Goal: Task Accomplishment & Management: Complete application form

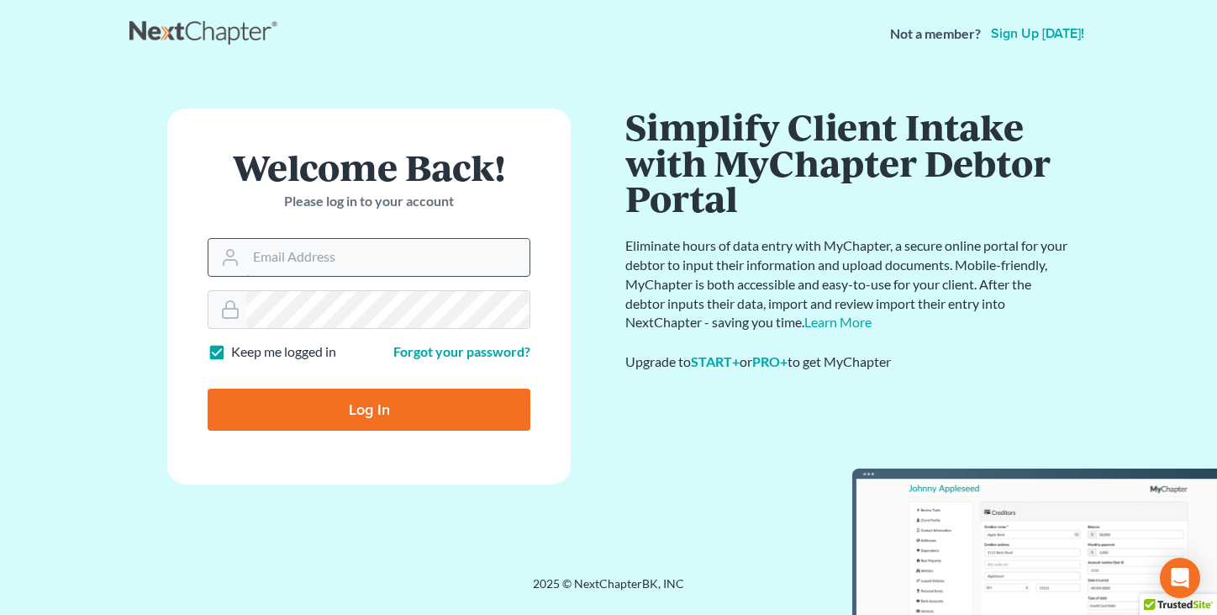
click at [314, 248] on input "Email Address" at bounding box center [387, 257] width 283 height 37
type input "[PERSON_NAME][EMAIL_ADDRESS][DOMAIN_NAME]"
click at [267, 400] on input "Log In" at bounding box center [369, 409] width 323 height 42
type input "Thinking..."
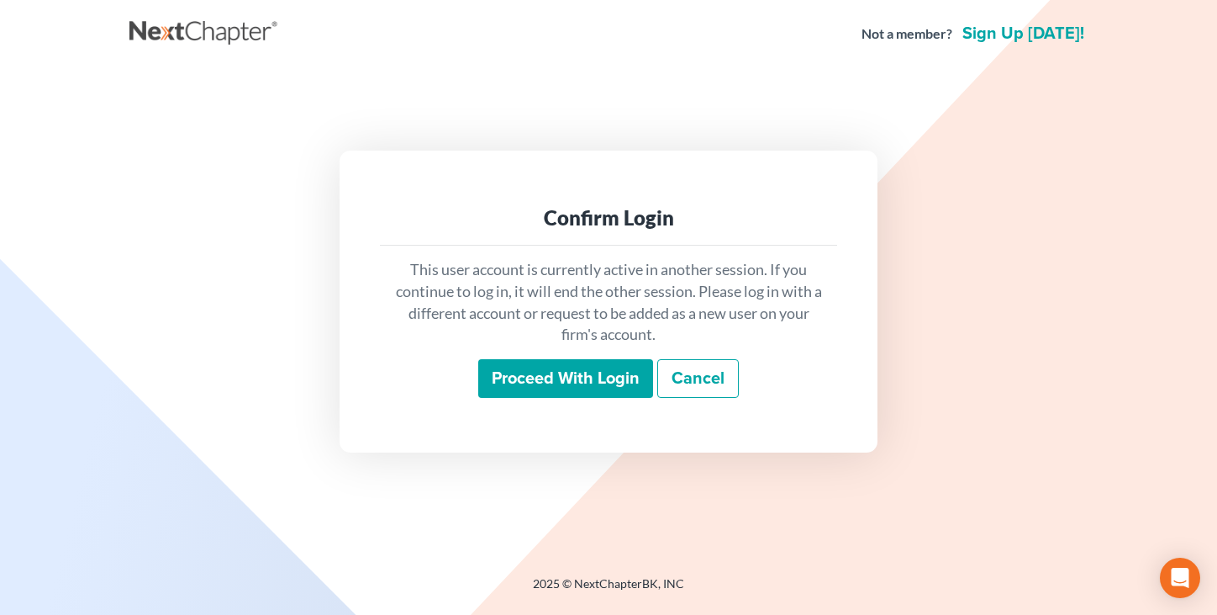
click at [517, 386] on input "Proceed with login" at bounding box center [565, 378] width 175 height 39
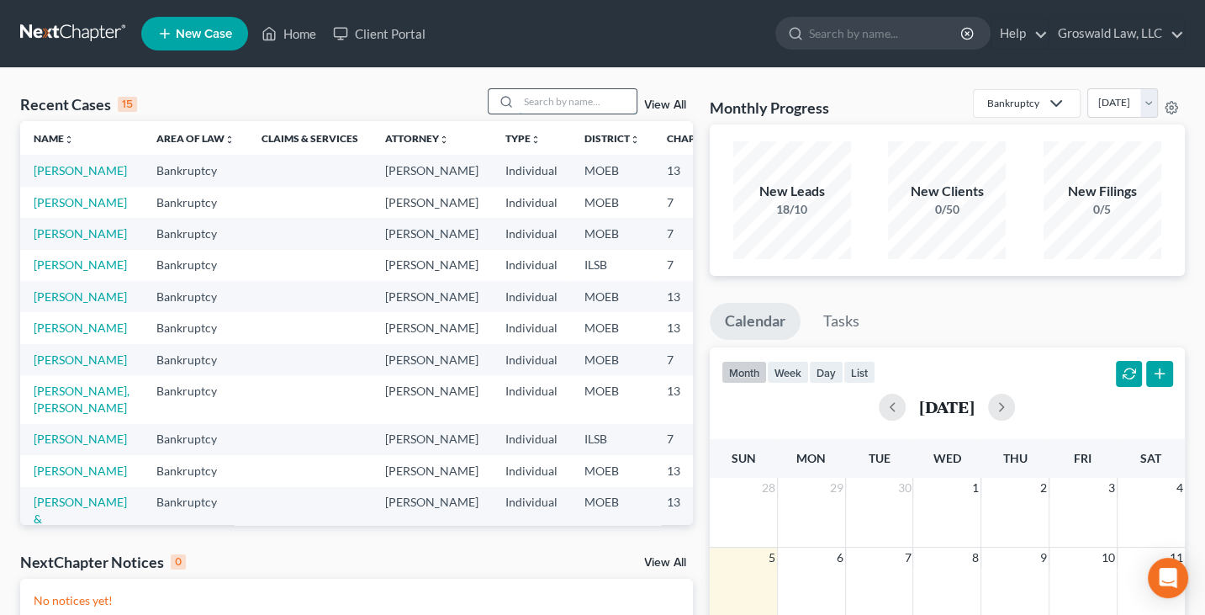
click at [583, 103] on input "search" at bounding box center [578, 101] width 118 height 24
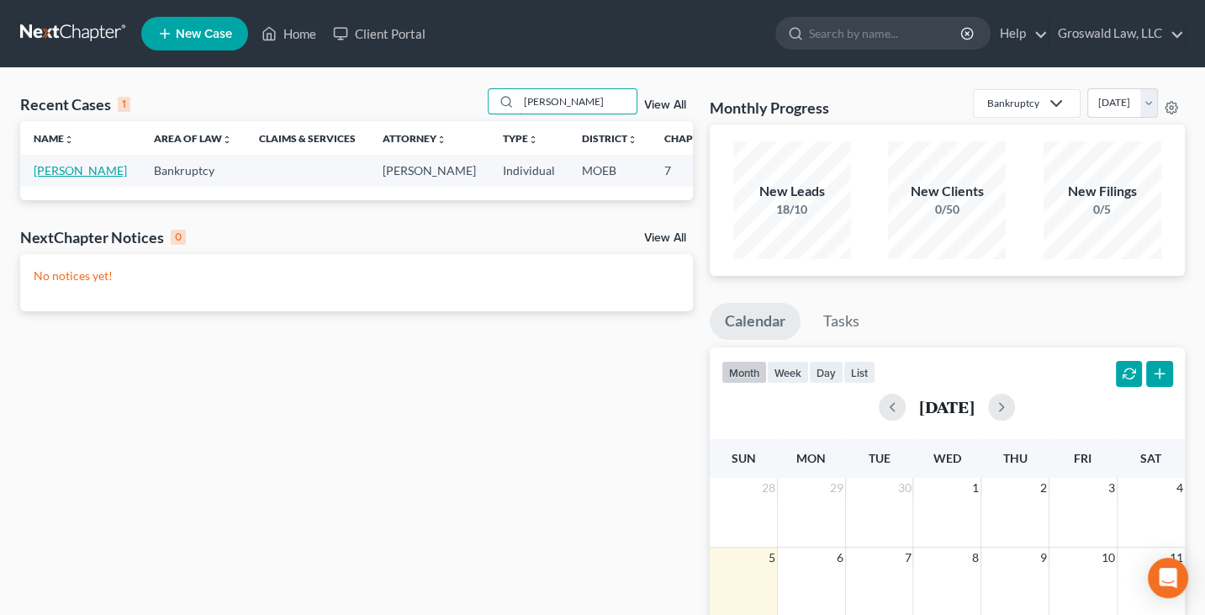
type input "keating"
click at [54, 171] on link "[PERSON_NAME]" at bounding box center [80, 170] width 93 height 14
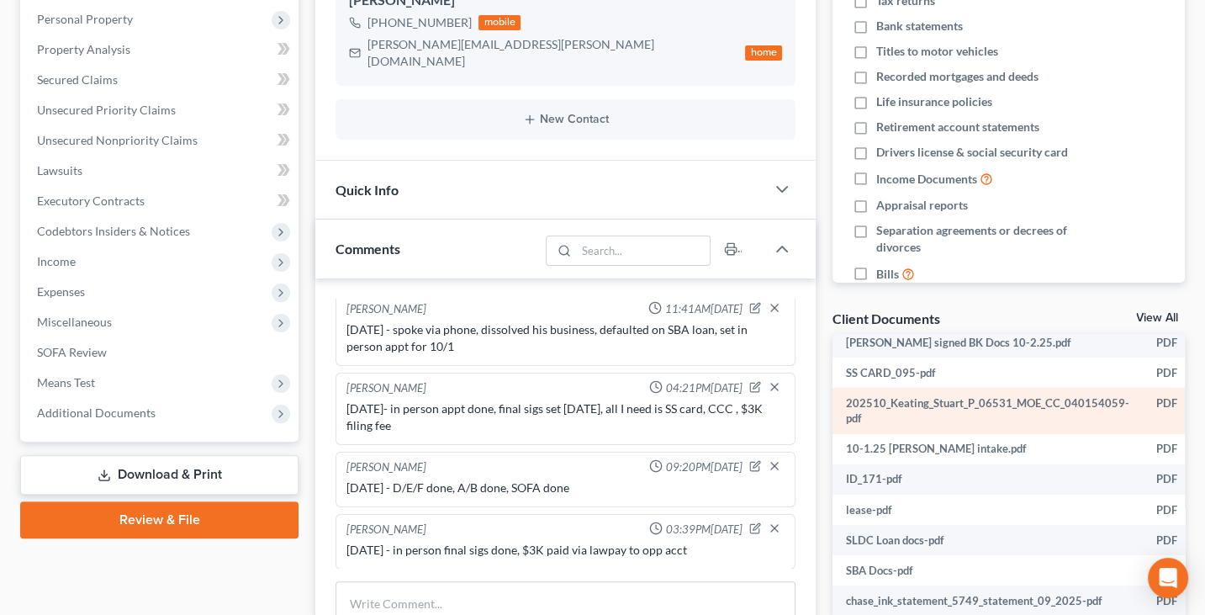
scroll to position [40, 202]
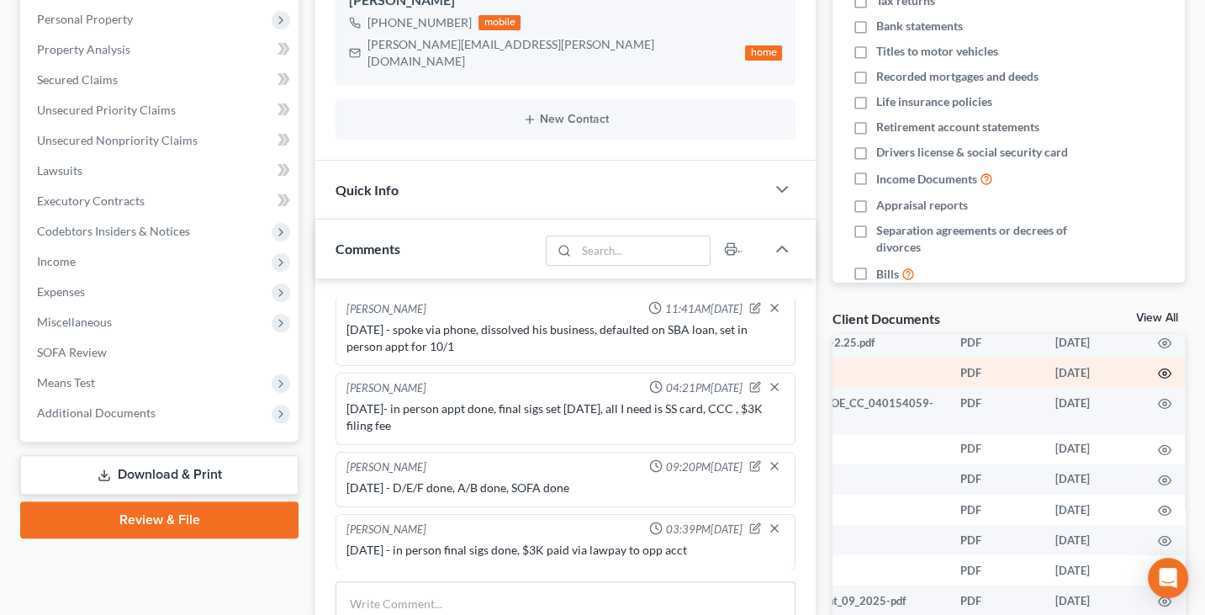
click at [1158, 374] on icon "button" at bounding box center [1164, 373] width 13 height 13
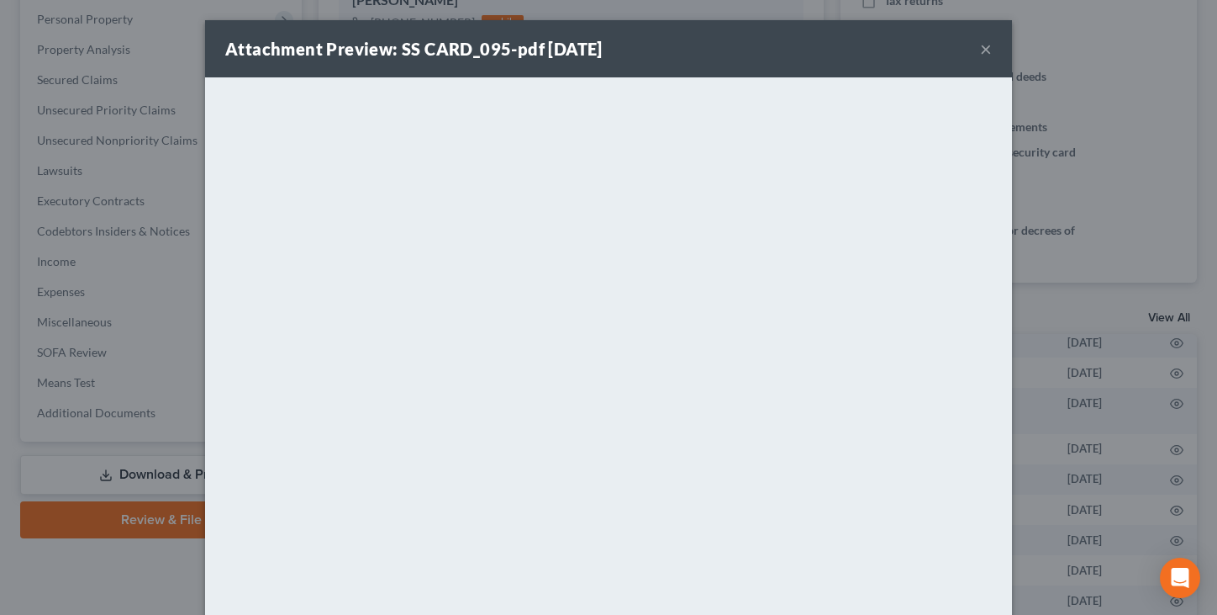
scroll to position [88, 0]
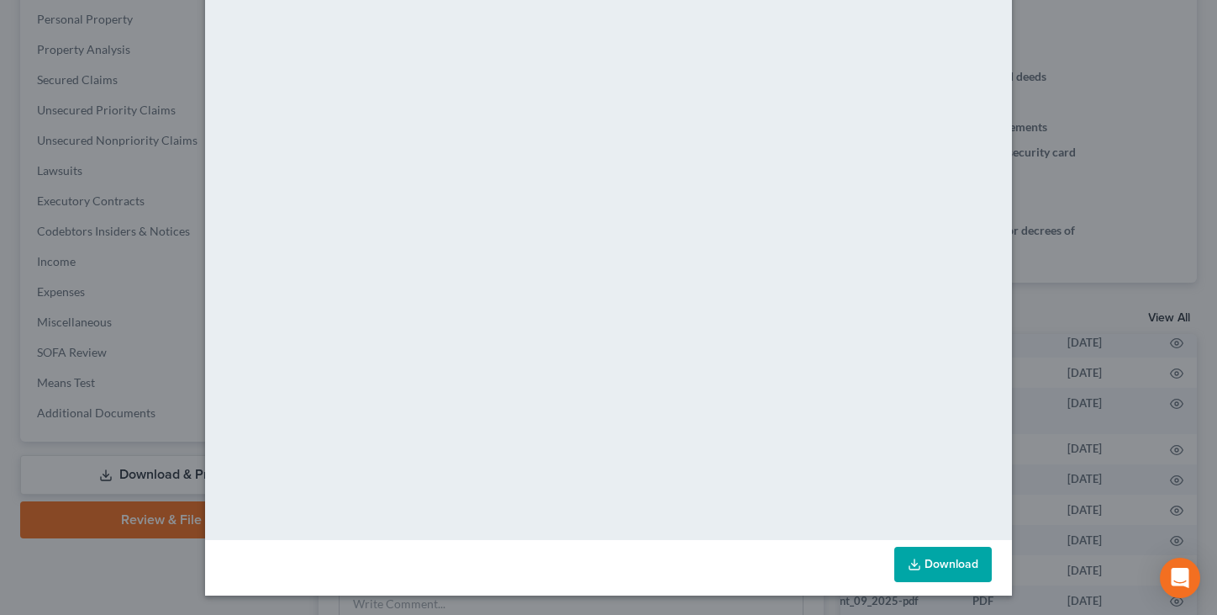
click at [932, 552] on link "Download" at bounding box center [944, 563] width 98 height 35
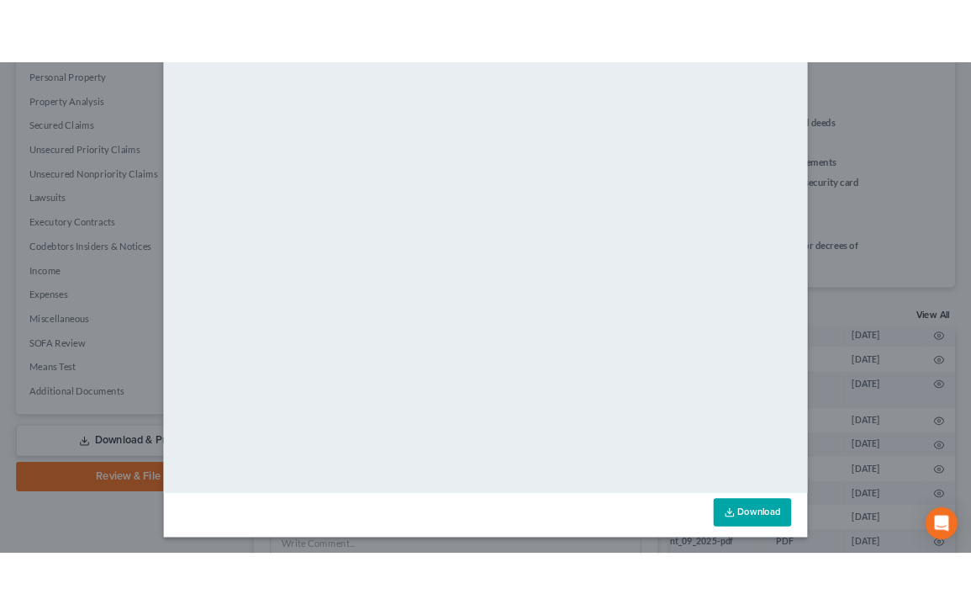
scroll to position [0, 0]
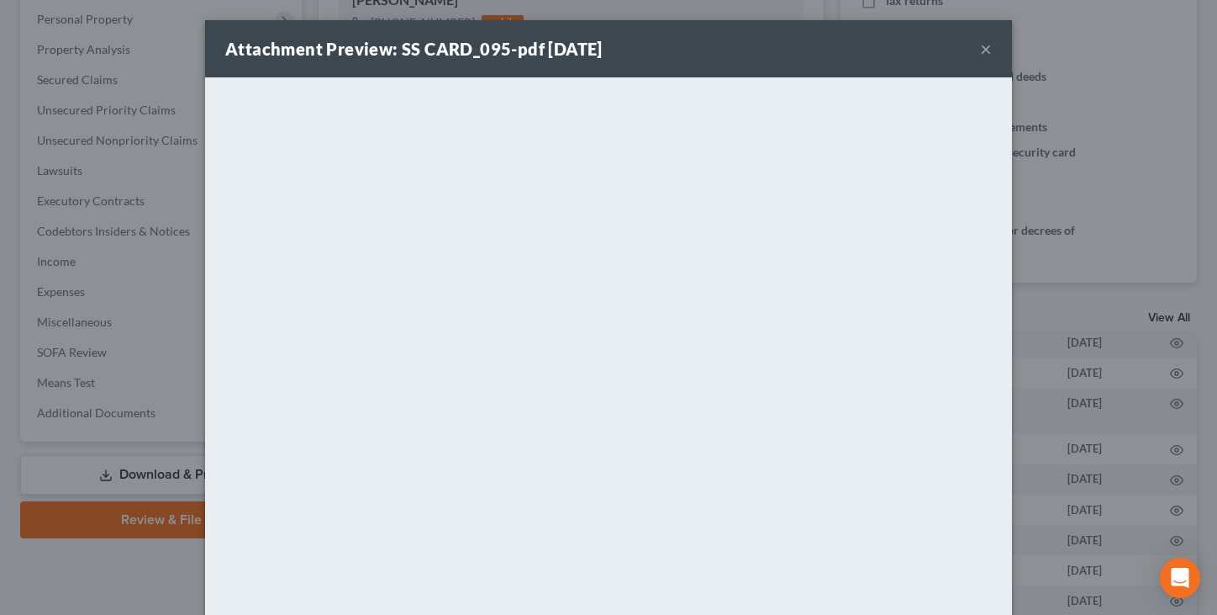
click at [982, 41] on button "×" at bounding box center [986, 49] width 12 height 20
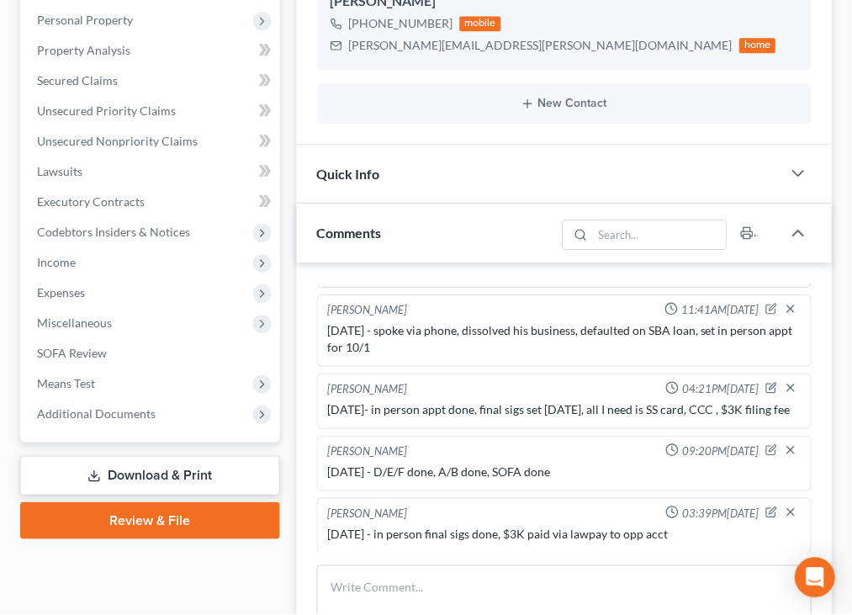
scroll to position [118, 0]
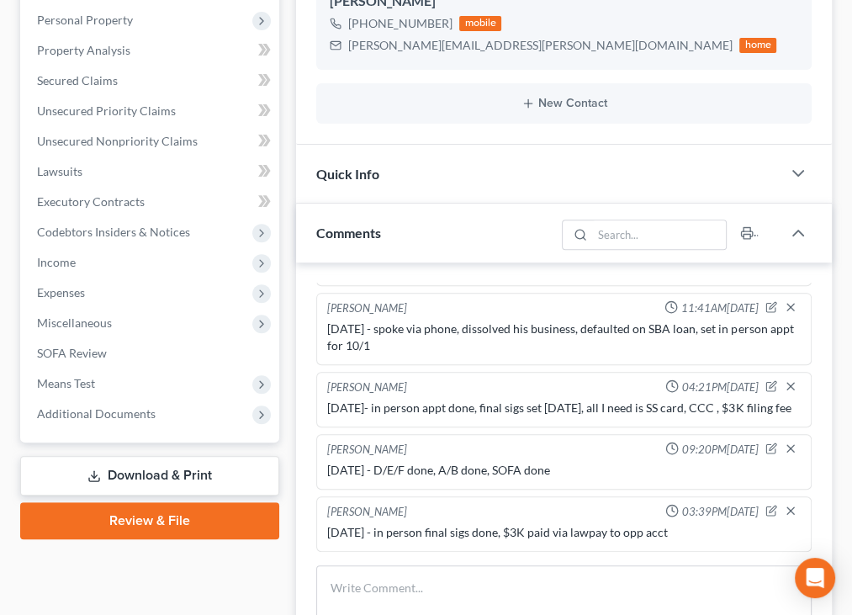
click at [193, 488] on link "Download & Print" at bounding box center [149, 476] width 259 height 40
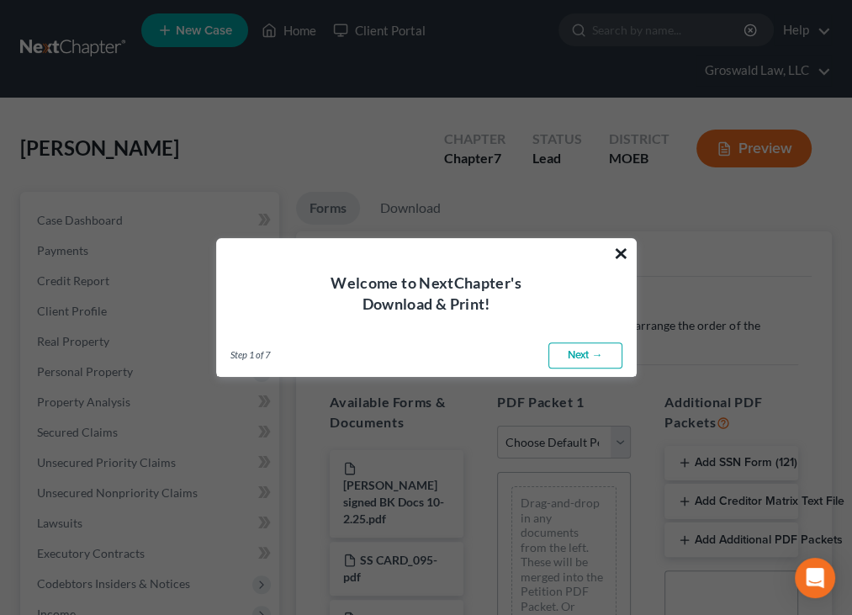
click at [617, 251] on button "×" at bounding box center [621, 253] width 16 height 27
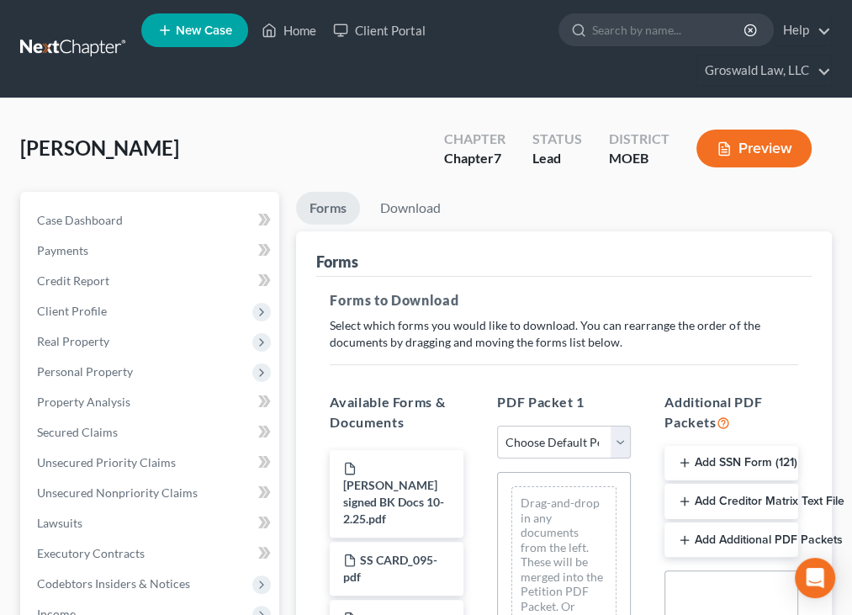
click at [740, 465] on button "Add SSN Form (121)" at bounding box center [731, 463] width 134 height 35
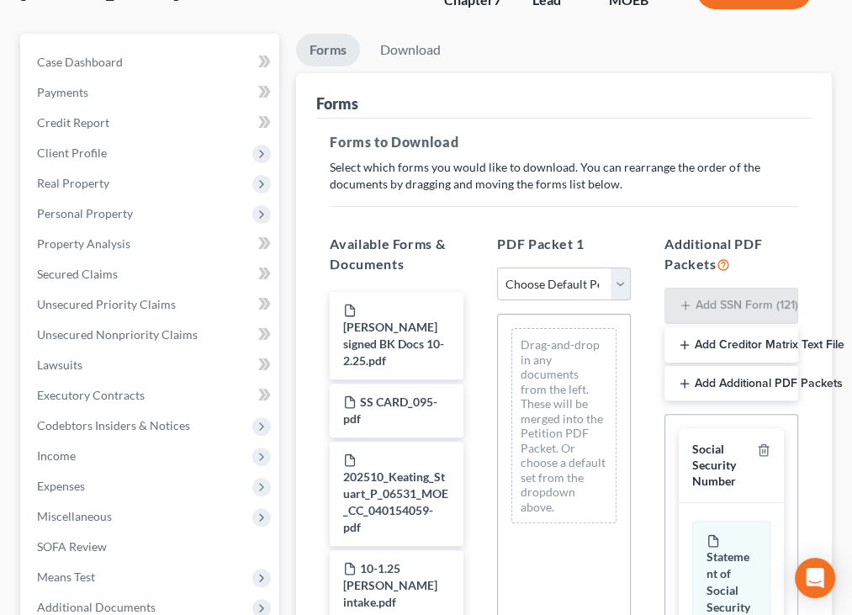
scroll to position [160, 0]
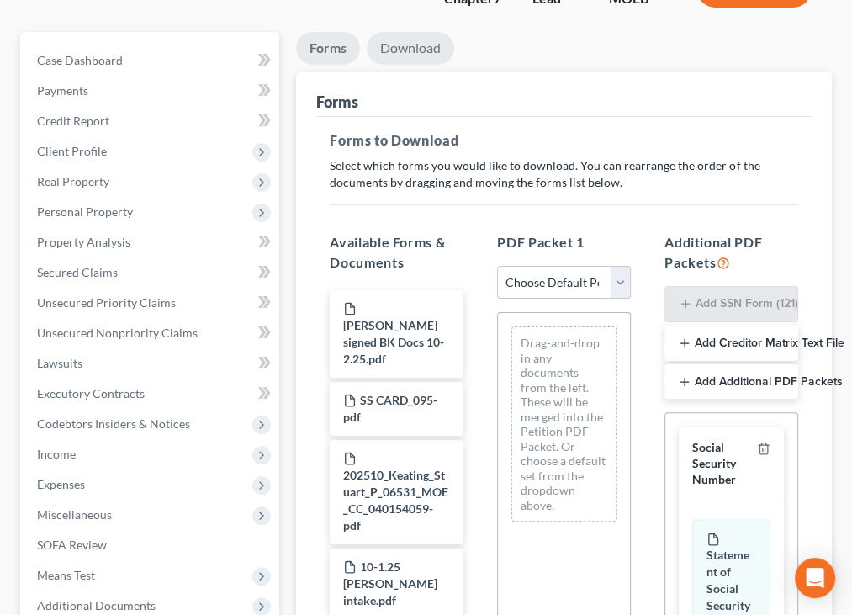
click at [429, 56] on link "Download" at bounding box center [410, 48] width 87 height 33
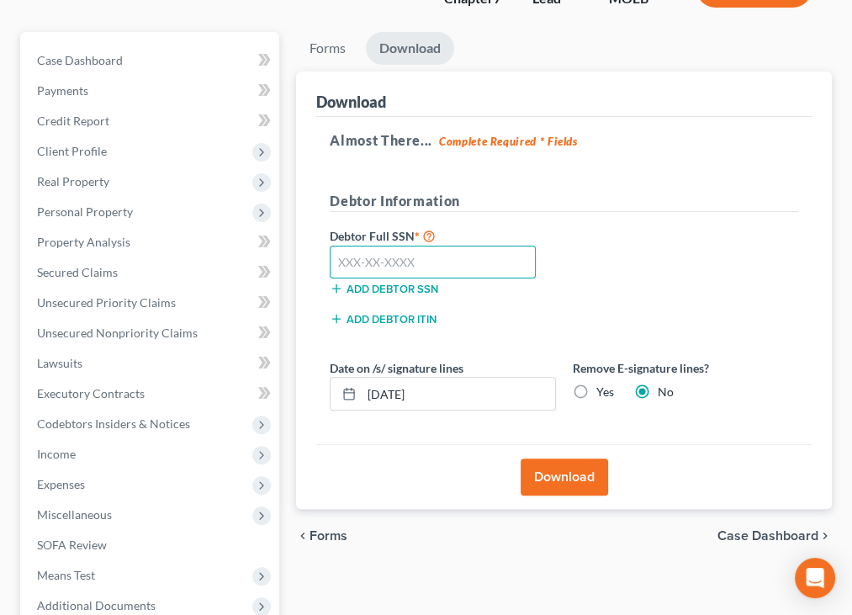
click at [370, 261] on input "text" at bounding box center [432, 262] width 205 height 34
type input "446-94-0071"
click at [578, 473] on button "Download" at bounding box center [563, 476] width 87 height 37
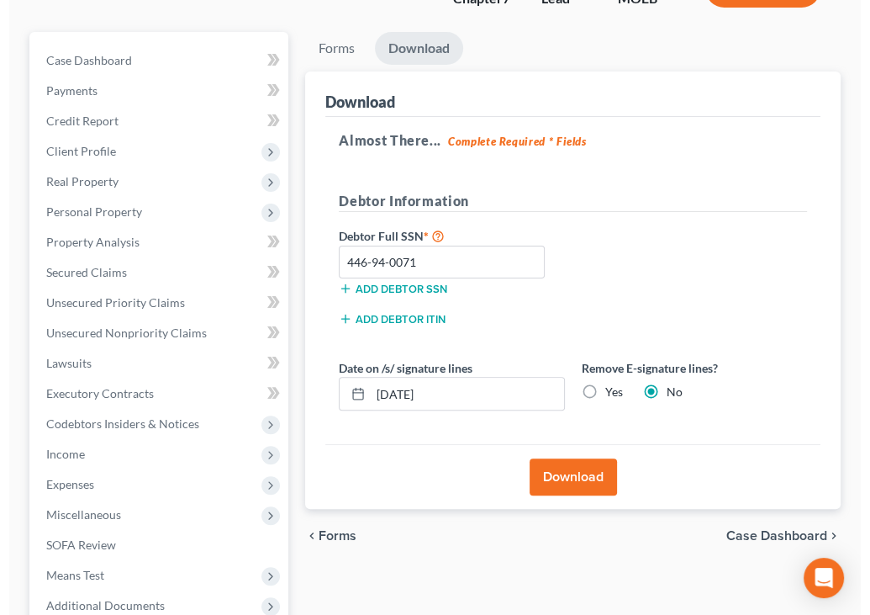
scroll to position [129, 0]
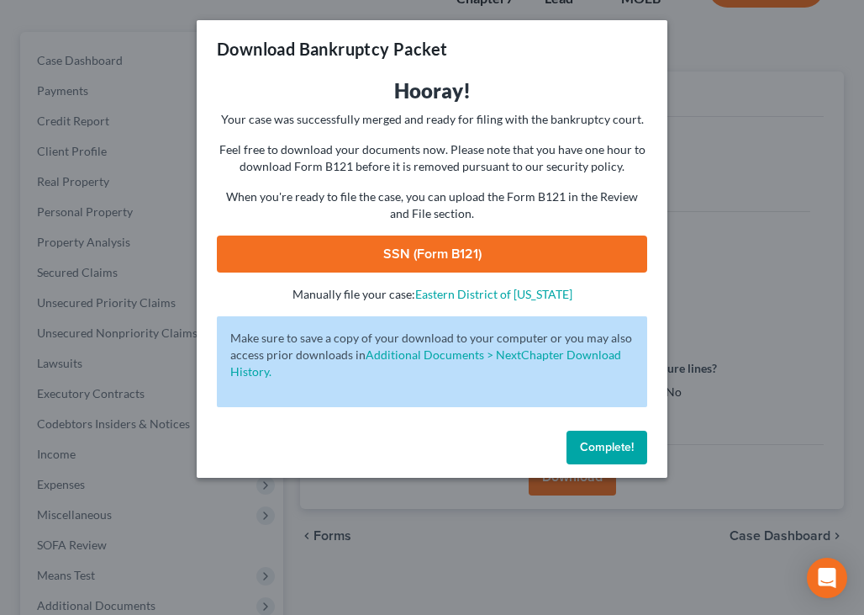
click at [427, 241] on link "SSN (Form B121)" at bounding box center [432, 253] width 430 height 37
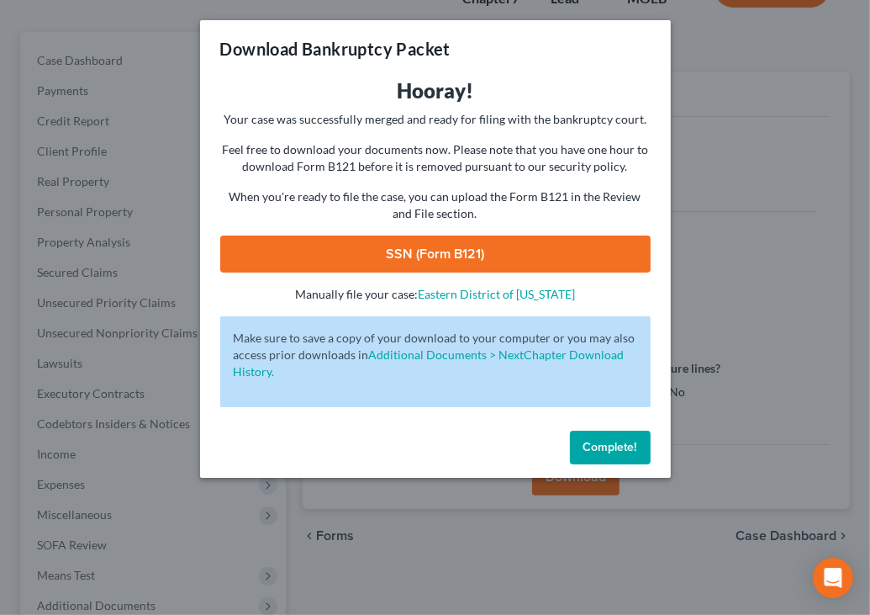
click at [597, 456] on button "Complete!" at bounding box center [610, 447] width 81 height 34
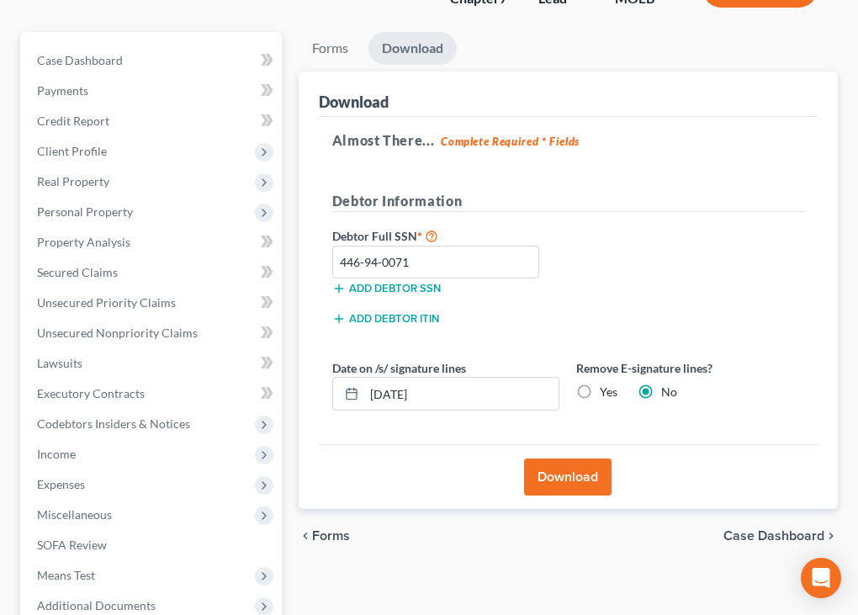
scroll to position [337, 0]
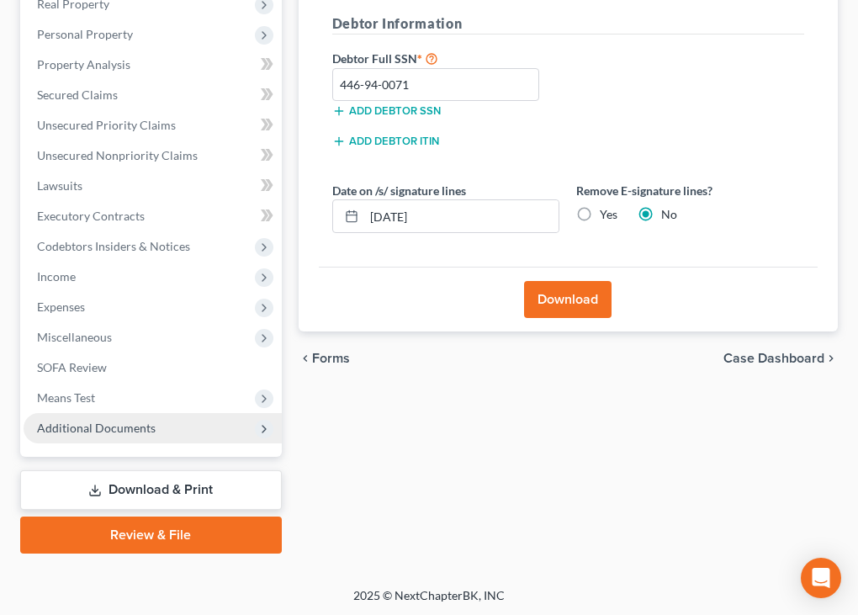
click at [87, 430] on span "Additional Documents" at bounding box center [96, 427] width 119 height 14
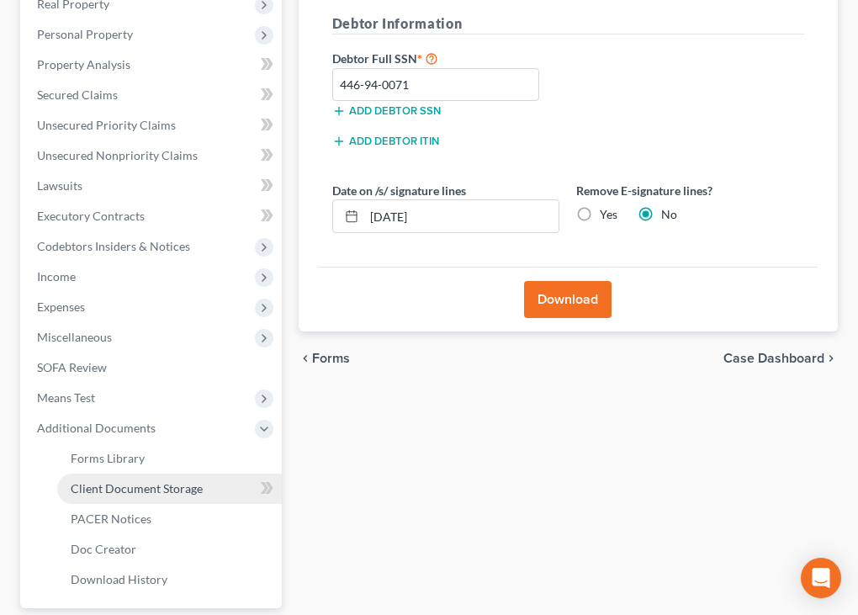
click at [117, 490] on span "Client Document Storage" at bounding box center [137, 488] width 132 height 14
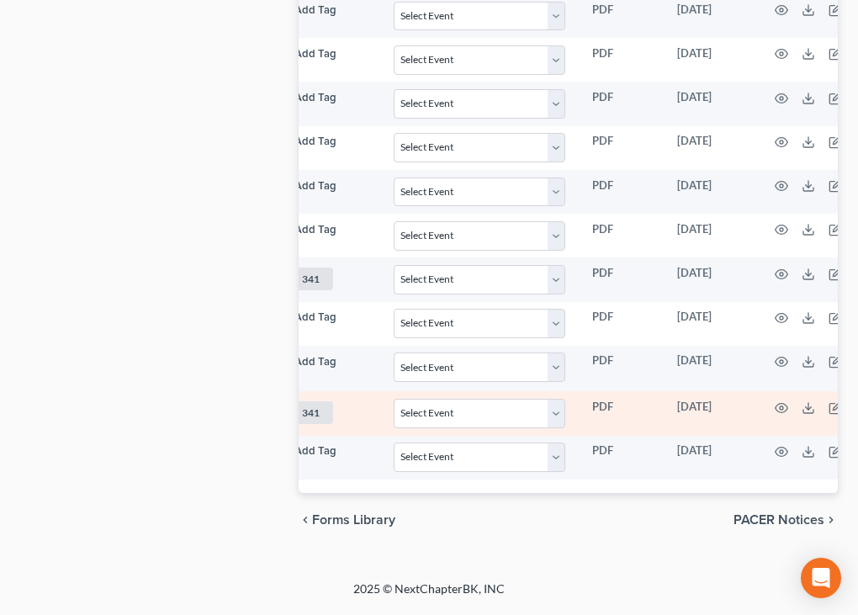
scroll to position [0, 346]
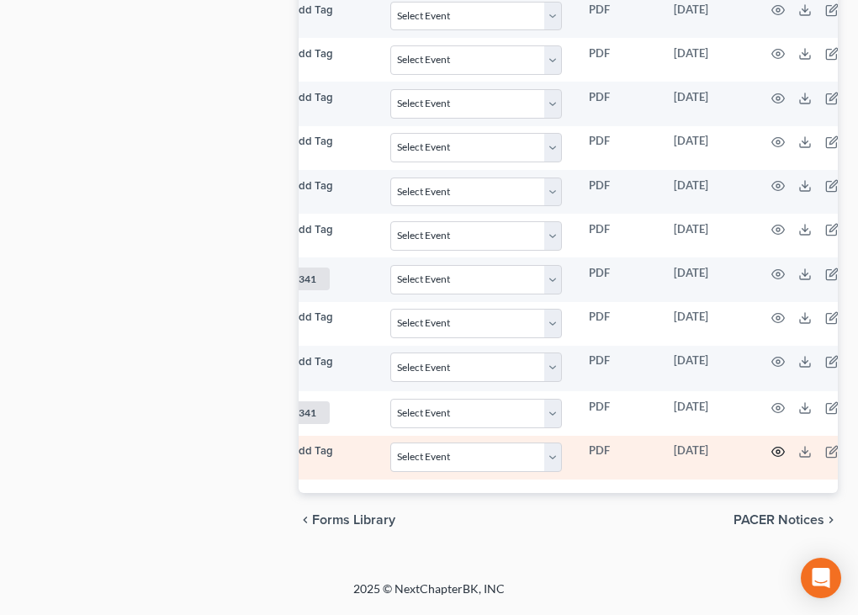
click at [776, 450] on circle "button" at bounding box center [777, 451] width 3 height 3
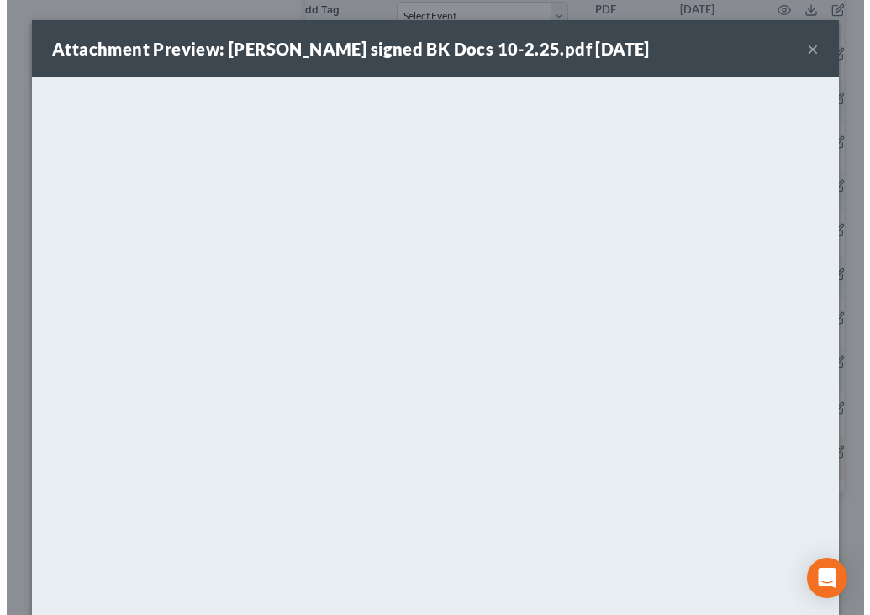
scroll to position [998, 0]
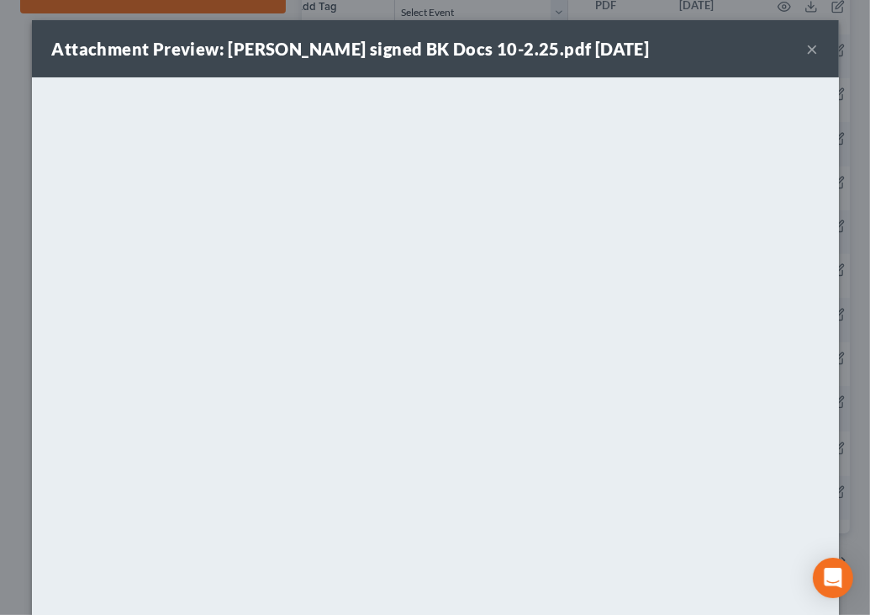
click at [807, 49] on button "×" at bounding box center [813, 49] width 12 height 20
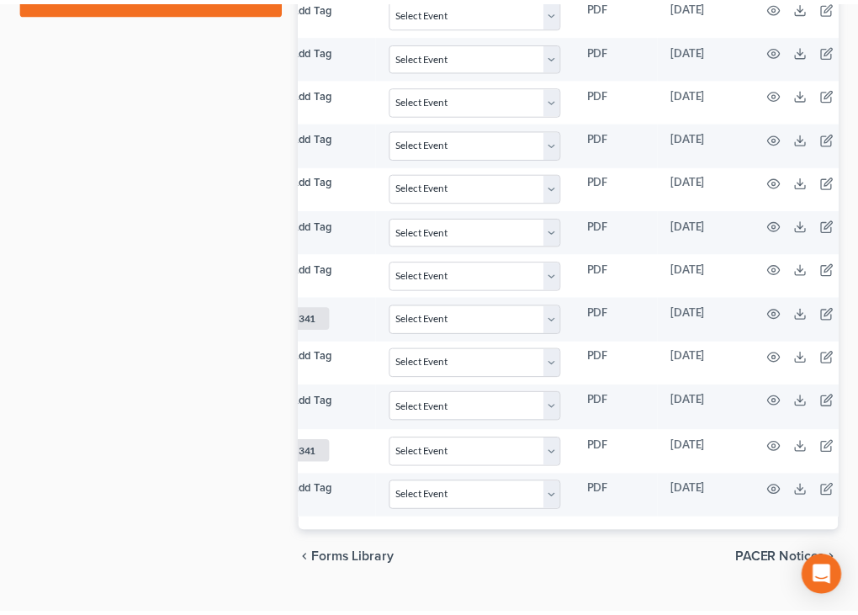
scroll to position [1028, 0]
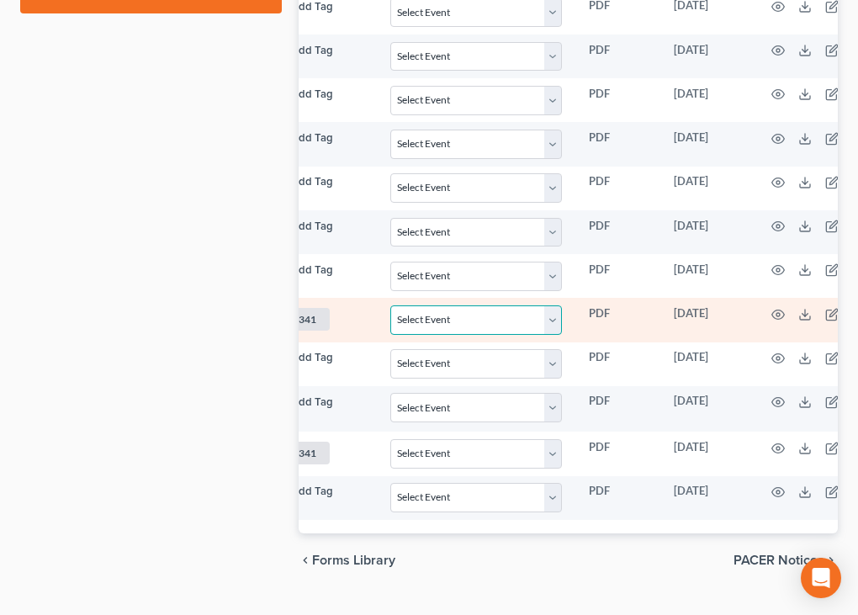
drag, startPoint x: 661, startPoint y: 149, endPoint x: 456, endPoint y: 309, distance: 260.0
click at [456, 309] on select "Select Event 20 Largest Unsecured Creditors Amended List of Creditors and Verif…" at bounding box center [476, 319] width 172 height 29
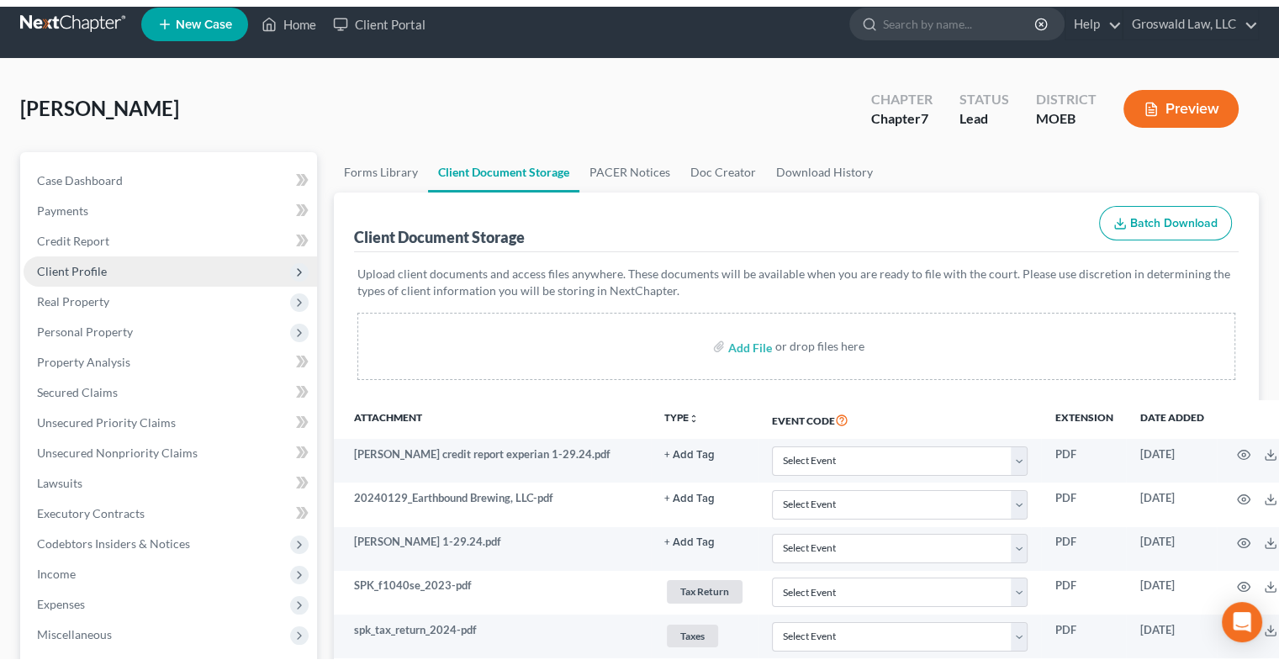
scroll to position [0, 0]
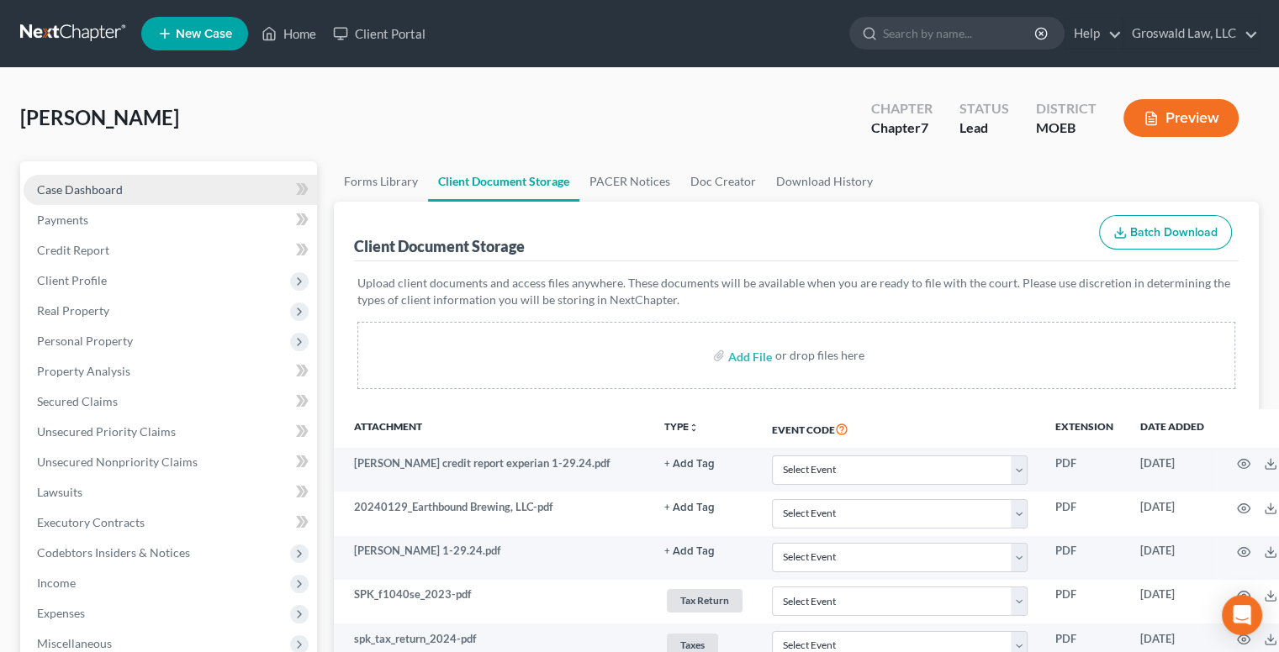
click at [94, 192] on span "Case Dashboard" at bounding box center [80, 189] width 86 height 14
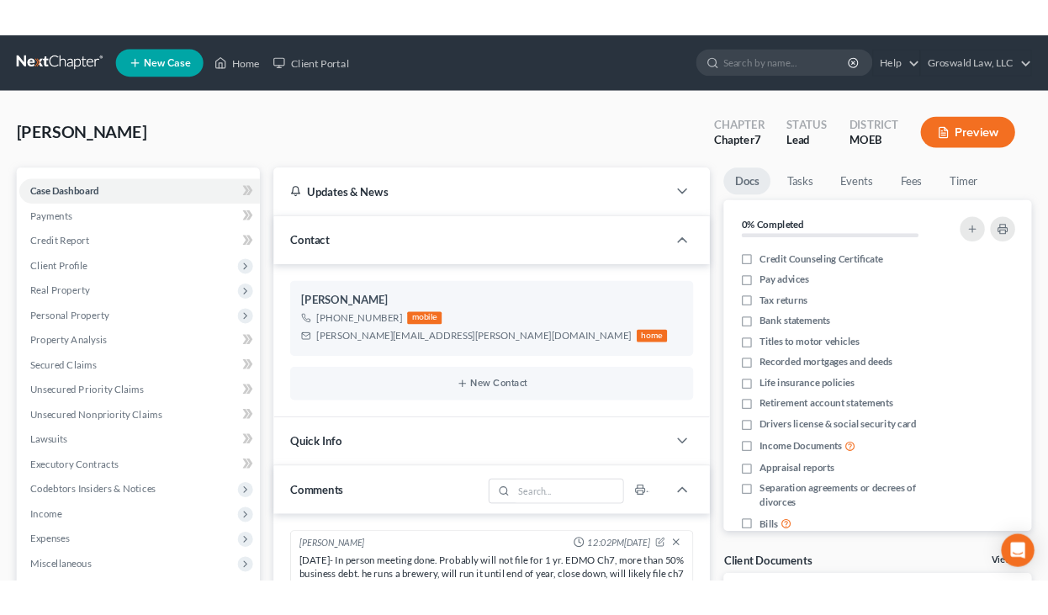
scroll to position [118, 0]
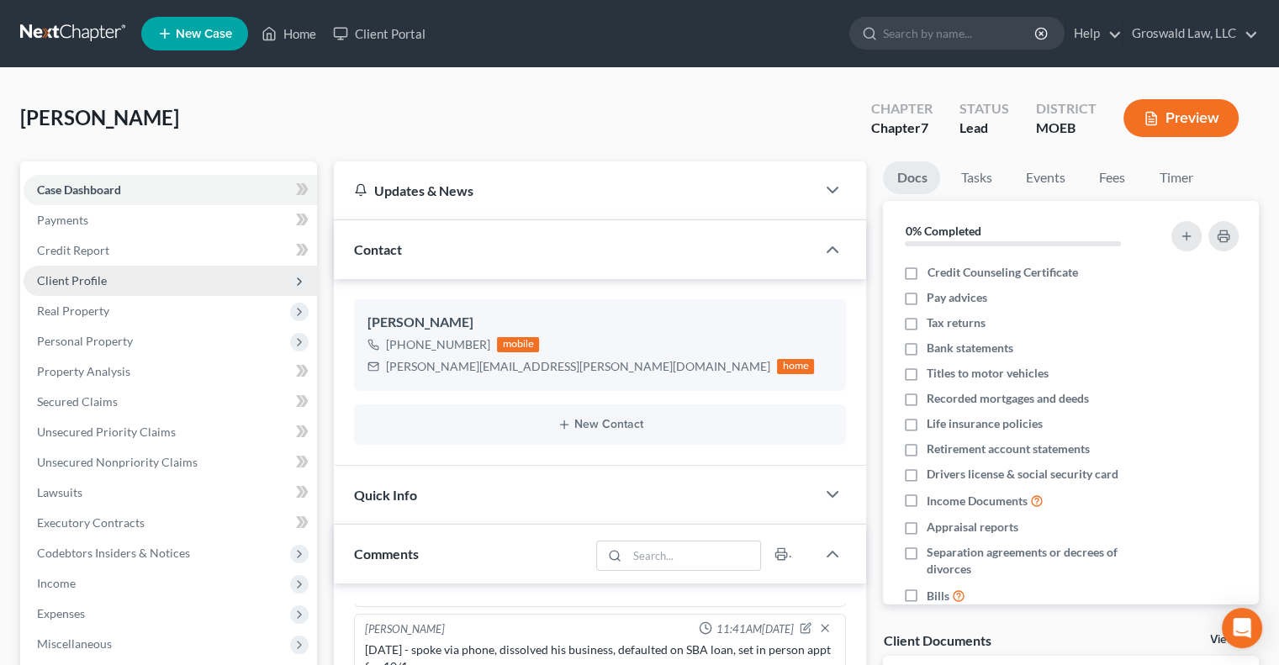
click at [120, 278] on span "Client Profile" at bounding box center [170, 281] width 293 height 30
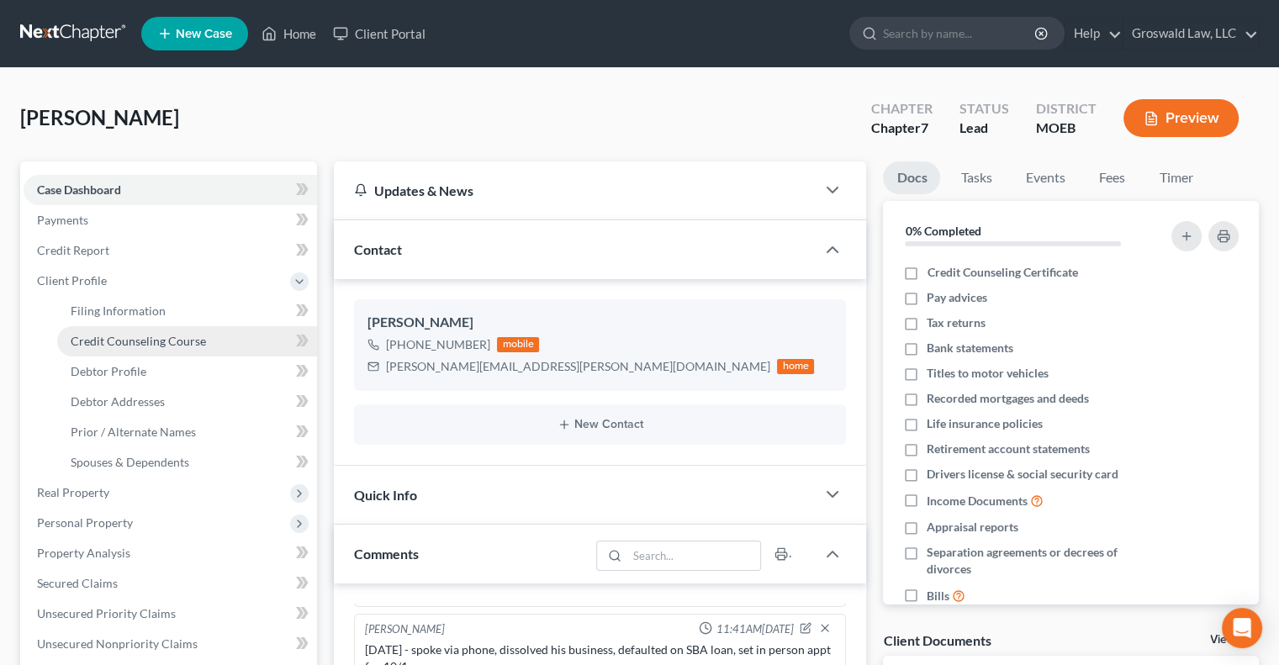
click at [141, 337] on span "Credit Counseling Course" at bounding box center [138, 341] width 135 height 14
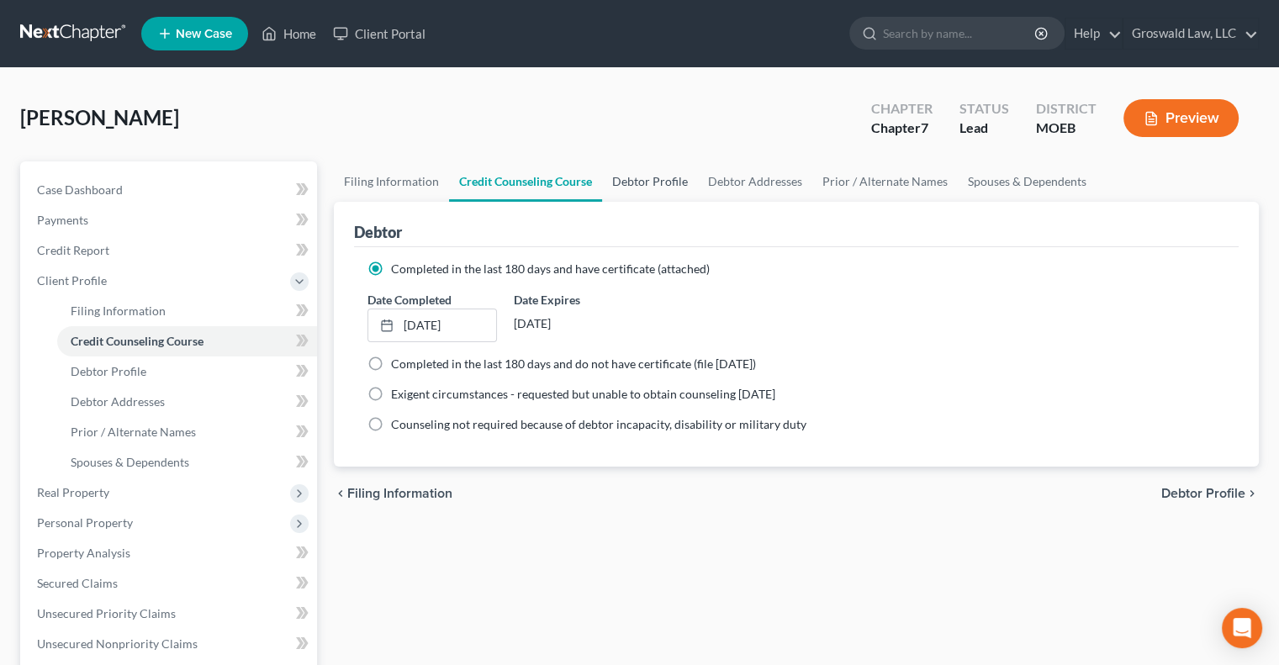
click at [673, 177] on link "Debtor Profile" at bounding box center [650, 181] width 96 height 40
select select "0"
select select "1"
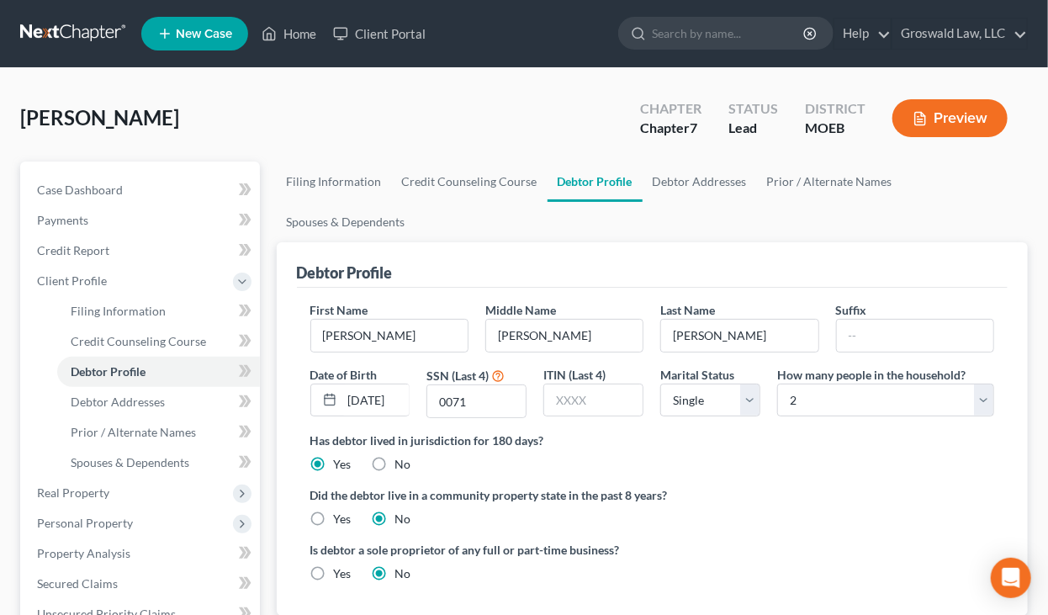
click at [824, 525] on div "Did the debtor live in a community property state in the past 8 years? Yes No" at bounding box center [652, 506] width 684 height 41
click at [678, 183] on link "Debtor Addresses" at bounding box center [699, 181] width 114 height 40
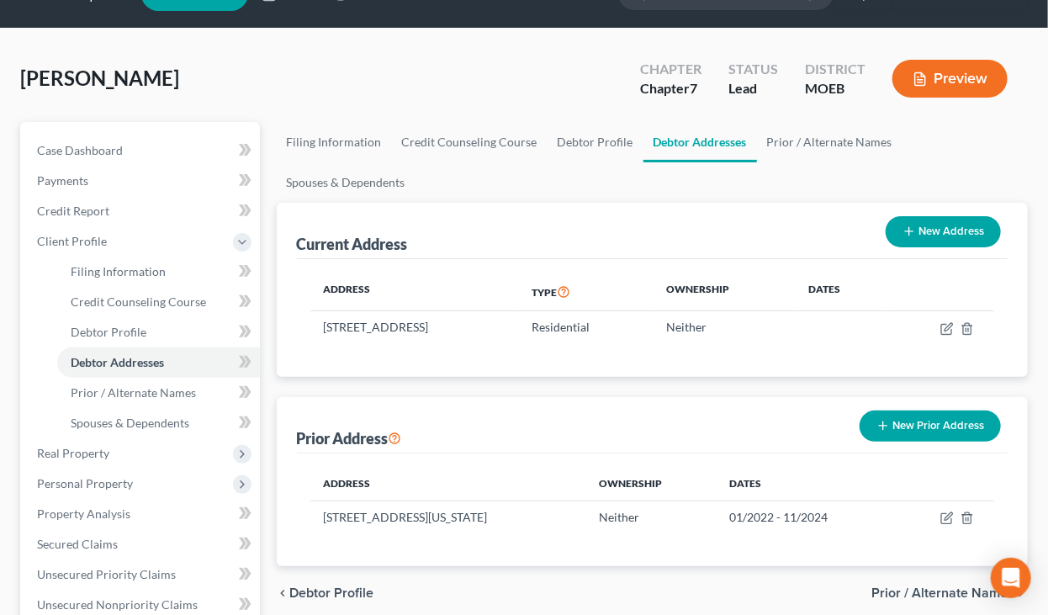
scroll to position [47, 0]
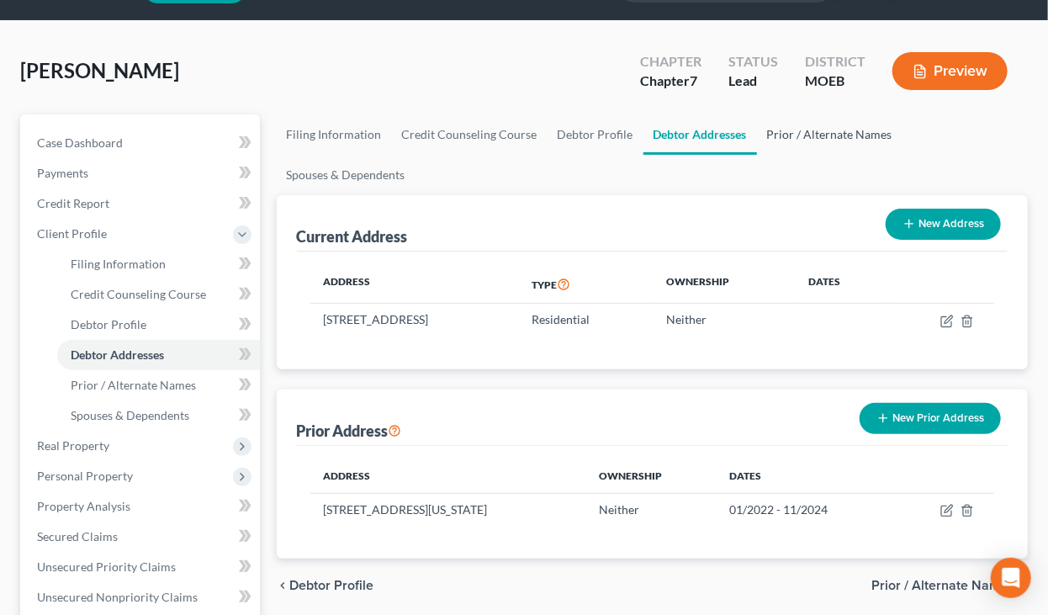
click at [781, 135] on link "Prior / Alternate Names" at bounding box center [829, 134] width 145 height 40
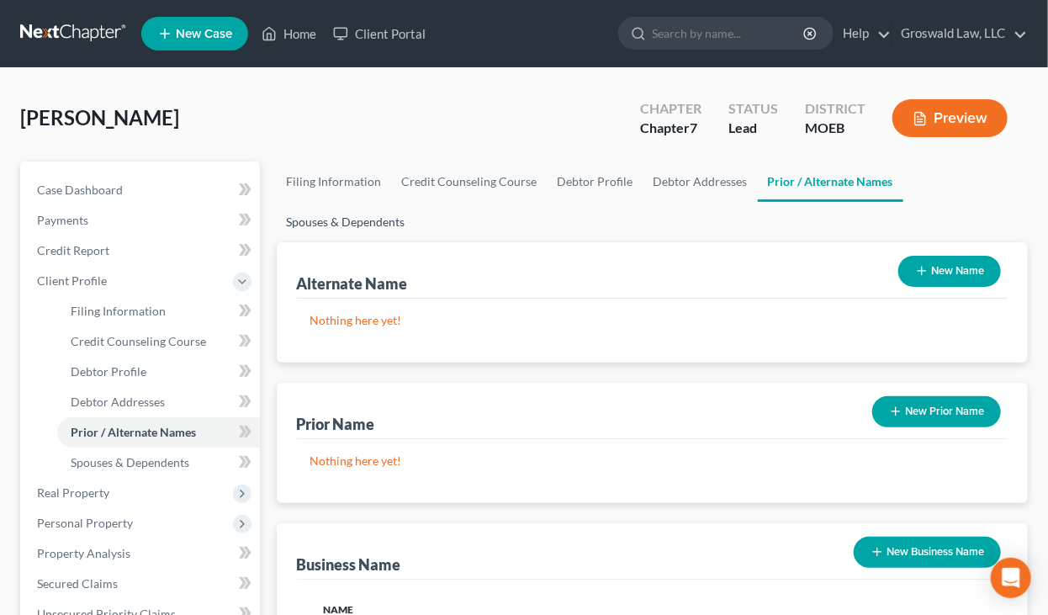
click at [387, 211] on link "Spouses & Dependents" at bounding box center [346, 222] width 139 height 40
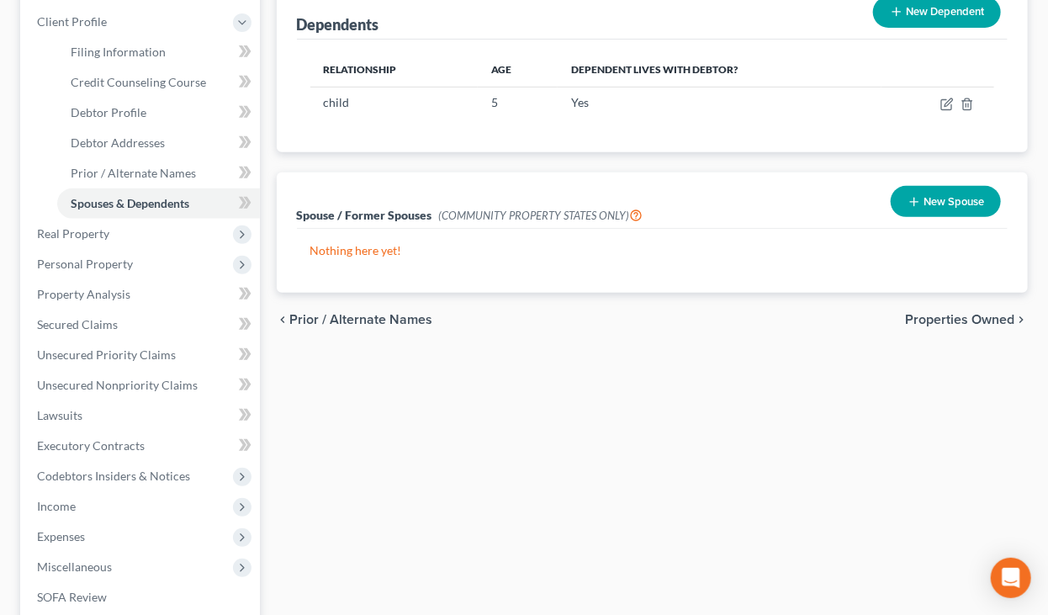
scroll to position [261, 0]
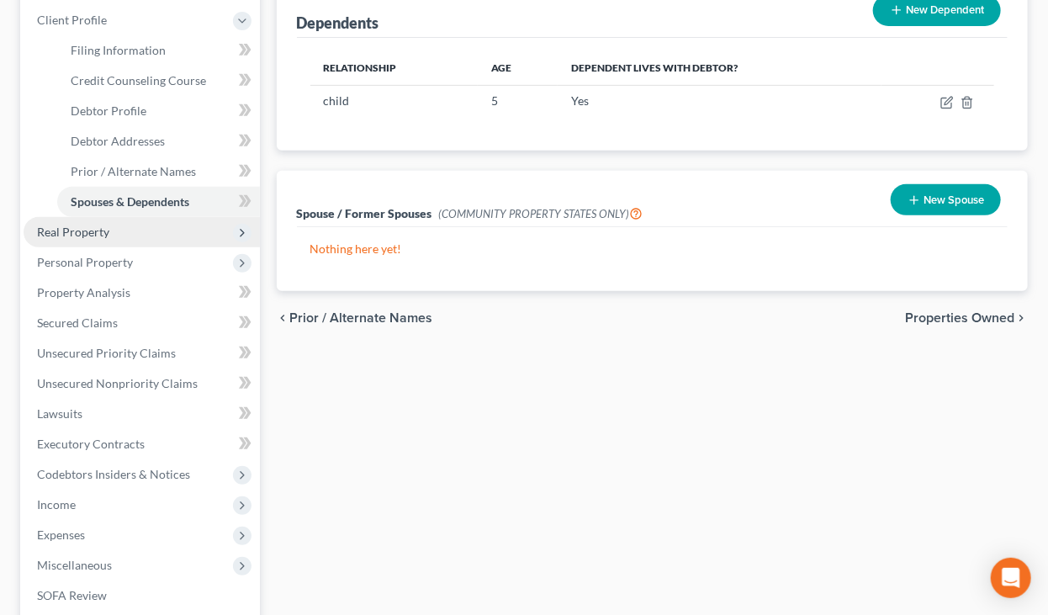
click at [94, 228] on span "Real Property" at bounding box center [73, 231] width 72 height 14
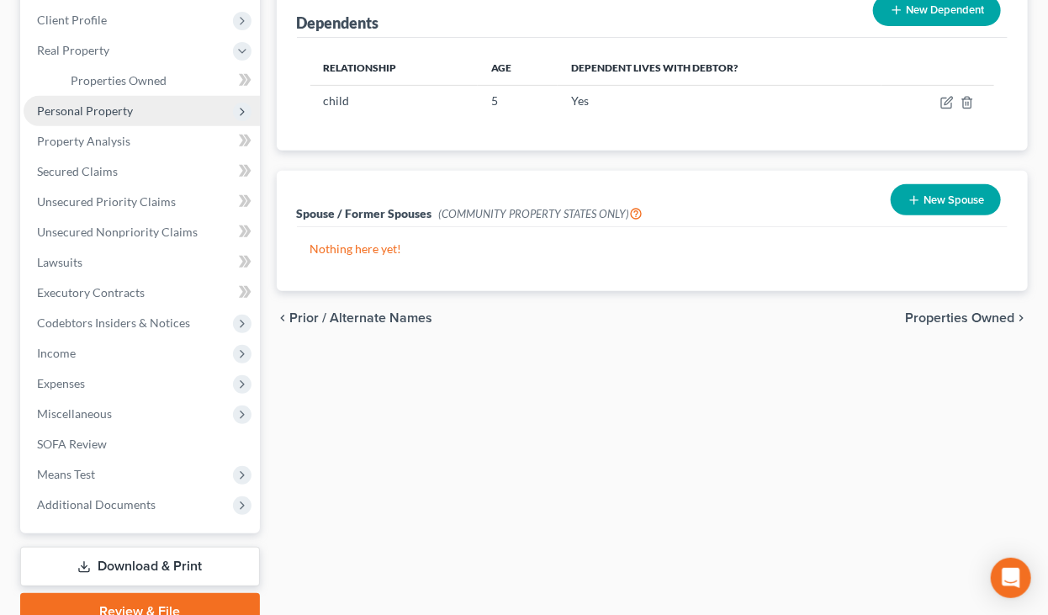
click at [96, 111] on span "Personal Property" at bounding box center [85, 110] width 96 height 14
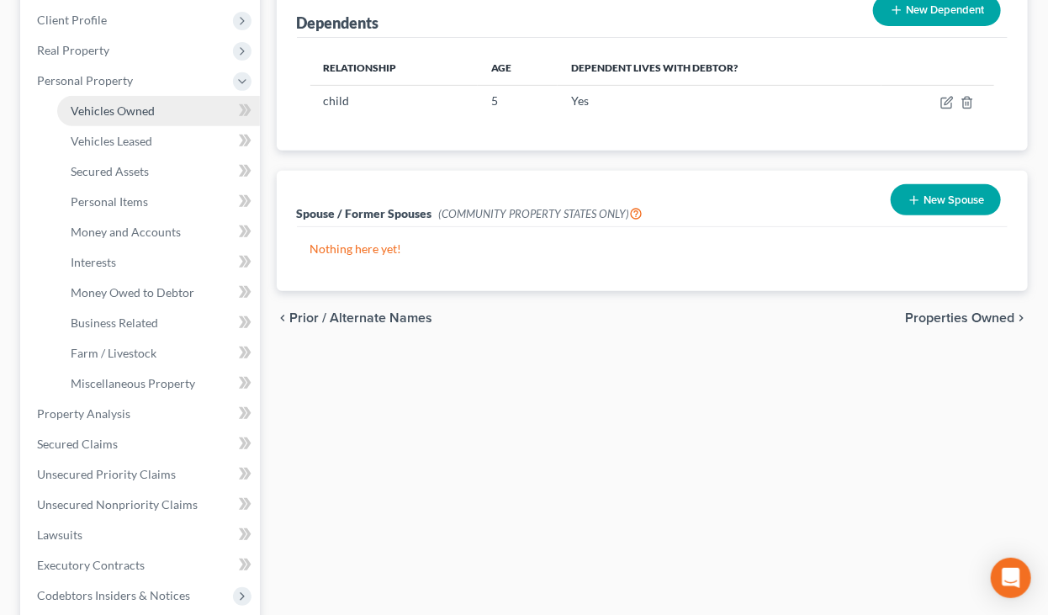
click at [124, 103] on span "Vehicles Owned" at bounding box center [113, 110] width 84 height 14
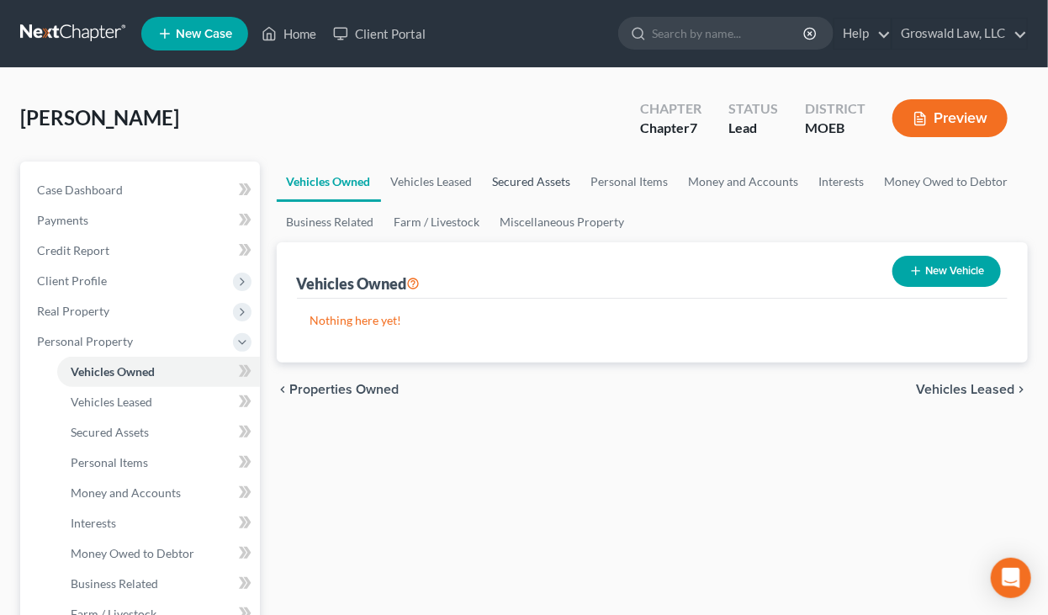
click at [494, 175] on link "Secured Assets" at bounding box center [532, 181] width 98 height 40
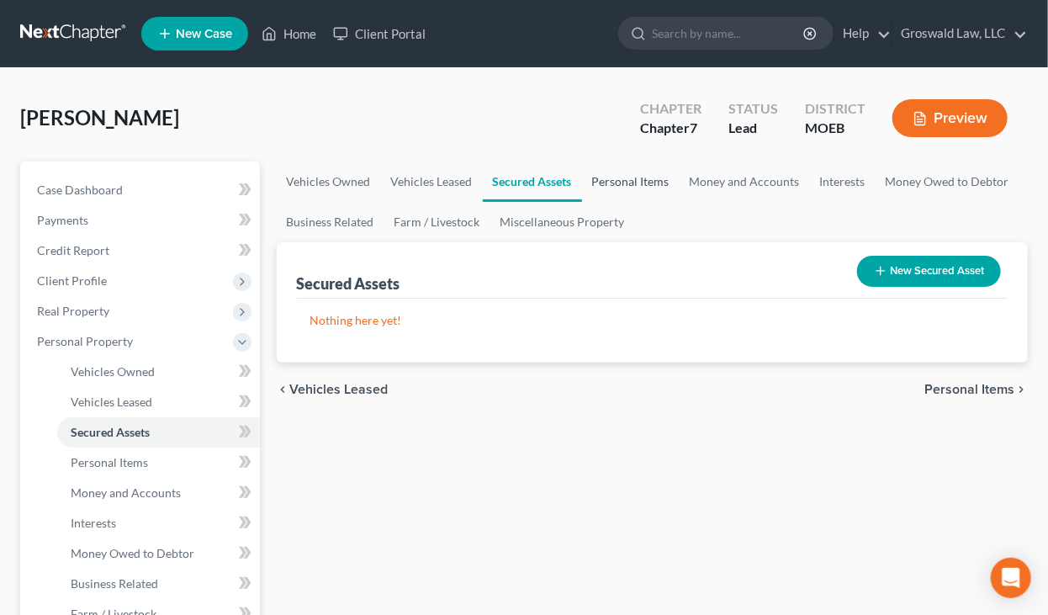
click at [652, 183] on link "Personal Items" at bounding box center [631, 181] width 98 height 40
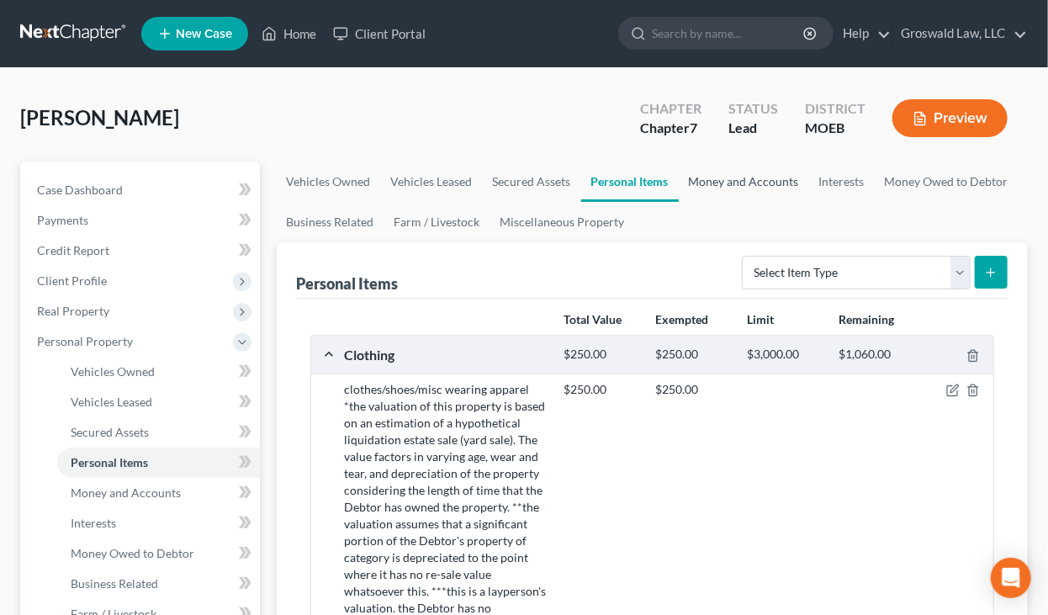
click at [705, 181] on link "Money and Accounts" at bounding box center [743, 181] width 130 height 40
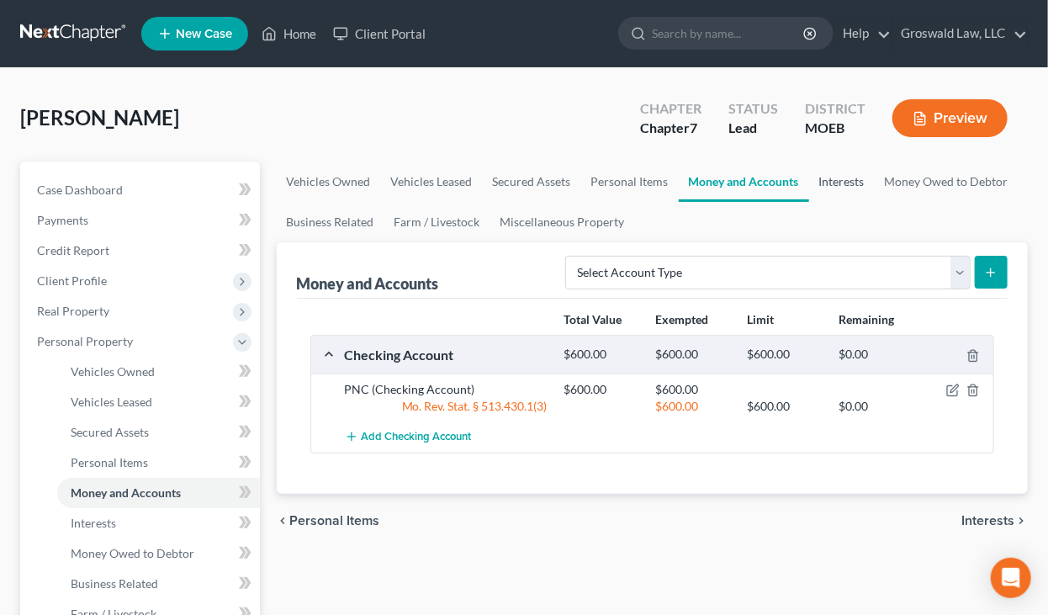
click at [852, 176] on link "Interests" at bounding box center [842, 181] width 66 height 40
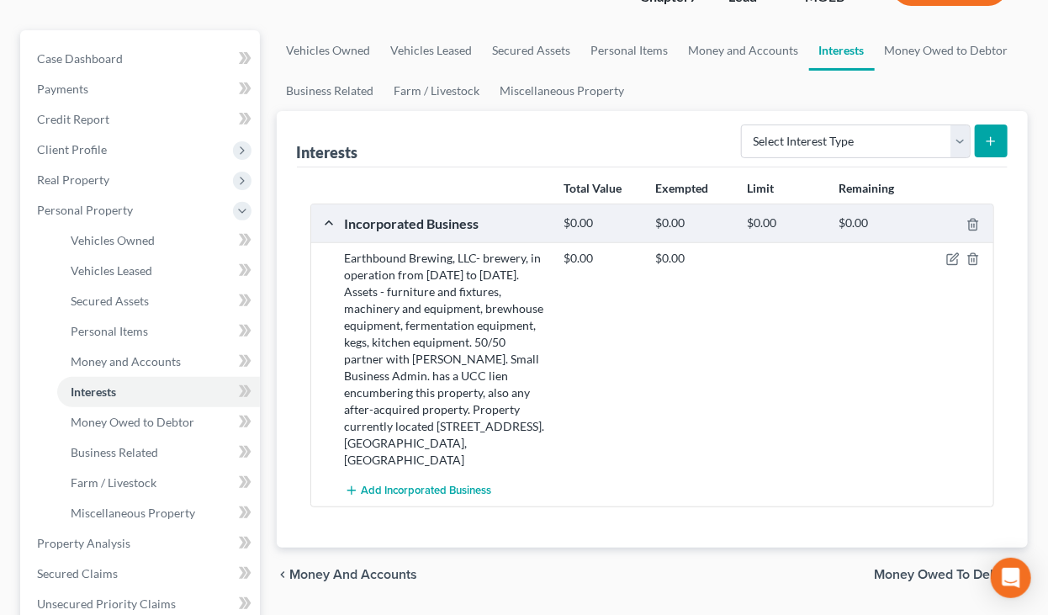
scroll to position [131, 0]
click at [942, 64] on link "Money Owed to Debtor" at bounding box center [946, 50] width 144 height 40
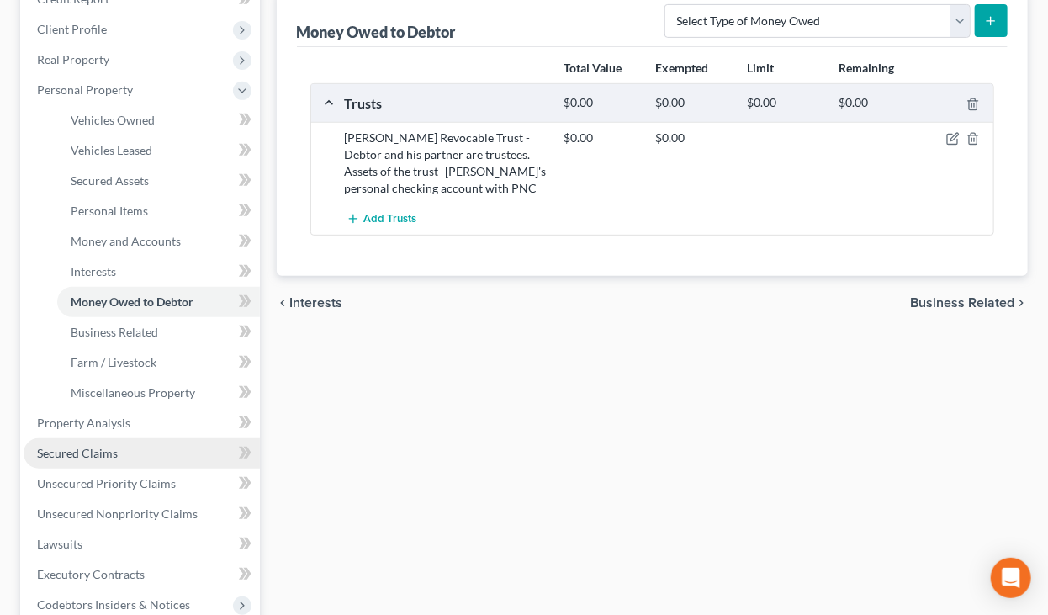
scroll to position [292, 0]
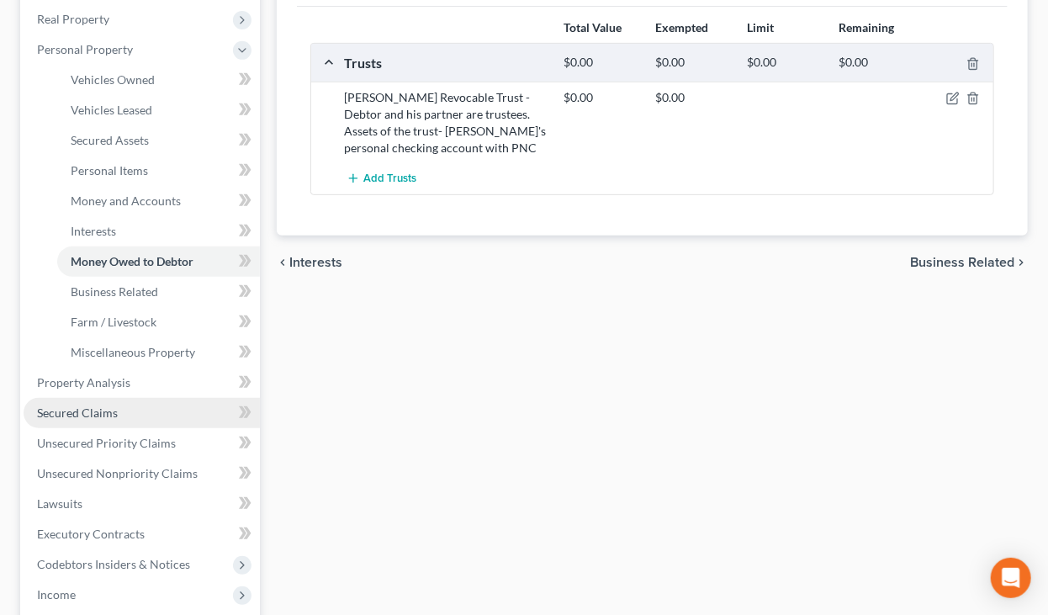
click at [105, 409] on span "Secured Claims" at bounding box center [77, 412] width 81 height 14
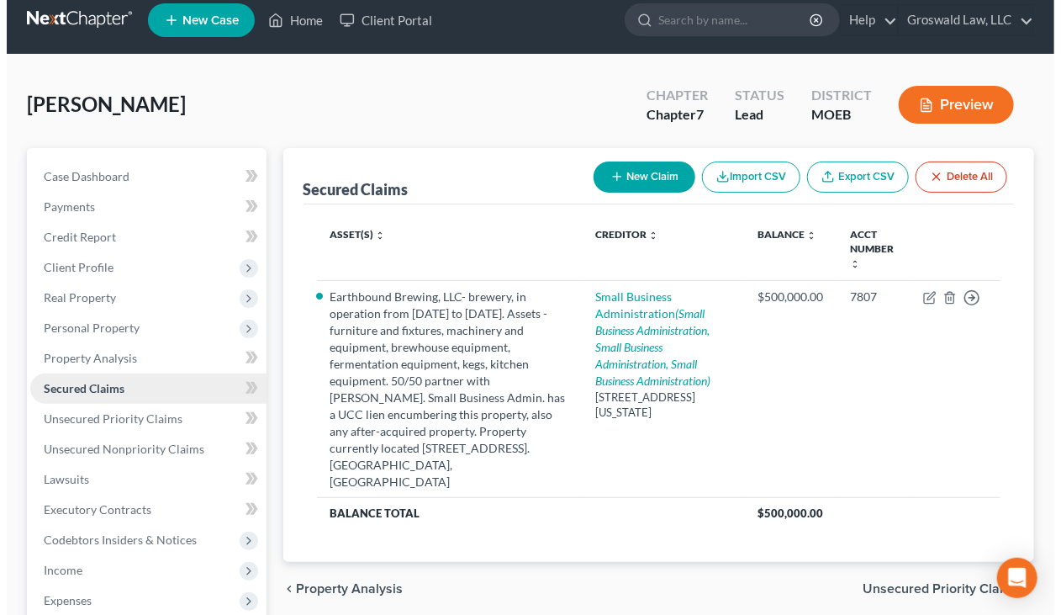
scroll to position [15, 0]
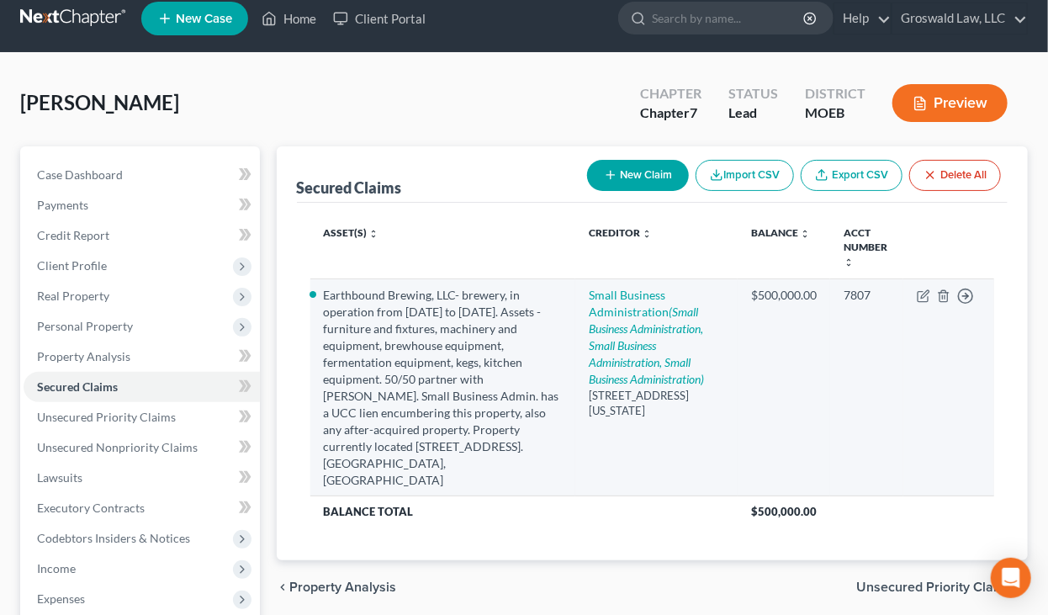
click at [625, 319] on td "Small Business Administration (Small Business Administration, Small Business Ad…" at bounding box center [656, 387] width 162 height 217
click at [624, 325] on icon "(Small Business Administration, Small Business Administration, Small Business A…" at bounding box center [646, 345] width 115 height 82
select select "8"
select select "0"
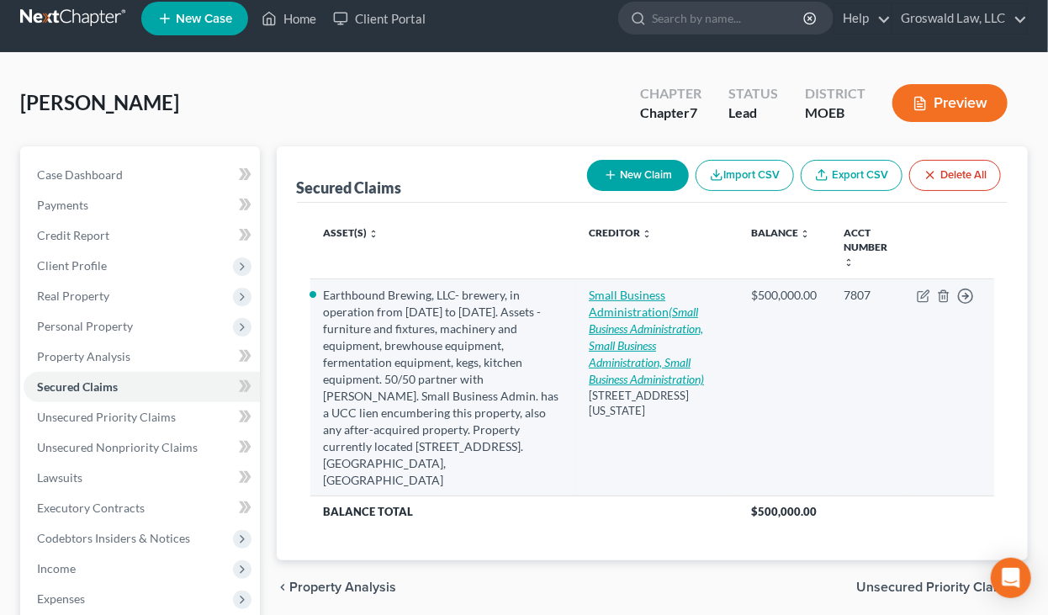
select select "0"
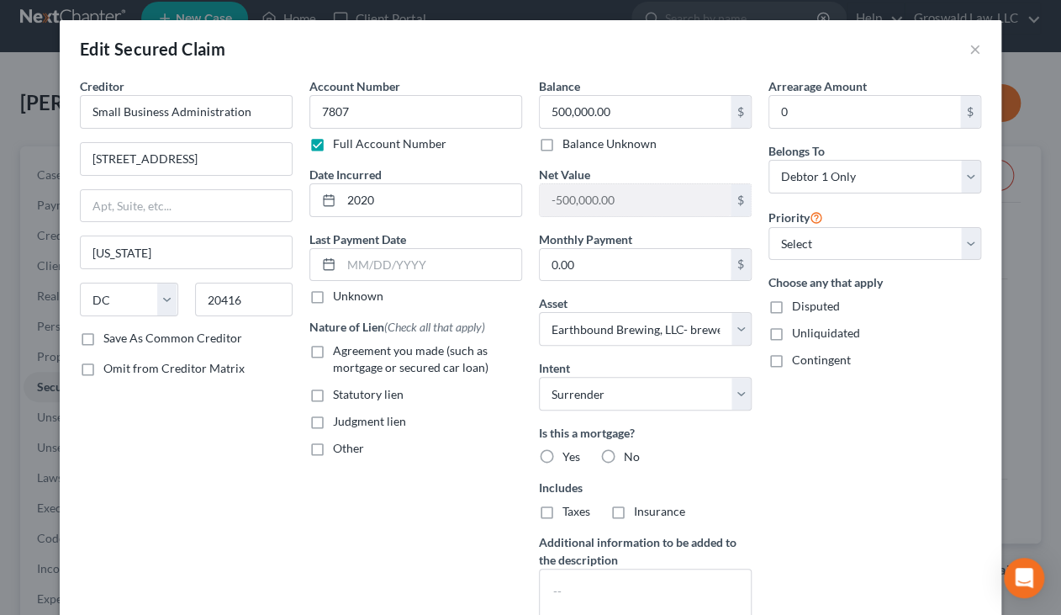
click at [377, 356] on span "Agreement you made (such as mortgage or secured car loan)" at bounding box center [411, 358] width 156 height 31
click at [351, 353] on input "Agreement you made (such as mortgage or secured car loan)" at bounding box center [345, 347] width 11 height 11
checkbox input "true"
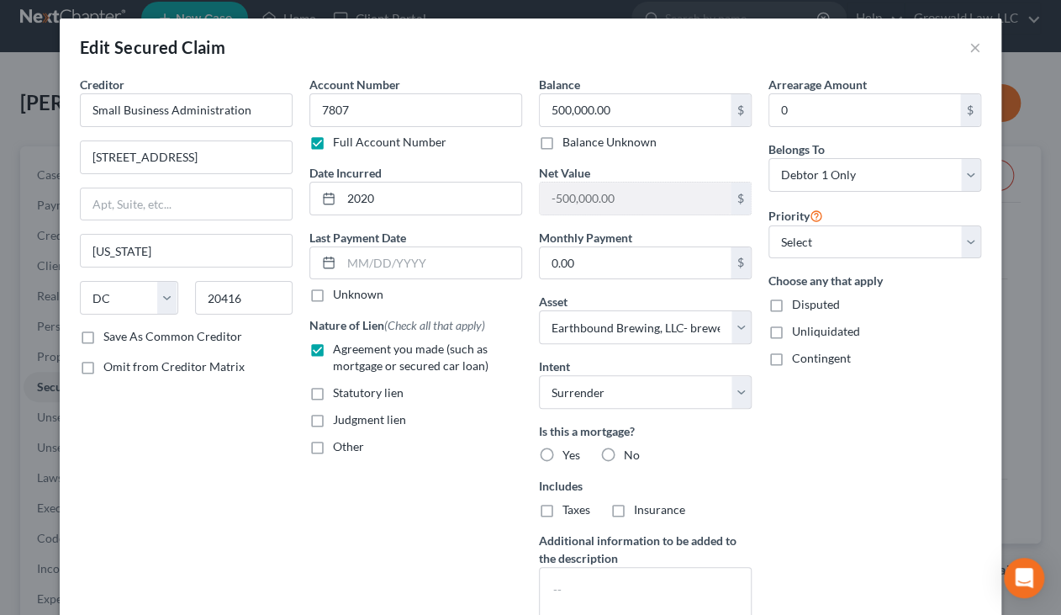
click at [624, 452] on label "No" at bounding box center [632, 454] width 16 height 17
click at [631, 452] on input "No" at bounding box center [636, 451] width 11 height 11
radio input "true"
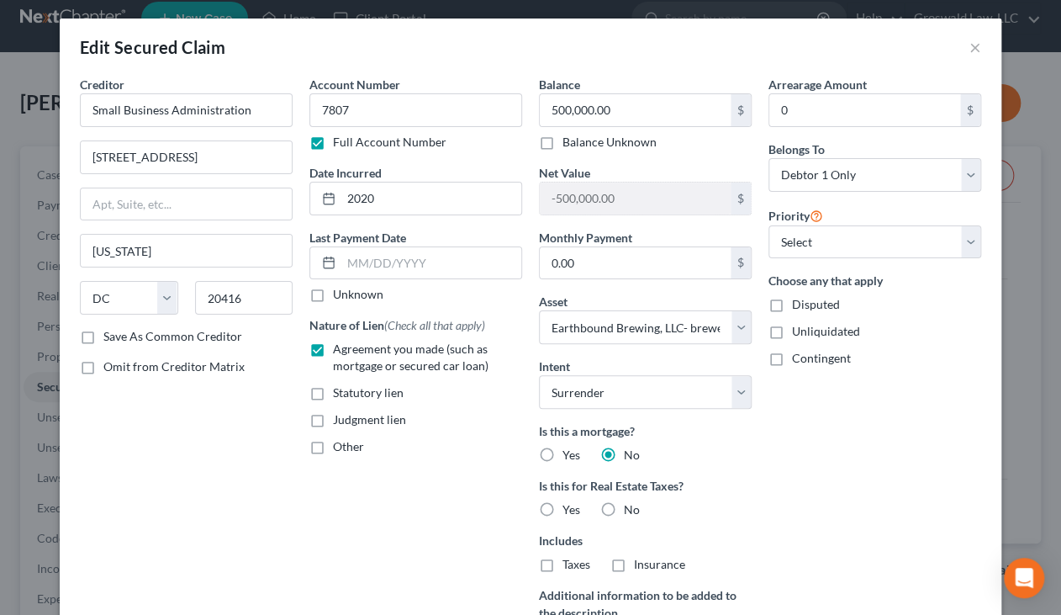
scroll to position [50, 0]
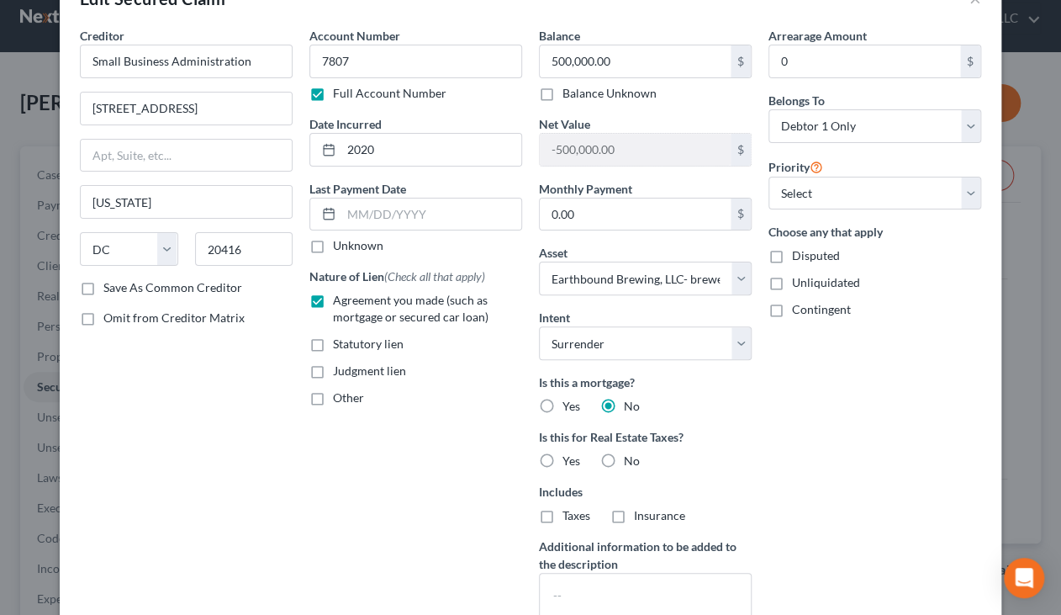
click at [624, 452] on label "No" at bounding box center [632, 460] width 16 height 17
click at [631, 452] on input "No" at bounding box center [636, 457] width 11 height 11
radio input "true"
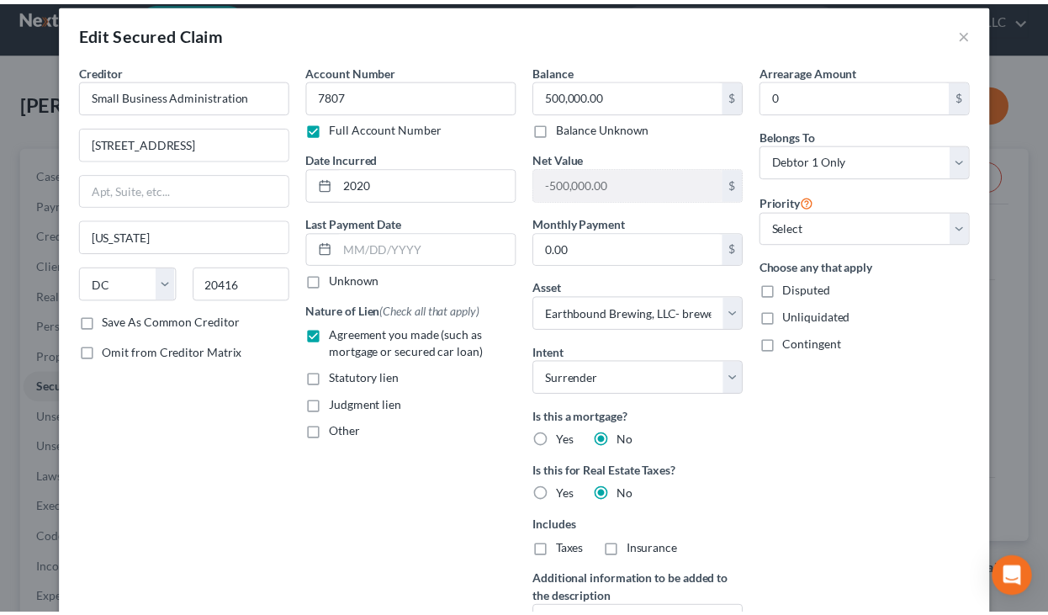
scroll to position [338, 0]
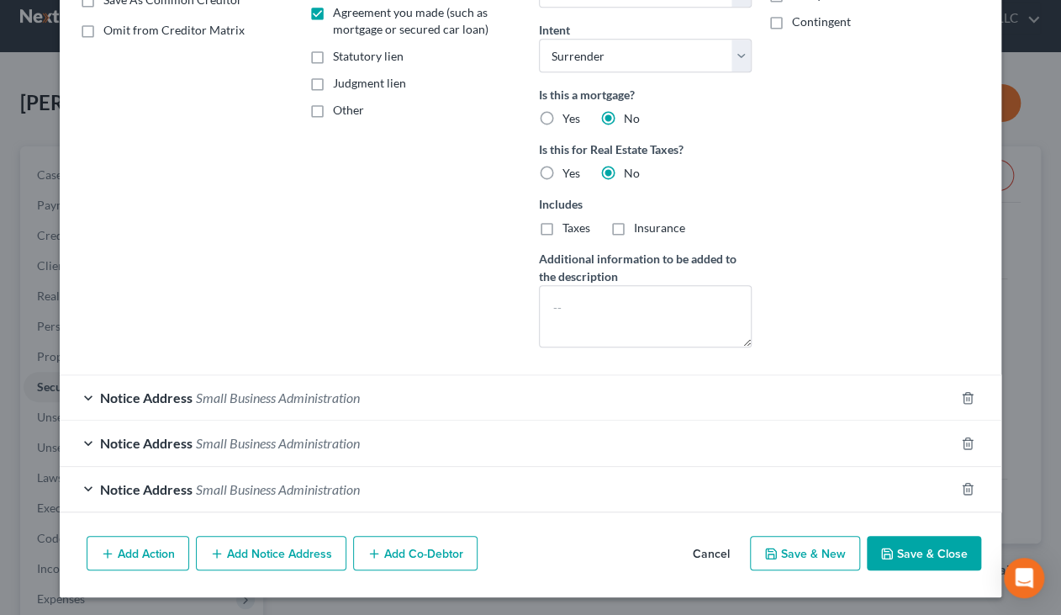
click at [911, 551] on button "Save & Close" at bounding box center [924, 553] width 114 height 35
select select
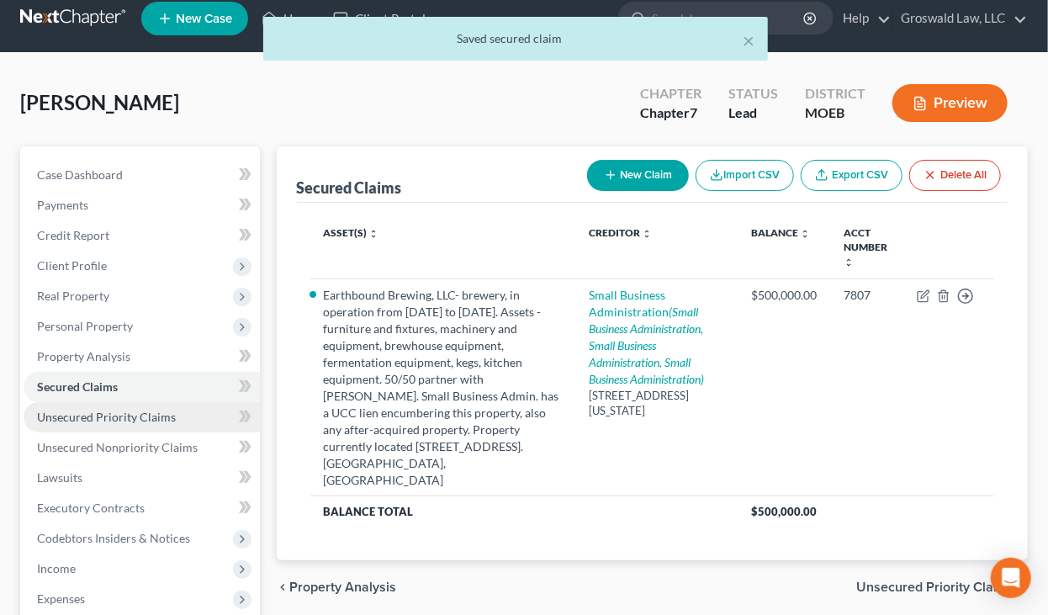
click at [117, 416] on span "Unsecured Priority Claims" at bounding box center [106, 416] width 139 height 14
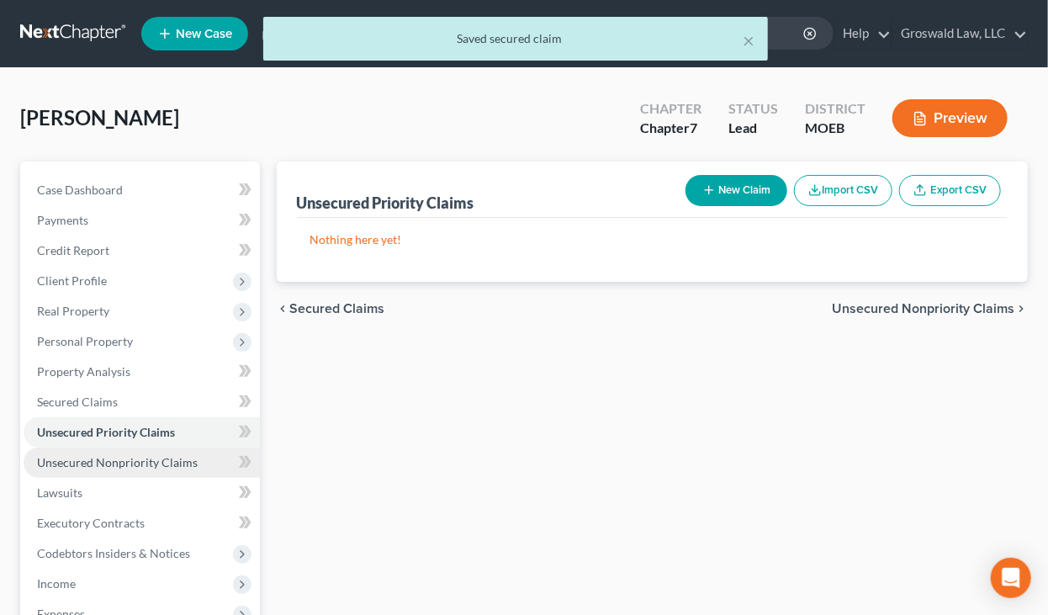
click at [114, 459] on span "Unsecured Nonpriority Claims" at bounding box center [117, 462] width 161 height 14
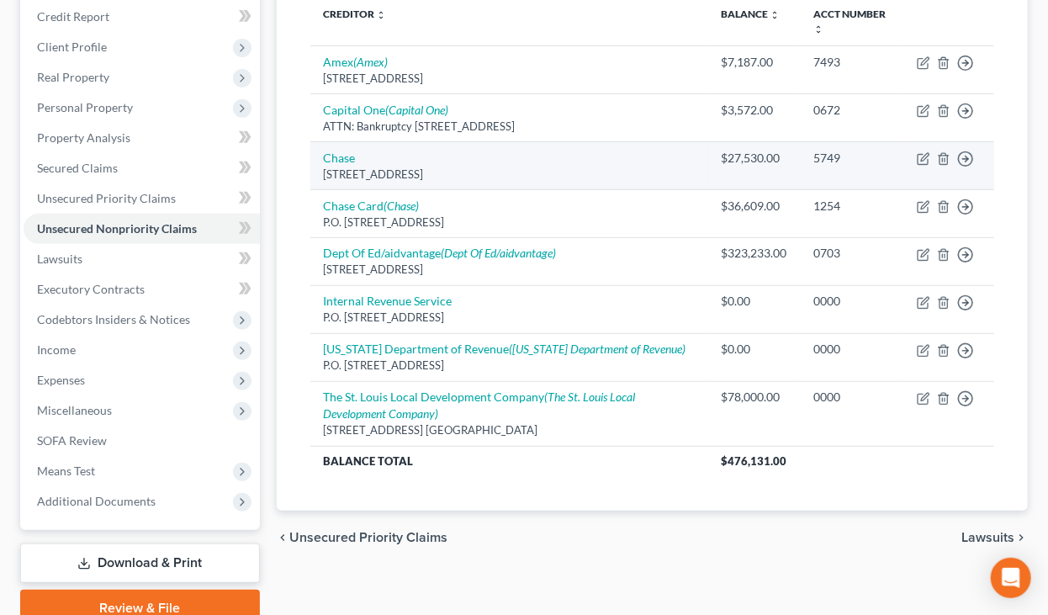
scroll to position [235, 0]
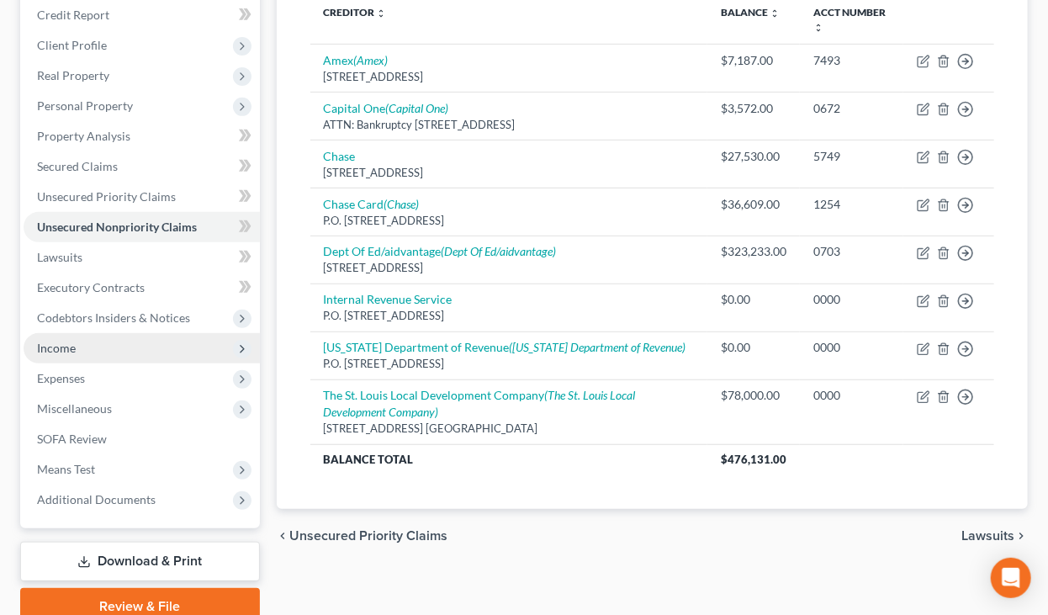
click at [80, 342] on span "Income" at bounding box center [142, 348] width 236 height 30
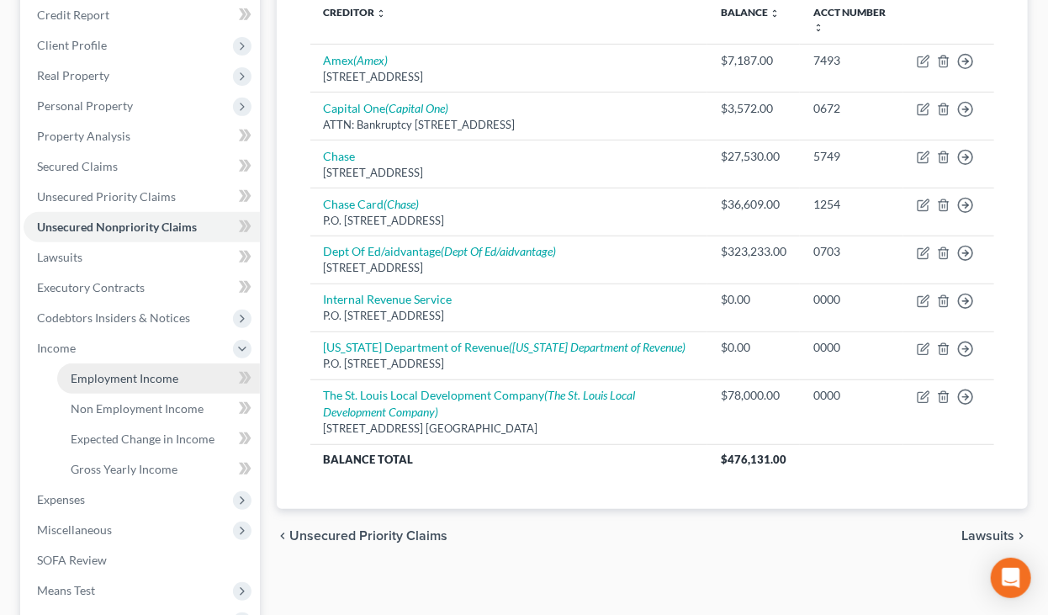
click at [99, 373] on span "Employment Income" at bounding box center [125, 378] width 108 height 14
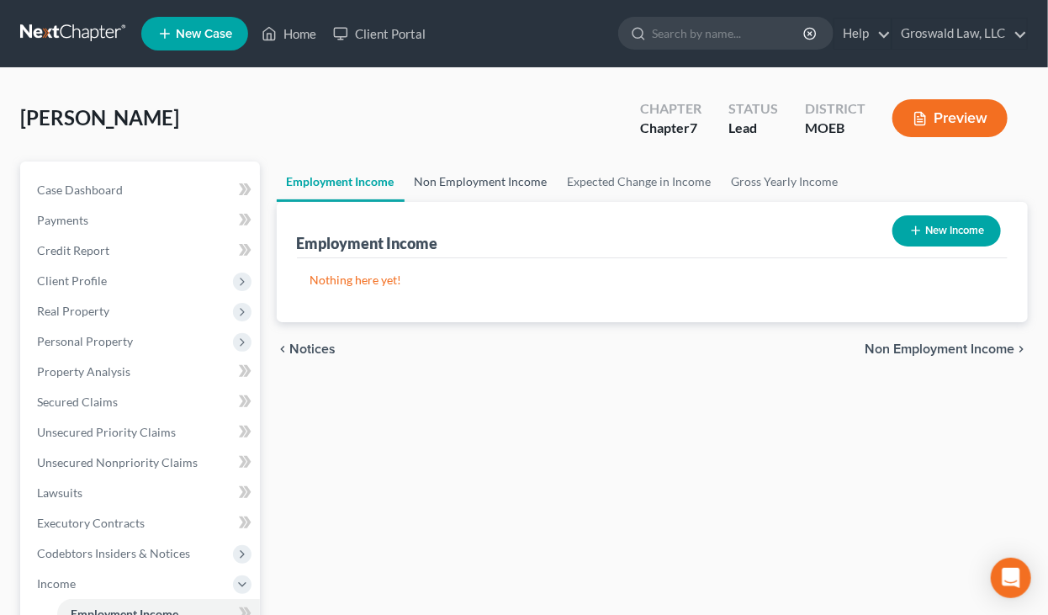
click at [451, 178] on link "Non Employment Income" at bounding box center [480, 181] width 153 height 40
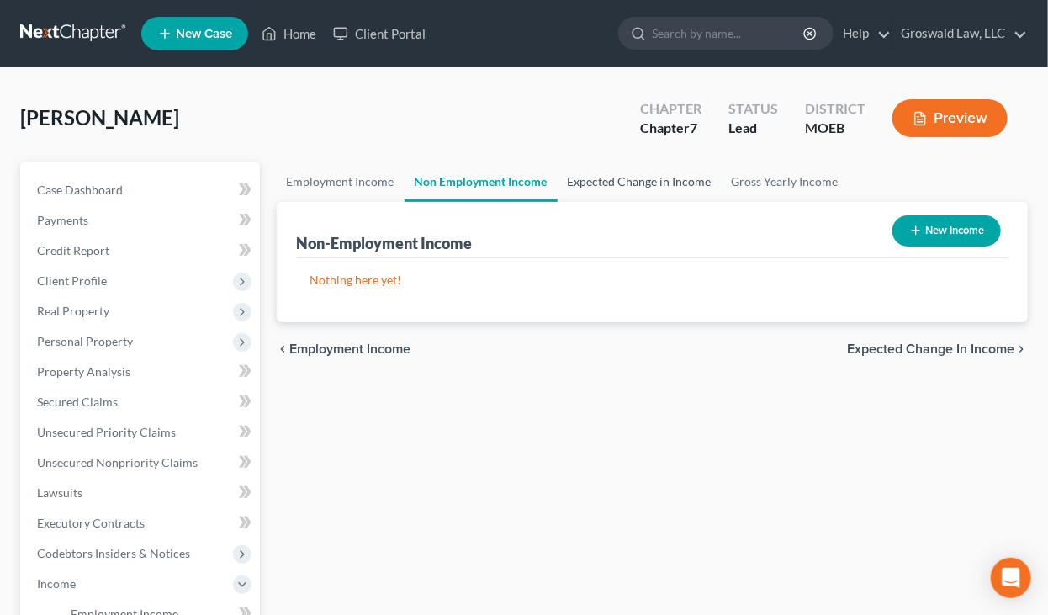
click at [604, 182] on link "Expected Change in Income" at bounding box center [639, 181] width 164 height 40
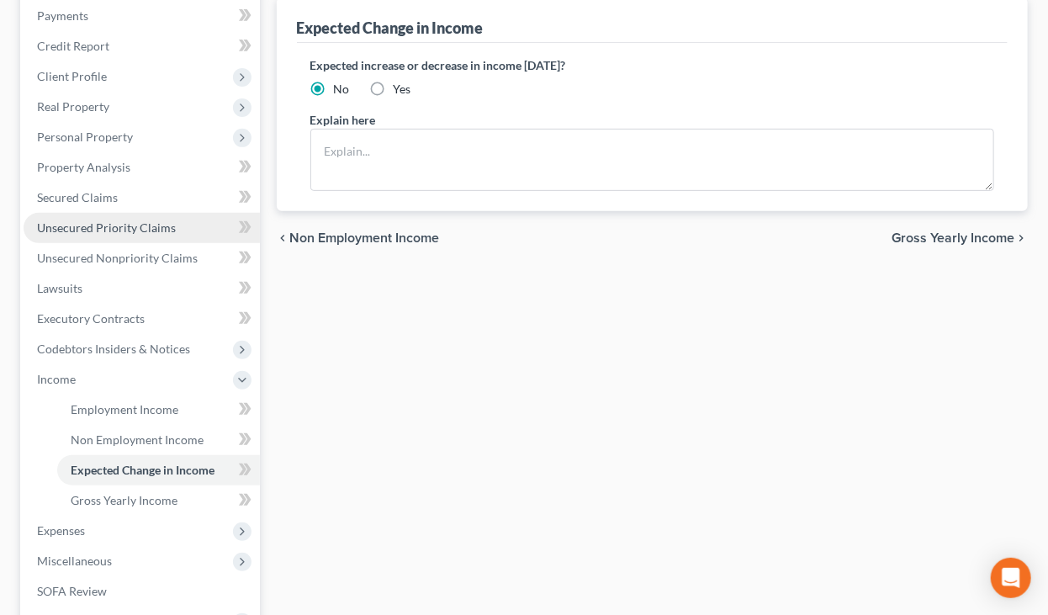
scroll to position [205, 0]
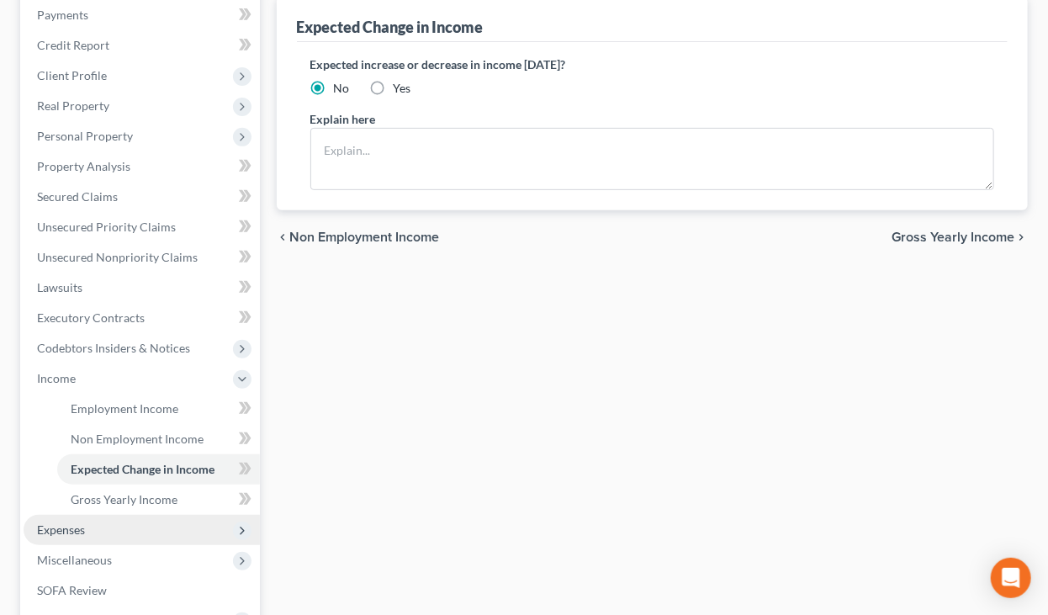
click at [103, 526] on span "Expenses" at bounding box center [142, 530] width 236 height 30
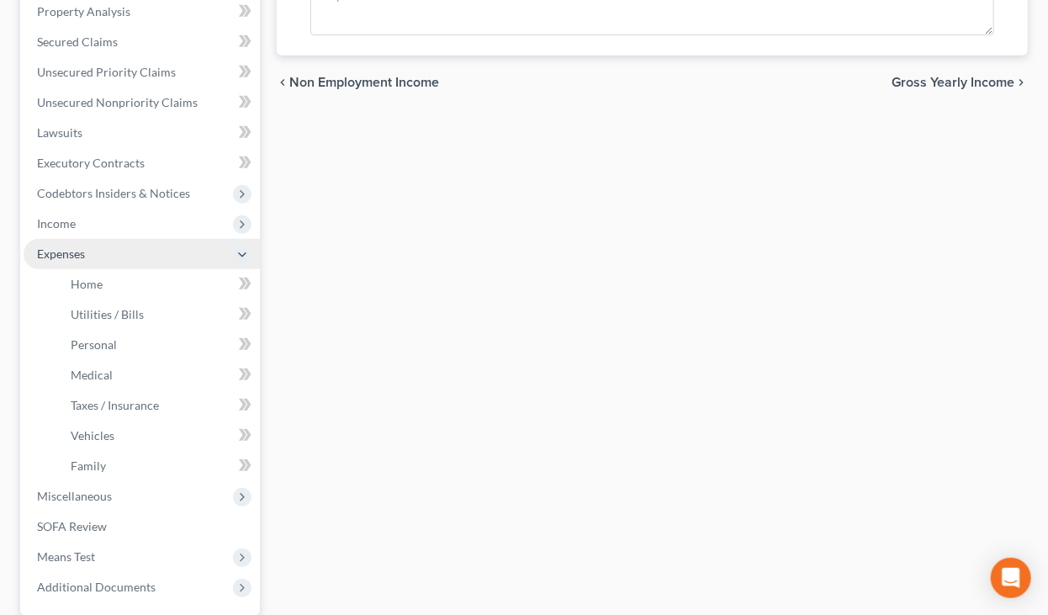
scroll to position [363, 0]
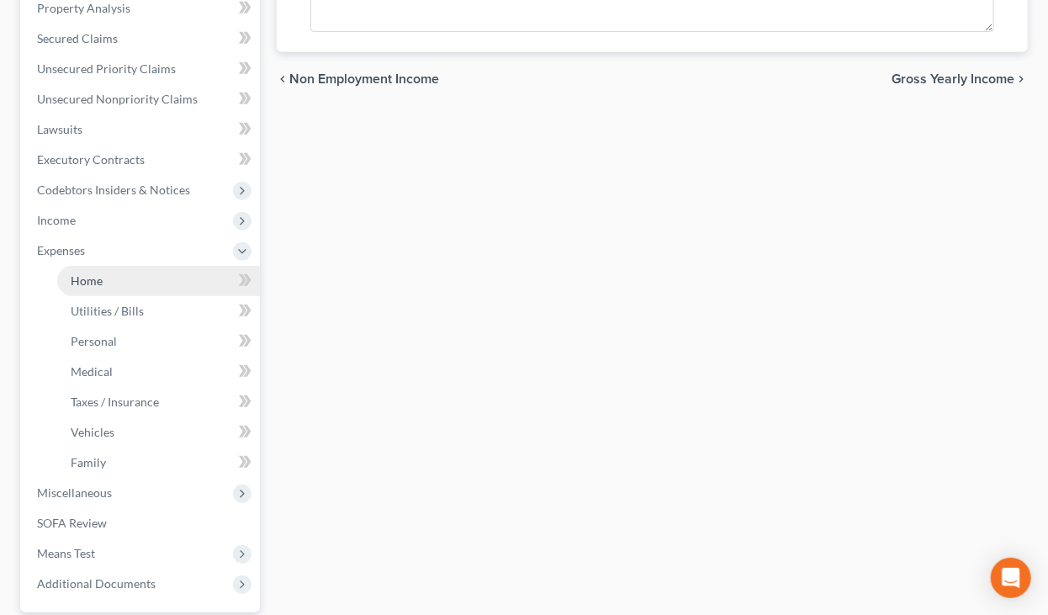
click at [98, 278] on span "Home" at bounding box center [87, 280] width 32 height 14
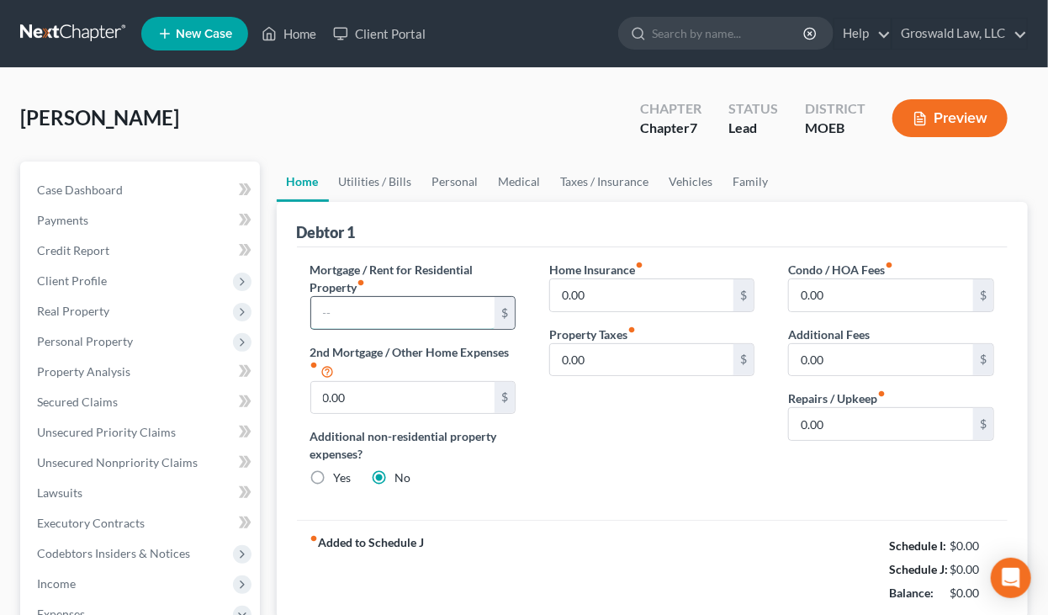
click at [457, 322] on input "text" at bounding box center [403, 313] width 184 height 32
type input "1,000"
click at [872, 423] on input "0.00" at bounding box center [881, 424] width 184 height 32
type input "100"
click at [705, 451] on div "Home Insurance fiber_manual_record 0.00 $ Property Taxes fiber_manual_record 0.…" at bounding box center [651, 381] width 239 height 240
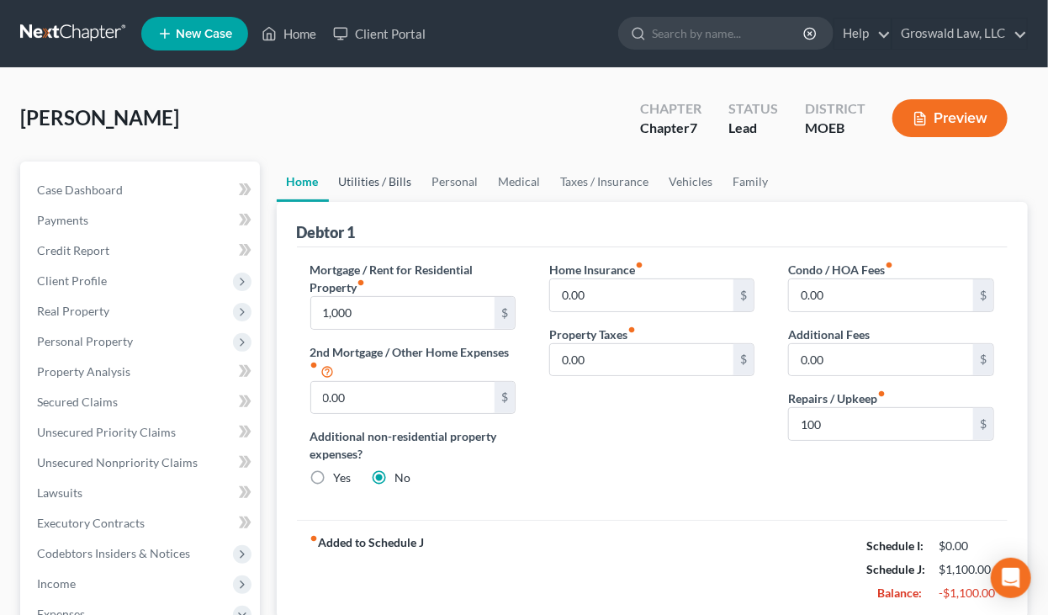
click at [385, 177] on link "Utilities / Bills" at bounding box center [375, 181] width 93 height 40
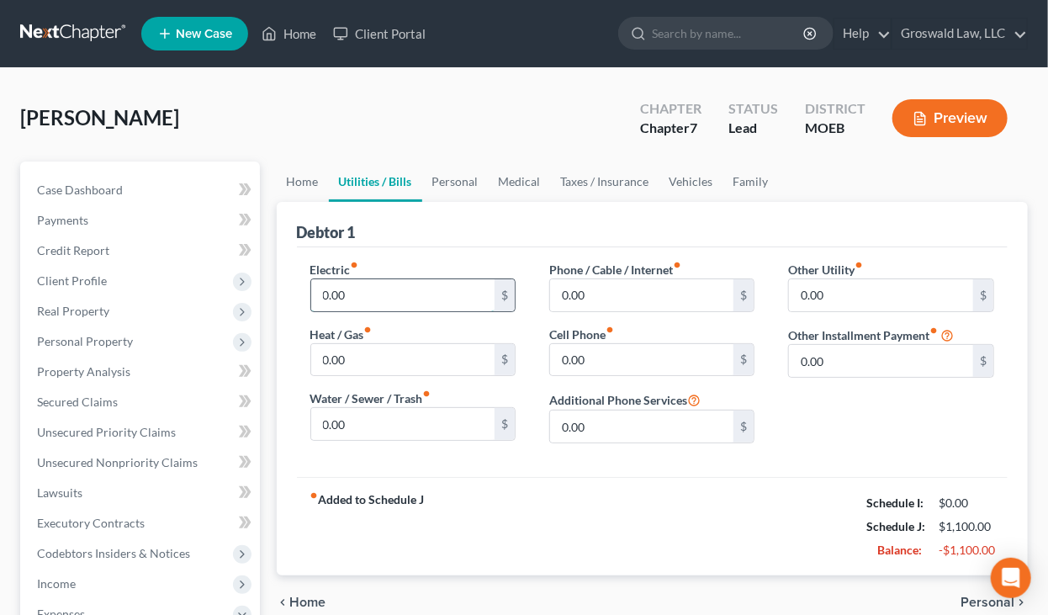
click at [360, 303] on input "0.00" at bounding box center [403, 295] width 184 height 32
type input "150"
type input "100"
type input "50"
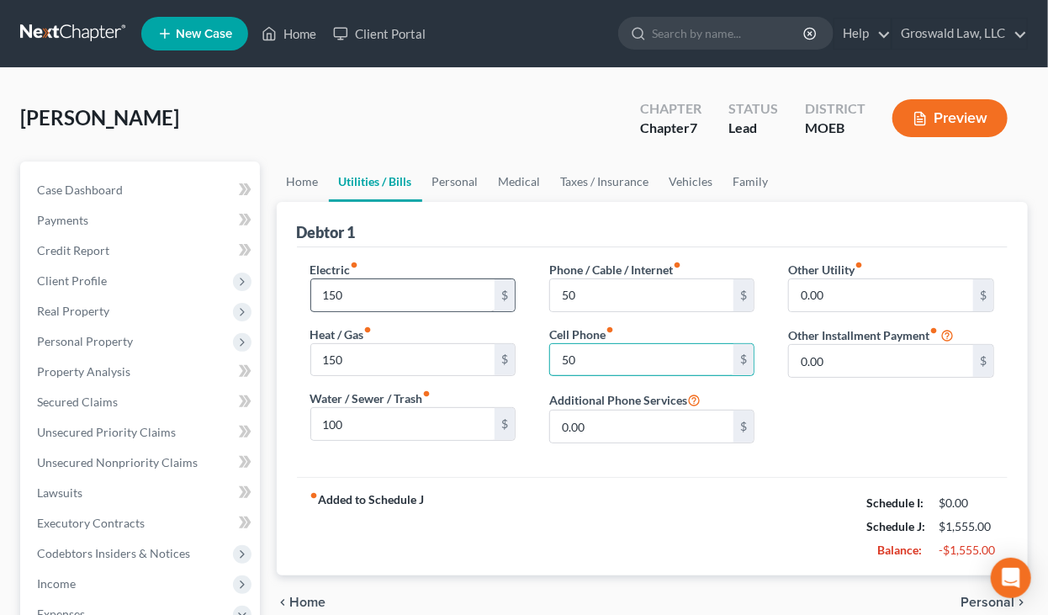
type input "50"
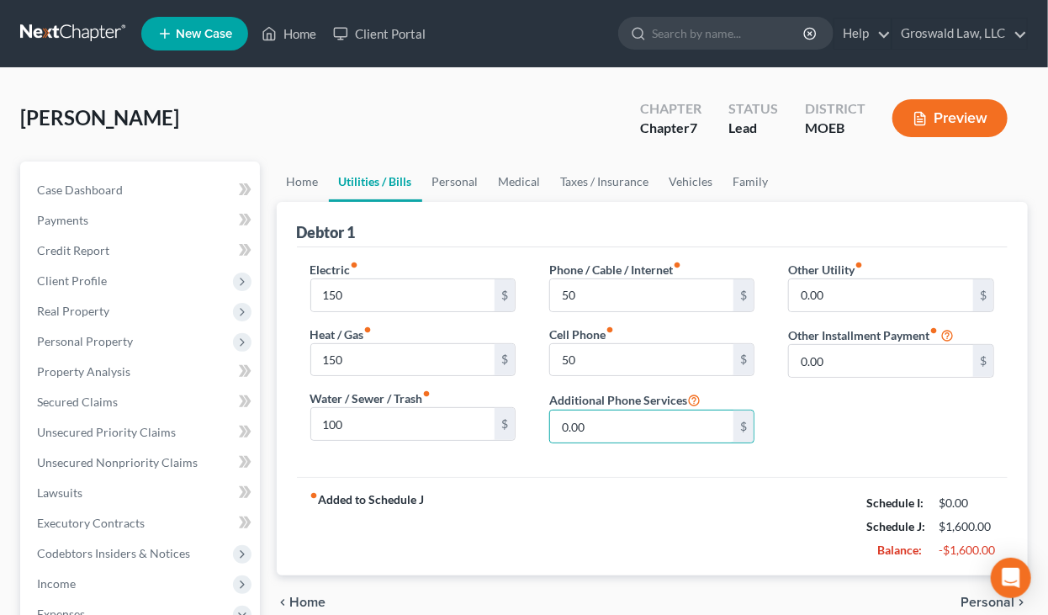
click at [428, 224] on div "Debtor 1" at bounding box center [652, 224] width 711 height 45
click at [449, 183] on link "Personal" at bounding box center [455, 181] width 66 height 40
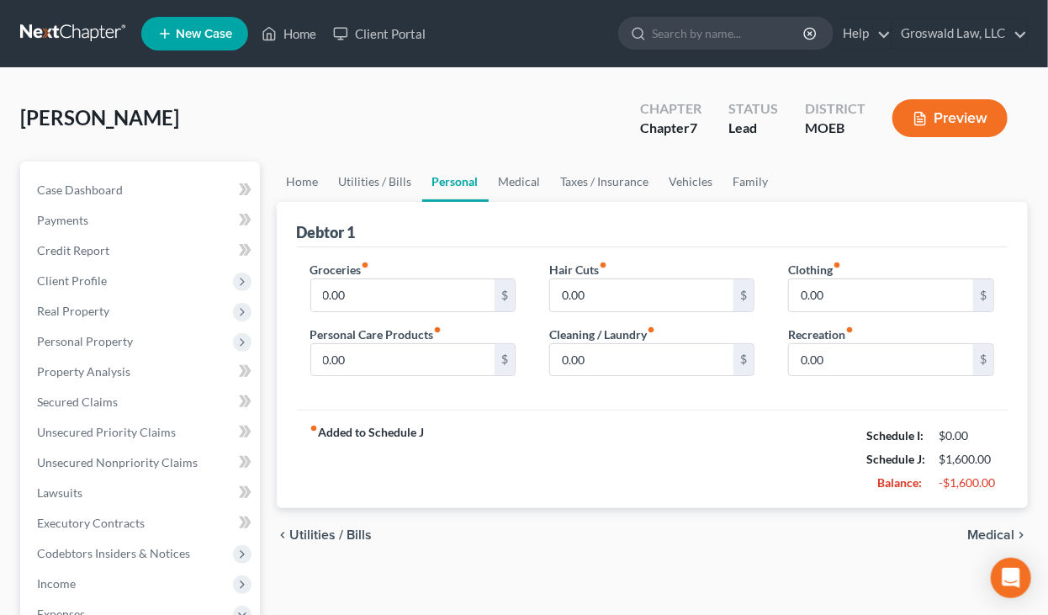
click at [363, 311] on div "Groceries fiber_manual_record 0.00 $ Personal Care Products fiber_manual_record…" at bounding box center [412, 325] width 239 height 129
click at [360, 298] on input "0.00" at bounding box center [403, 295] width 184 height 32
type input "1"
type input "900"
type input "100"
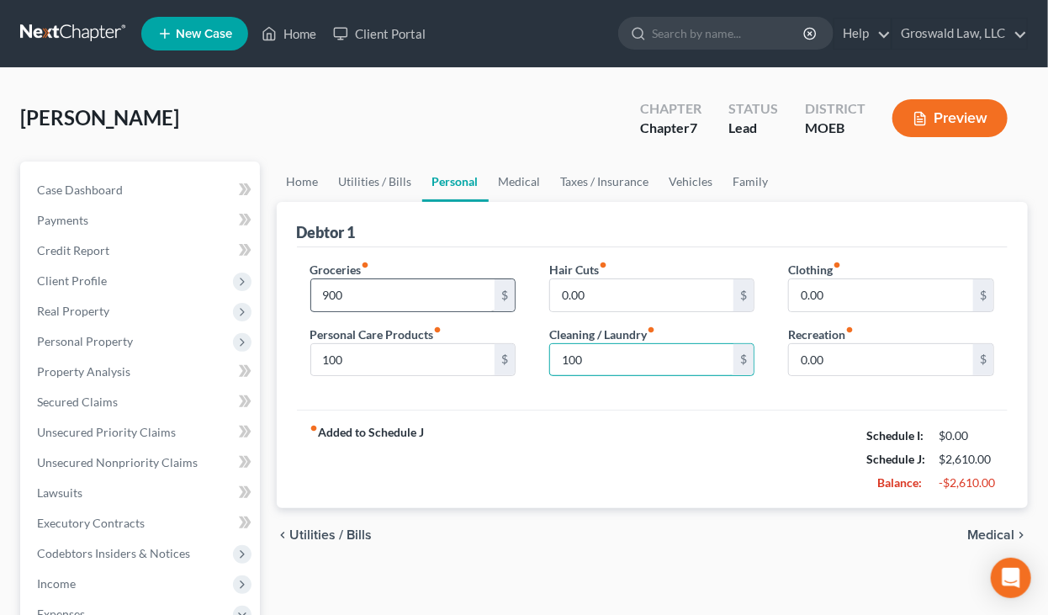
type input "100"
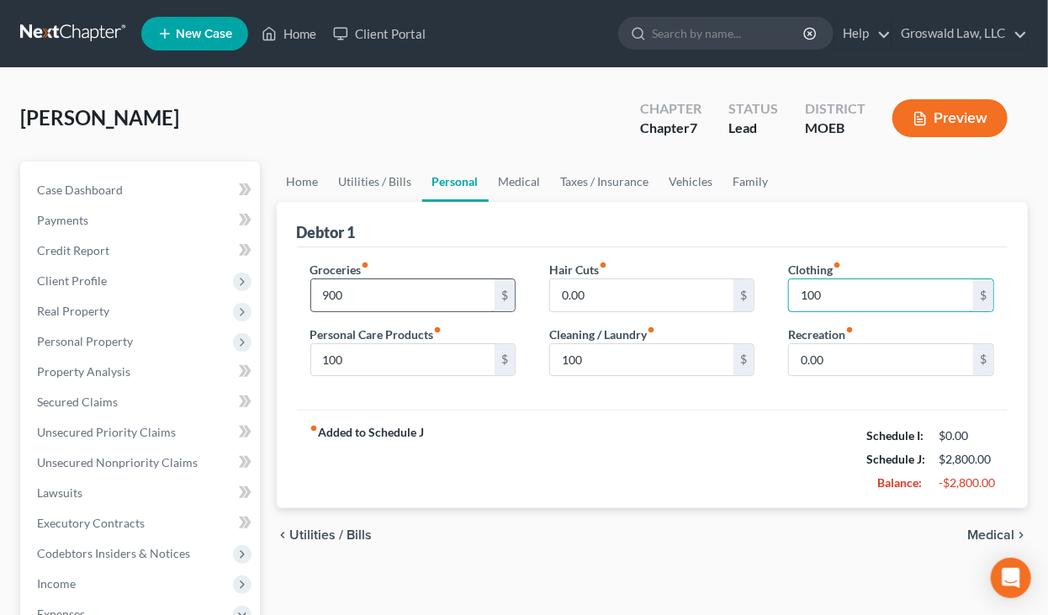
type input "100"
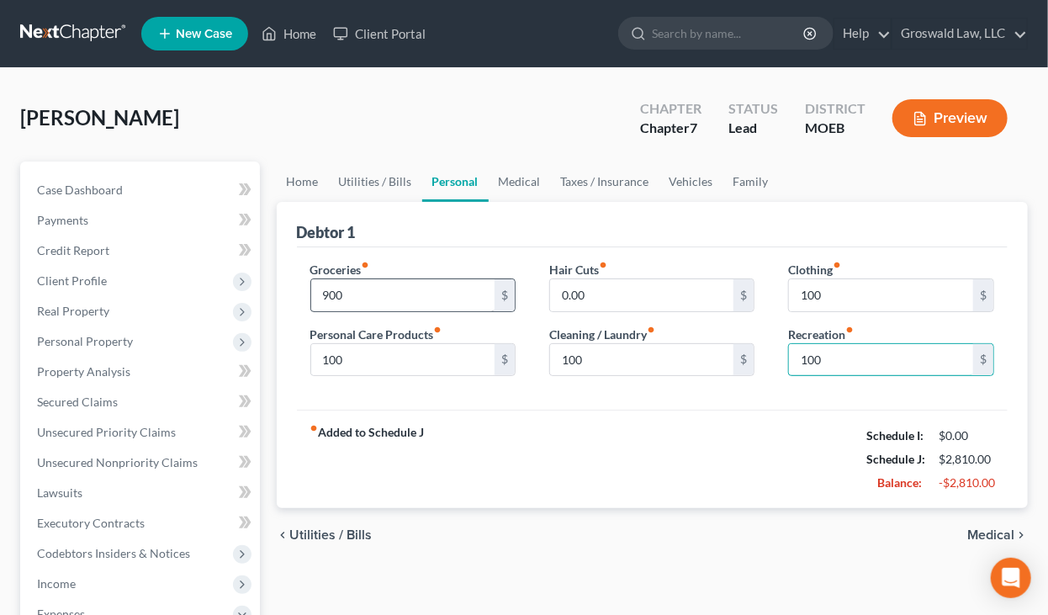
type input "100"
click at [452, 224] on div "Debtor 1" at bounding box center [652, 224] width 711 height 45
click at [501, 184] on link "Medical" at bounding box center [519, 181] width 62 height 40
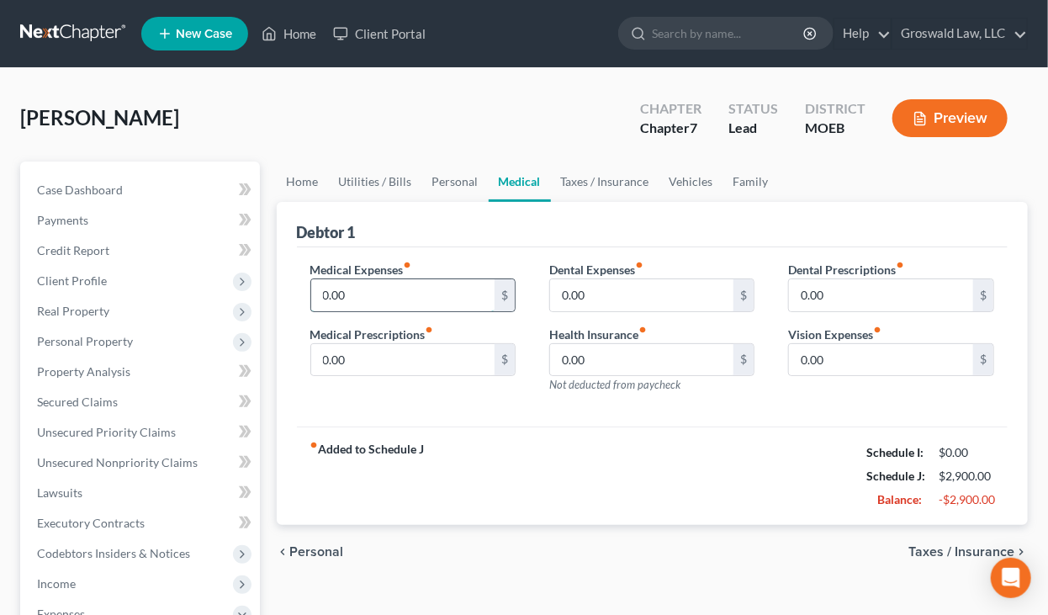
click at [350, 298] on input "0.00" at bounding box center [403, 295] width 184 height 32
type input "150"
click at [509, 235] on div "Debtor 1" at bounding box center [652, 224] width 711 height 45
click at [603, 176] on link "Taxes / Insurance" at bounding box center [605, 181] width 108 height 40
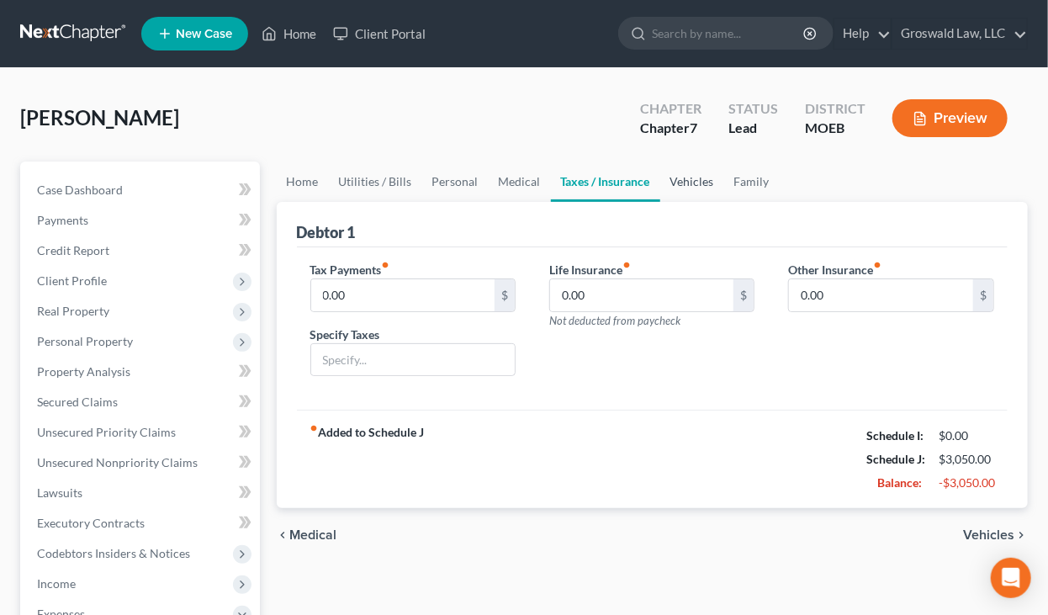
click at [683, 179] on link "Vehicles" at bounding box center [692, 181] width 64 height 40
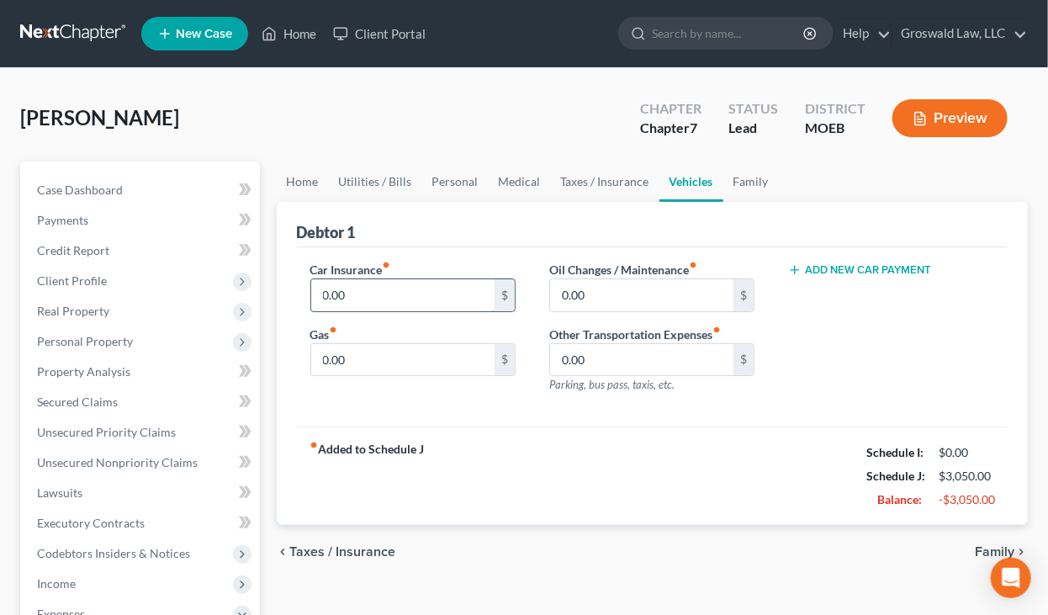
click at [399, 297] on input "0.00" at bounding box center [403, 295] width 184 height 32
type input "150"
type input "200"
click at [373, 302] on input "150" at bounding box center [403, 295] width 184 height 32
click at [657, 215] on div "Debtor 1" at bounding box center [652, 224] width 711 height 45
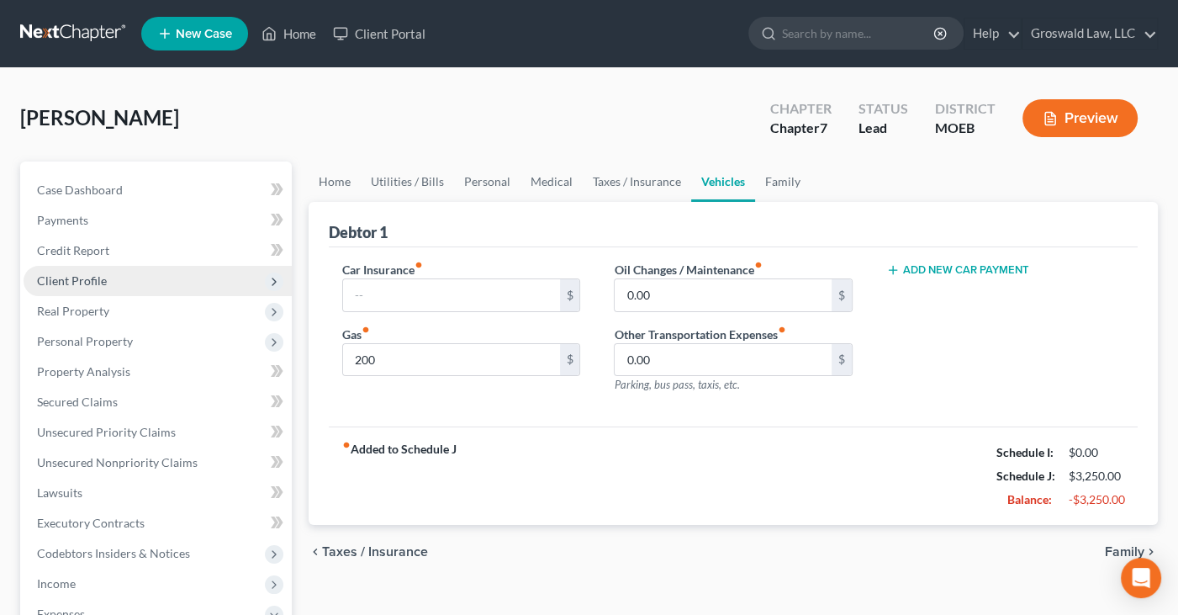
click at [77, 274] on span "Client Profile" at bounding box center [72, 280] width 70 height 14
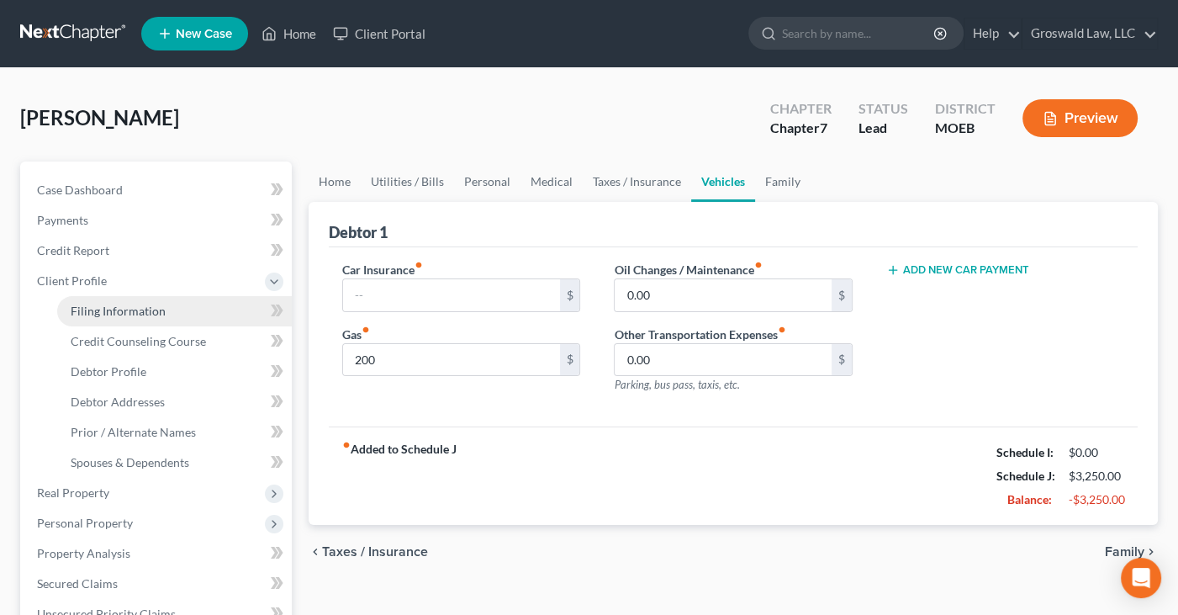
click at [102, 311] on span "Filing Information" at bounding box center [118, 311] width 95 height 14
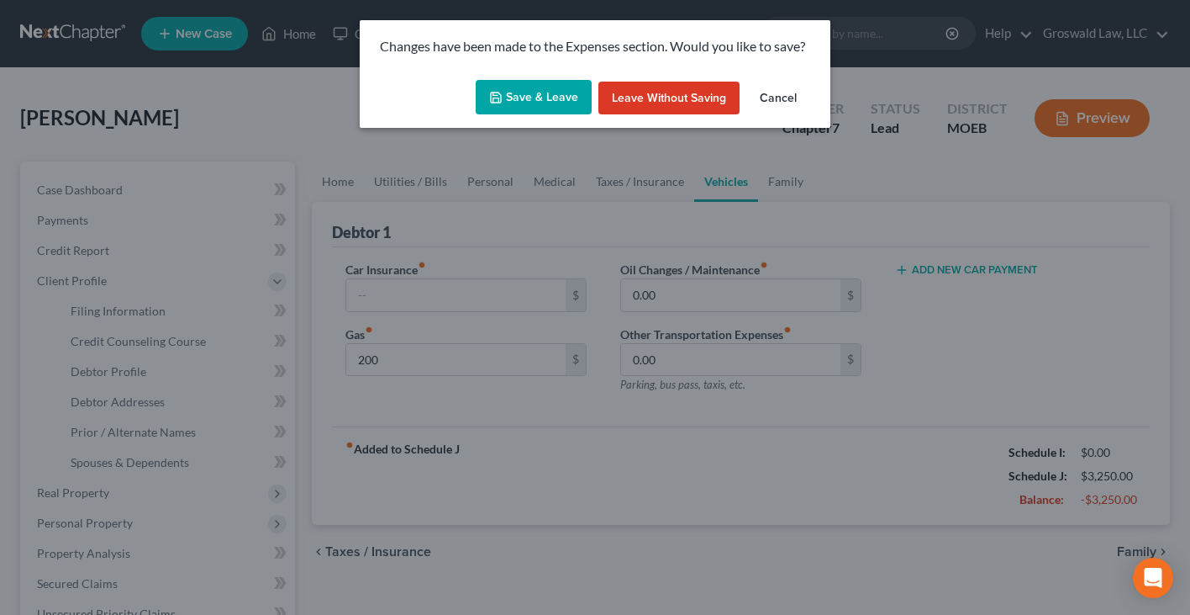
click at [545, 98] on button "Save & Leave" at bounding box center [534, 97] width 116 height 35
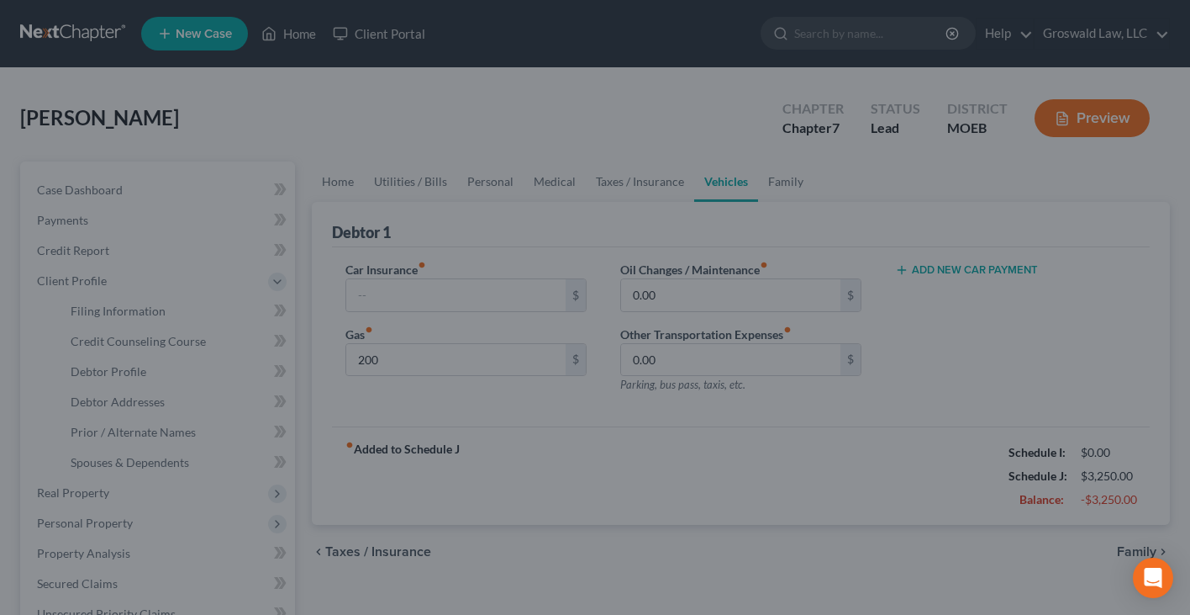
type input "200.00"
select select "0"
select select "45"
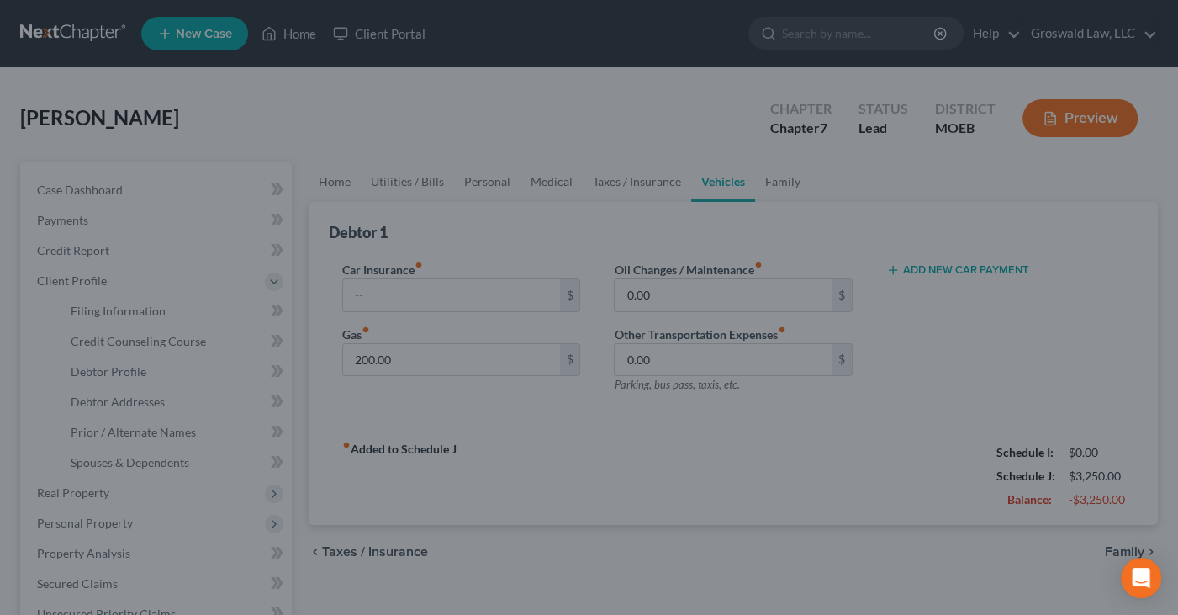
select select "0"
select select "26"
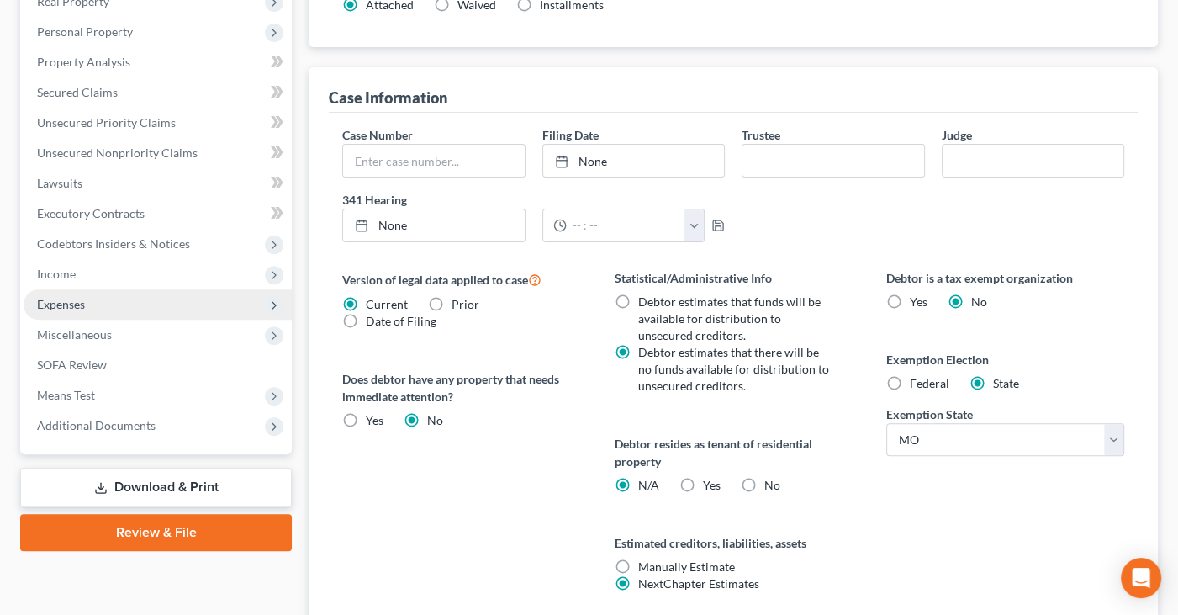
click at [89, 303] on span "Expenses" at bounding box center [158, 304] width 268 height 30
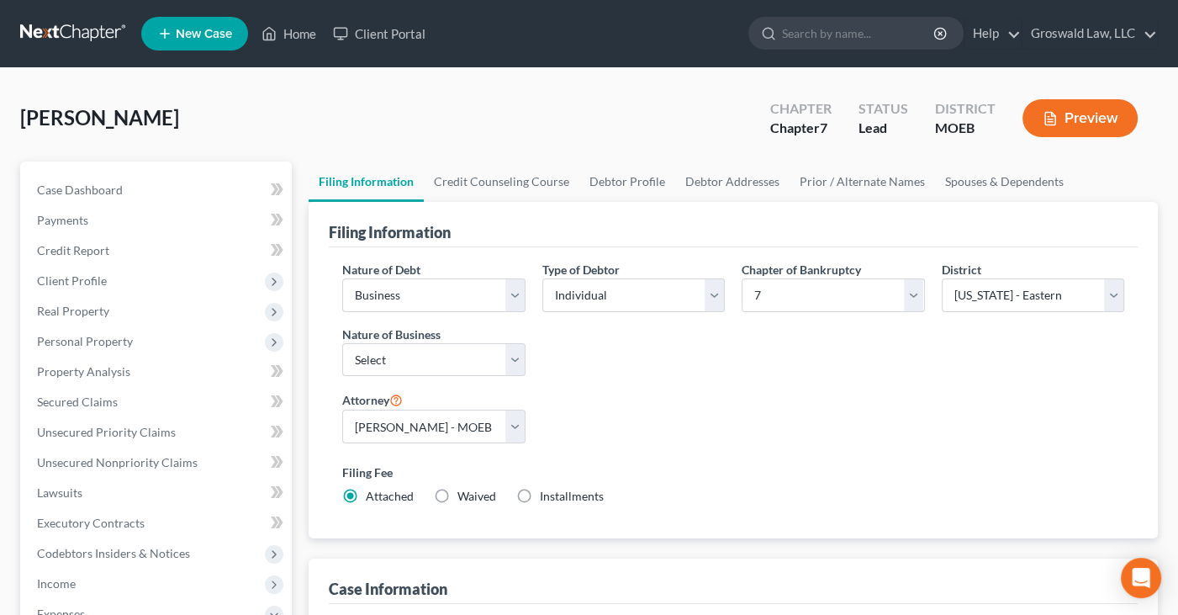
click at [1074, 129] on button "Preview" at bounding box center [1079, 118] width 115 height 38
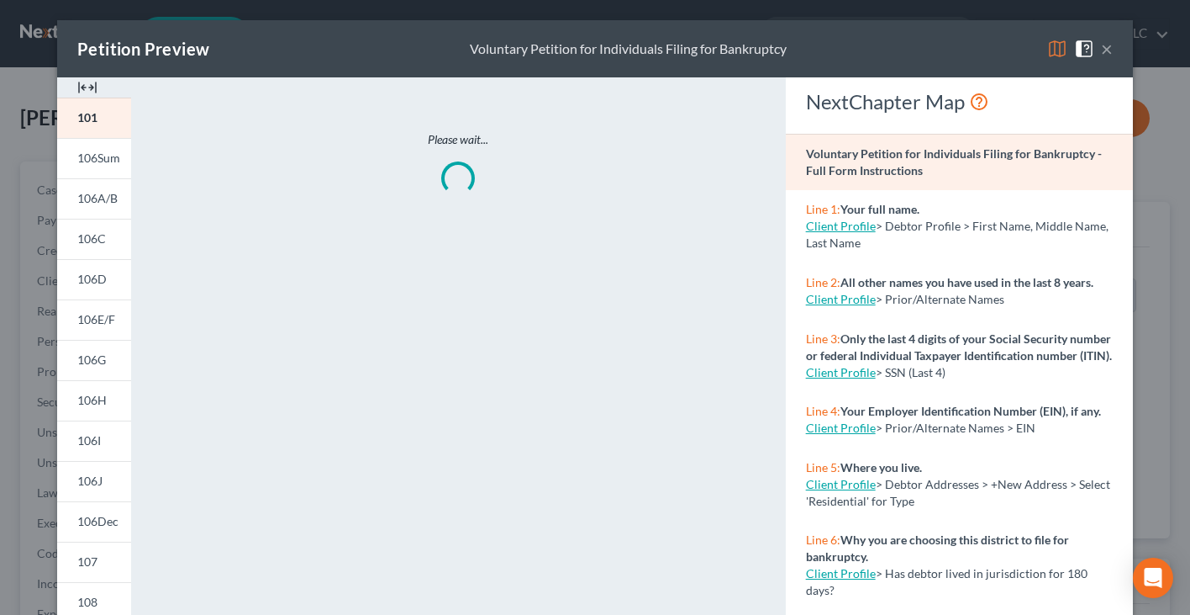
click at [81, 87] on img at bounding box center [87, 87] width 20 height 20
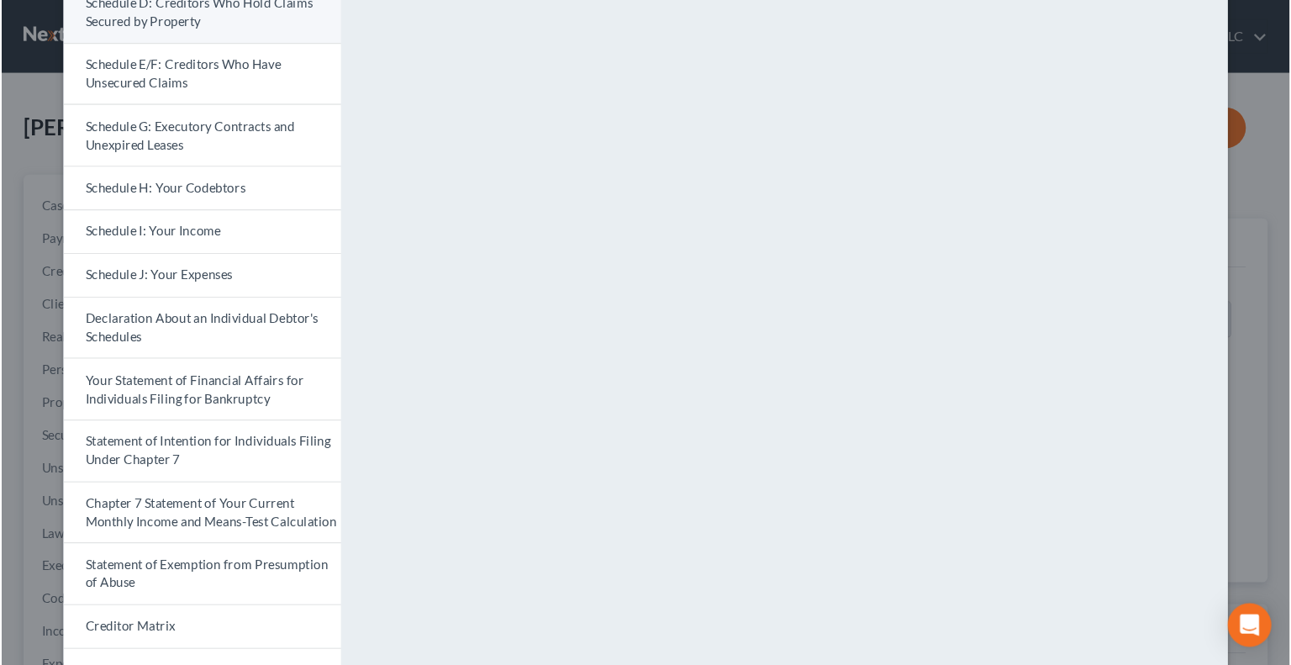
scroll to position [316, 0]
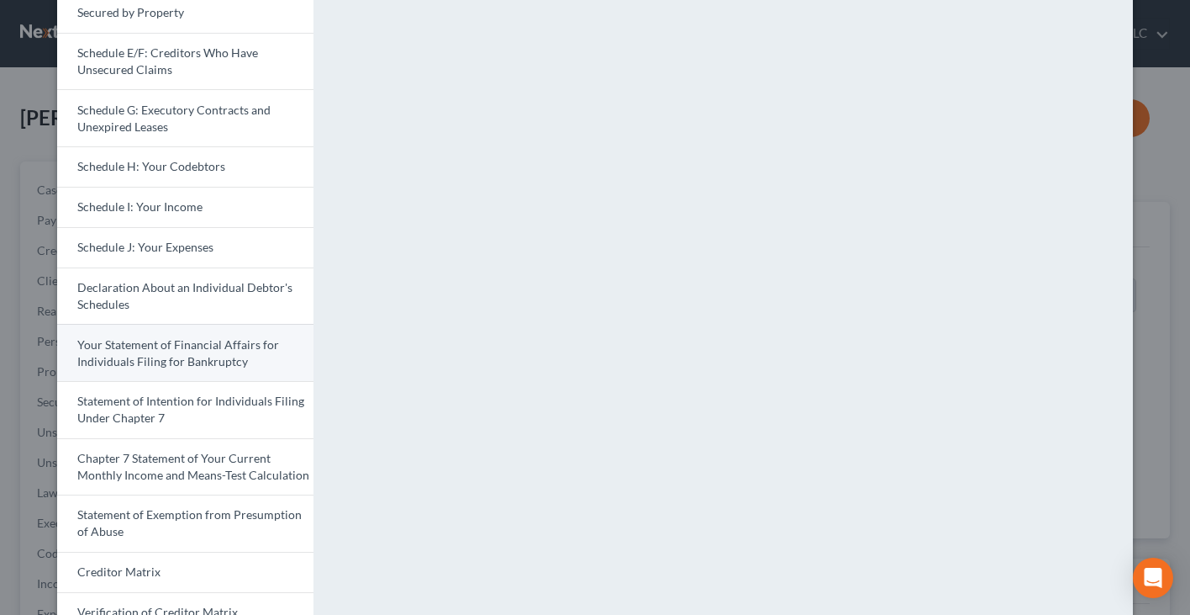
click at [151, 357] on span "Your Statement of Financial Affairs for Individuals Filing for Bankruptcy" at bounding box center [178, 352] width 202 height 31
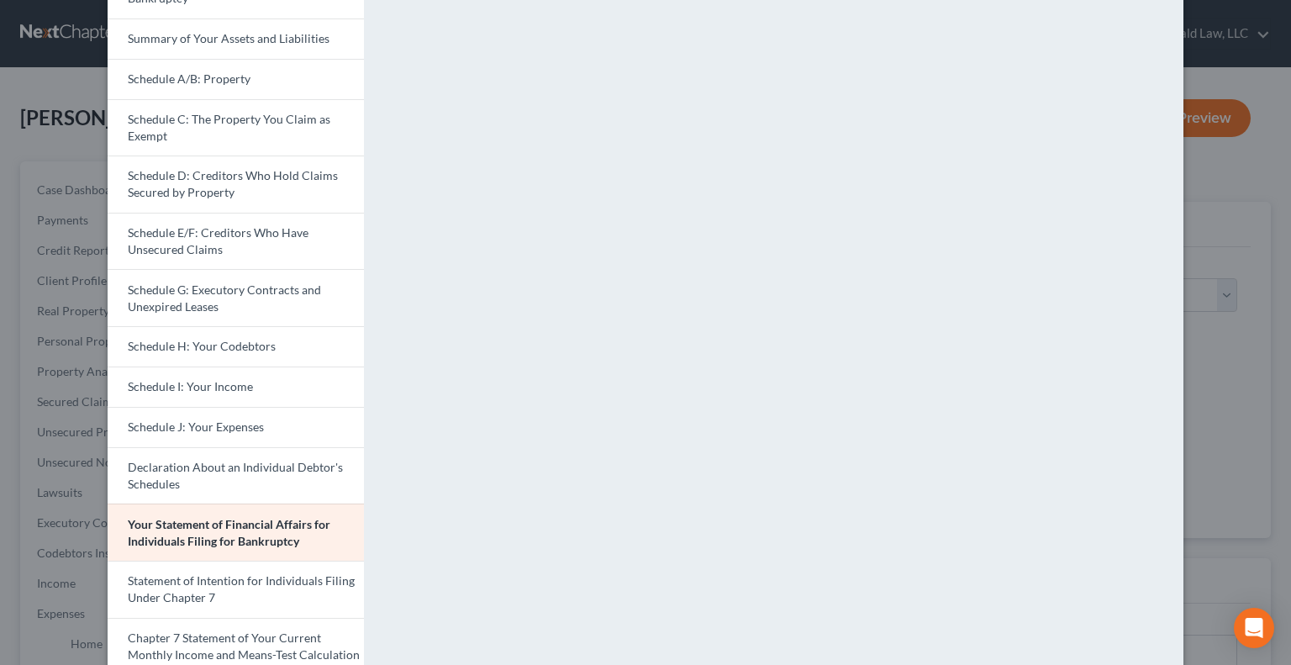
scroll to position [0, 0]
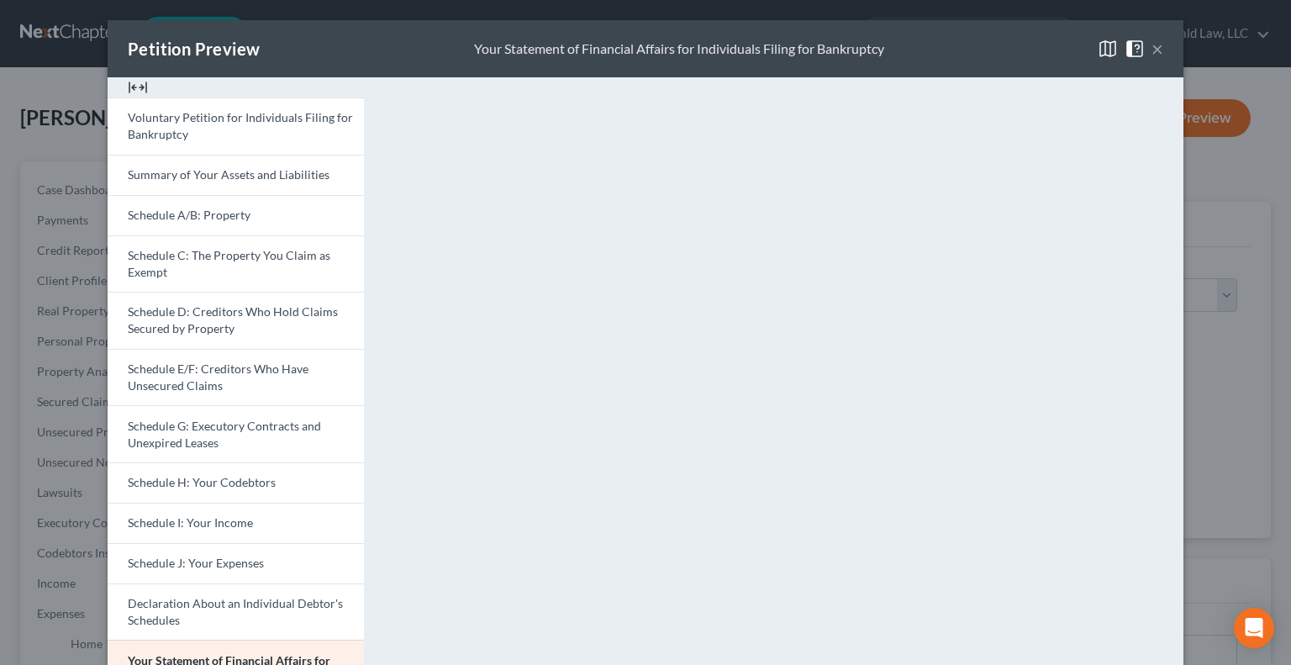
click at [1161, 52] on div "Petition Preview Your Statement of Financial Affairs for Individuals Filing for…" at bounding box center [646, 48] width 1076 height 57
click at [1152, 50] on button "×" at bounding box center [1158, 49] width 12 height 20
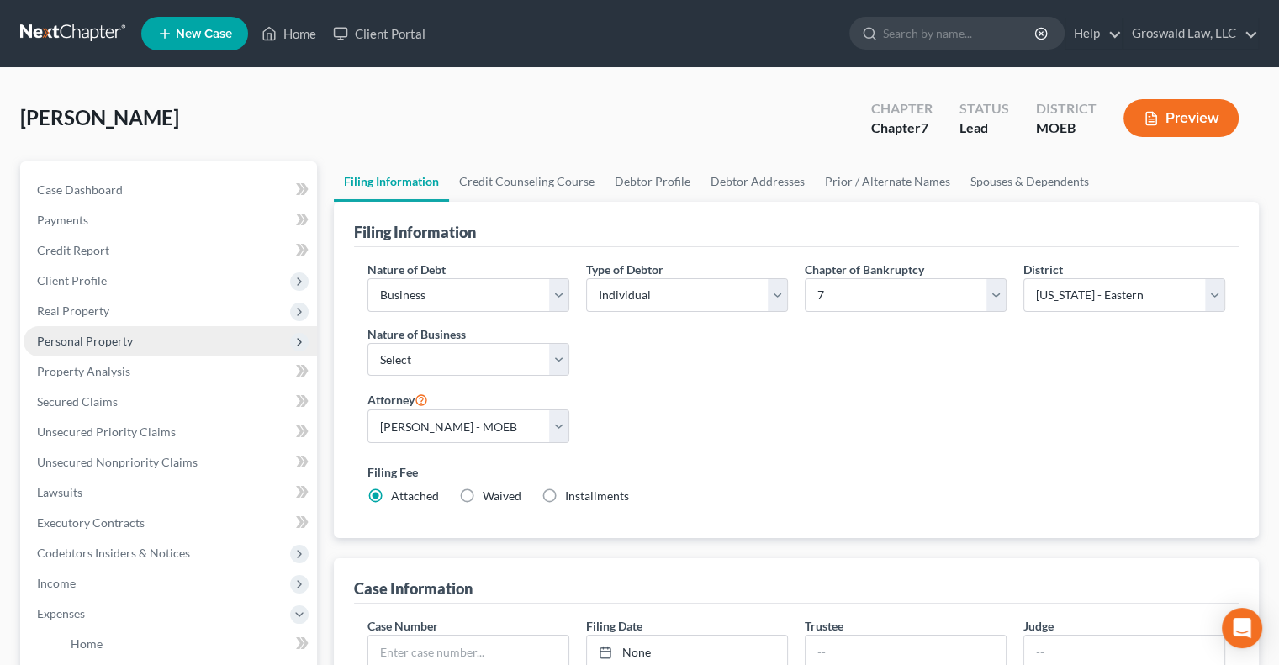
click at [81, 339] on span "Personal Property" at bounding box center [85, 341] width 96 height 14
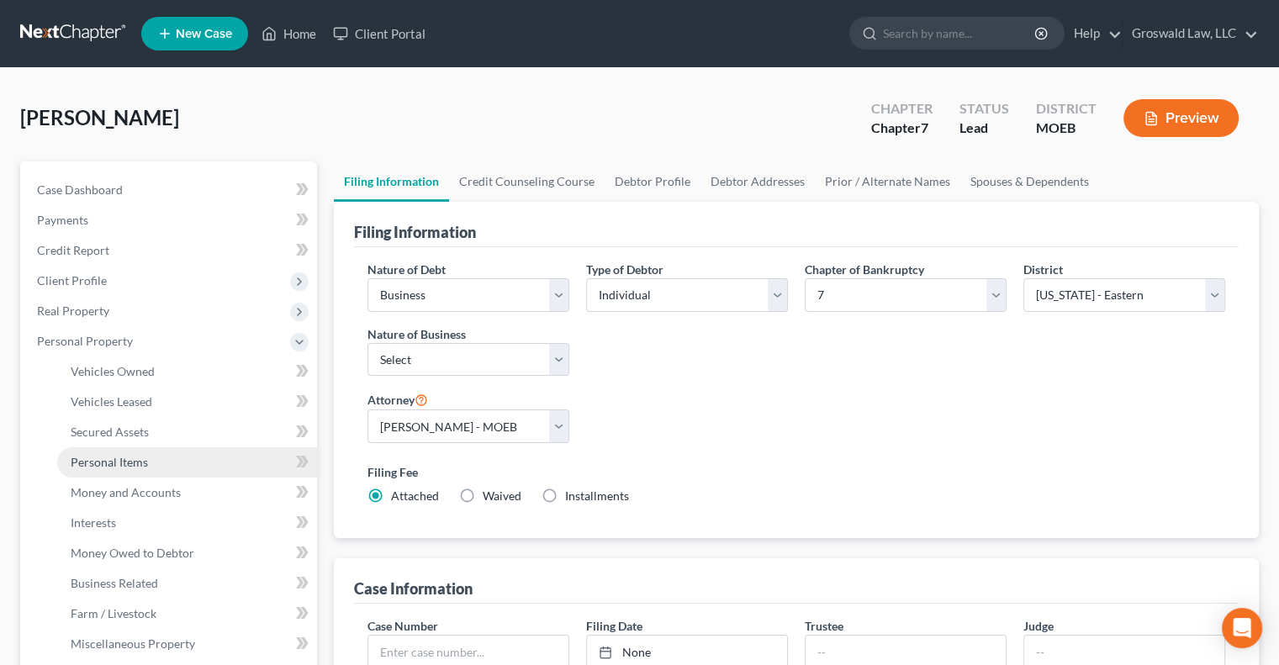
click at [107, 455] on span "Personal Items" at bounding box center [109, 462] width 77 height 14
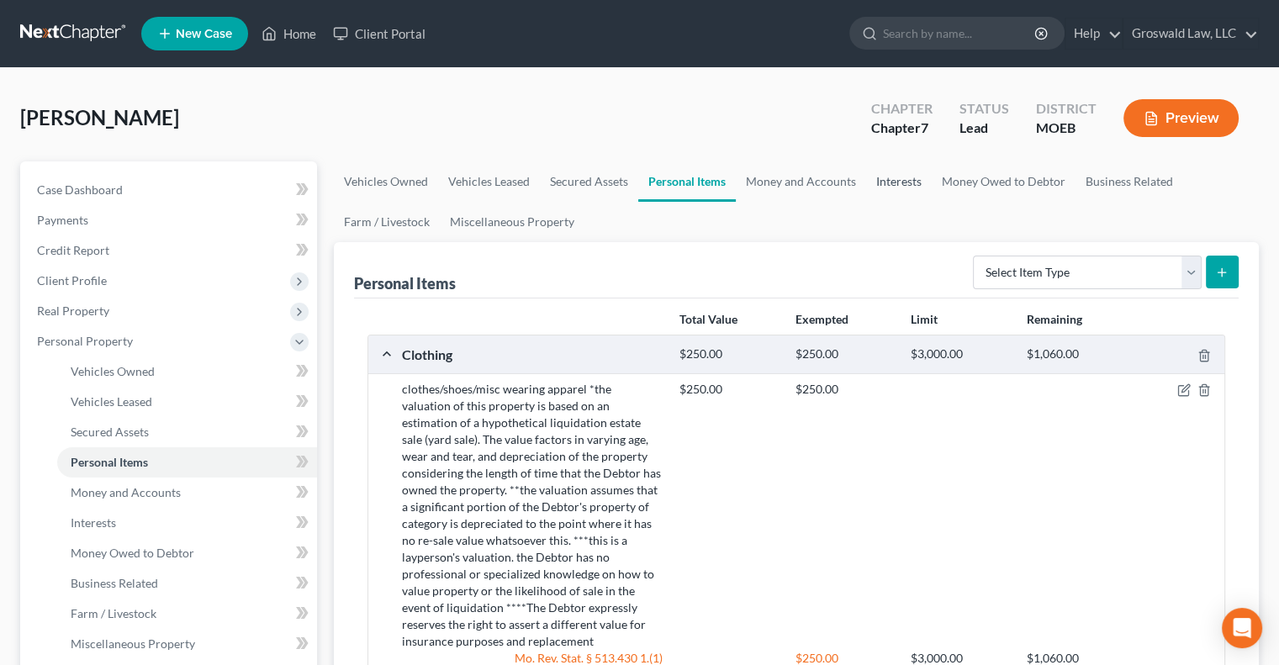
click at [888, 184] on link "Interests" at bounding box center [899, 181] width 66 height 40
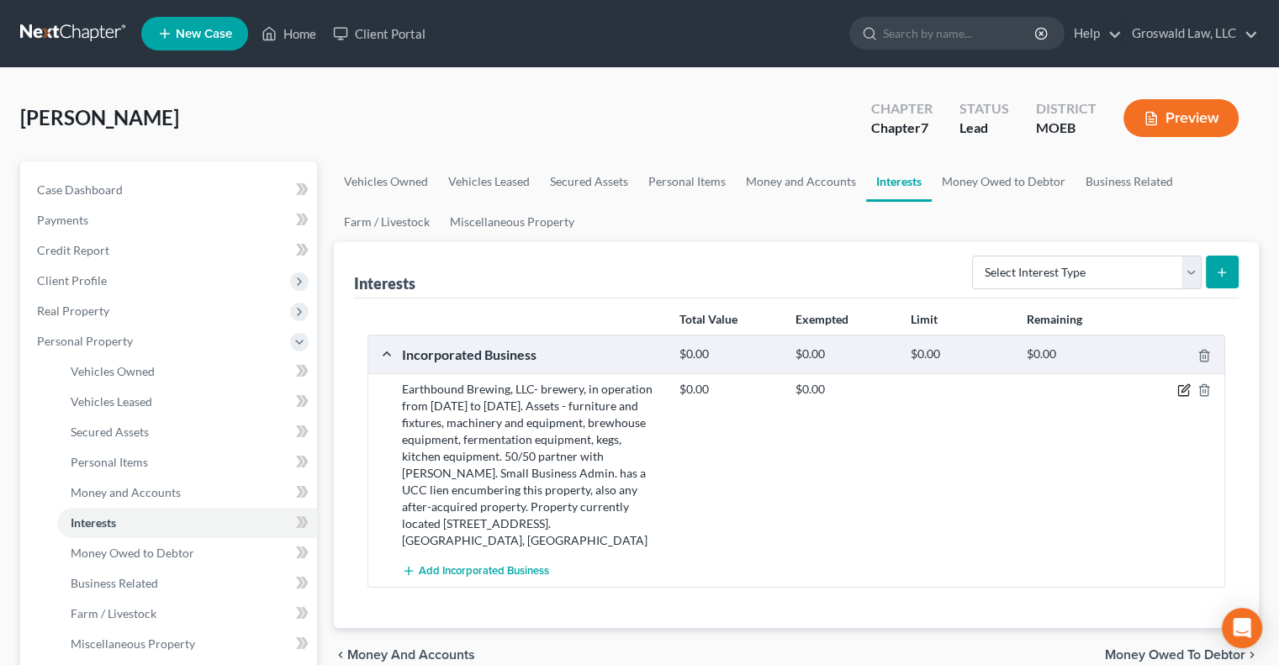
click at [1184, 385] on icon "button" at bounding box center [1183, 389] width 13 height 13
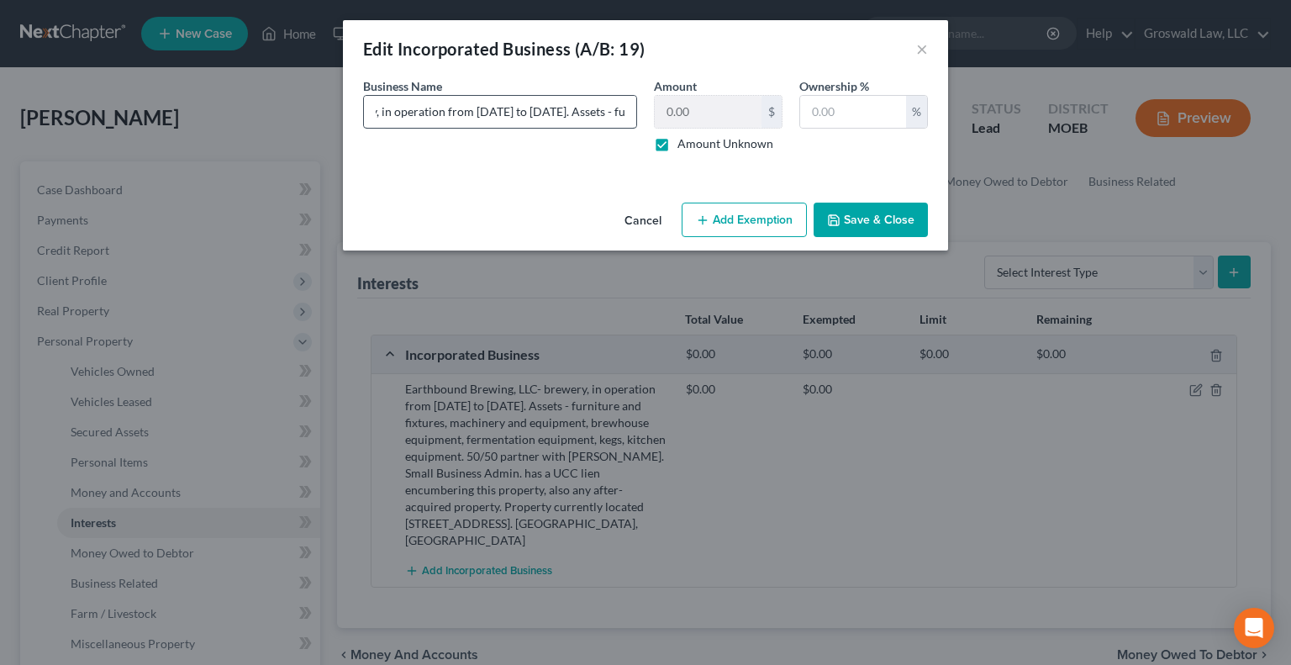
scroll to position [0, 239]
click at [484, 114] on input "Earthbound Brewing, LLC- brewery, in operation from 2014 to 2024. Assets - furn…" at bounding box center [500, 112] width 272 height 32
type input "Earthbound Brewing, LLC- brewery, in operation from 2014 to 2025. Assets - furn…"
click at [872, 223] on button "Save & Close" at bounding box center [871, 220] width 114 height 35
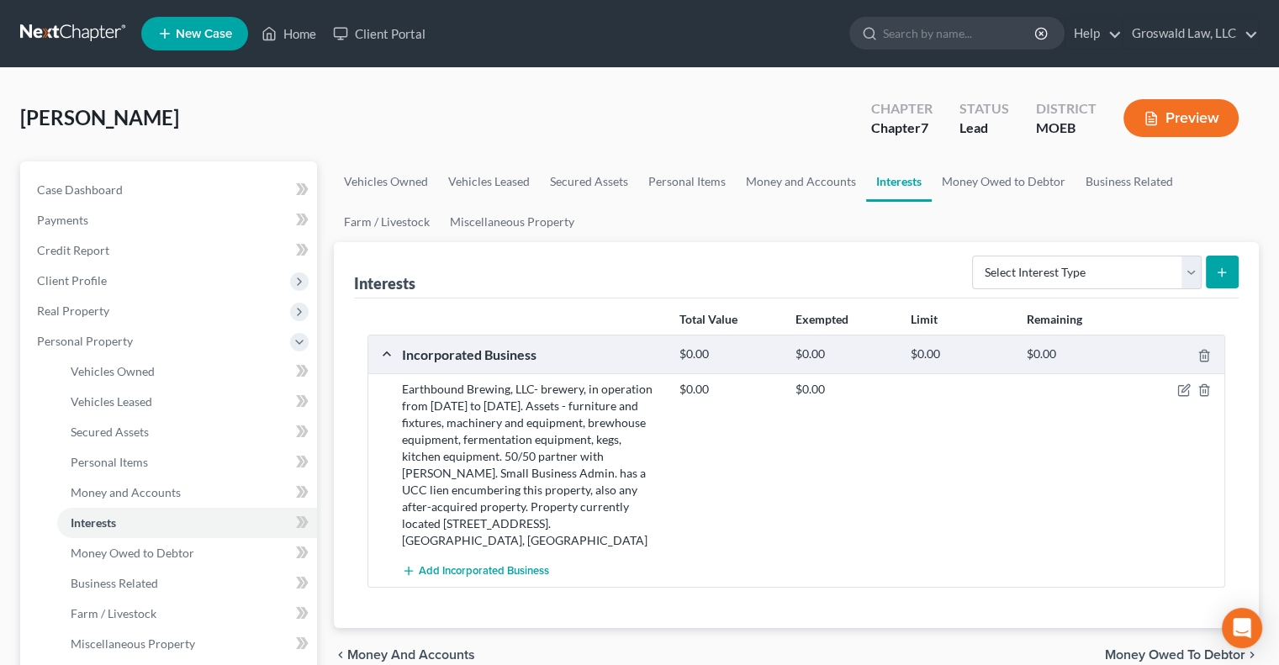
click at [1181, 120] on button "Preview" at bounding box center [1180, 118] width 115 height 38
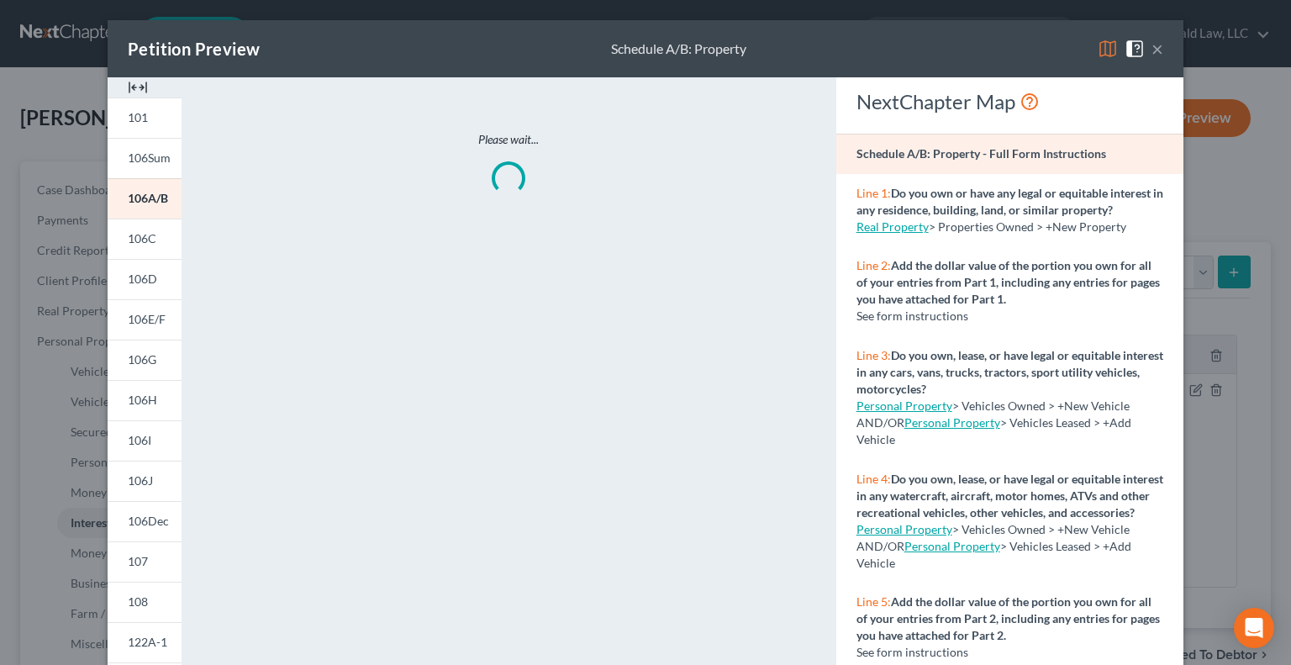
click at [128, 89] on img at bounding box center [138, 87] width 20 height 20
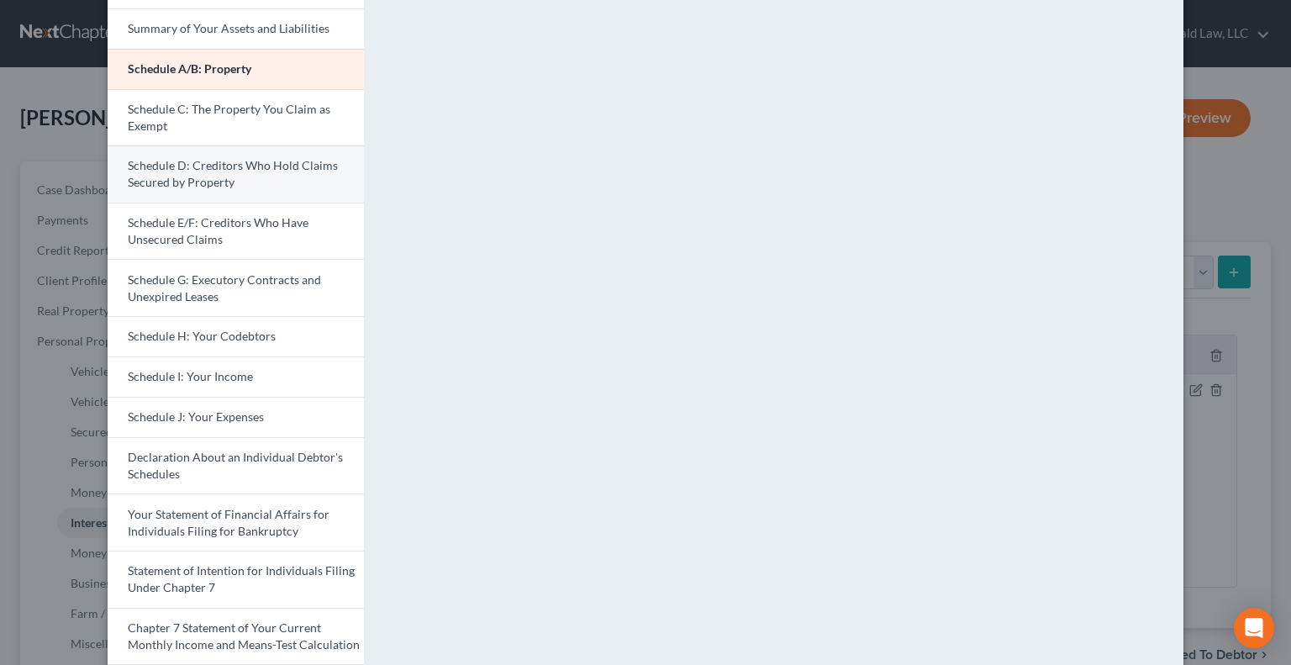
scroll to position [161, 0]
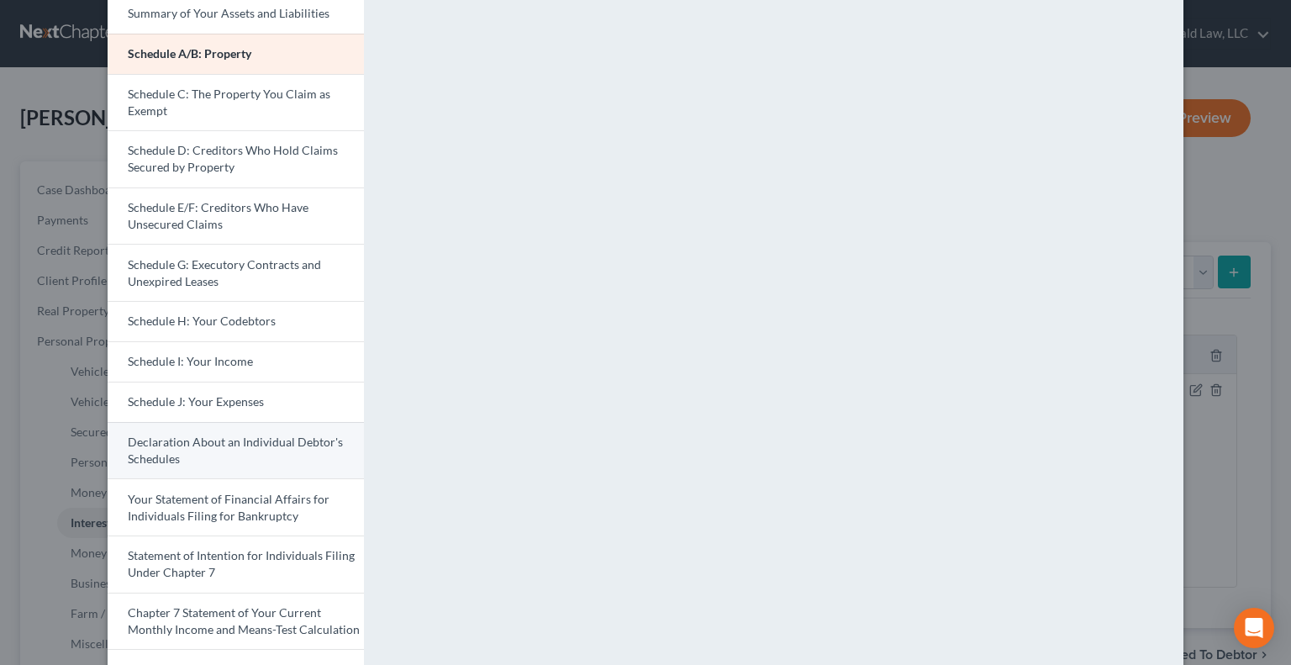
click at [167, 462] on span "Declaration About an Individual Debtor's Schedules" at bounding box center [235, 450] width 215 height 31
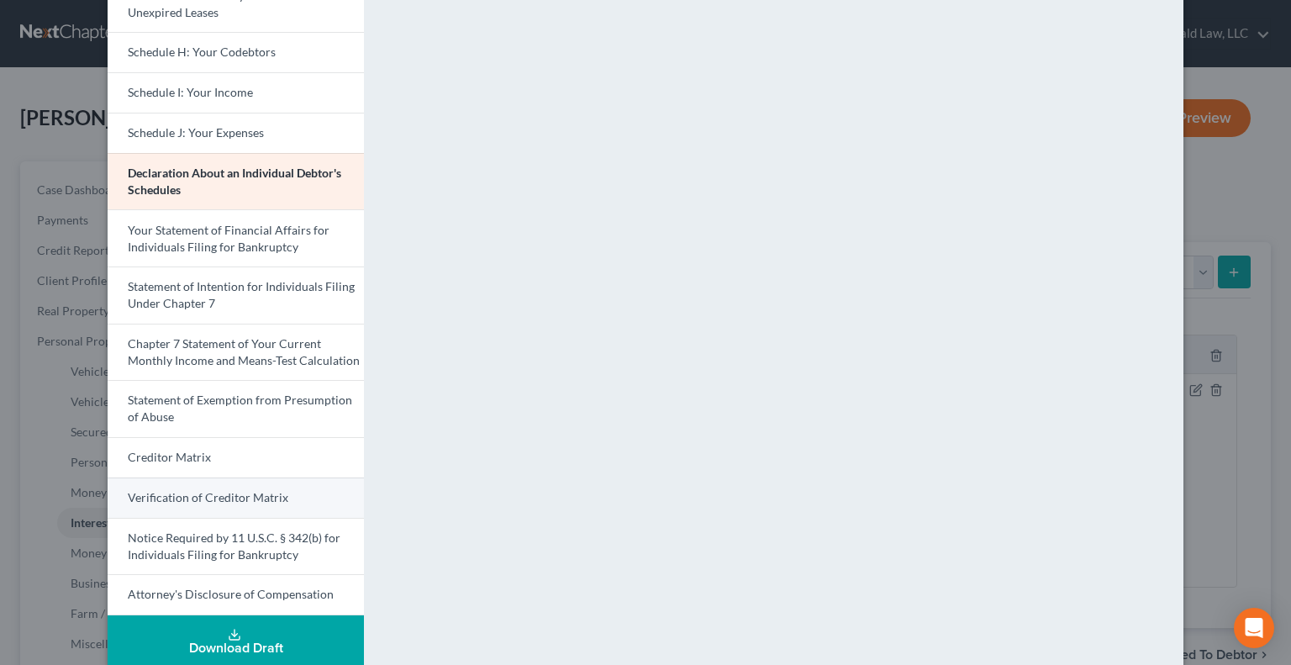
scroll to position [373, 0]
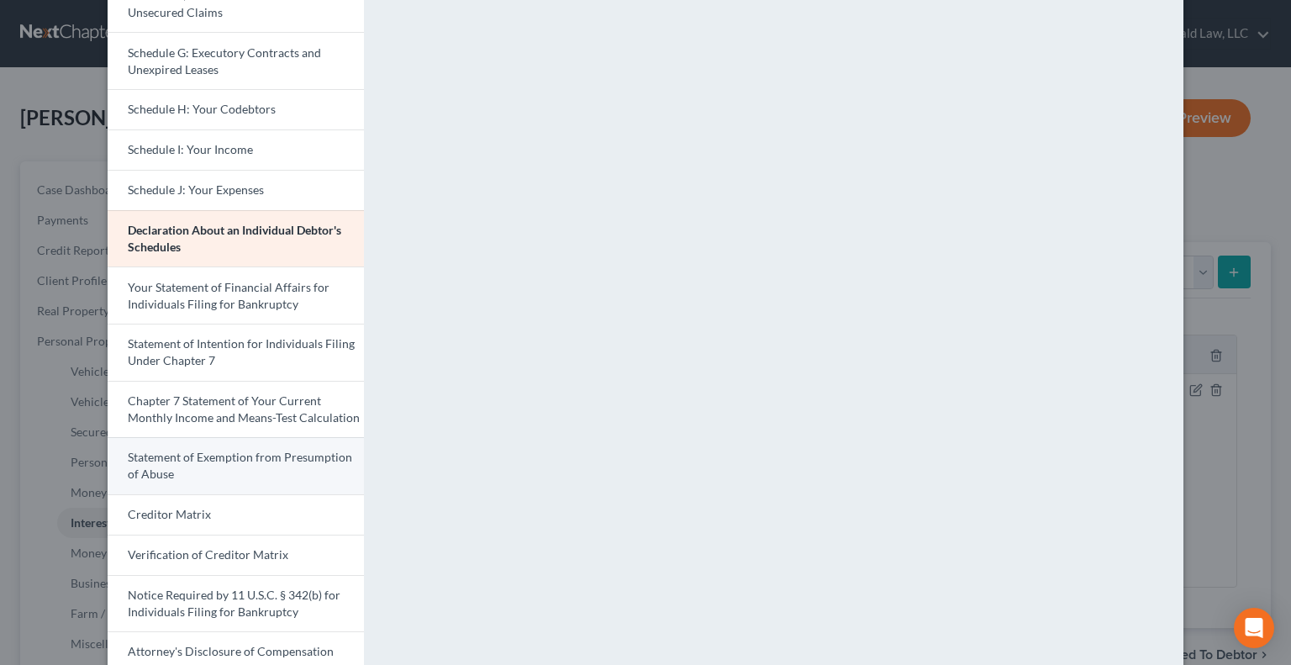
click at [188, 454] on span "Statement of Exemption from Presumption of Abuse" at bounding box center [240, 465] width 224 height 31
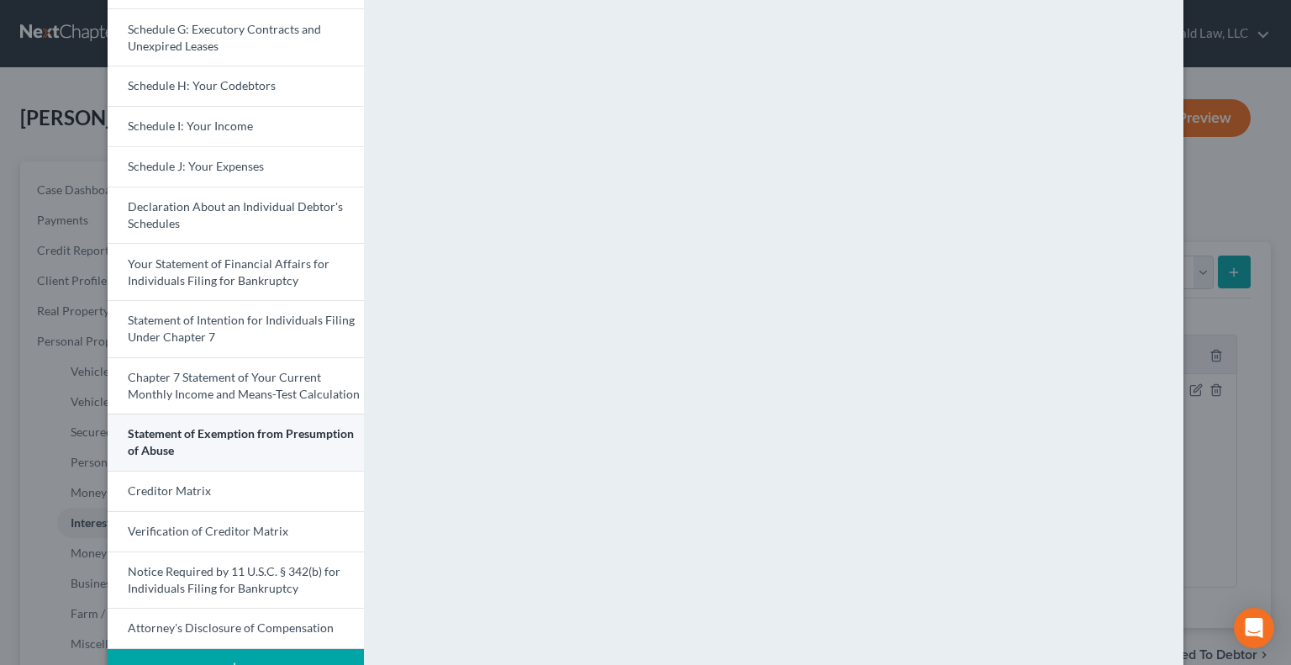
scroll to position [397, 0]
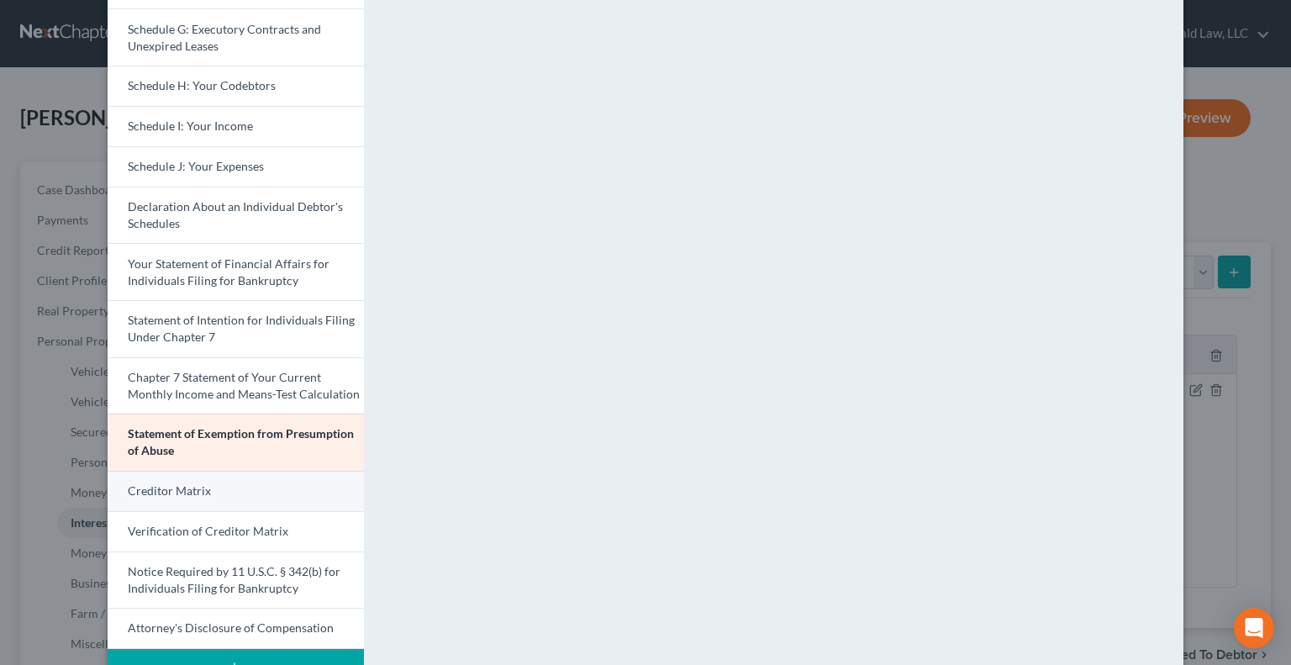
click at [190, 491] on span "Creditor Matrix" at bounding box center [169, 490] width 83 height 14
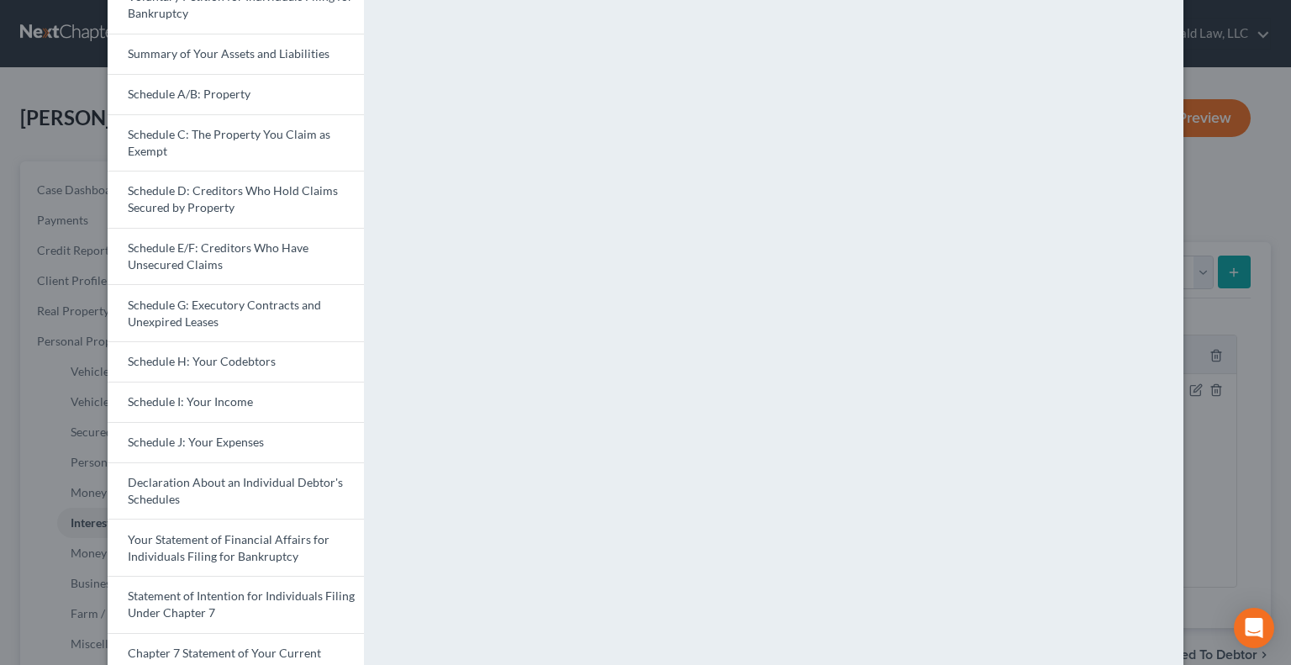
scroll to position [121, 0]
click at [187, 298] on span "Schedule G: Executory Contracts and Unexpired Leases" at bounding box center [224, 313] width 193 height 31
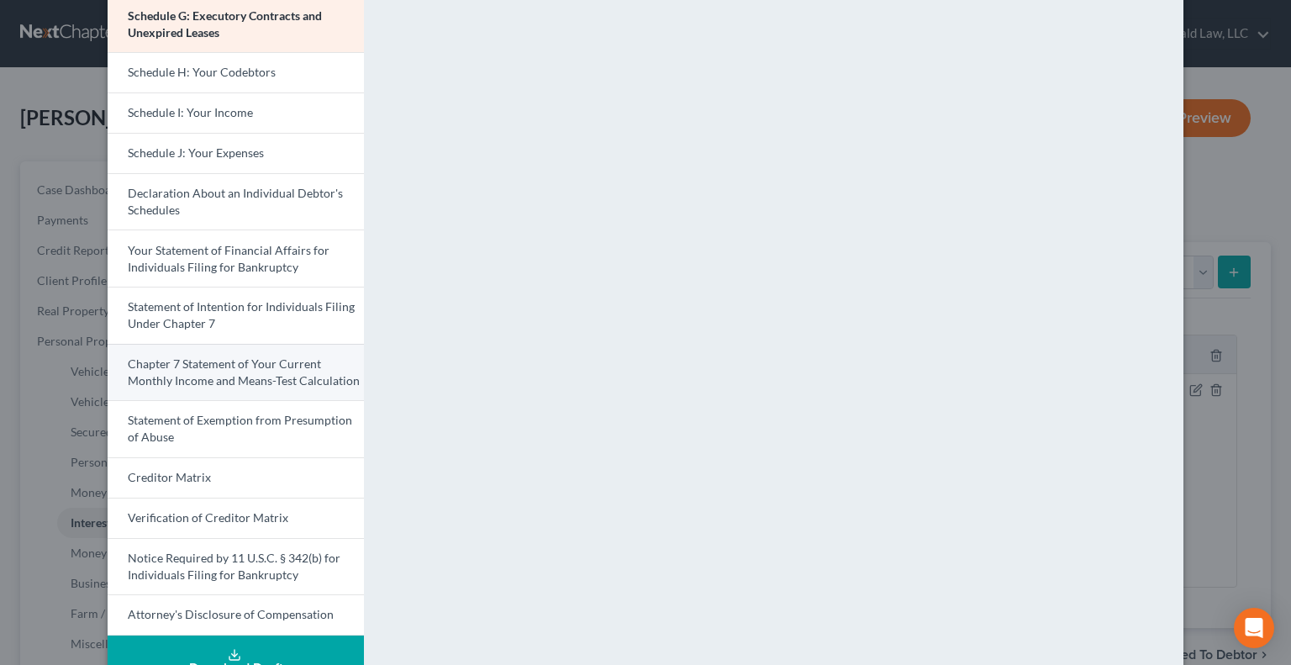
scroll to position [449, 0]
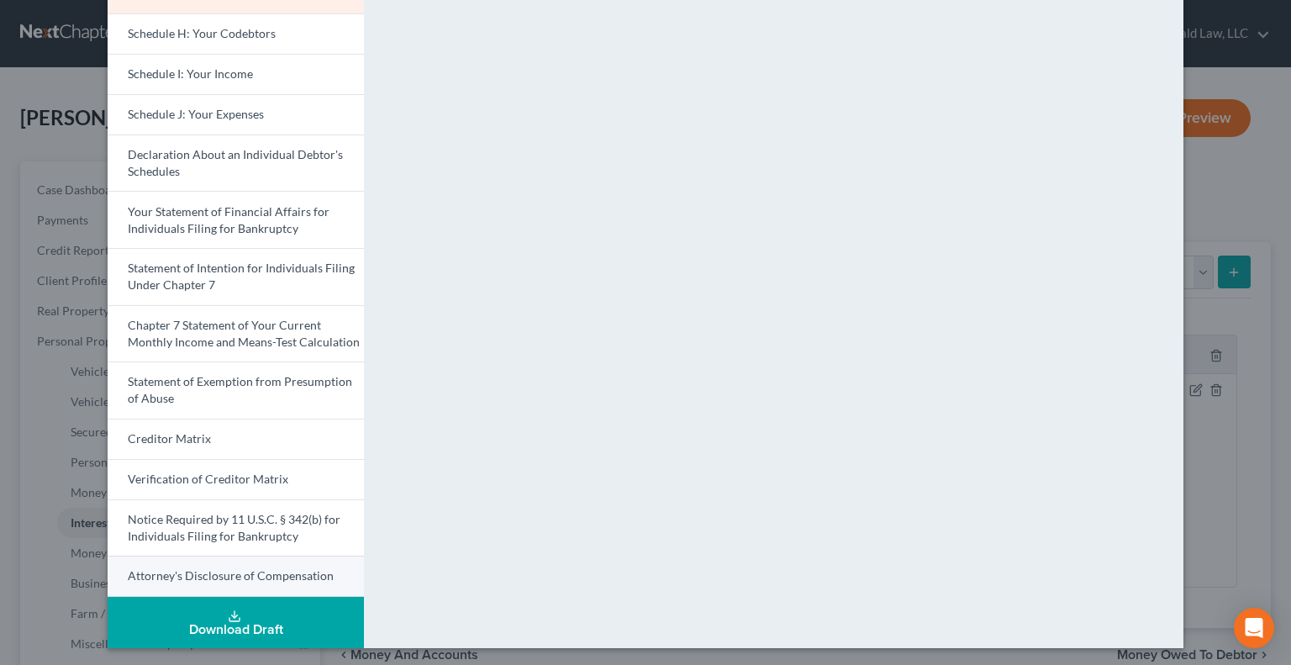
click at [262, 564] on link "Attorney's Disclosure of Compensation" at bounding box center [236, 576] width 256 height 41
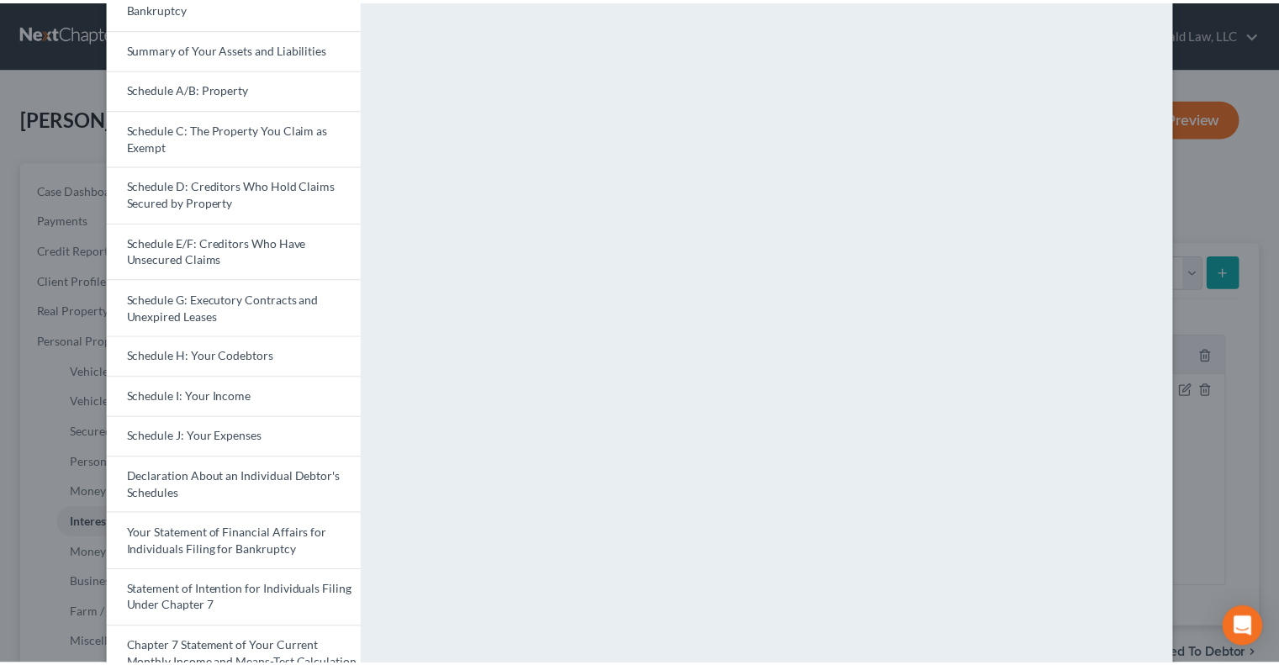
scroll to position [43, 0]
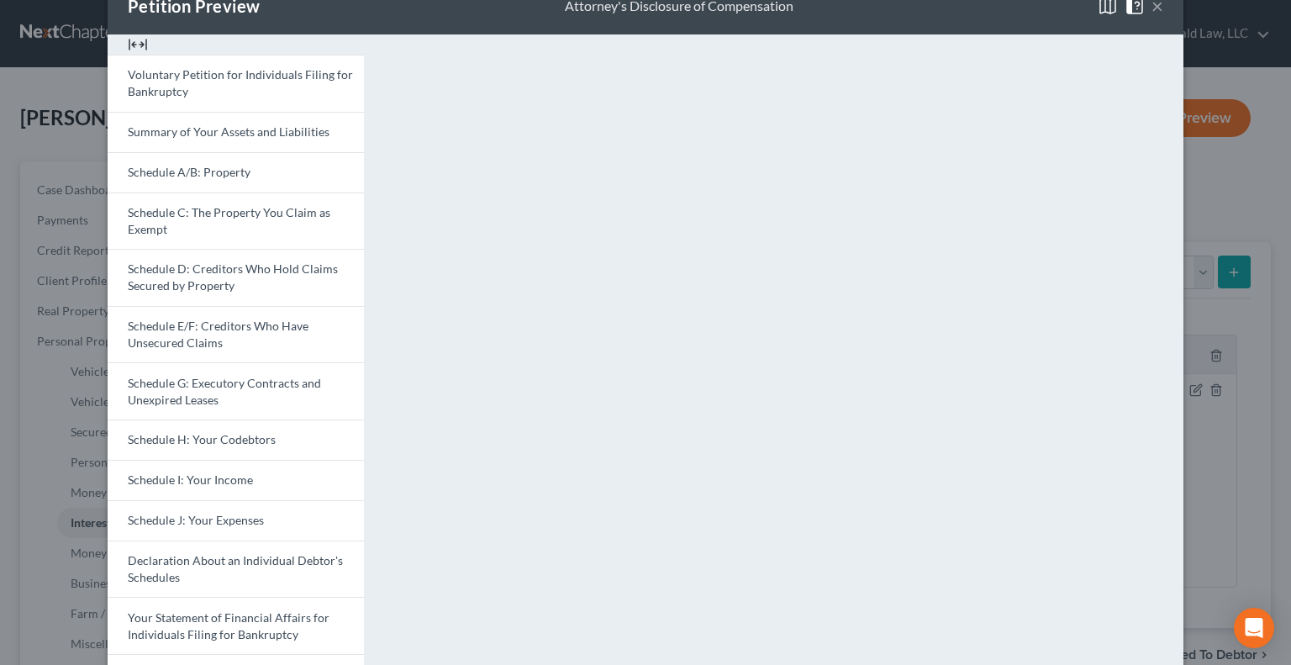
click at [1153, 8] on button "×" at bounding box center [1158, 6] width 12 height 20
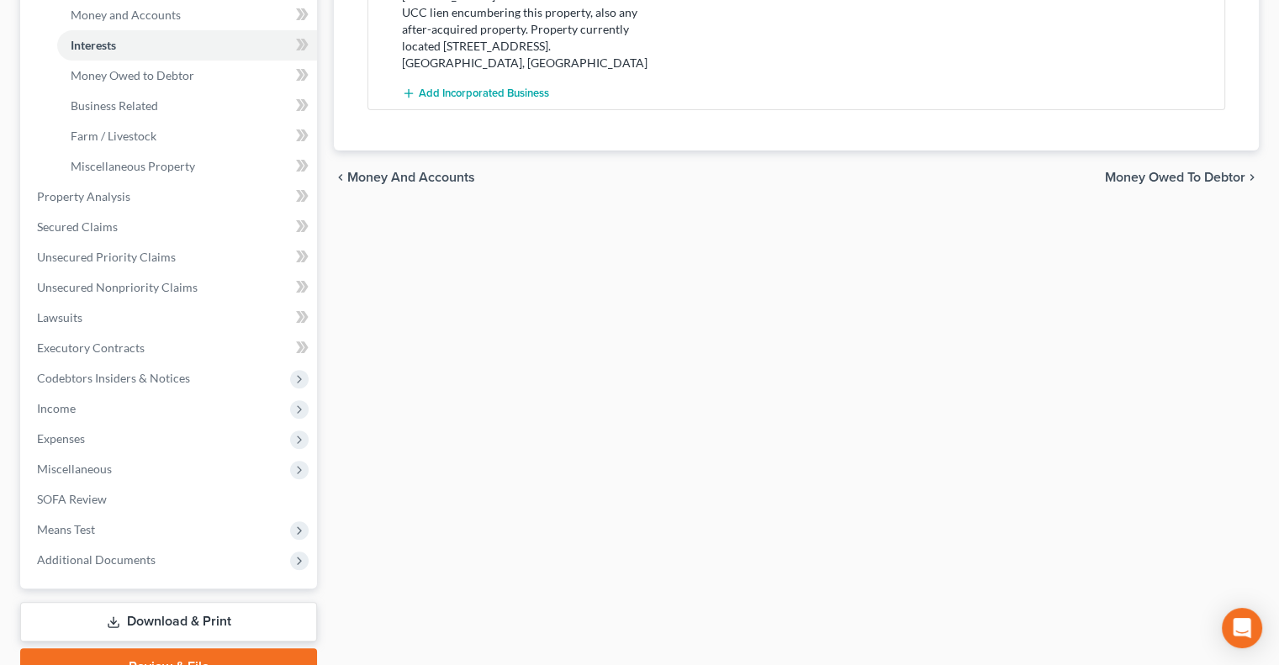
scroll to position [560, 0]
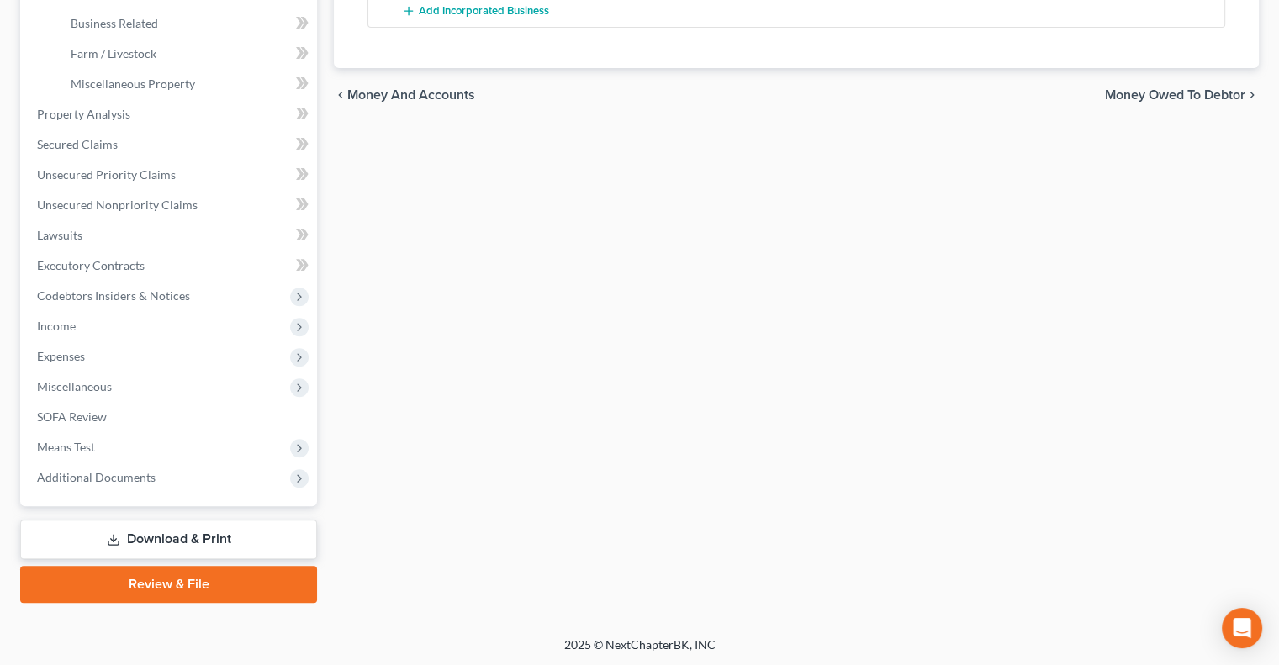
click at [173, 583] on link "Review & File" at bounding box center [168, 584] width 297 height 37
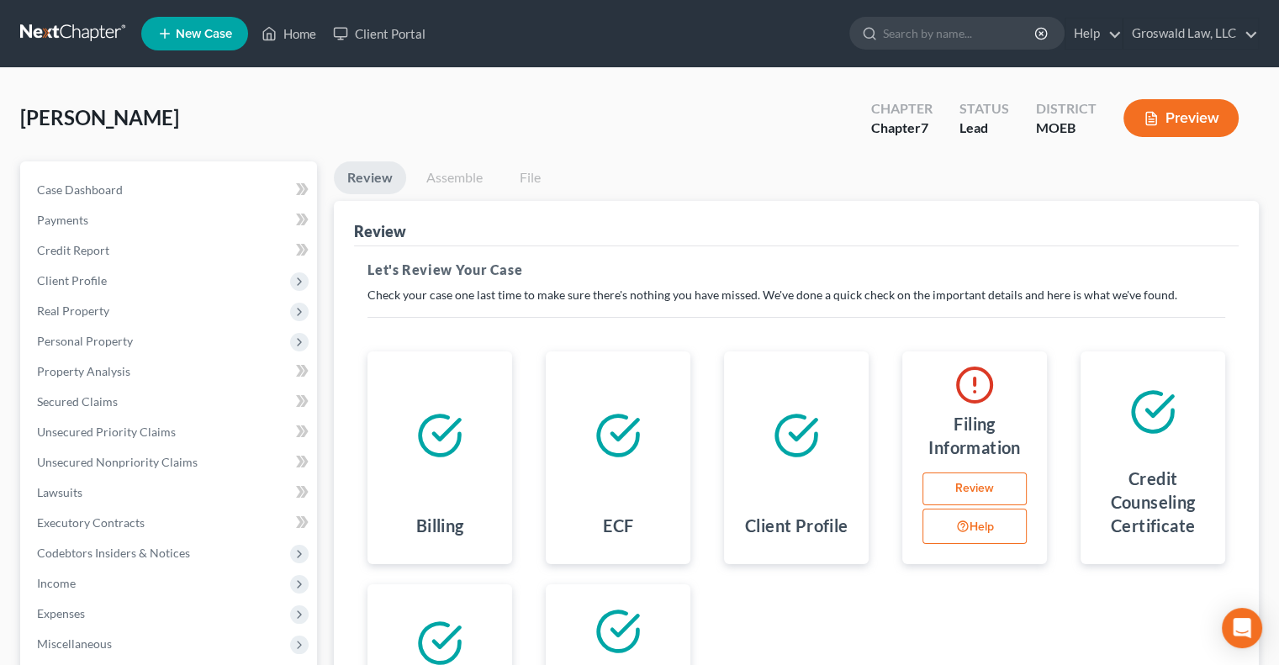
click at [948, 488] on link "Review" at bounding box center [974, 489] width 104 height 34
select select "0"
select select "45"
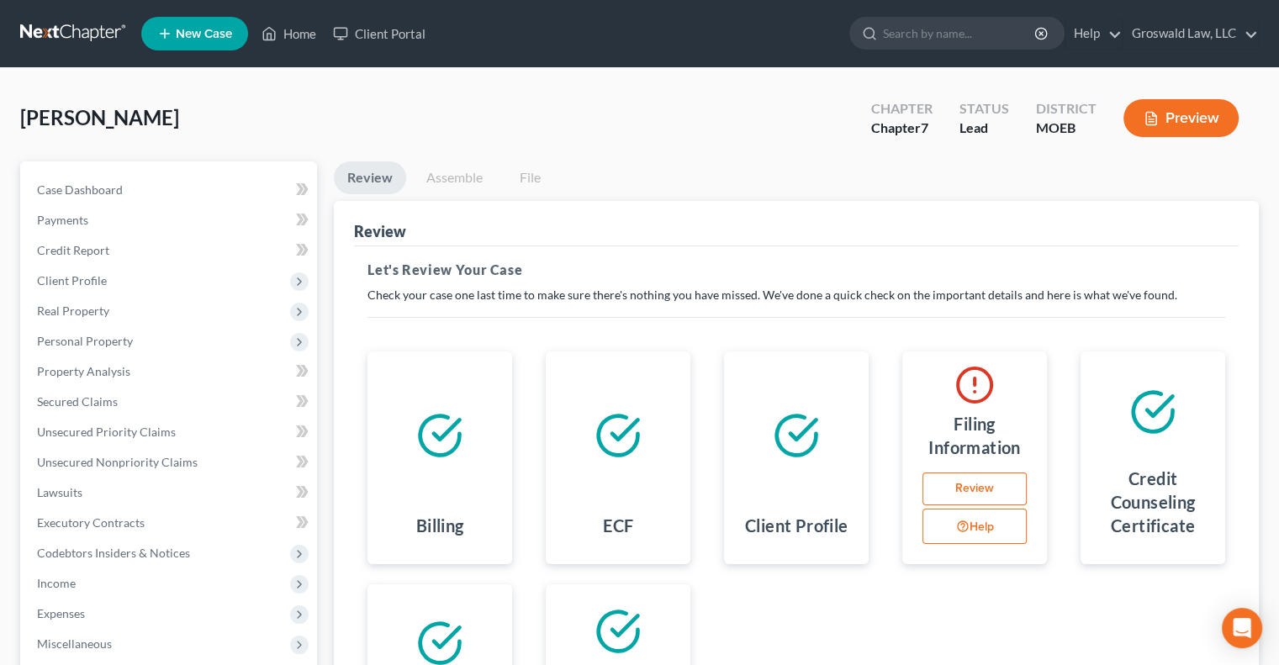
select select "0"
select select "26"
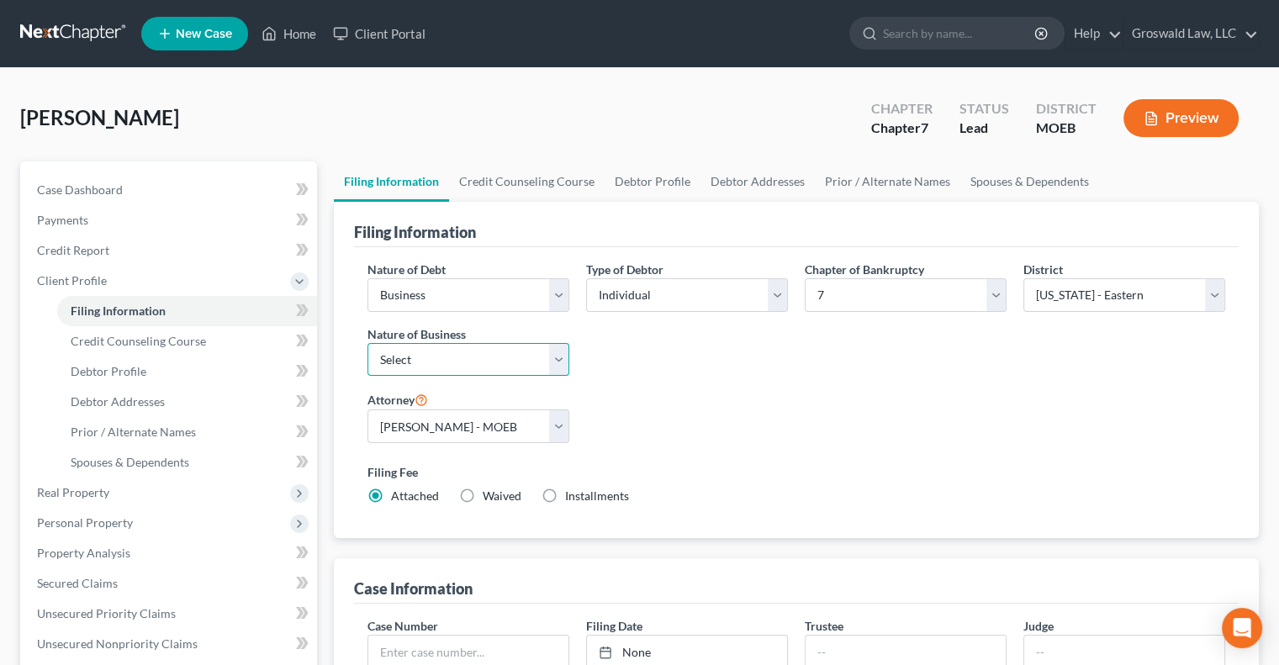
click at [522, 356] on select "Select Clearing Bank Commodity Broker Health Care Business Other Railroad Singl…" at bounding box center [468, 360] width 202 height 34
select select "3"
click at [367, 343] on select "Select Clearing Bank Commodity Broker Health Care Business Other Railroad Singl…" at bounding box center [468, 360] width 202 height 34
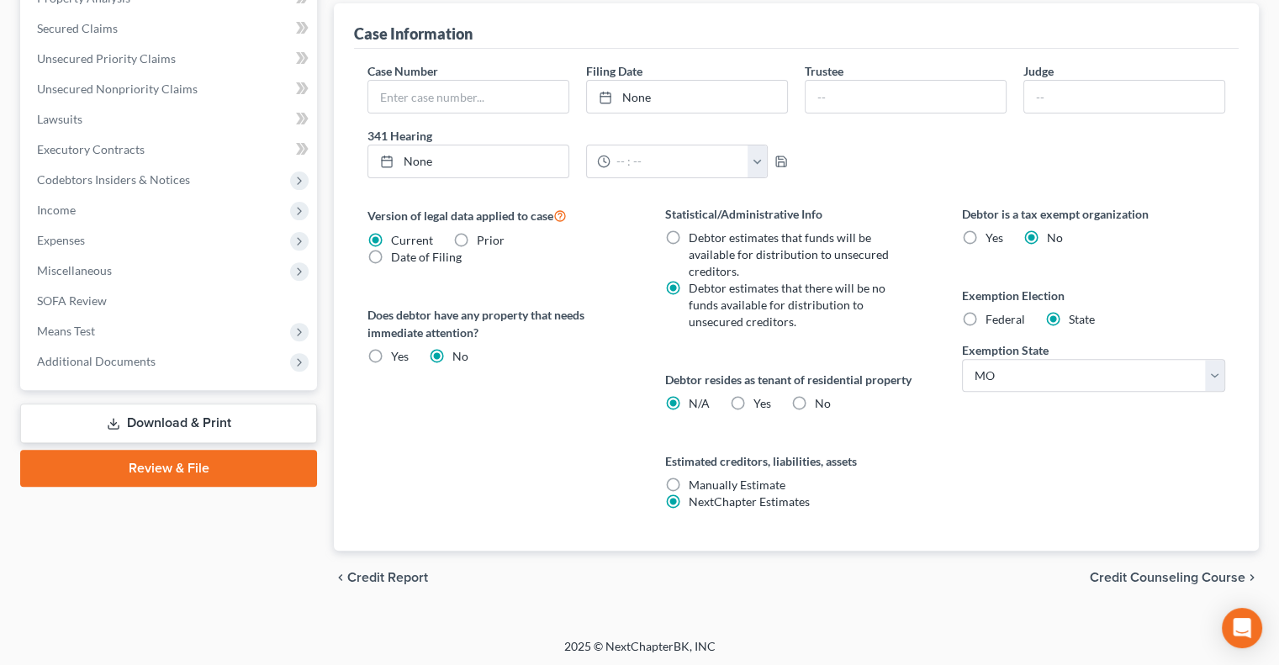
click at [140, 463] on link "Review & File" at bounding box center [168, 468] width 297 height 37
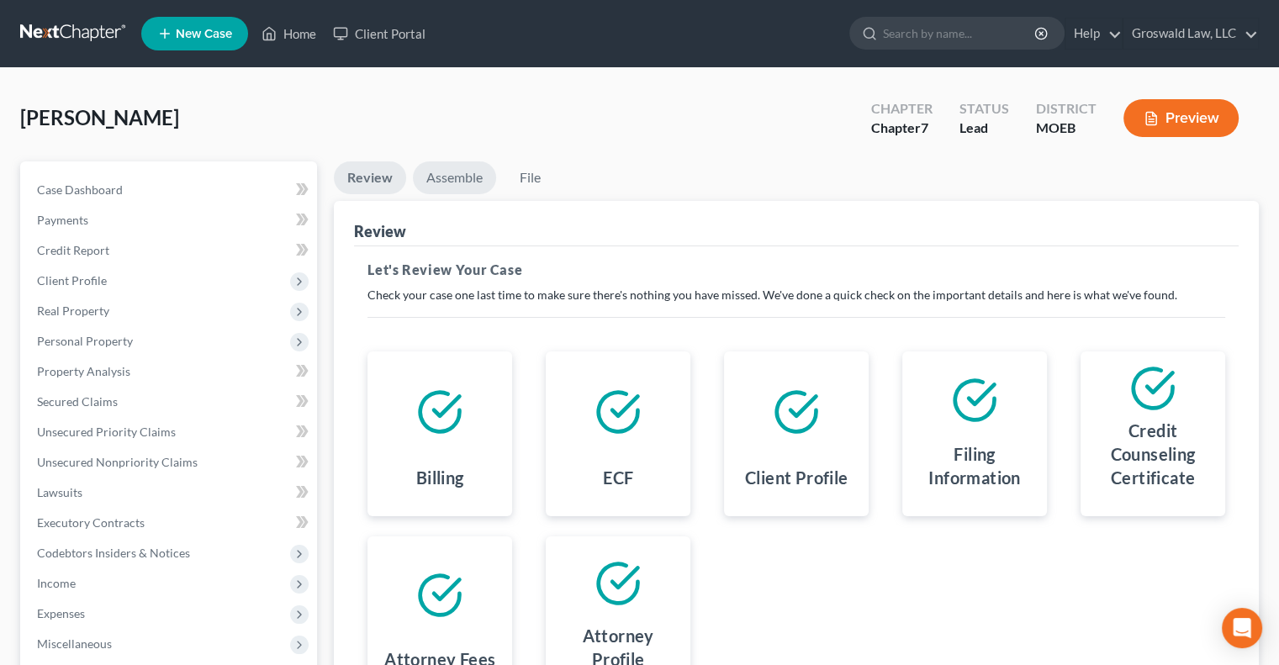
click at [454, 182] on link "Assemble" at bounding box center [454, 177] width 83 height 33
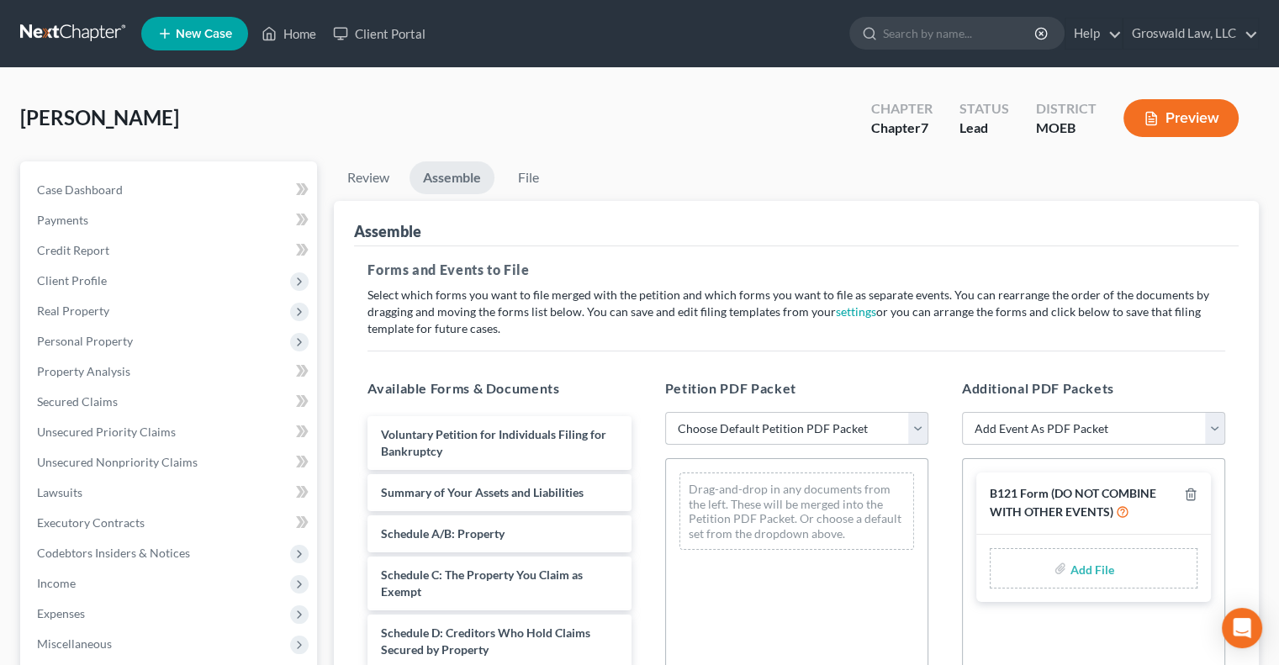
click at [740, 412] on select "Choose Default Petition PDF Packet Complete Bankruptcy Petition (all forms and …" at bounding box center [796, 429] width 263 height 34
select select "0"
click at [665, 412] on select "Choose Default Petition PDF Packet Complete Bankruptcy Petition (all forms and …" at bounding box center [796, 429] width 263 height 34
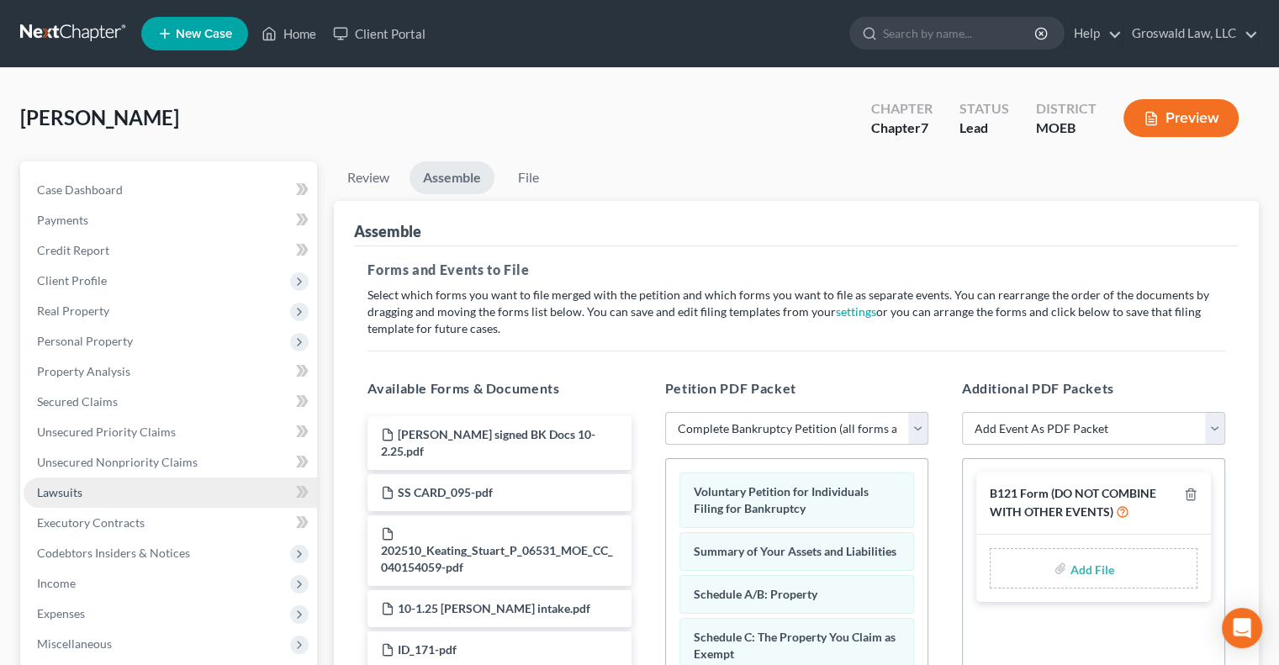
scroll to position [405, 0]
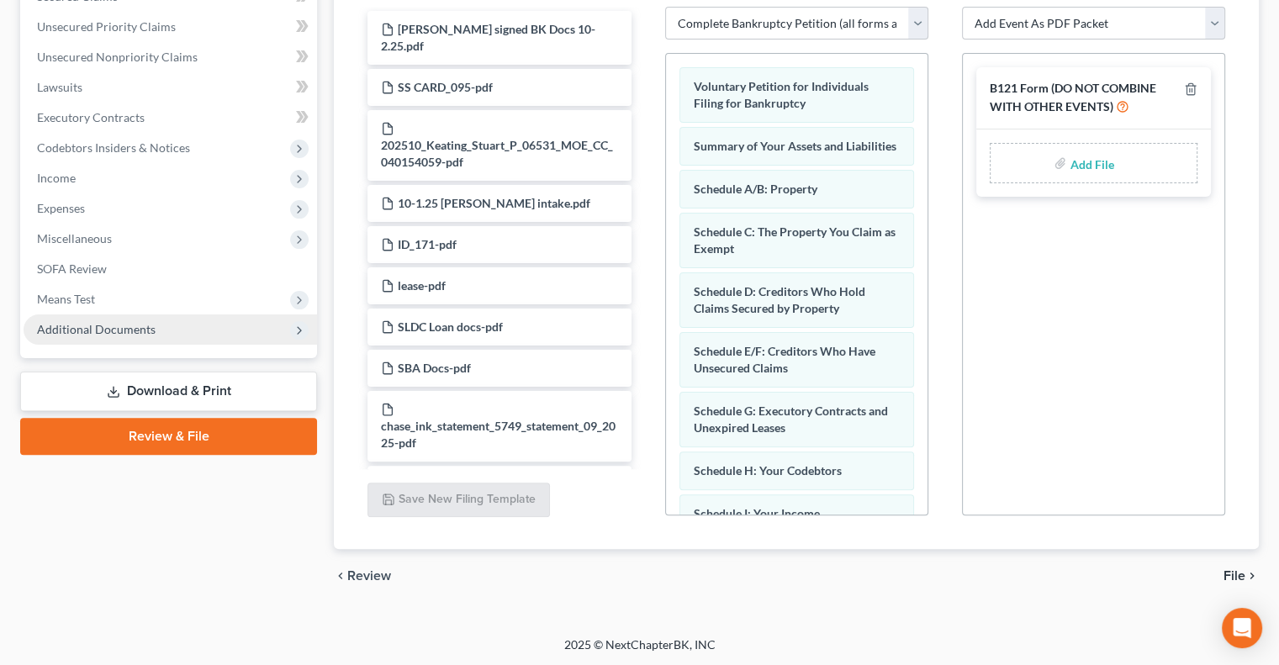
click at [66, 333] on span "Additional Documents" at bounding box center [96, 329] width 119 height 14
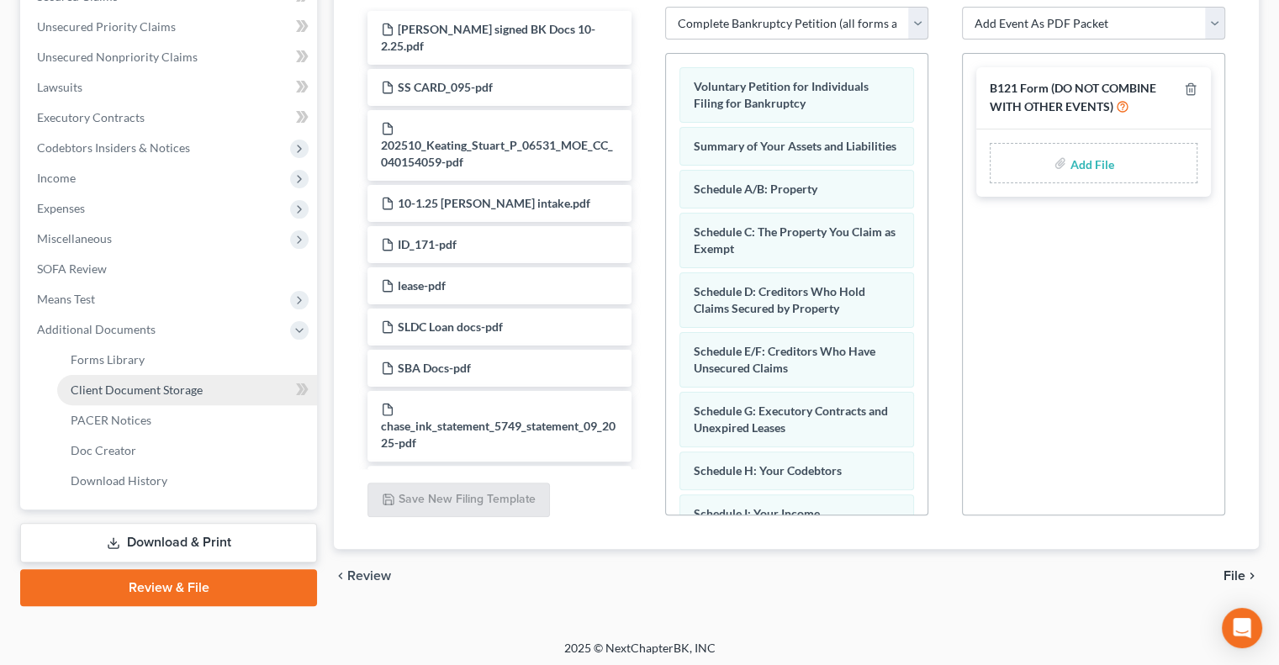
click at [108, 391] on span "Client Document Storage" at bounding box center [137, 390] width 132 height 14
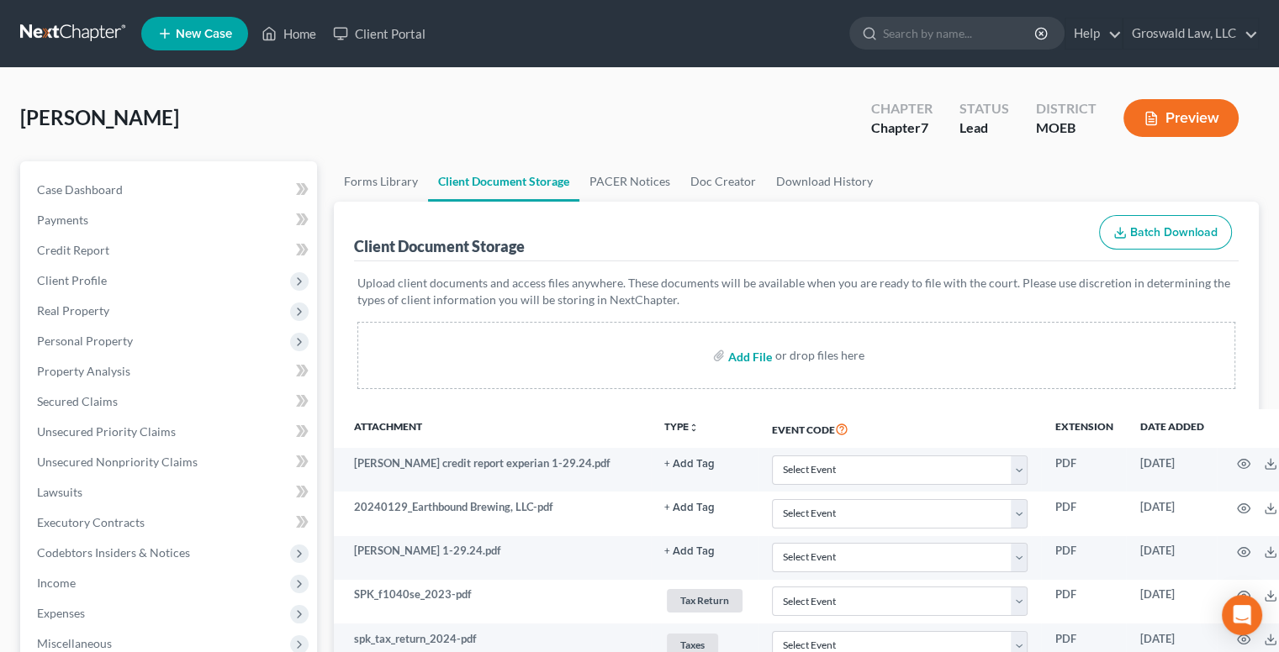
click at [744, 350] on input "file" at bounding box center [748, 356] width 40 height 30
type input "C:\fakepath\AFFIDAVIT STUART KEATINGGGGG.pdf"
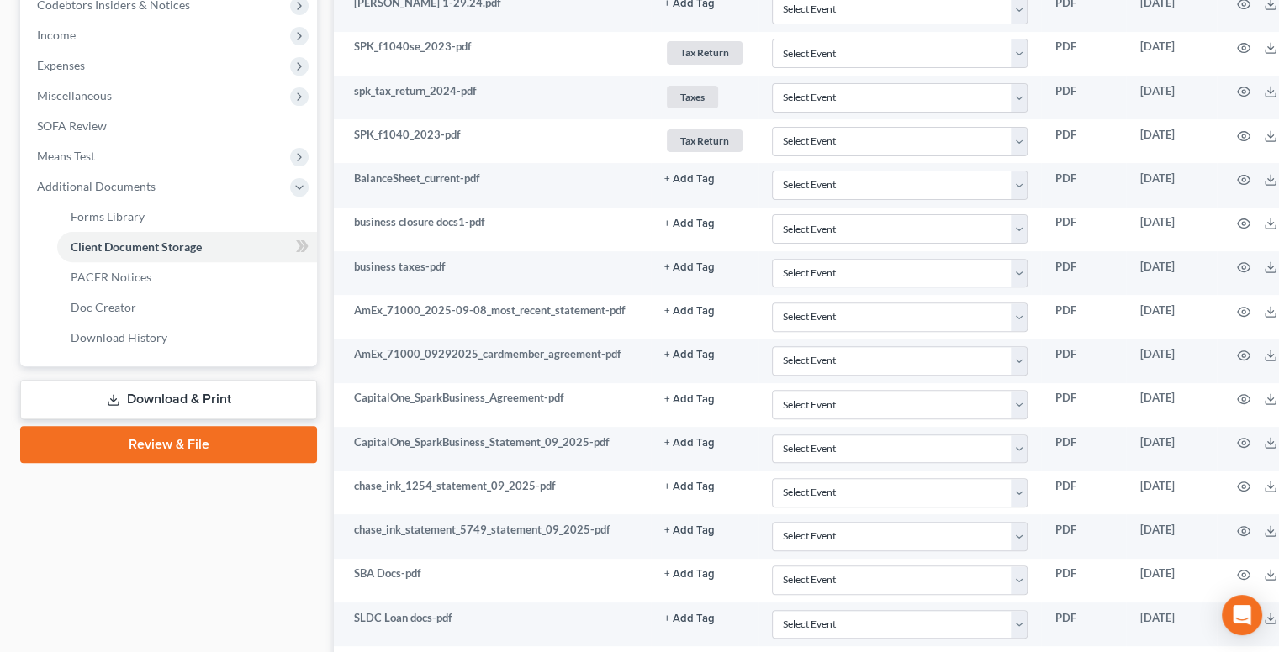
scroll to position [565, 0]
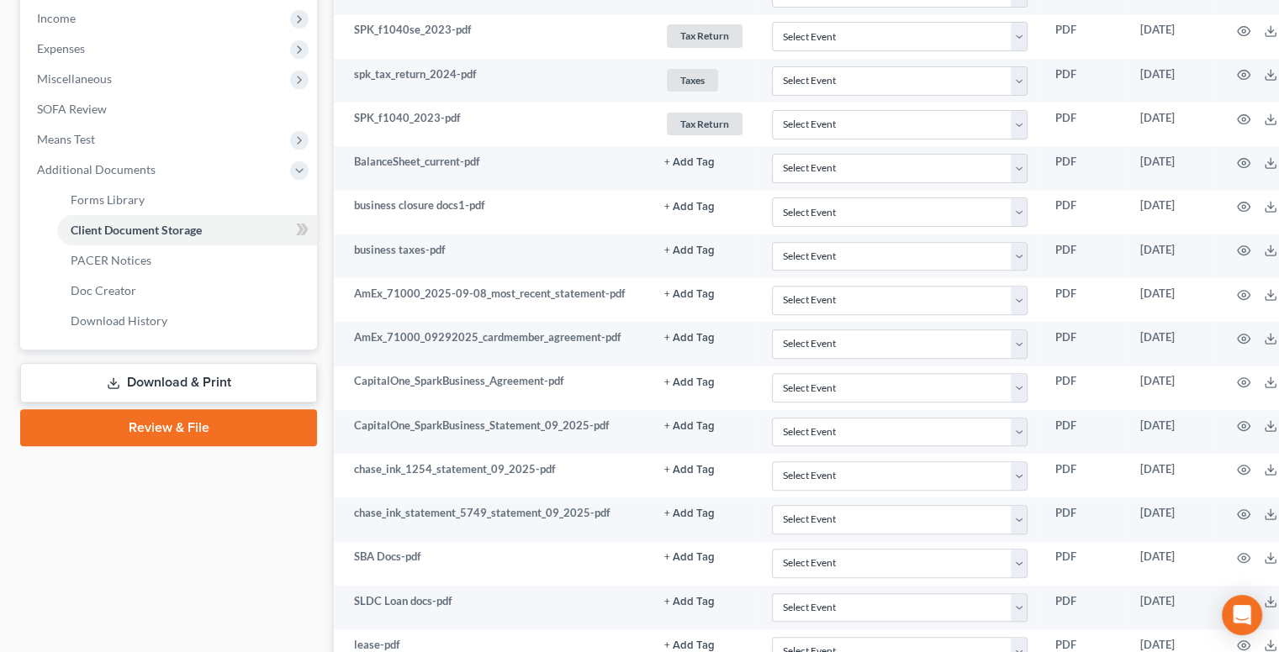
click at [168, 438] on link "Review & File" at bounding box center [168, 427] width 297 height 37
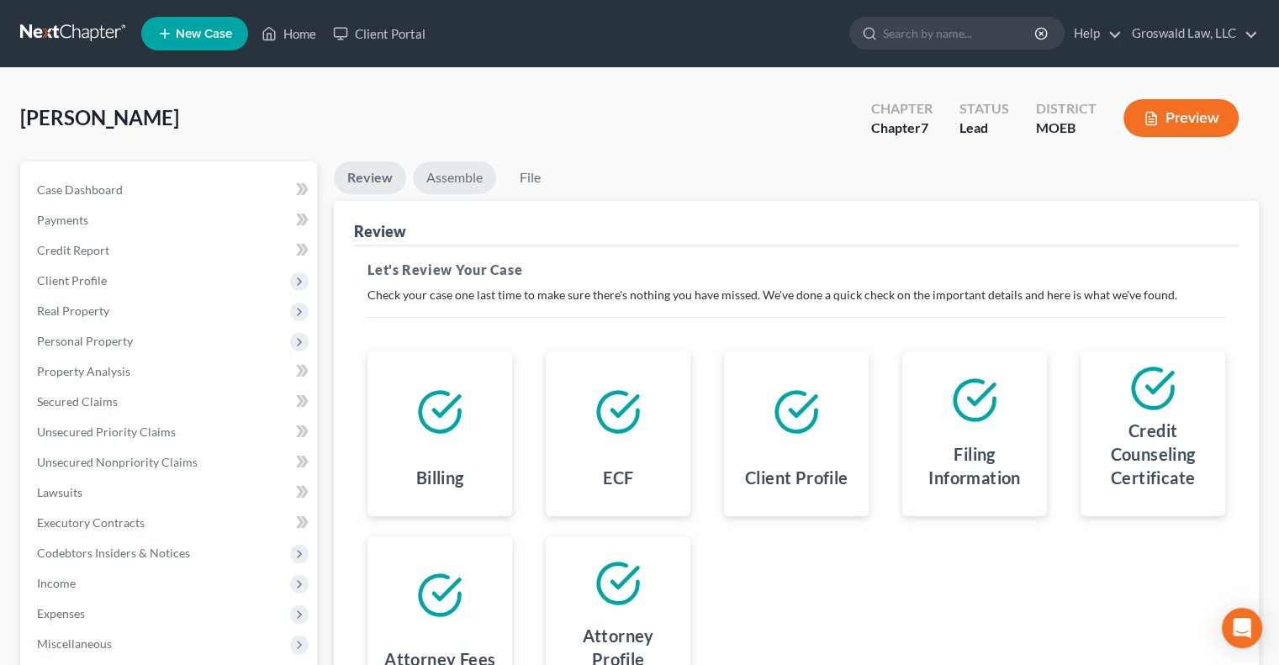
click at [465, 178] on link "Assemble" at bounding box center [454, 177] width 83 height 33
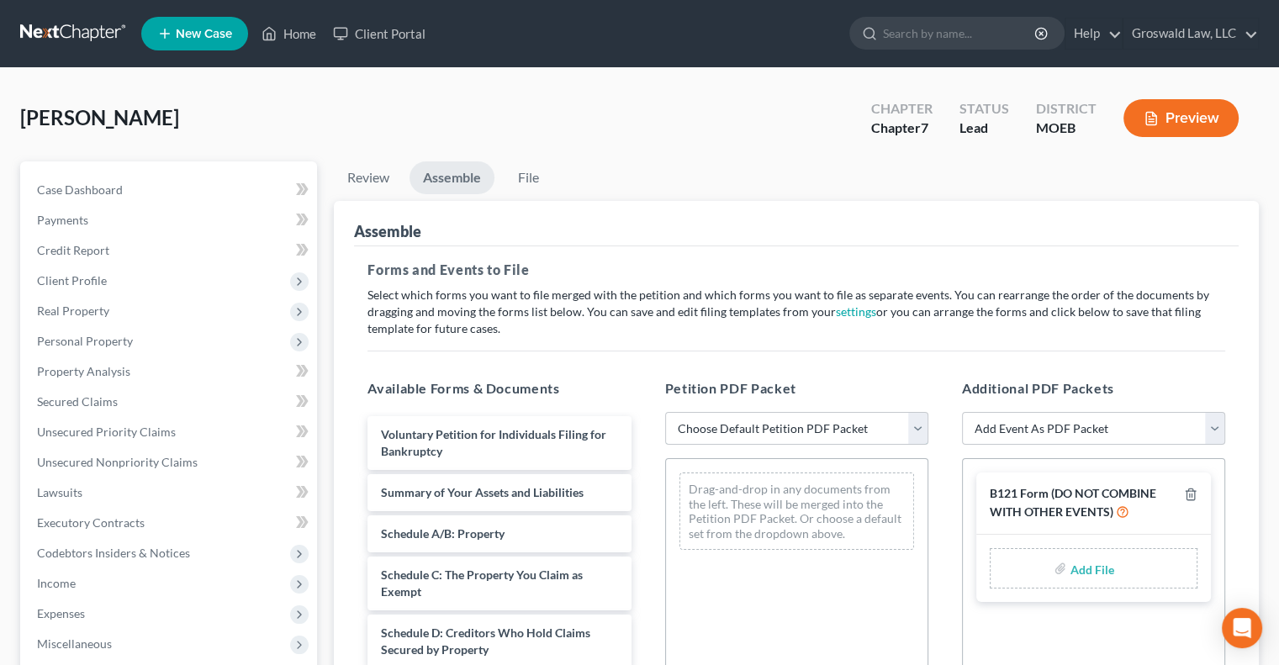
click at [736, 436] on select "Choose Default Petition PDF Packet Complete Bankruptcy Petition (all forms and …" at bounding box center [796, 429] width 263 height 34
select select "0"
click at [665, 412] on select "Choose Default Petition PDF Packet Complete Bankruptcy Petition (all forms and …" at bounding box center [796, 429] width 263 height 34
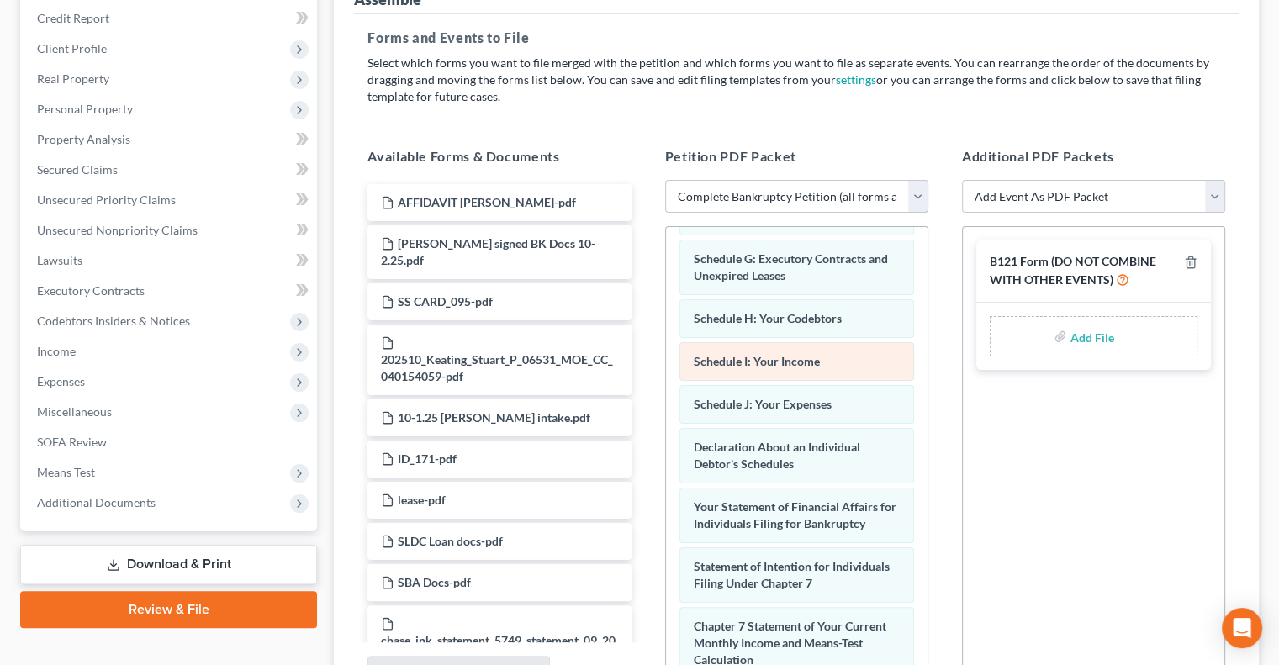
scroll to position [330, 0]
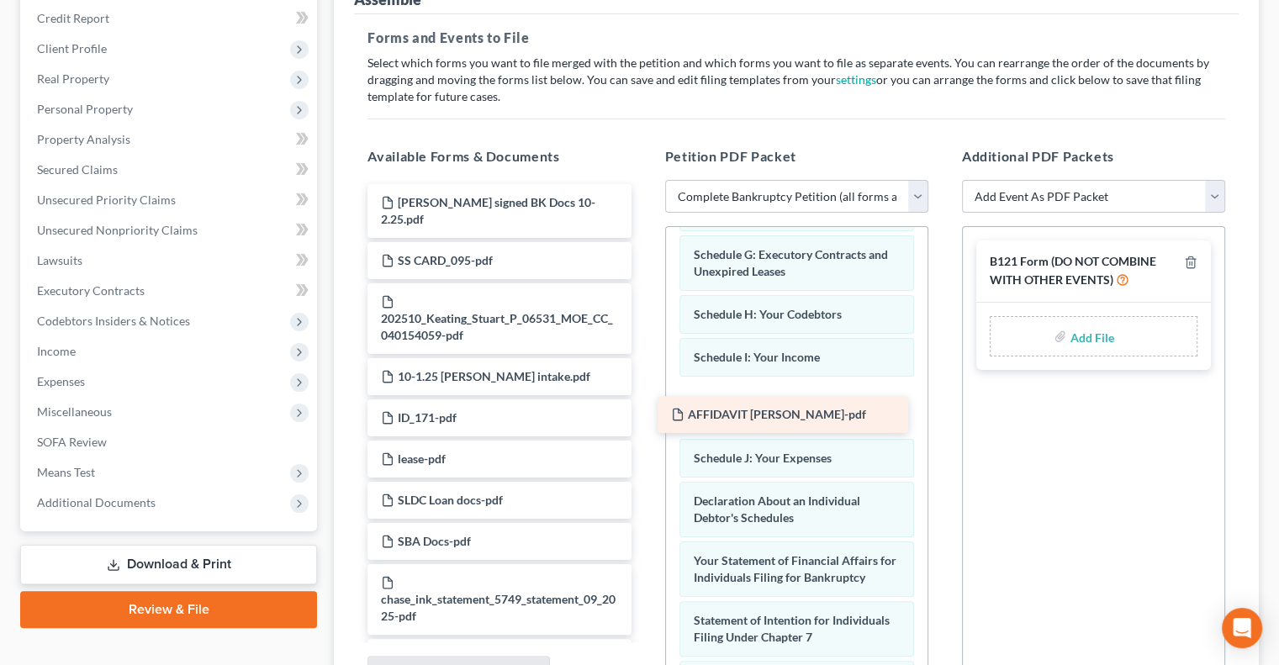
drag, startPoint x: 451, startPoint y: 205, endPoint x: 741, endPoint y: 414, distance: 357.2
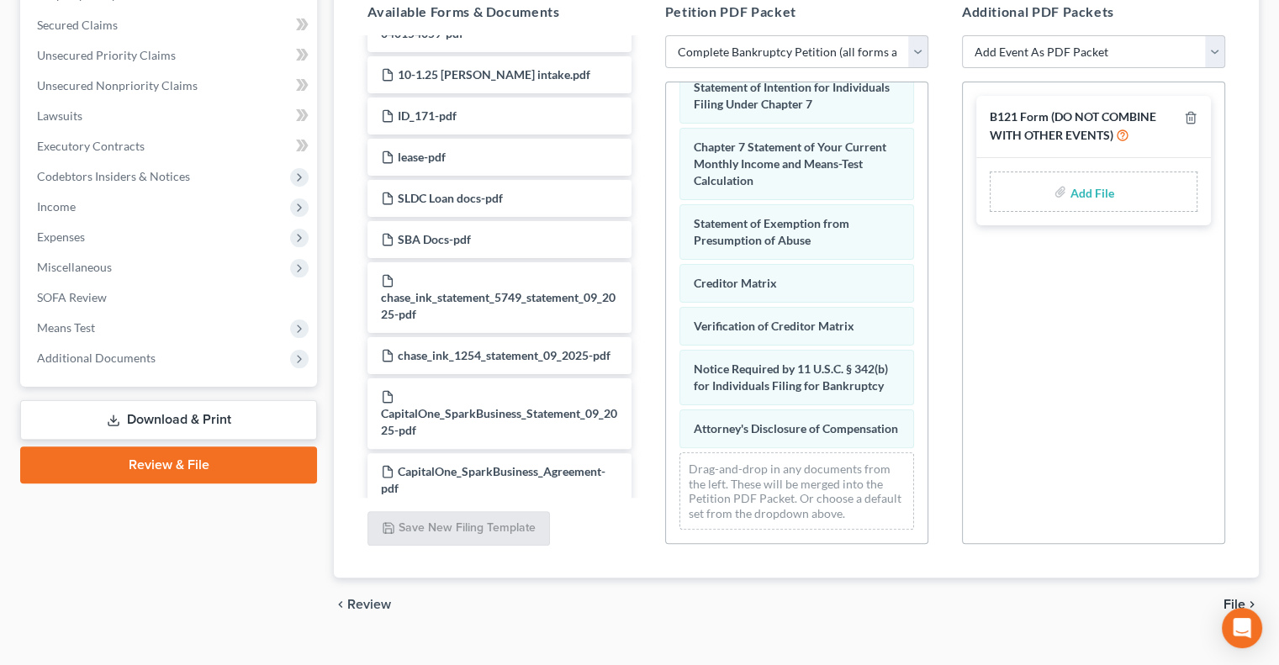
scroll to position [377, 0]
click at [1096, 192] on input "file" at bounding box center [1089, 192] width 40 height 30
type input "C:\fakepath\STUART FORM 121111.pdf"
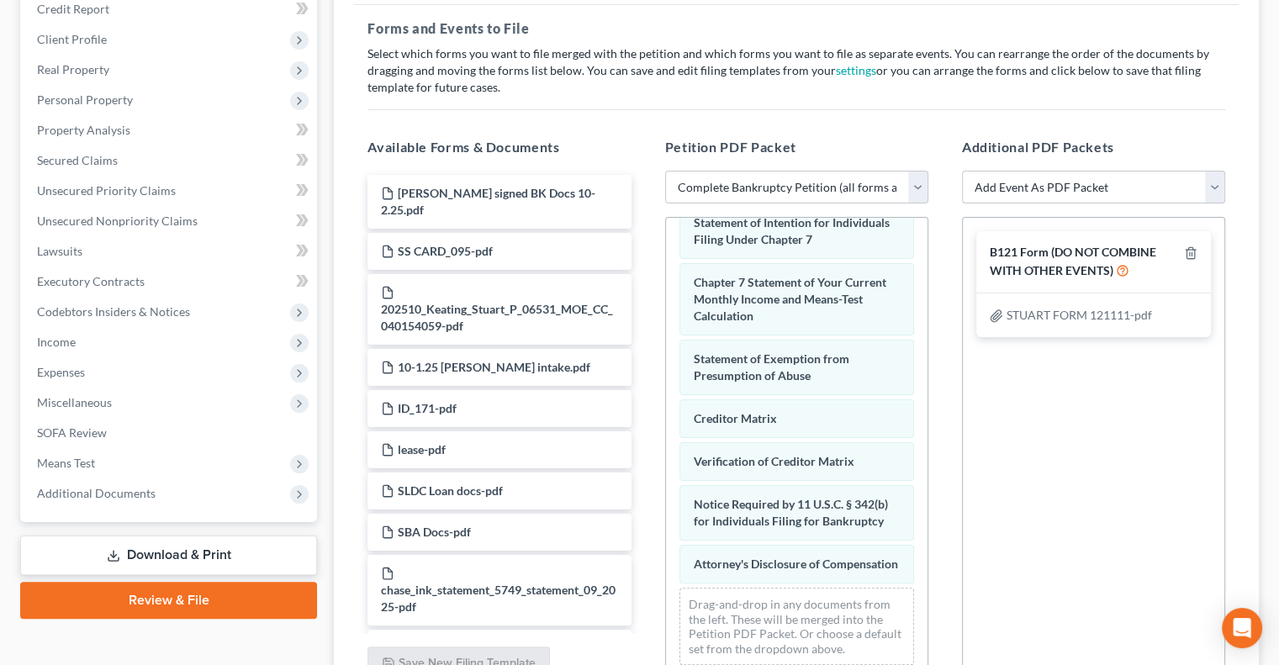
scroll to position [240, 0]
click at [1063, 181] on select "Add Event As PDF Packet Amended List of Creditors and Verification of Matrix Am…" at bounding box center [1093, 189] width 263 height 34
select select "6"
click at [962, 172] on select "Add Event As PDF Packet Amended List of Creditors and Verification of Matrix Am…" at bounding box center [1093, 189] width 263 height 34
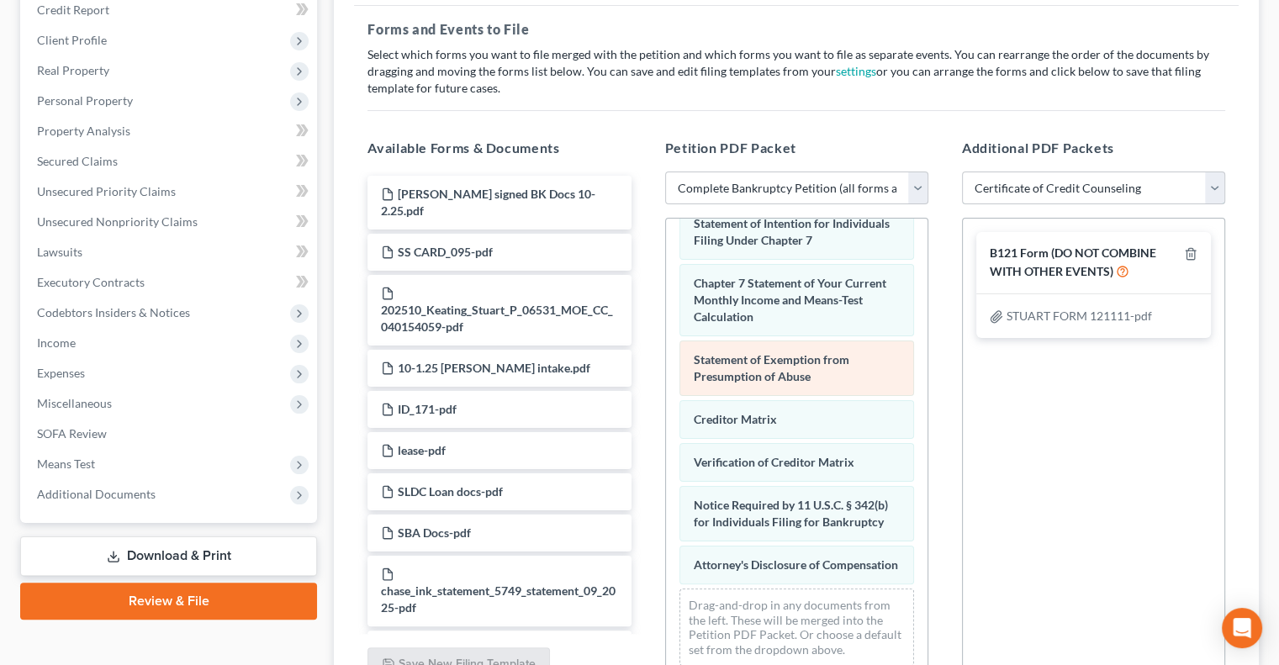
select select
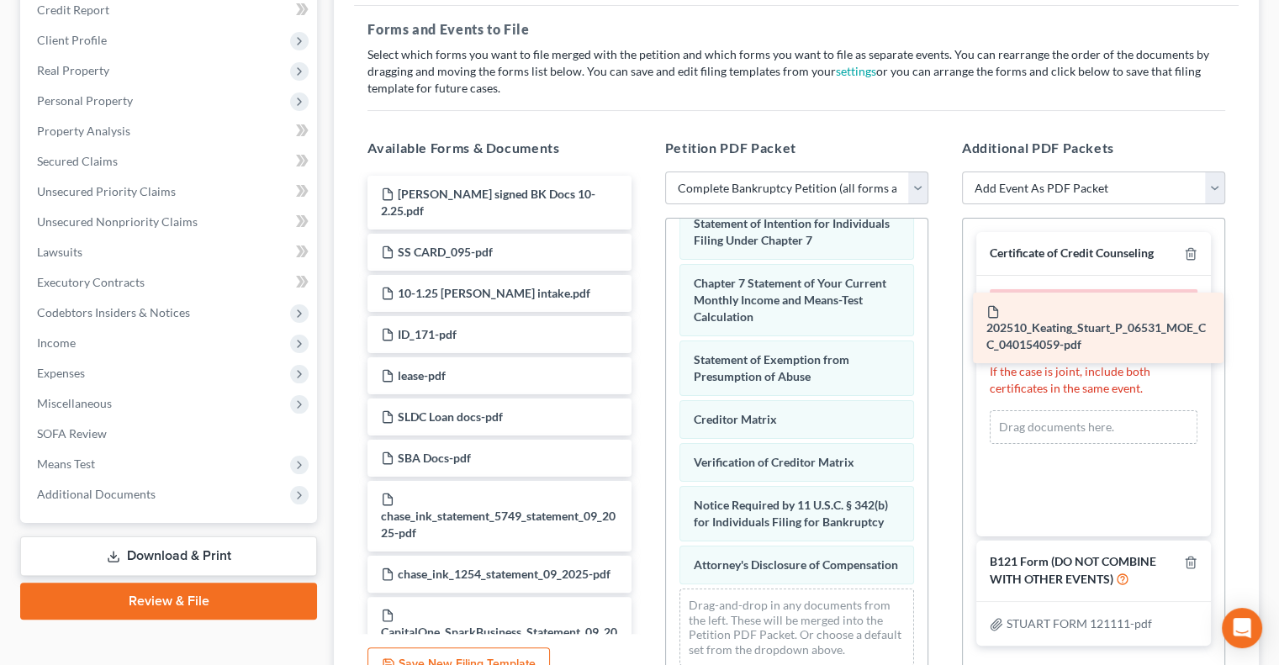
drag, startPoint x: 458, startPoint y: 306, endPoint x: 1064, endPoint y: 325, distance: 605.6
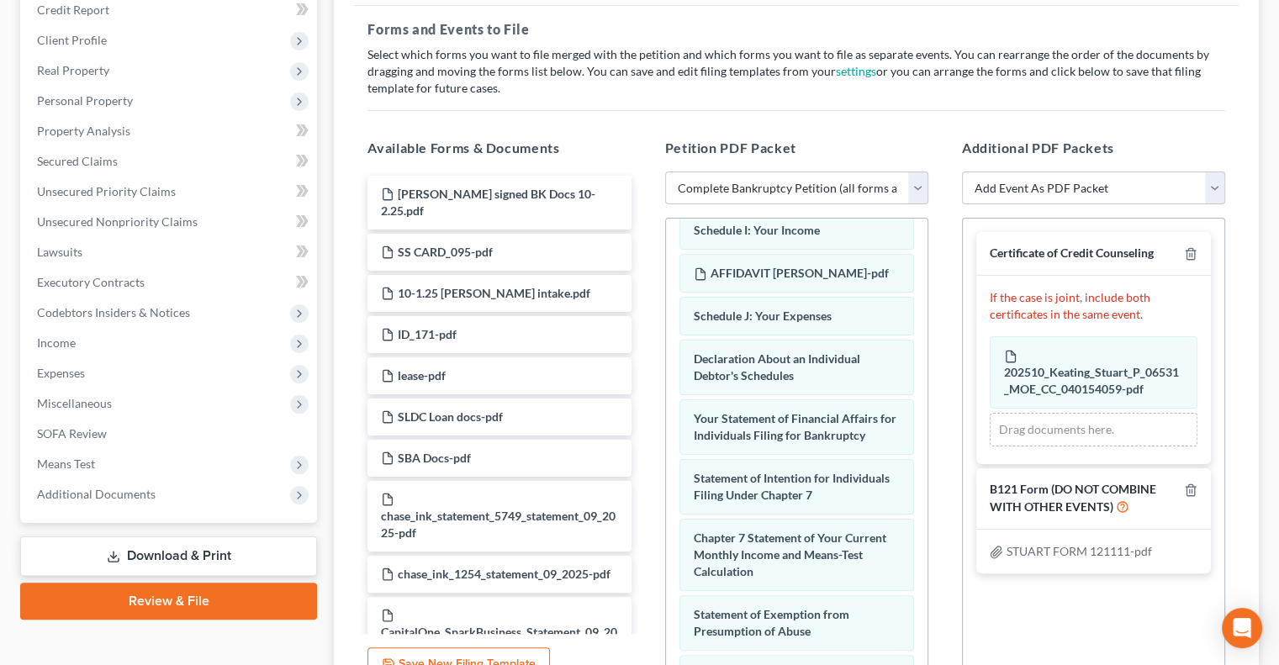
scroll to position [0, 0]
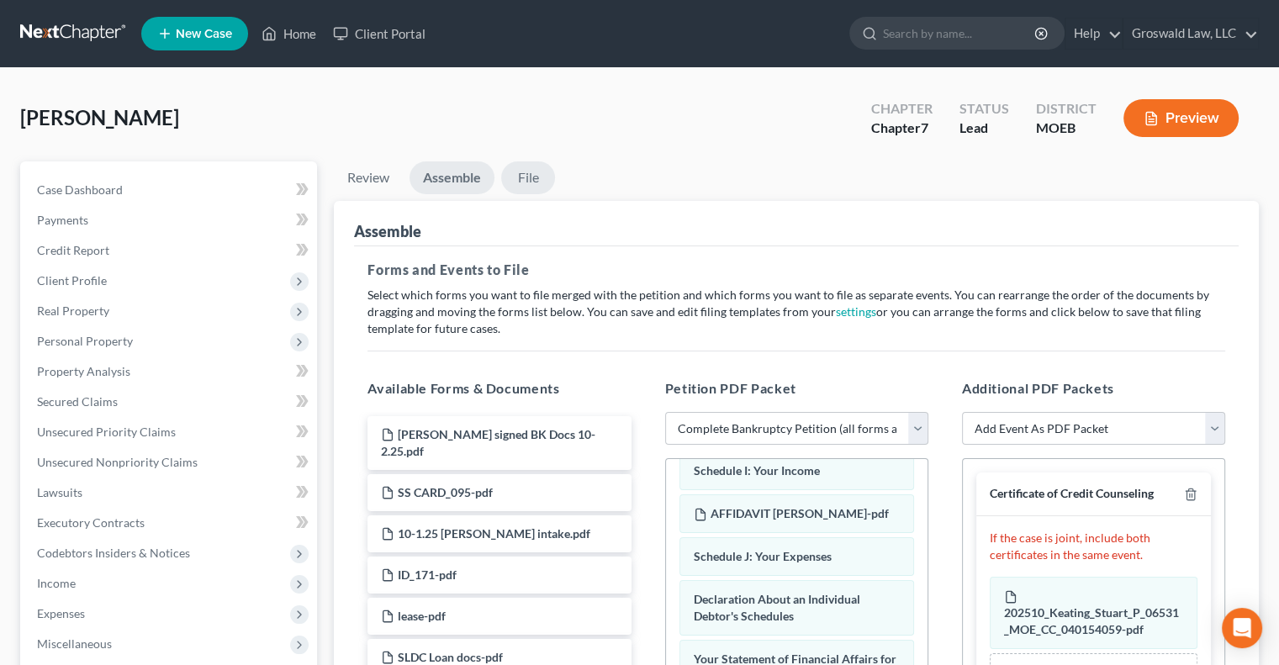
click at [519, 176] on link "File" at bounding box center [528, 177] width 54 height 33
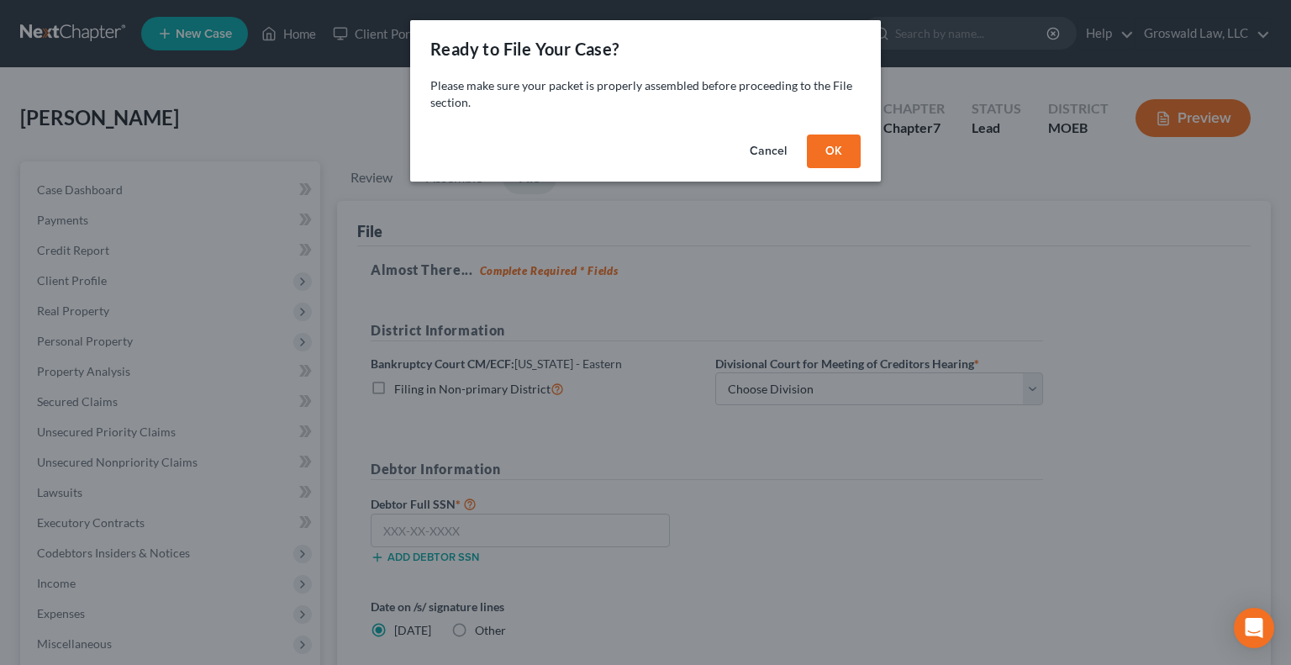
click at [815, 155] on button "OK" at bounding box center [834, 152] width 54 height 34
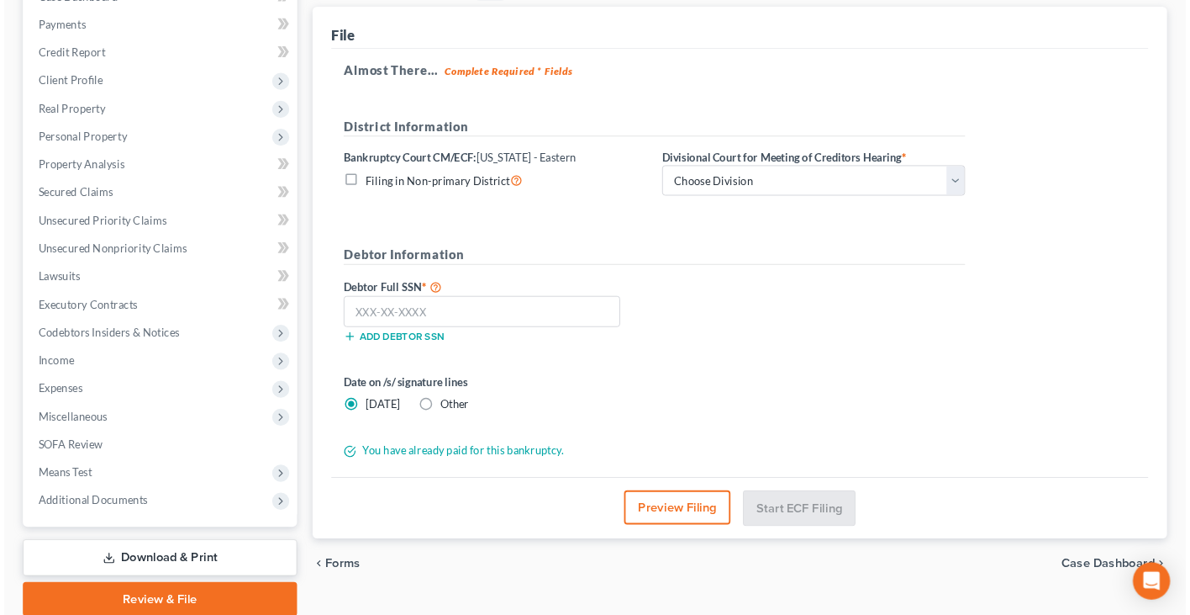
scroll to position [202, 0]
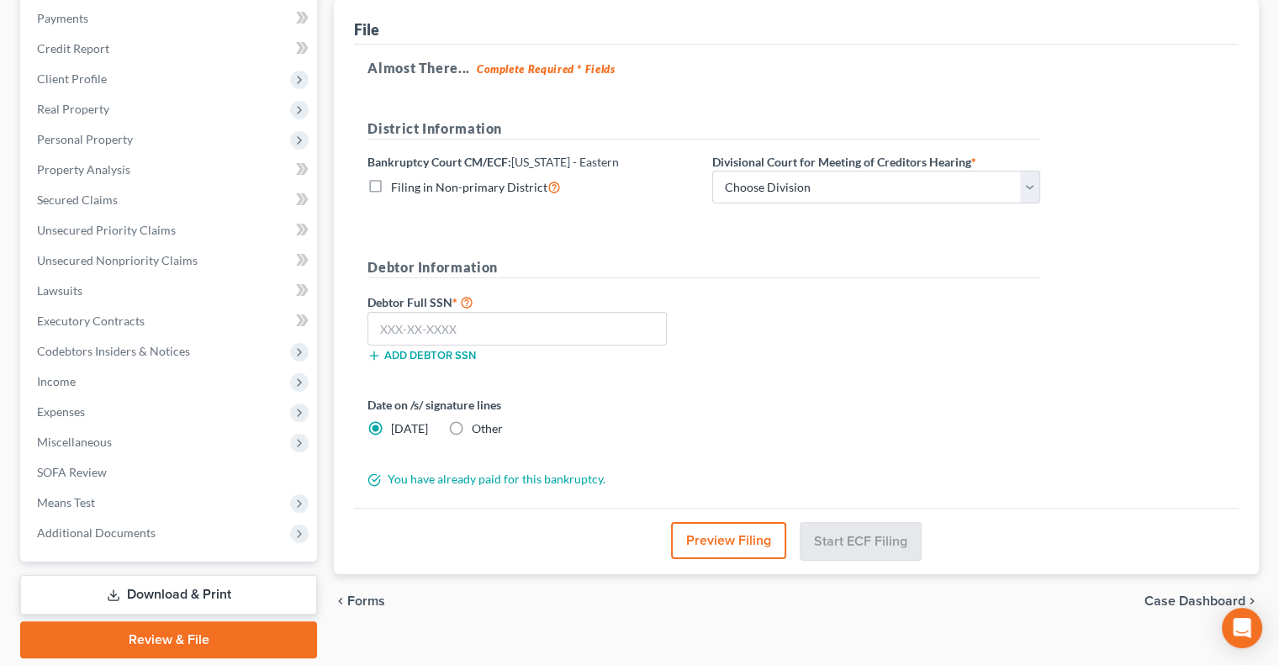
click at [727, 522] on button "Preview Filing" at bounding box center [728, 540] width 115 height 37
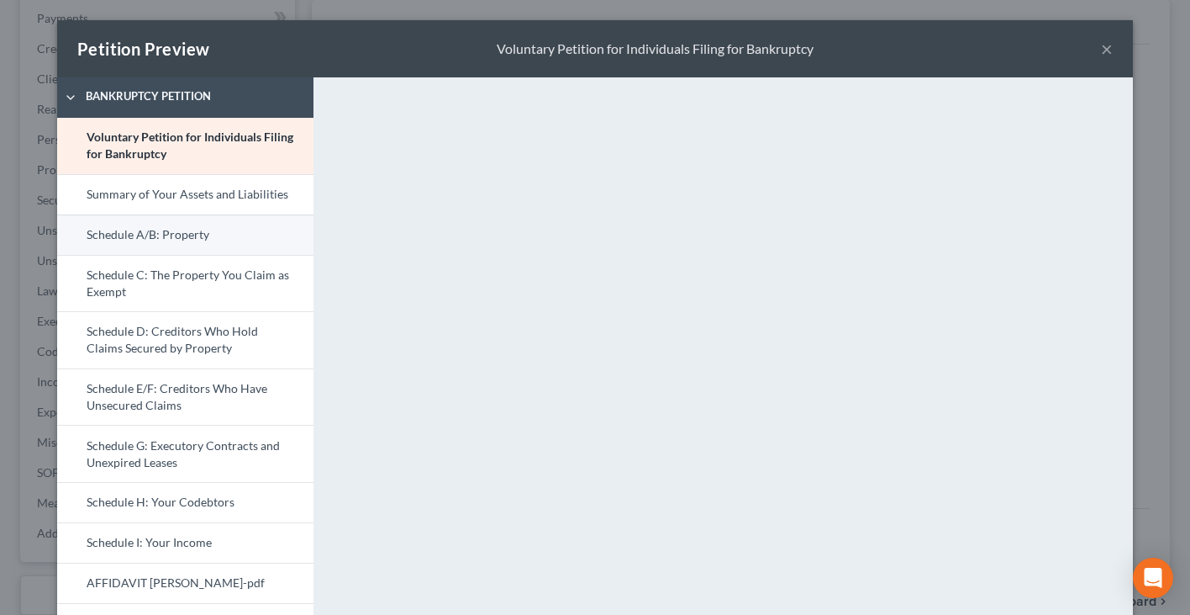
click at [201, 224] on link "Schedule A/B: Property" at bounding box center [185, 234] width 256 height 40
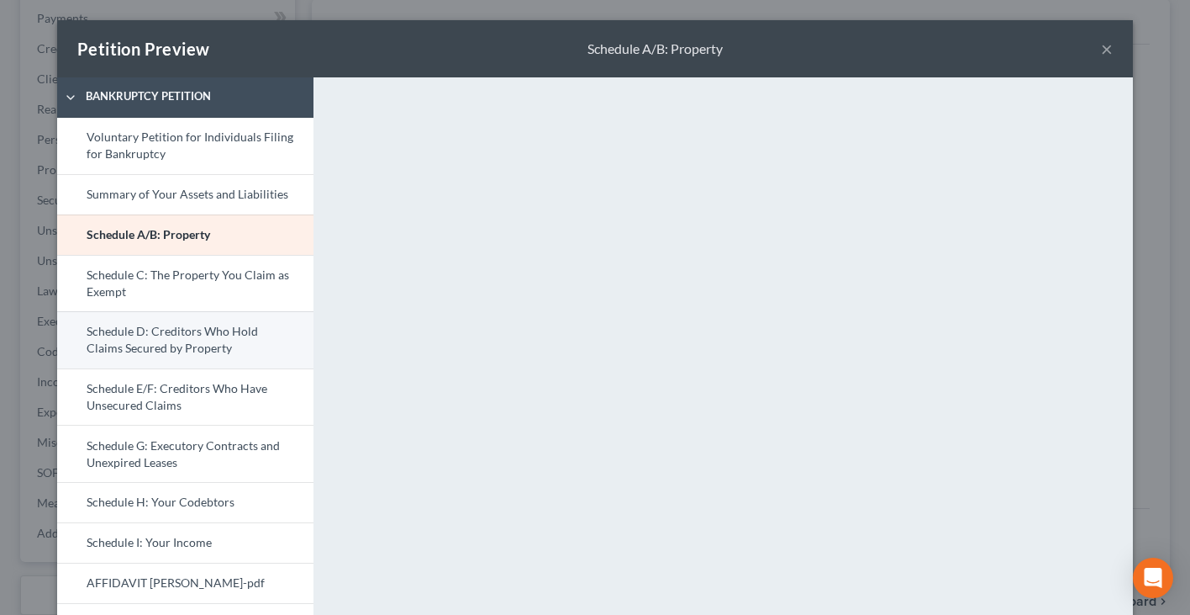
click at [118, 349] on link "Schedule D: Creditors Who Hold Claims Secured by Property" at bounding box center [185, 339] width 256 height 57
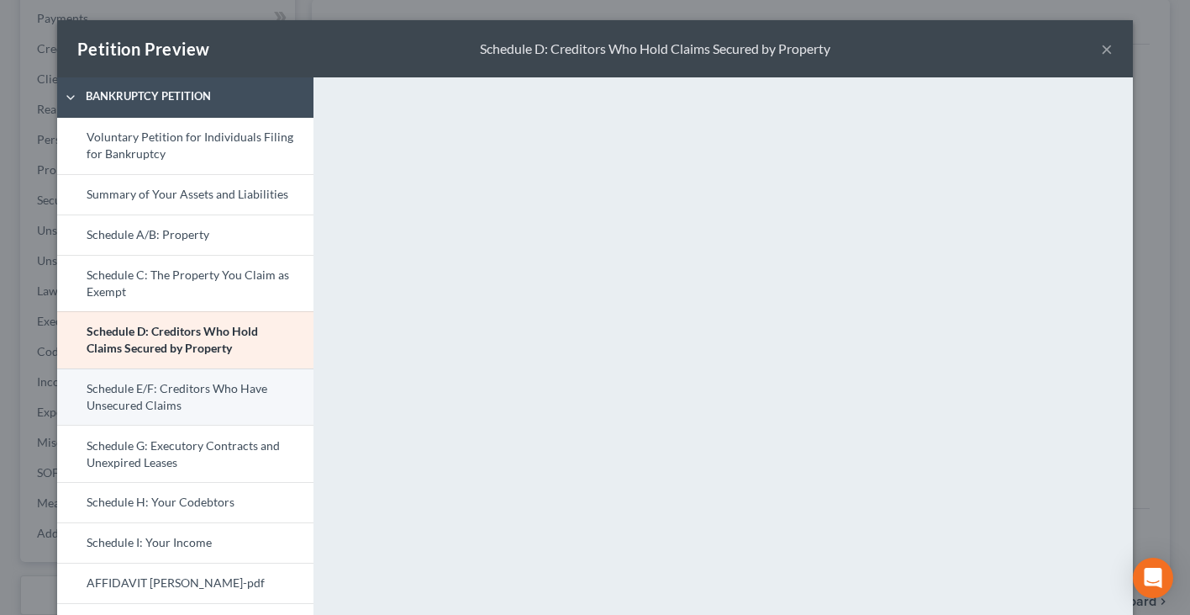
click at [108, 389] on link "Schedule E/F: Creditors Who Have Unsecured Claims" at bounding box center [185, 396] width 256 height 57
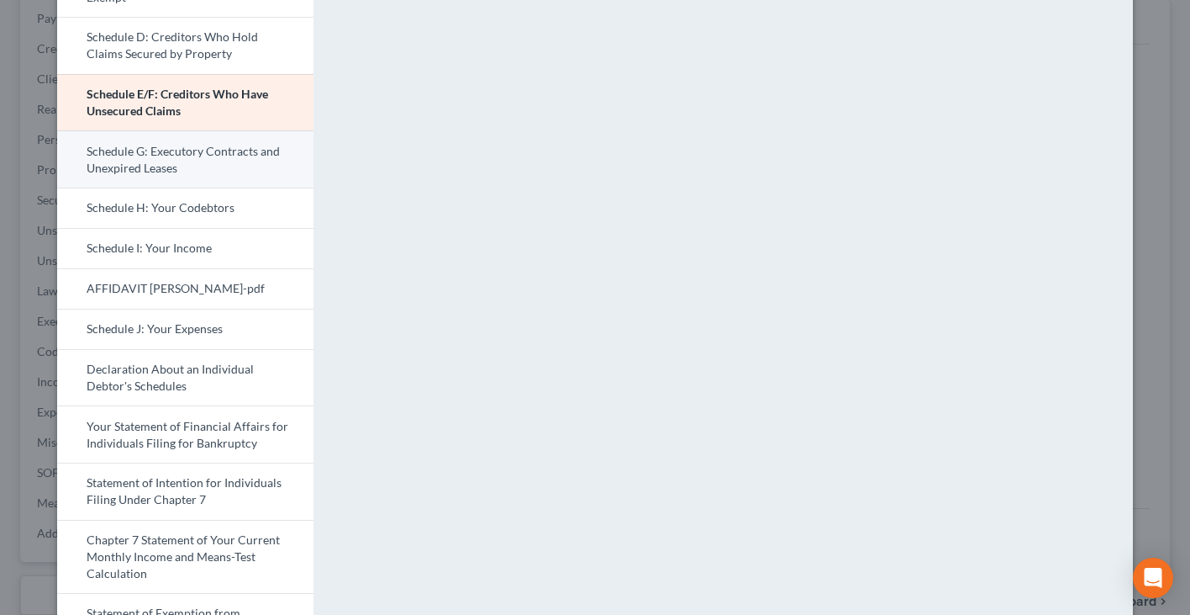
scroll to position [306, 0]
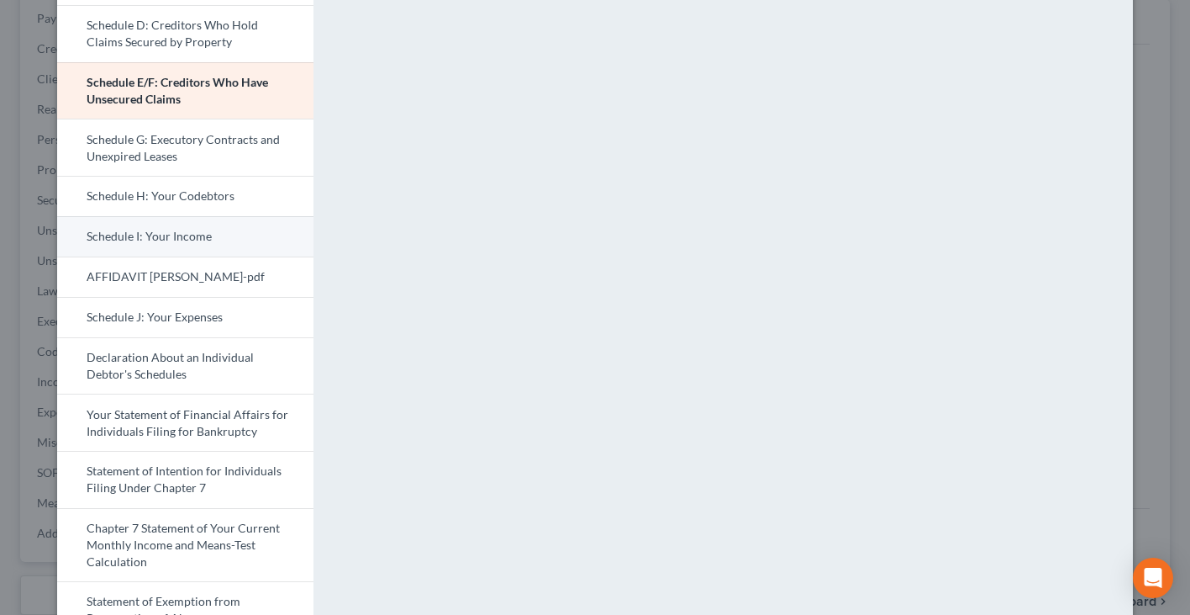
click at [145, 241] on link "Schedule I: Your Income" at bounding box center [185, 236] width 256 height 40
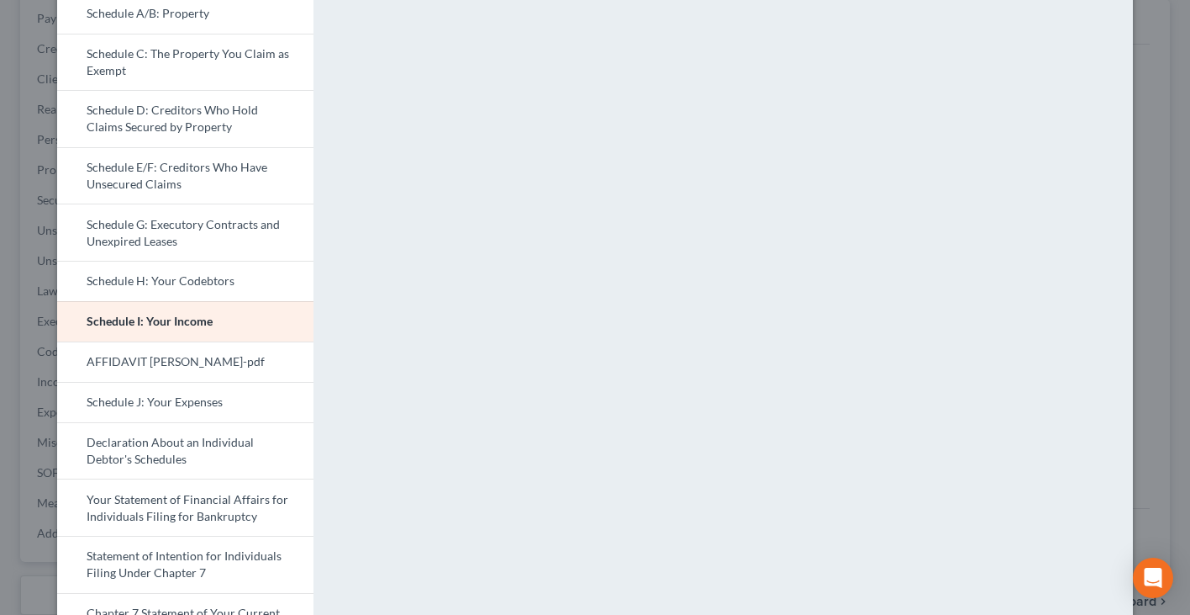
scroll to position [293, 0]
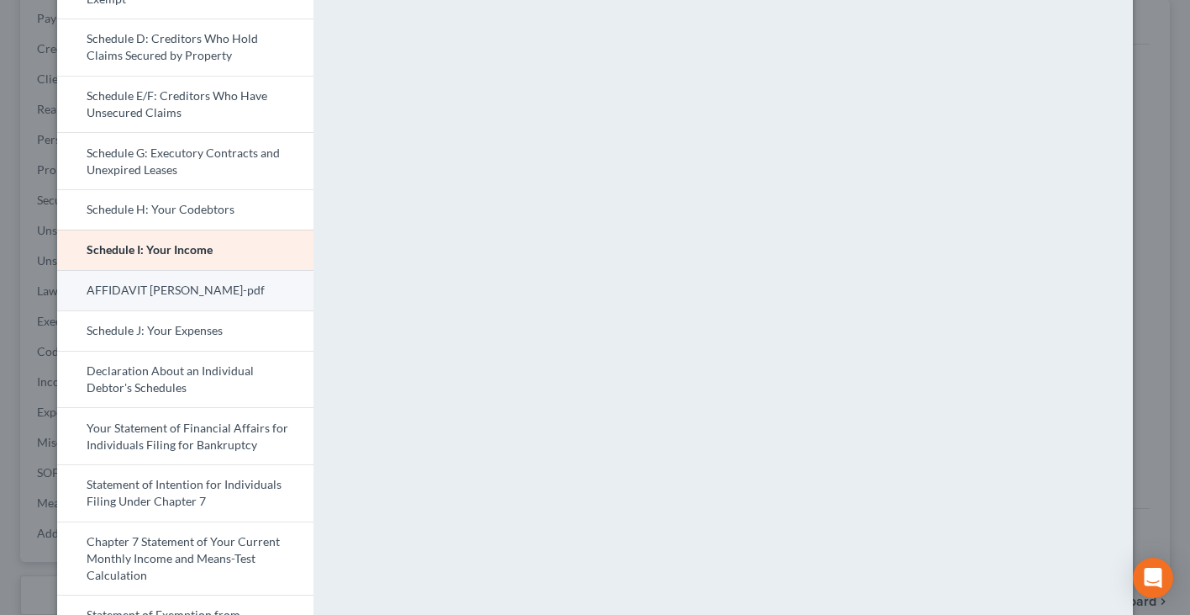
click at [161, 298] on link "AFFIDAVIT STUART KEATINGGGGG-pdf" at bounding box center [185, 290] width 256 height 40
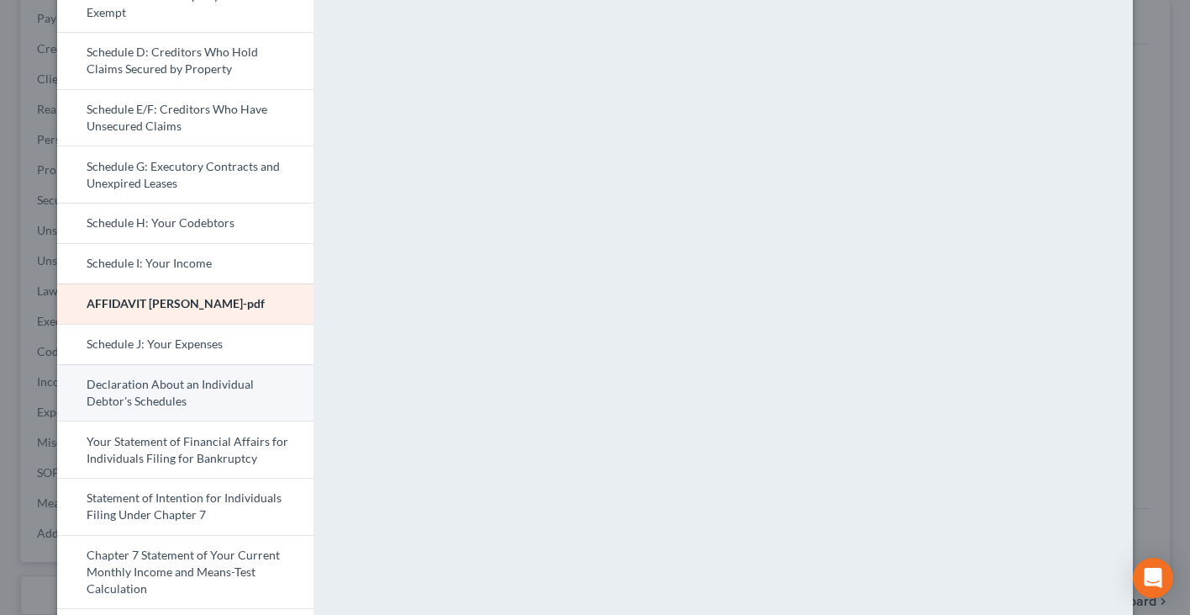
scroll to position [303, 0]
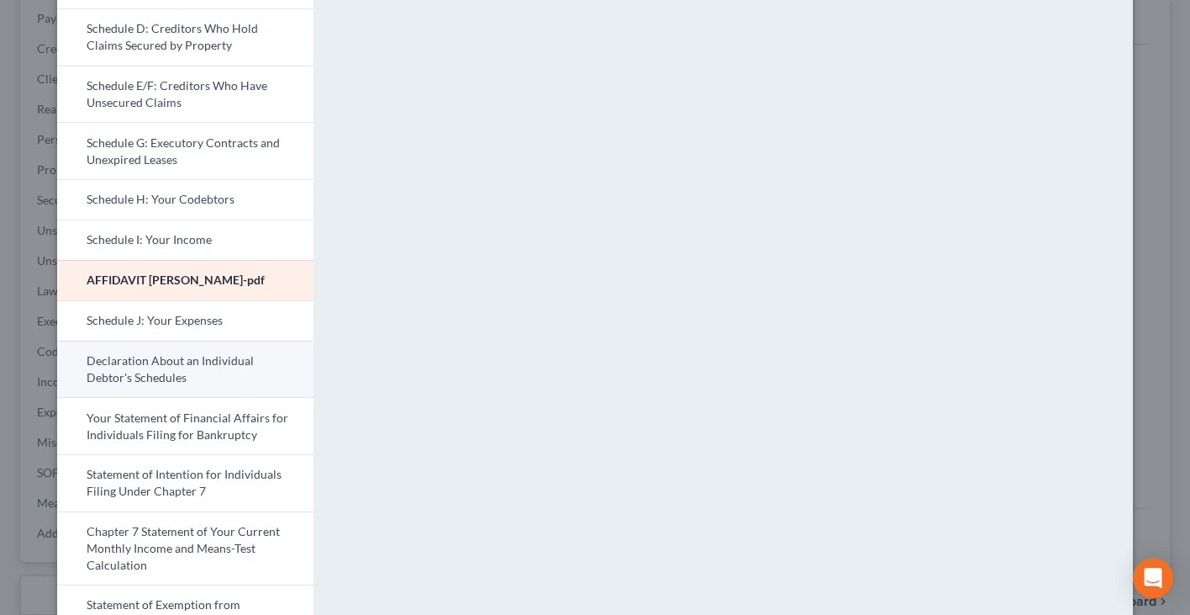
click at [146, 398] on link "Declaration About an Individual Debtor's Schedules" at bounding box center [185, 369] width 256 height 57
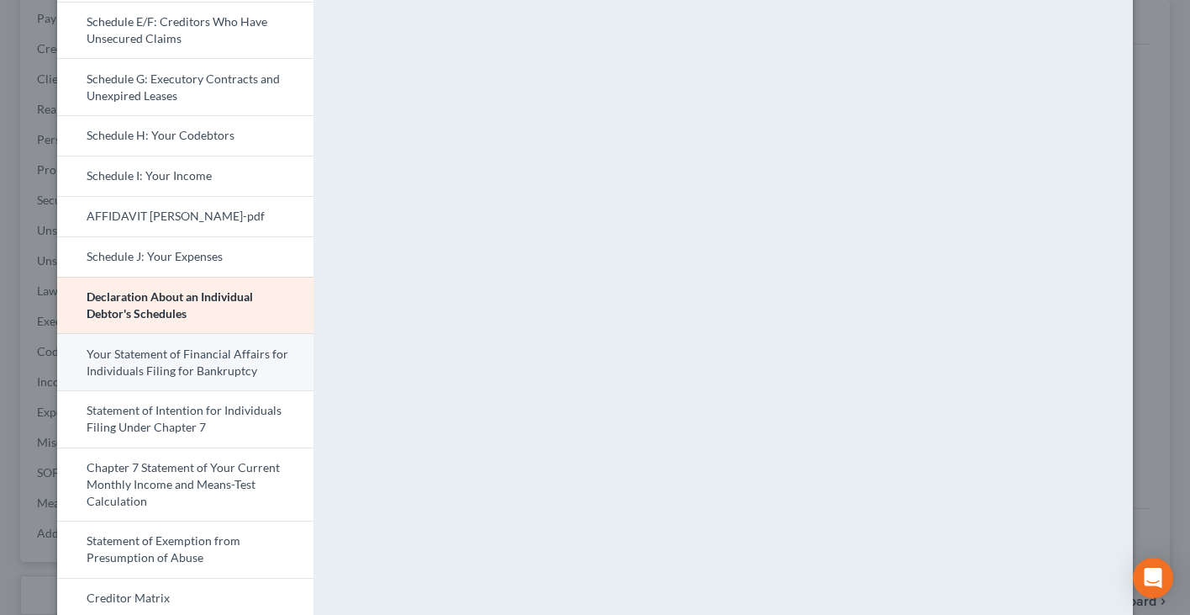
scroll to position [367, 0]
click at [112, 374] on link "Your Statement of Financial Affairs for Individuals Filing for Bankruptcy" at bounding box center [185, 361] width 256 height 57
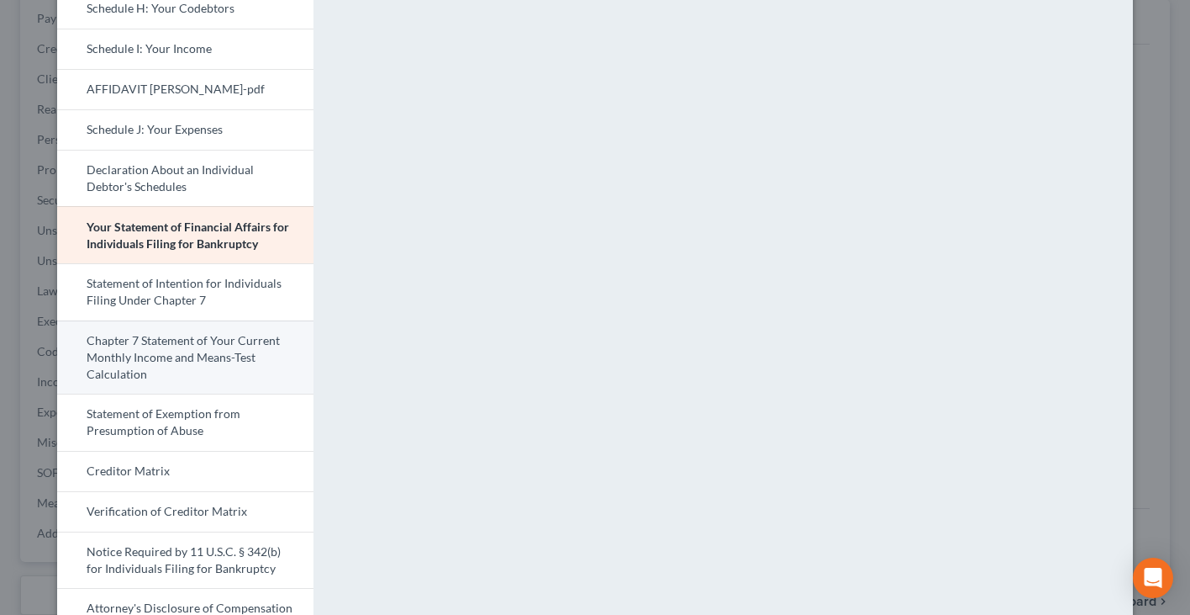
scroll to position [732, 0]
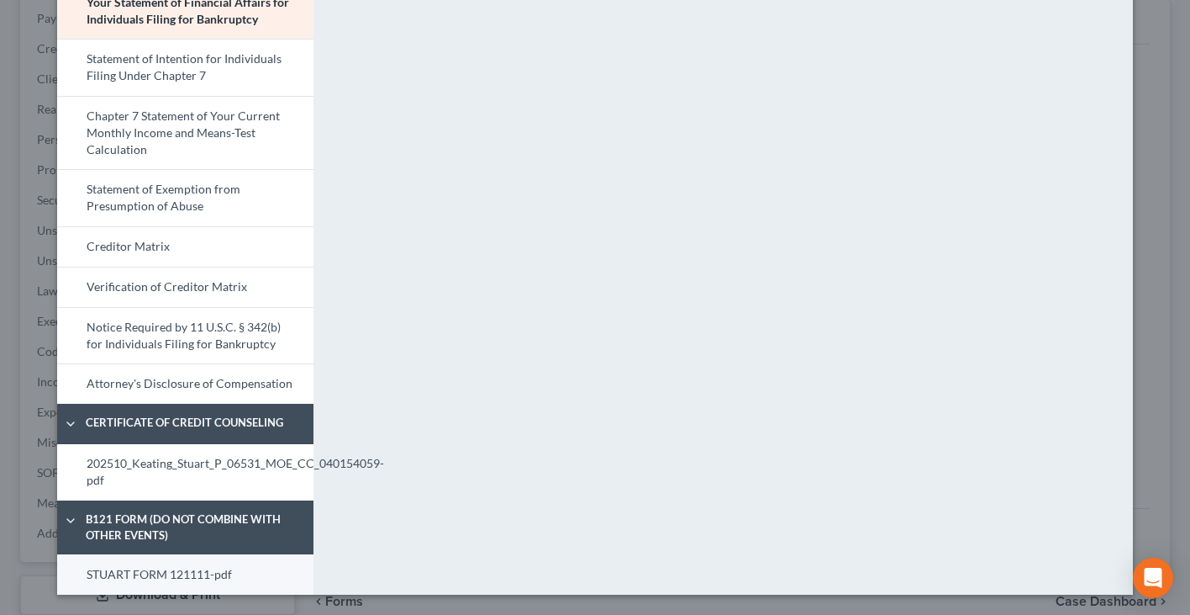
click at [141, 578] on link "STUART FORM 121111-pdf" at bounding box center [185, 574] width 256 height 40
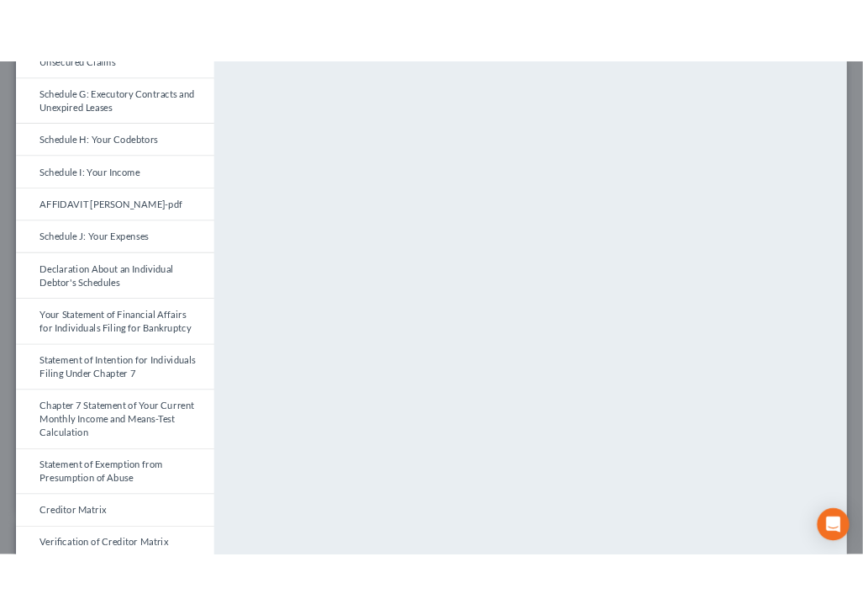
scroll to position [0, 0]
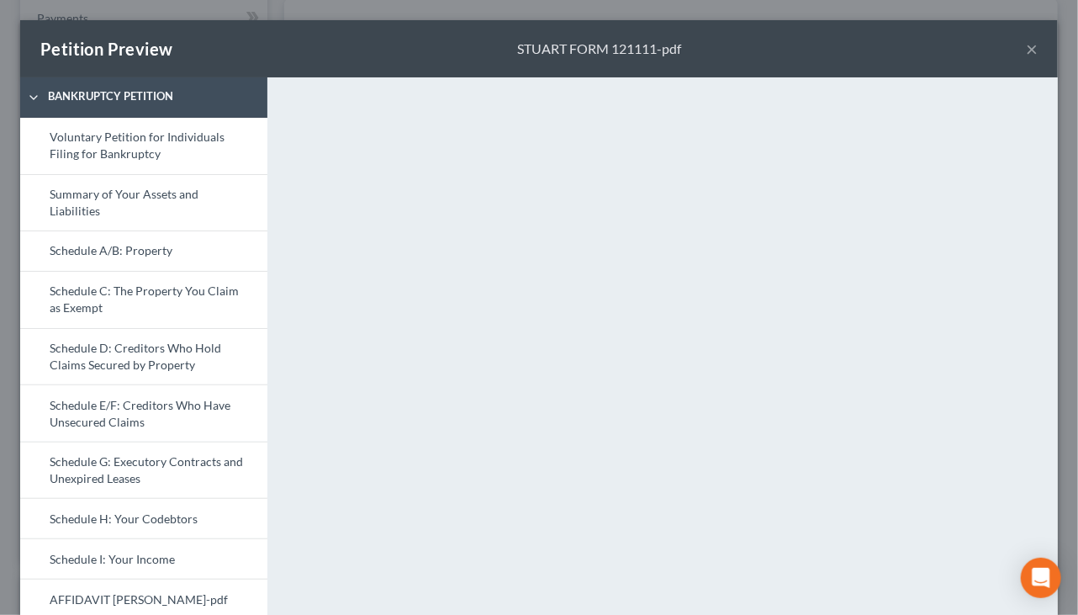
click at [1026, 45] on button "×" at bounding box center [1032, 49] width 12 height 20
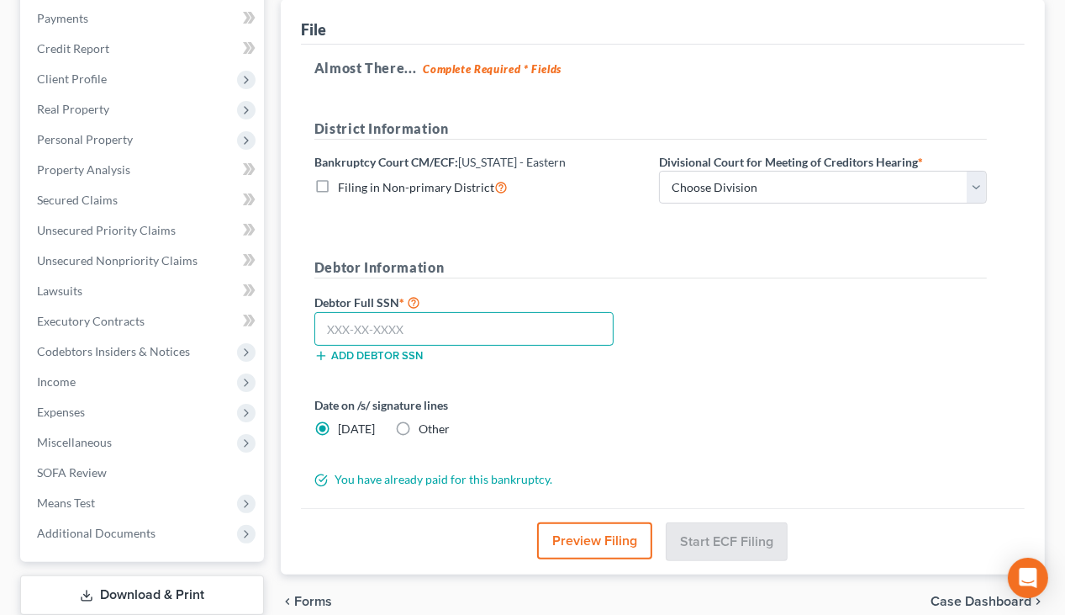
click at [444, 335] on input "text" at bounding box center [463, 329] width 299 height 34
paste input "text"
click at [444, 335] on input "text" at bounding box center [463, 329] width 299 height 34
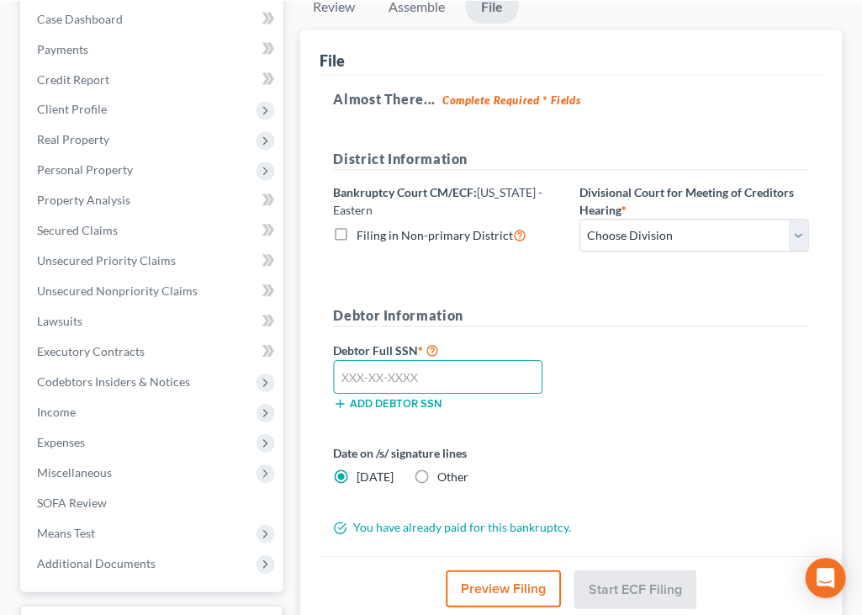
scroll to position [232, 0]
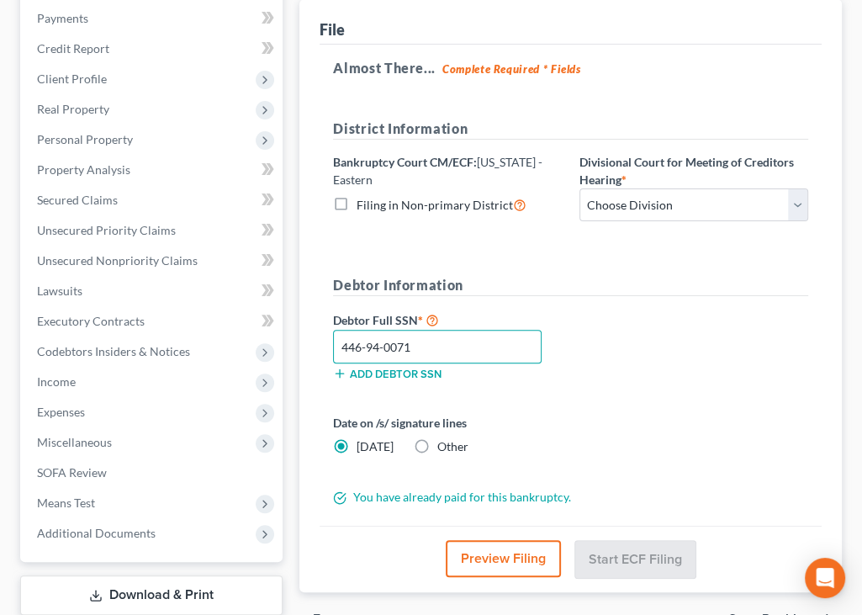
type input "446-94-0071"
click at [626, 185] on label "Divisional Court for Meeting of Creditors Hearing *" at bounding box center [693, 170] width 229 height 35
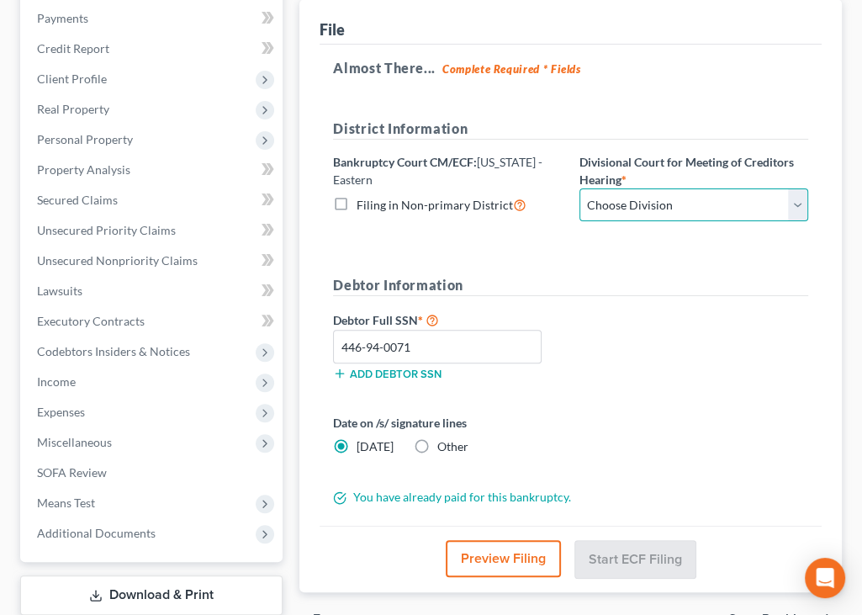
click at [624, 197] on select "Choose Division Cape Girardeau Hannibal [GEOGRAPHIC_DATA][PERSON_NAME]" at bounding box center [693, 205] width 229 height 34
select select "2"
click at [579, 188] on select "Choose Division Cape Girardeau Hannibal [GEOGRAPHIC_DATA][PERSON_NAME]" at bounding box center [693, 205] width 229 height 34
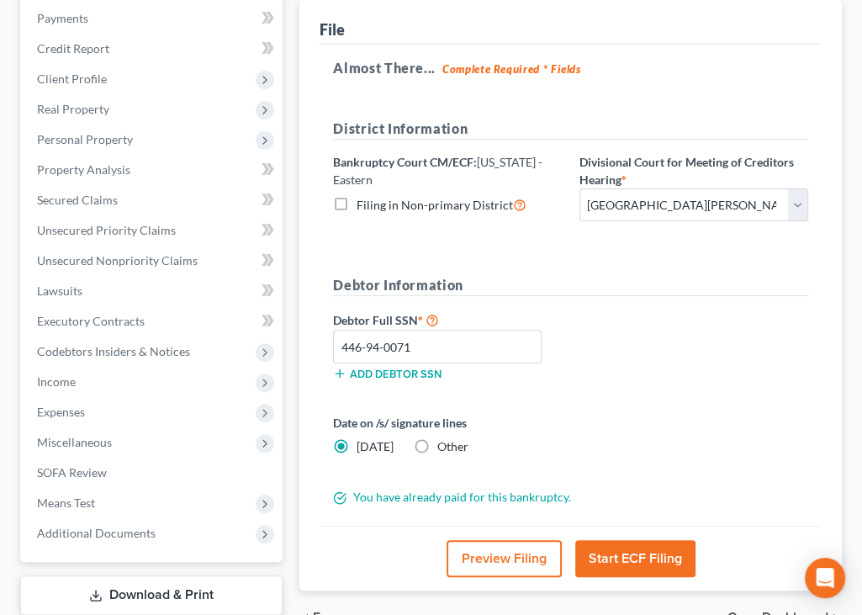
click at [603, 555] on button "Start ECF Filing" at bounding box center [635, 558] width 120 height 37
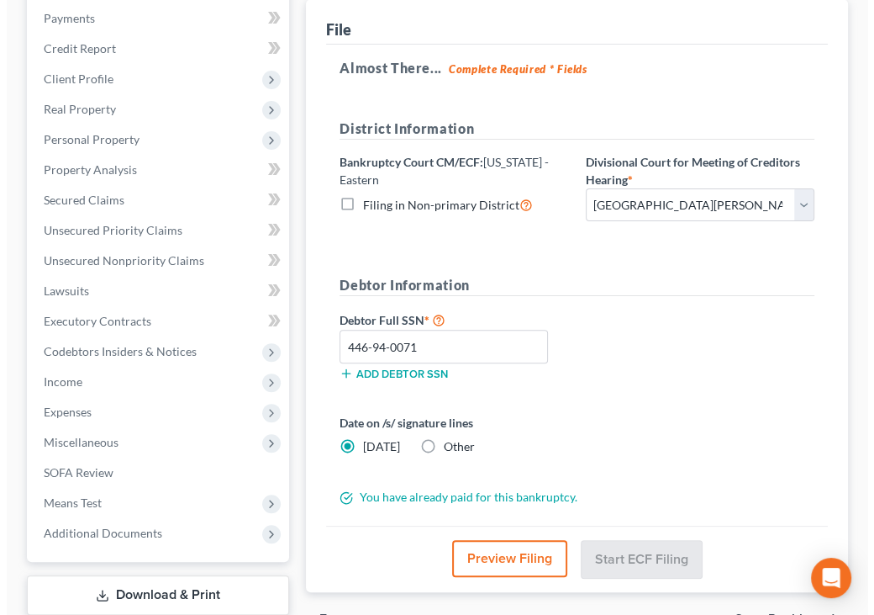
scroll to position [202, 0]
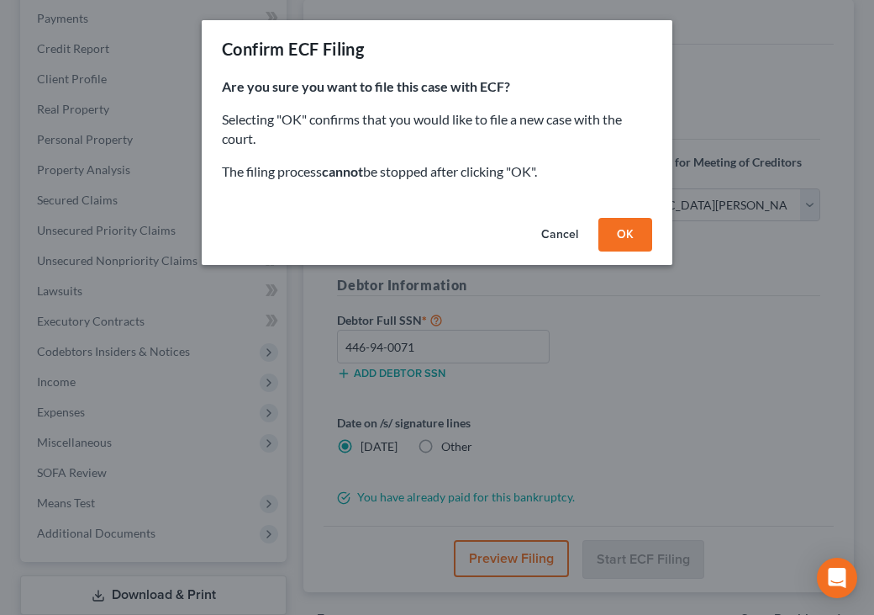
click at [622, 235] on button "OK" at bounding box center [626, 235] width 54 height 34
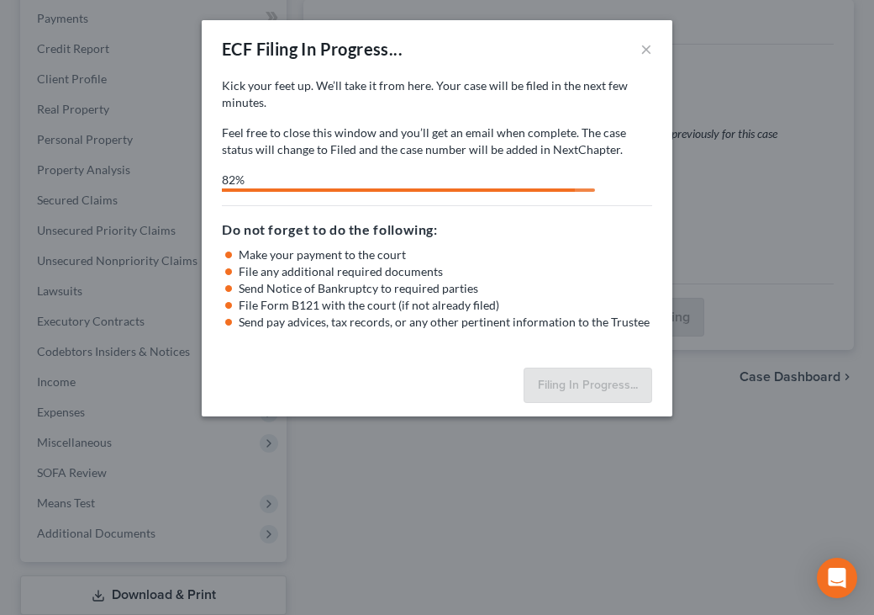
select select "2"
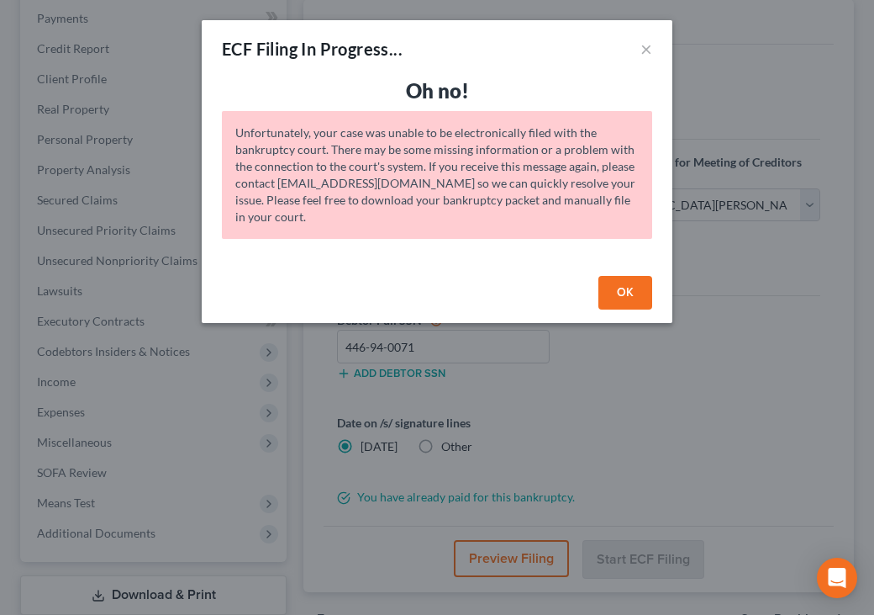
click at [636, 295] on button "OK" at bounding box center [626, 293] width 54 height 34
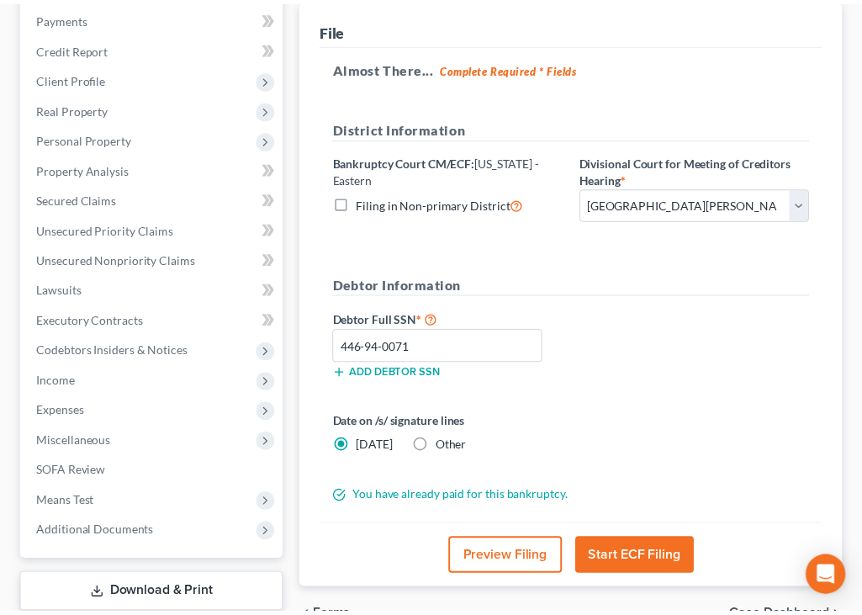
scroll to position [232, 0]
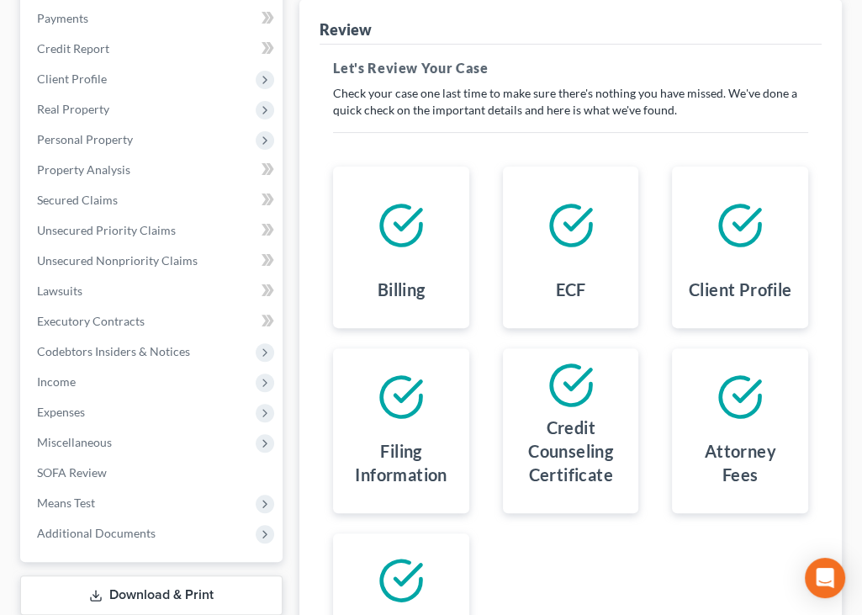
scroll to position [467, 0]
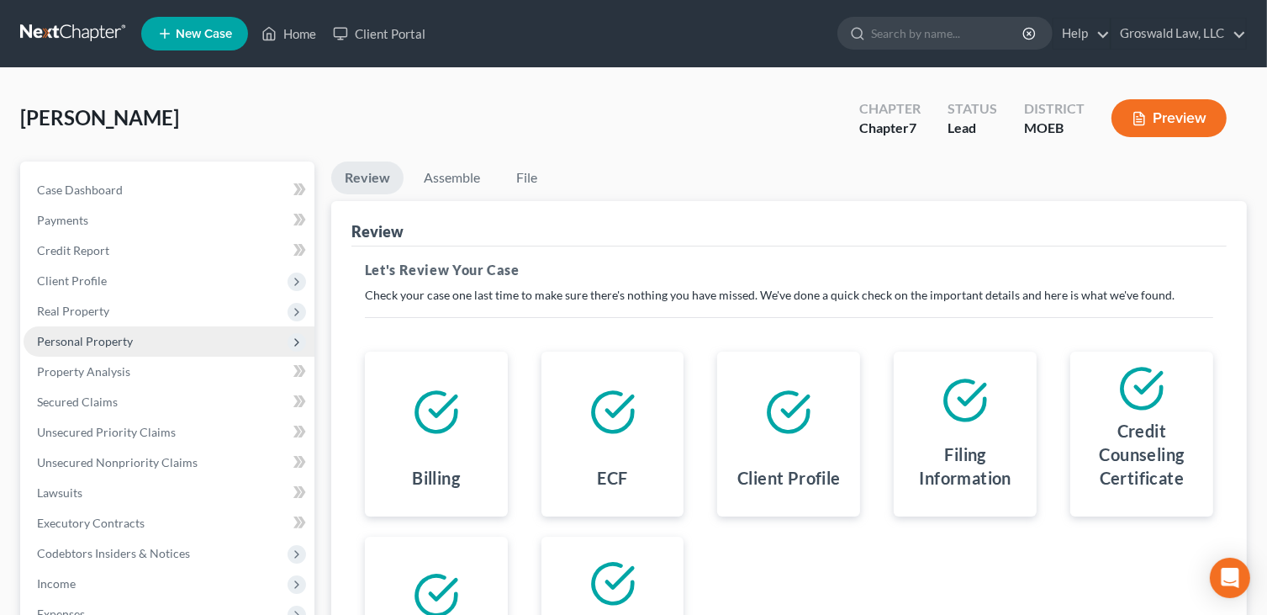
click at [114, 346] on span "Personal Property" at bounding box center [85, 341] width 96 height 14
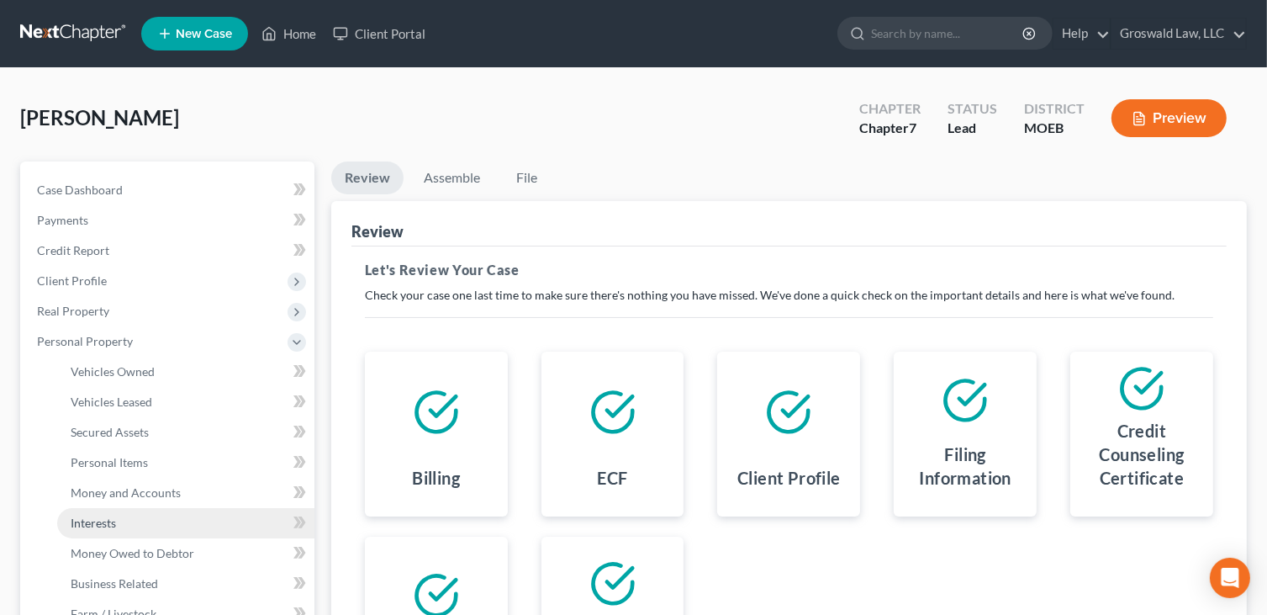
click at [121, 510] on link "Interests" at bounding box center [185, 523] width 257 height 30
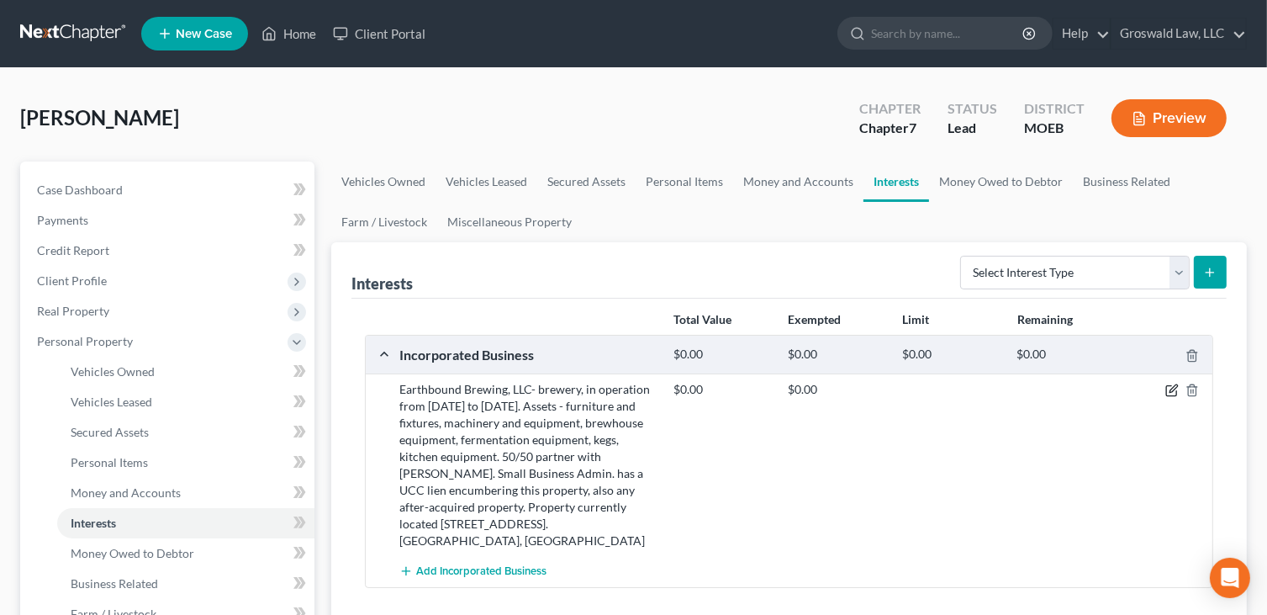
click at [874, 392] on icon "button" at bounding box center [1171, 389] width 13 height 13
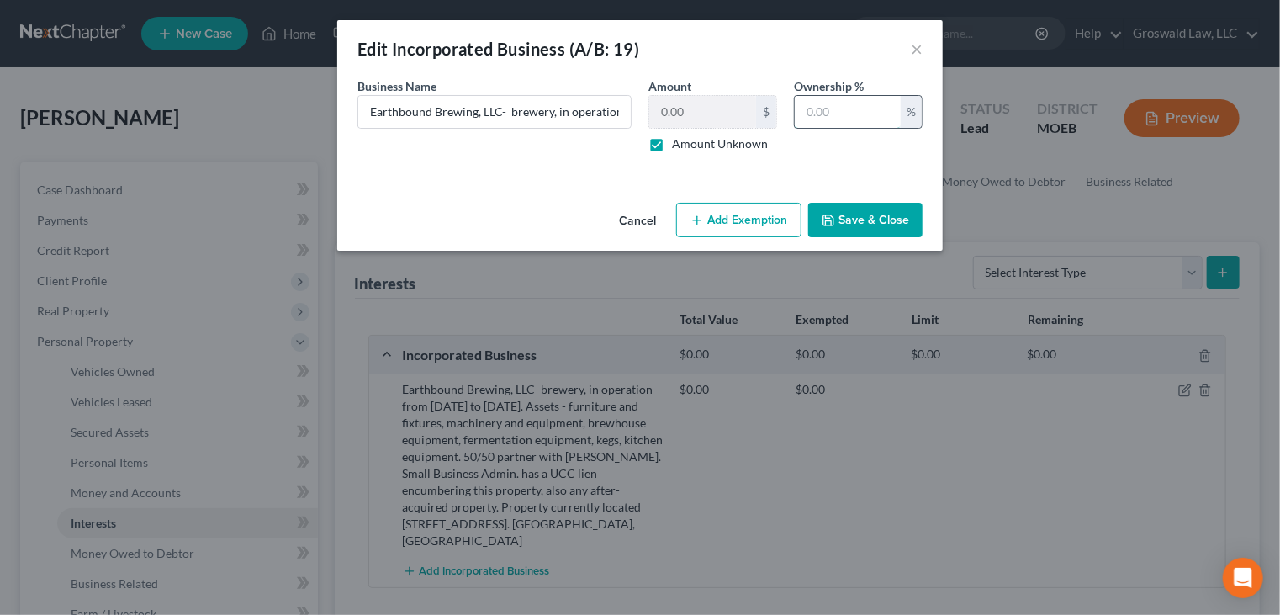
click at [853, 108] on input "text" at bounding box center [848, 112] width 106 height 32
type input "50"
click at [874, 219] on button "Save & Close" at bounding box center [865, 220] width 114 height 35
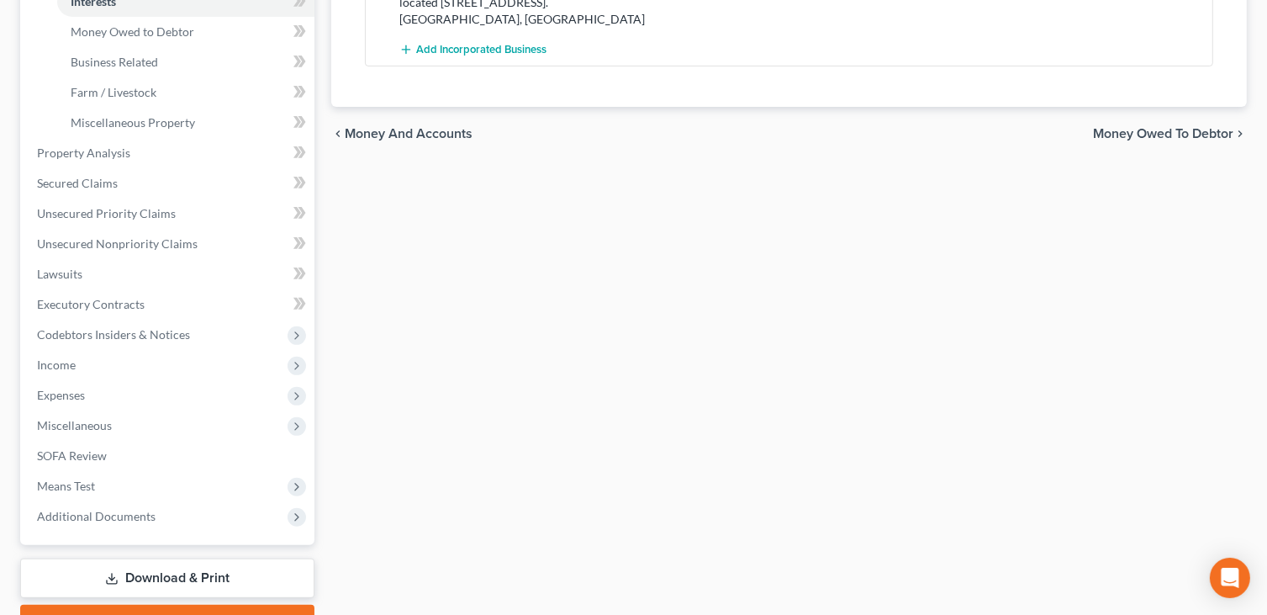
scroll to position [610, 0]
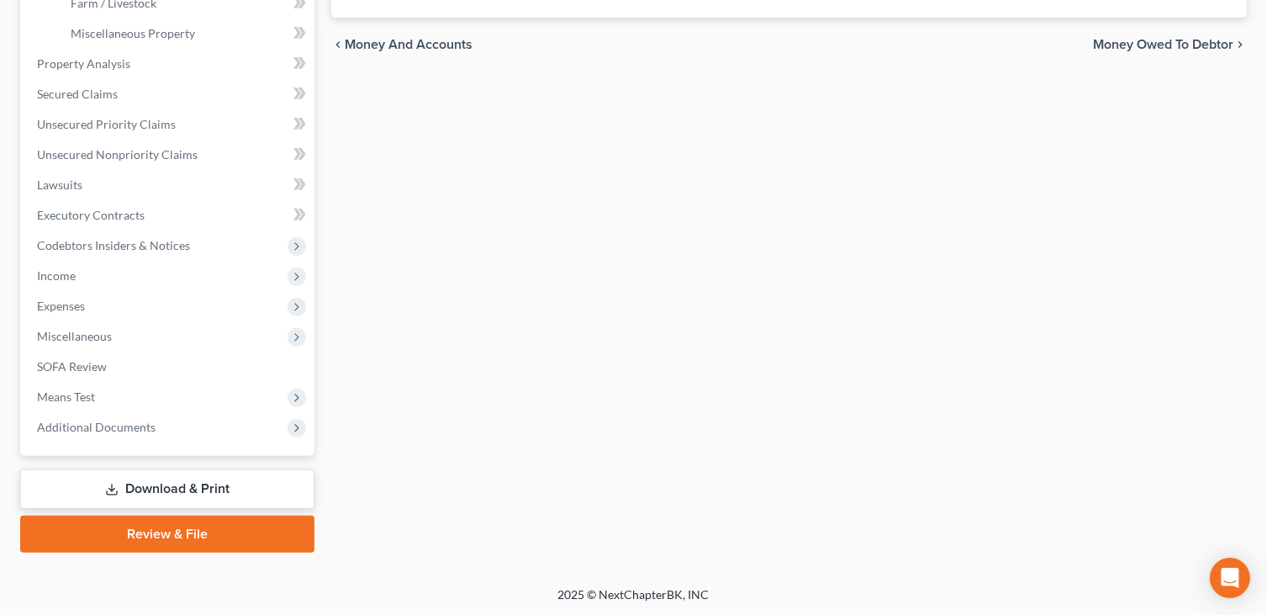
click at [187, 536] on link "Review & File" at bounding box center [167, 533] width 294 height 37
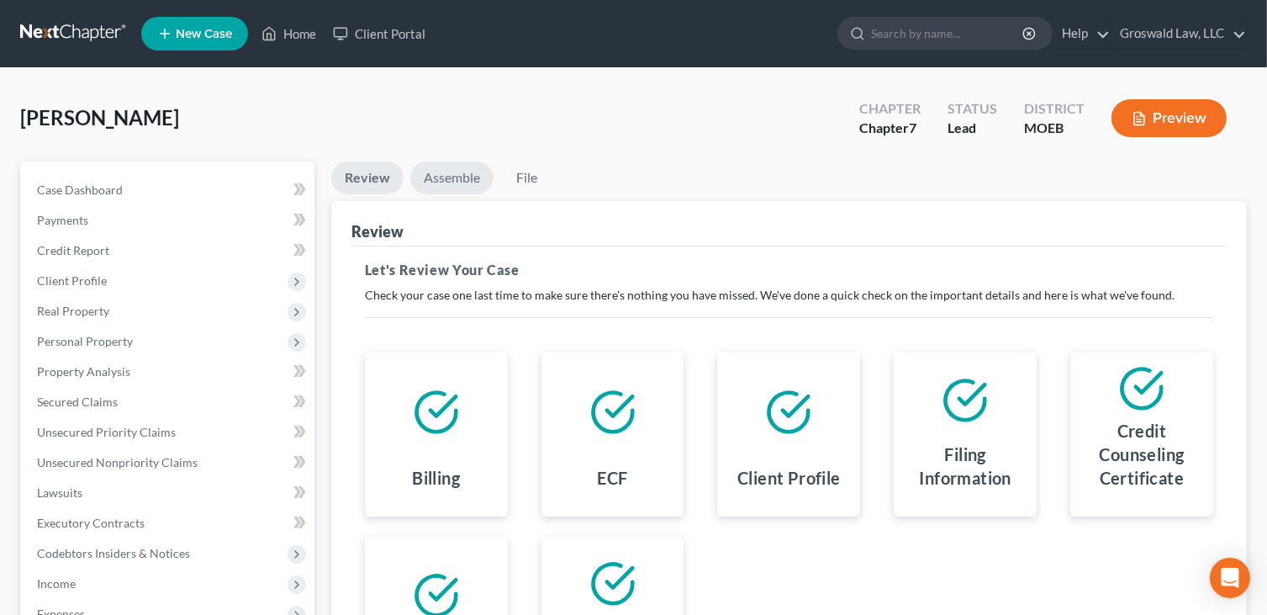
click at [457, 177] on link "Assemble" at bounding box center [451, 177] width 83 height 33
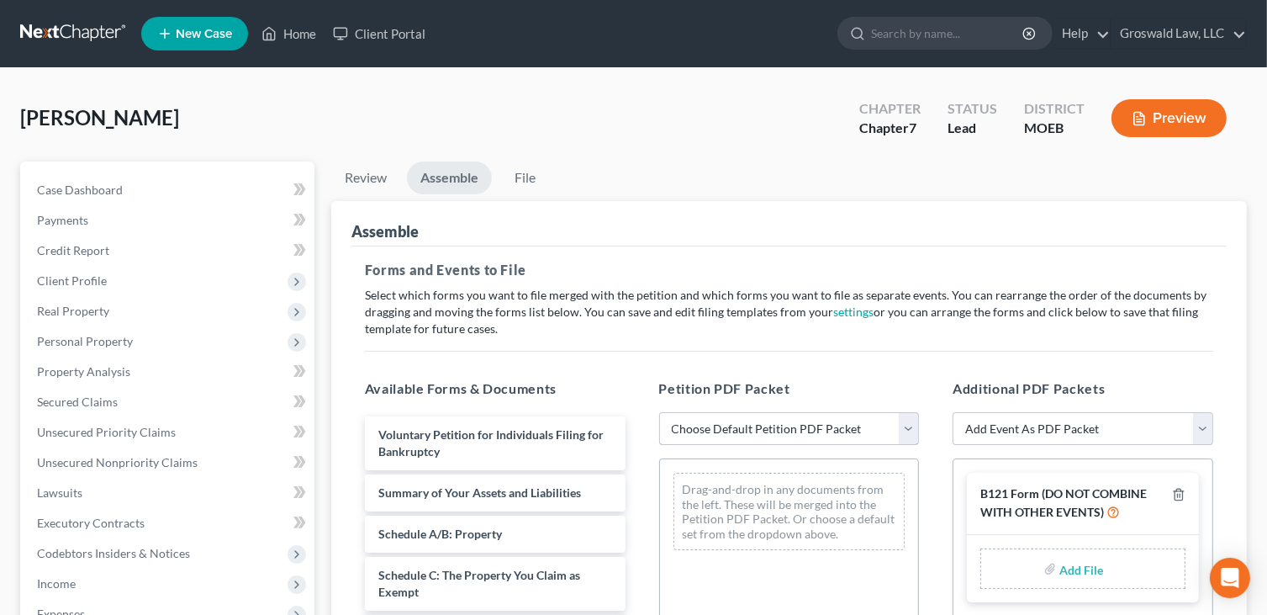
click at [757, 423] on select "Choose Default Petition PDF Packet Complete Bankruptcy Petition (all forms and …" at bounding box center [789, 429] width 261 height 34
select select "0"
click at [659, 412] on select "Choose Default Petition PDF Packet Complete Bankruptcy Petition (all forms and …" at bounding box center [789, 429] width 261 height 34
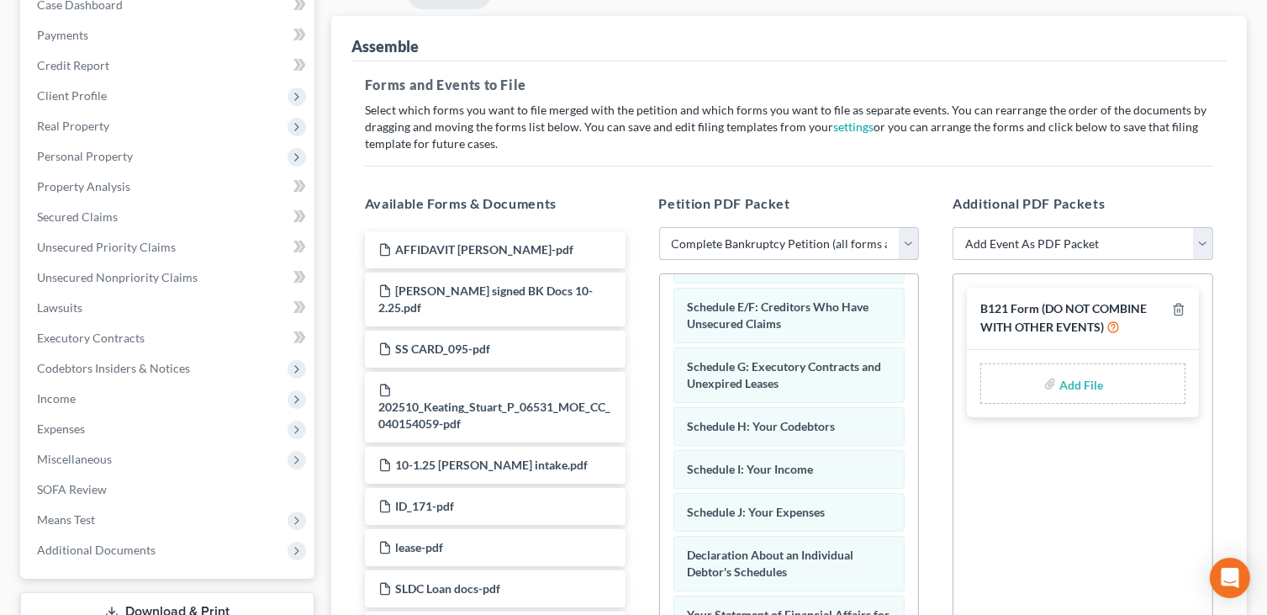
scroll to position [370, 0]
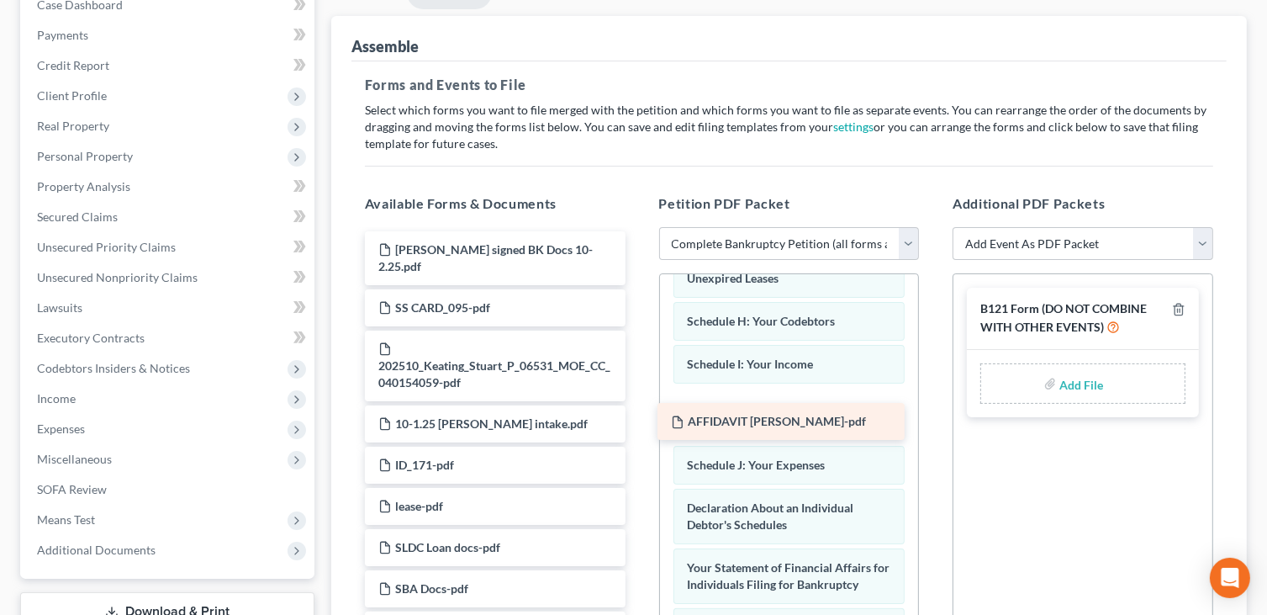
drag, startPoint x: 467, startPoint y: 252, endPoint x: 759, endPoint y: 426, distance: 339.7
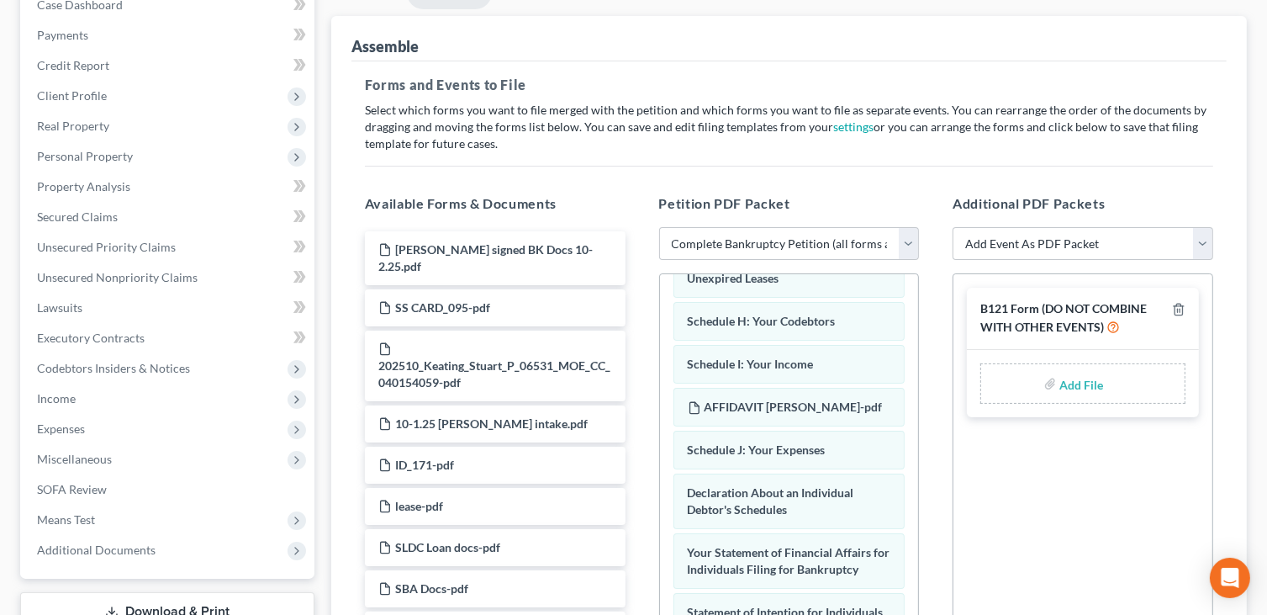
click at [874, 374] on input "file" at bounding box center [1079, 383] width 40 height 30
type input "C:\fakepath\STUART FORM 121111.pdf"
click at [874, 235] on select "Add Event As PDF Packet Amended List of Creditors and Verification of Matrix Am…" at bounding box center [1083, 244] width 261 height 34
select select "6"
click at [874, 227] on select "Add Event As PDF Packet Amended List of Creditors and Verification of Matrix Am…" at bounding box center [1083, 244] width 261 height 34
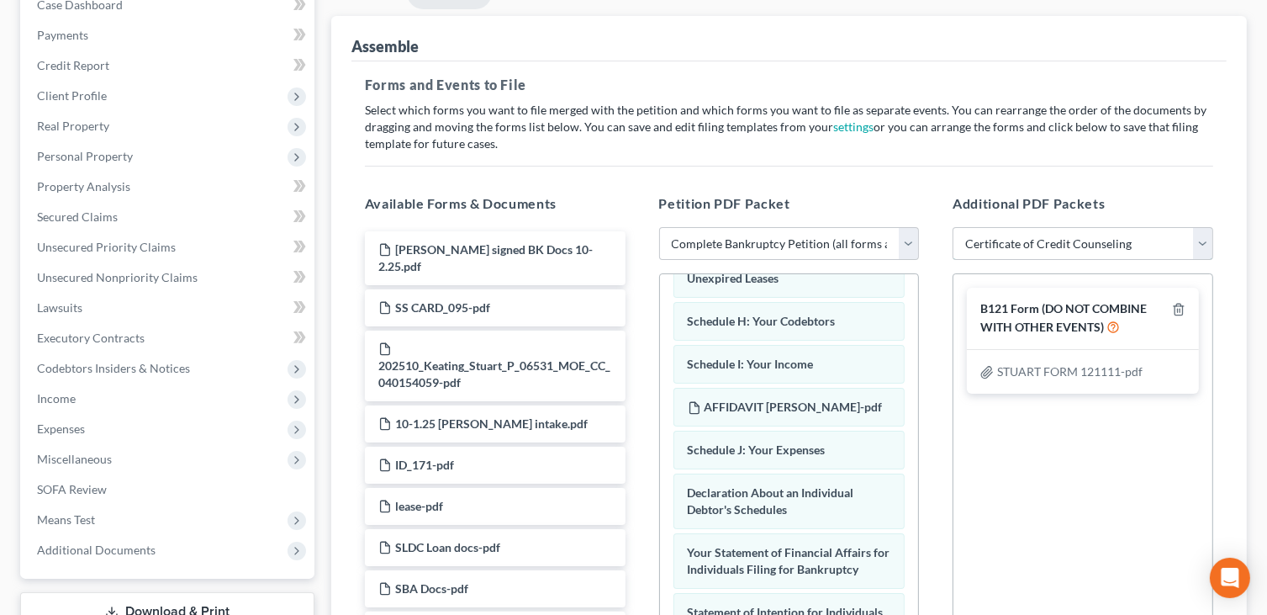
select select
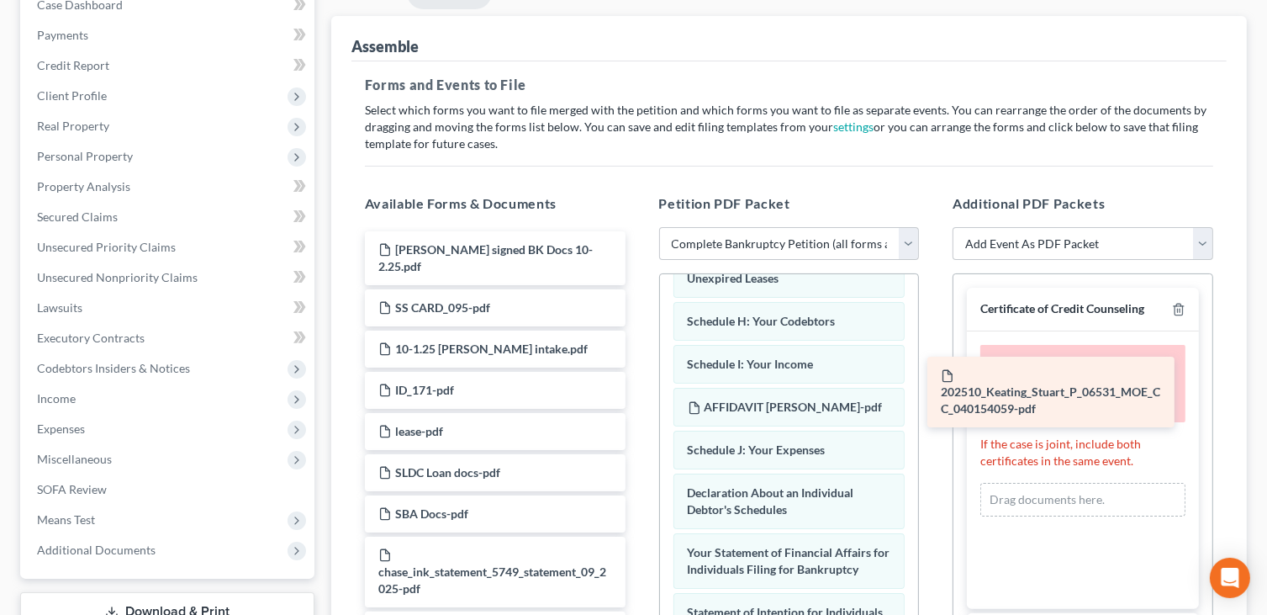
drag, startPoint x: 491, startPoint y: 368, endPoint x: 1072, endPoint y: 392, distance: 581.4
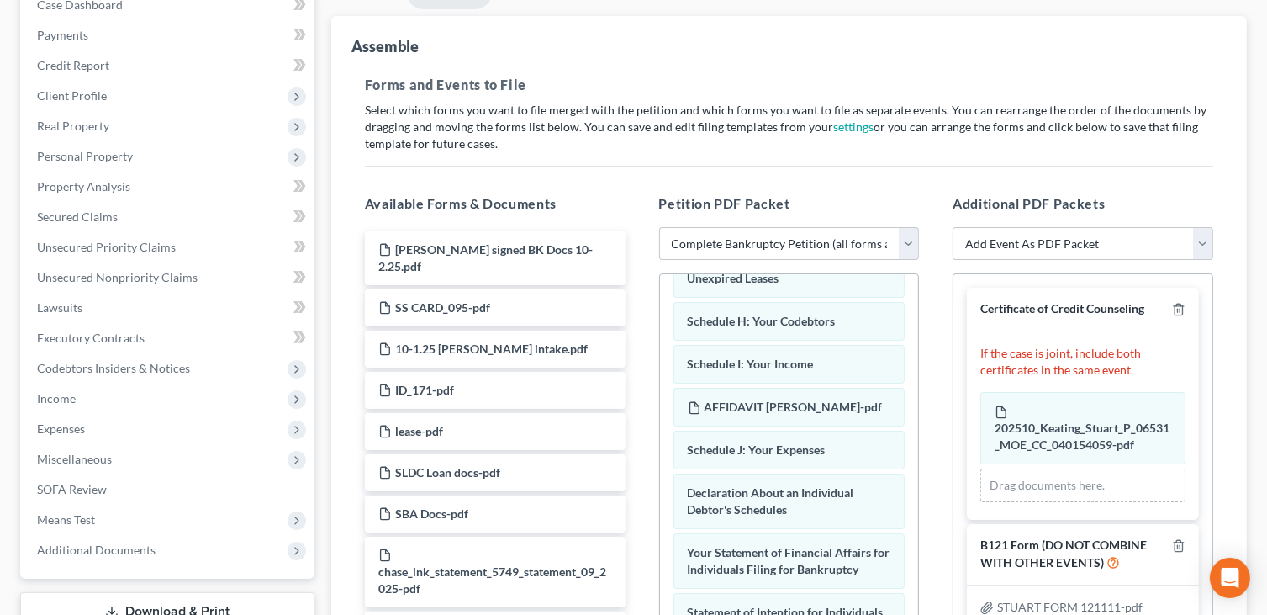
scroll to position [0, 0]
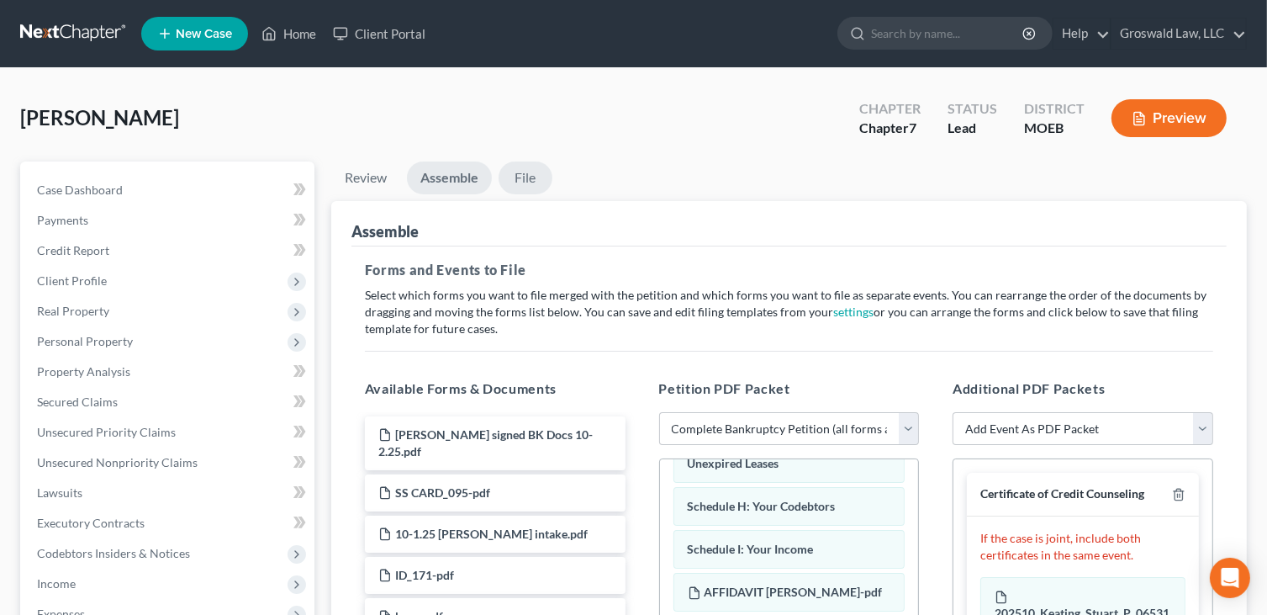
click at [537, 167] on link "File" at bounding box center [526, 177] width 54 height 33
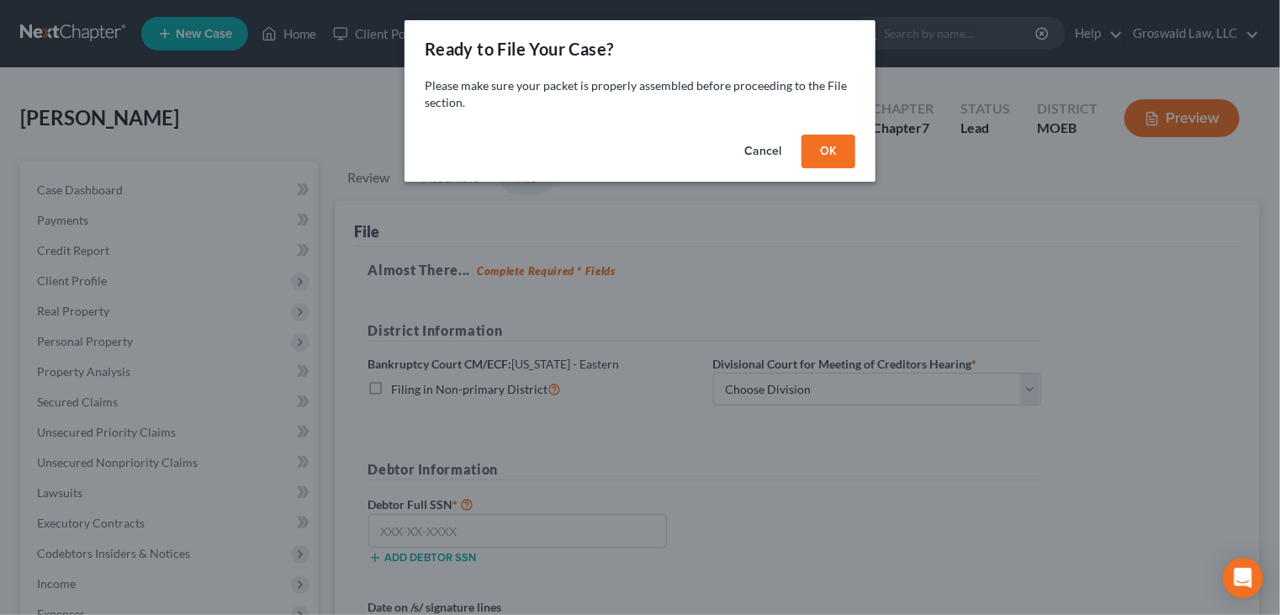
click at [831, 157] on button "OK" at bounding box center [828, 152] width 54 height 34
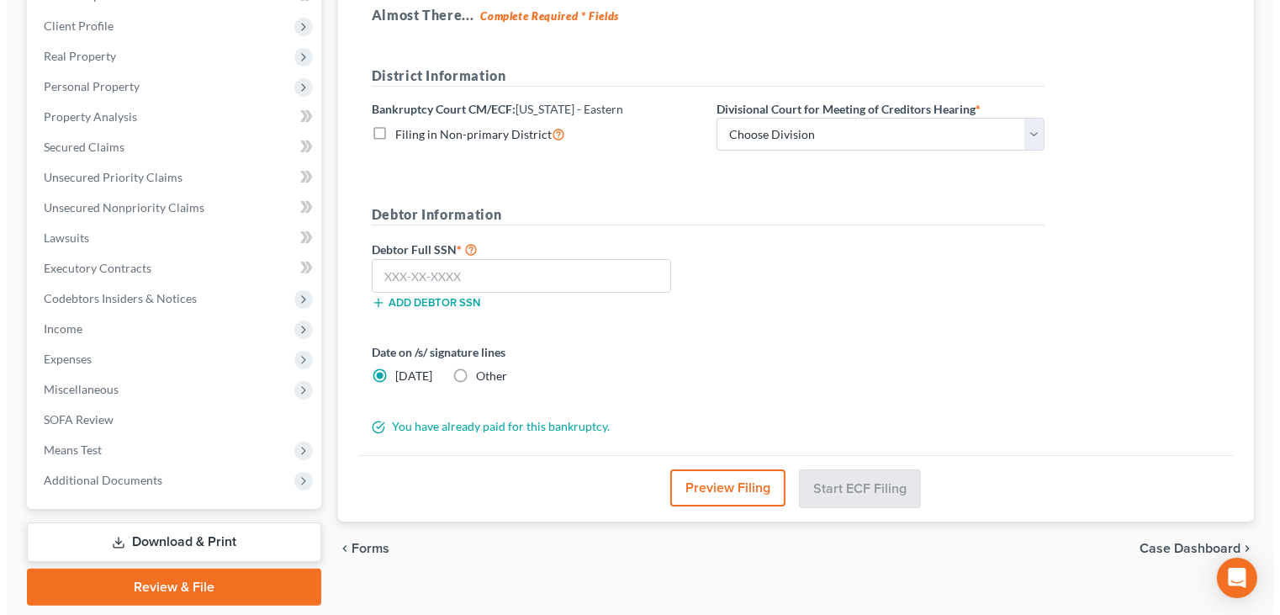
scroll to position [308, 0]
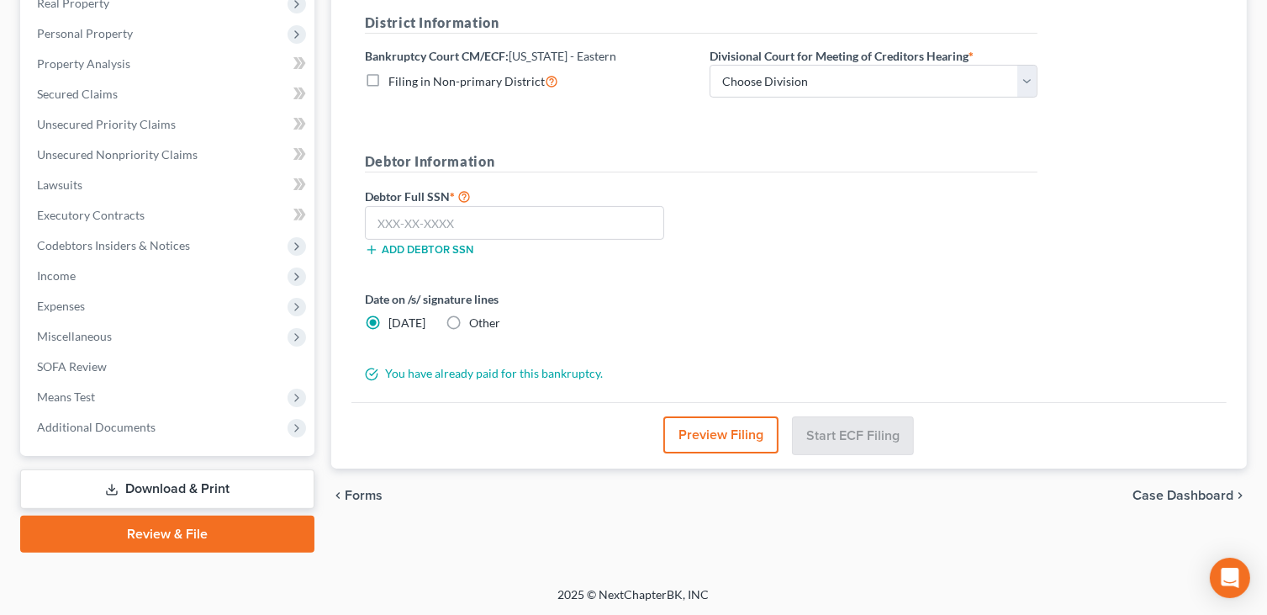
click at [714, 430] on button "Preview Filing" at bounding box center [720, 434] width 115 height 37
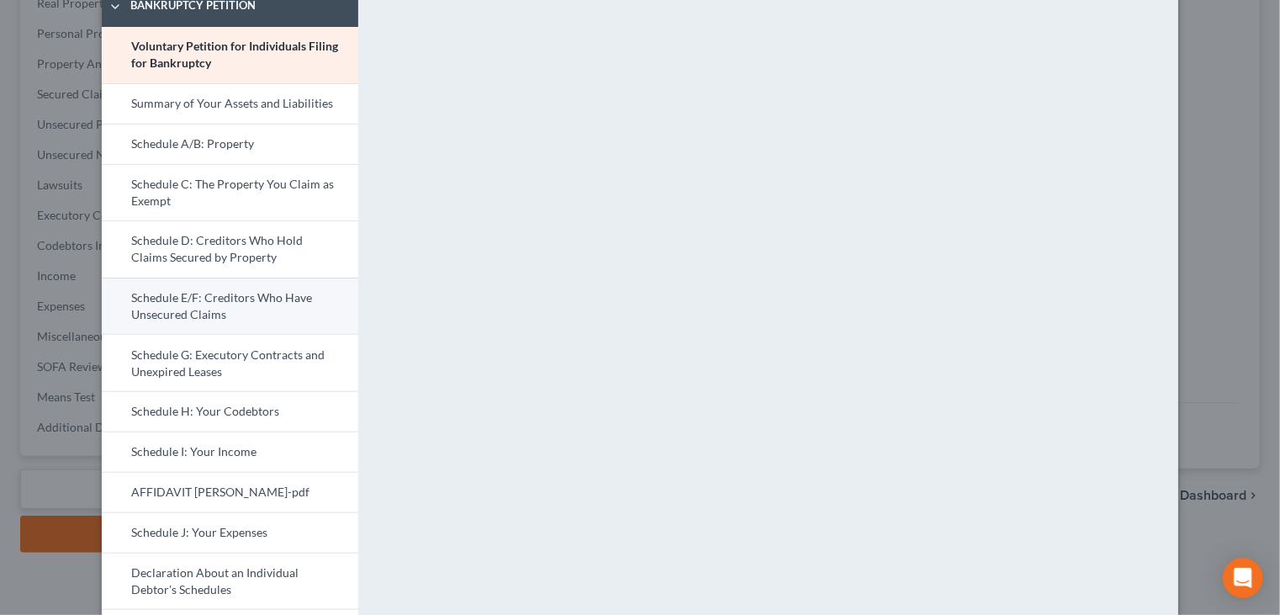
scroll to position [87, 0]
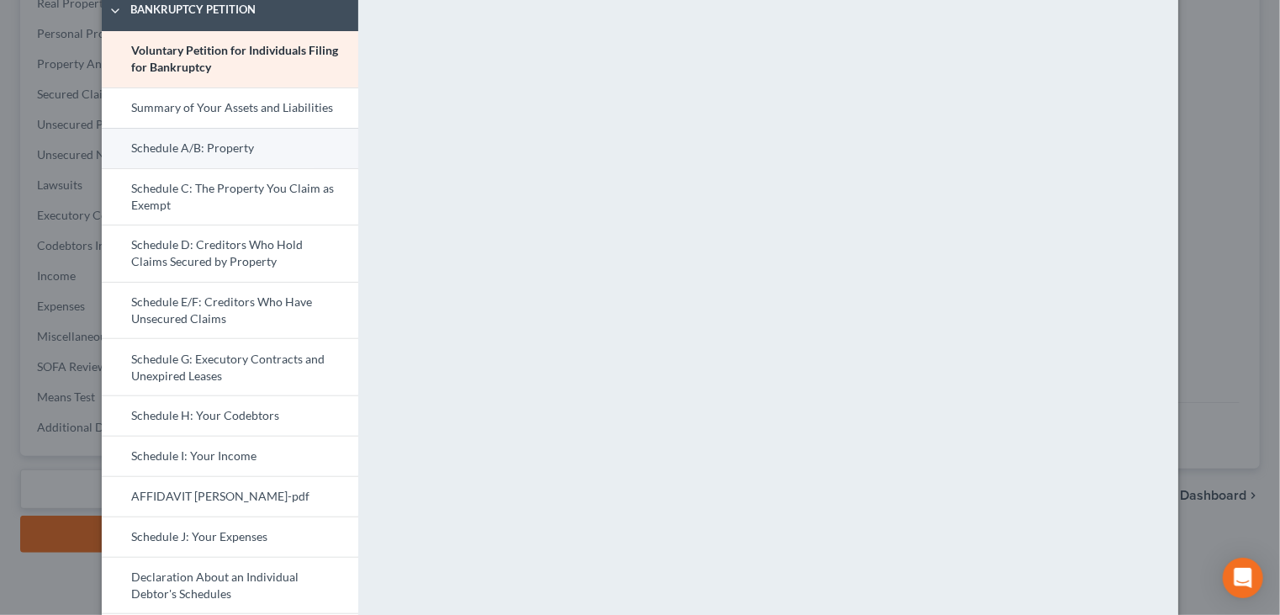
click at [201, 153] on link "Schedule A/B: Property" at bounding box center [230, 148] width 256 height 40
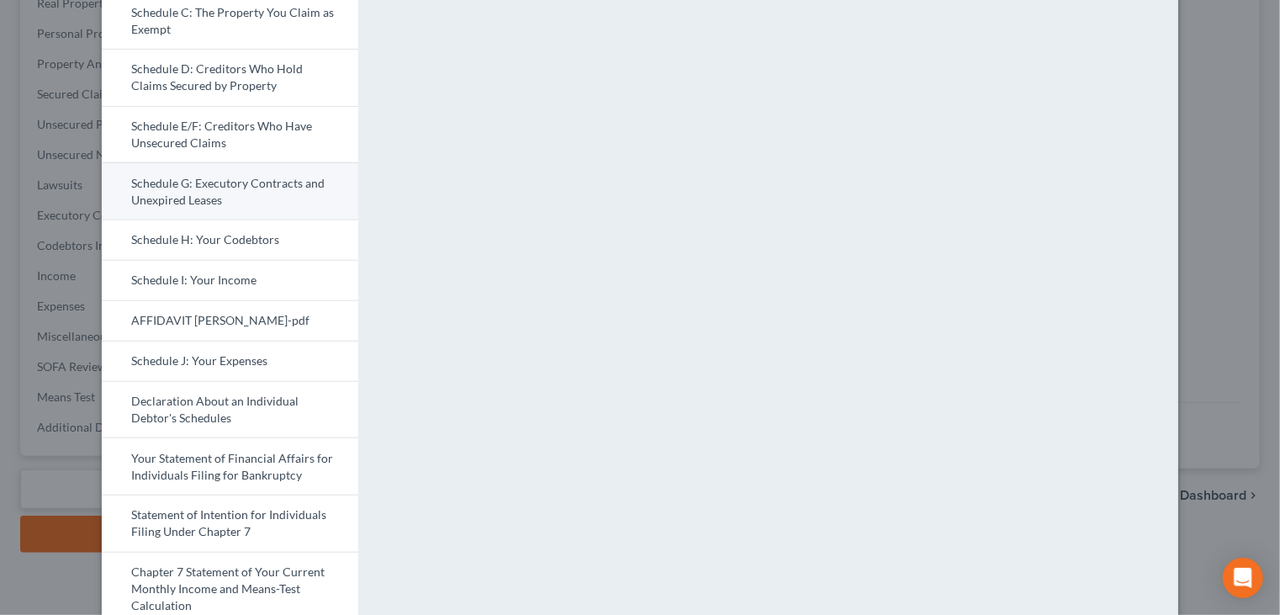
scroll to position [272, 0]
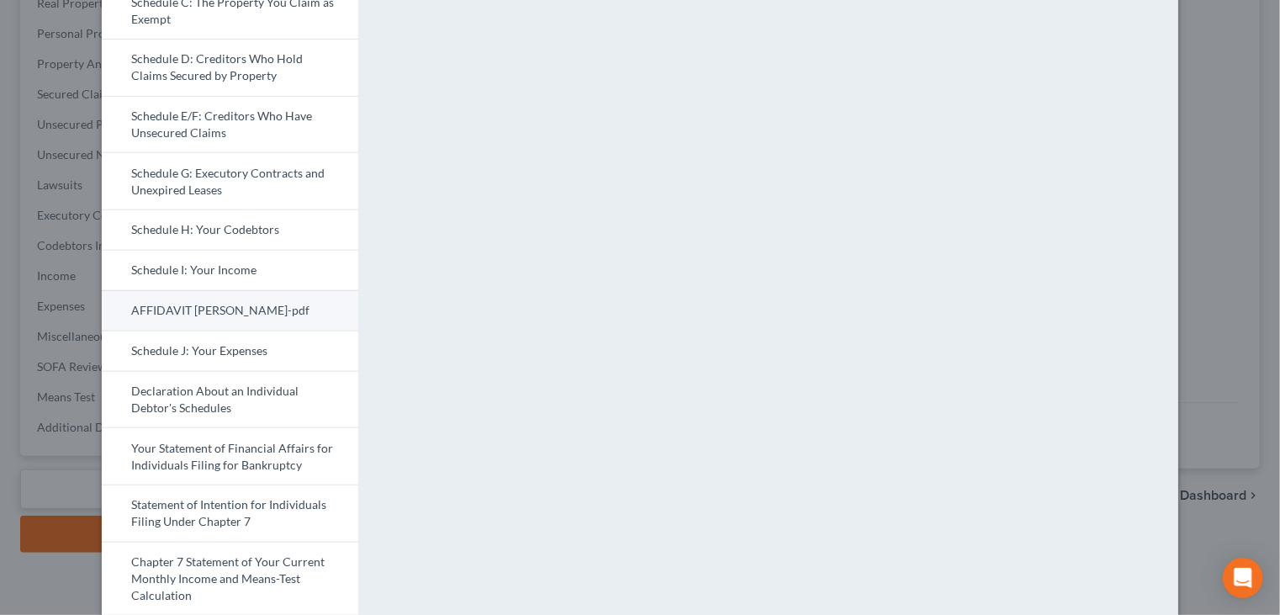
click at [203, 305] on link "AFFIDAVIT STUART KEATINGGGGG-pdf" at bounding box center [230, 310] width 256 height 40
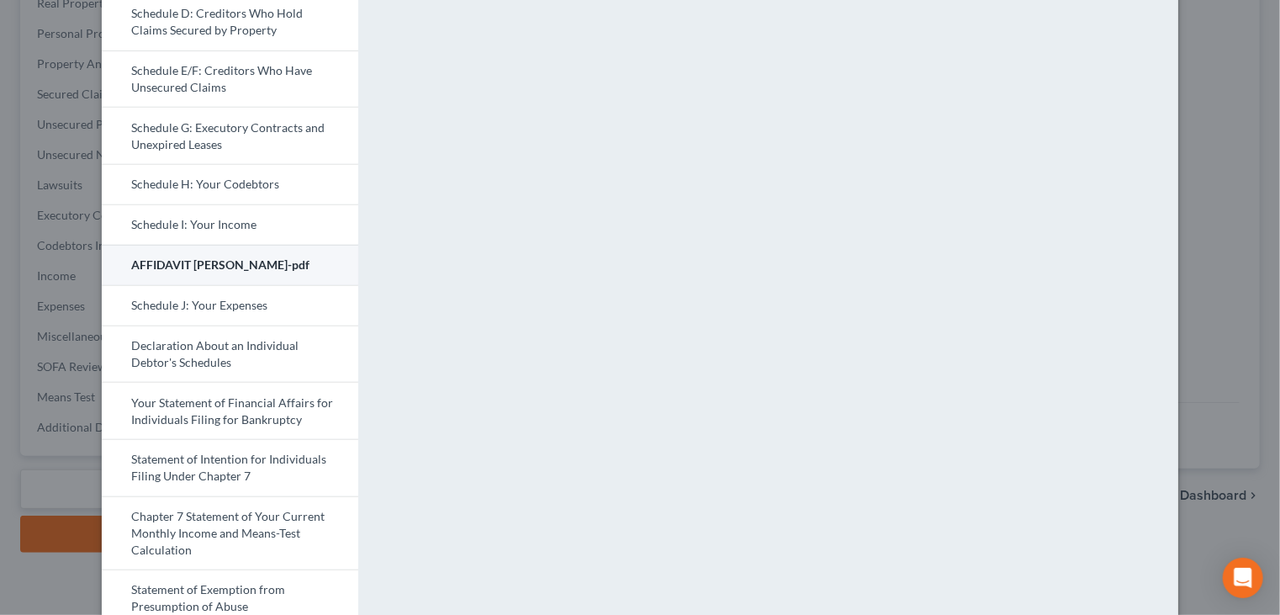
scroll to position [323, 0]
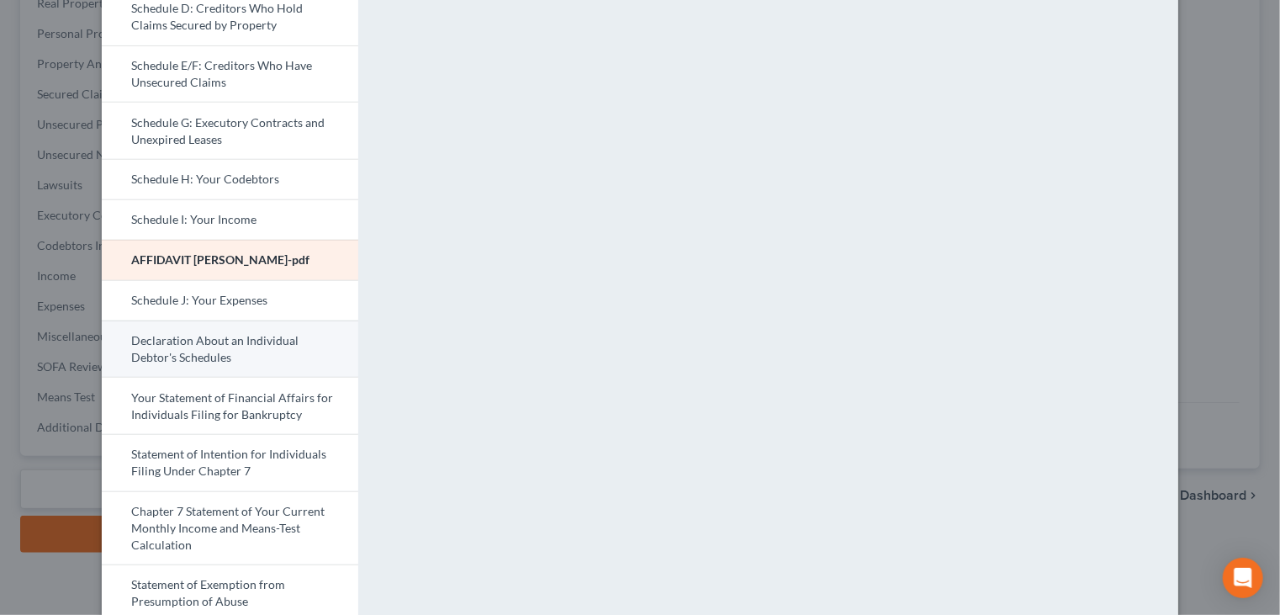
click at [206, 369] on link "Declaration About an Individual Debtor's Schedules" at bounding box center [230, 348] width 256 height 57
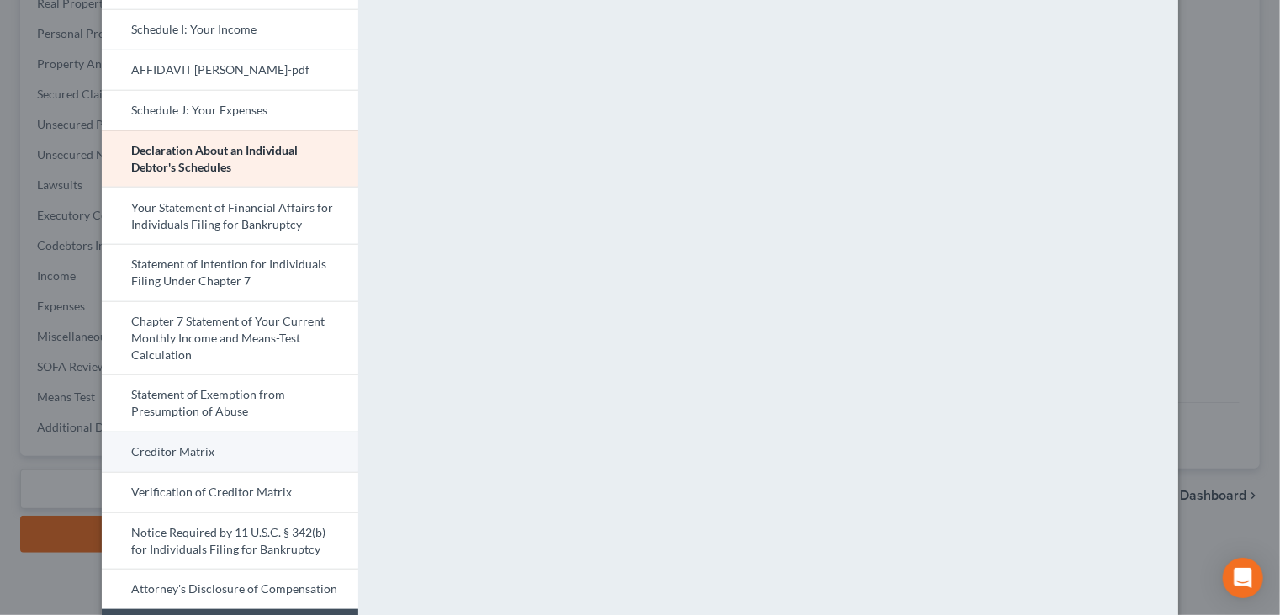
scroll to position [732, 0]
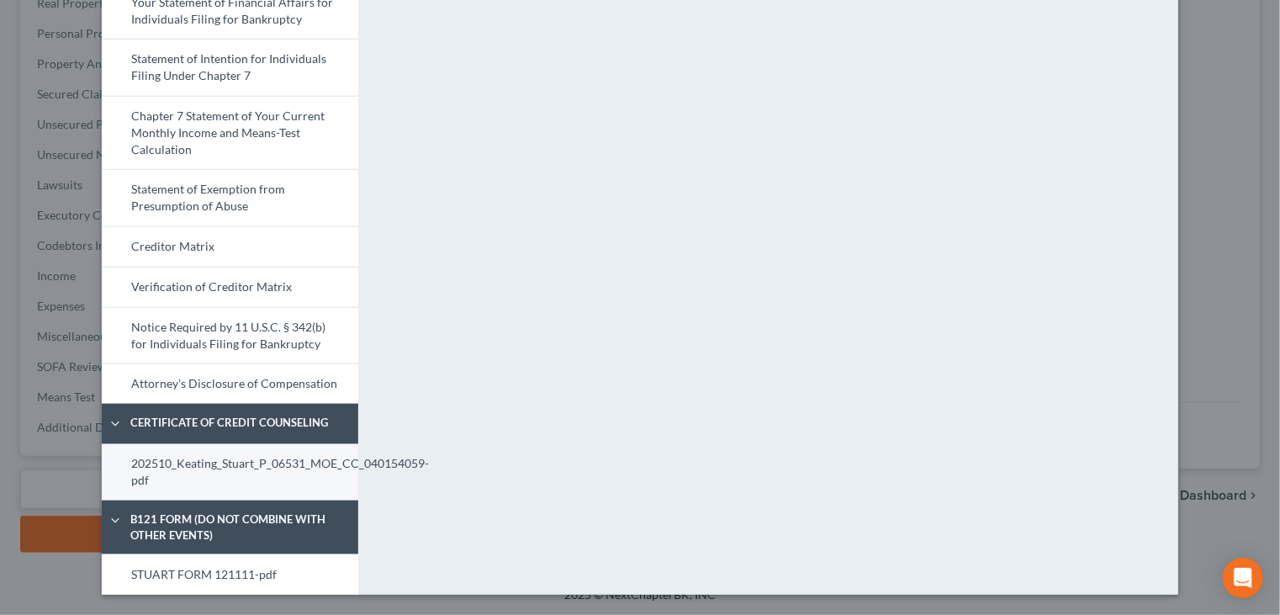
click at [228, 478] on link "202510_Keating_Stuart_P_06531_MOE_CC_040154059-pdf" at bounding box center [230, 472] width 256 height 56
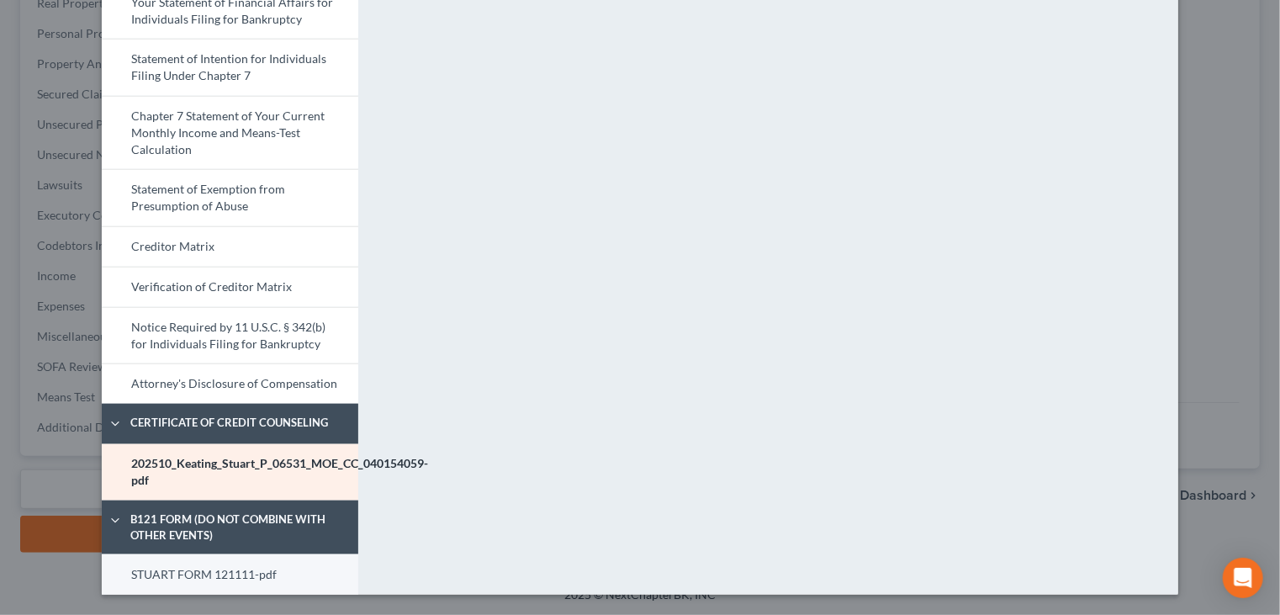
scroll to position [731, 0]
click at [188, 584] on link "STUART FORM 121111-pdf" at bounding box center [230, 574] width 256 height 40
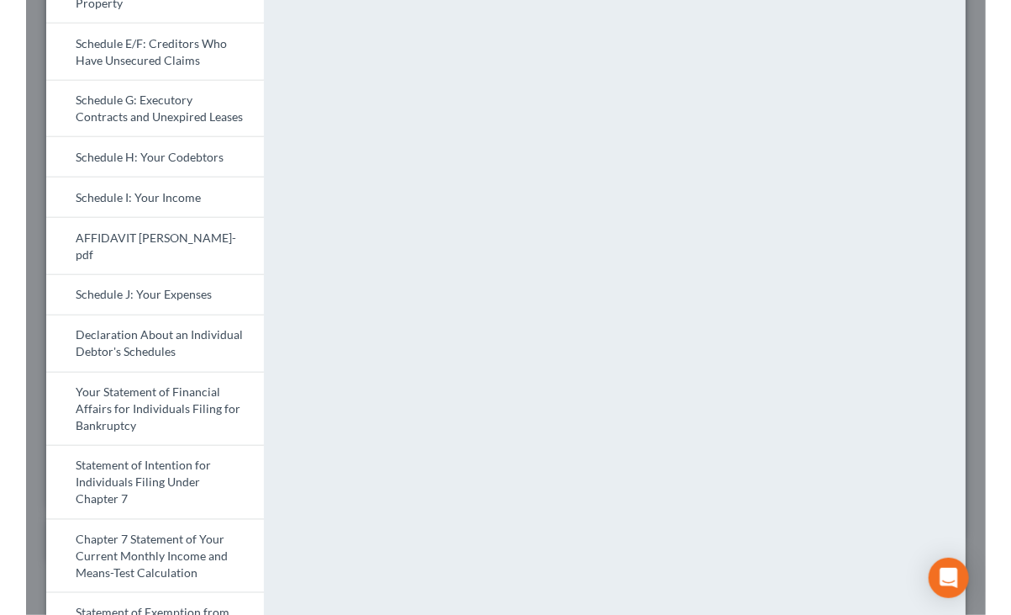
scroll to position [0, 0]
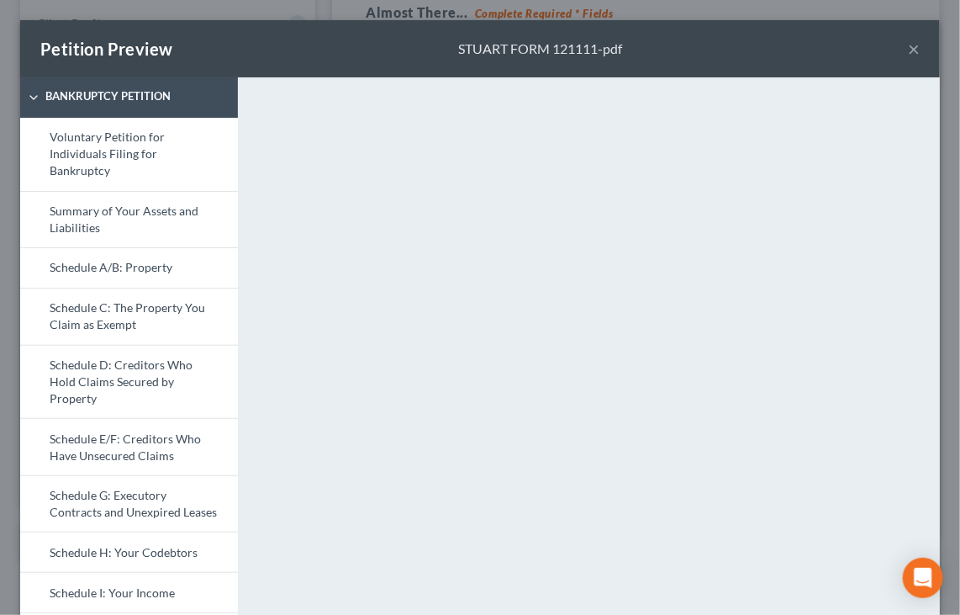
click at [874, 50] on button "×" at bounding box center [914, 49] width 12 height 20
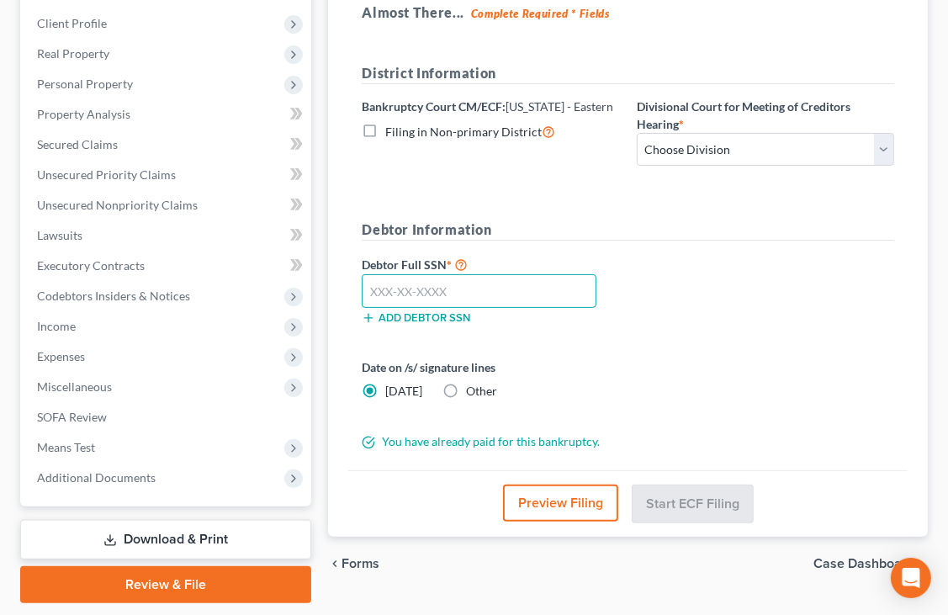
click at [491, 287] on input "text" at bounding box center [479, 291] width 235 height 34
paste input "text"
type input "446-94-0071"
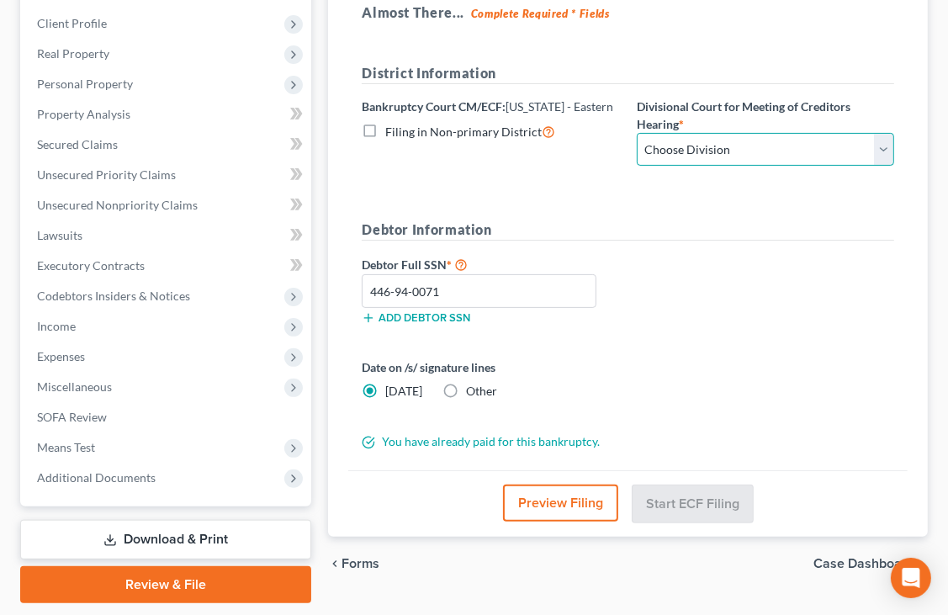
click at [714, 151] on select "Choose Division Cape Girardeau Hannibal [GEOGRAPHIC_DATA][PERSON_NAME]" at bounding box center [764, 150] width 257 height 34
select select "2"
click at [636, 133] on select "Choose Division Cape Girardeau Hannibal [GEOGRAPHIC_DATA][PERSON_NAME]" at bounding box center [764, 150] width 257 height 34
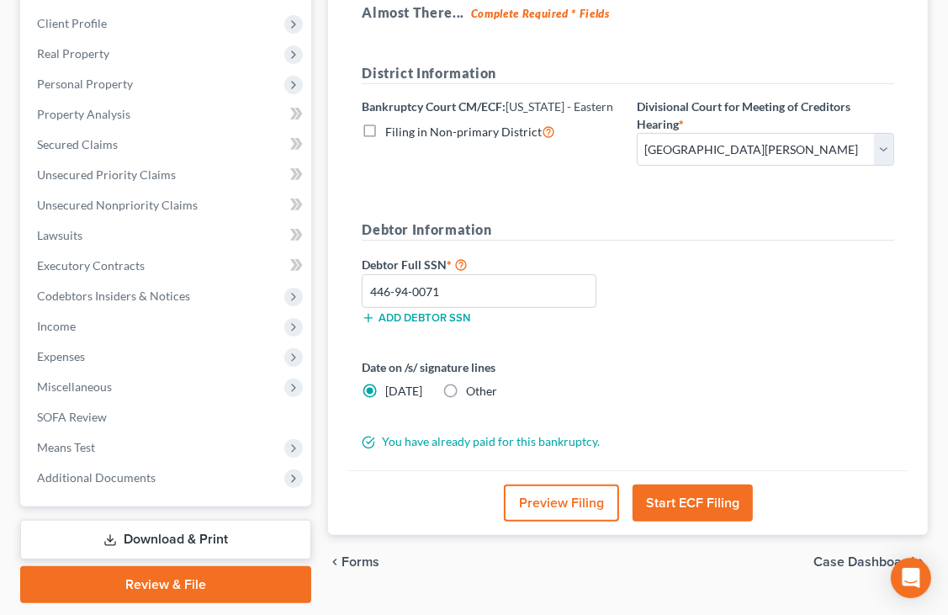
click at [702, 510] on button "Start ECF Filing" at bounding box center [692, 502] width 120 height 37
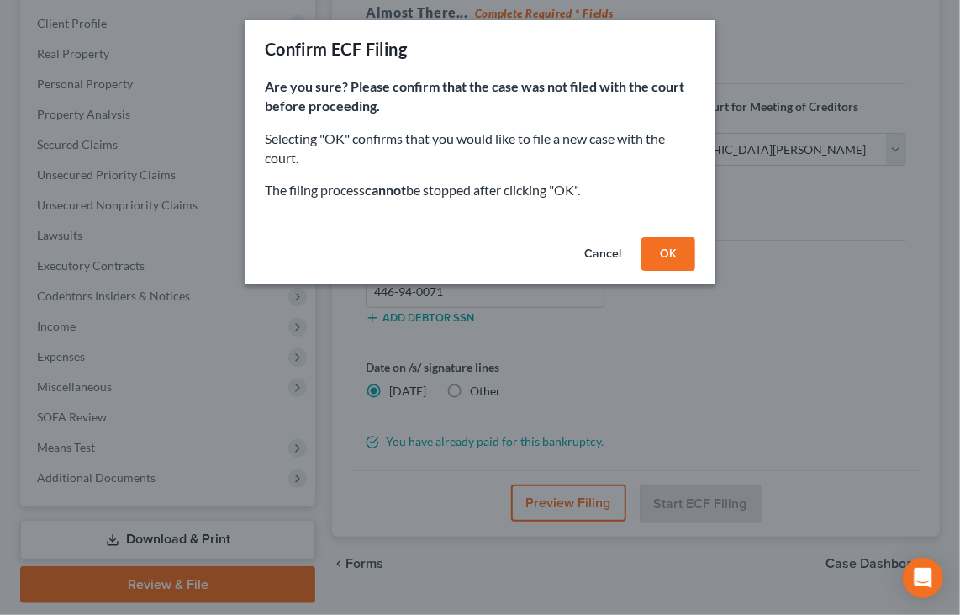
click at [663, 258] on button "OK" at bounding box center [668, 254] width 54 height 34
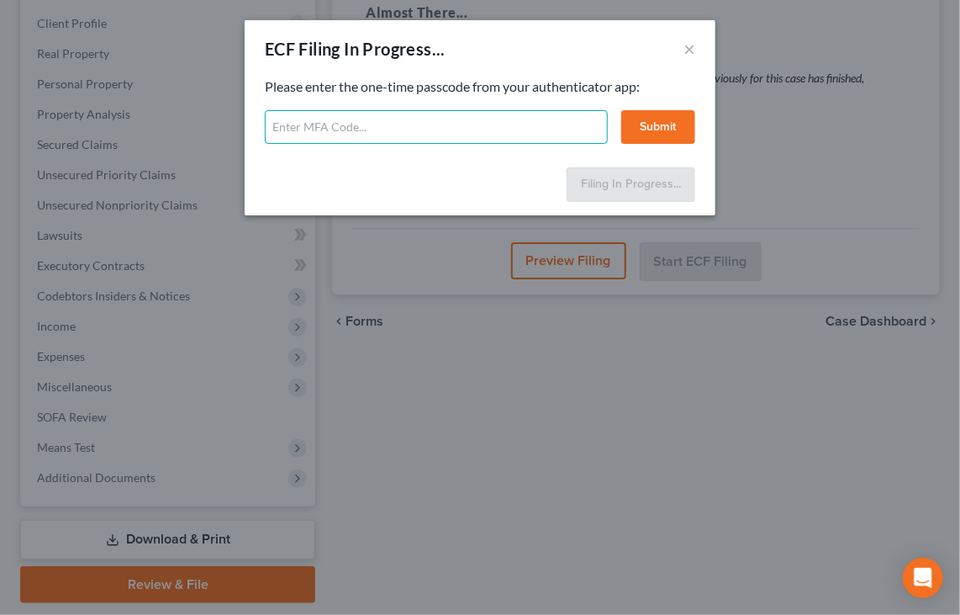
click at [432, 132] on input "text" at bounding box center [436, 127] width 343 height 34
type input "946064"
click at [649, 134] on button "Submit" at bounding box center [658, 127] width 74 height 34
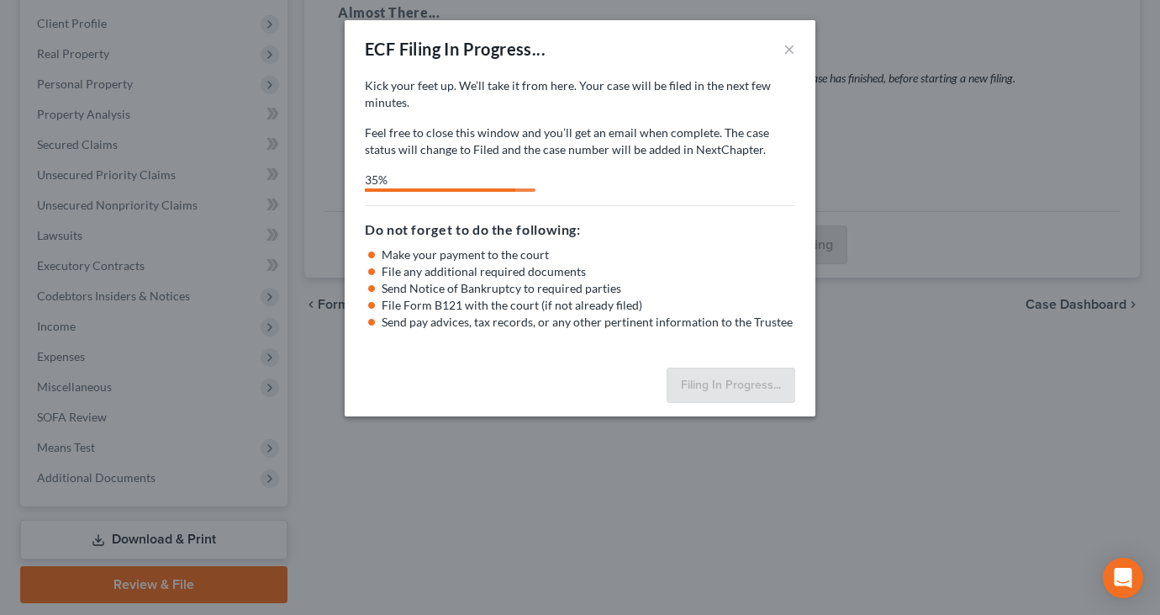
select select "2"
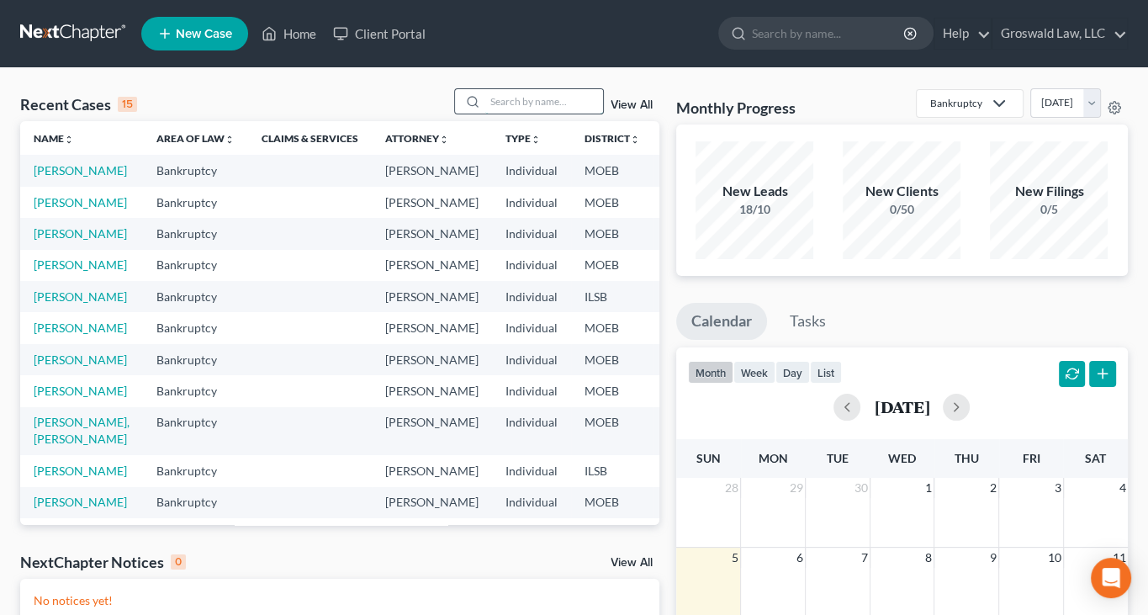
click at [568, 100] on input "search" at bounding box center [544, 101] width 118 height 24
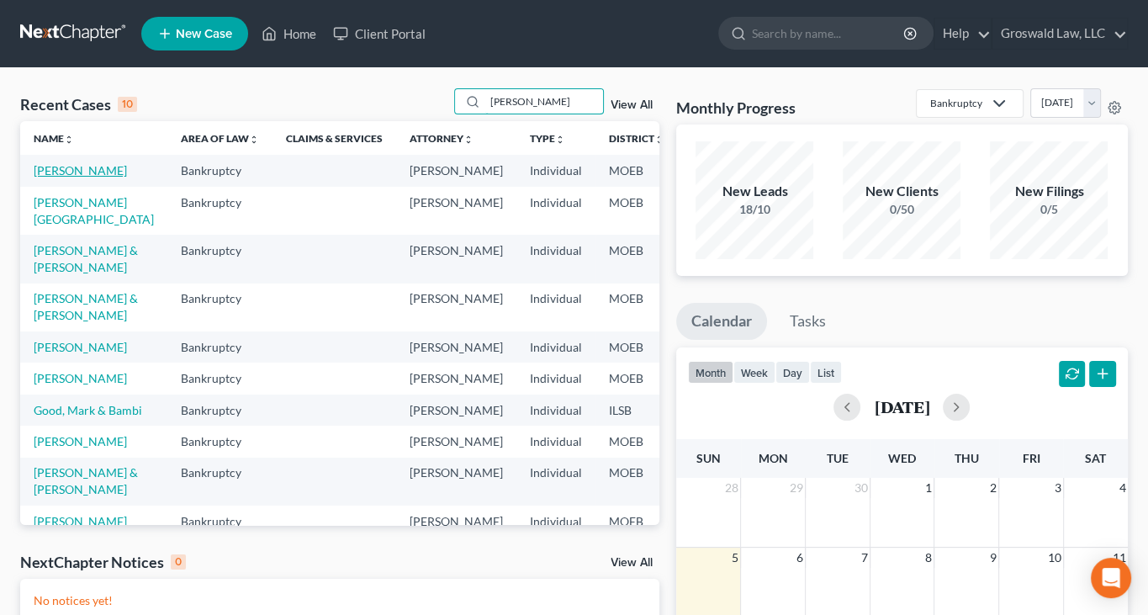
type input "allen"
click at [50, 177] on link "[PERSON_NAME]" at bounding box center [80, 170] width 93 height 14
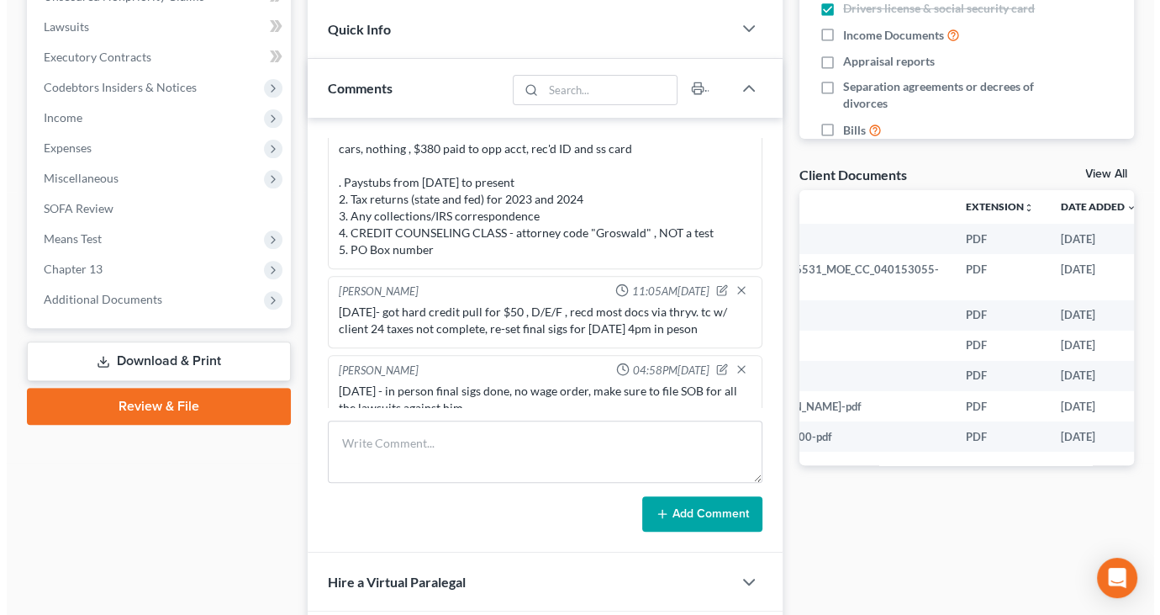
scroll to position [0, 182]
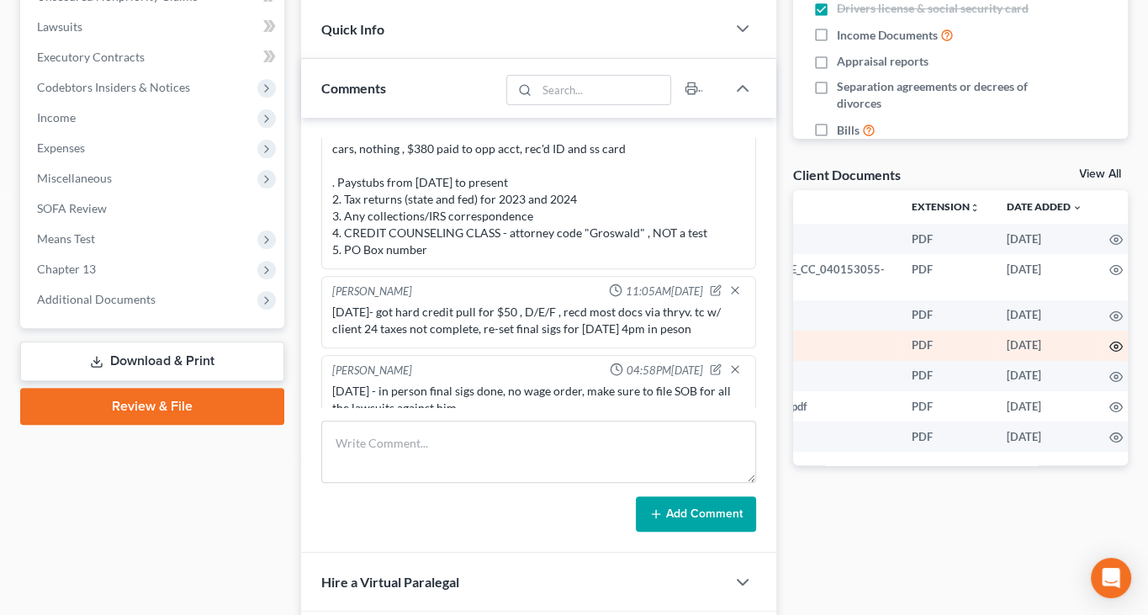
click at [1114, 347] on circle "button" at bounding box center [1115, 346] width 3 height 3
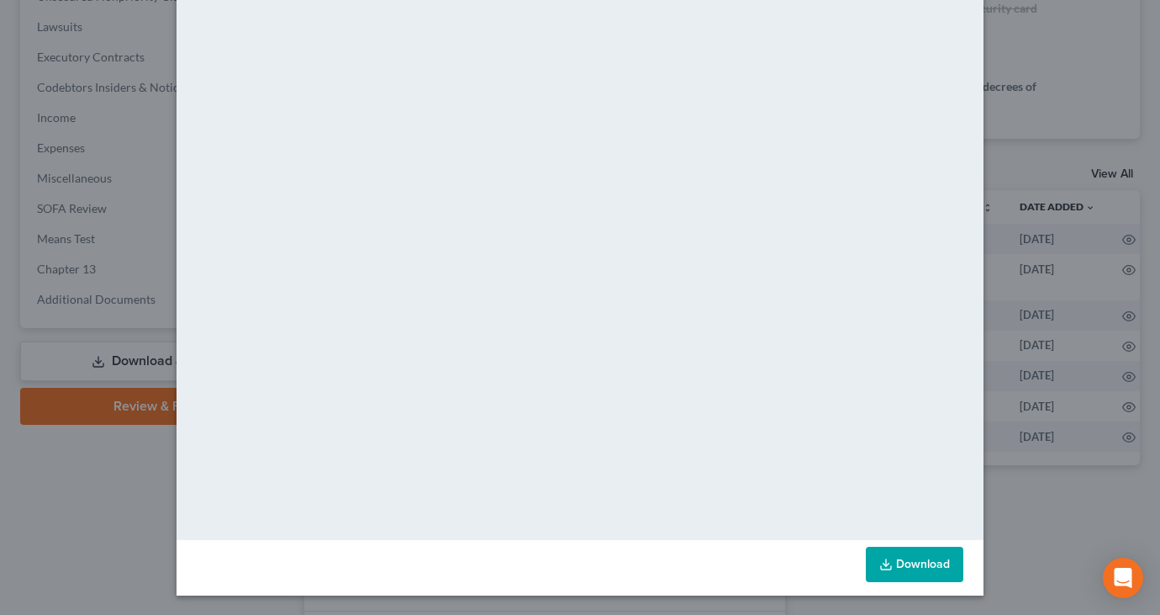
scroll to position [87, 0]
click at [911, 569] on link "Download" at bounding box center [915, 564] width 98 height 35
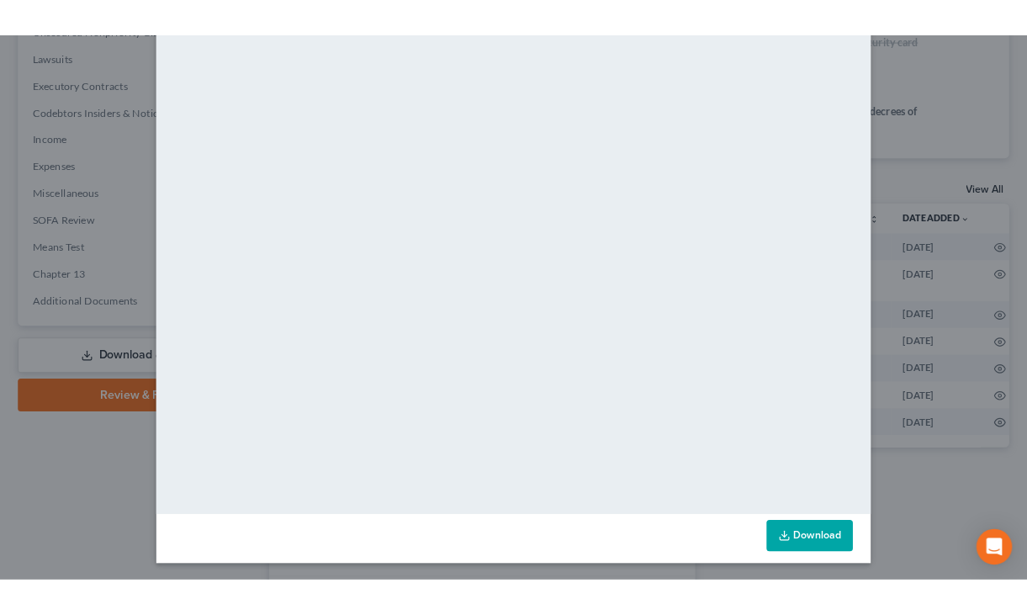
scroll to position [0, 0]
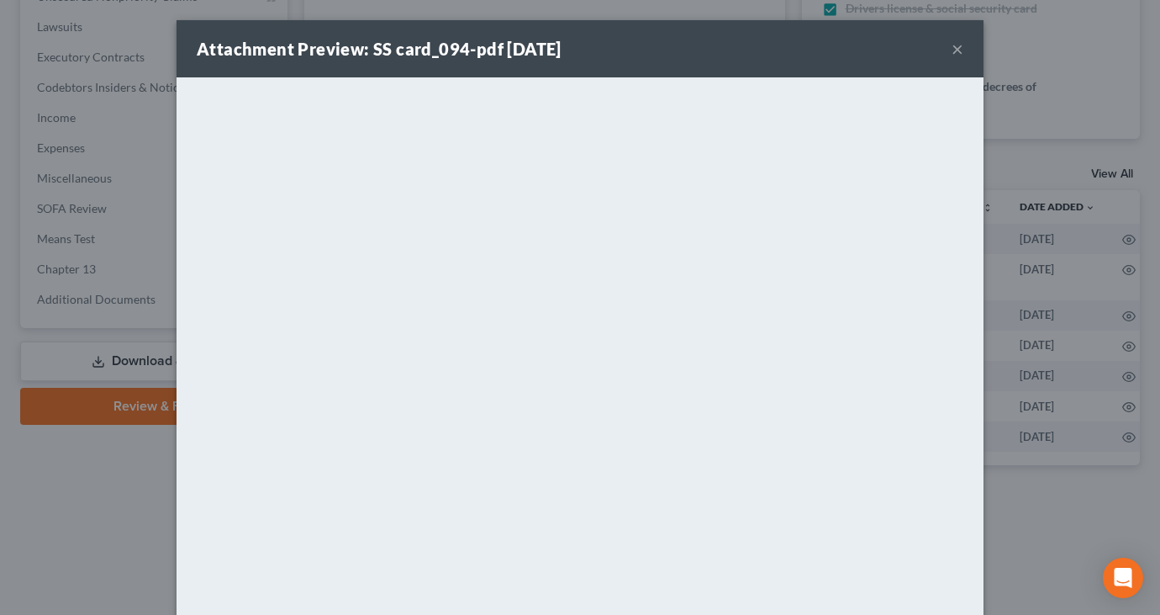
click at [957, 48] on div "Attachment Preview: SS card_094-pdf 09/19/2025 ×" at bounding box center [580, 48] width 807 height 57
click at [952, 48] on button "×" at bounding box center [958, 49] width 12 height 20
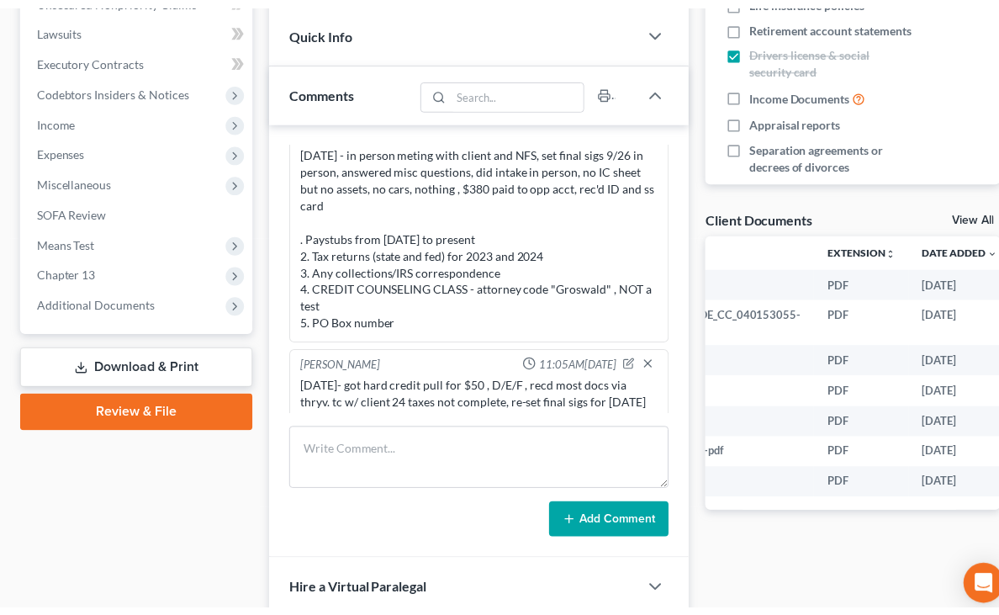
scroll to position [656, 0]
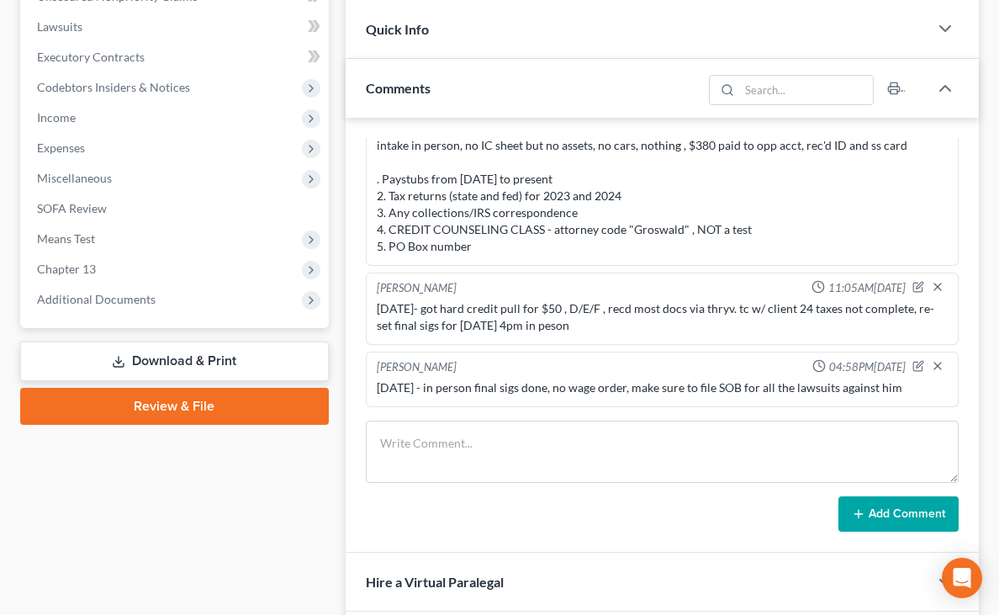
click at [163, 370] on link "Download & Print" at bounding box center [174, 361] width 309 height 40
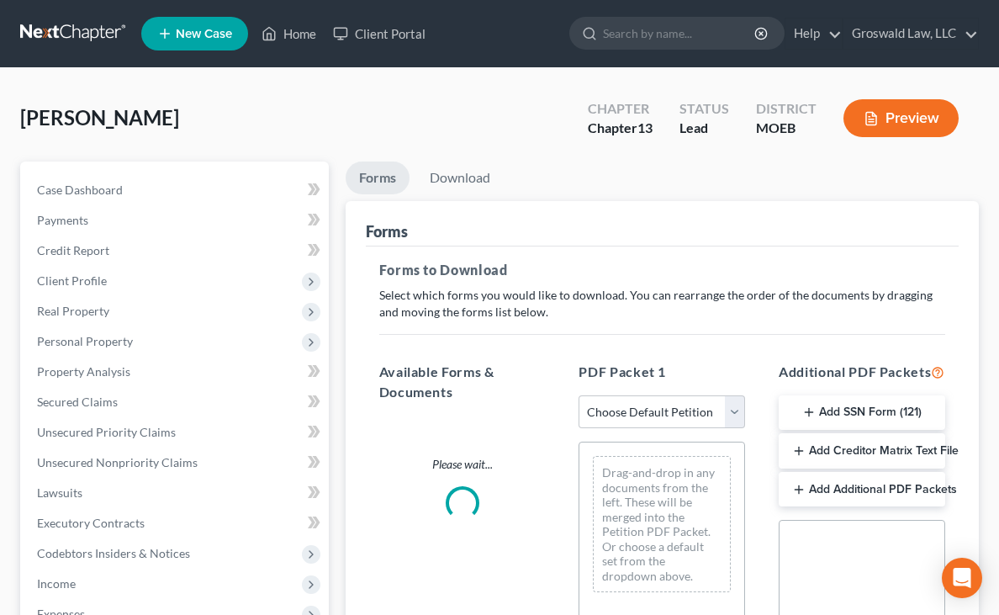
click at [843, 404] on button "Add SSN Form (121)" at bounding box center [862, 412] width 166 height 35
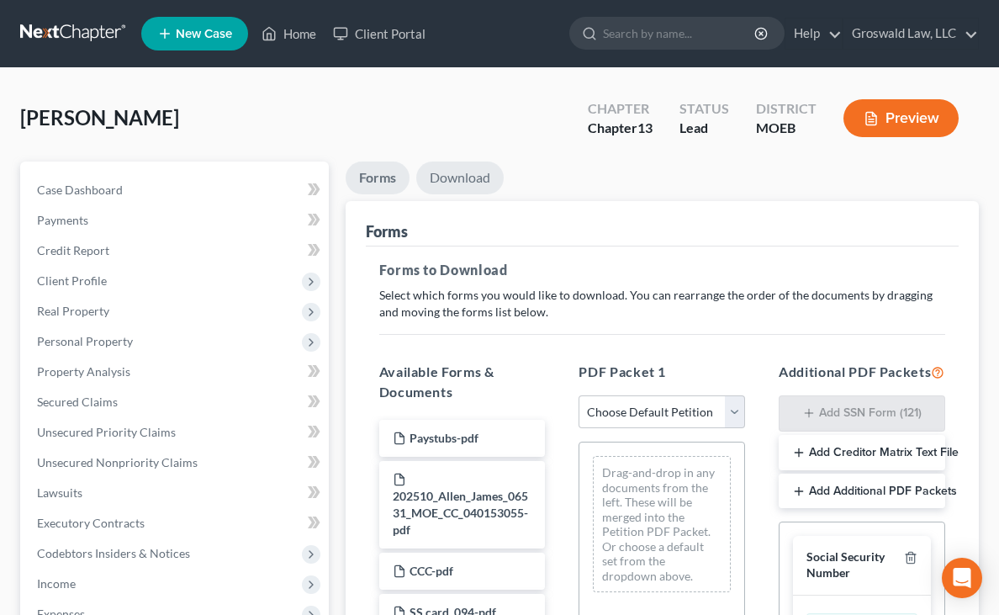
click at [416, 174] on link "Download" at bounding box center [459, 177] width 87 height 33
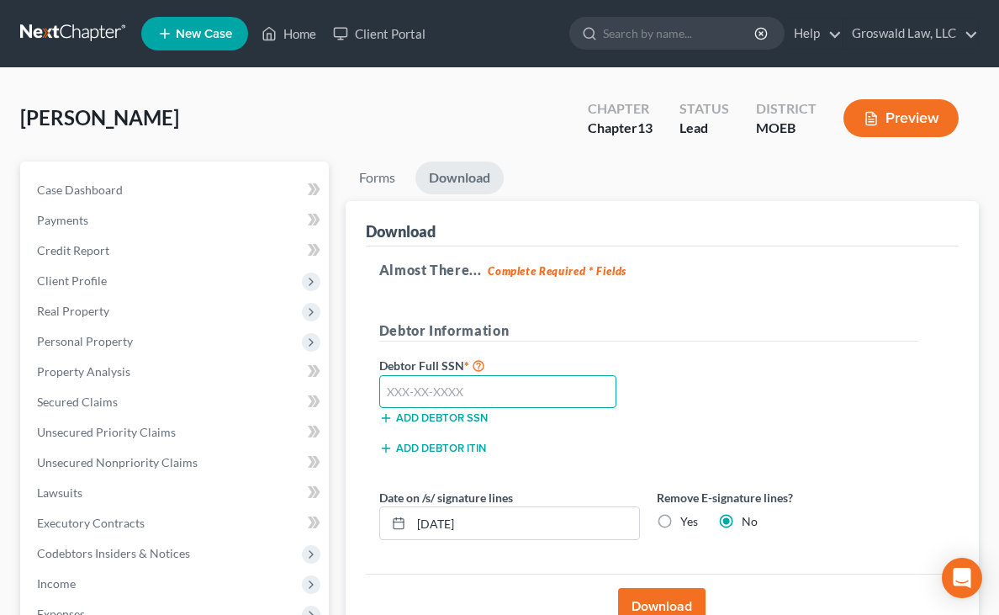
click at [419, 385] on input "text" at bounding box center [498, 392] width 238 height 34
type input "106-54-9831"
click at [618, 594] on button "Download" at bounding box center [661, 606] width 87 height 37
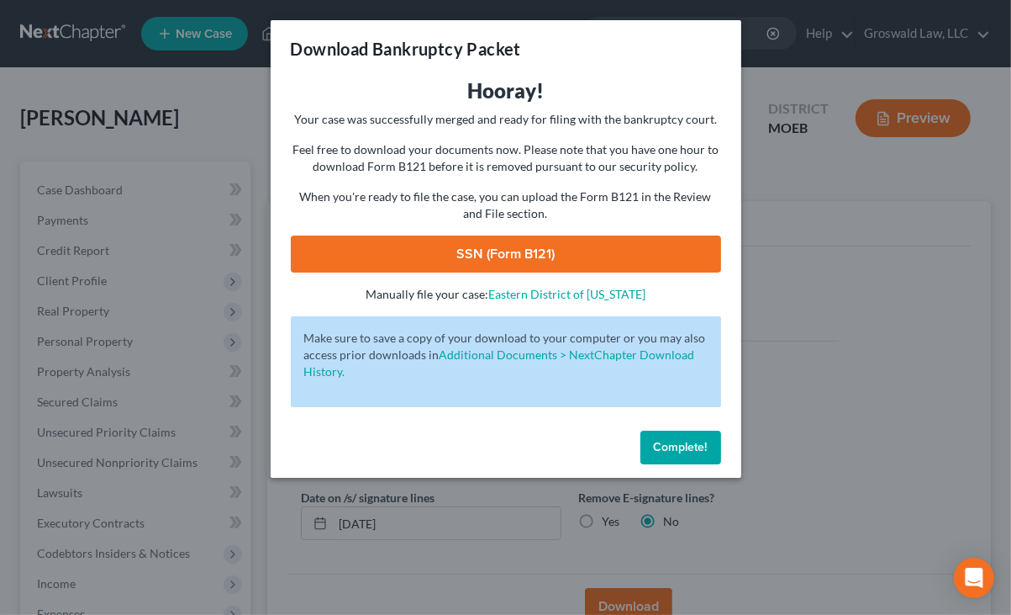
click at [412, 241] on link "SSN (Form B121)" at bounding box center [506, 253] width 430 height 37
click at [669, 454] on button "Complete!" at bounding box center [681, 447] width 81 height 34
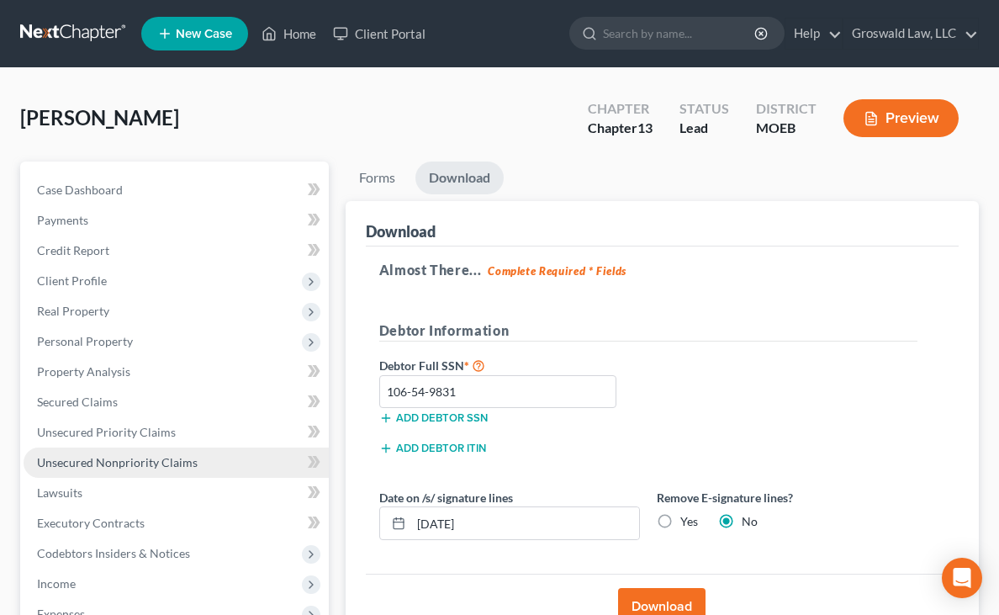
scroll to position [338, 0]
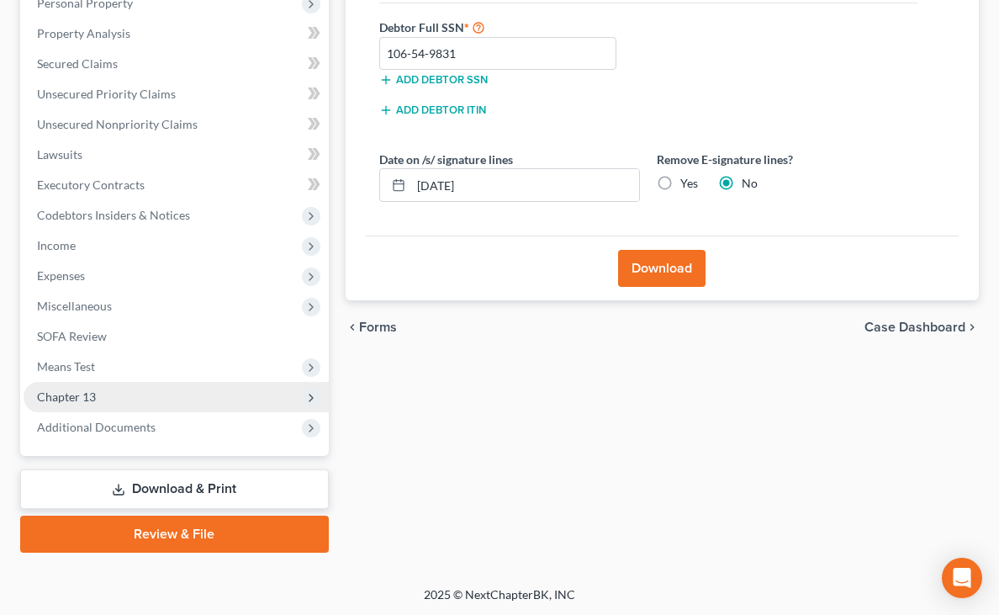
click at [91, 394] on span "Chapter 13" at bounding box center [66, 396] width 59 height 14
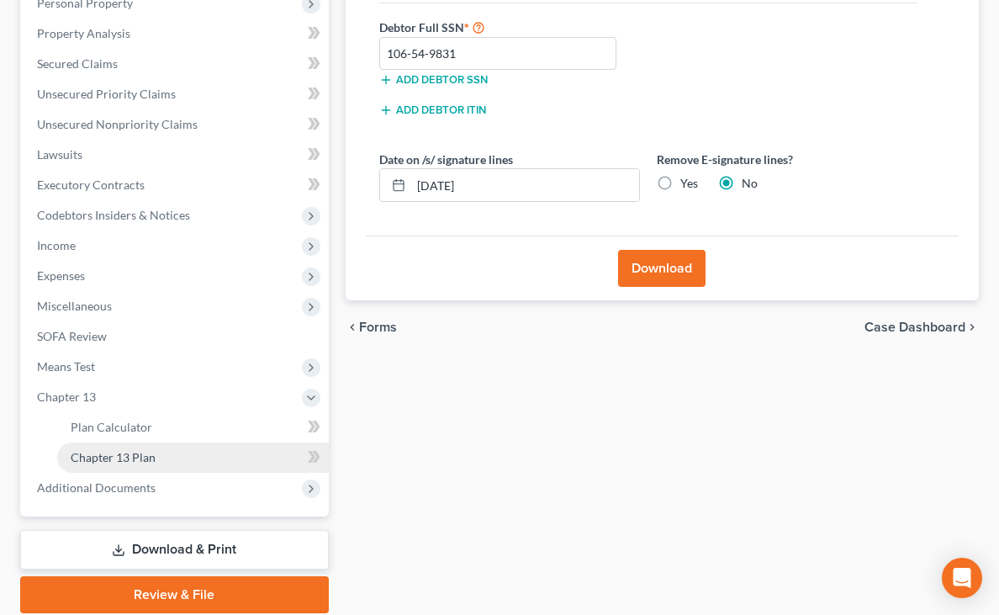
click at [202, 453] on link "Chapter 13 Plan" at bounding box center [193, 457] width 272 height 30
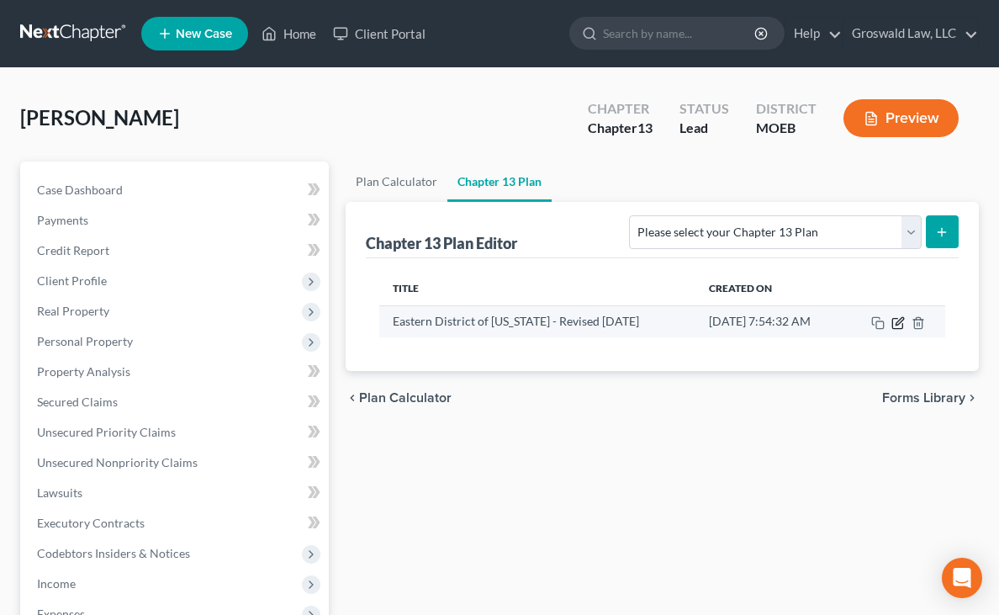
click at [895, 323] on icon "button" at bounding box center [899, 321] width 8 height 8
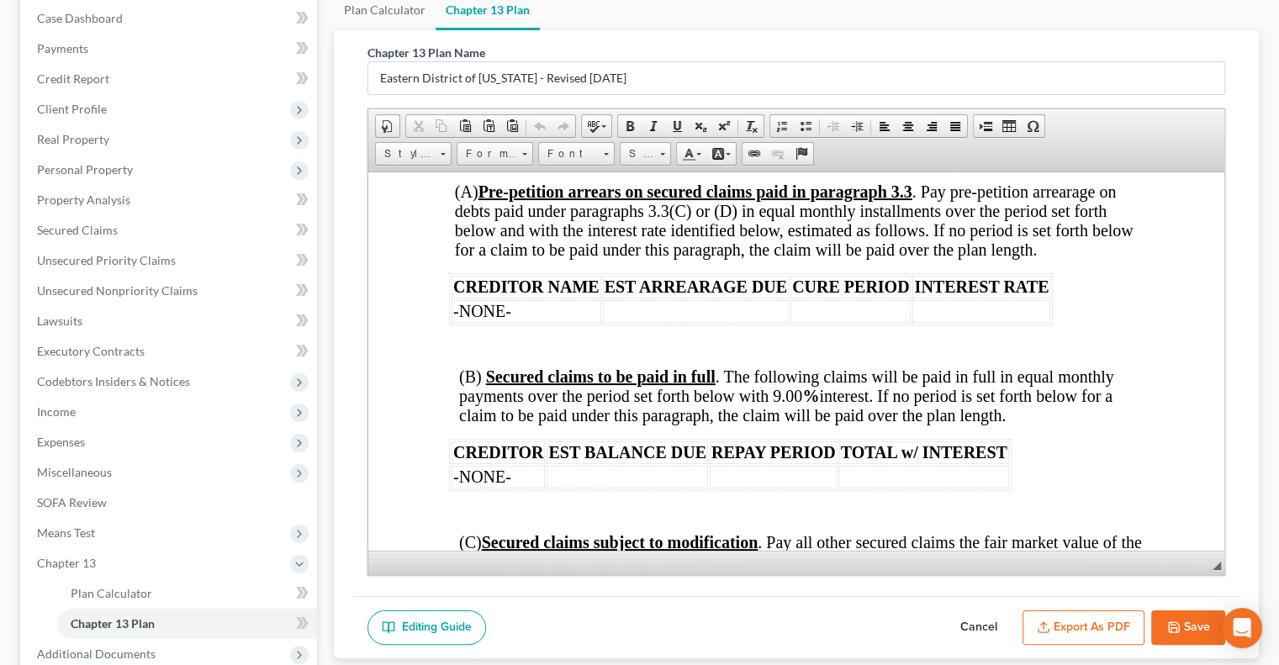
scroll to position [2956, 0]
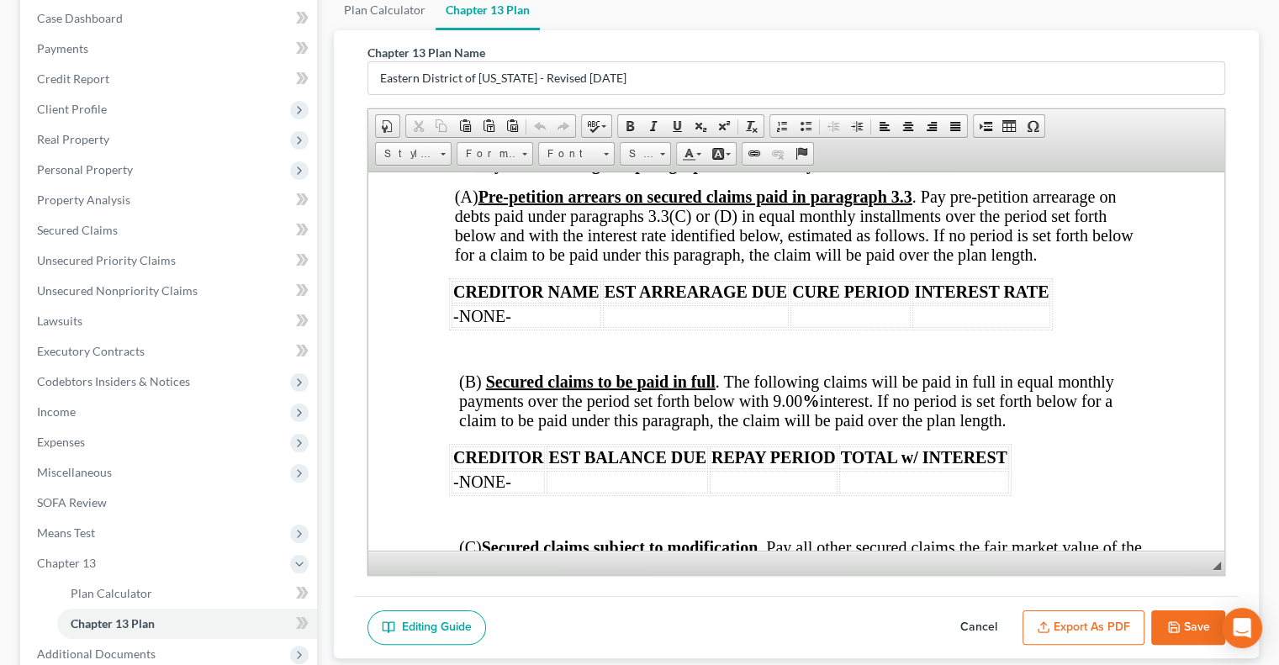
click at [525, 343] on p at bounding box center [801, 350] width 684 height 15
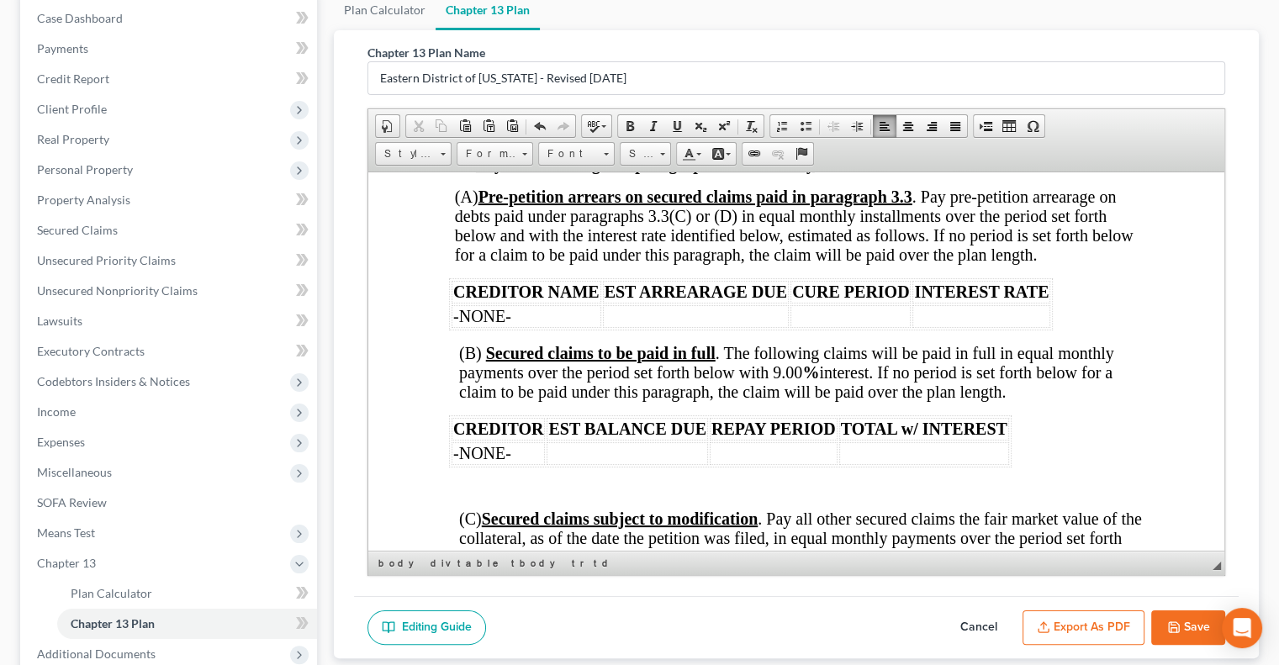
click at [501, 448] on div "L.R. 13 – Rev. 6/1/25 UNITED STATES BANKRUPTCY COURT EASTERN DISTRICT OF MISSOU…" at bounding box center [796, 372] width 694 height 6153
click at [488, 480] on p at bounding box center [796, 487] width 694 height 15
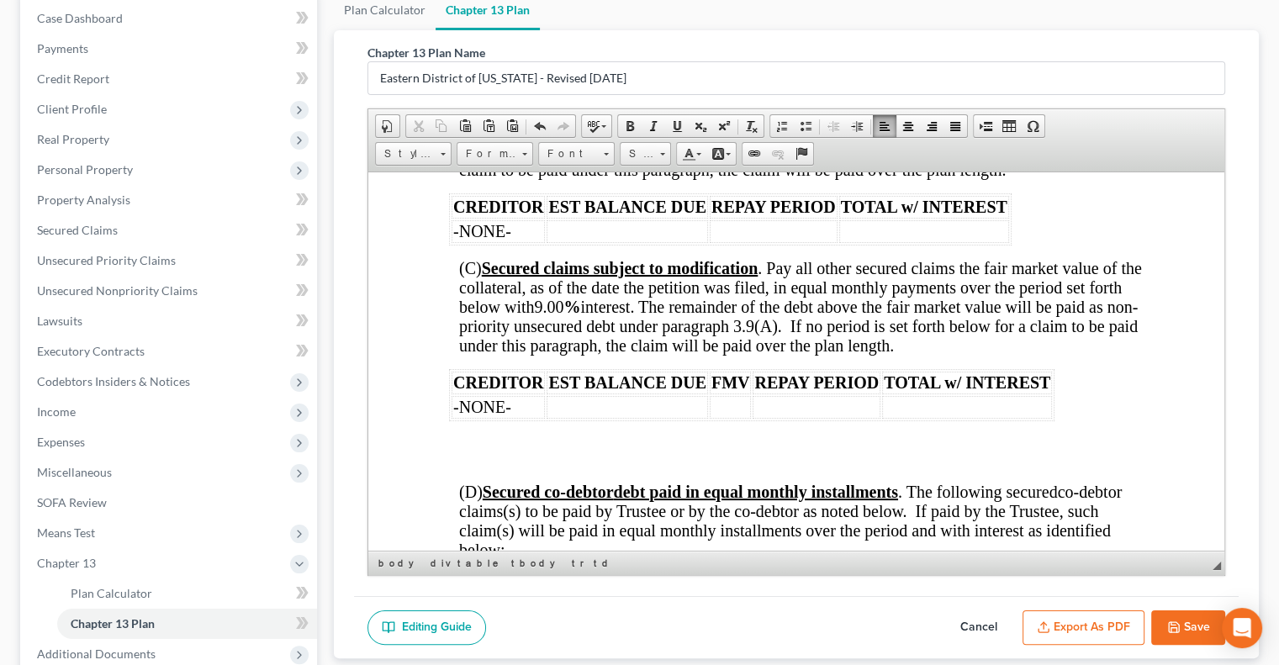
scroll to position [3180, 0]
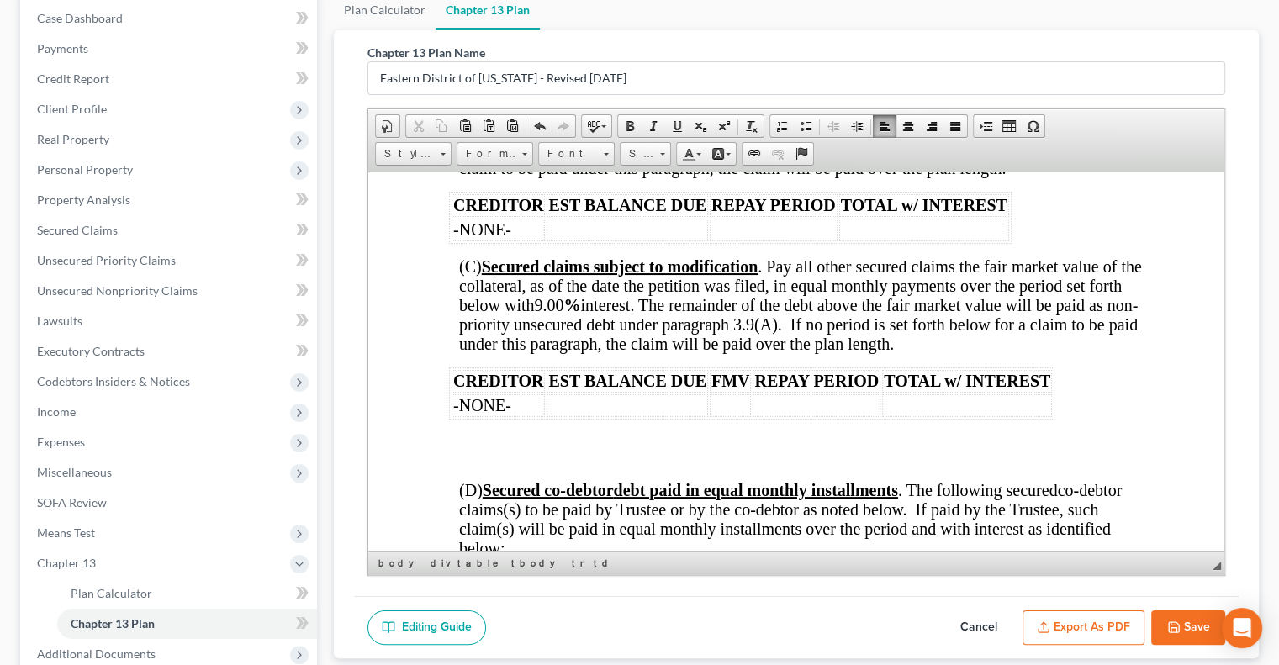
click at [471, 393] on div "L.R. 13 – Rev. 6/1/25 UNITED STATES BANKRUPTCY COURT EASTERN DISTRICT OF MISSOU…" at bounding box center [796, 135] width 694 height 6124
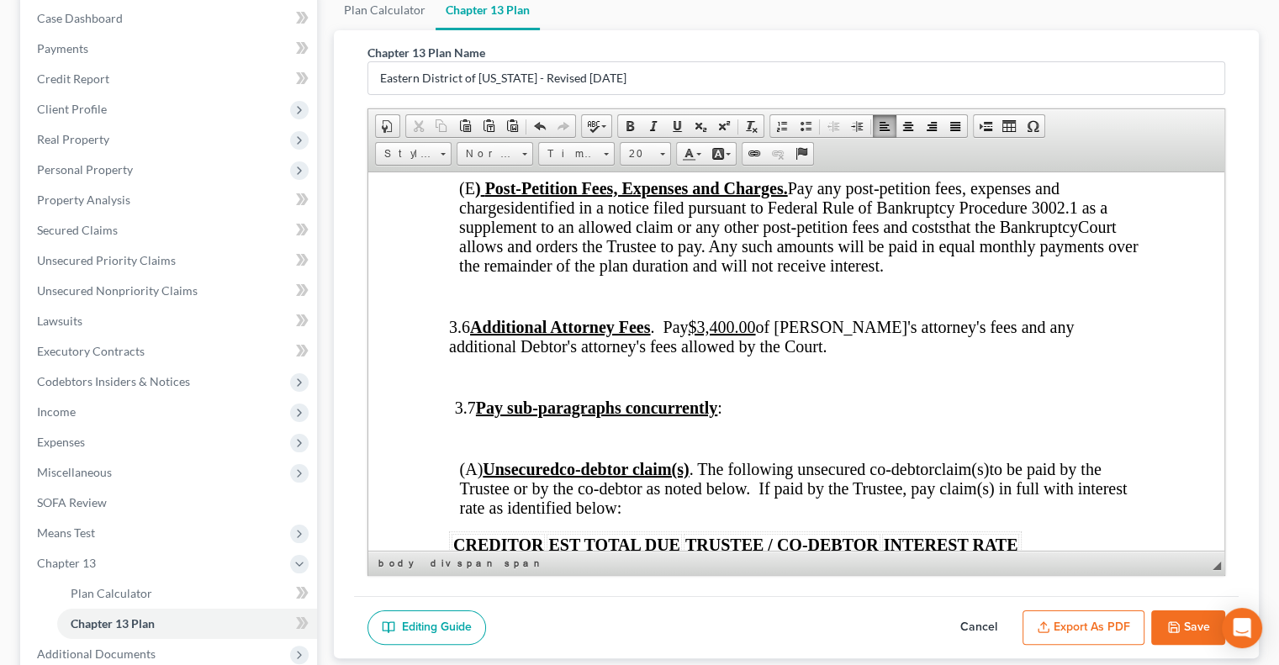
scroll to position [3639, 0]
click at [455, 430] on p at bounding box center [799, 437] width 689 height 15
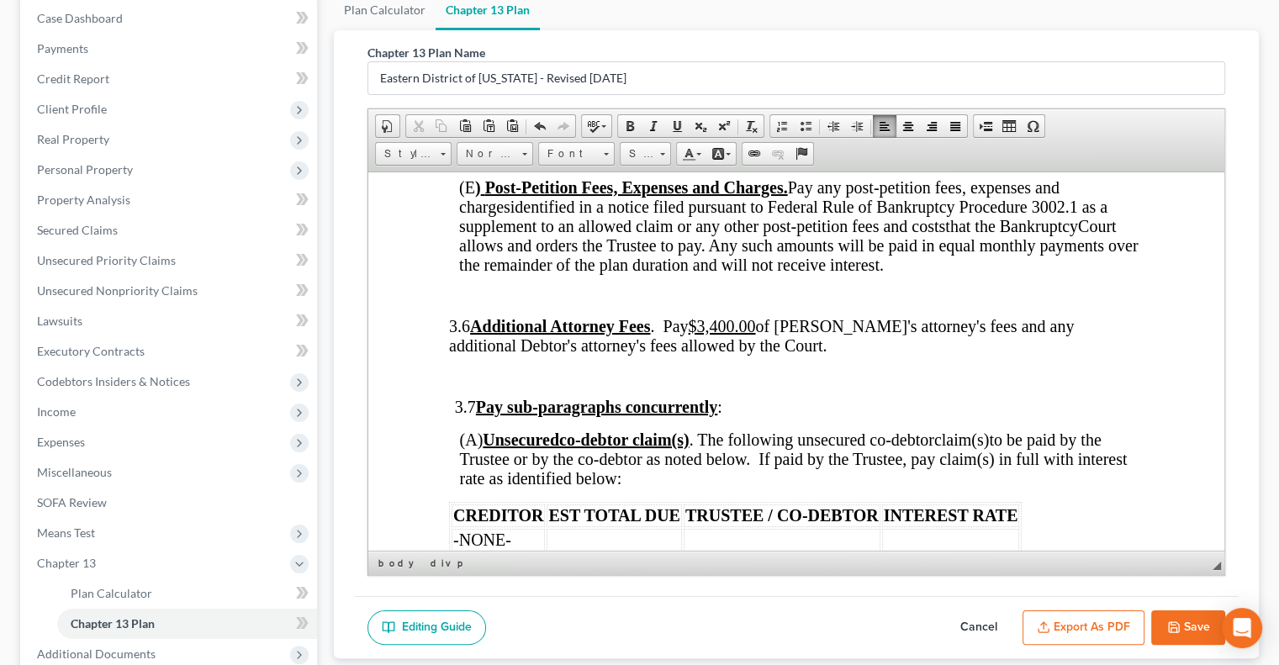
click at [462, 368] on p at bounding box center [799, 375] width 689 height 15
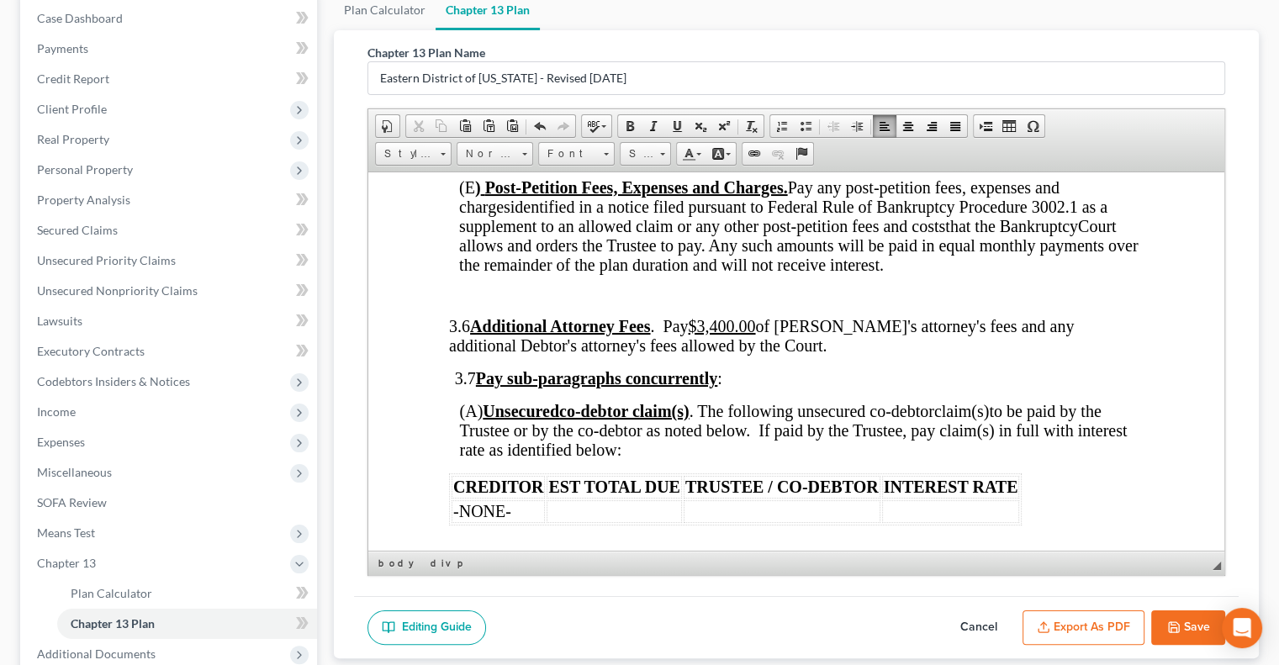
click at [459, 288] on p at bounding box center [801, 295] width 684 height 15
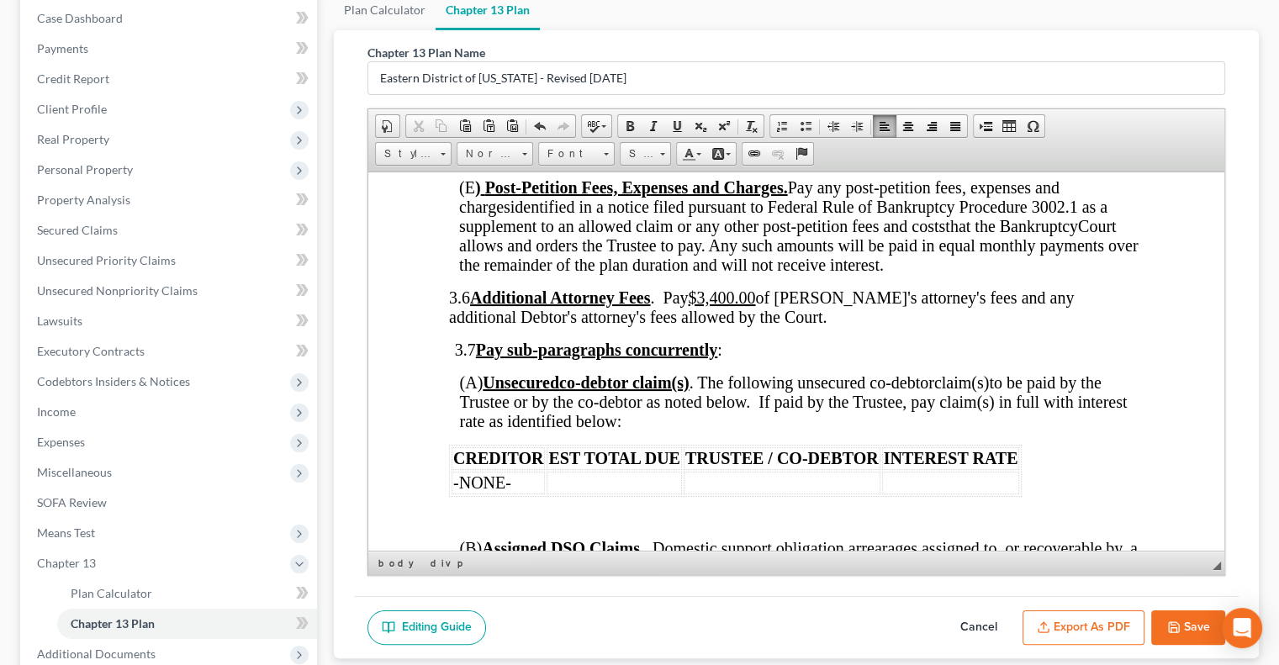
click at [494, 509] on p at bounding box center [801, 516] width 684 height 15
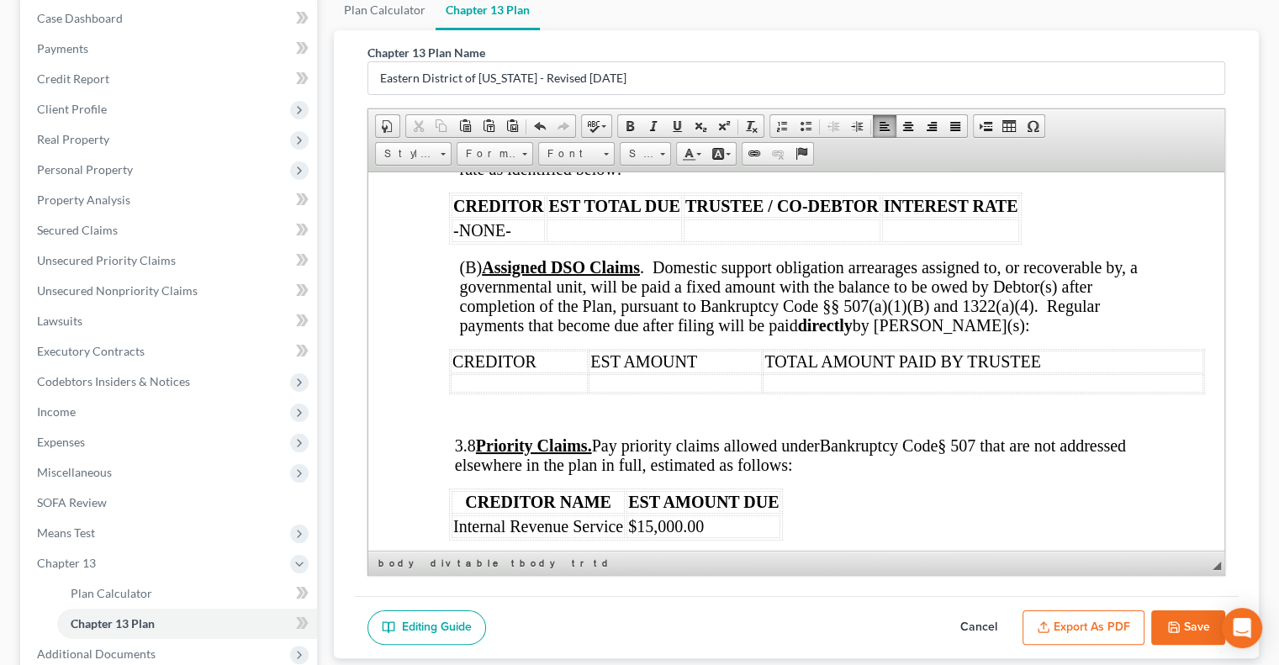
scroll to position [3975, 0]
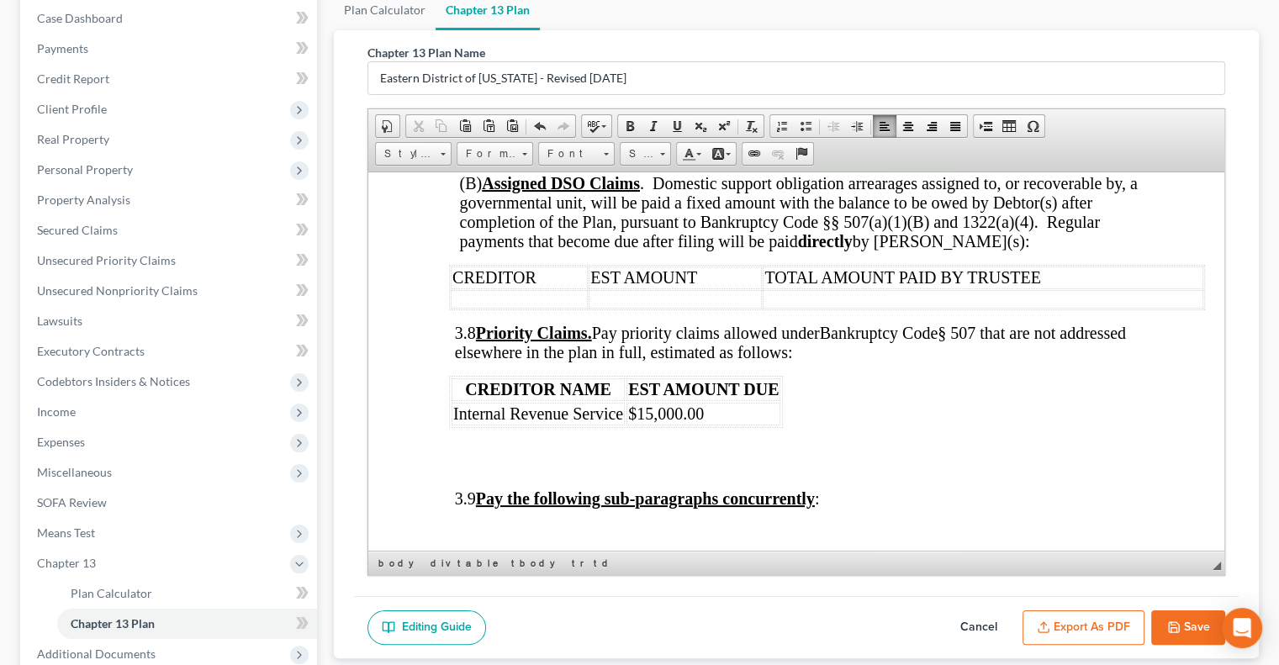
click at [473, 460] on p at bounding box center [799, 467] width 689 height 15
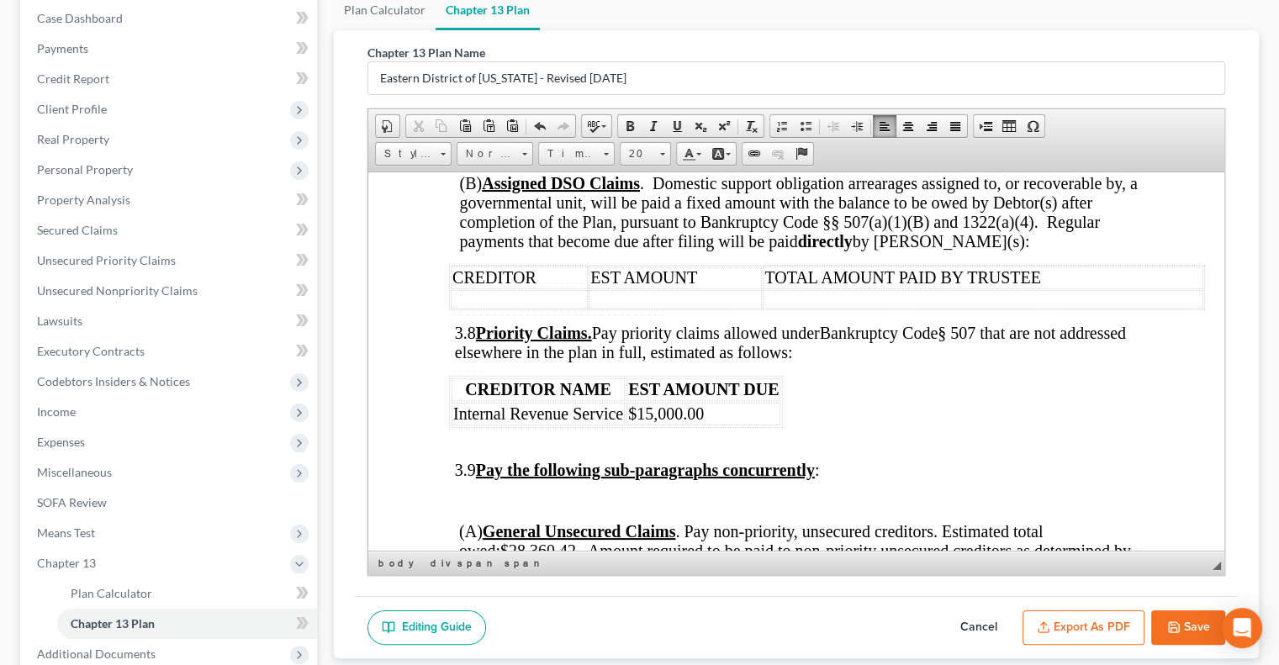
click at [471, 493] on p at bounding box center [799, 500] width 689 height 15
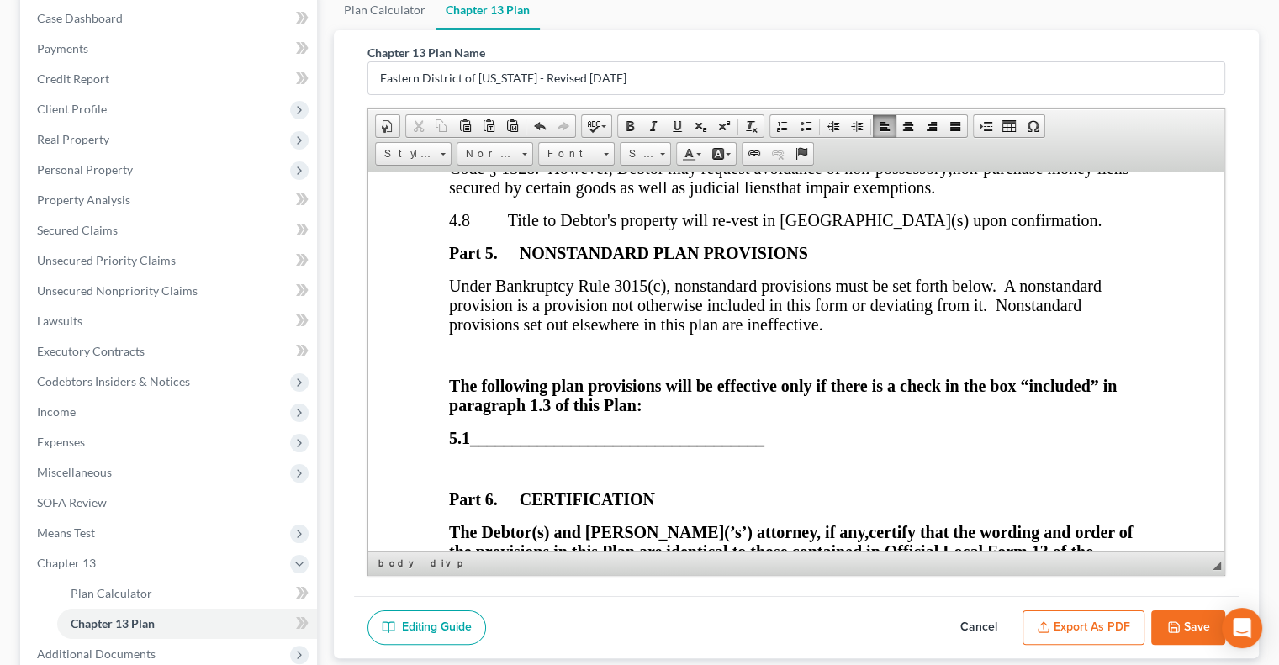
scroll to position [5361, 0]
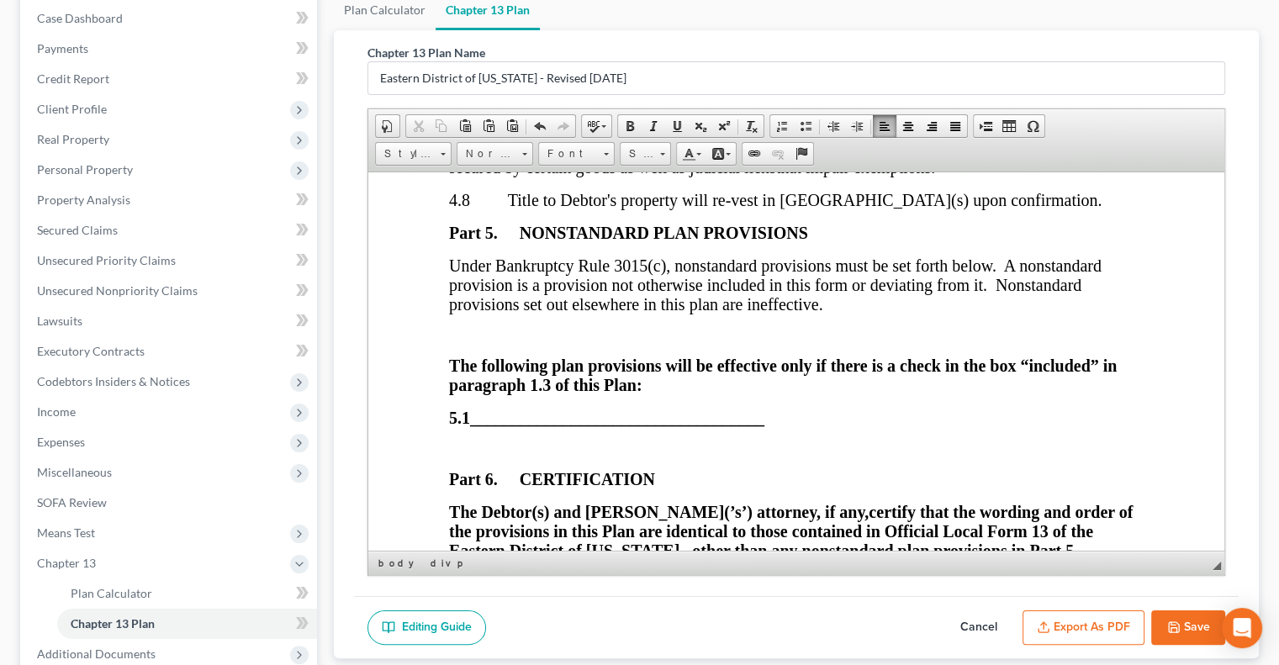
click at [457, 441] on p at bounding box center [796, 448] width 694 height 15
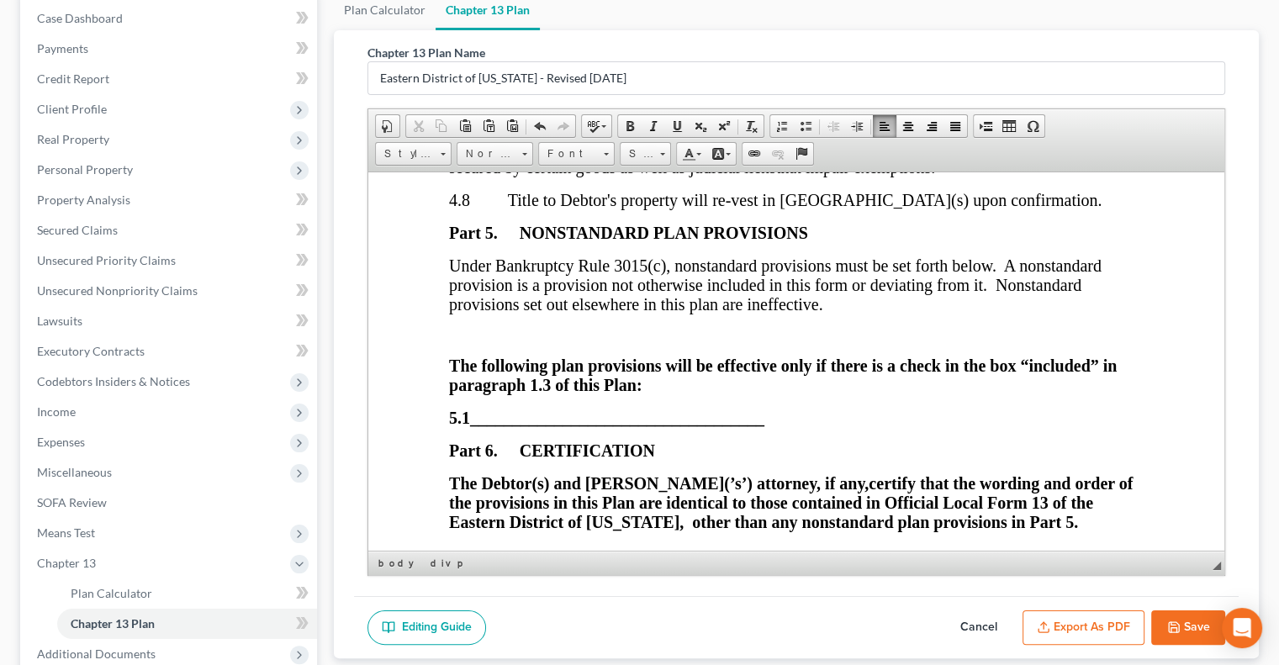
scroll to position [5593, 0]
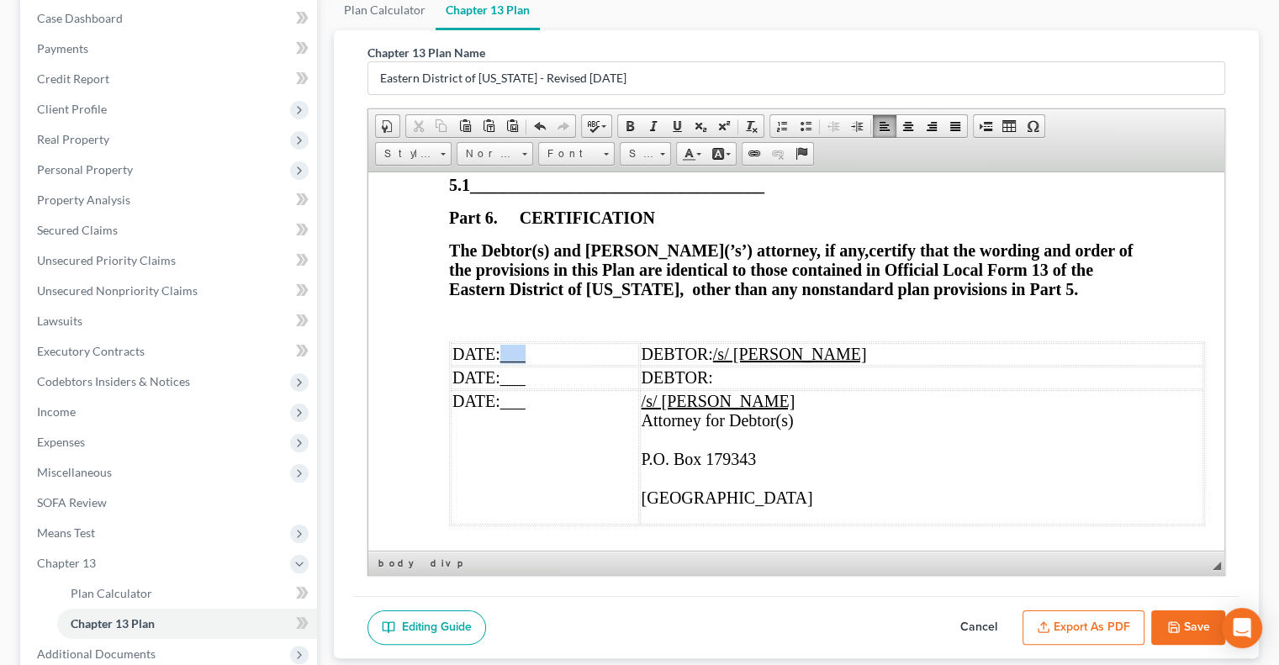
drag, startPoint x: 549, startPoint y: 301, endPoint x: 507, endPoint y: 304, distance: 42.1
click at [507, 342] on td "DATE: ___" at bounding box center [545, 353] width 188 height 23
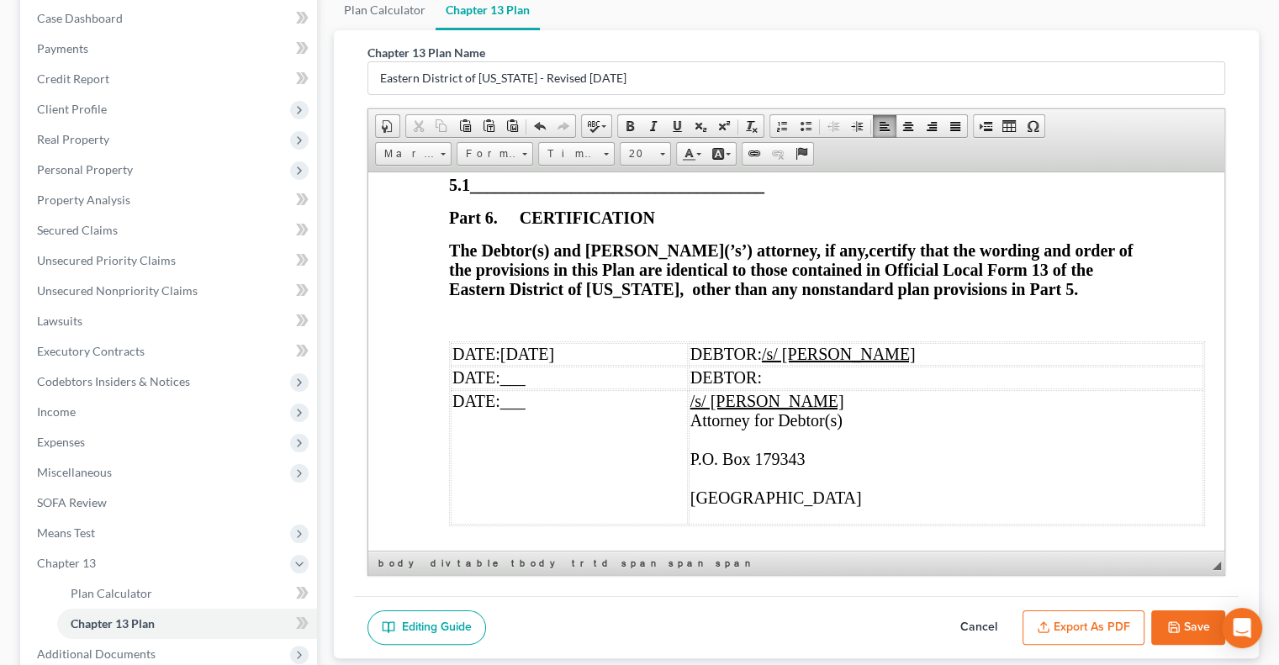
click at [536, 389] on td "DATE: ___" at bounding box center [569, 456] width 237 height 135
click at [787, 392] on td "/s/ [PERSON_NAME] Attorney for Debtor(s) P.O. Box 179343 ​ [GEOGRAPHIC_DATA]" at bounding box center [948, 456] width 509 height 135
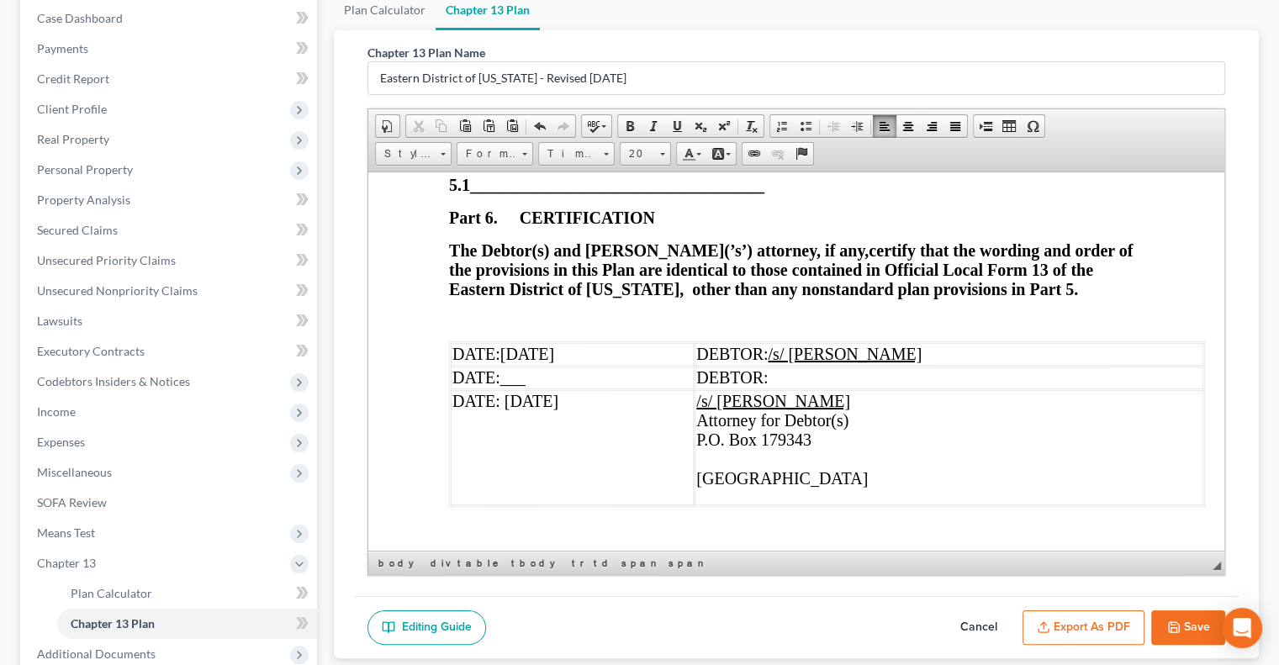
scroll to position [5575, 0]
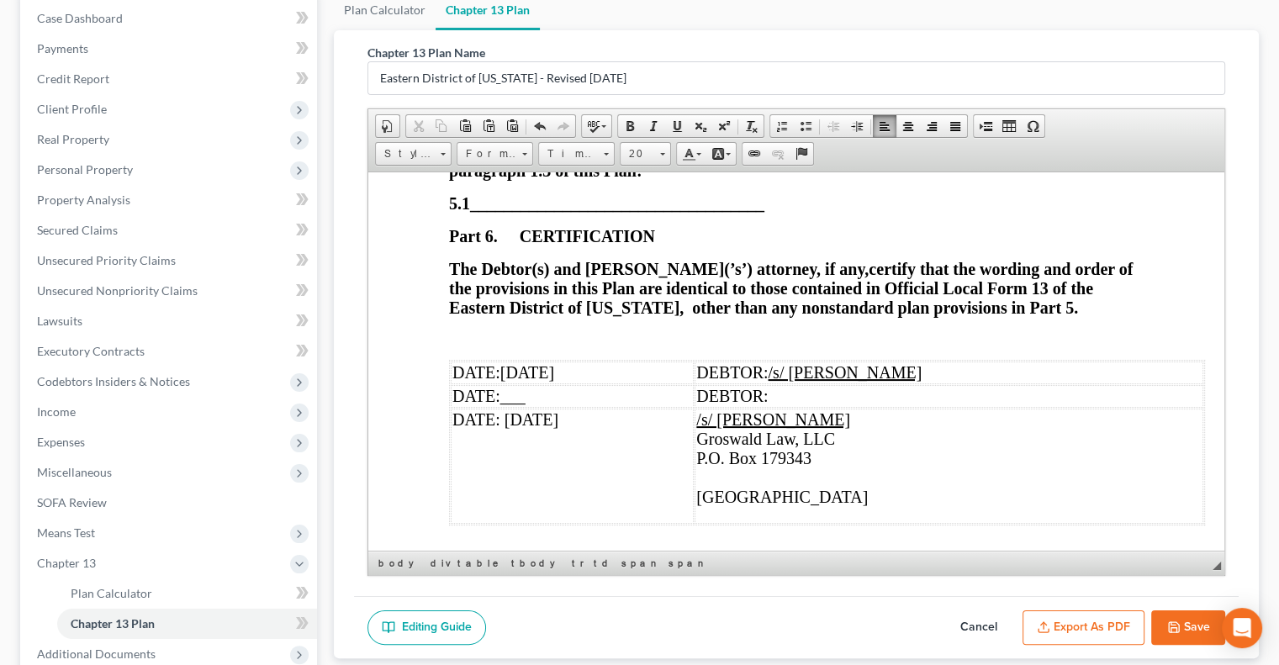
click at [789, 419] on td "/s/ Maxwell Groswald Groswald Law, LLC P.O. Box 179343 ​ Saint Louis, MO 63117" at bounding box center [948, 465] width 509 height 115
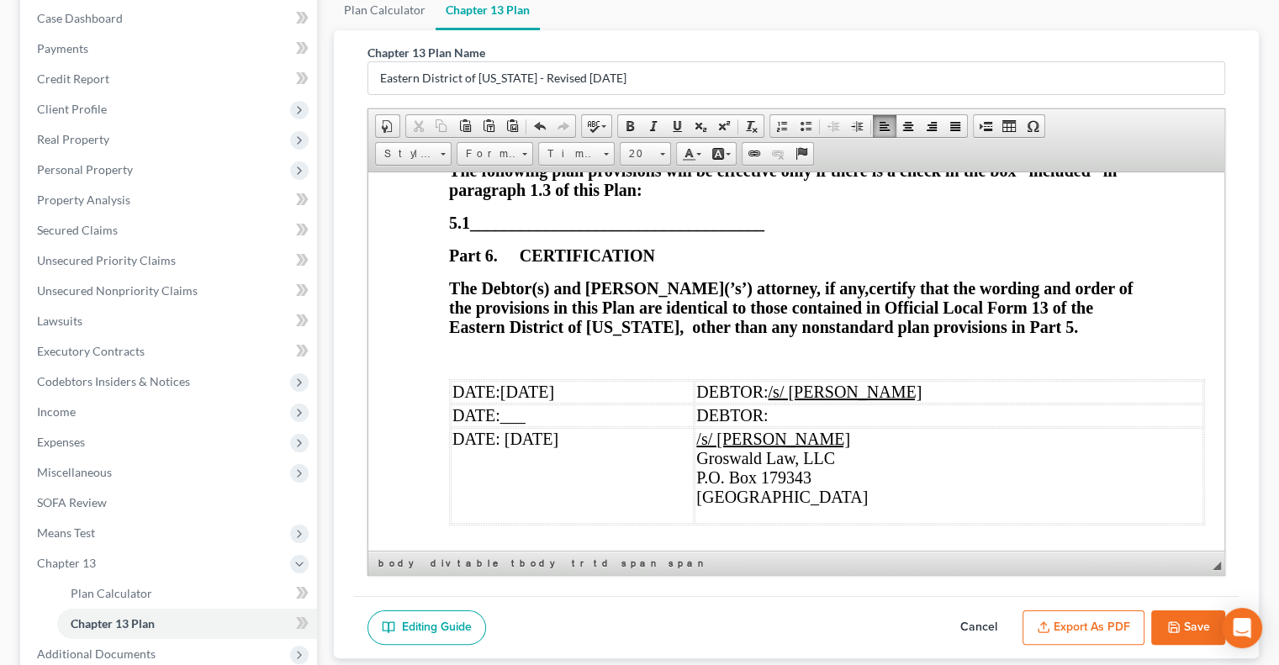
click at [786, 454] on td "/s/ Maxwell Groswald Groswald Law, LLC P.O. Box 179343 Saint Louis, MO 63117" at bounding box center [948, 475] width 509 height 96
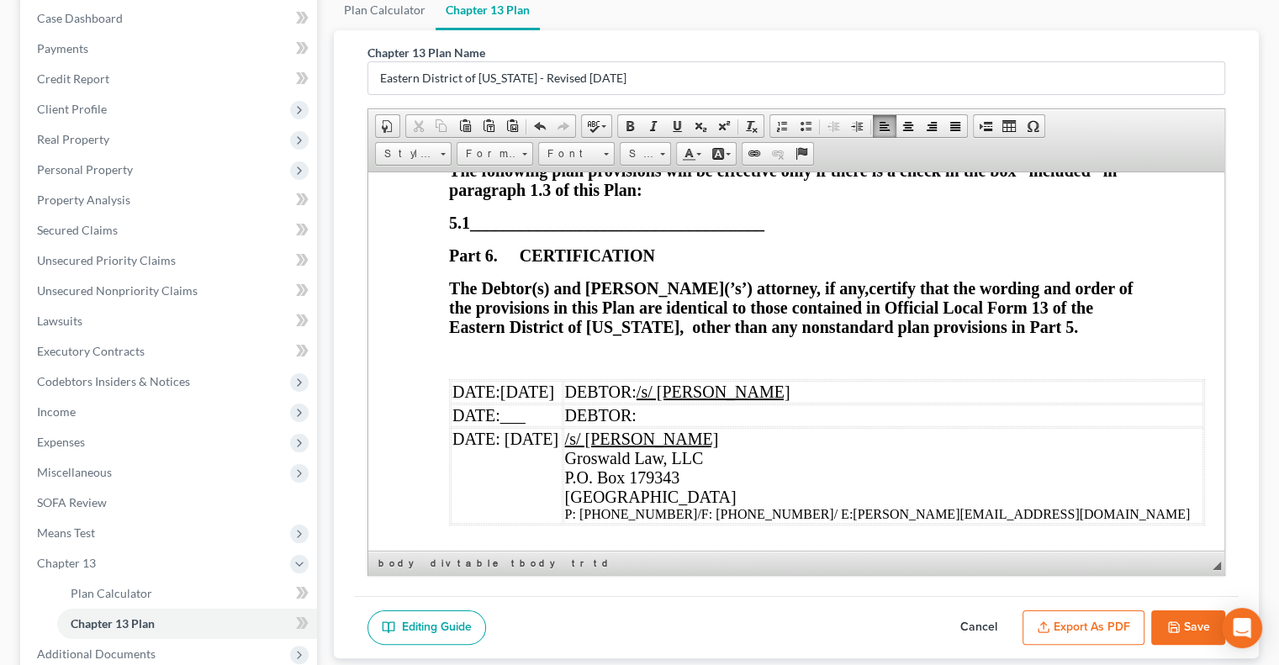
click at [883, 427] on td "/s/ Maxwell Groswald Groswald Law, LLC P.O. Box 179343 Saint Louis, MO 63117 P:…" at bounding box center [883, 475] width 640 height 96
click at [683, 121] on link "Underline" at bounding box center [677, 126] width 24 height 22
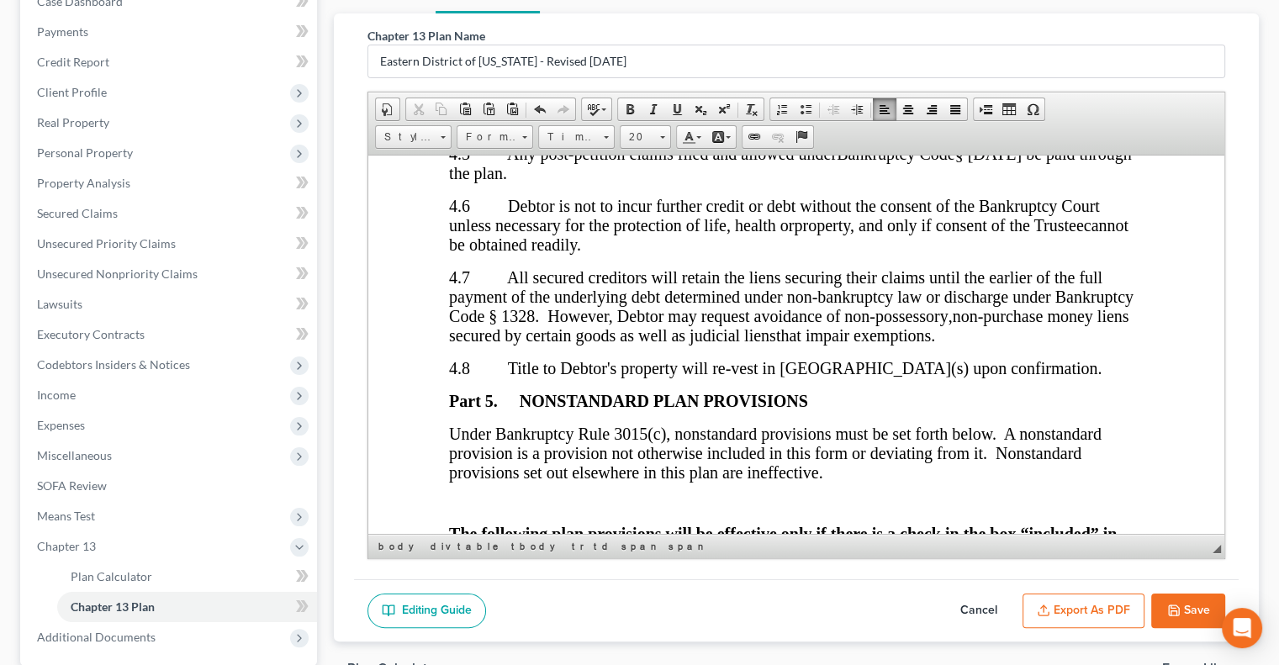
scroll to position [5176, 0]
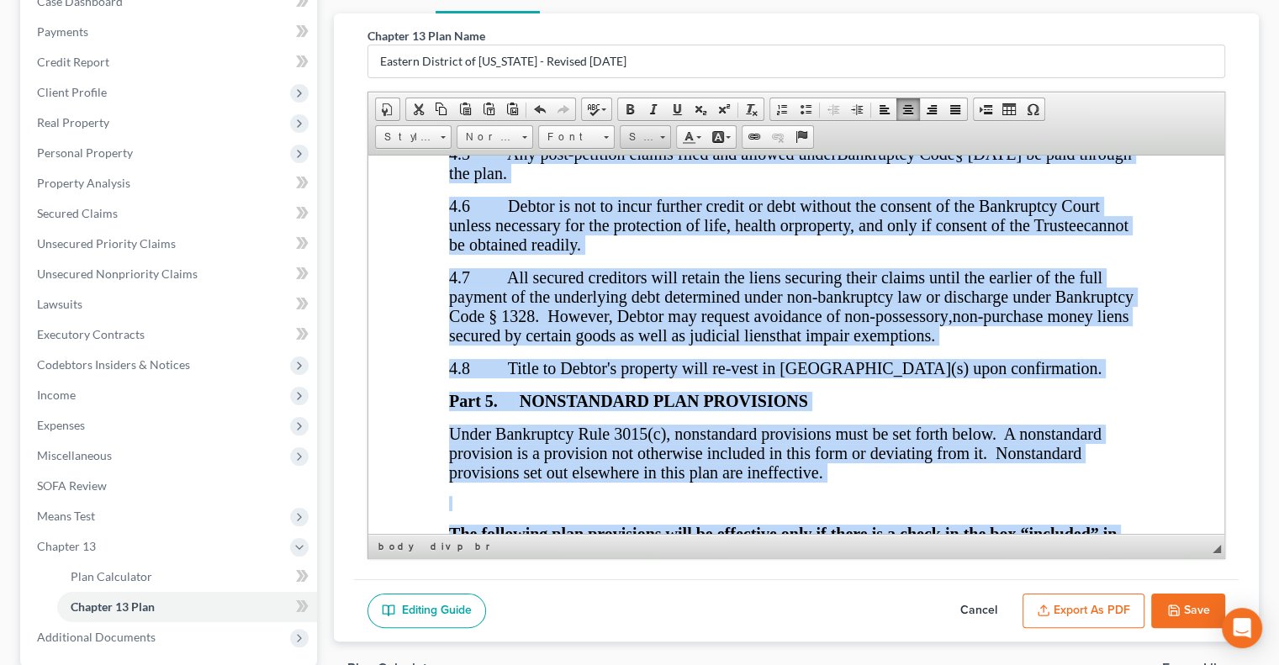
click at [663, 140] on link "Size" at bounding box center [645, 137] width 51 height 24
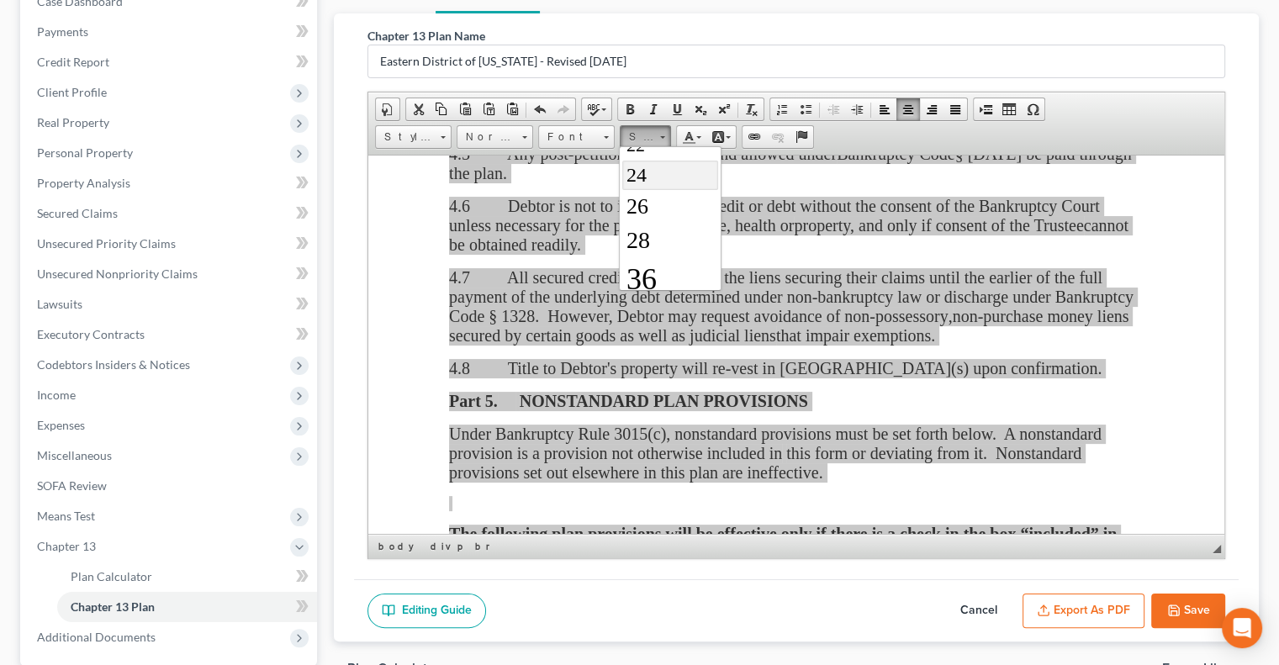
scroll to position [249, 0]
click at [639, 228] on span "28" at bounding box center [638, 237] width 24 height 26
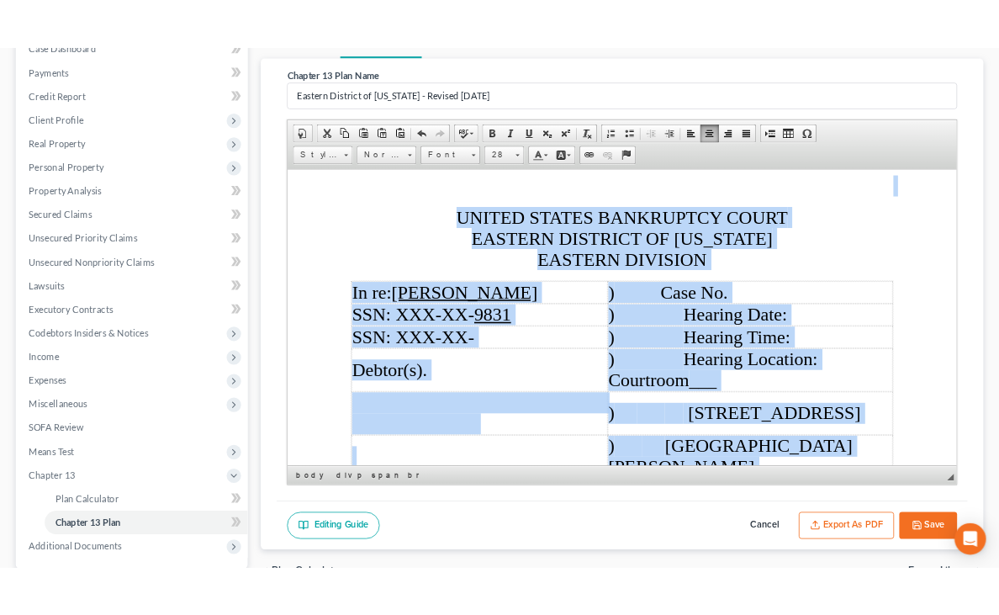
scroll to position [155, 0]
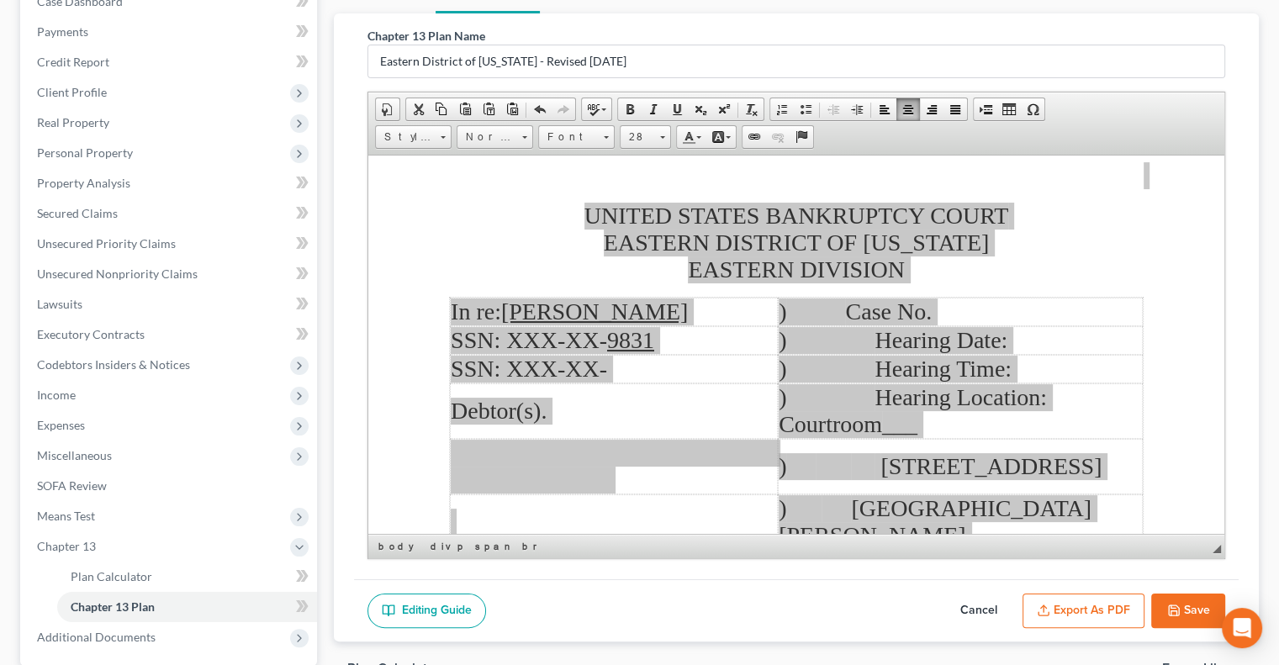
click at [1090, 604] on button "Export as PDF" at bounding box center [1083, 611] width 122 height 35
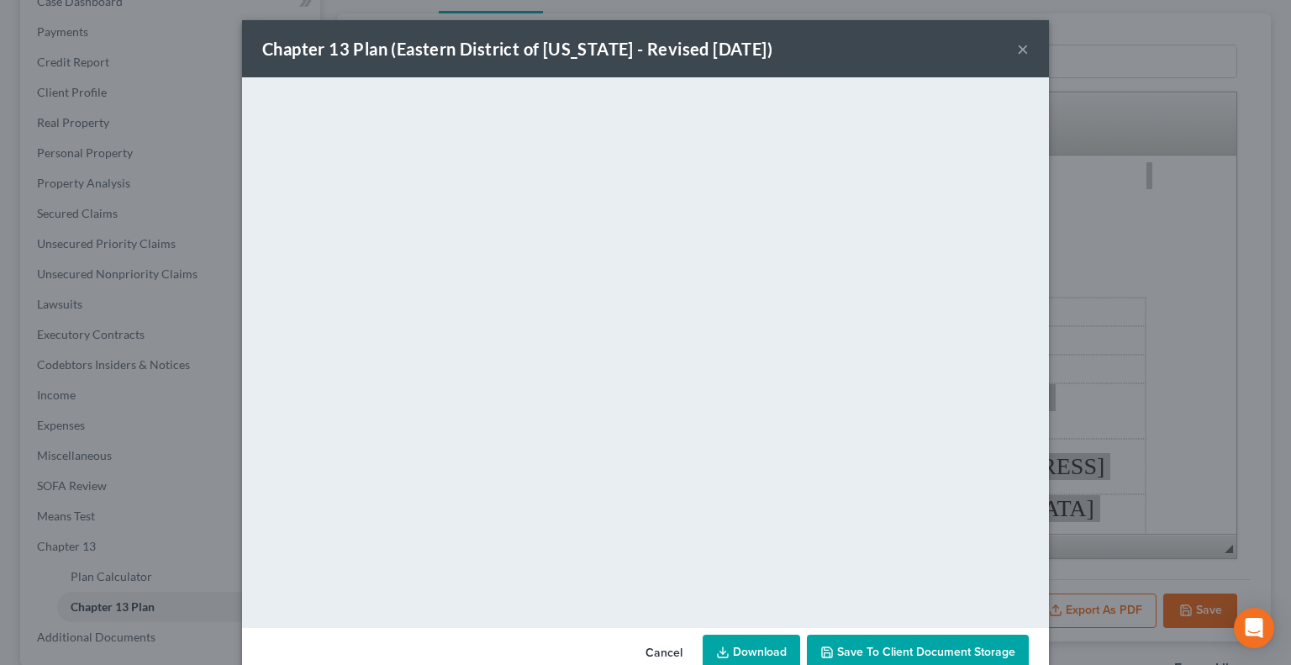
click at [911, 614] on button "Save to Client Document Storage" at bounding box center [918, 652] width 222 height 35
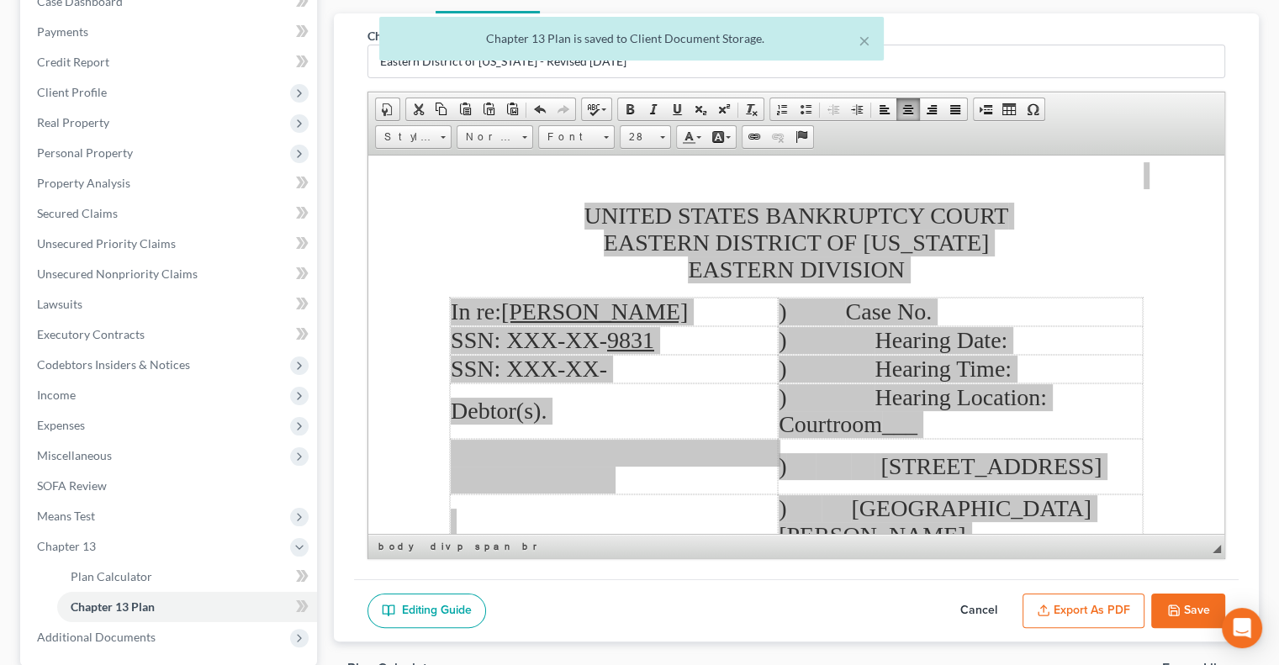
click at [1159, 612] on button "Save" at bounding box center [1188, 611] width 74 height 35
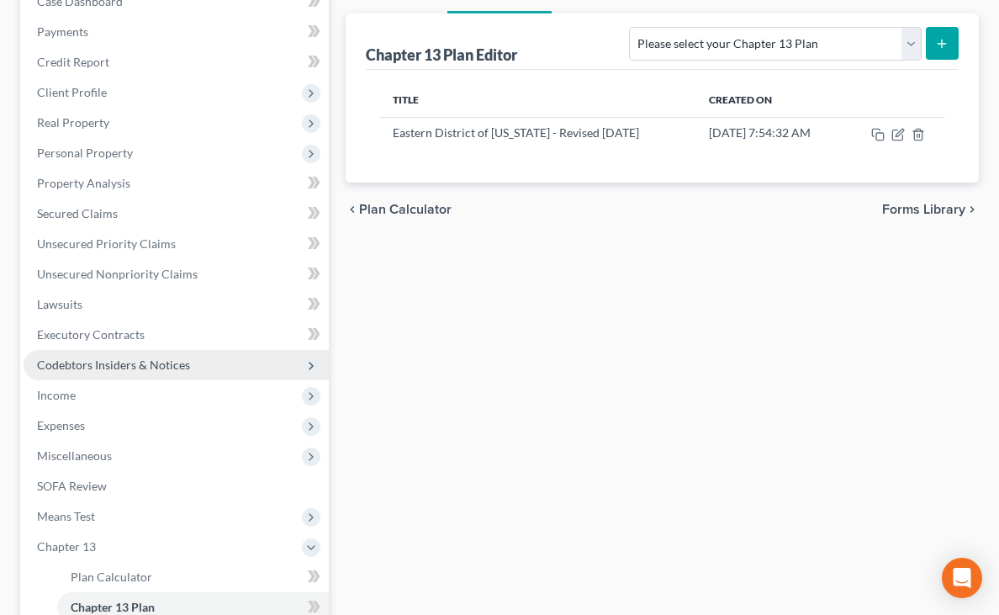
scroll to position [399, 0]
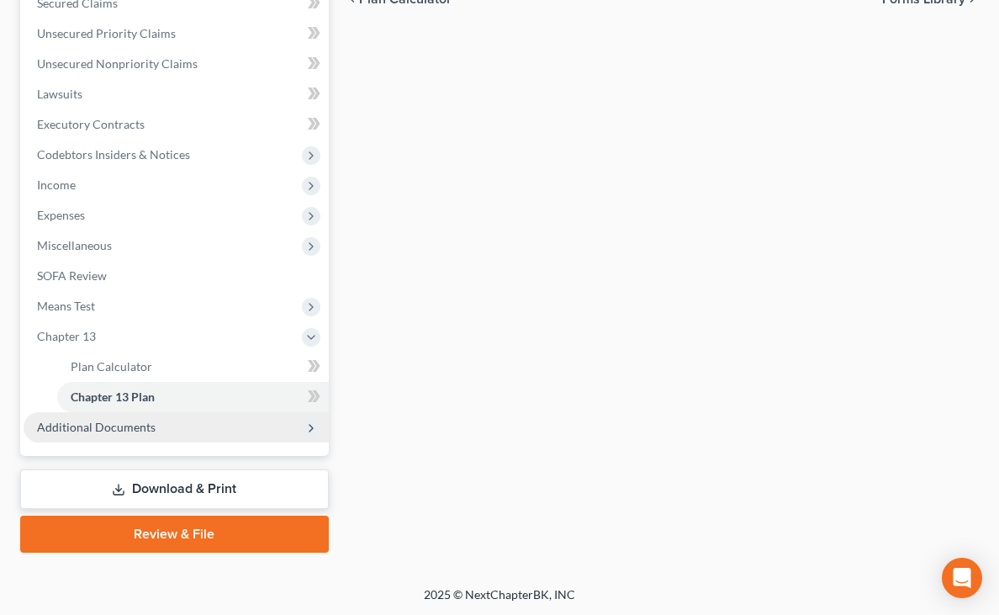
click at [98, 427] on span "Additional Documents" at bounding box center [96, 427] width 119 height 14
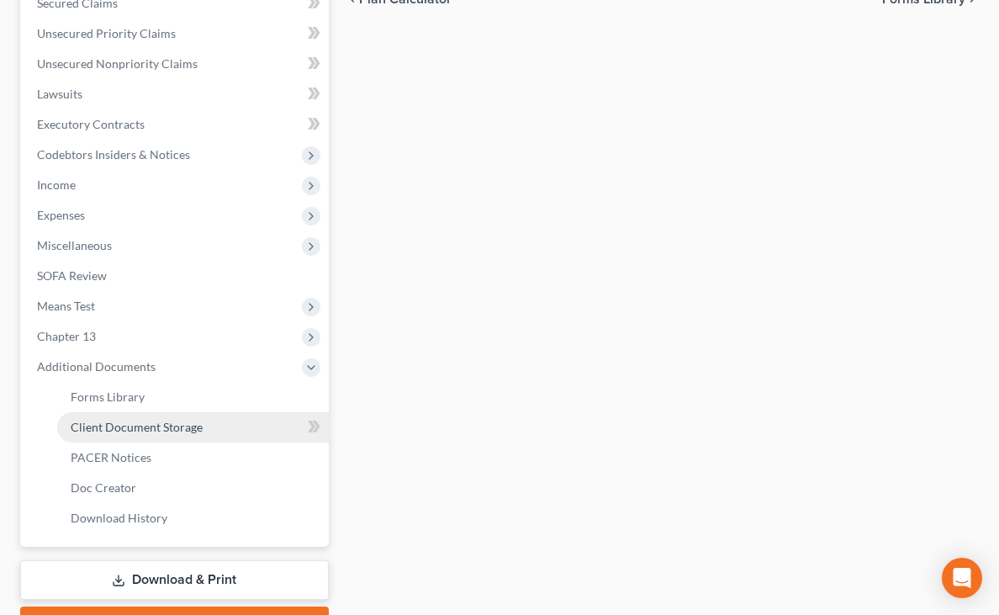
click at [116, 430] on span "Client Document Storage" at bounding box center [137, 427] width 132 height 14
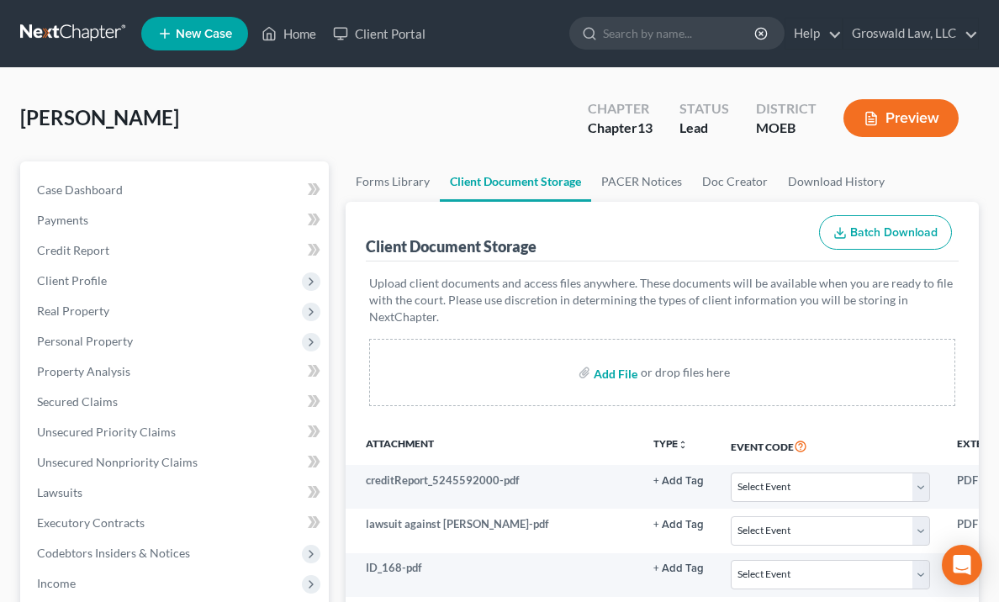
click at [594, 358] on input "file" at bounding box center [614, 372] width 40 height 30
type input "C:\fakepath\TBEEEEEEE.pdf"
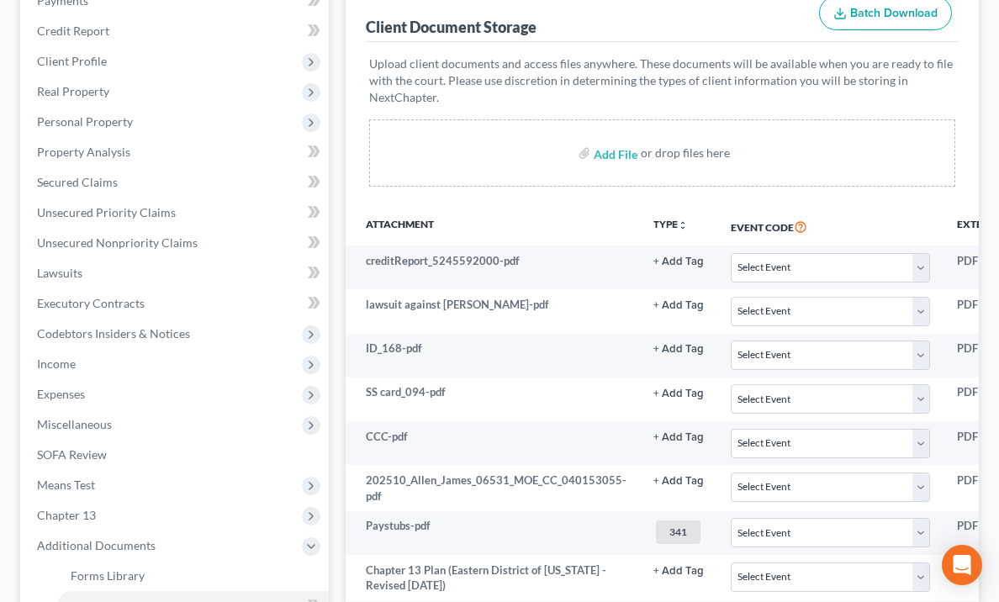
scroll to position [215, 0]
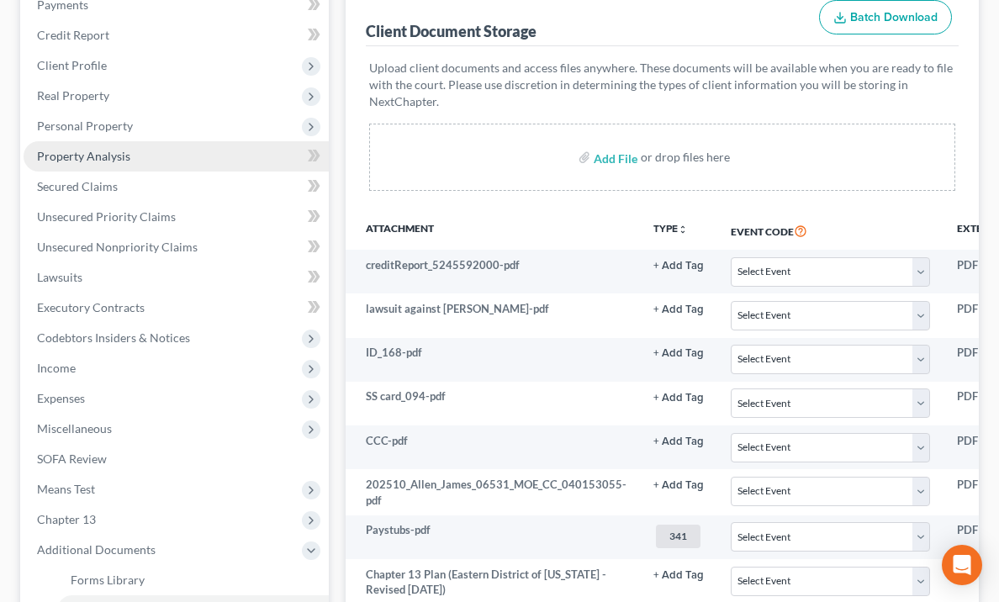
click at [71, 154] on span "Property Analysis" at bounding box center [83, 156] width 93 height 14
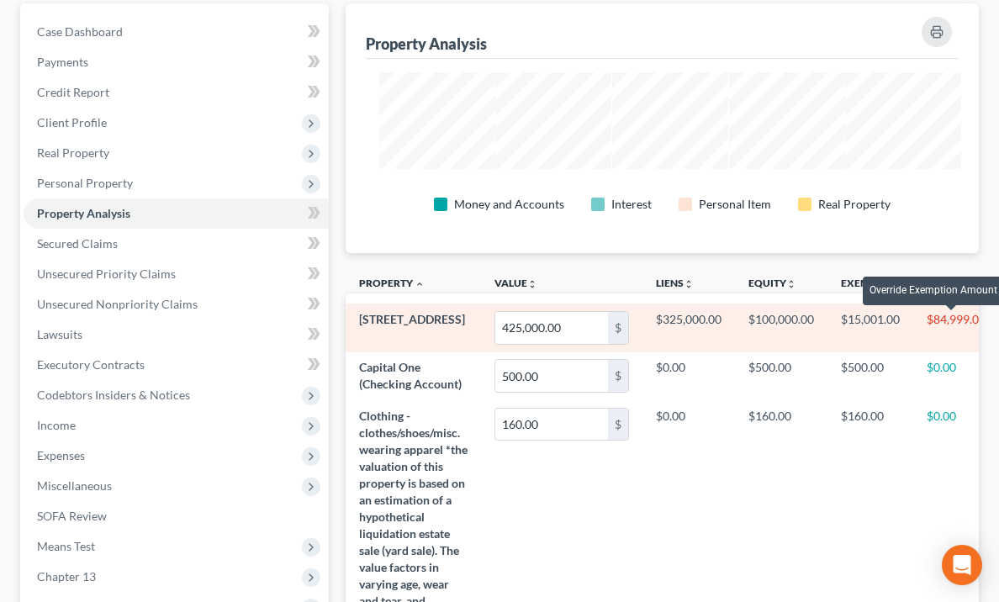
select select "2"
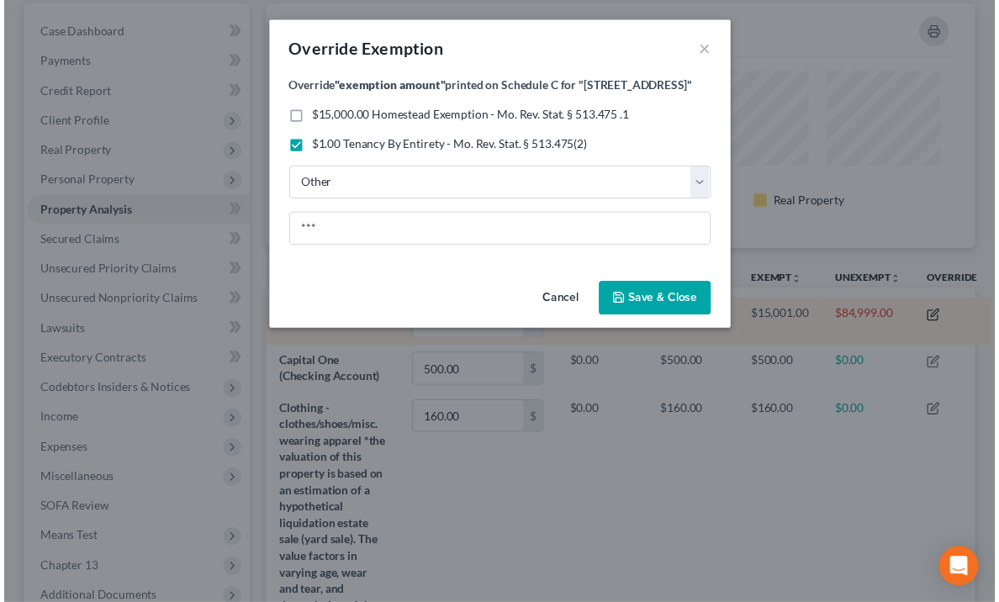
scroll to position [251, 724]
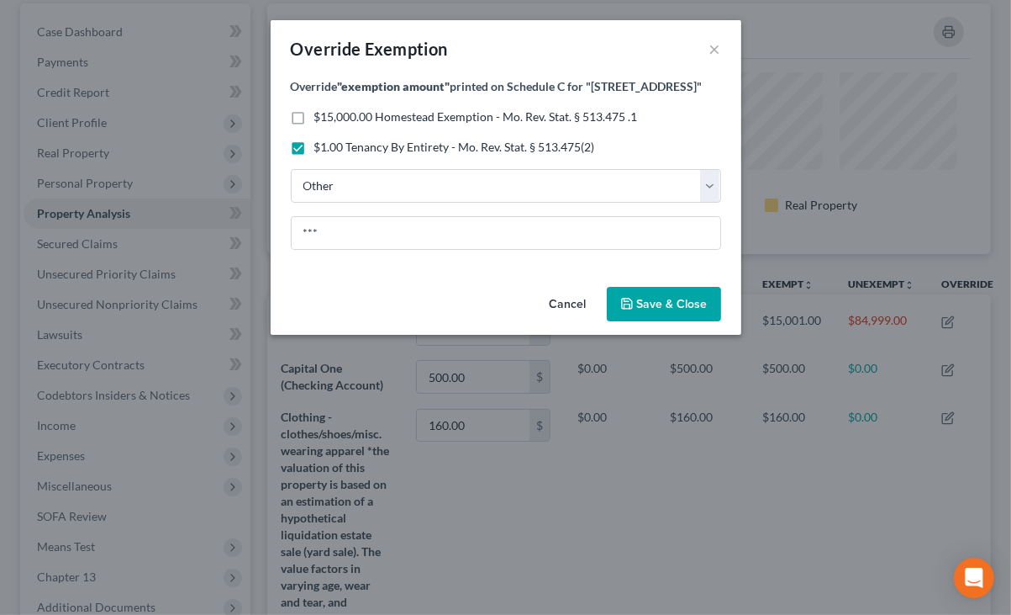
click at [698, 311] on span "Save & Close" at bounding box center [672, 304] width 71 height 14
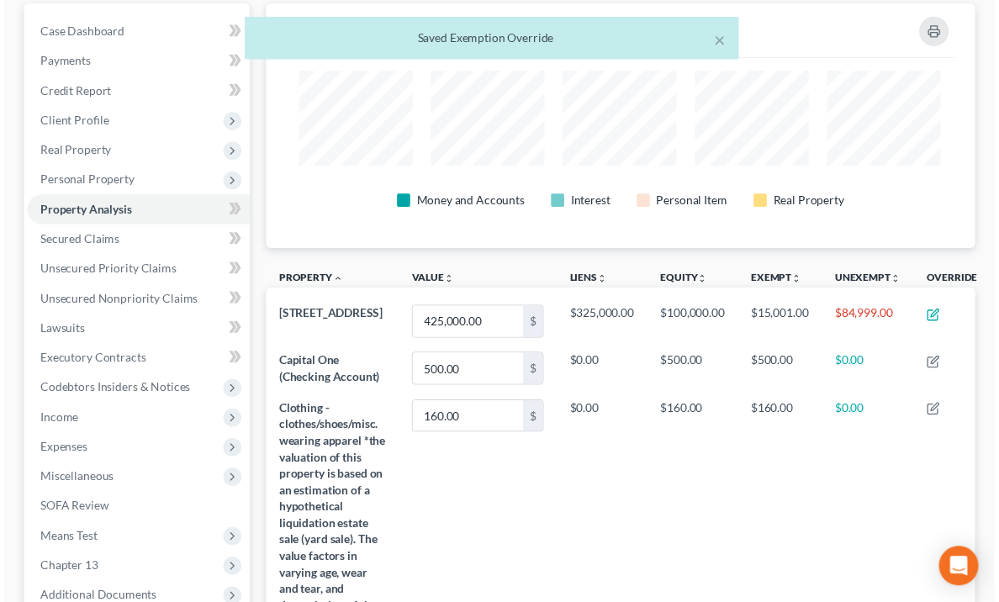
scroll to position [249, 714]
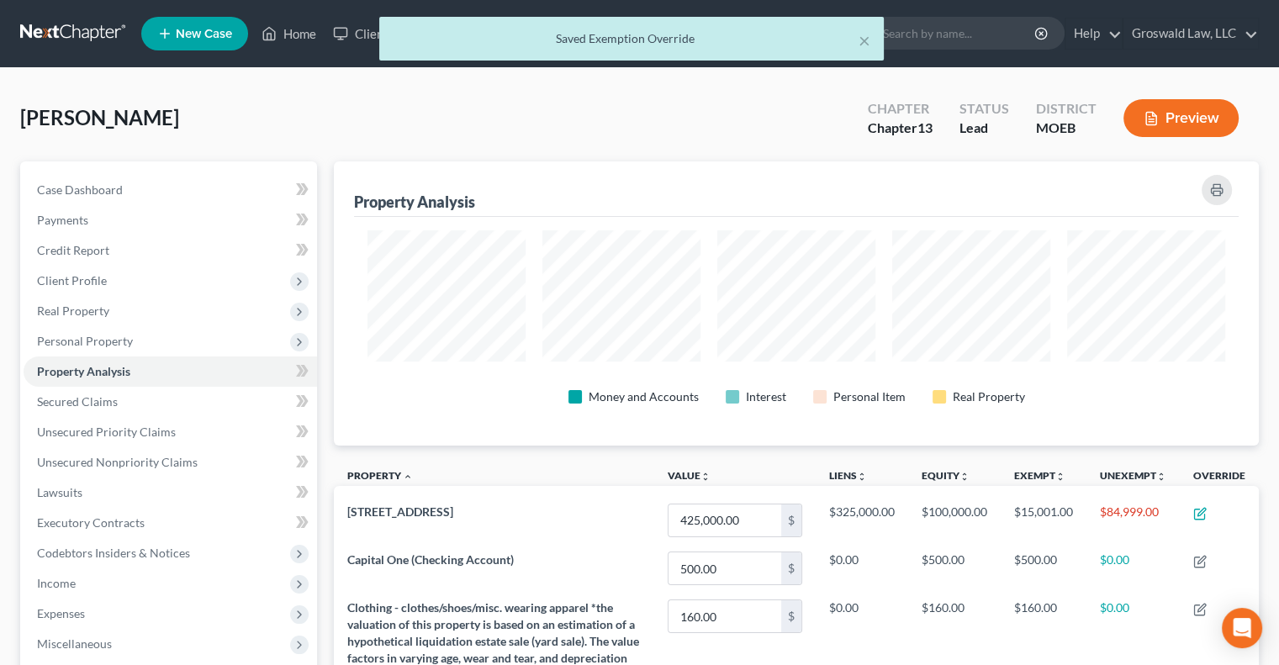
click at [1149, 117] on icon "button" at bounding box center [1150, 118] width 15 height 15
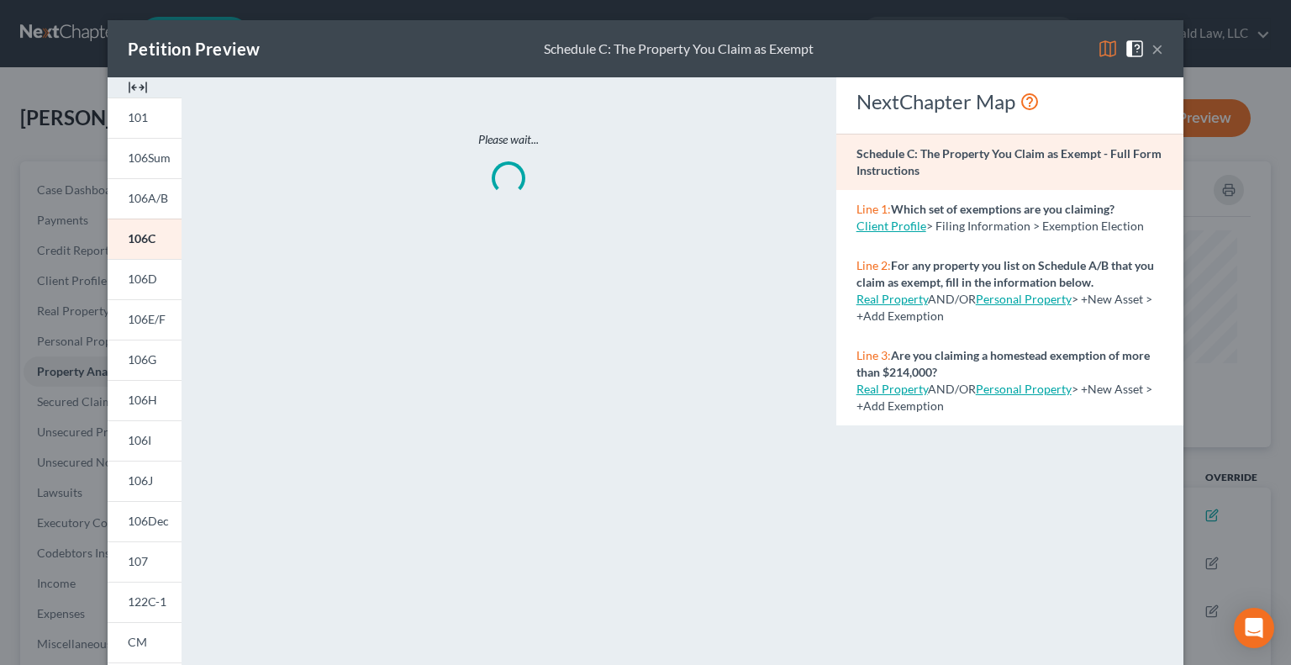
click at [133, 85] on img at bounding box center [138, 87] width 20 height 20
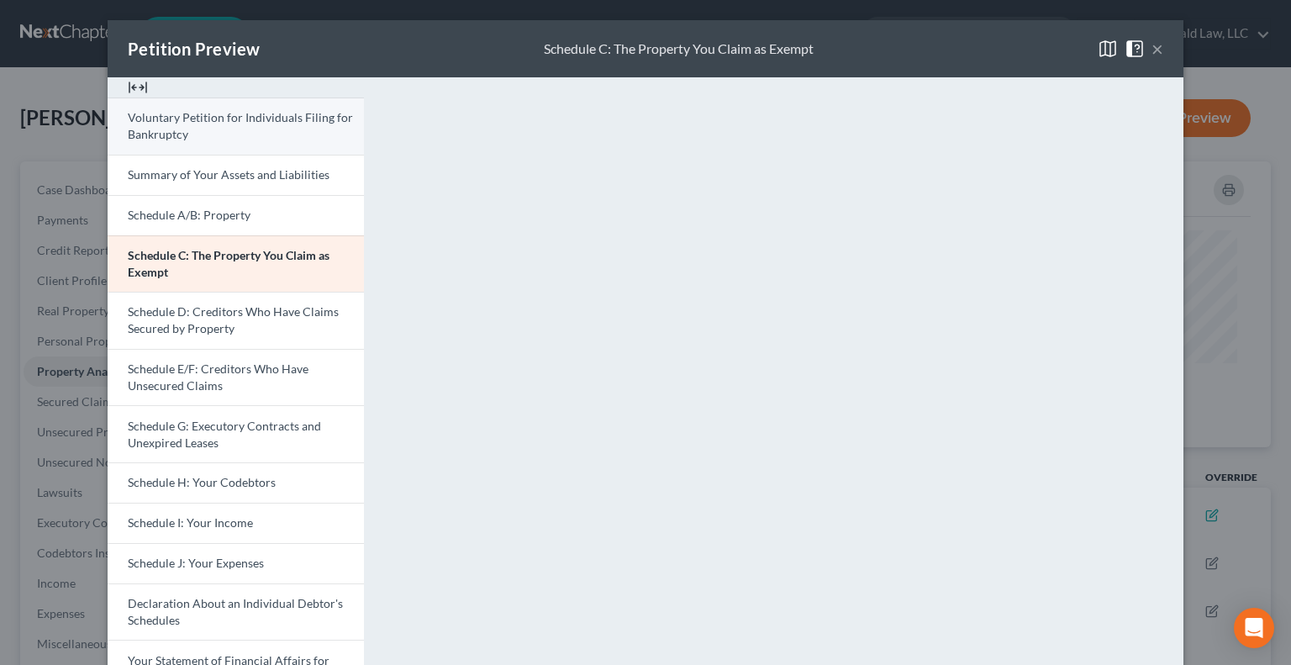
click at [249, 130] on link "Voluntary Petition for Individuals Filing for Bankruptcy" at bounding box center [236, 126] width 256 height 57
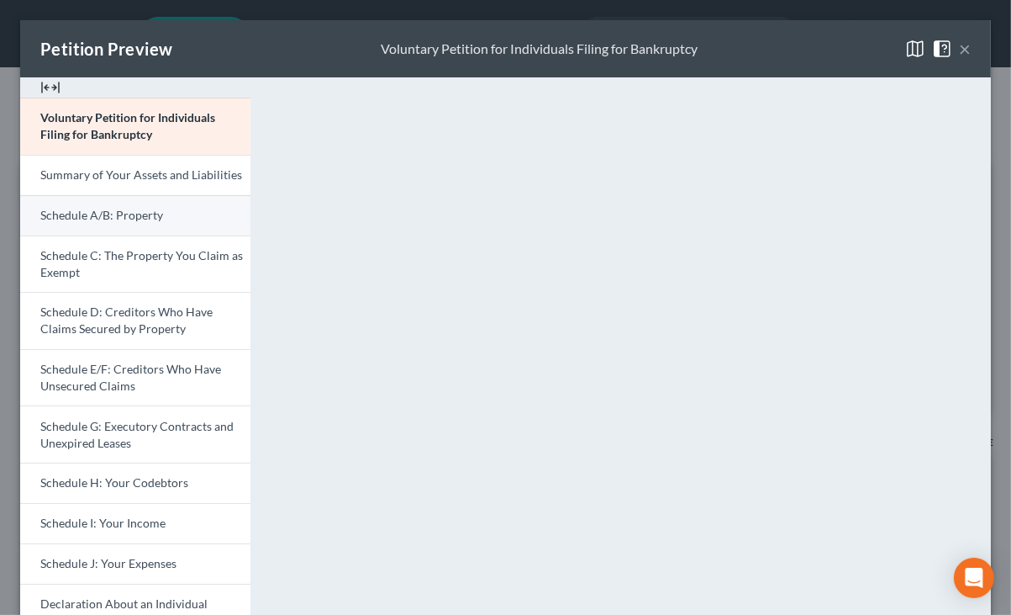
click at [119, 219] on span "Schedule A/B: Property" at bounding box center [101, 215] width 123 height 14
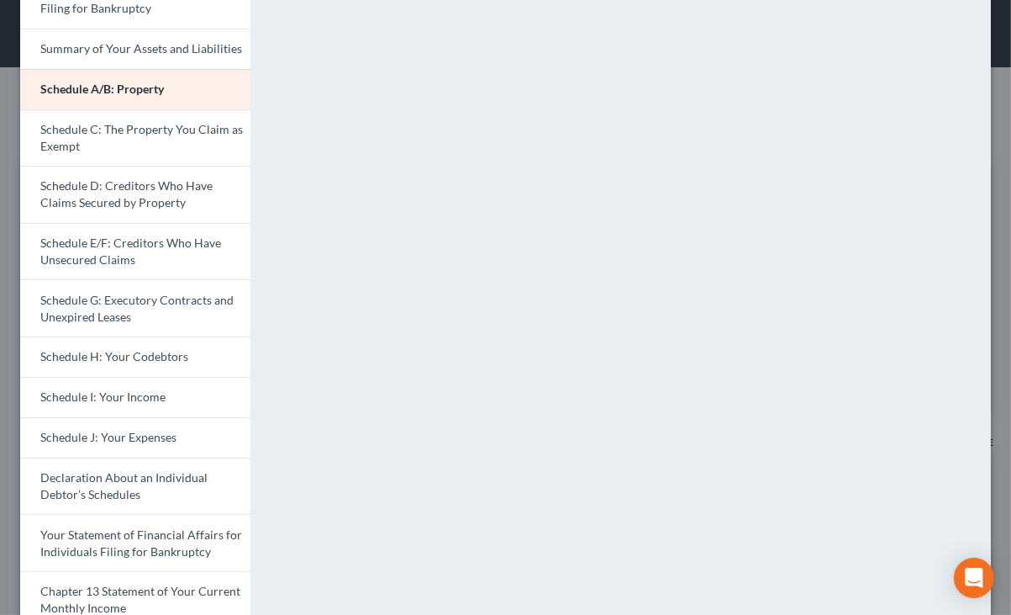
scroll to position [118, 0]
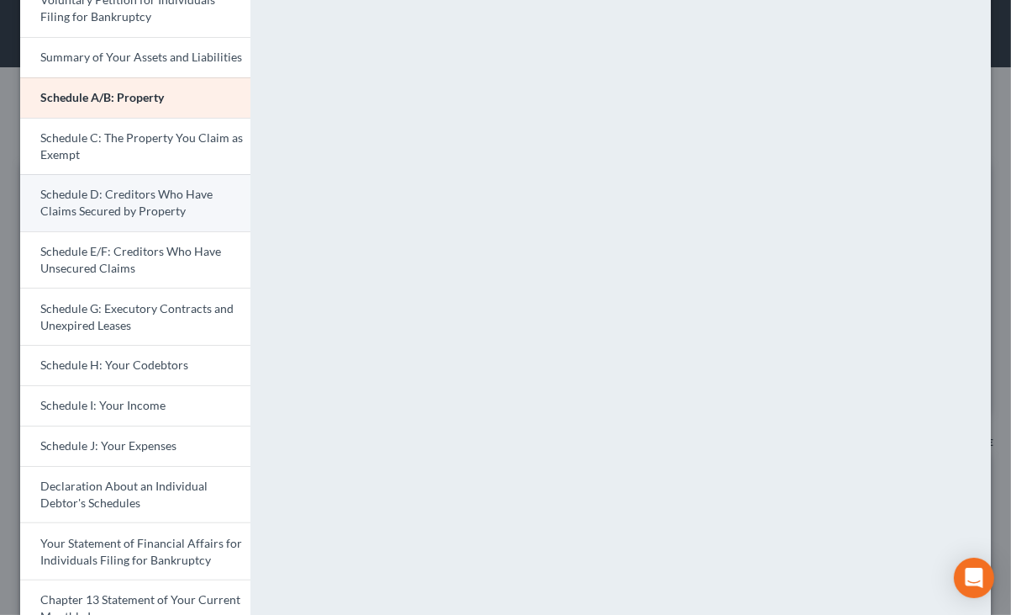
click at [63, 198] on span "Schedule D: Creditors Who Have Claims Secured by Property" at bounding box center [126, 202] width 172 height 31
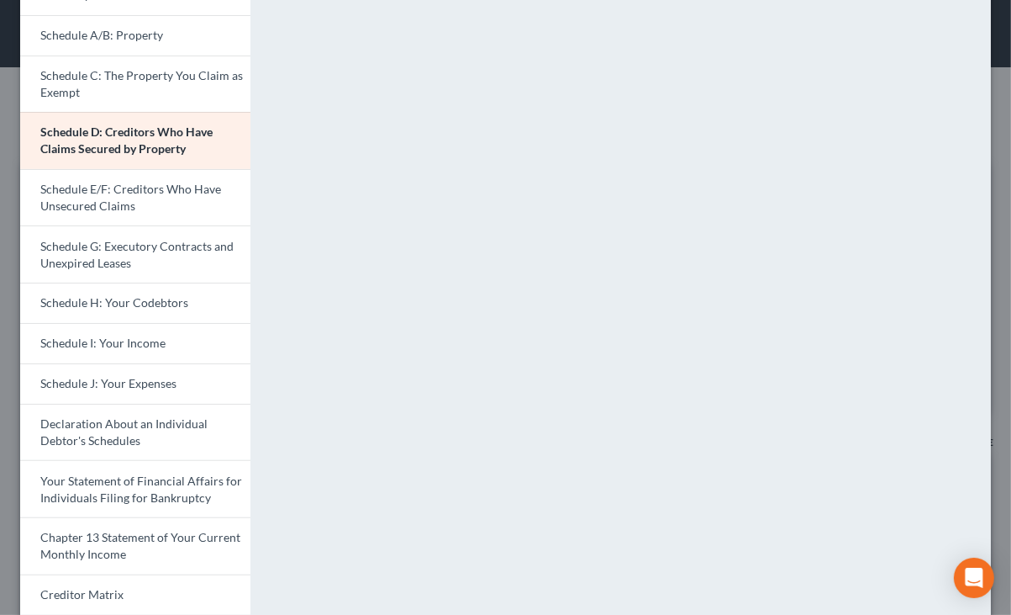
scroll to position [182, 0]
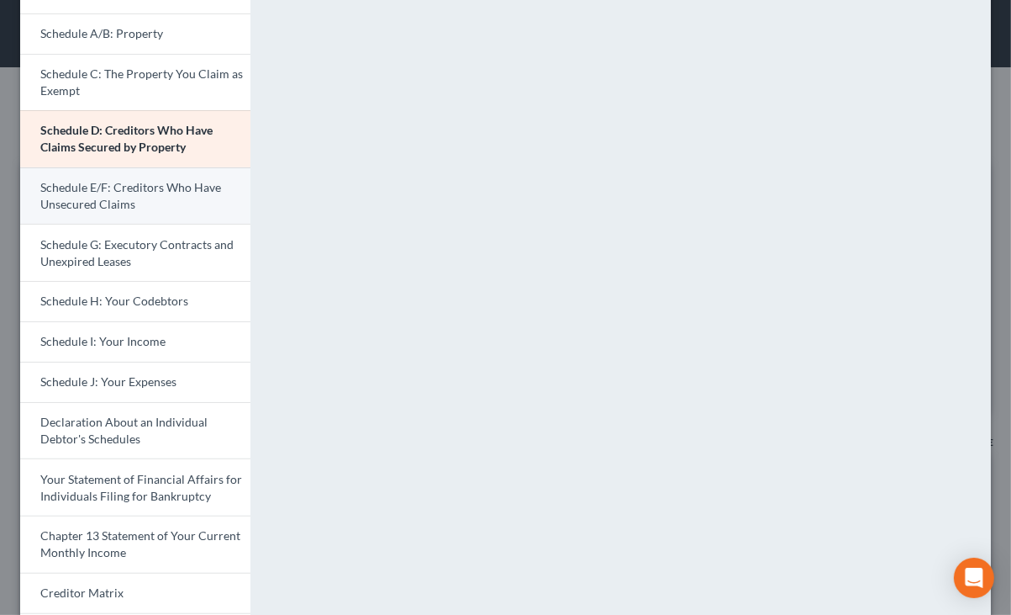
click at [118, 187] on span "Schedule E/F: Creditors Who Have Unsecured Claims" at bounding box center [130, 195] width 181 height 31
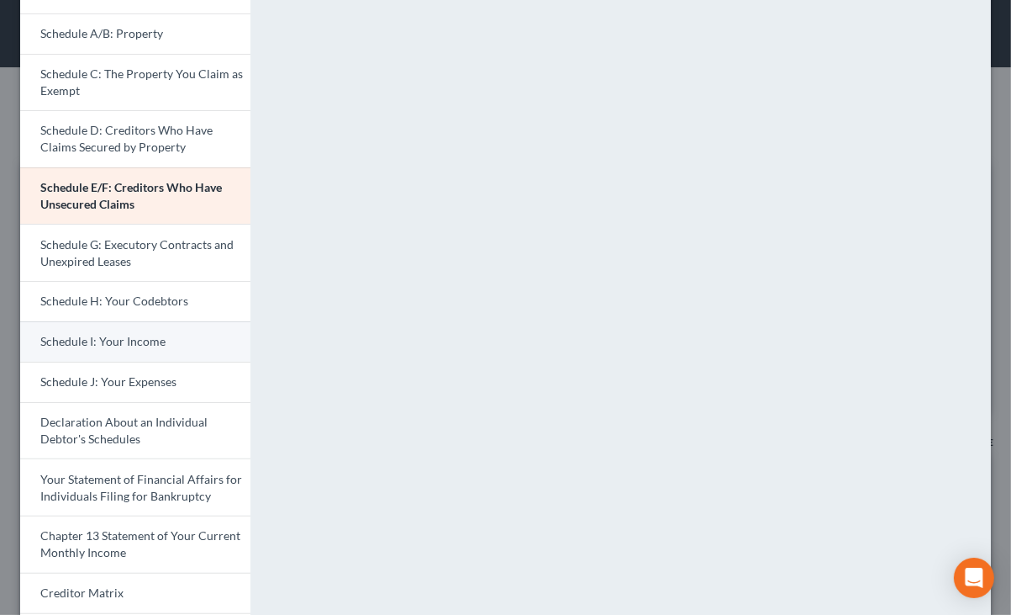
click at [106, 334] on span "Schedule I: Your Income" at bounding box center [102, 341] width 125 height 14
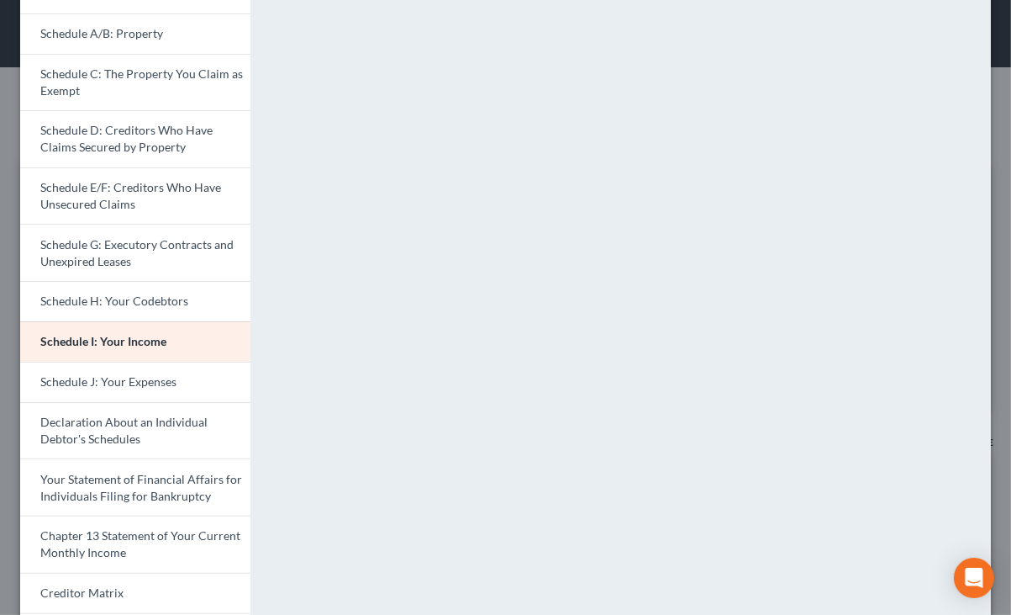
scroll to position [387, 0]
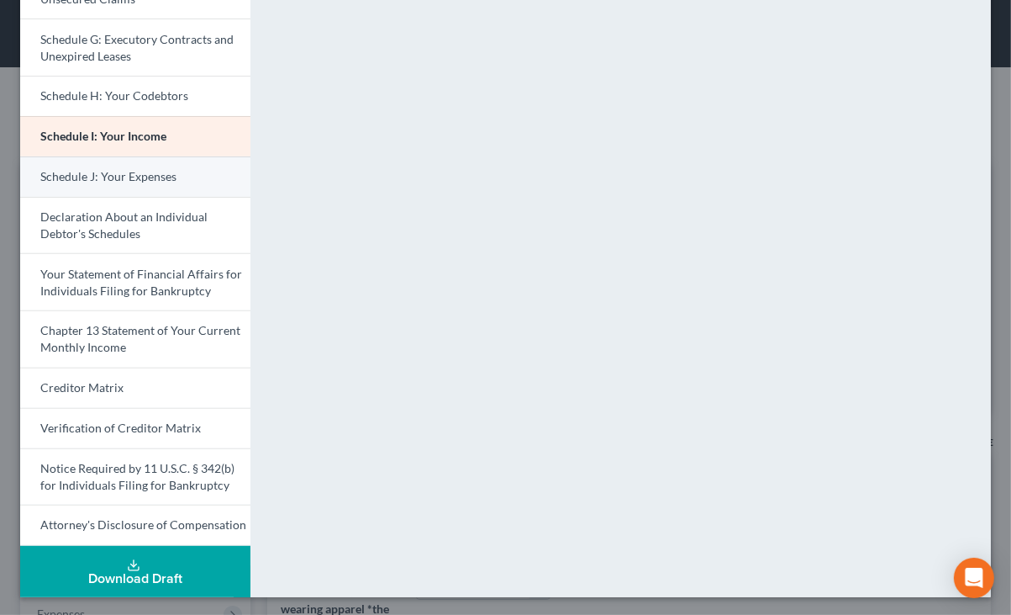
click at [91, 171] on span "Schedule J: Your Expenses" at bounding box center [108, 176] width 136 height 14
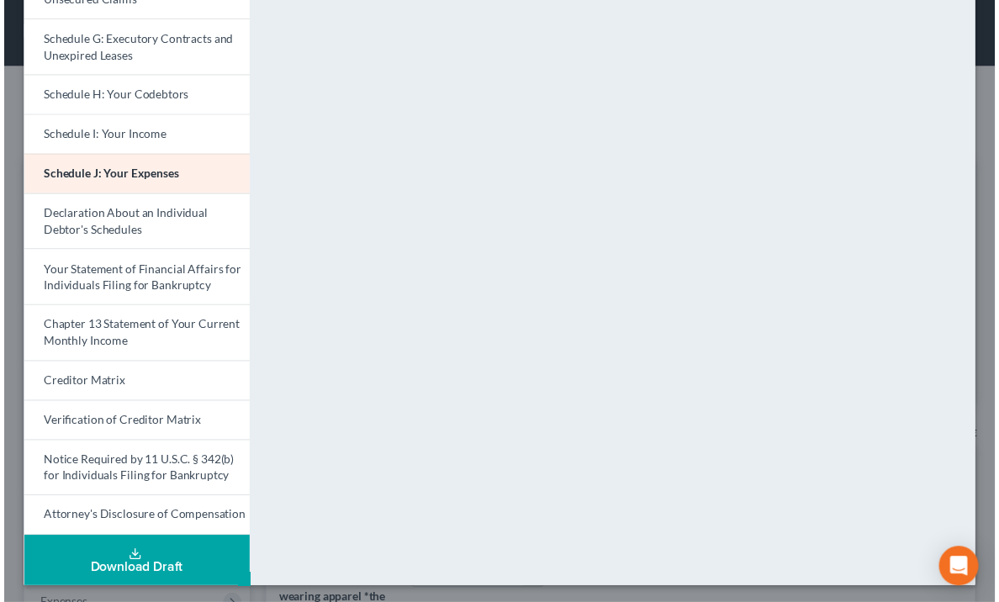
scroll to position [0, 0]
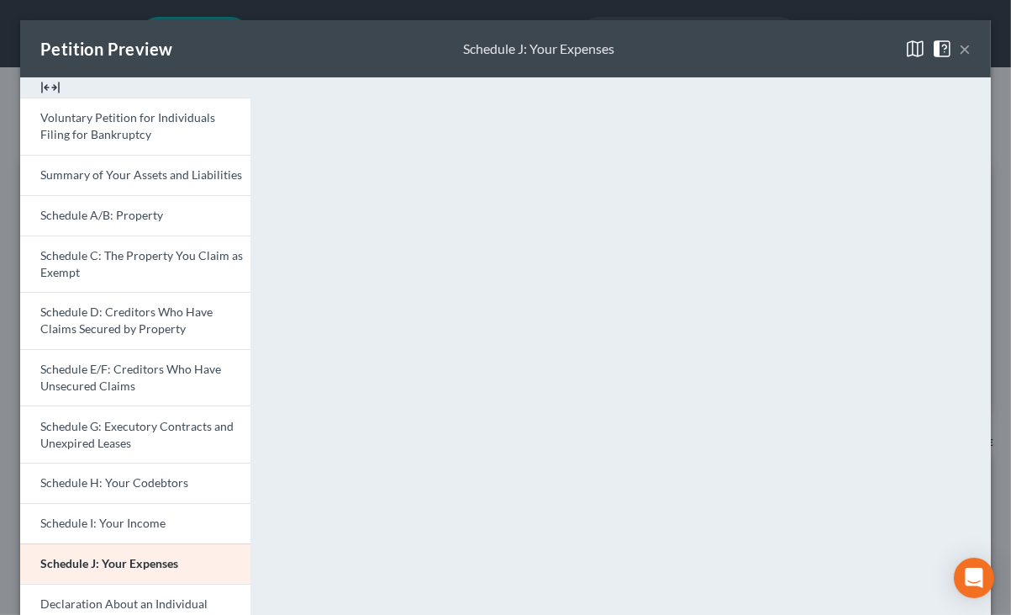
click at [959, 56] on button "×" at bounding box center [965, 49] width 12 height 20
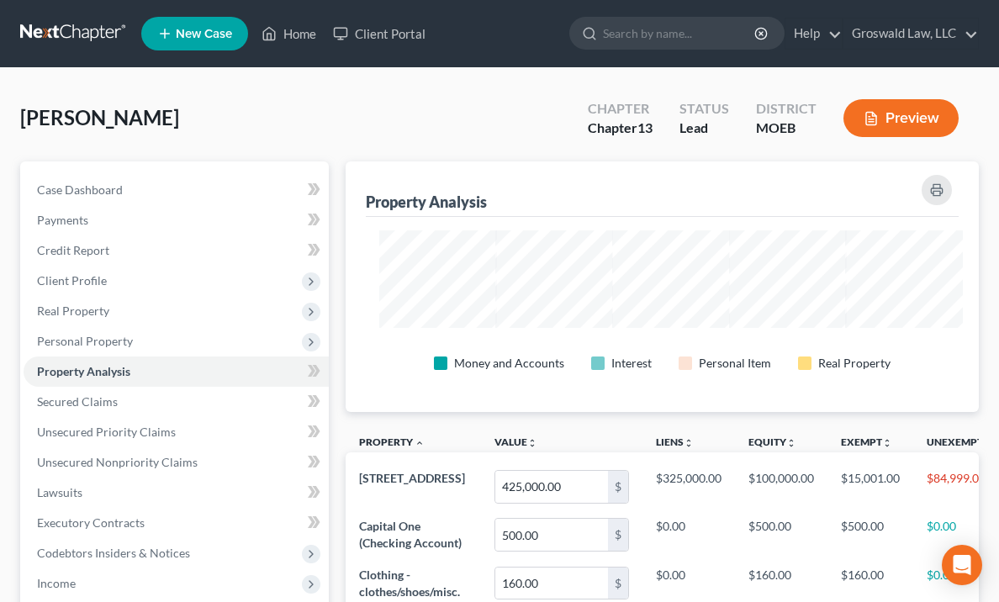
scroll to position [840493, 840028]
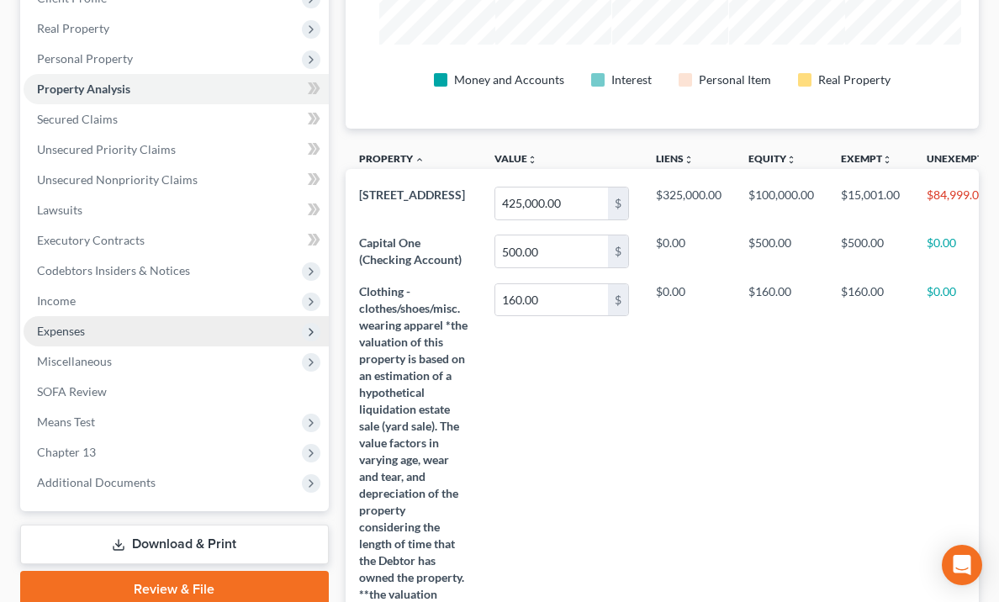
click at [70, 325] on span "Expenses" at bounding box center [61, 331] width 48 height 14
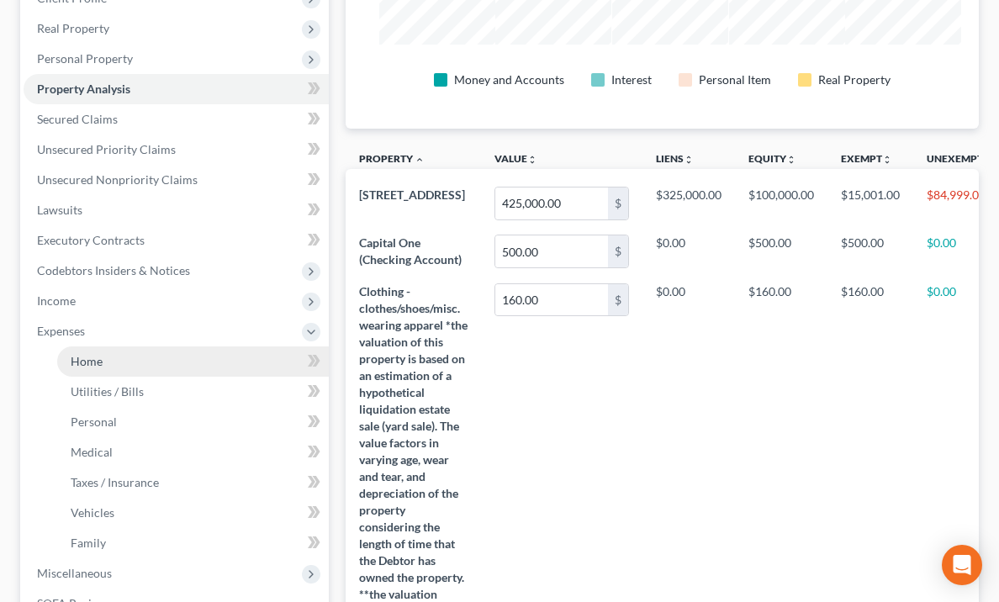
click at [101, 364] on span "Home" at bounding box center [87, 361] width 32 height 14
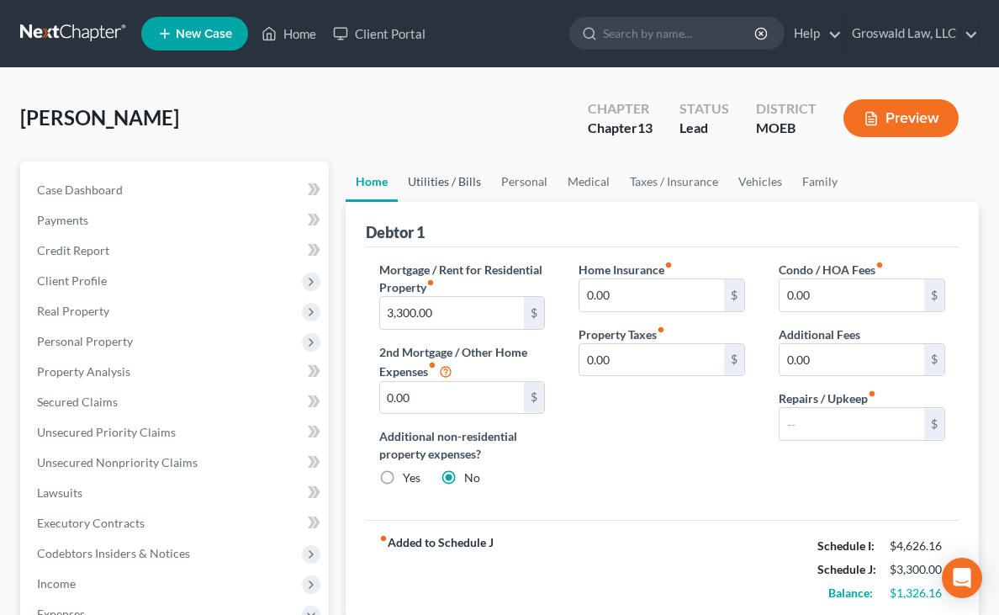
click at [398, 187] on link "Utilities / Bills" at bounding box center [444, 181] width 93 height 40
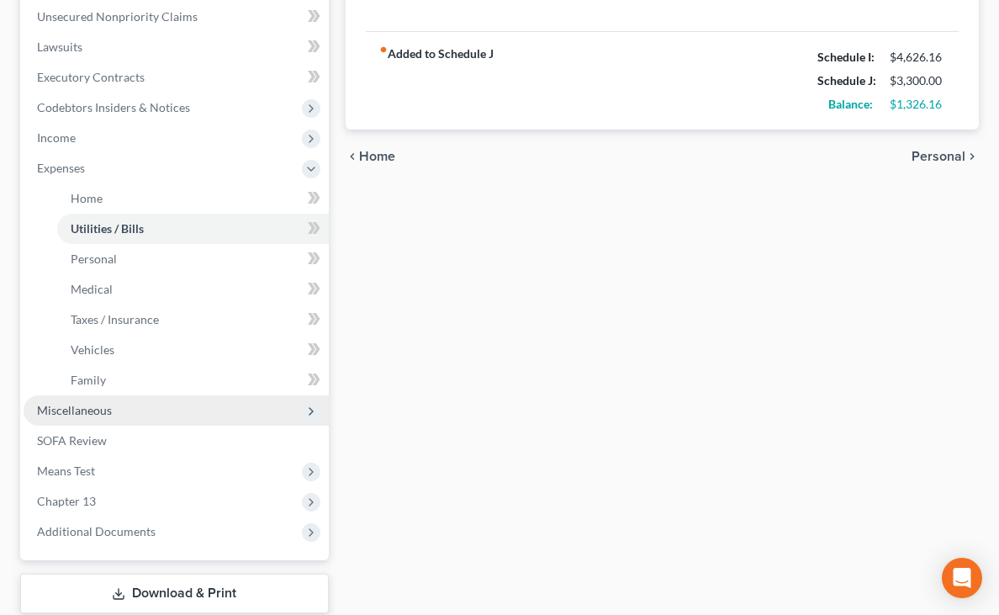
scroll to position [446, 0]
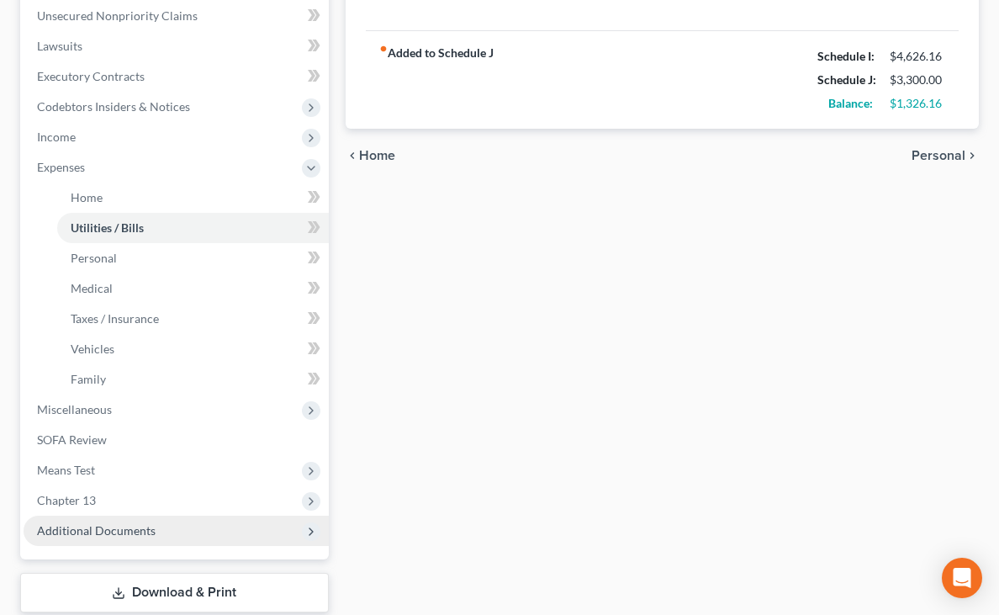
click at [84, 531] on span "Additional Documents" at bounding box center [96, 530] width 119 height 14
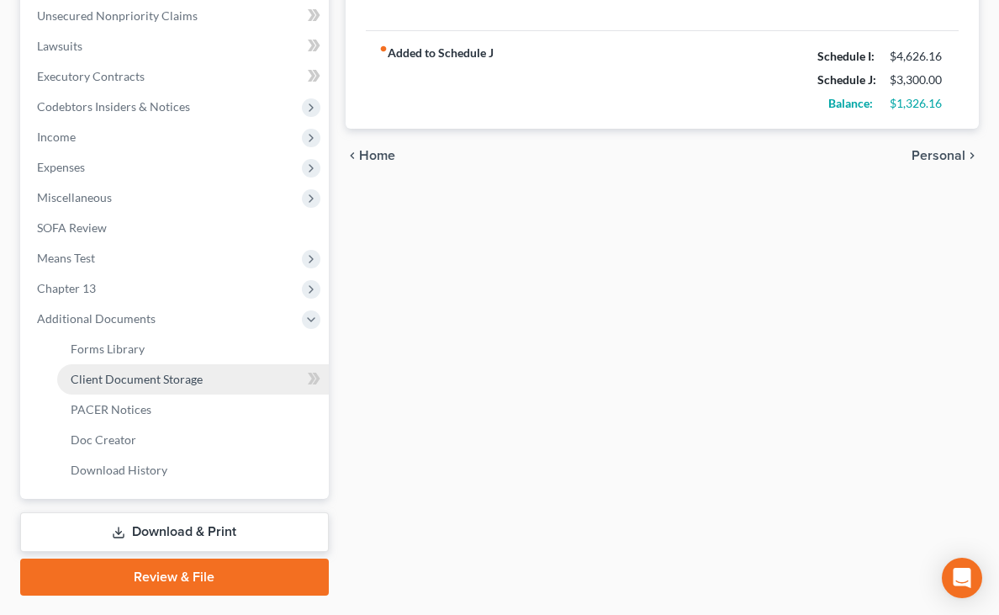
click at [161, 383] on span "Client Document Storage" at bounding box center [137, 379] width 132 height 14
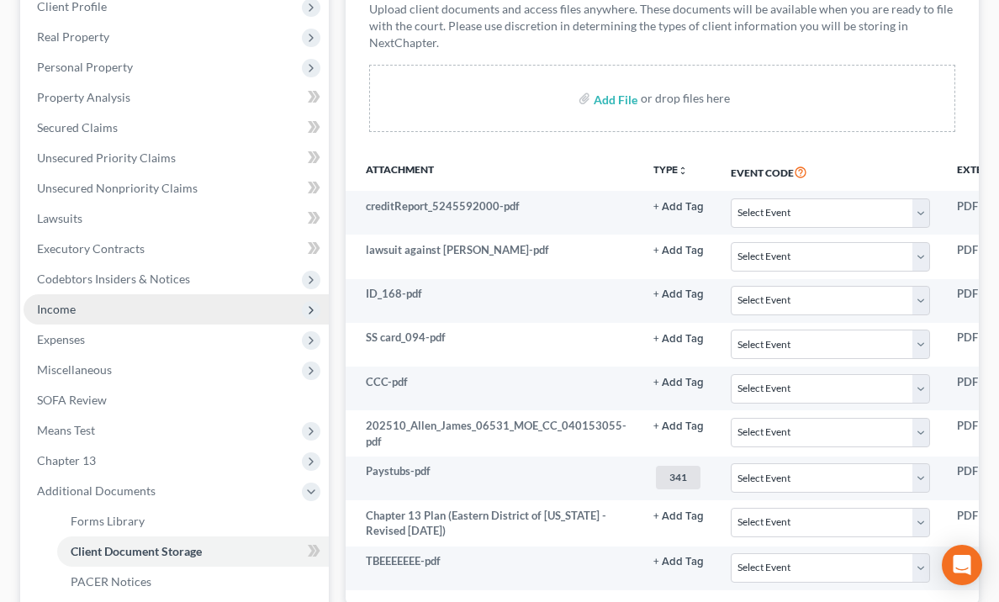
scroll to position [288, 0]
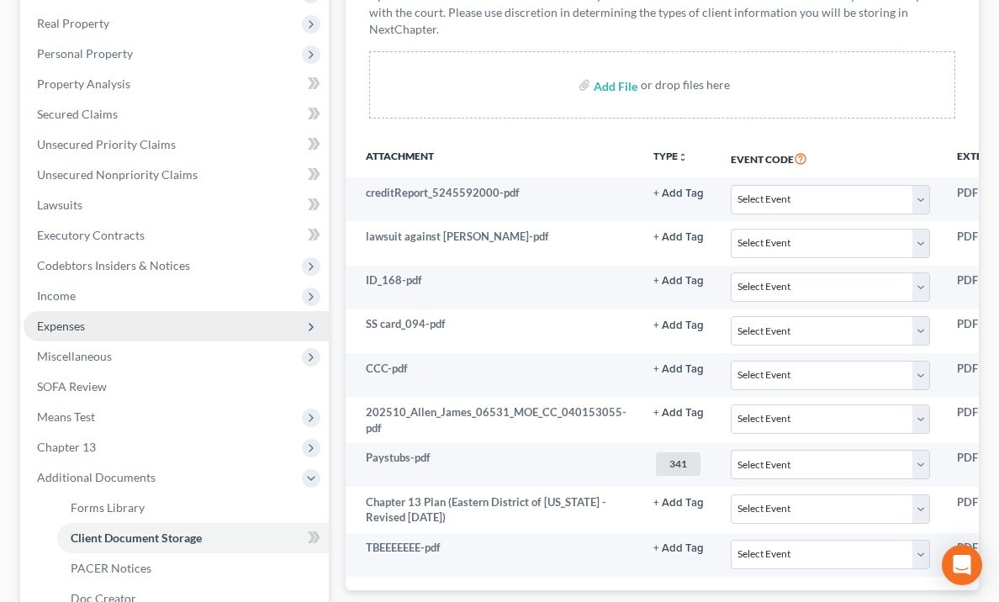
click at [108, 334] on span "Expenses" at bounding box center [176, 326] width 305 height 30
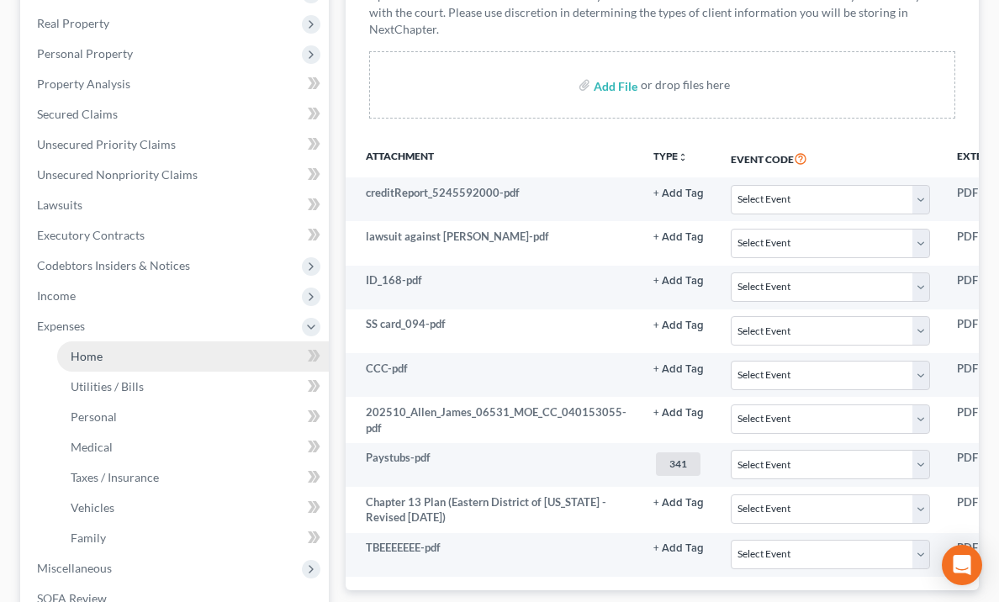
click at [110, 361] on link "Home" at bounding box center [193, 356] width 272 height 30
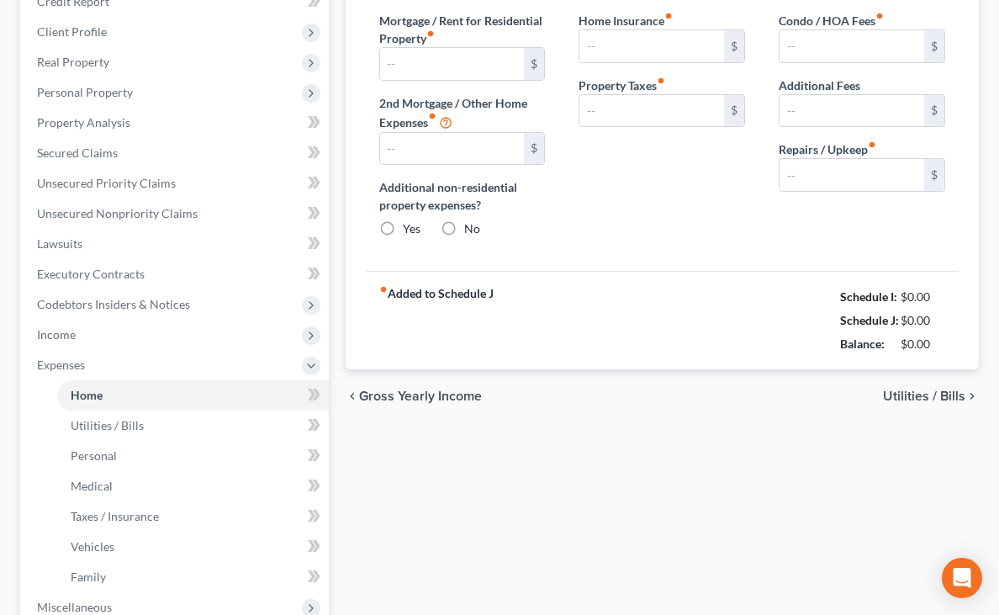
type input "3,300.00"
type input "0.00"
radio input "true"
type input "0.00"
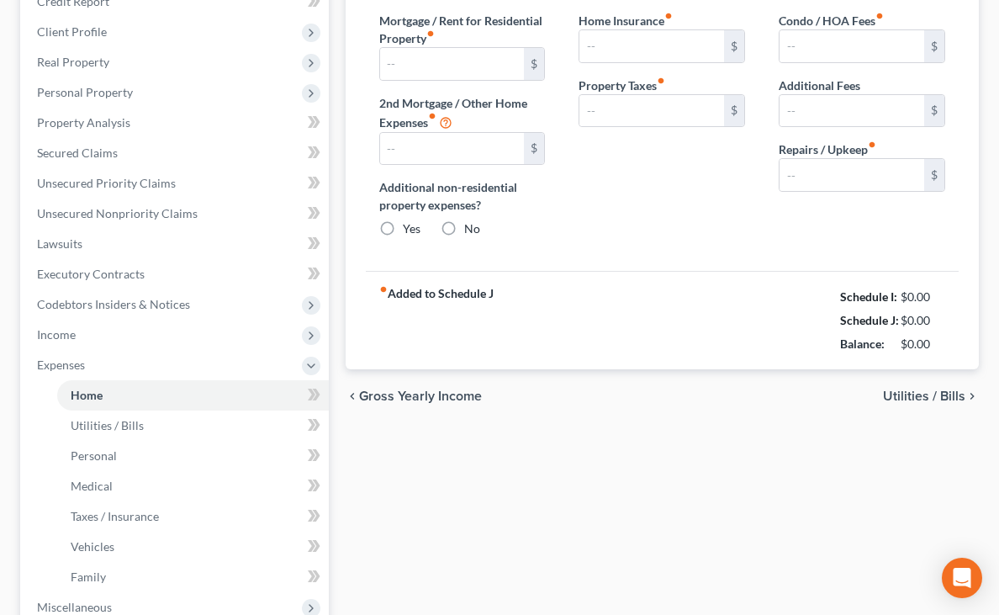
type input "0.00"
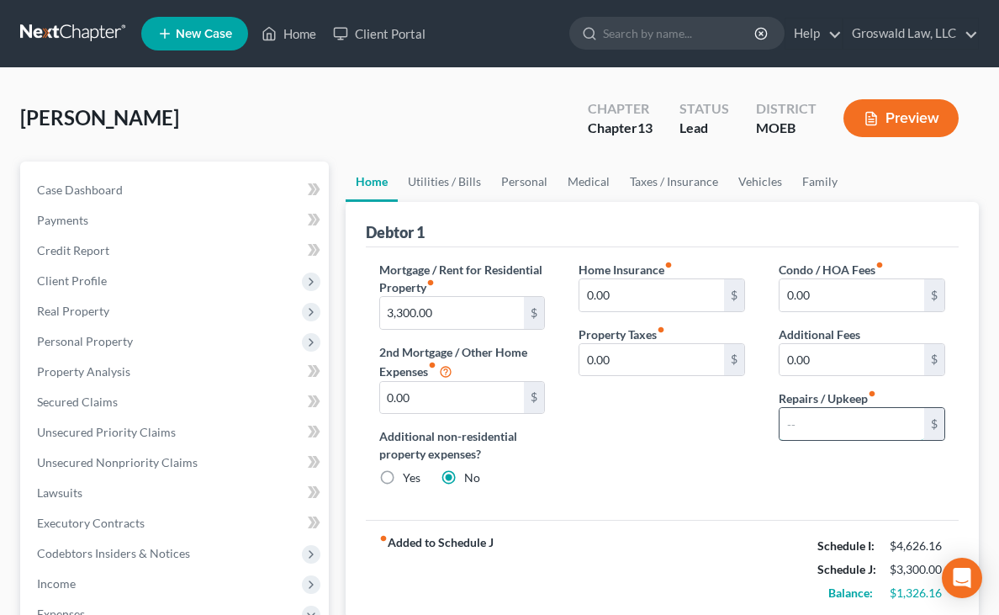
click at [805, 414] on input "text" at bounding box center [851, 424] width 145 height 32
click at [398, 174] on link "Utilities / Bills" at bounding box center [444, 181] width 93 height 40
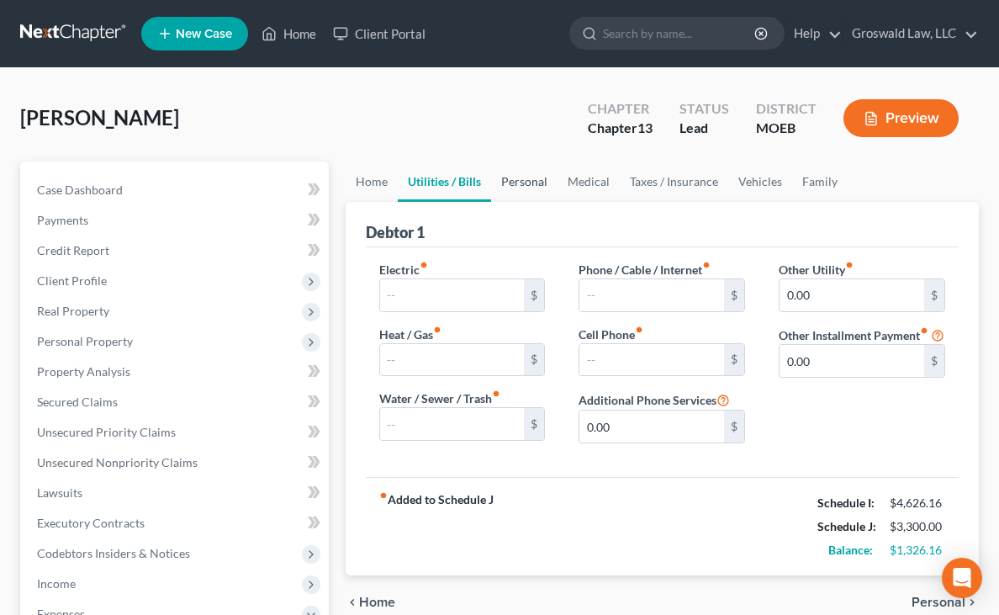
click at [491, 179] on link "Personal" at bounding box center [524, 181] width 66 height 40
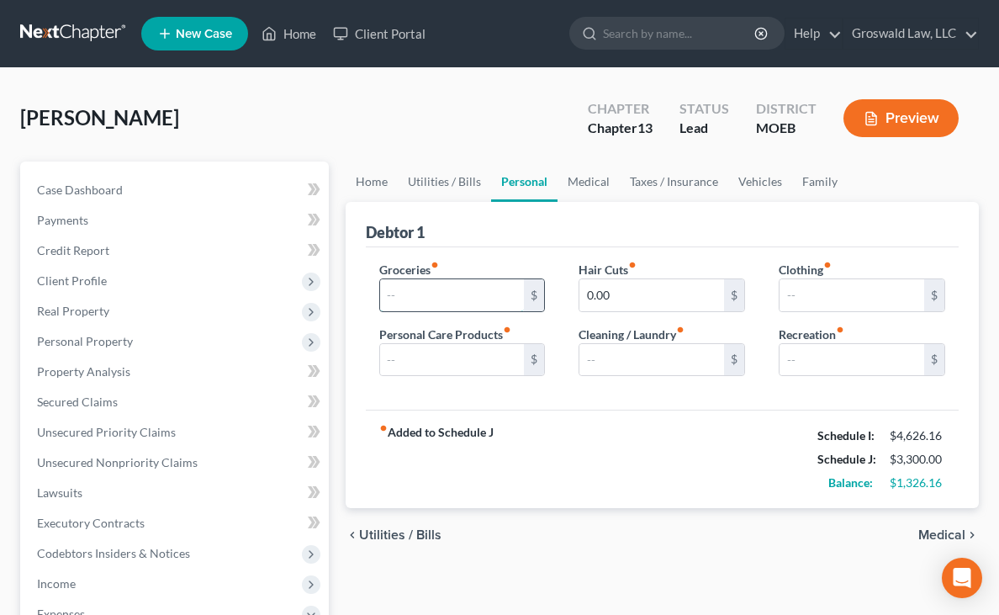
click at [380, 294] on input "text" at bounding box center [452, 295] width 145 height 32
drag, startPoint x: 362, startPoint y: 294, endPoint x: 289, endPoint y: 293, distance: 72.3
click at [362, 293] on div "Groceries fiber_manual_record 1,000 $ Personal Care Products fiber_manual_recor…" at bounding box center [462, 325] width 200 height 129
type input "600"
click at [380, 362] on input "text" at bounding box center [452, 360] width 145 height 32
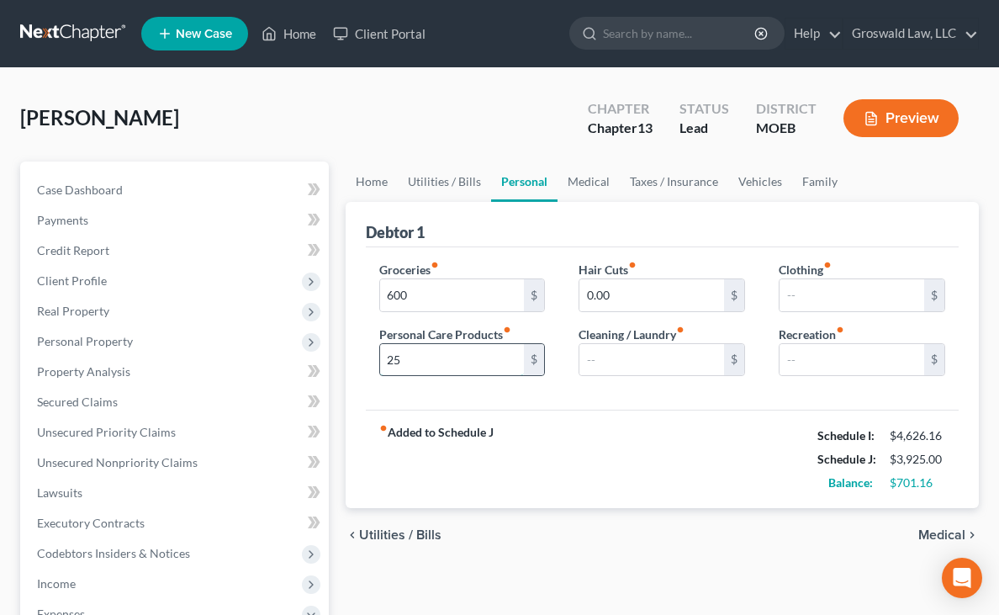
type input "2"
type input "50"
type input "10"
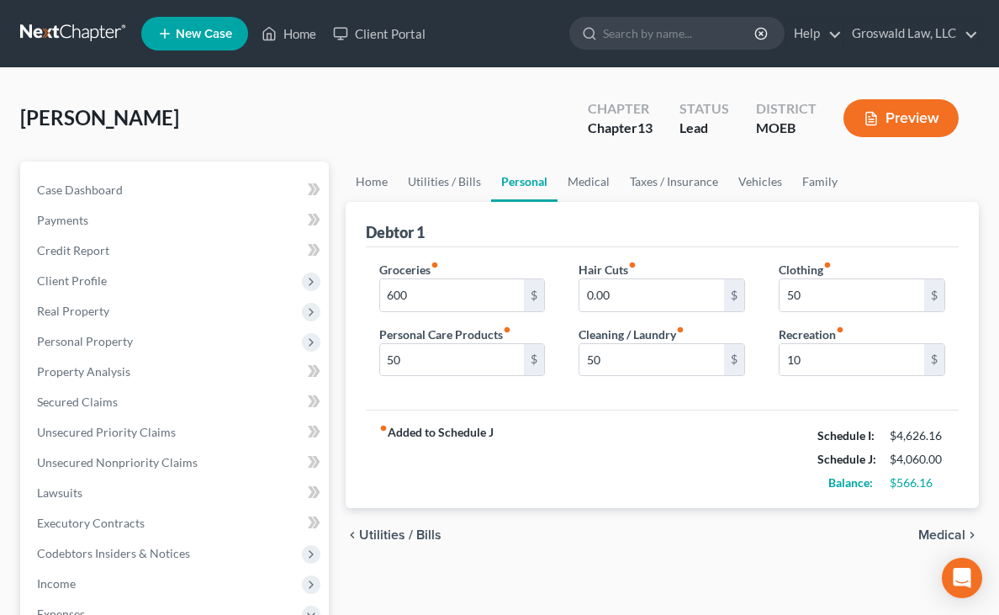
click at [480, 251] on div "Groceries fiber_manual_record 600 $ Personal Care Products fiber_manual_record …" at bounding box center [662, 328] width 593 height 163
click at [557, 174] on link "Medical" at bounding box center [588, 181] width 62 height 40
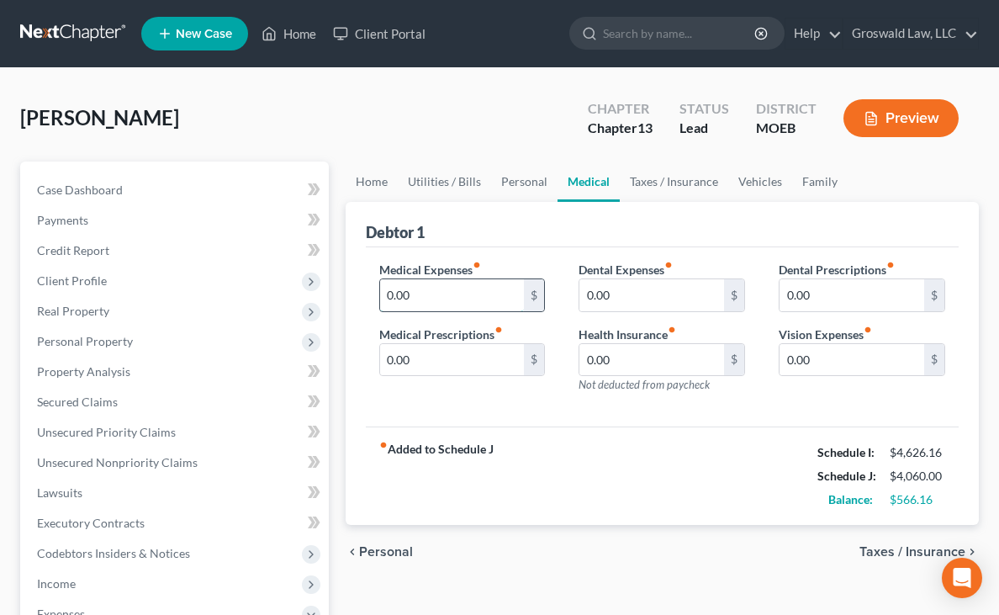
click at [380, 282] on input "0.00" at bounding box center [452, 295] width 145 height 32
type input "60"
click at [620, 175] on link "Taxes / Insurance" at bounding box center [674, 181] width 108 height 40
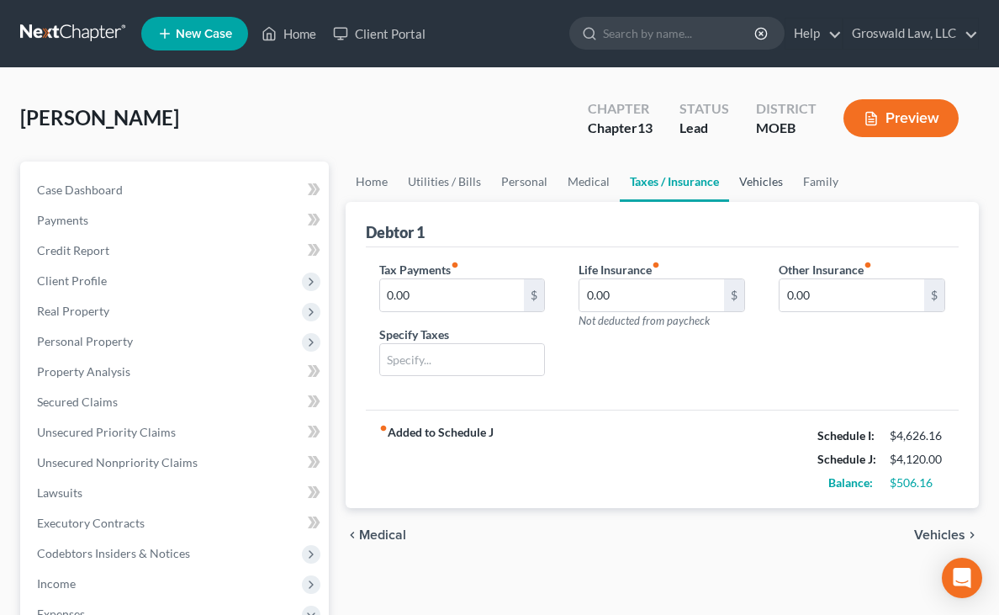
click at [729, 191] on link "Vehicles" at bounding box center [761, 181] width 64 height 40
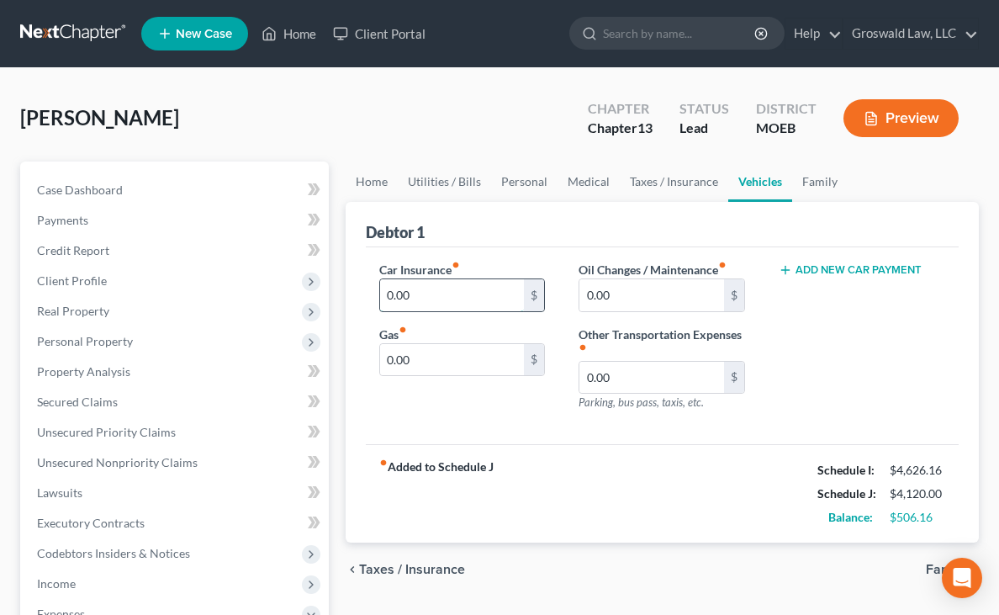
click at [380, 292] on input "0.00" at bounding box center [452, 295] width 145 height 32
click at [380, 369] on input "0.00" at bounding box center [452, 360] width 145 height 32
type input "150"
click at [438, 245] on div "Debtor 1" at bounding box center [662, 224] width 593 height 45
click at [620, 182] on link "Taxes / Insurance" at bounding box center [674, 181] width 108 height 40
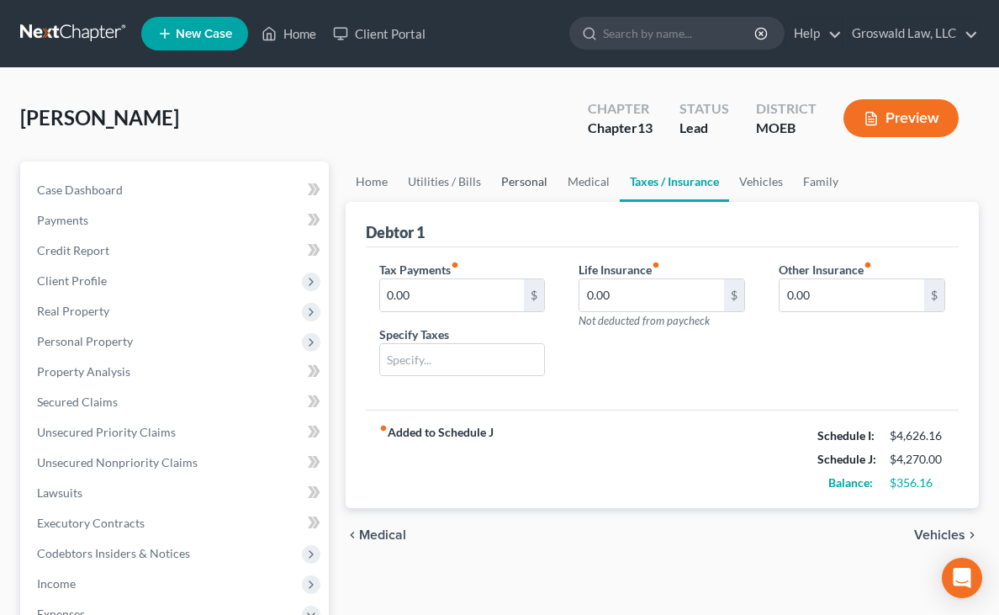
click at [491, 187] on link "Personal" at bounding box center [524, 181] width 66 height 40
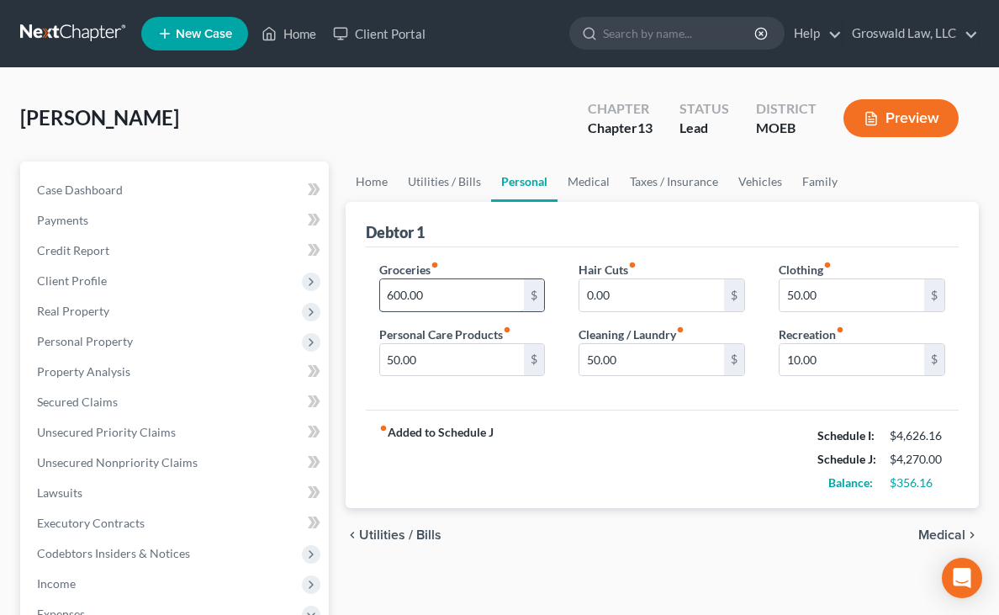
click at [380, 299] on input "600.00" at bounding box center [452, 295] width 145 height 32
type input "500"
click at [388, 233] on div "Debtor 1" at bounding box center [662, 224] width 593 height 45
click at [398, 184] on link "Utilities / Bills" at bounding box center [444, 181] width 93 height 40
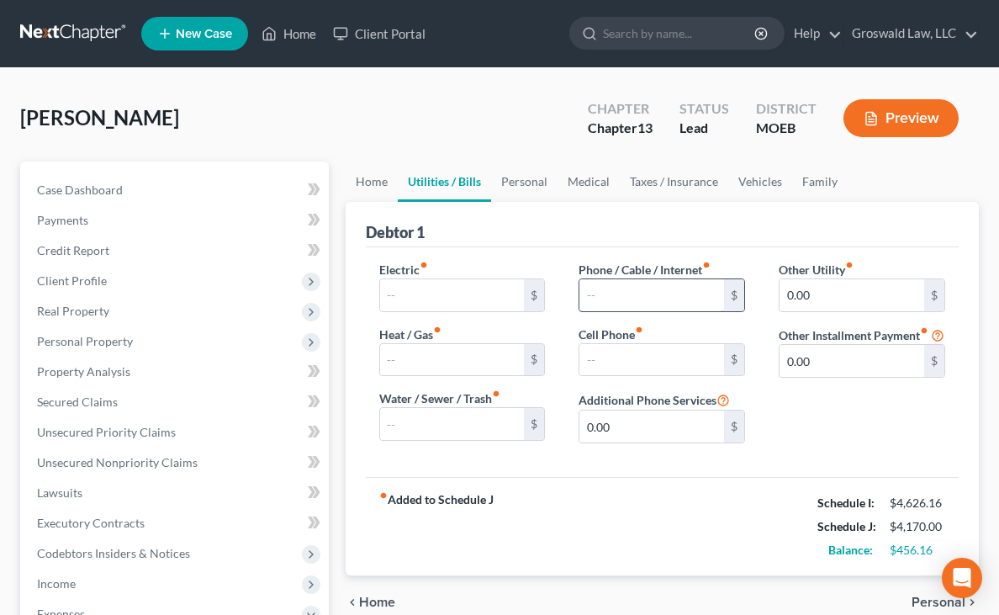
click at [579, 293] on input "text" at bounding box center [651, 295] width 145 height 32
type input "40"
click at [541, 221] on div "Debtor 1" at bounding box center [662, 224] width 593 height 45
click at [346, 174] on link "Home" at bounding box center [372, 181] width 52 height 40
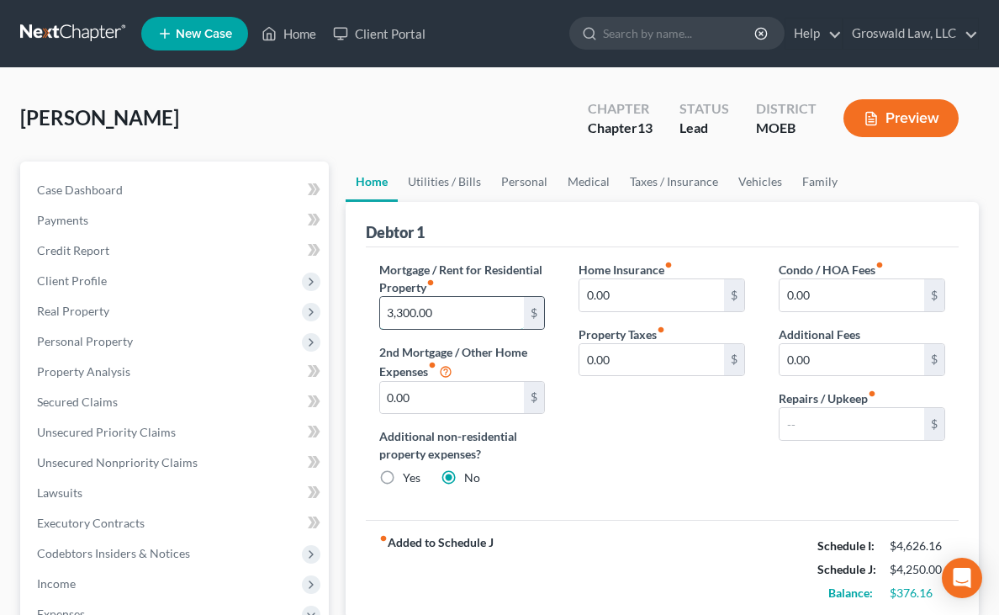
click at [380, 311] on input "3,300.00" at bounding box center [452, 313] width 145 height 32
type input "6"
type input "3,000"
click at [615, 457] on div "Home Insurance fiber_manual_record 0.00 $ Property Taxes fiber_manual_record 0.…" at bounding box center [662, 381] width 200 height 240
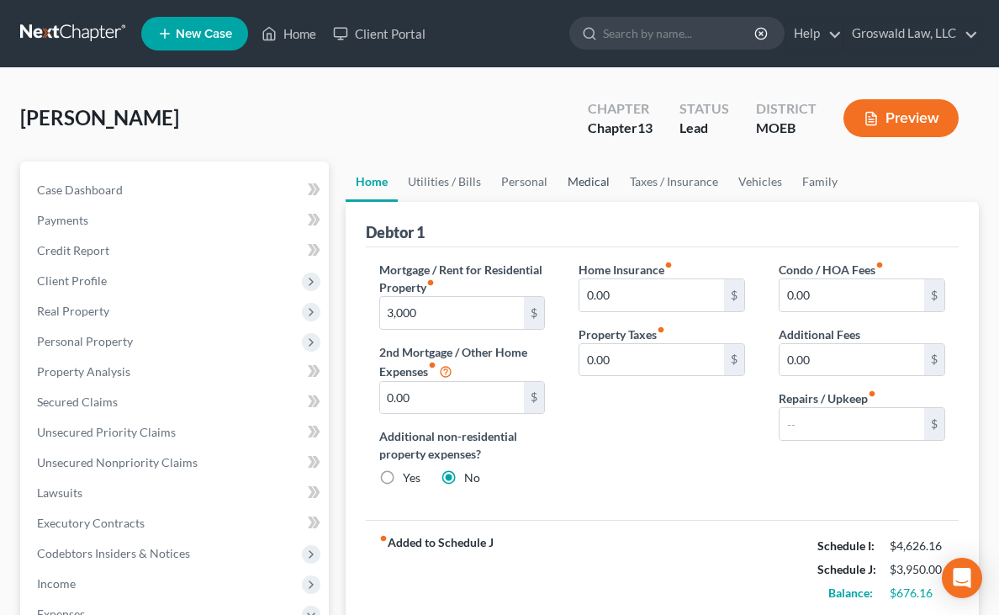
click at [557, 181] on link "Medical" at bounding box center [588, 181] width 62 height 40
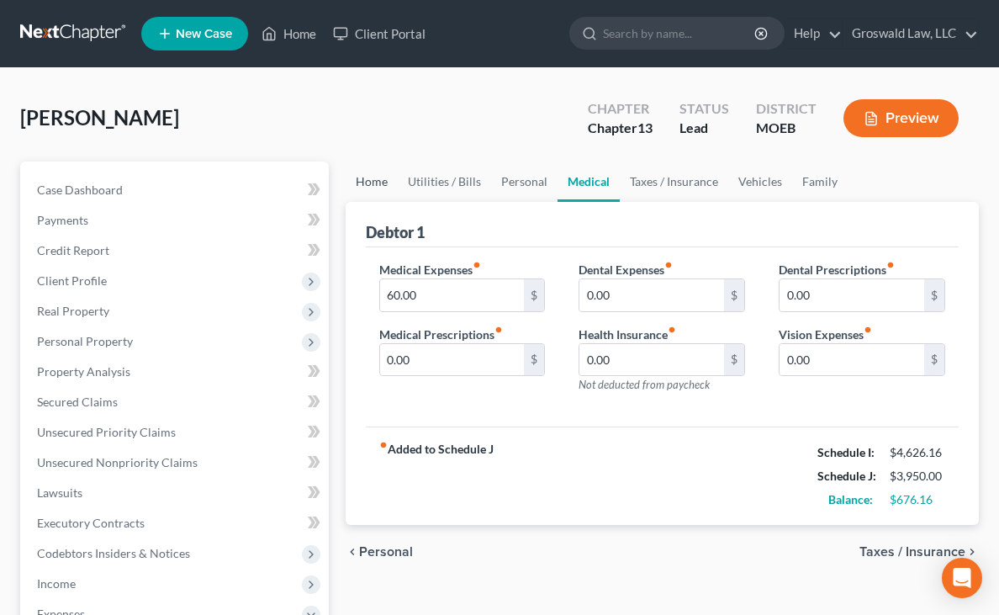
click at [346, 177] on link "Home" at bounding box center [372, 181] width 52 height 40
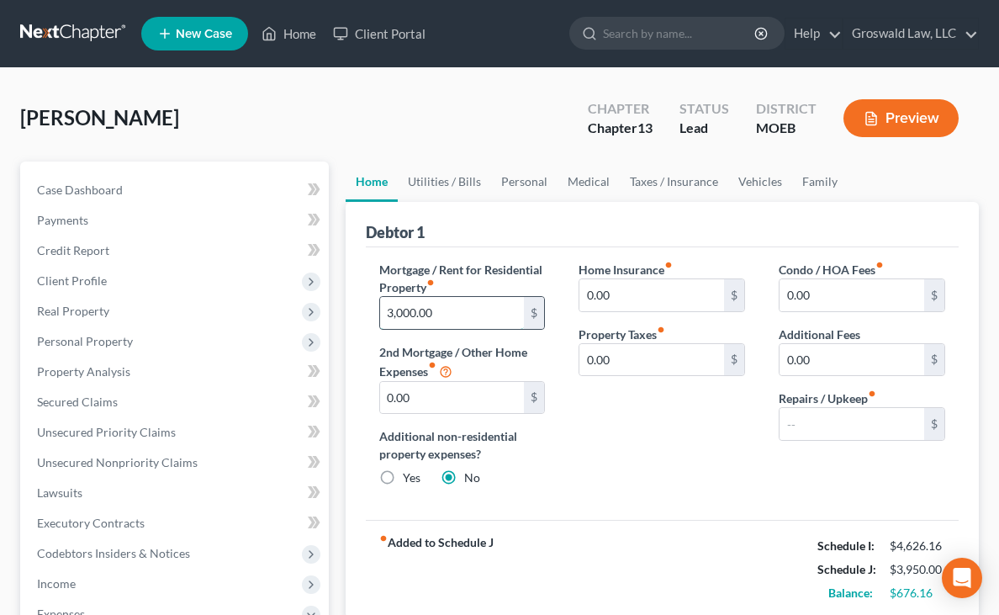
click at [380, 319] on input "3,000.00" at bounding box center [452, 313] width 145 height 32
type input "3,300"
click at [612, 450] on div "Home Insurance fiber_manual_record 0.00 $ Property Taxes fiber_manual_record 0.…" at bounding box center [662, 381] width 200 height 240
click at [398, 181] on link "Utilities / Bills" at bounding box center [444, 181] width 93 height 40
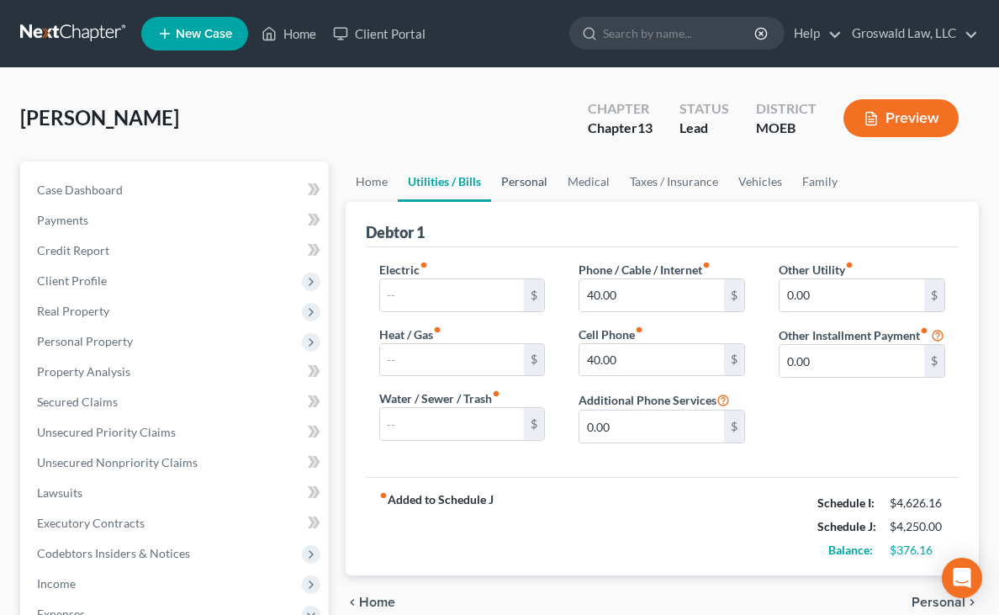
click at [491, 189] on link "Personal" at bounding box center [524, 181] width 66 height 40
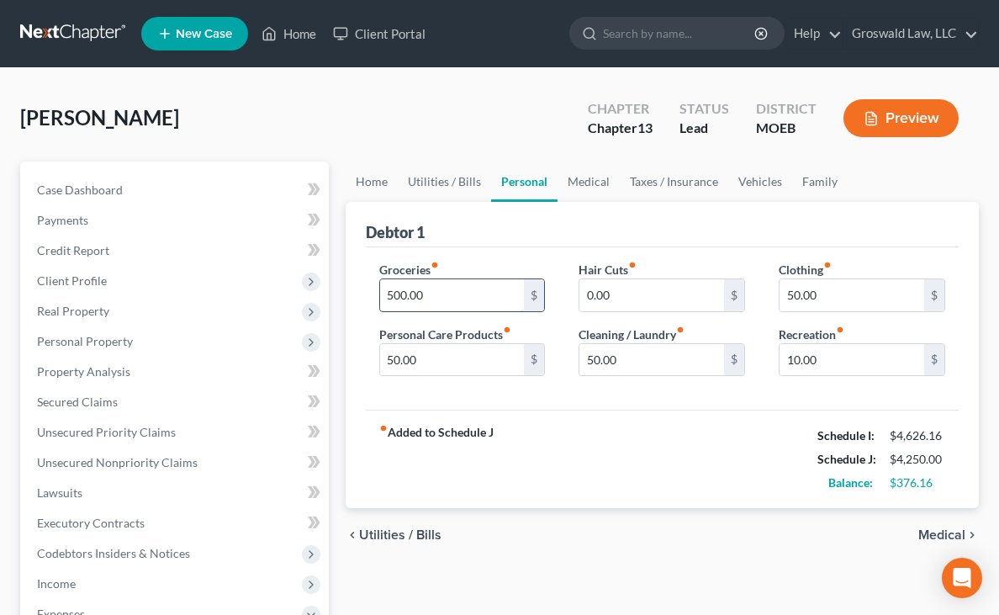
click at [380, 291] on input "500.00" at bounding box center [452, 295] width 145 height 32
type input "400"
type input "10"
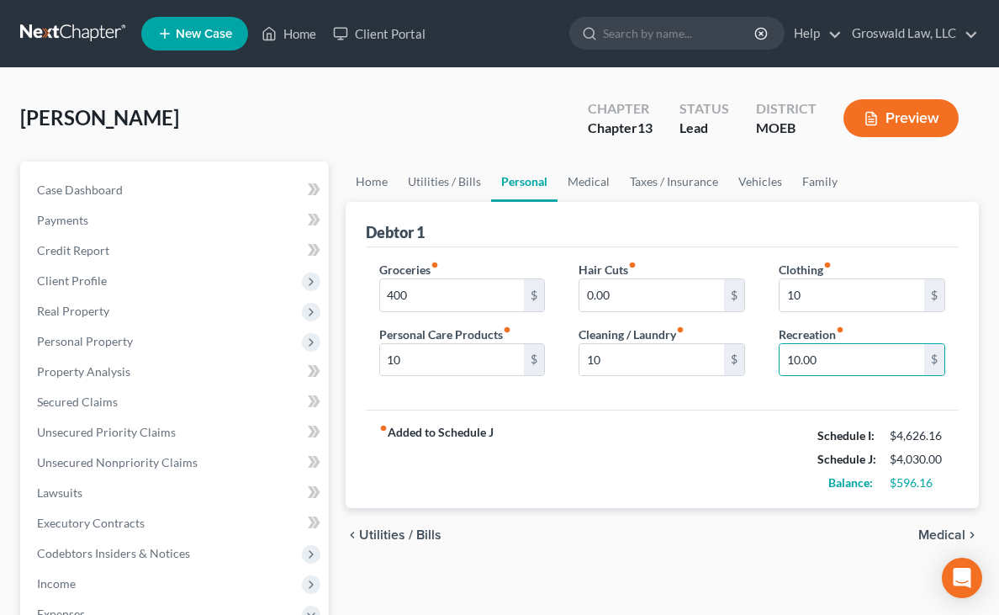
click at [457, 214] on div "Debtor 1" at bounding box center [662, 224] width 593 height 45
click at [557, 178] on link "Medical" at bounding box center [588, 181] width 62 height 40
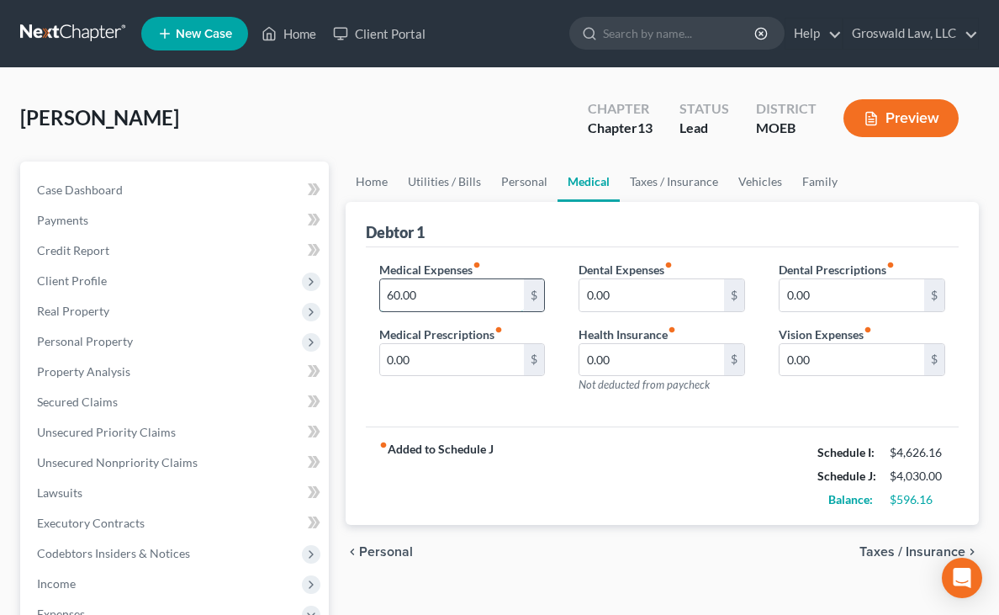
click at [380, 291] on input "60.00" at bounding box center [452, 295] width 145 height 32
type input "40"
click at [620, 183] on link "Taxes / Insurance" at bounding box center [674, 181] width 108 height 40
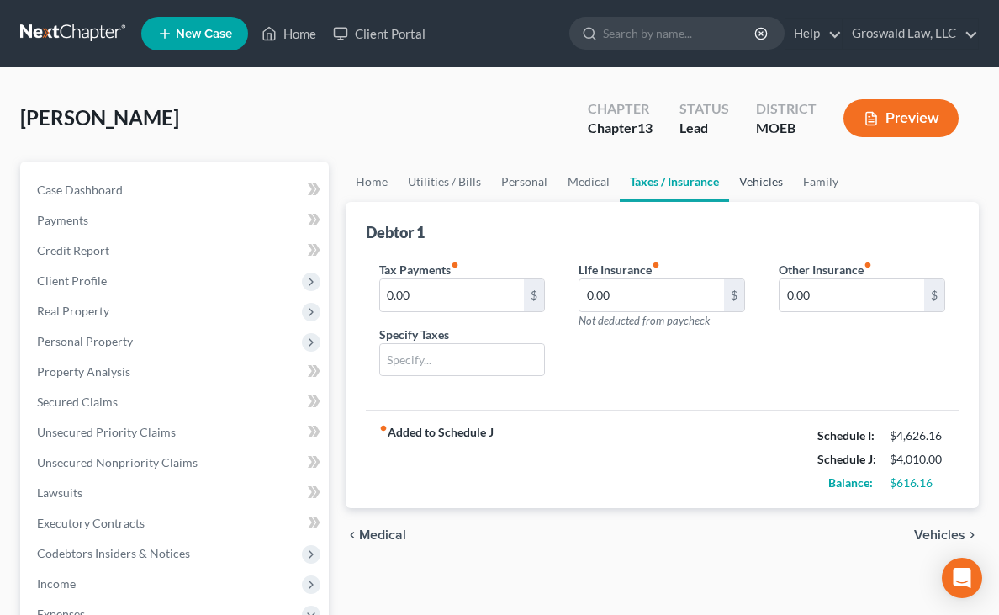
click at [729, 180] on link "Vehicles" at bounding box center [761, 181] width 64 height 40
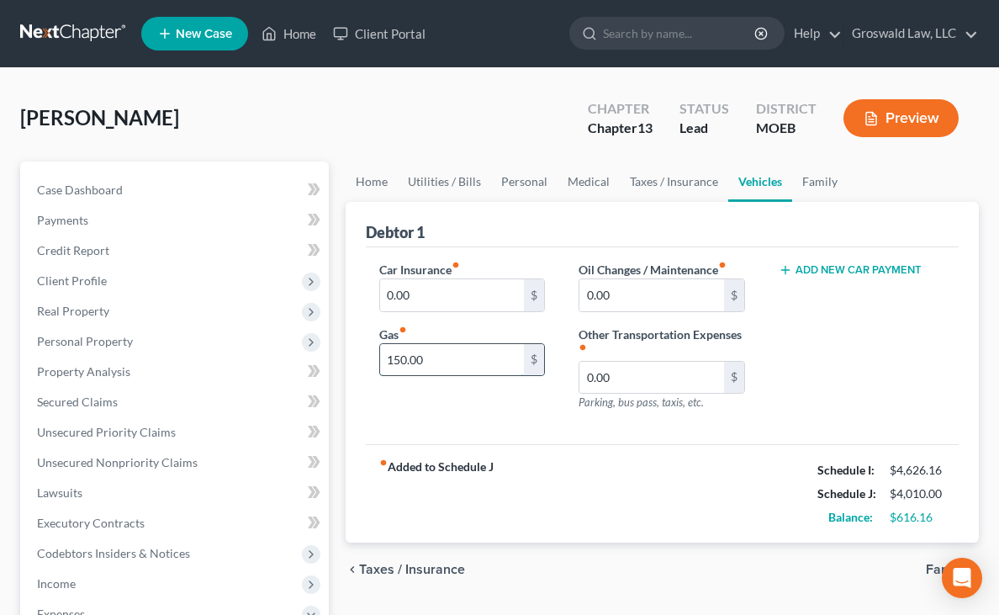
click at [380, 364] on input "150.00" at bounding box center [452, 360] width 145 height 32
click at [380, 364] on input "125" at bounding box center [452, 360] width 145 height 32
click at [478, 460] on div "fiber_manual_record Added to Schedule J Schedule I: $4,626.16 Schedule J: $3,97…" at bounding box center [662, 493] width 593 height 98
click at [905, 120] on button "Preview" at bounding box center [900, 118] width 115 height 38
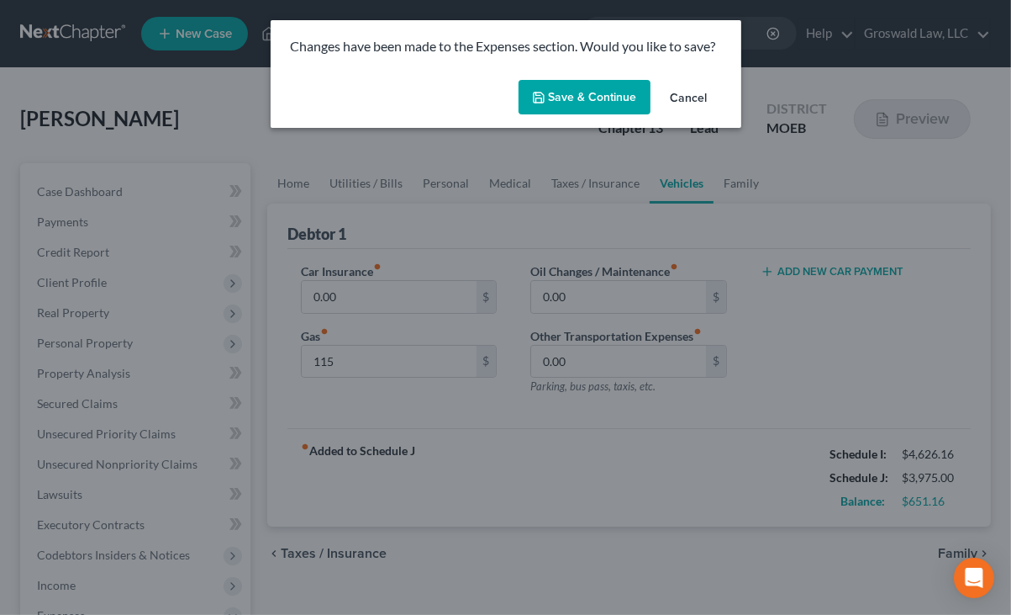
click at [573, 108] on button "Save & Continue" at bounding box center [585, 97] width 132 height 35
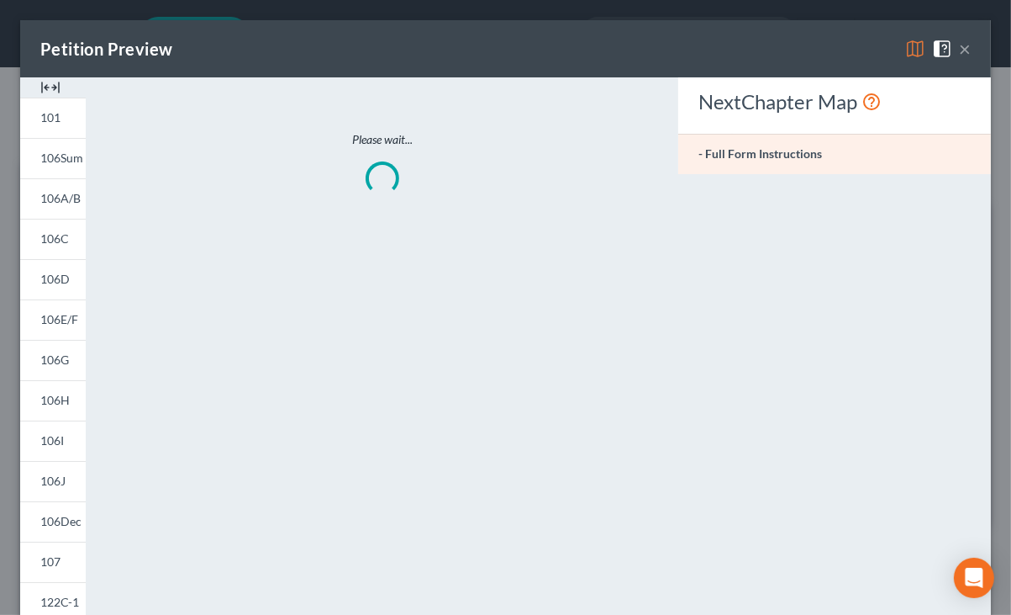
type input "115.00"
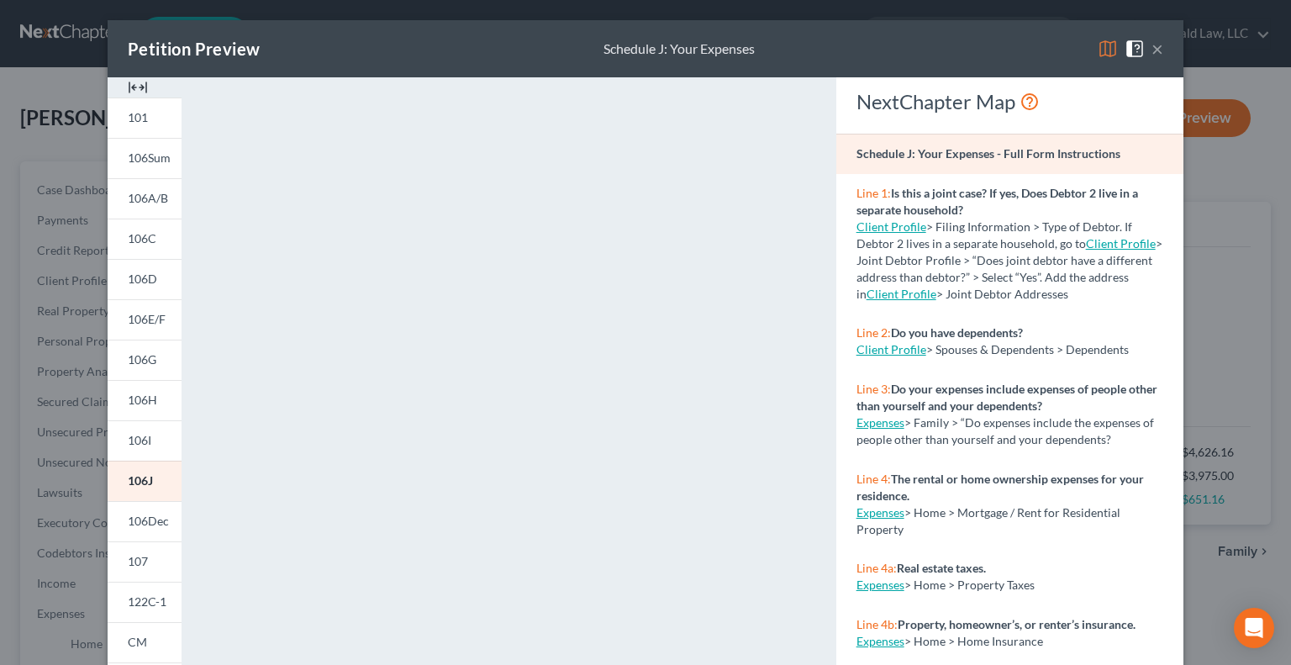
click at [128, 83] on img at bounding box center [138, 87] width 20 height 20
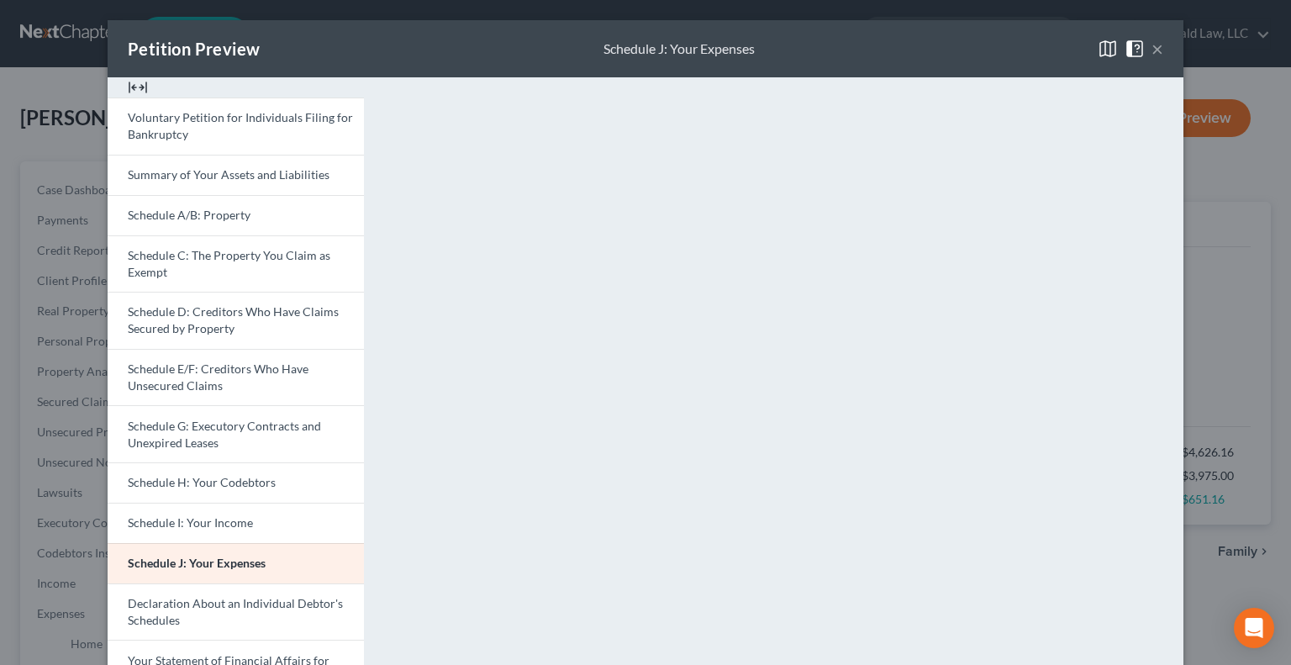
click at [1152, 46] on button "×" at bounding box center [1158, 49] width 12 height 20
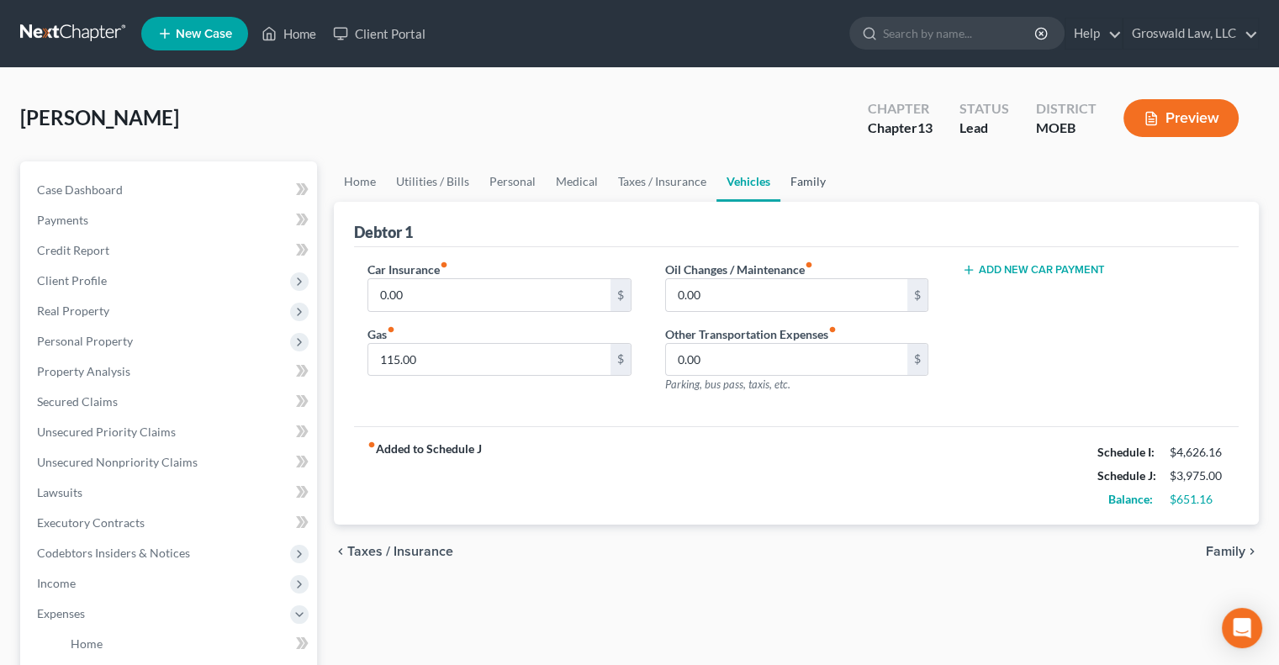
click at [794, 190] on link "Family" at bounding box center [807, 181] width 55 height 40
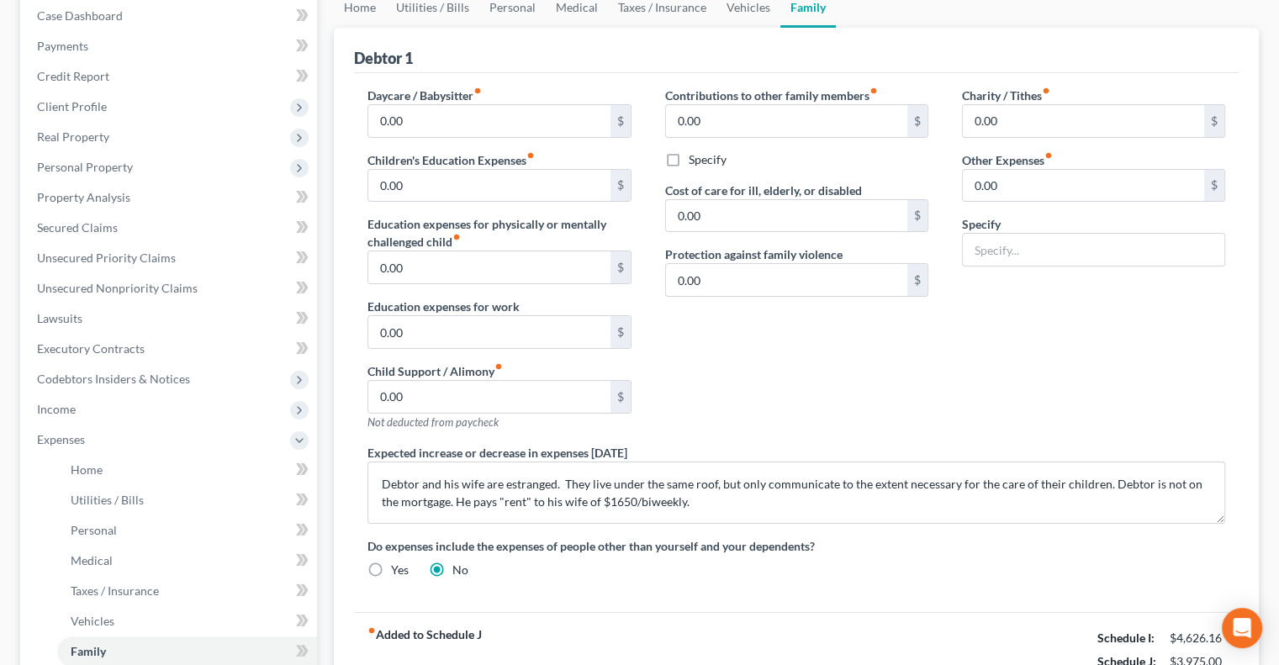
scroll to position [175, 0]
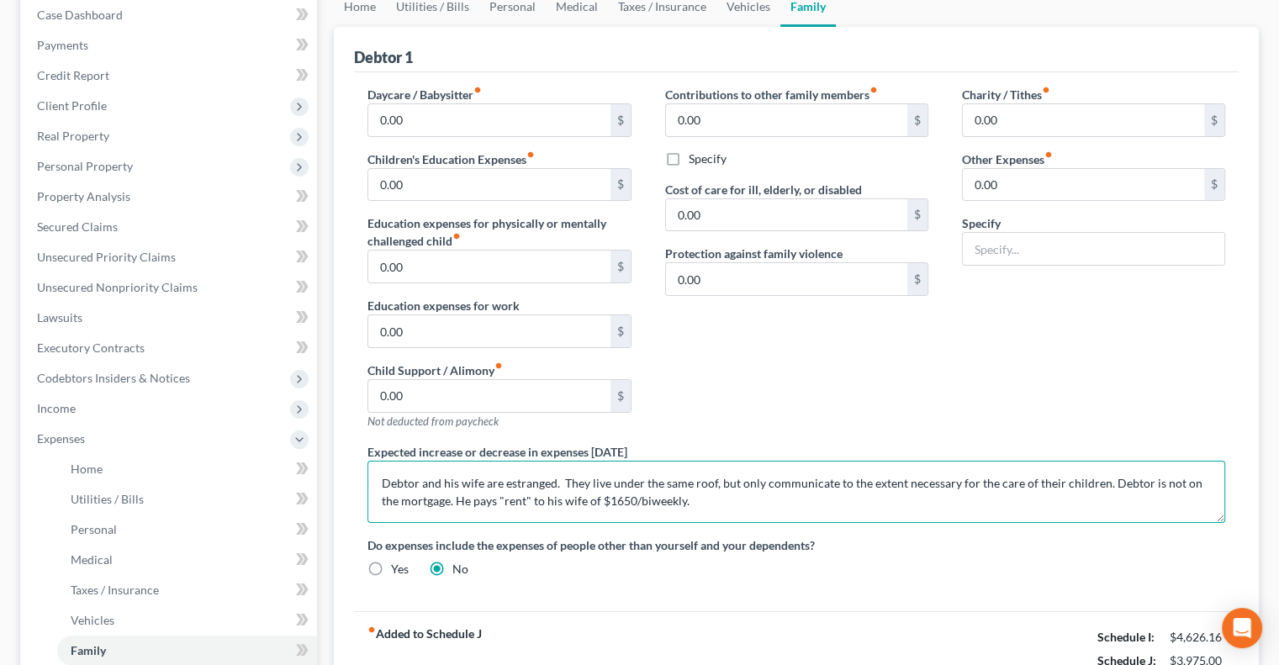
click at [429, 503] on textarea "Debtor and his wife are estranged. They live under the same roof, but only comm…" at bounding box center [796, 492] width 858 height 62
type textarea "Debtor and his wife are estranged. They live under the same roof, but only comm…"
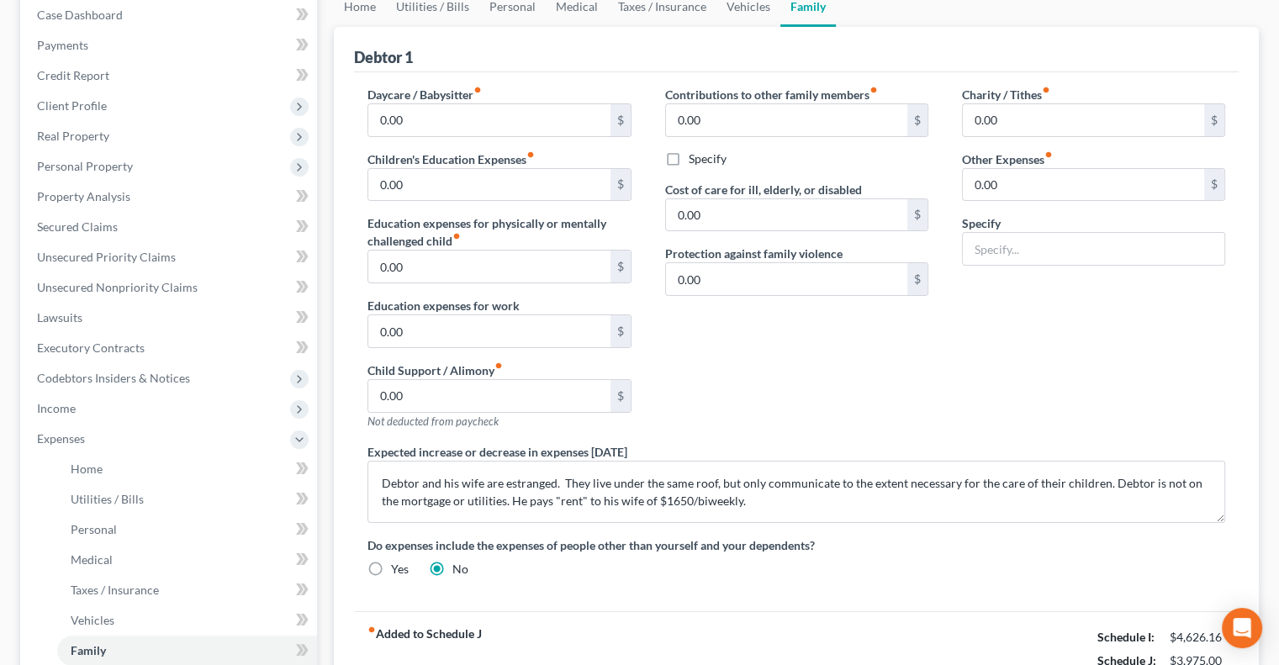
click at [704, 410] on div "Contributions to other family members fiber_manual_record 0.00 $ Specify Cost o…" at bounding box center [796, 264] width 297 height 357
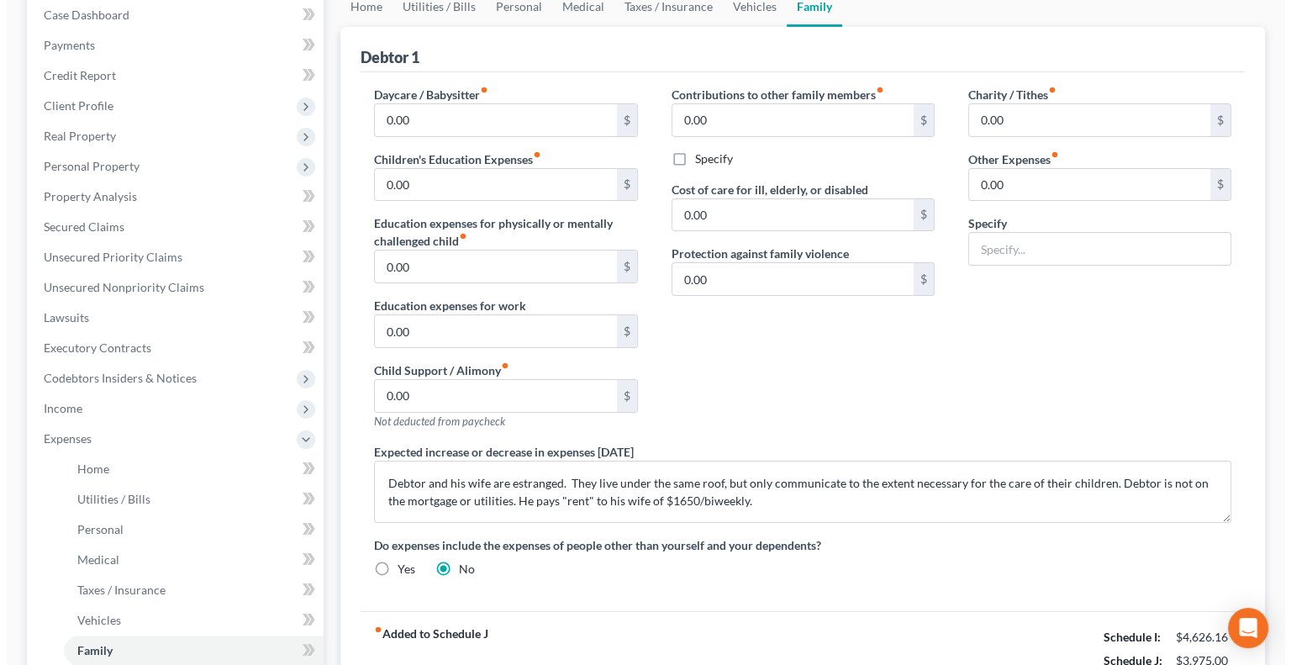
scroll to position [0, 0]
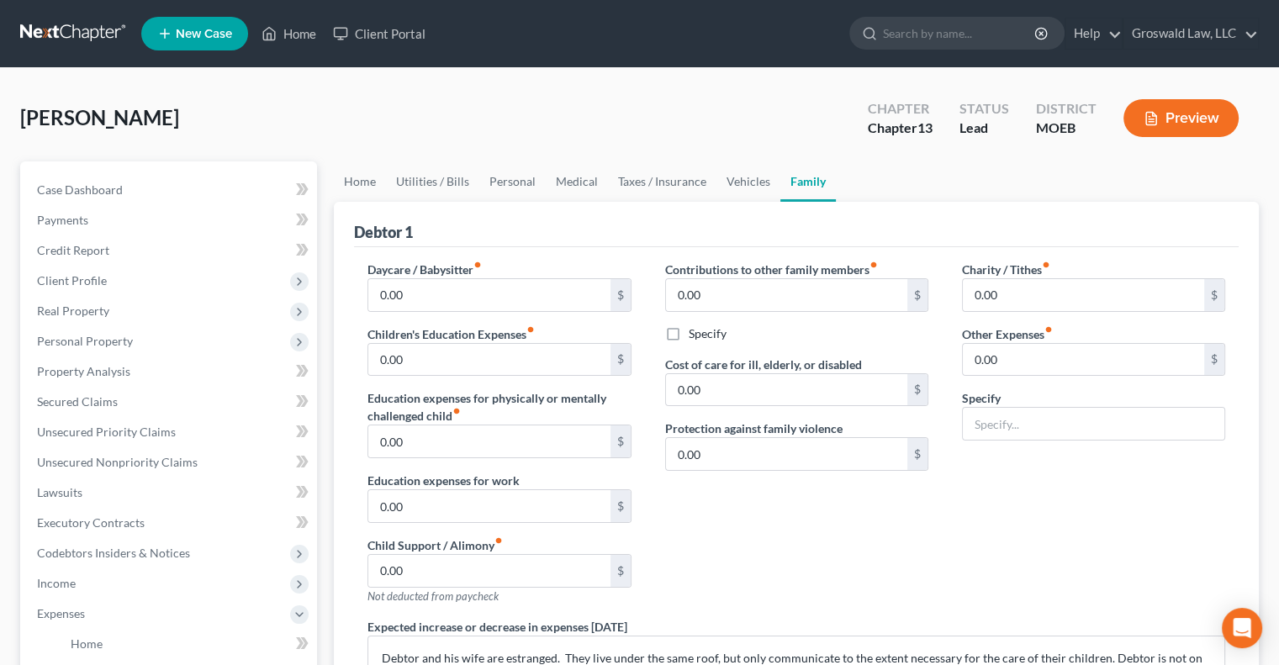
click at [1159, 120] on button "Preview" at bounding box center [1180, 118] width 115 height 38
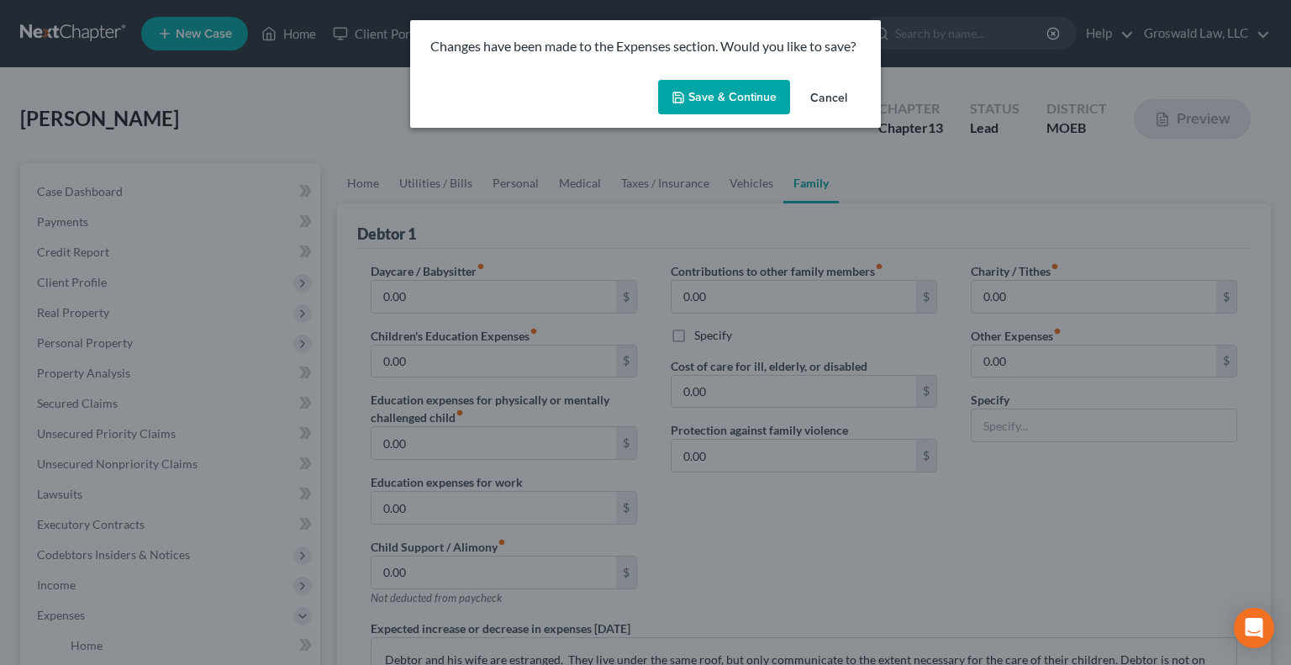
click at [682, 93] on icon "button" at bounding box center [678, 97] width 13 height 13
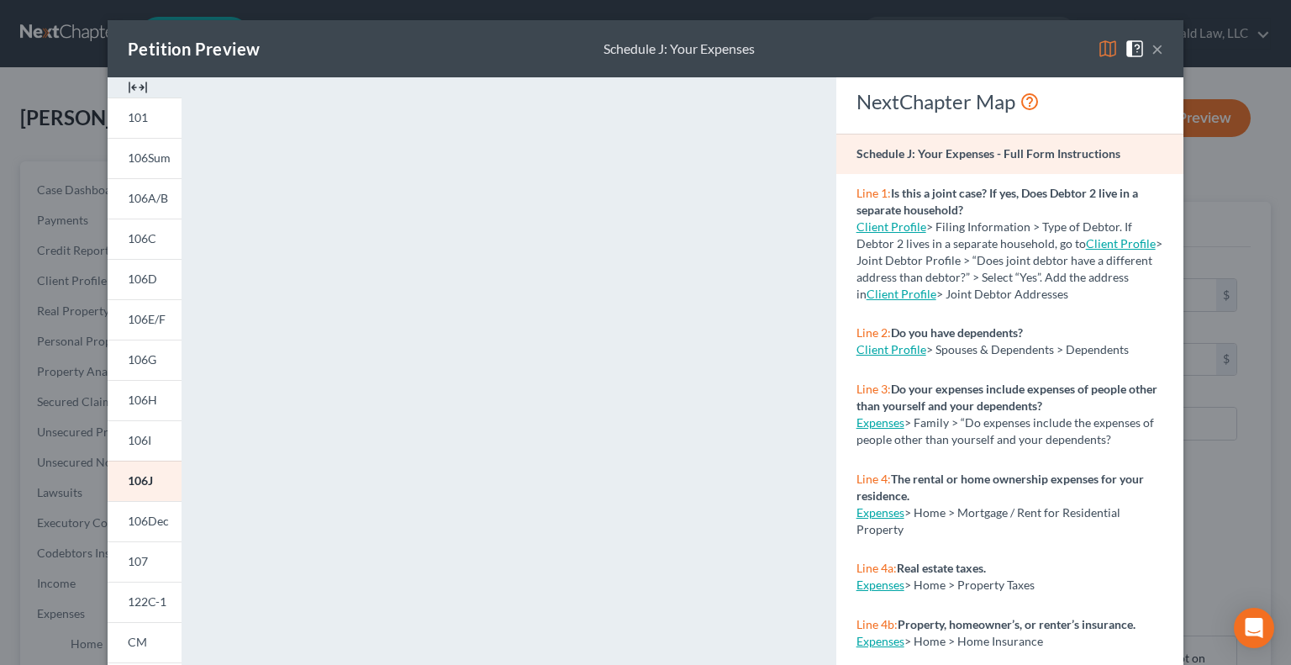
click at [129, 83] on img at bounding box center [138, 87] width 20 height 20
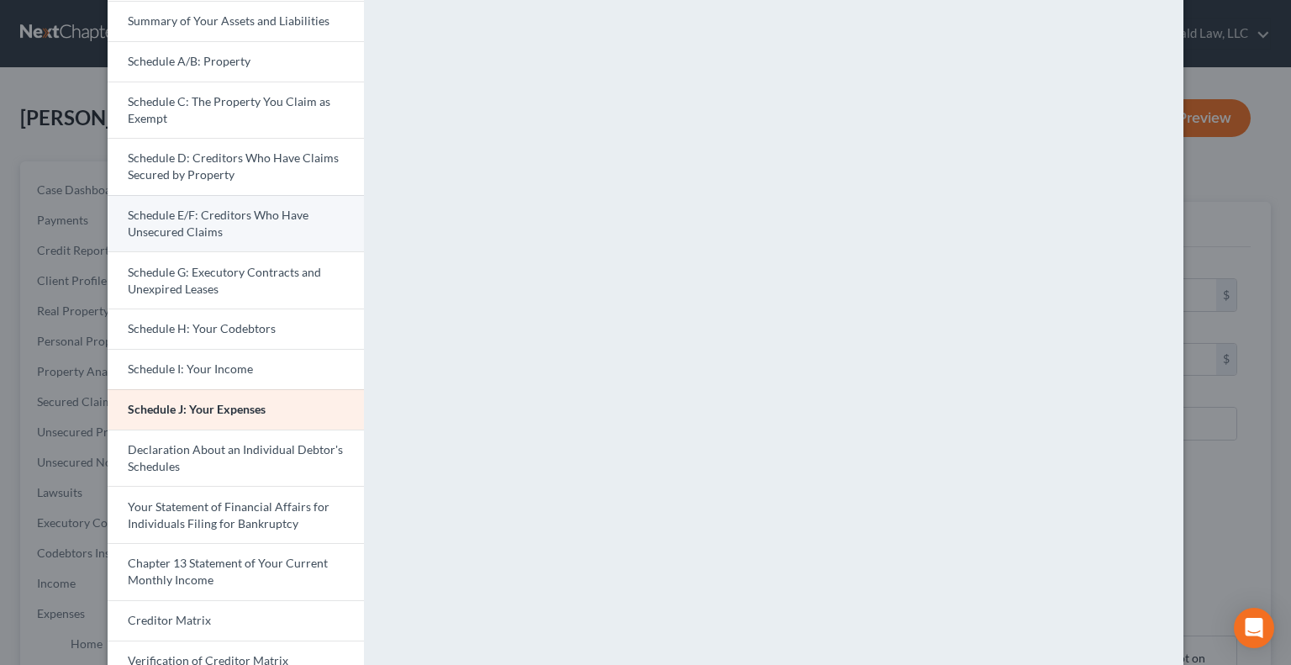
scroll to position [174, 0]
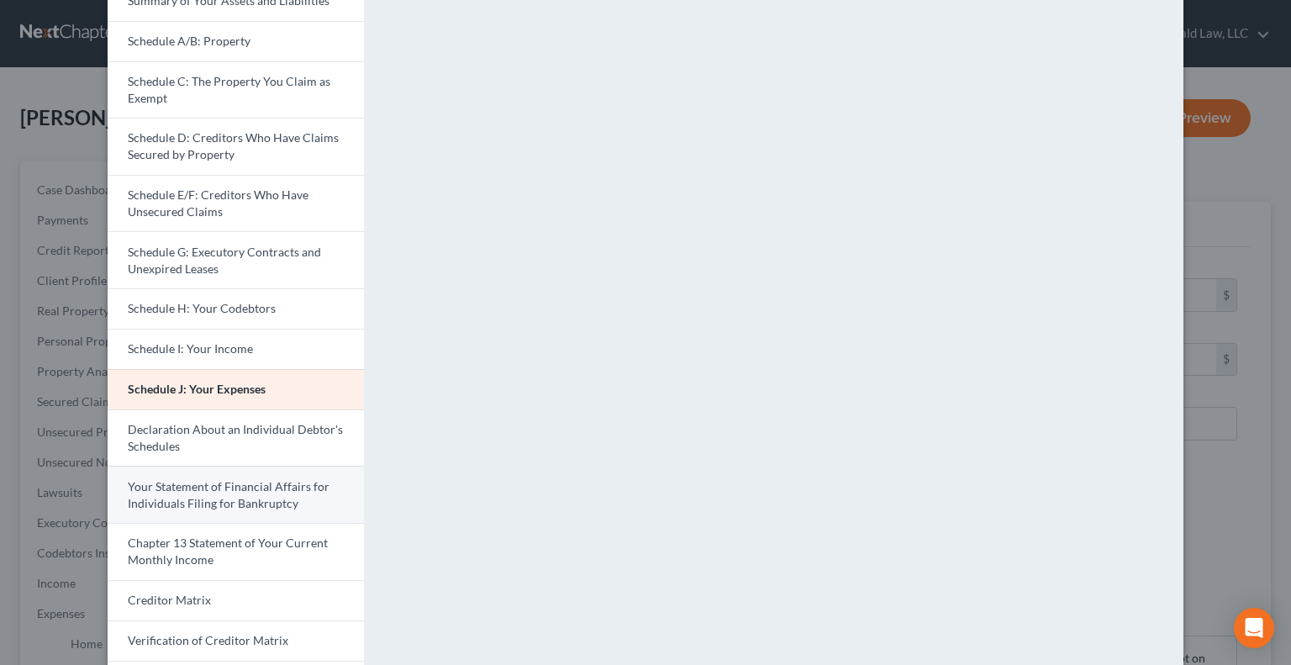
click at [196, 489] on span "Your Statement of Financial Affairs for Individuals Filing for Bankruptcy" at bounding box center [229, 494] width 202 height 31
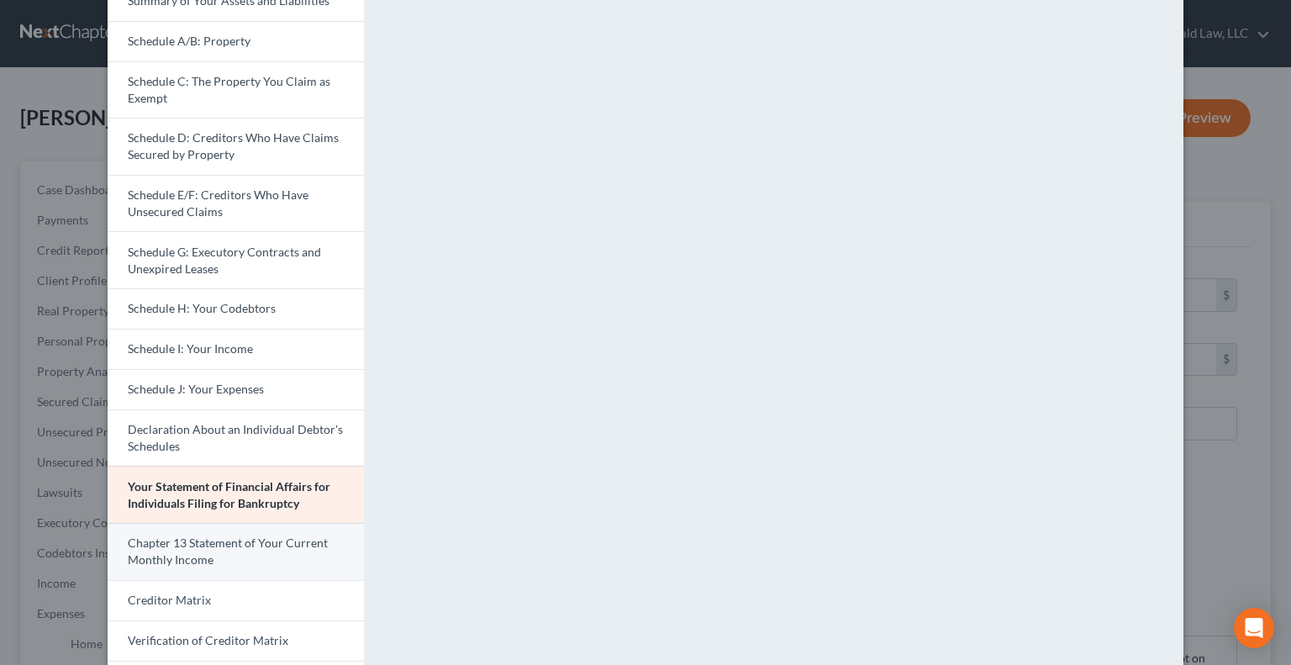
scroll to position [336, 0]
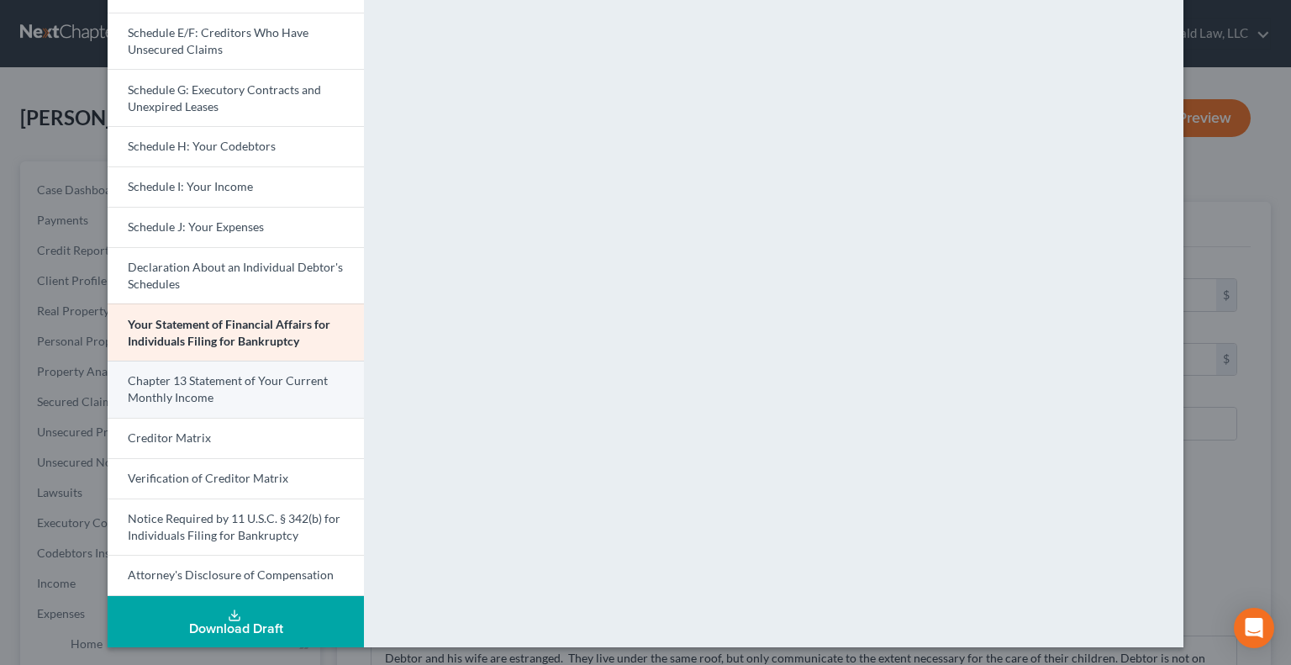
click at [219, 393] on link "Chapter 13 Statement of Your Current Monthly Income" at bounding box center [236, 389] width 256 height 57
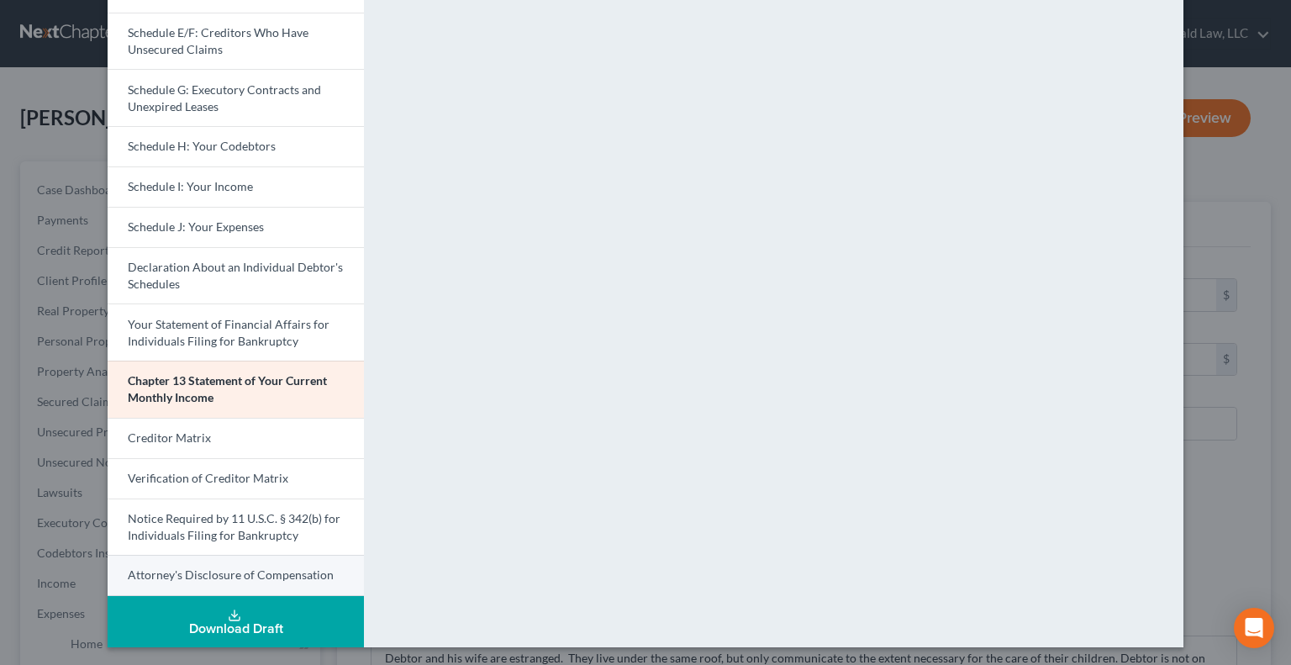
click at [199, 582] on link "Attorney's Disclosure of Compensation" at bounding box center [236, 575] width 256 height 41
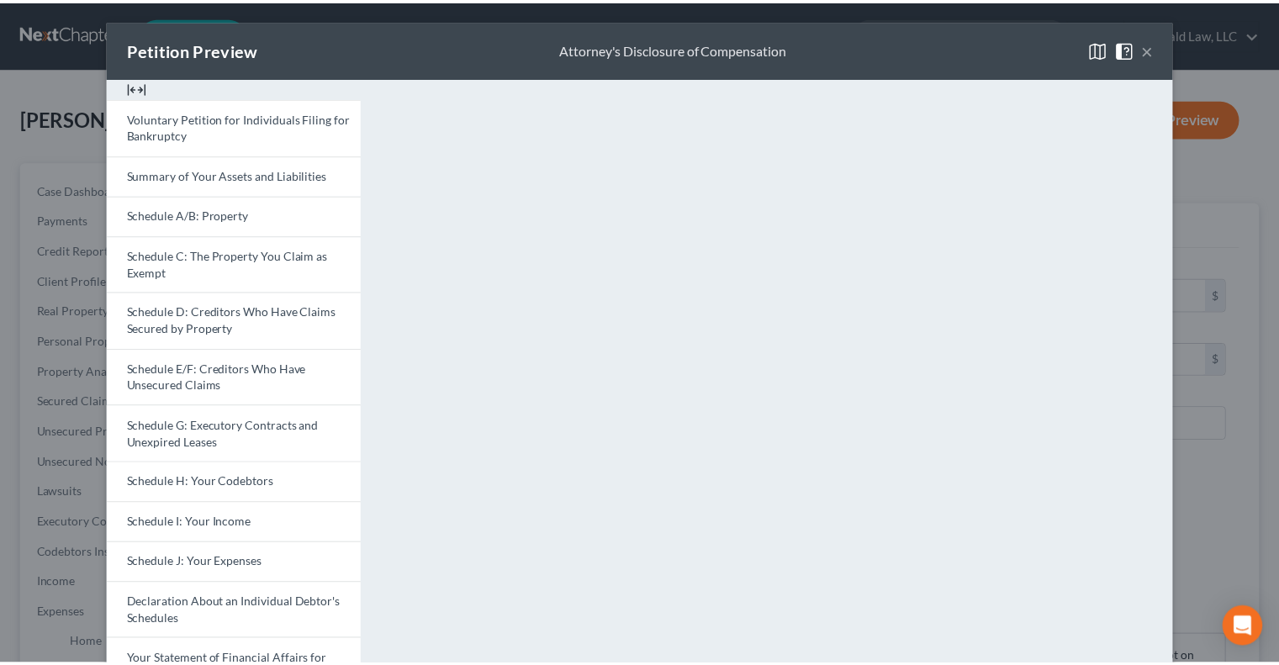
scroll to position [0, 0]
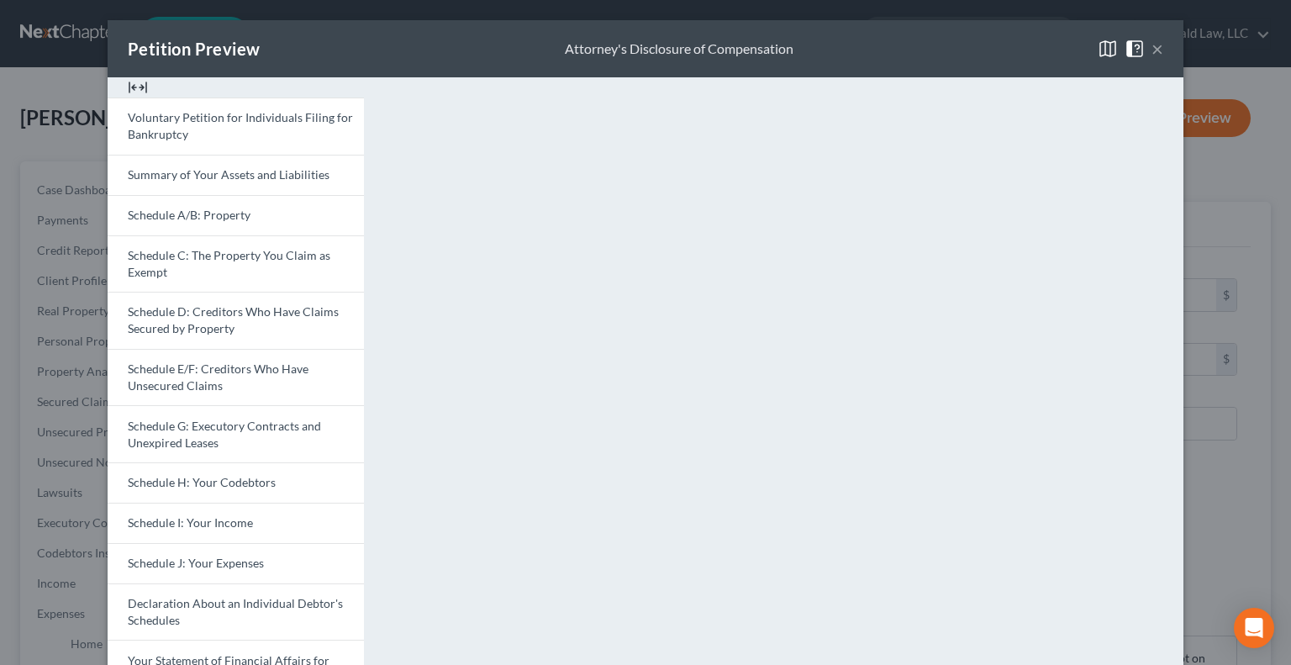
click at [1152, 40] on button "×" at bounding box center [1158, 49] width 12 height 20
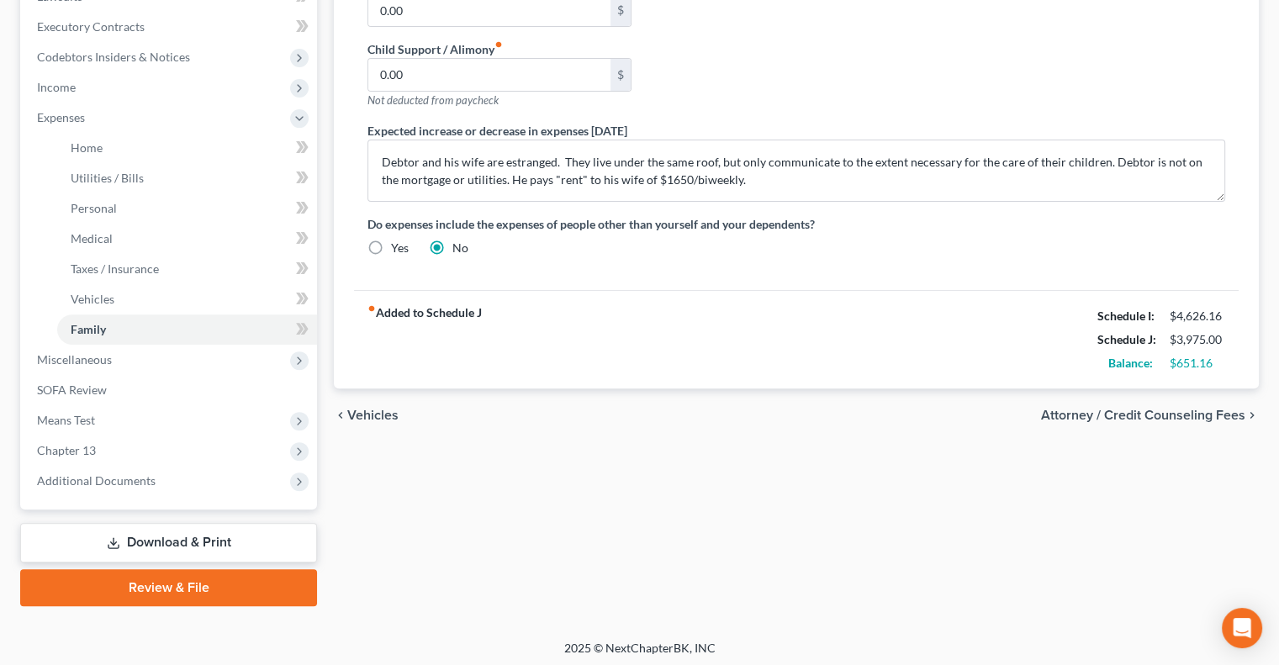
scroll to position [499, 0]
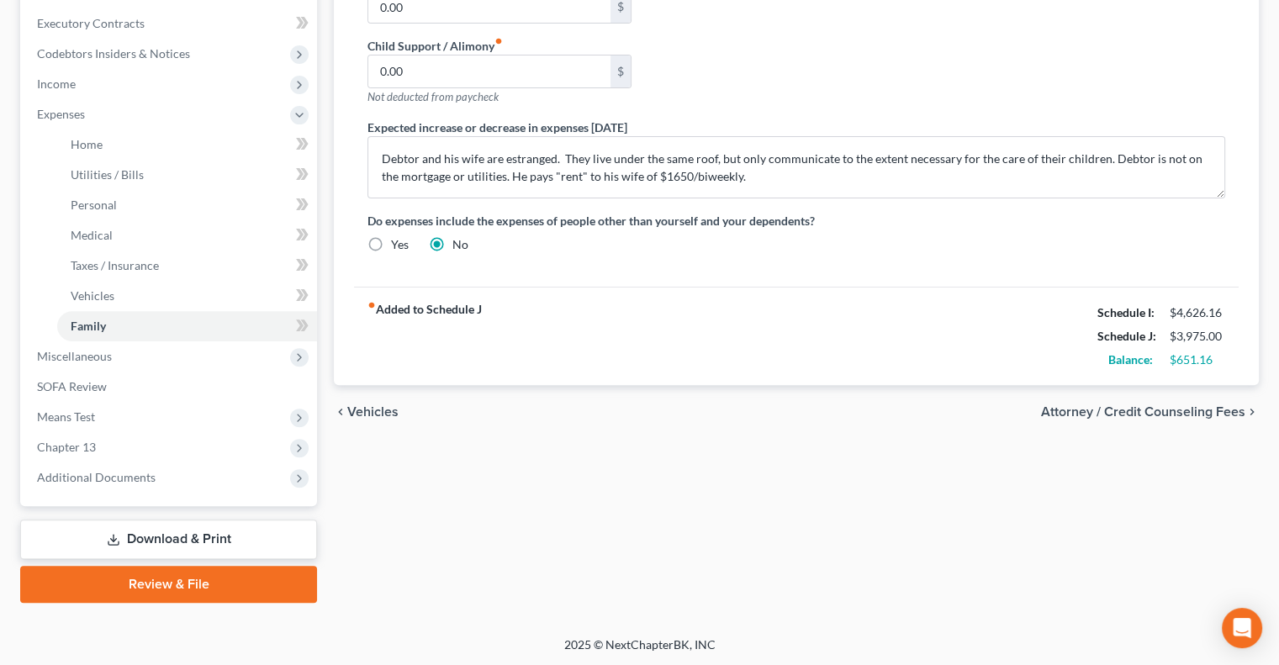
click at [185, 580] on link "Review & File" at bounding box center [168, 584] width 297 height 37
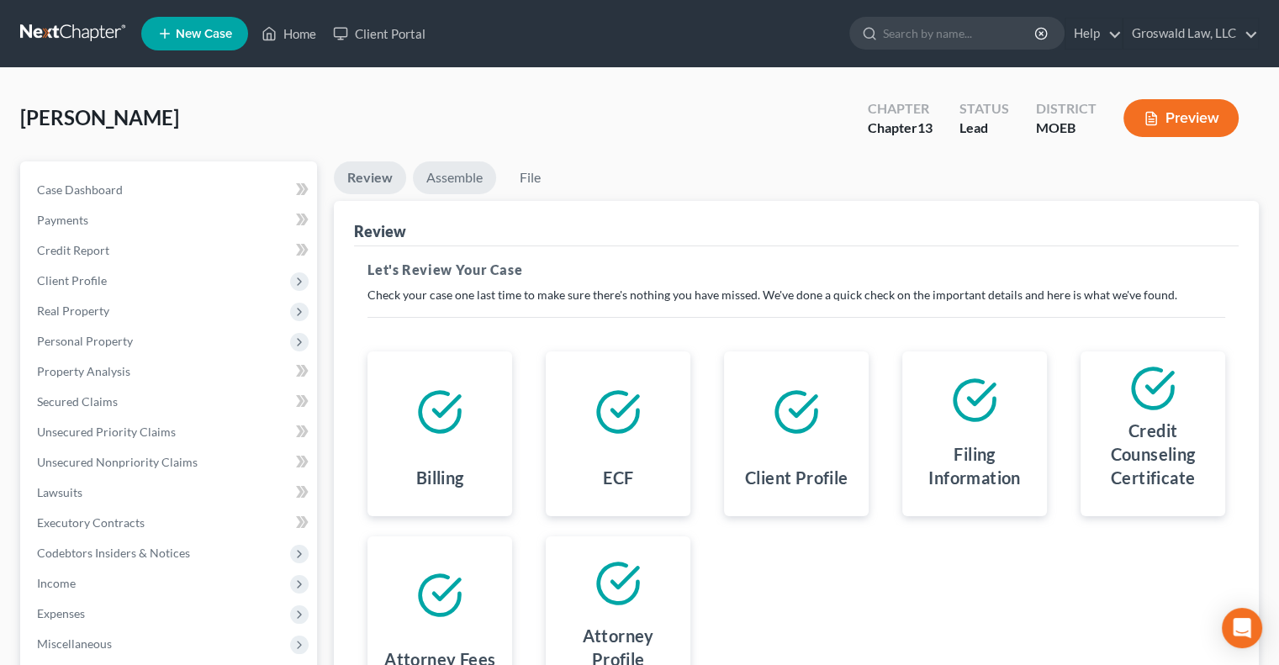
click at [438, 177] on link "Assemble" at bounding box center [454, 177] width 83 height 33
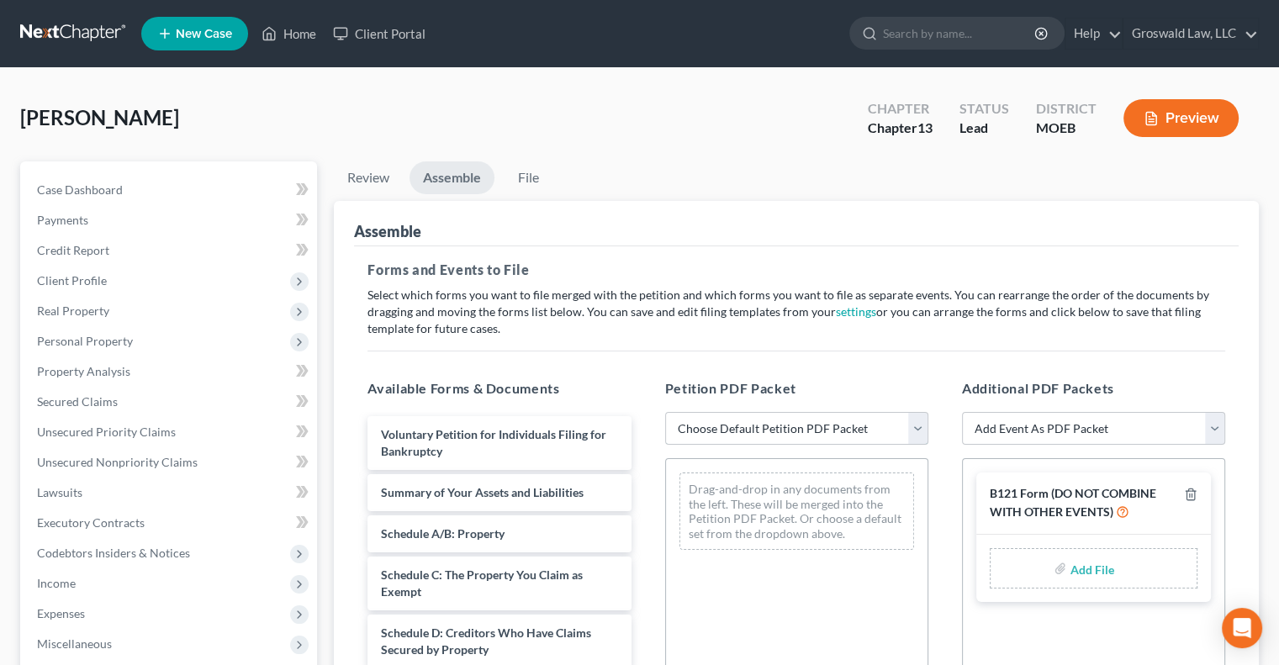
click at [794, 424] on select "Choose Default Petition PDF Packet Complete Bankruptcy Petition (all forms and …" at bounding box center [796, 429] width 263 height 34
select select "0"
click at [665, 412] on select "Choose Default Petition PDF Packet Complete Bankruptcy Petition (all forms and …" at bounding box center [796, 429] width 263 height 34
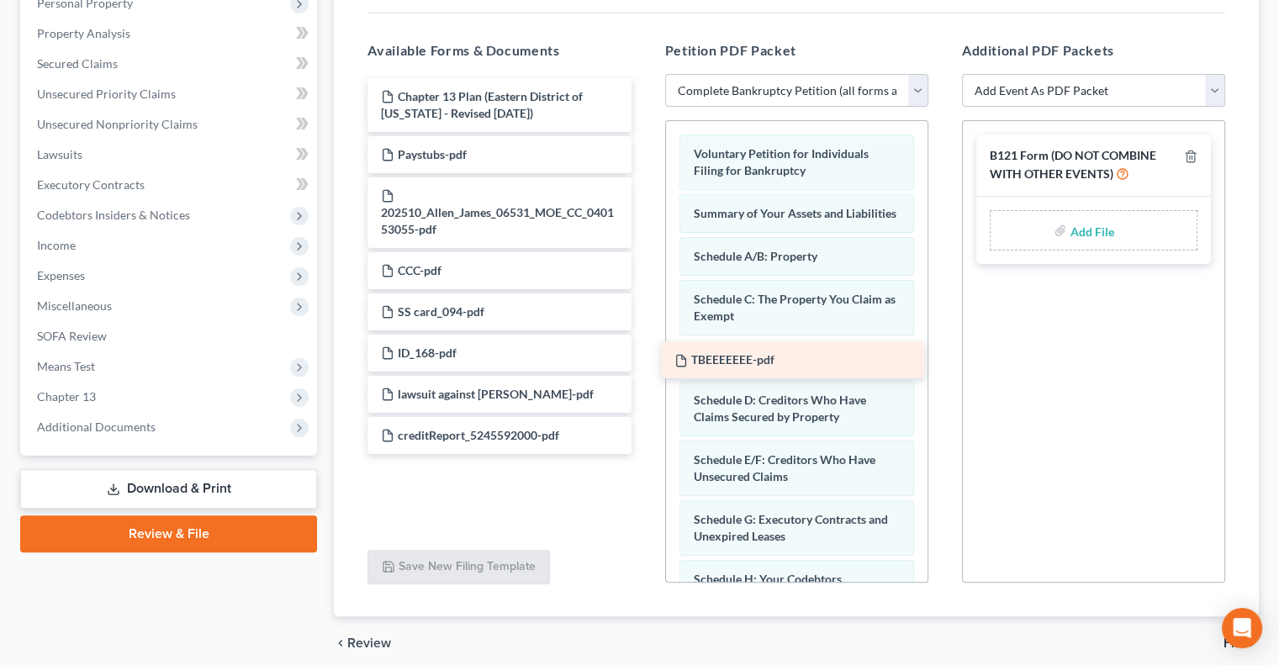
drag, startPoint x: 430, startPoint y: 103, endPoint x: 722, endPoint y: 370, distance: 395.8
click at [644, 370] on div "TBEEEEEEE-pdf TBEEEEEEE-pdf Chapter 13 Plan (Eastern District of Missouri - Rev…" at bounding box center [499, 266] width 290 height 376
click at [1076, 221] on input "file" at bounding box center [1089, 230] width 40 height 30
type input "C:\fakepath\JAMES ALLEN FORM 1211111.pdf"
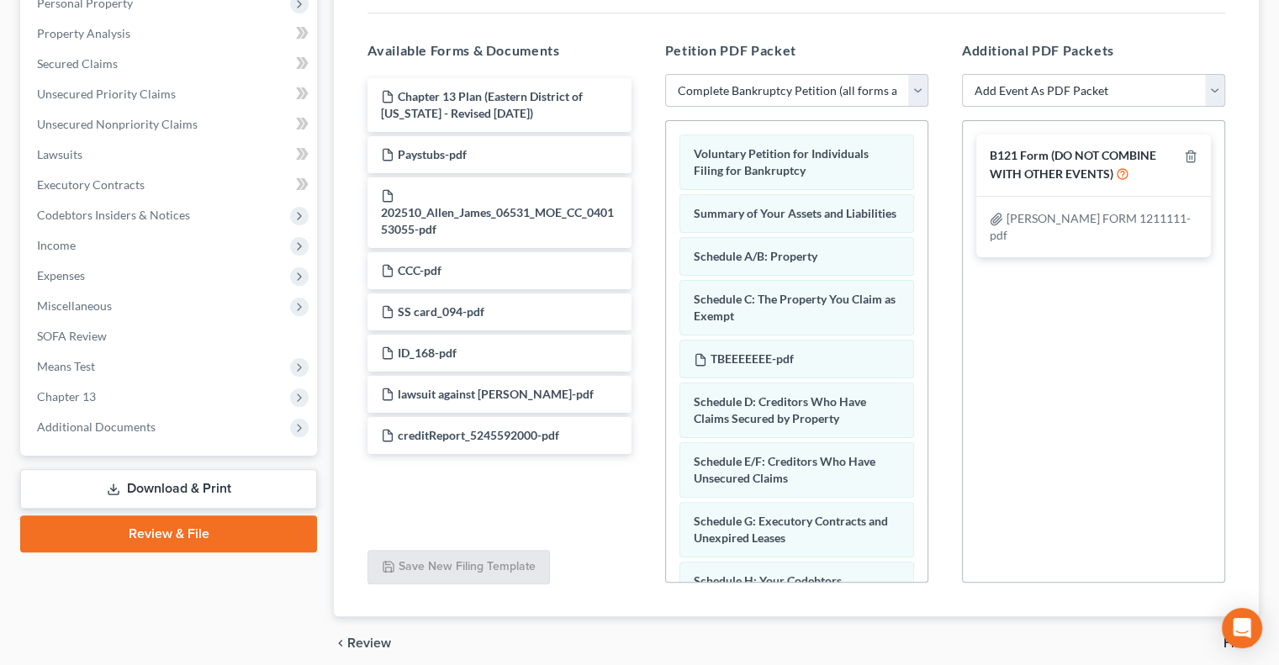
click at [1077, 85] on select "Add Event As PDF Packet Amended List of Creditors and Verification of Matrix Am…" at bounding box center [1093, 91] width 263 height 34
select select "9"
click at [962, 74] on select "Add Event As PDF Packet Amended List of Creditors and Verification of Matrix Am…" at bounding box center [1093, 91] width 263 height 34
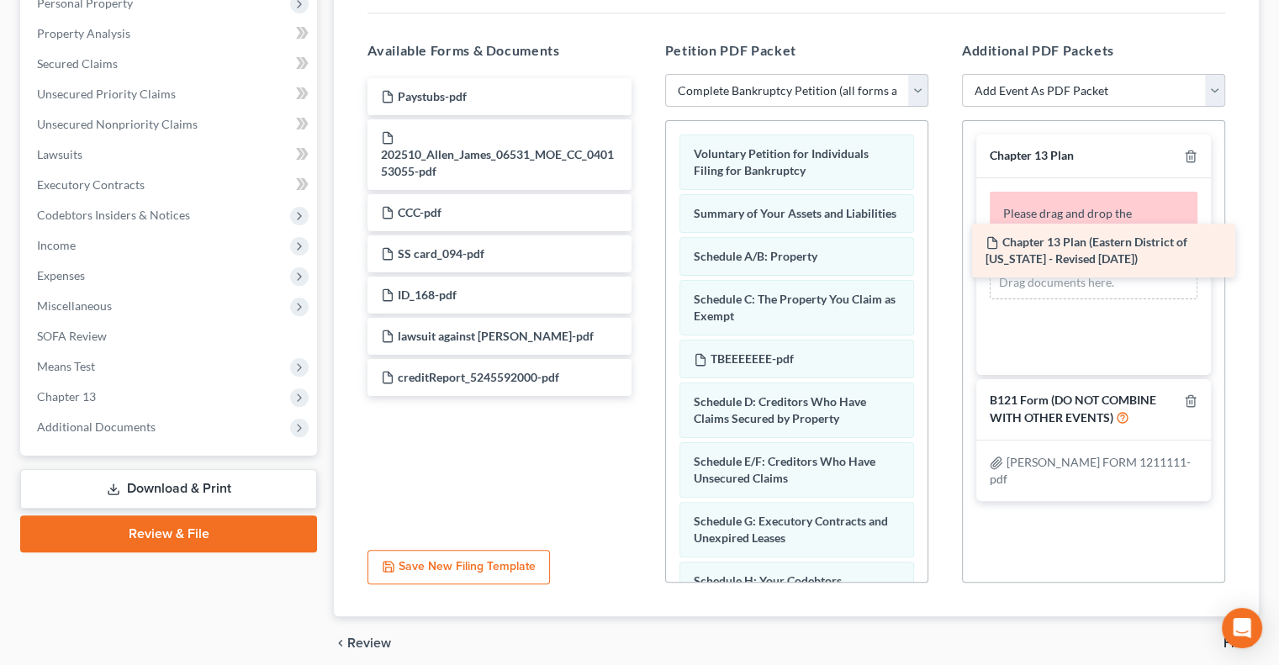
drag, startPoint x: 472, startPoint y: 108, endPoint x: 1069, endPoint y: 237, distance: 611.6
click at [644, 237] on div "Chapter 13 Plan (Eastern District of Missouri - Revised 6/01/25) Chapter 13 Pla…" at bounding box center [499, 237] width 290 height 318
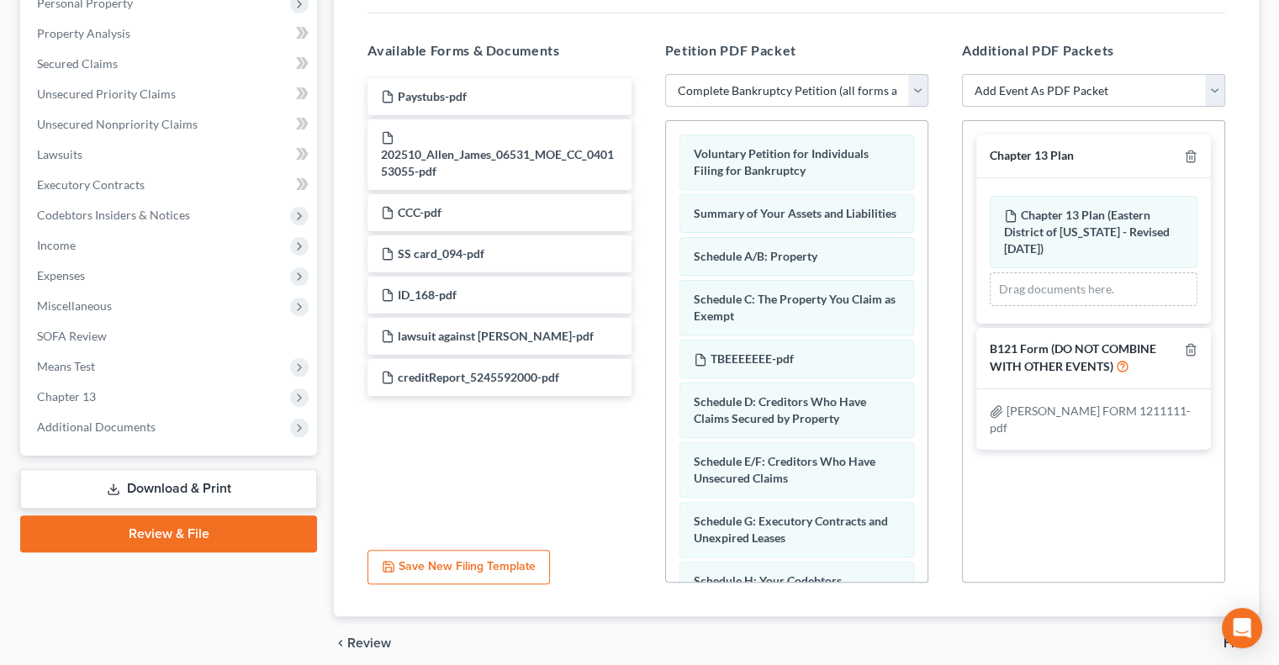
click at [1053, 92] on select "Add Event As PDF Packet Amended List of Creditors and Verification of Matrix Am…" at bounding box center [1093, 91] width 263 height 34
select select "6"
click at [962, 74] on select "Add Event As PDF Packet Amended List of Creditors and Verification of Matrix Am…" at bounding box center [1093, 91] width 263 height 34
select select
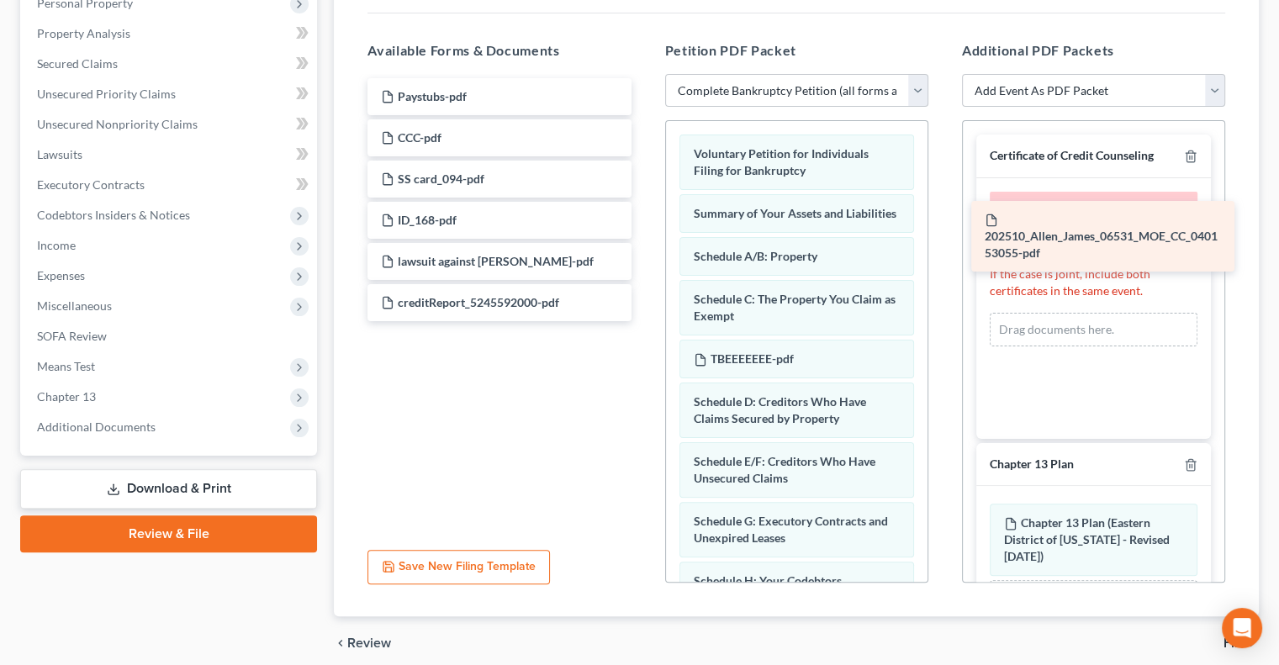
drag, startPoint x: 471, startPoint y: 164, endPoint x: 1074, endPoint y: 247, distance: 609.4
click at [644, 247] on div "202510_Allen_James_06531_MOE_CC_040153055-pdf Paystubs-pdf 202510_Allen_James_0…" at bounding box center [499, 199] width 290 height 243
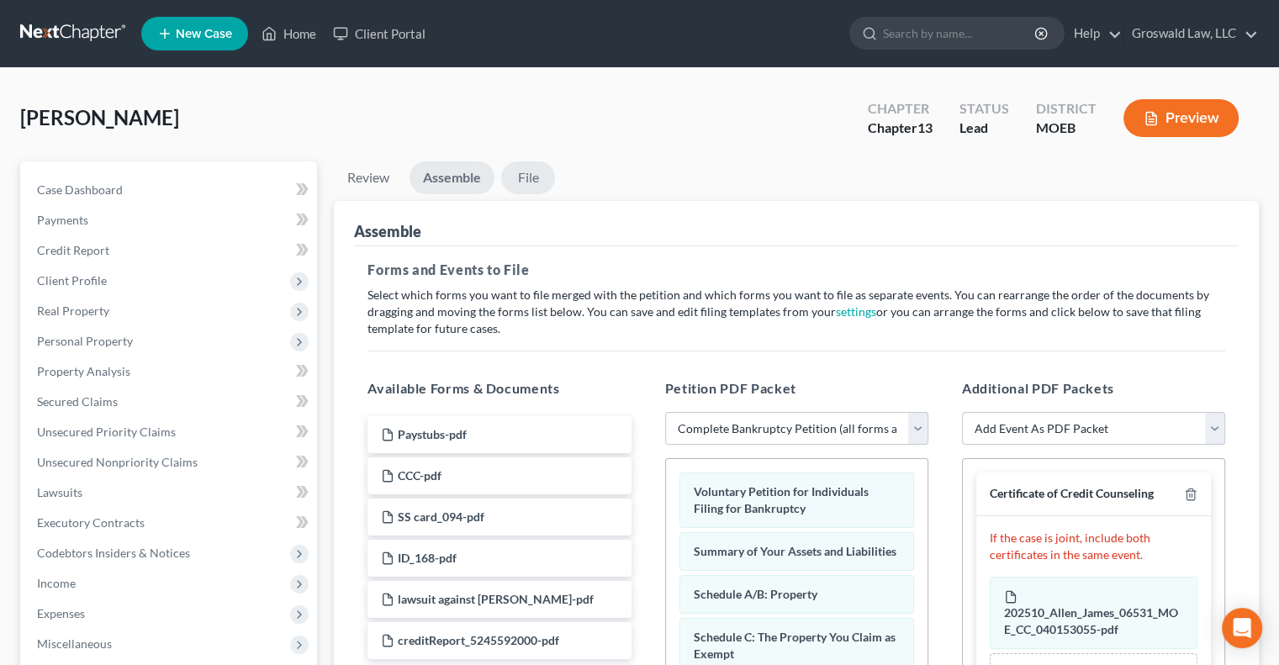
click at [541, 173] on link "File" at bounding box center [528, 177] width 54 height 33
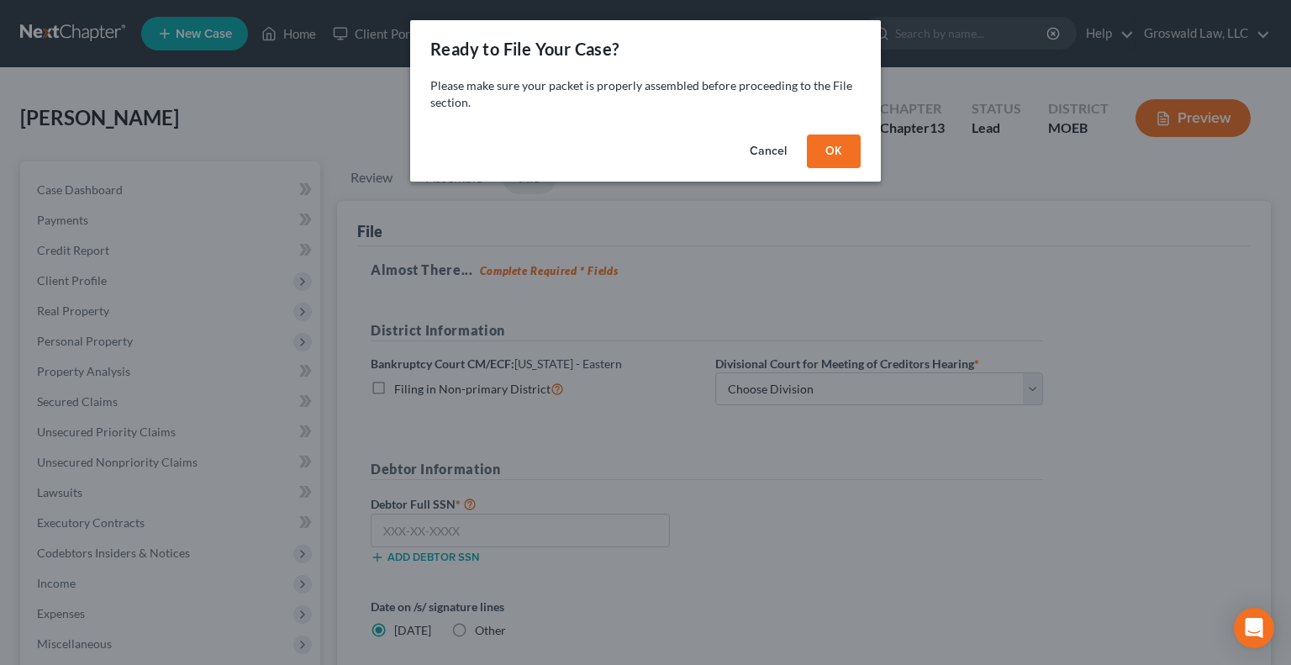
click at [854, 166] on button "OK" at bounding box center [834, 152] width 54 height 34
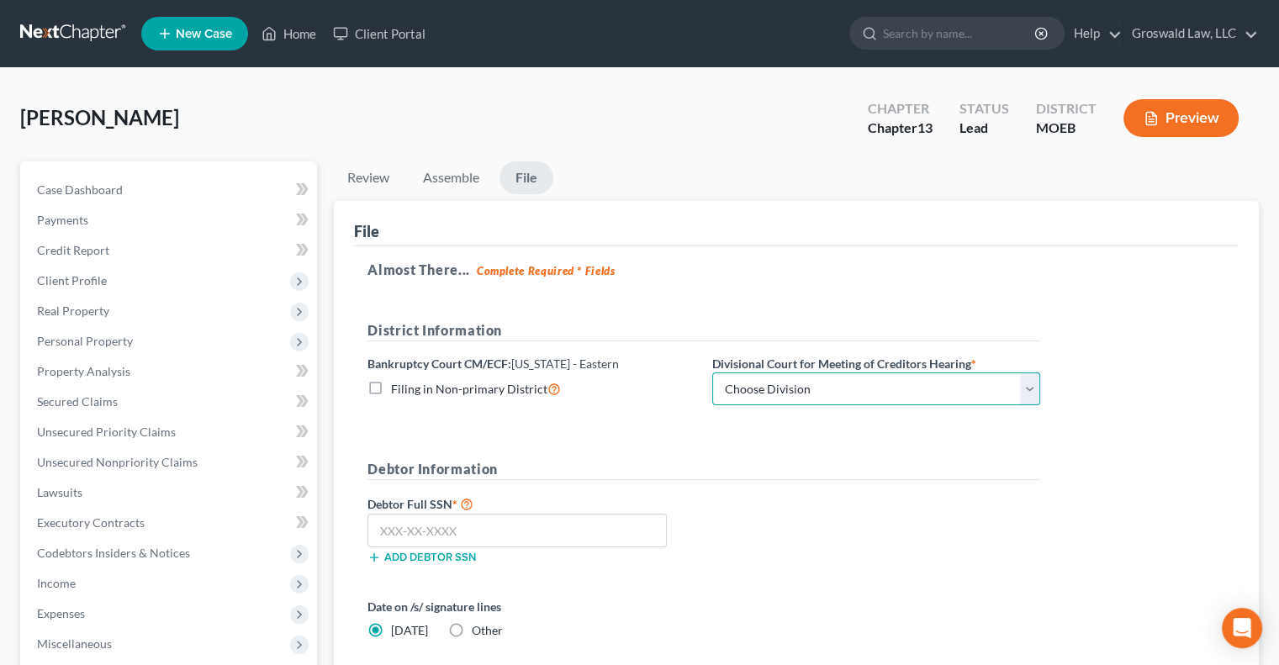
click at [809, 393] on select "Choose Division Cape Girardeau Hannibal [GEOGRAPHIC_DATA][PERSON_NAME]" at bounding box center [876, 389] width 328 height 34
select select "2"
click at [712, 372] on select "Choose Division Cape Girardeau Hannibal [GEOGRAPHIC_DATA][PERSON_NAME]" at bounding box center [876, 389] width 328 height 34
click at [754, 486] on div "Debtor Information Debtor Full SSN * Add debtor SSN" at bounding box center [703, 518] width 689 height 119
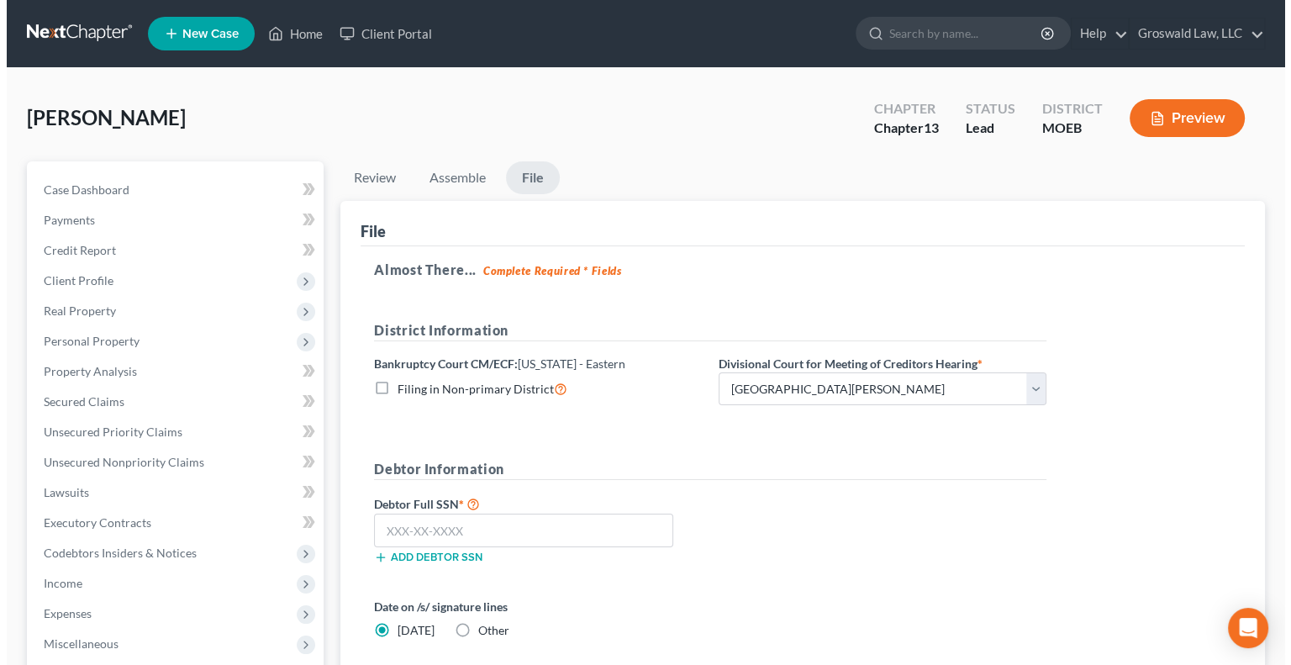
scroll to position [288, 0]
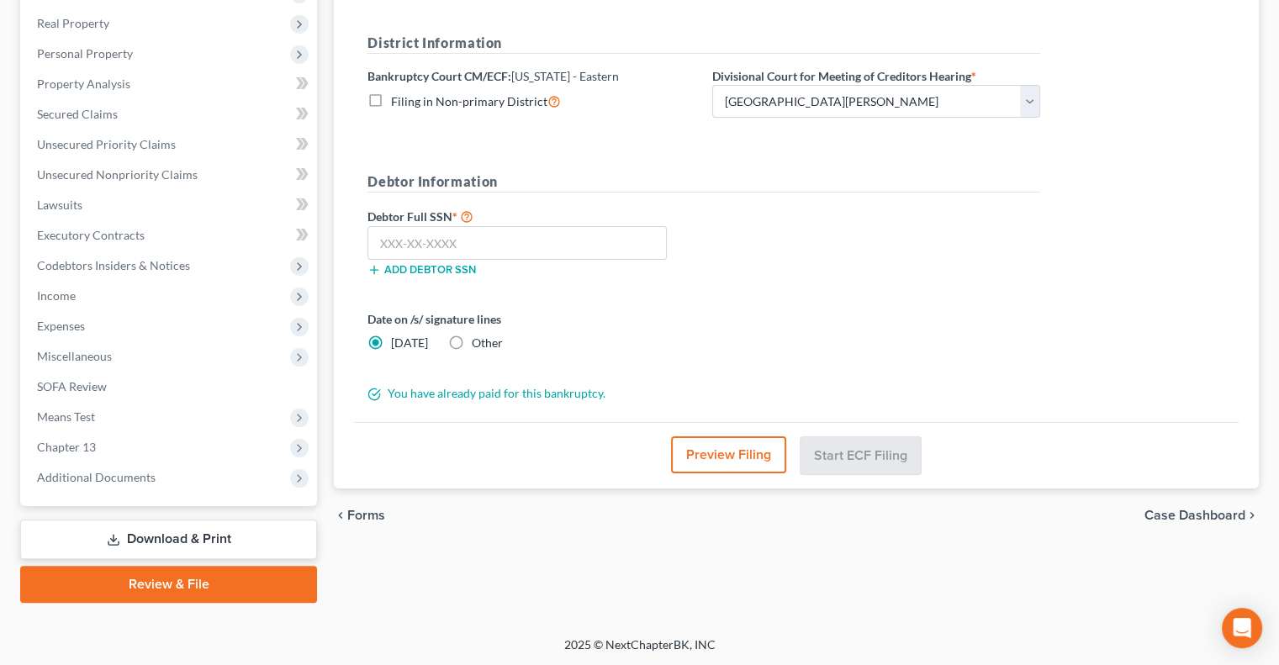
click at [723, 452] on button "Preview Filing" at bounding box center [728, 454] width 115 height 37
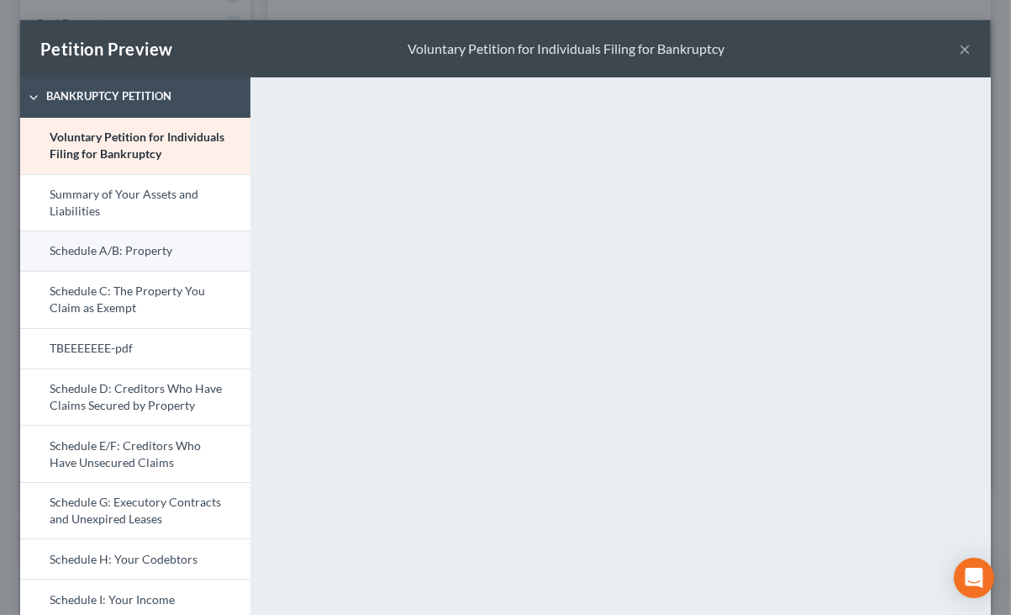
click at [104, 258] on link "Schedule A/B: Property" at bounding box center [135, 250] width 230 height 40
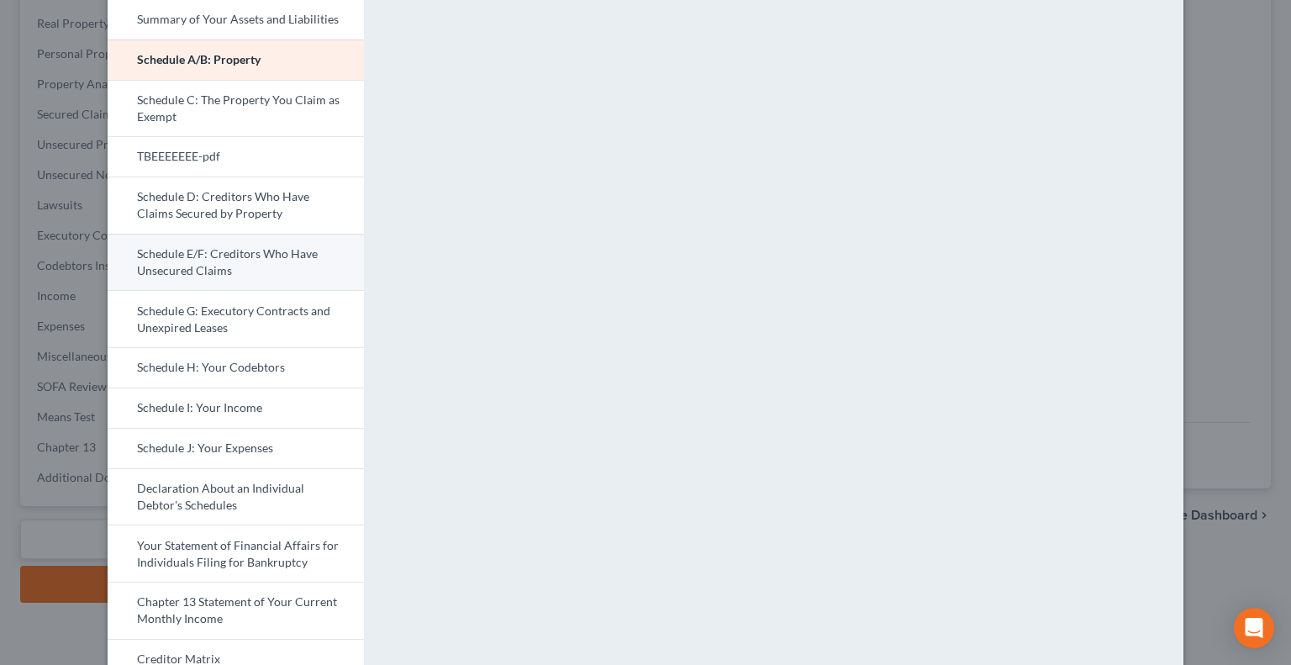
scroll to position [178, 0]
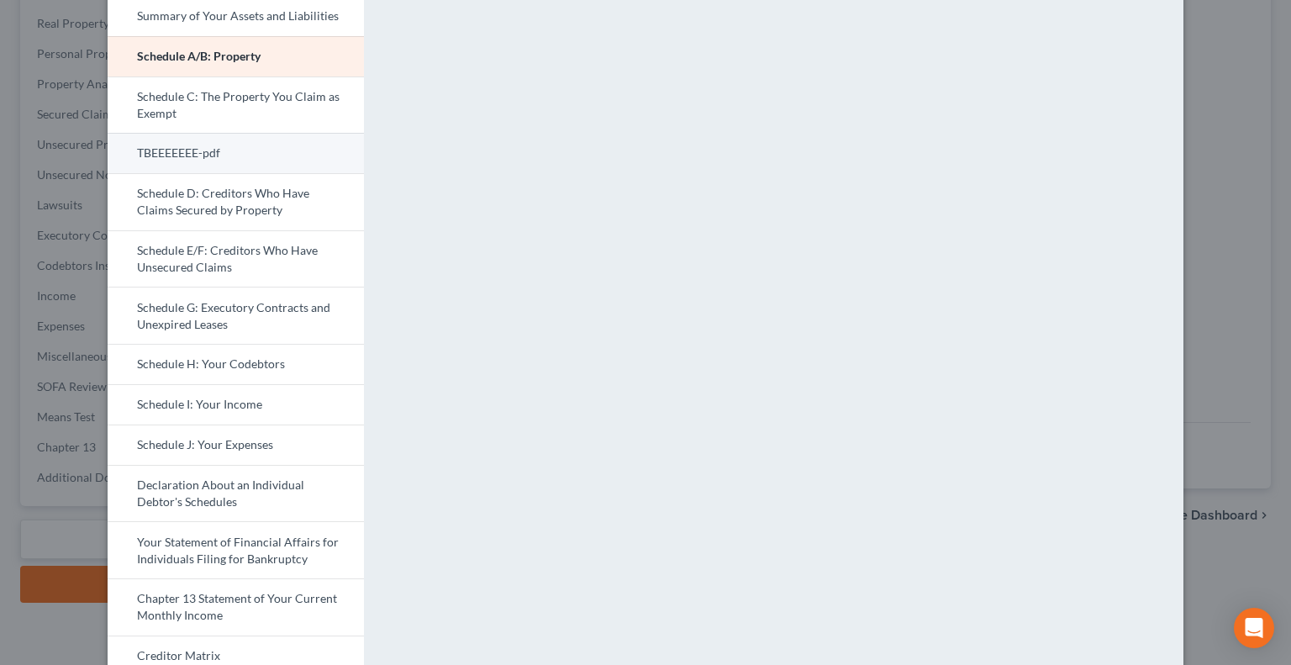
click at [196, 153] on link "TBEEEEEEE-pdf" at bounding box center [236, 153] width 256 height 40
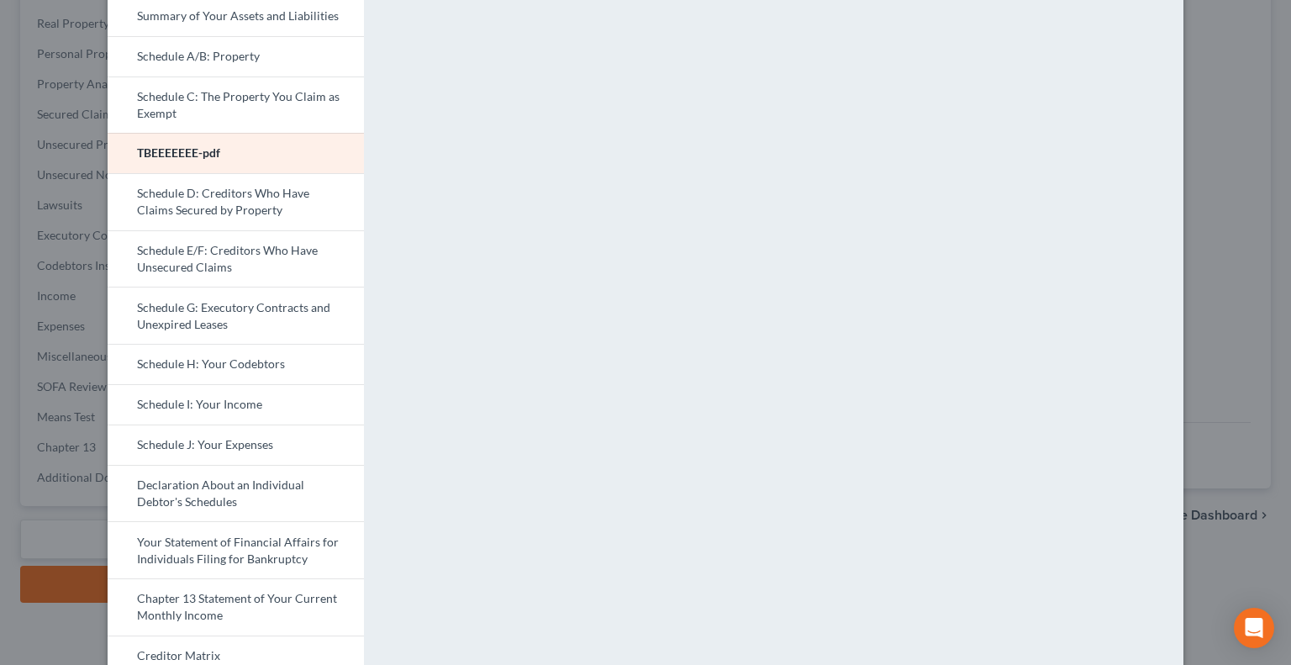
scroll to position [0, 0]
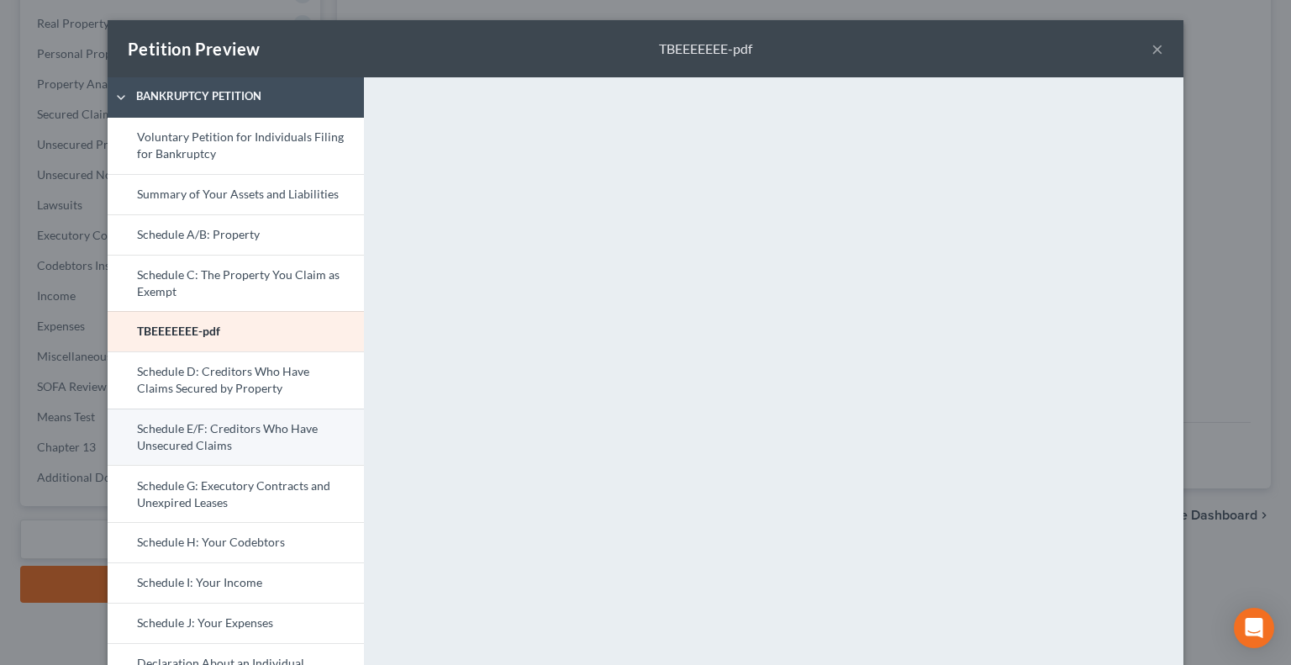
click at [203, 440] on link "Schedule E/F: Creditors Who Have Unsecured Claims" at bounding box center [236, 437] width 256 height 57
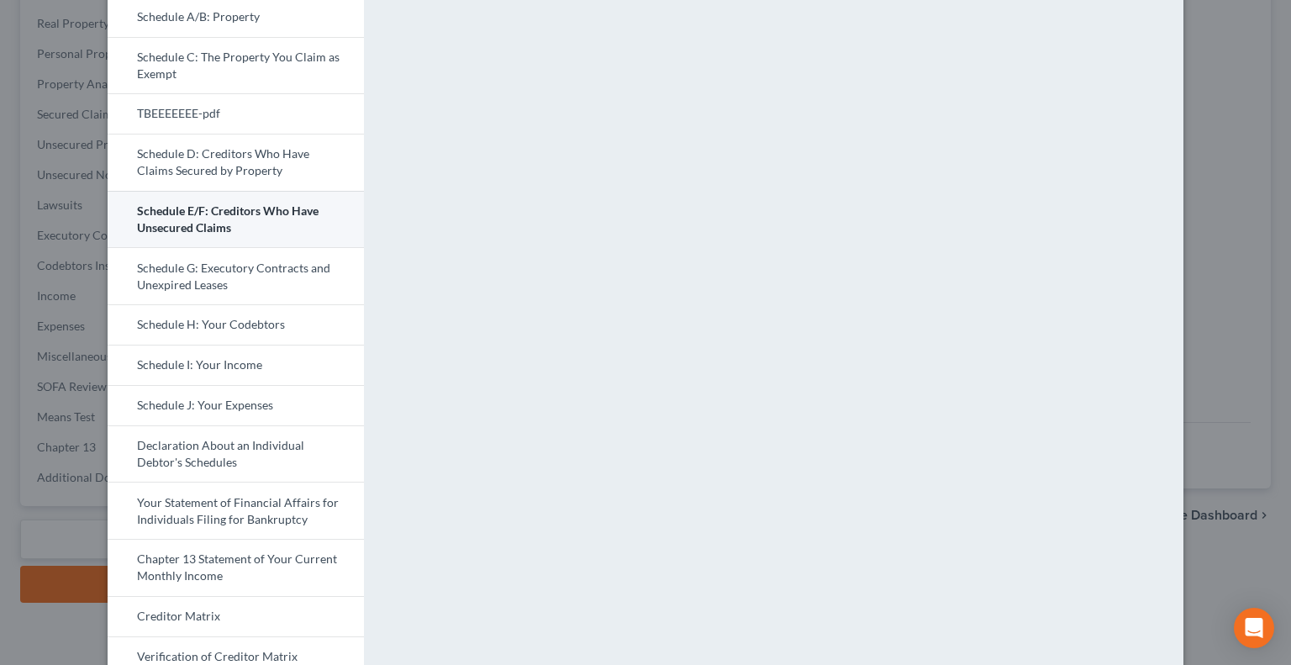
scroll to position [222, 0]
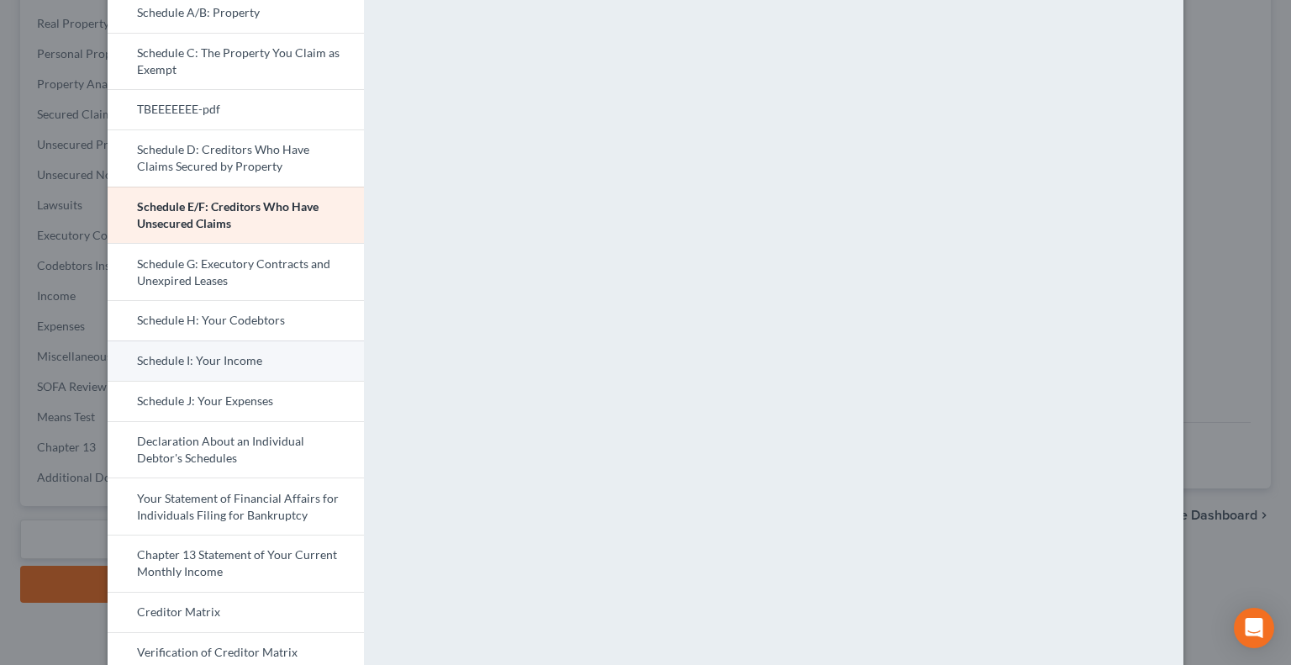
click at [204, 357] on link "Schedule I: Your Income" at bounding box center [236, 361] width 256 height 40
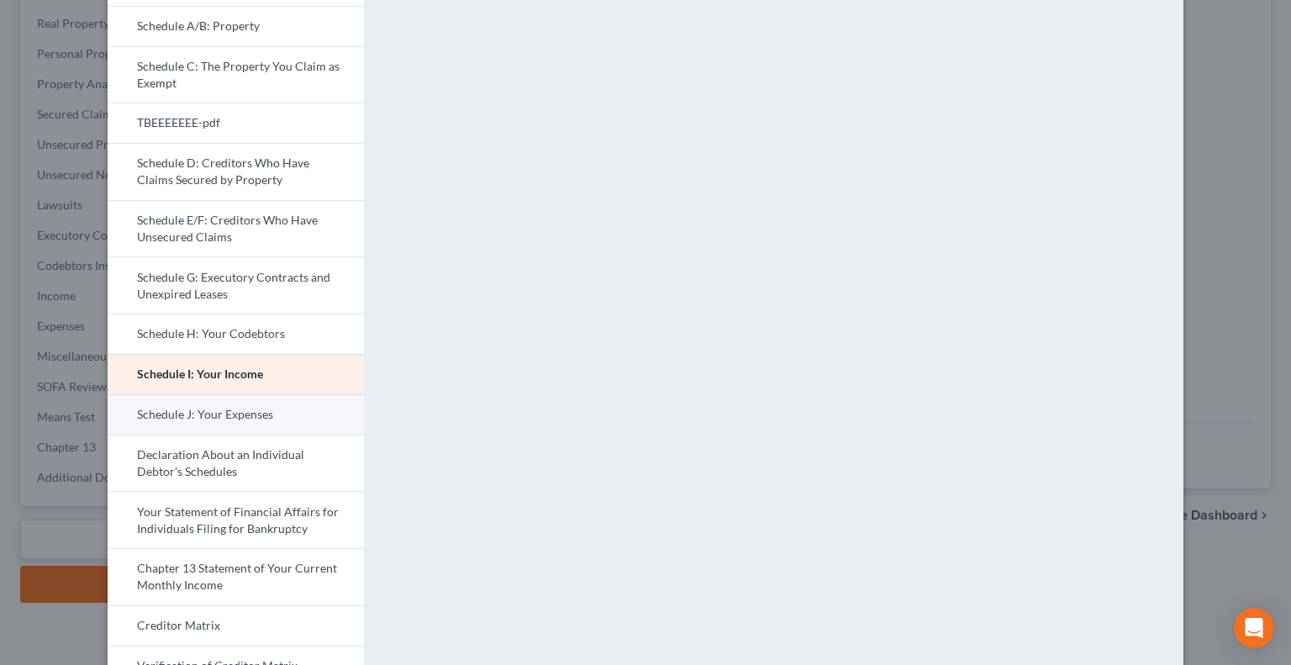
scroll to position [209, 0]
click at [224, 424] on link "Schedule J: Your Expenses" at bounding box center [236, 414] width 256 height 40
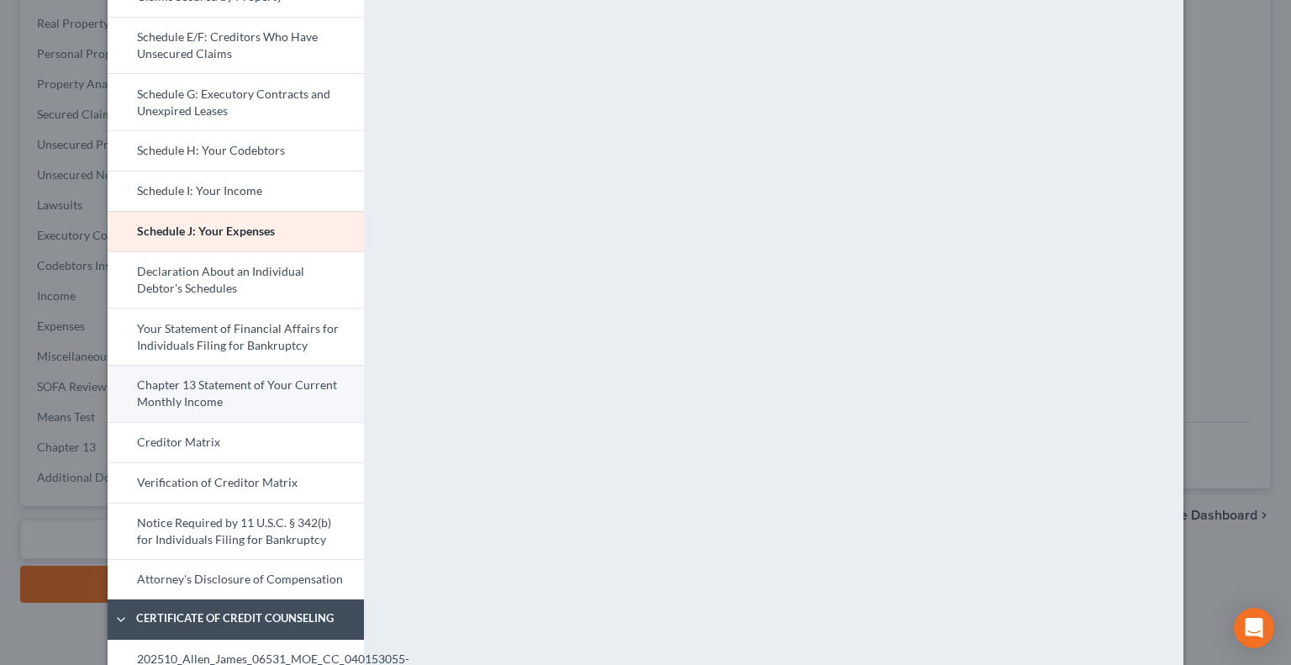
scroll to position [395, 0]
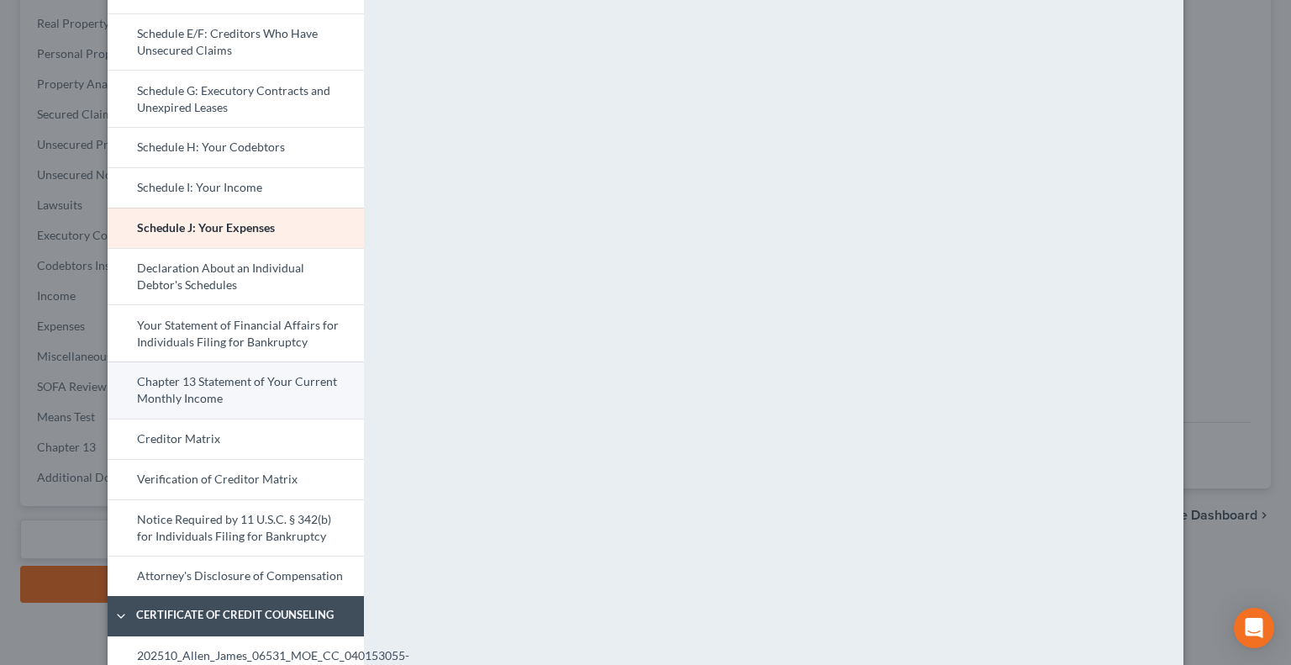
click at [252, 389] on link "Chapter 13 Statement of Your Current Monthly Income" at bounding box center [236, 390] width 256 height 57
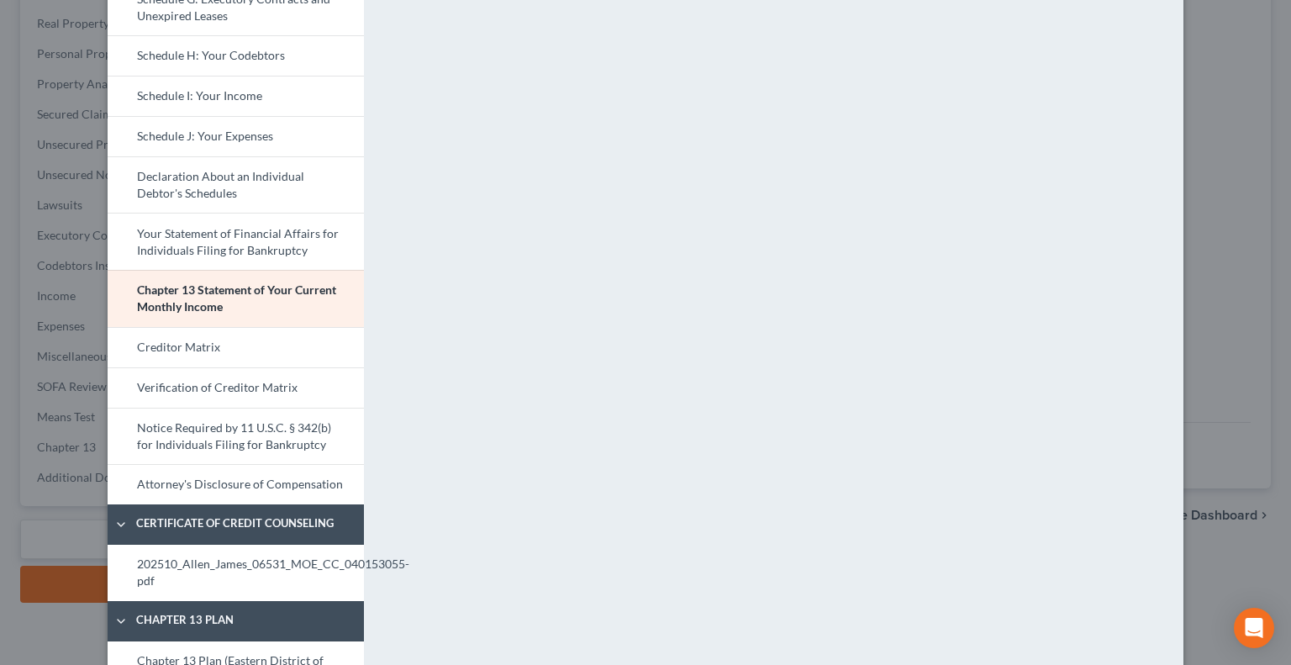
scroll to position [632, 0]
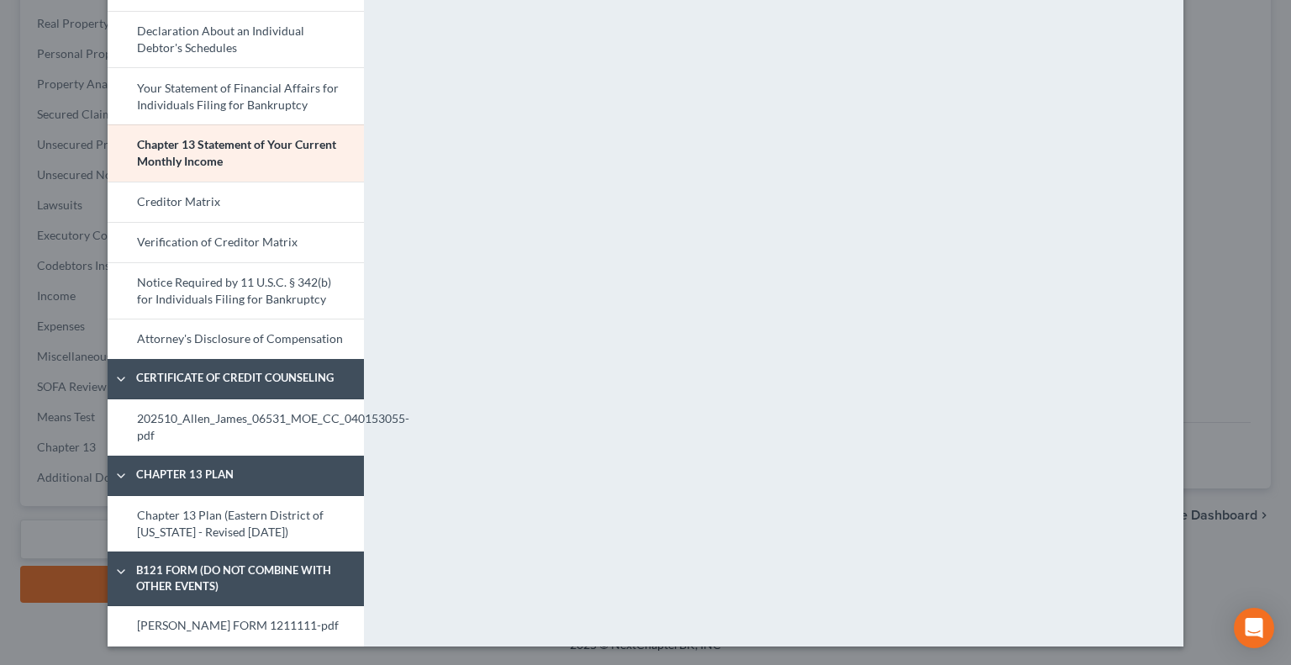
click at [698, 416] on div "<object ng-attr-data='https://nextchapter-prod.s3.amazonaws.com/pdfs/81ee0b77-f…" at bounding box center [782, 45] width 820 height 1201
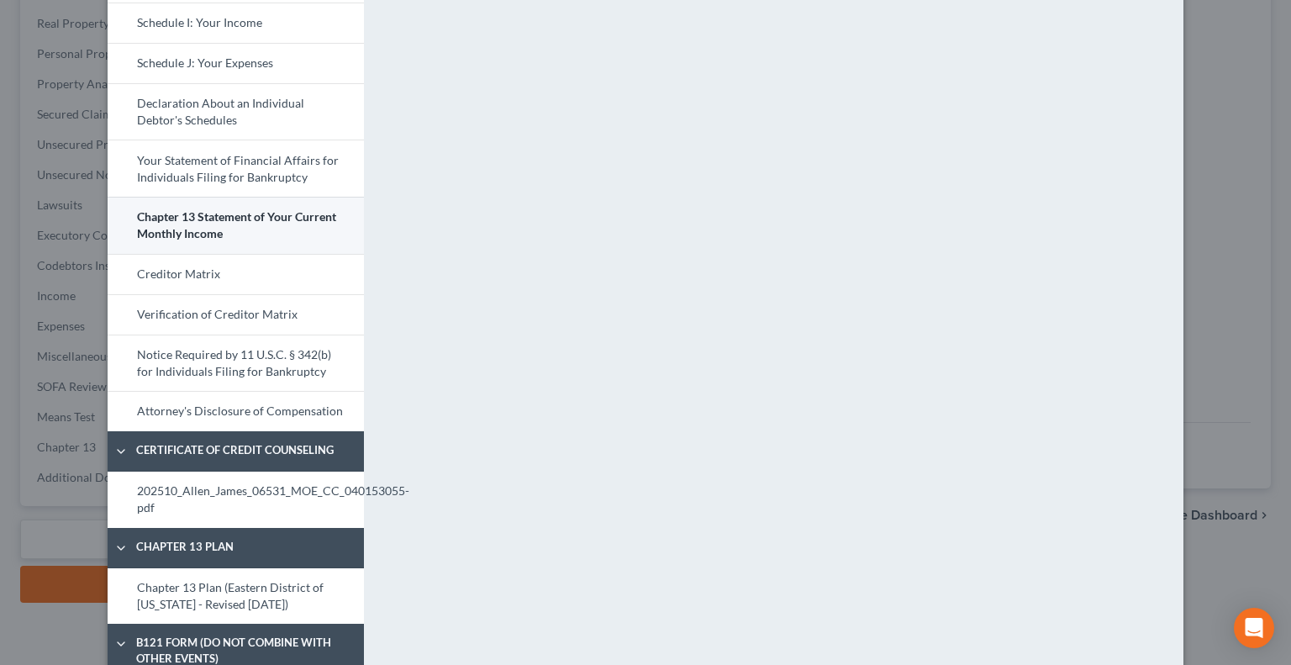
scroll to position [588, 0]
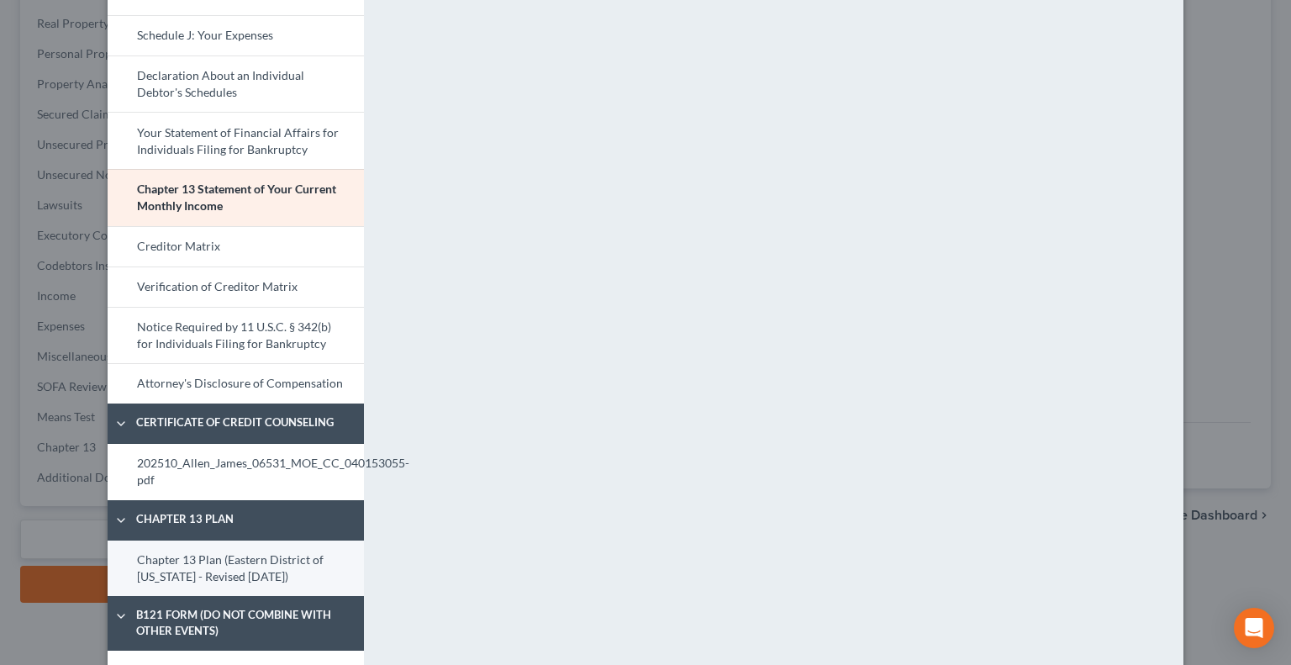
click at [203, 566] on link "Chapter 13 Plan (Eastern District of [US_STATE] - Revised [DATE])" at bounding box center [236, 569] width 256 height 56
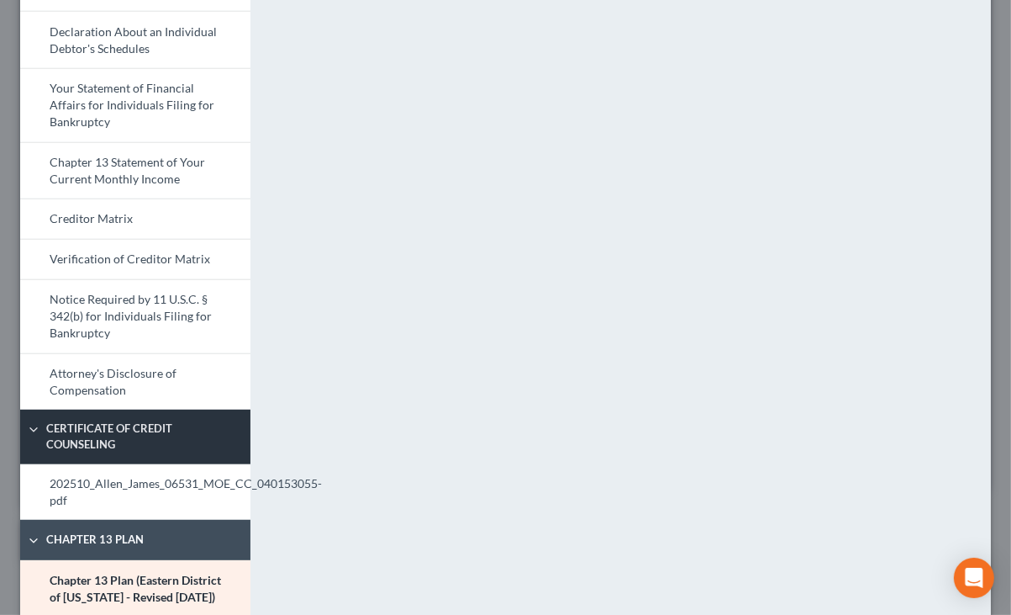
scroll to position [778, 0]
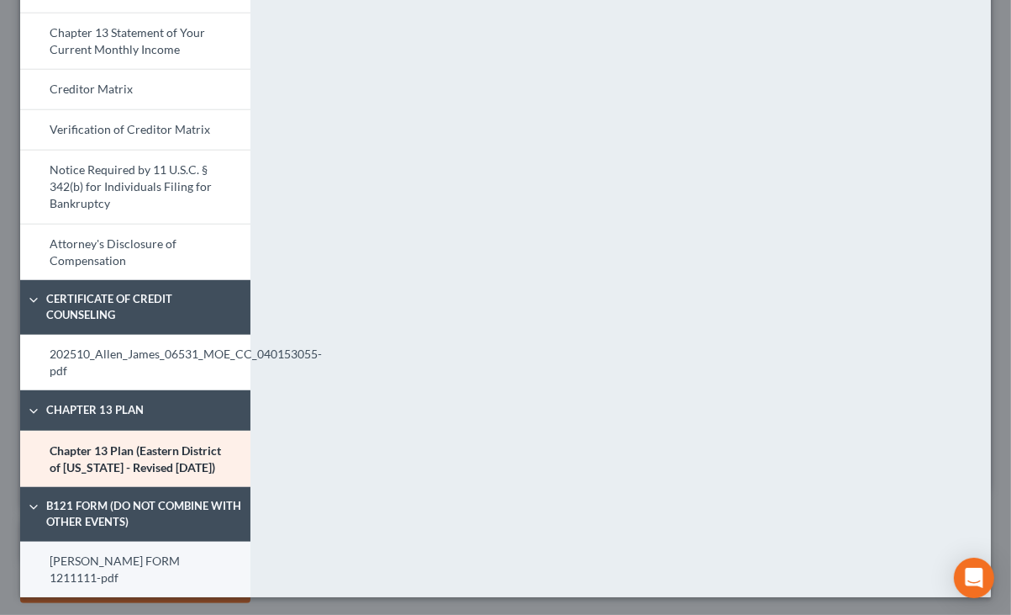
click at [140, 572] on link "JAMES ALLEN FORM 1211111-pdf" at bounding box center [135, 569] width 230 height 56
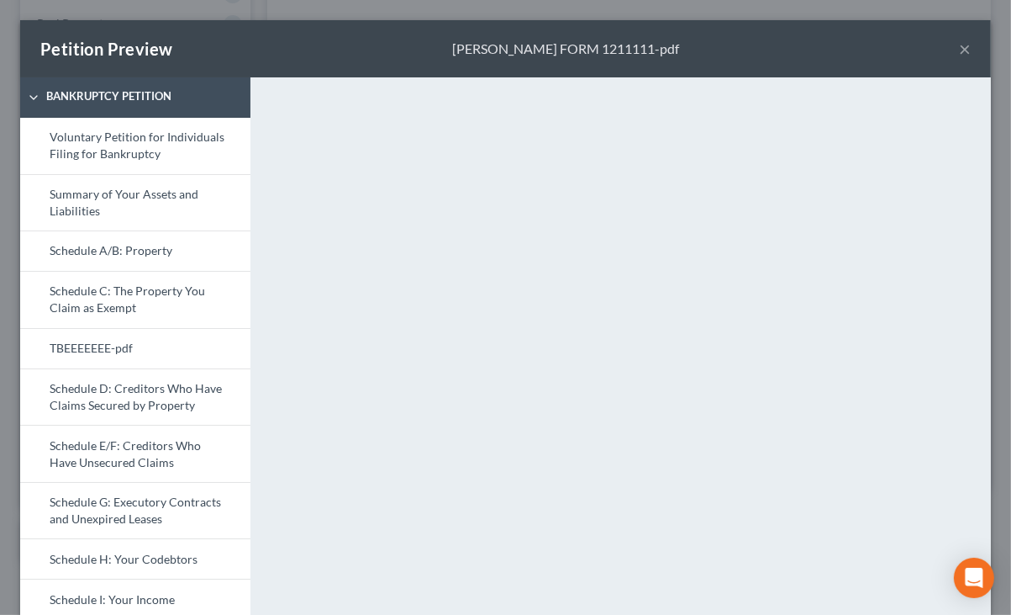
scroll to position [0, 0]
click at [959, 47] on button "×" at bounding box center [965, 49] width 12 height 20
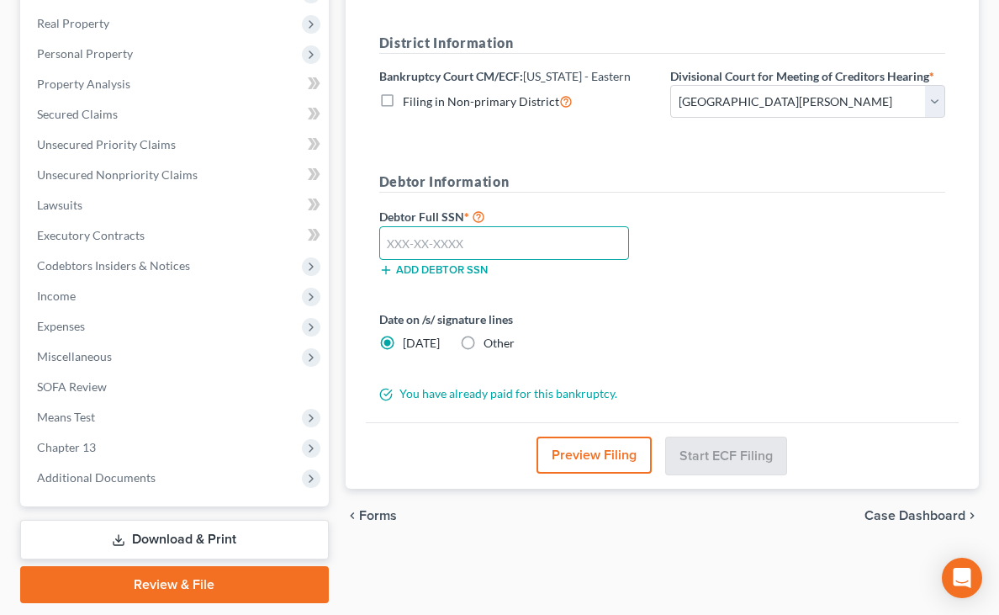
click at [497, 256] on input "text" at bounding box center [504, 243] width 251 height 34
paste input "106-54-9831"
type input "106-54-9831"
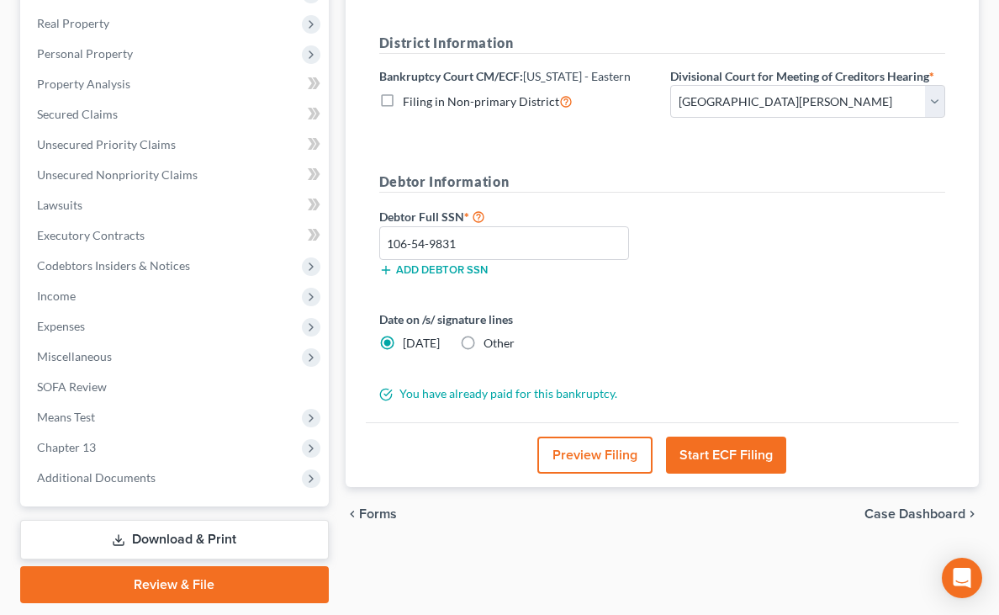
click at [710, 453] on button "Start ECF Filing" at bounding box center [726, 454] width 120 height 37
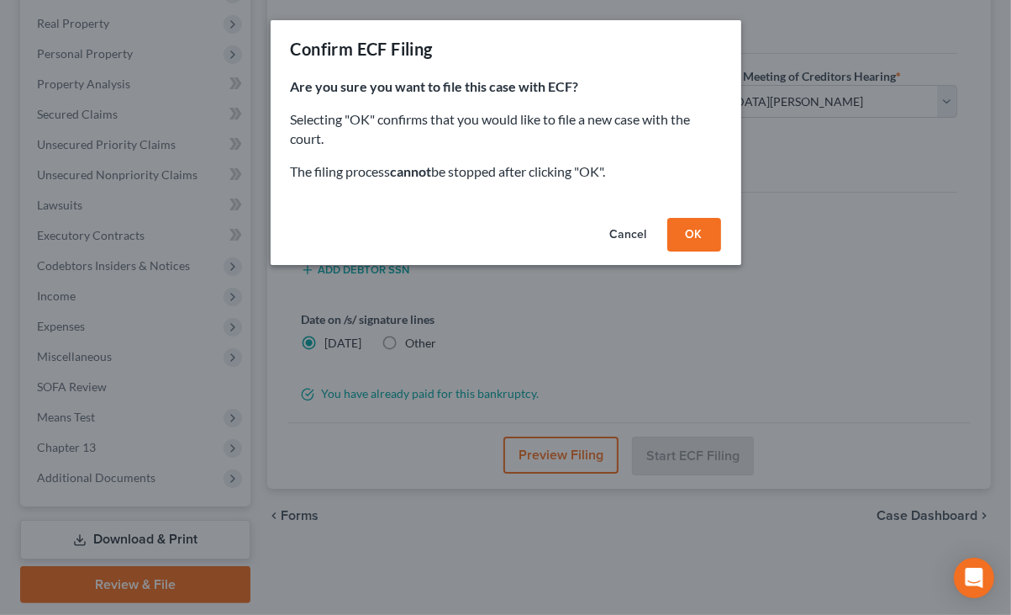
click at [696, 238] on button "OK" at bounding box center [695, 235] width 54 height 34
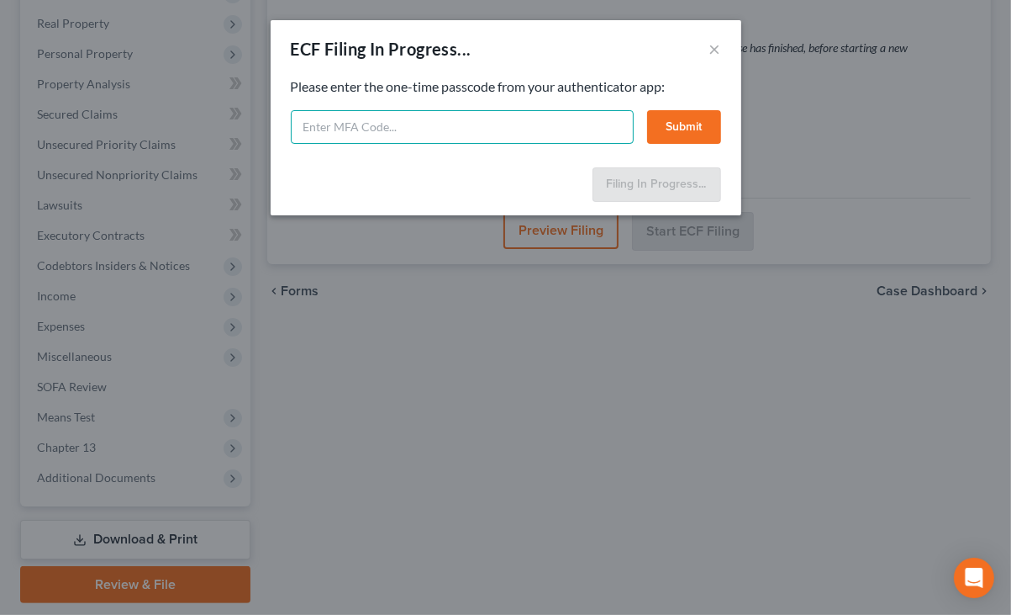
click at [484, 123] on input "text" at bounding box center [462, 127] width 343 height 34
type input "942219"
click at [707, 120] on button "Submit" at bounding box center [684, 127] width 74 height 34
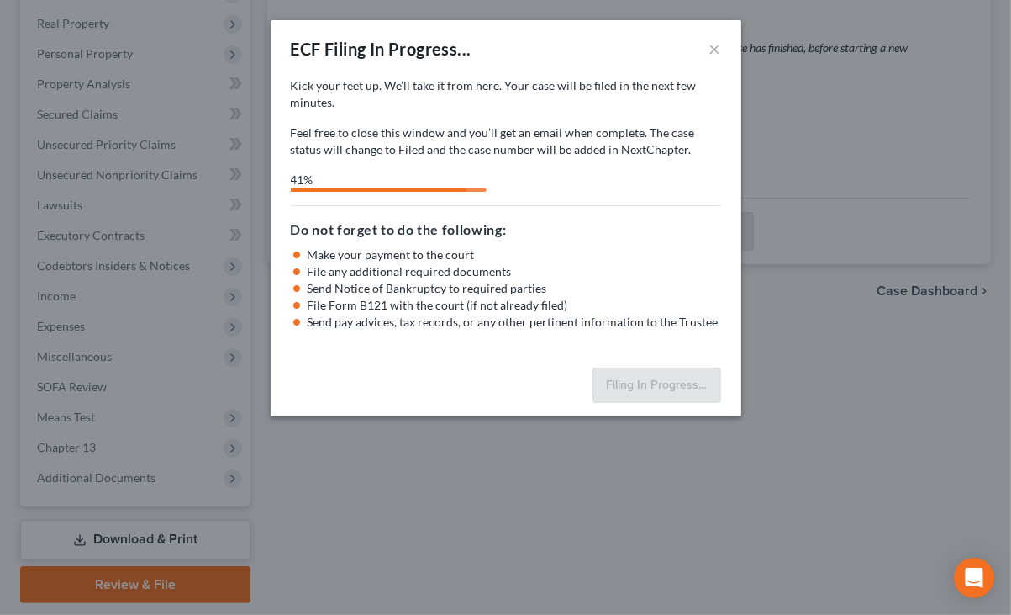
select select "2"
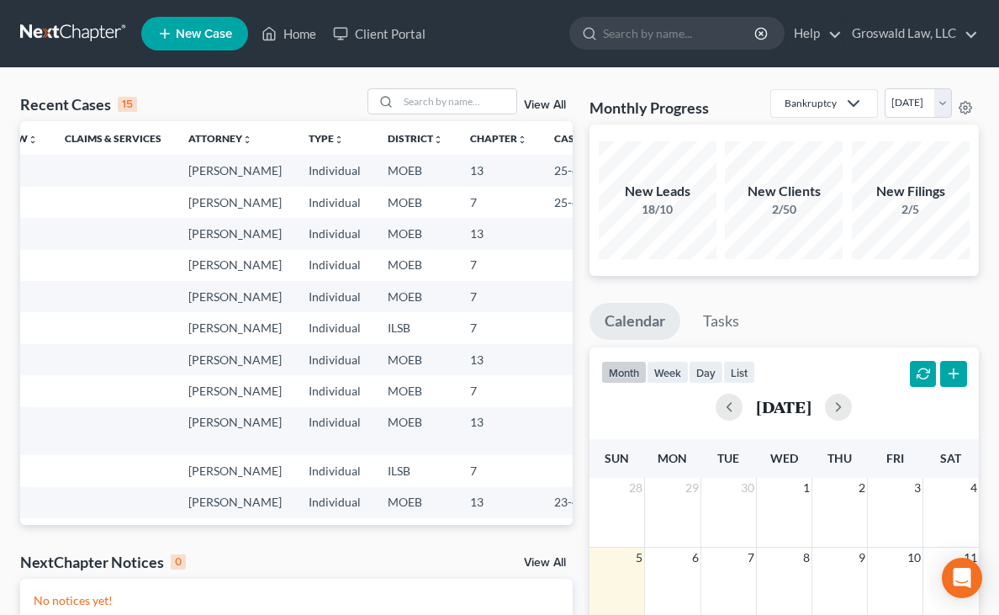
scroll to position [0, 196]
click at [425, 100] on input "search" at bounding box center [458, 101] width 118 height 24
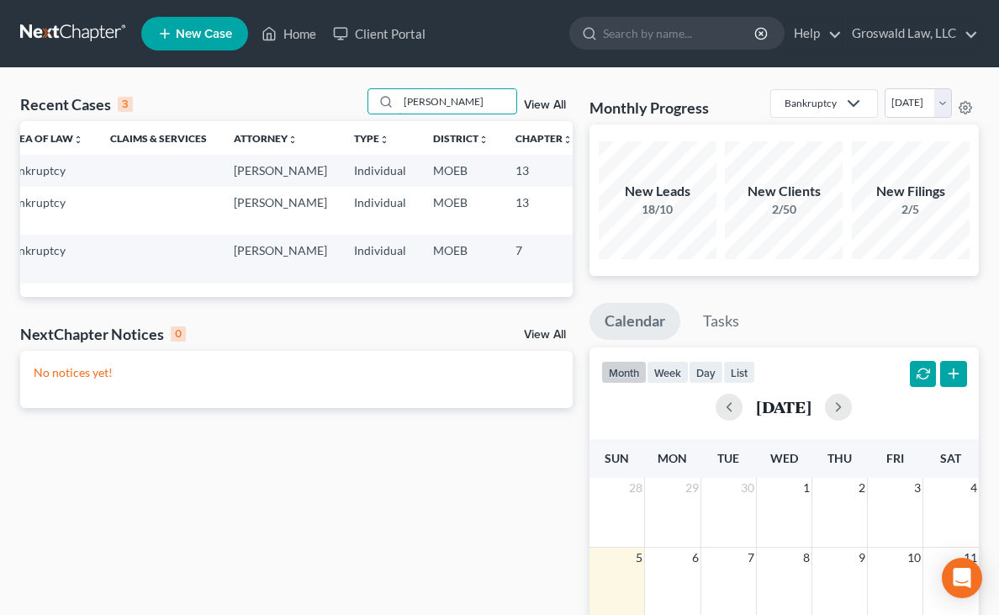
scroll to position [0, 0]
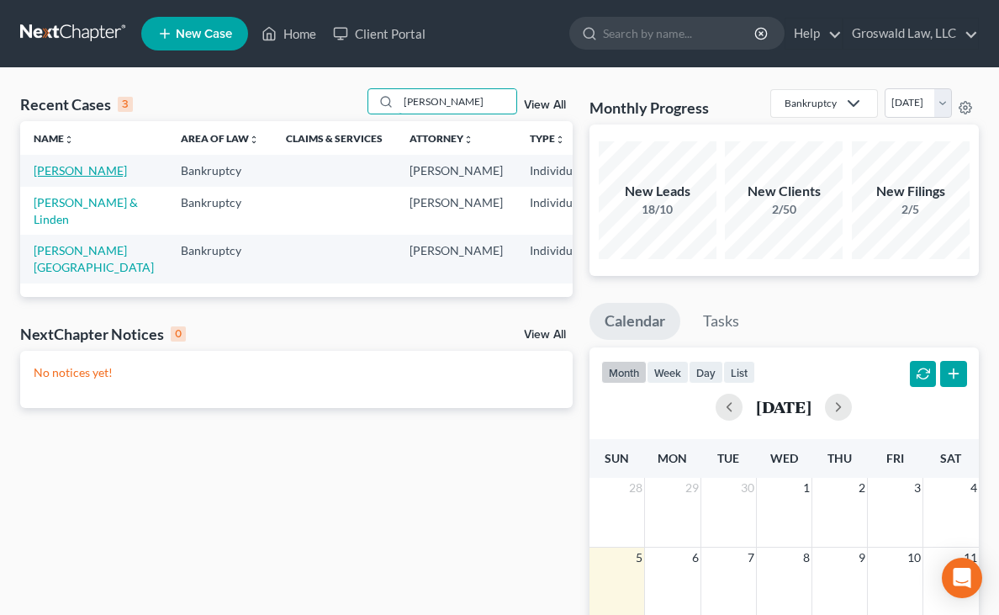
type input "[PERSON_NAME]"
click at [47, 177] on link "[PERSON_NAME]" at bounding box center [80, 170] width 93 height 14
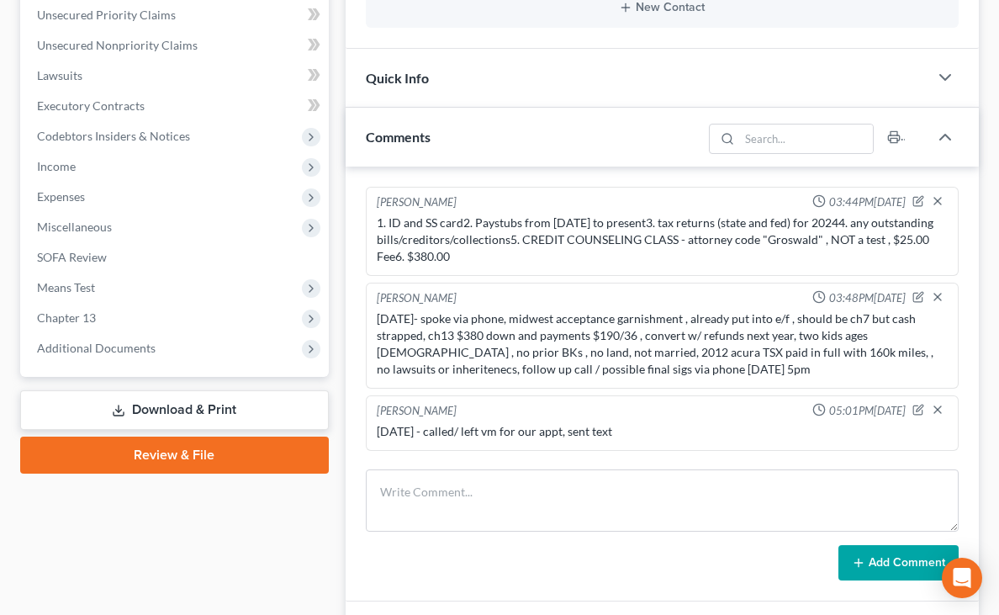
scroll to position [376, 0]
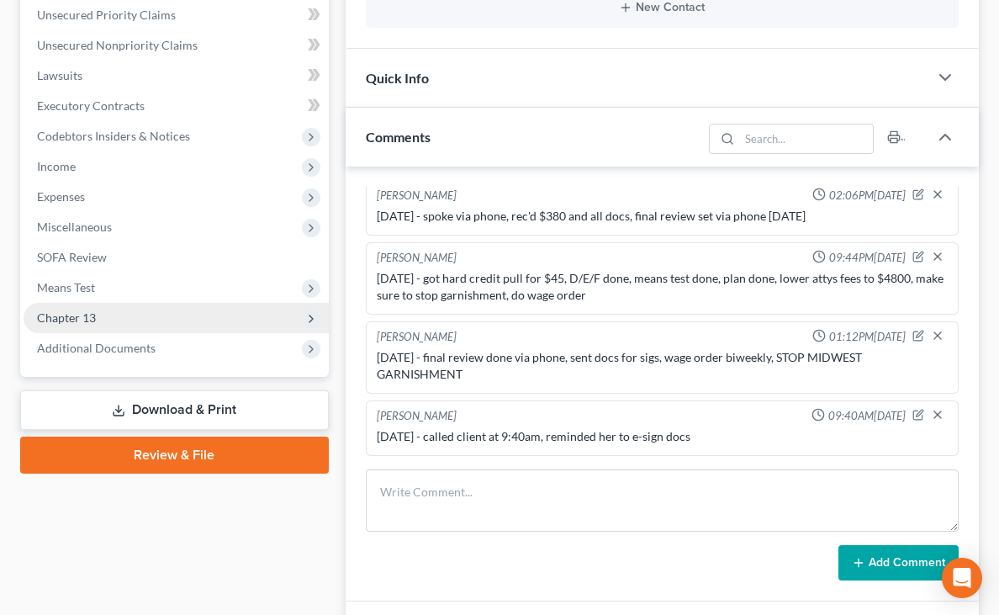
click at [64, 319] on span "Chapter 13" at bounding box center [66, 317] width 59 height 14
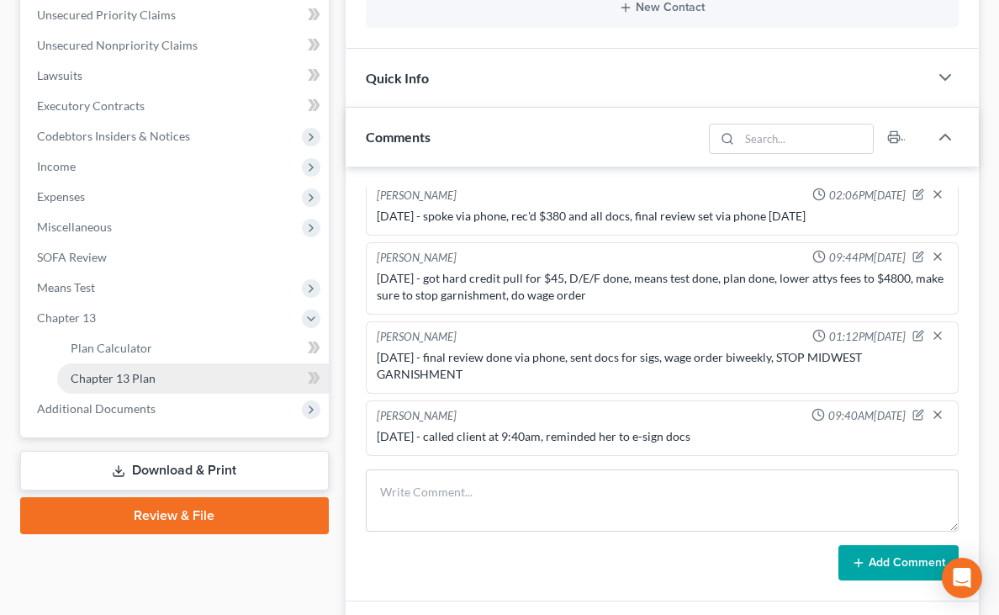
click at [103, 371] on span "Chapter 13 Plan" at bounding box center [113, 378] width 85 height 14
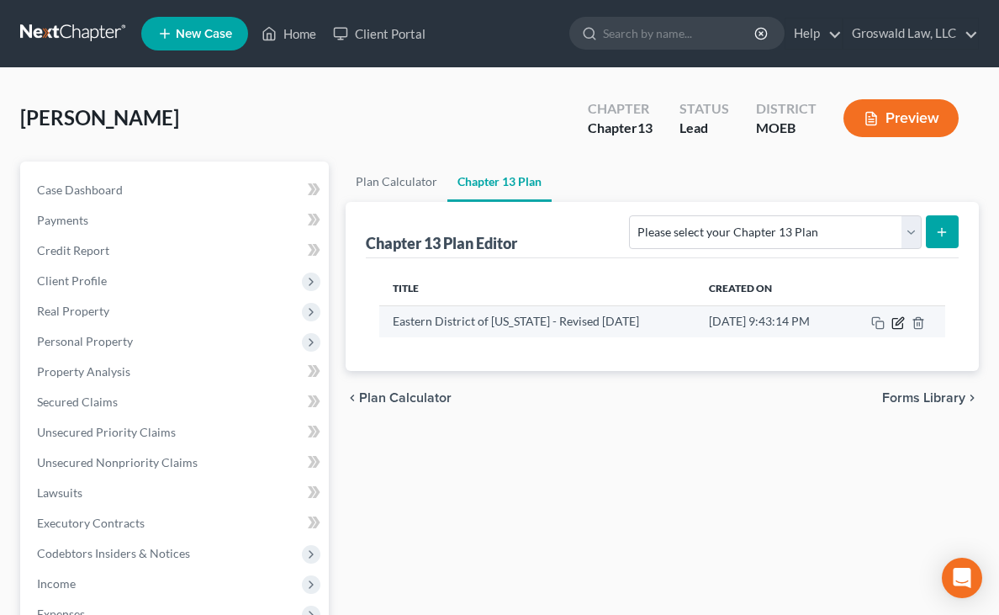
click at [896, 319] on icon "button" at bounding box center [897, 322] width 13 height 13
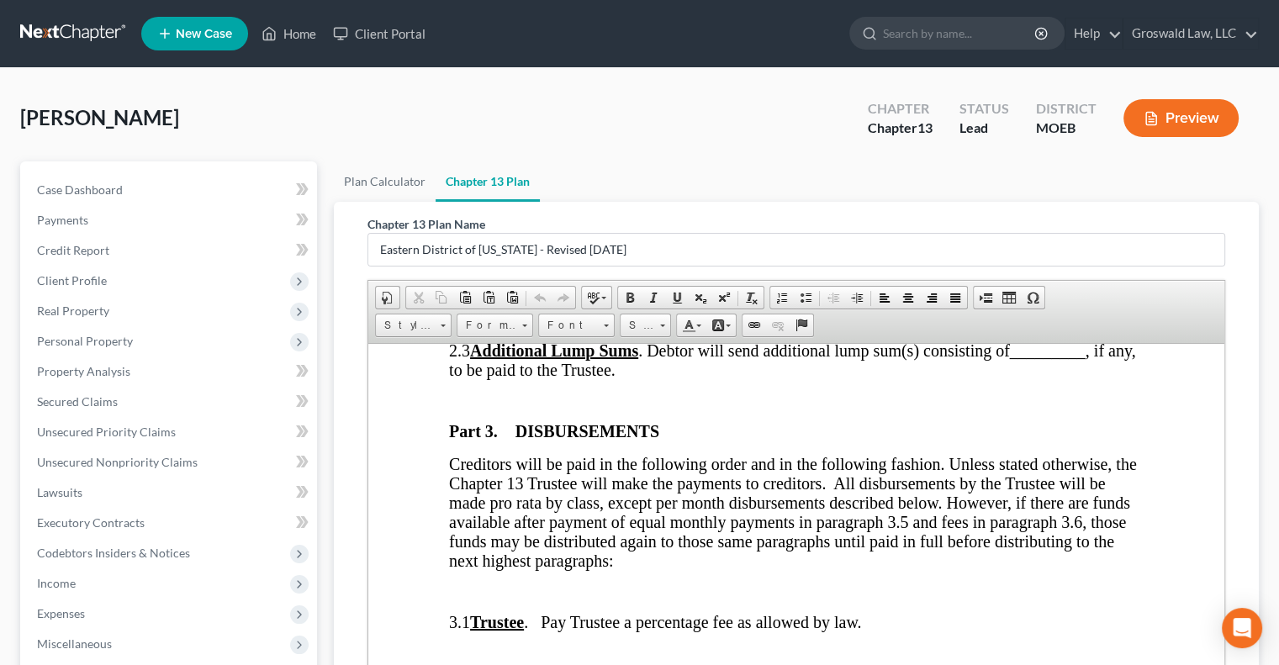
scroll to position [1248, 0]
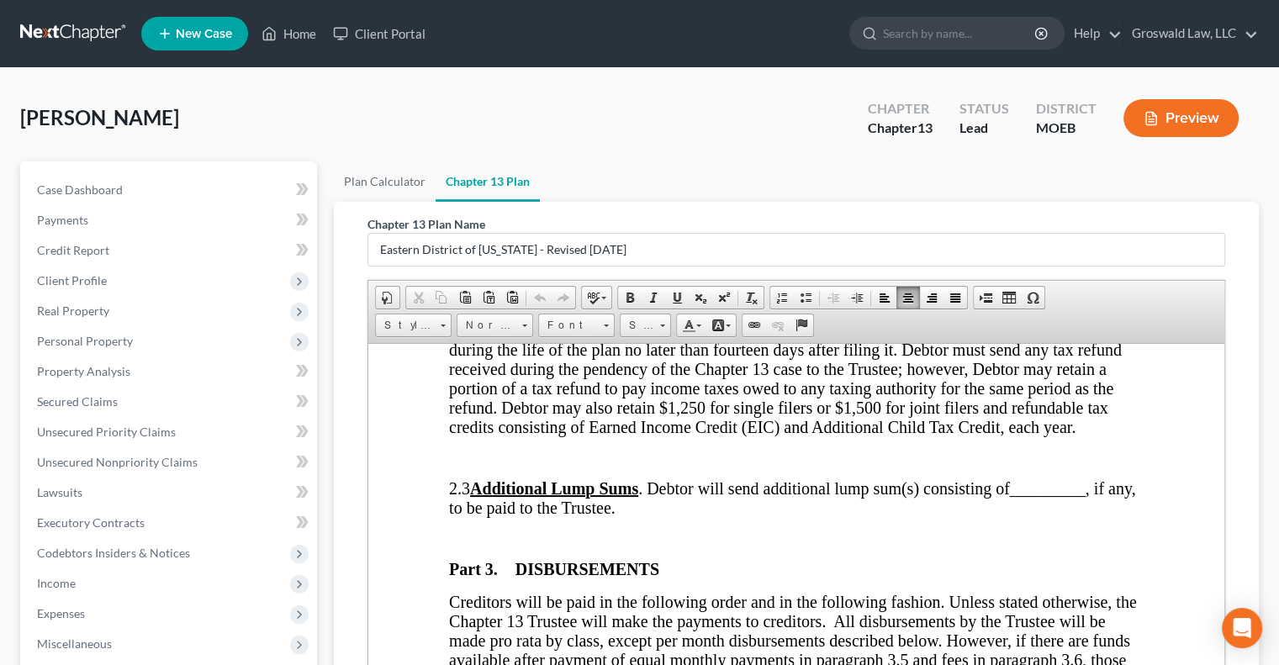
click at [518, 450] on p at bounding box center [796, 457] width 694 height 15
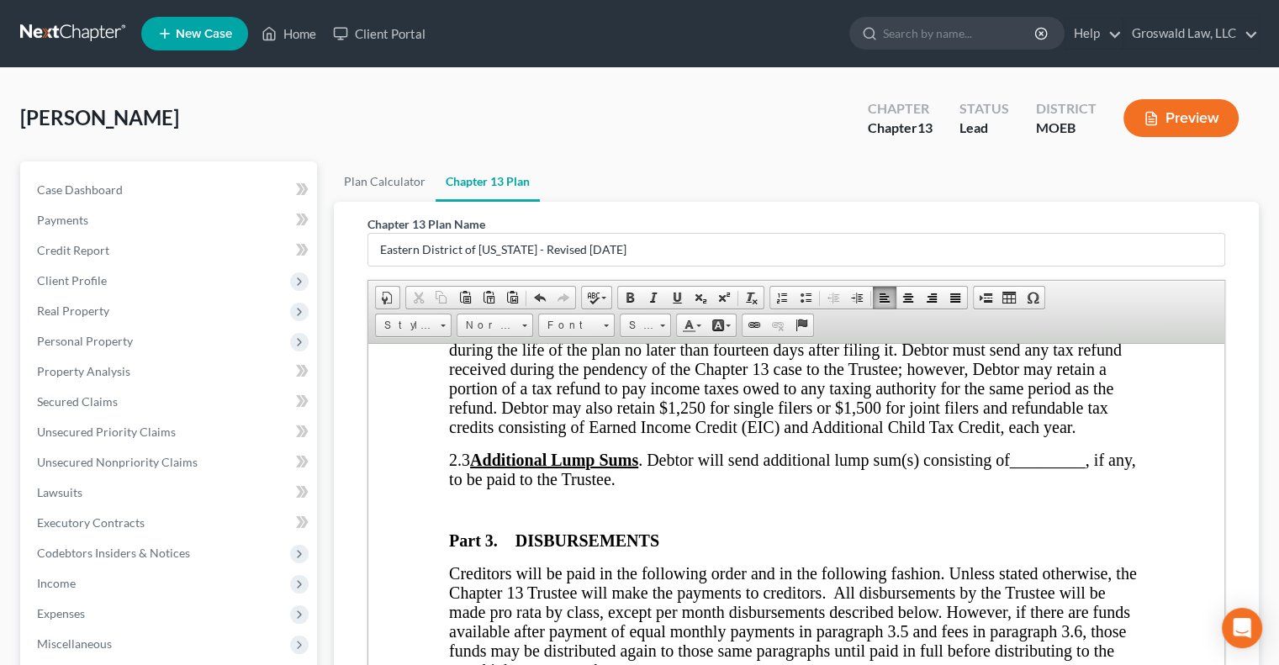
click at [457, 502] on p at bounding box center [796, 509] width 694 height 15
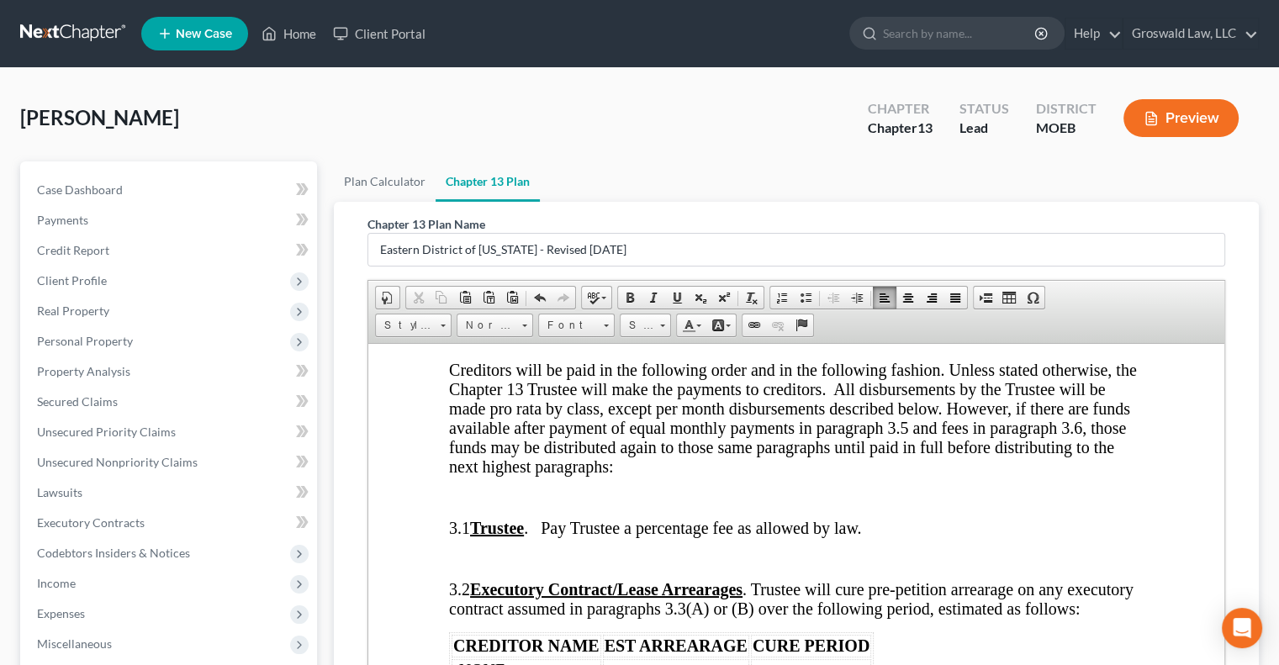
scroll to position [1426, 0]
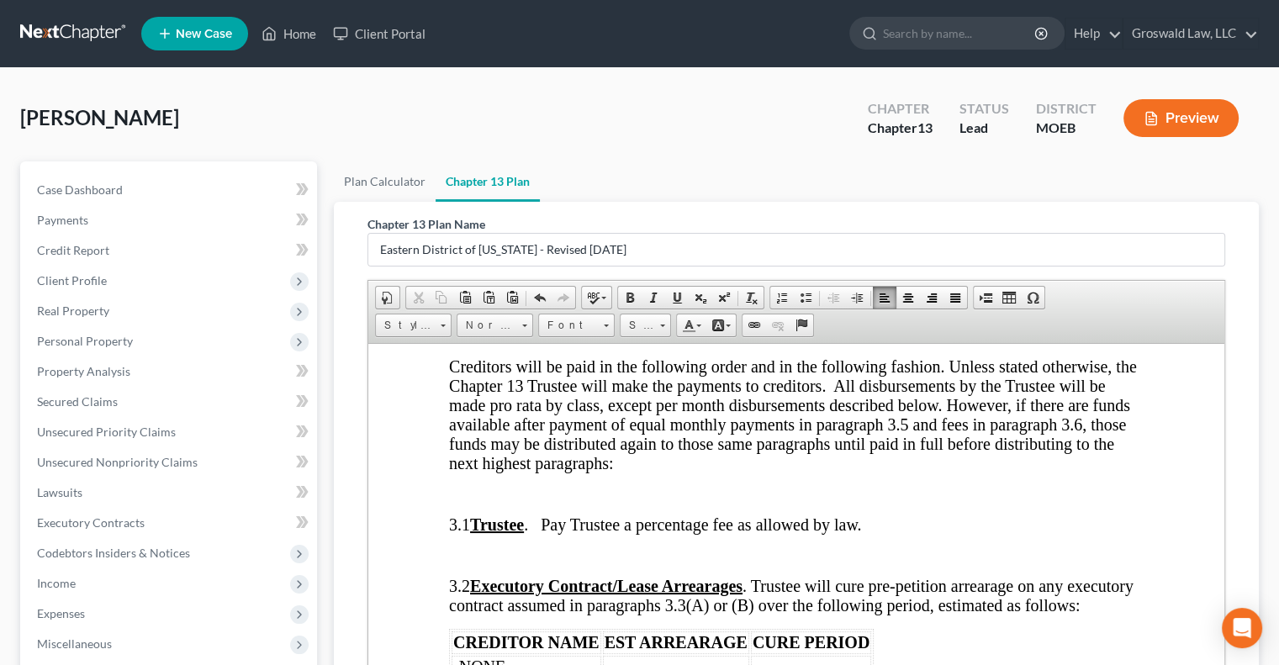
click at [462, 486] on p at bounding box center [799, 493] width 689 height 15
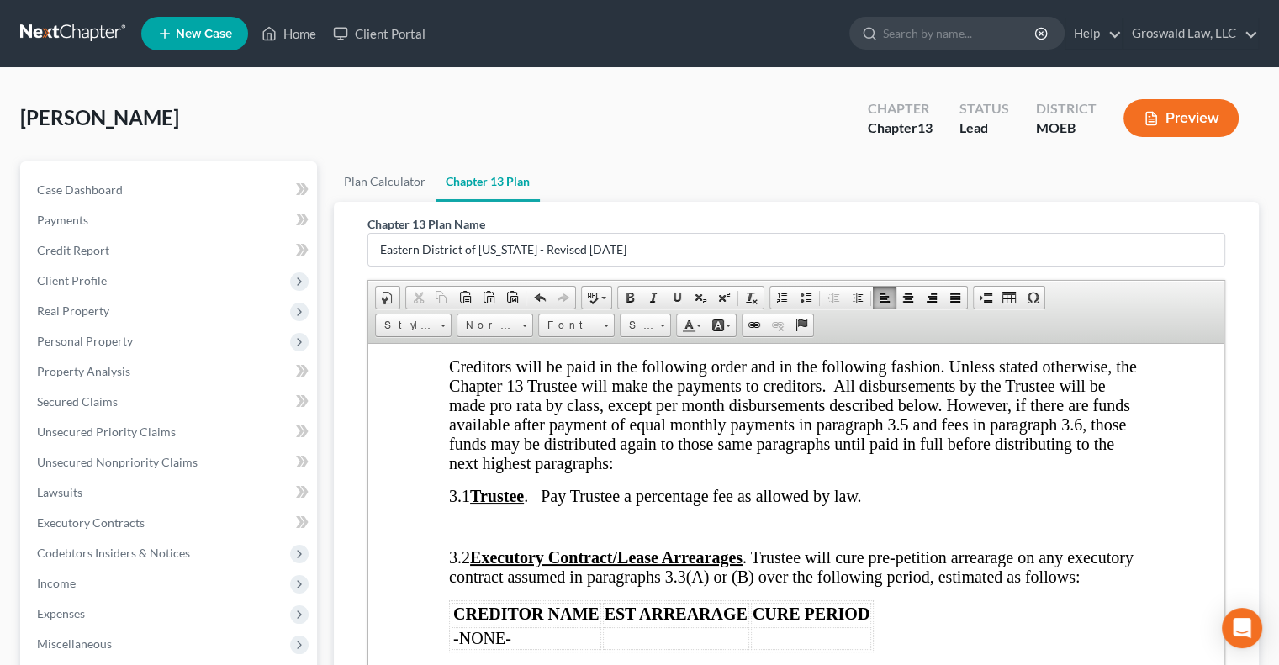
click at [463, 519] on p at bounding box center [799, 526] width 689 height 15
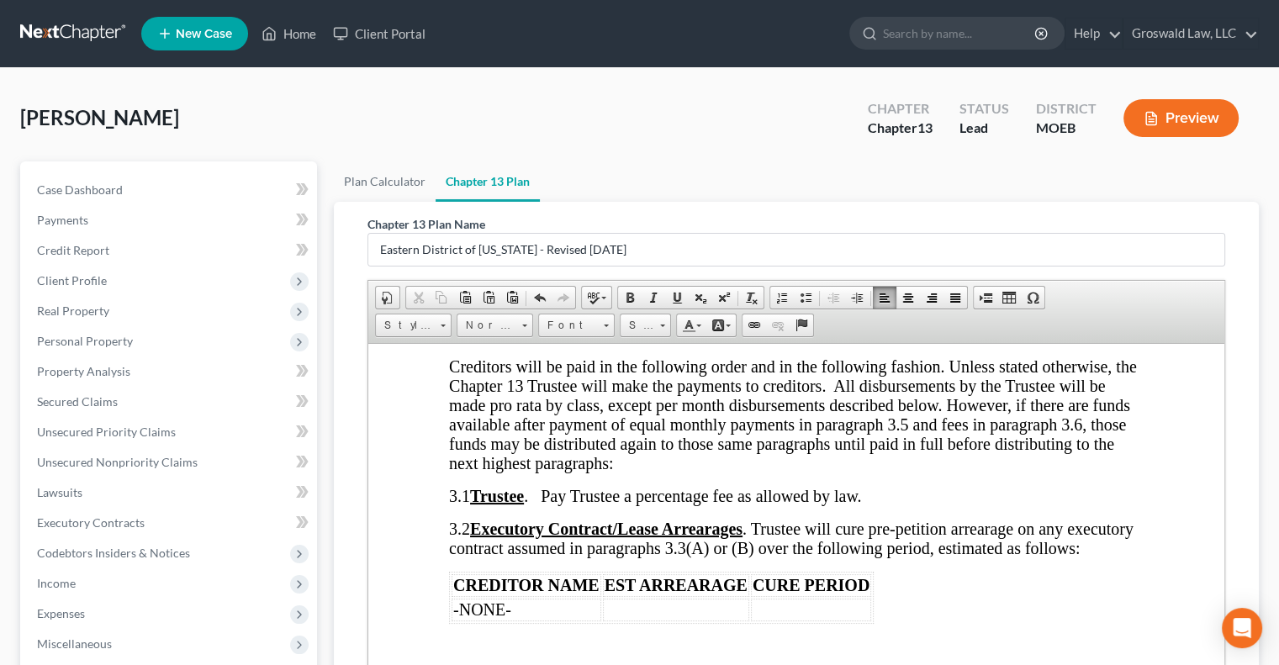
scroll to position [1535, 0]
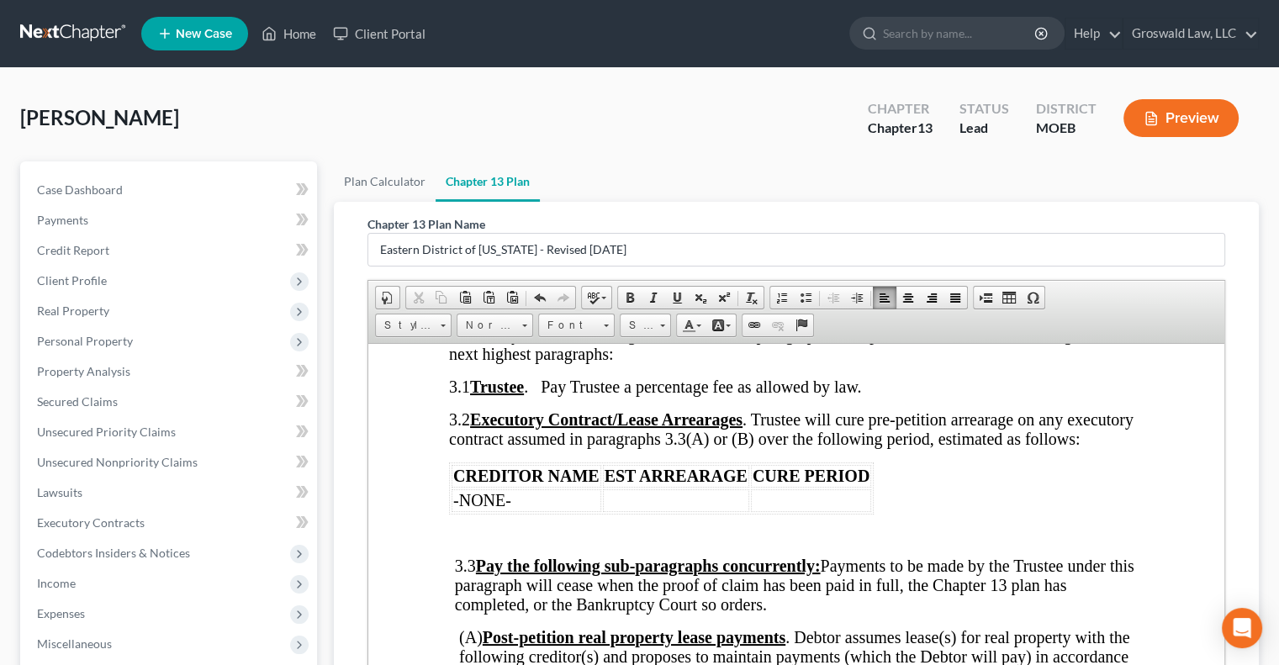
click at [464, 531] on p at bounding box center [801, 534] width 684 height 15
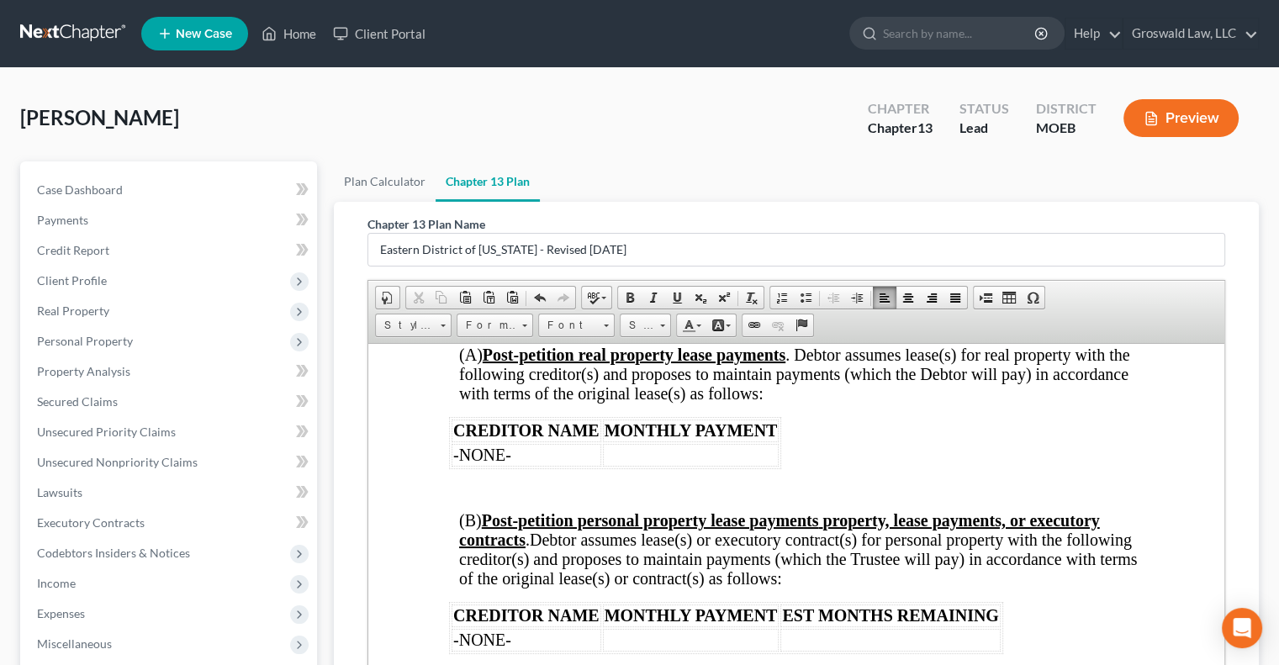
scroll to position [1795, 0]
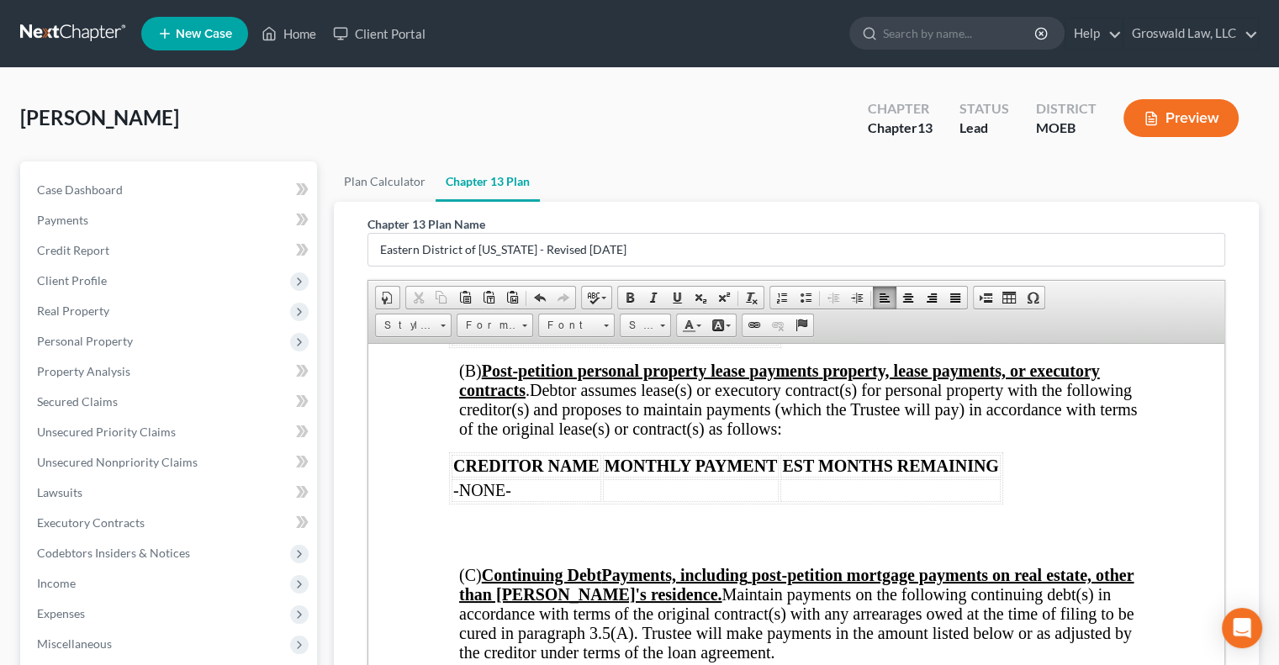
scroll to position [1984, 0]
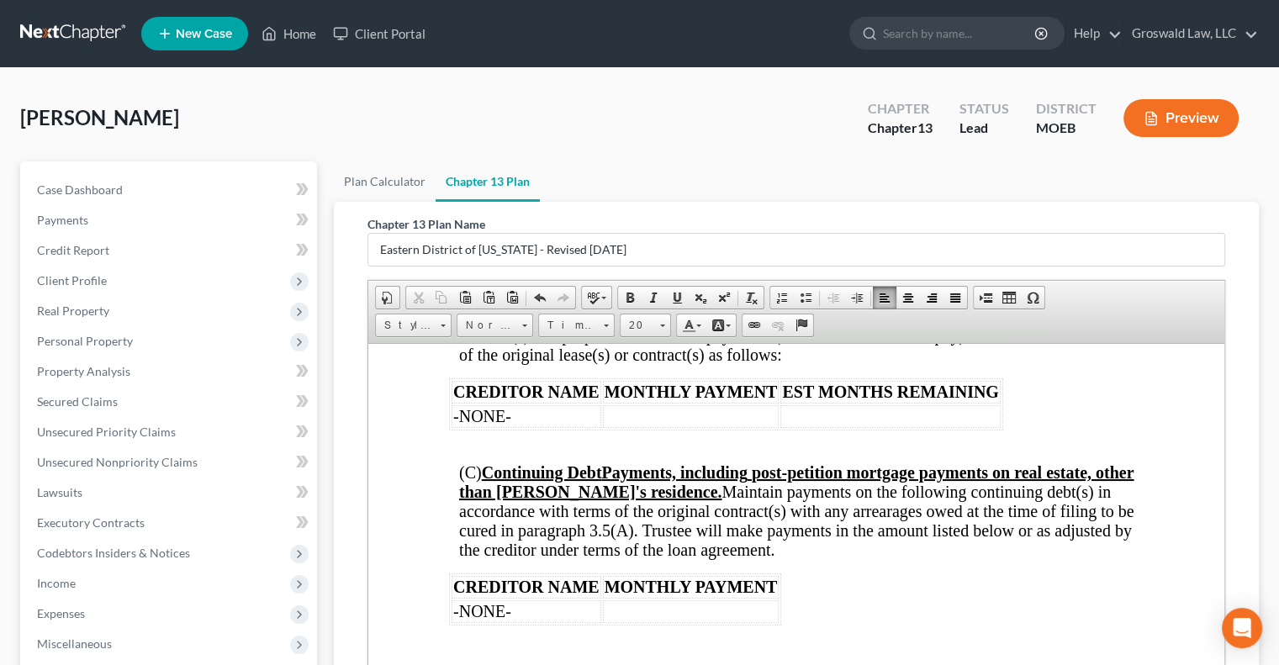
click at [466, 614] on p at bounding box center [796, 645] width 694 height 15
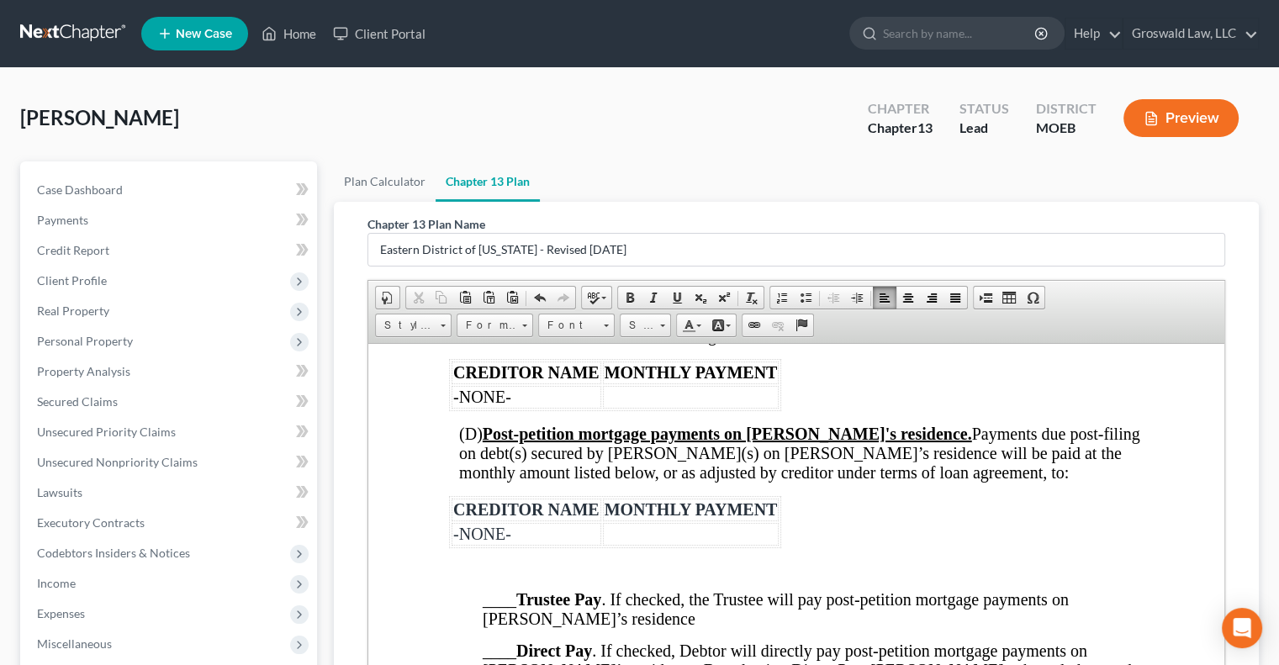
scroll to position [2215, 0]
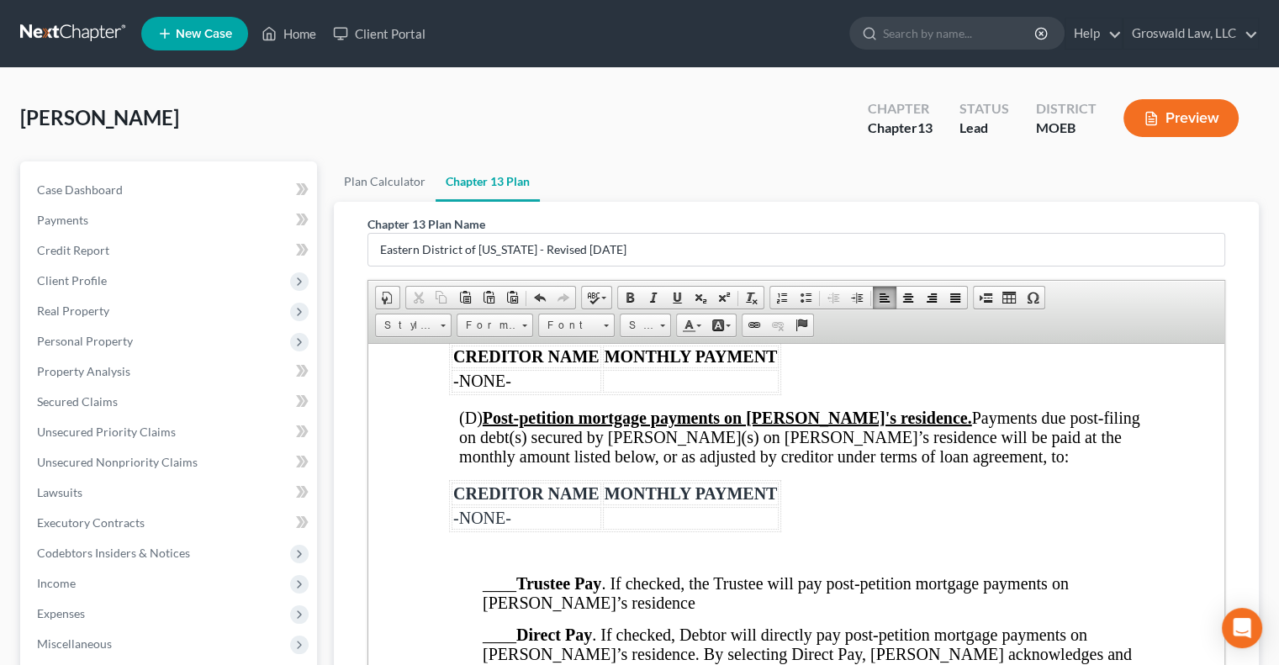
click at [455, 545] on p at bounding box center [796, 552] width 694 height 15
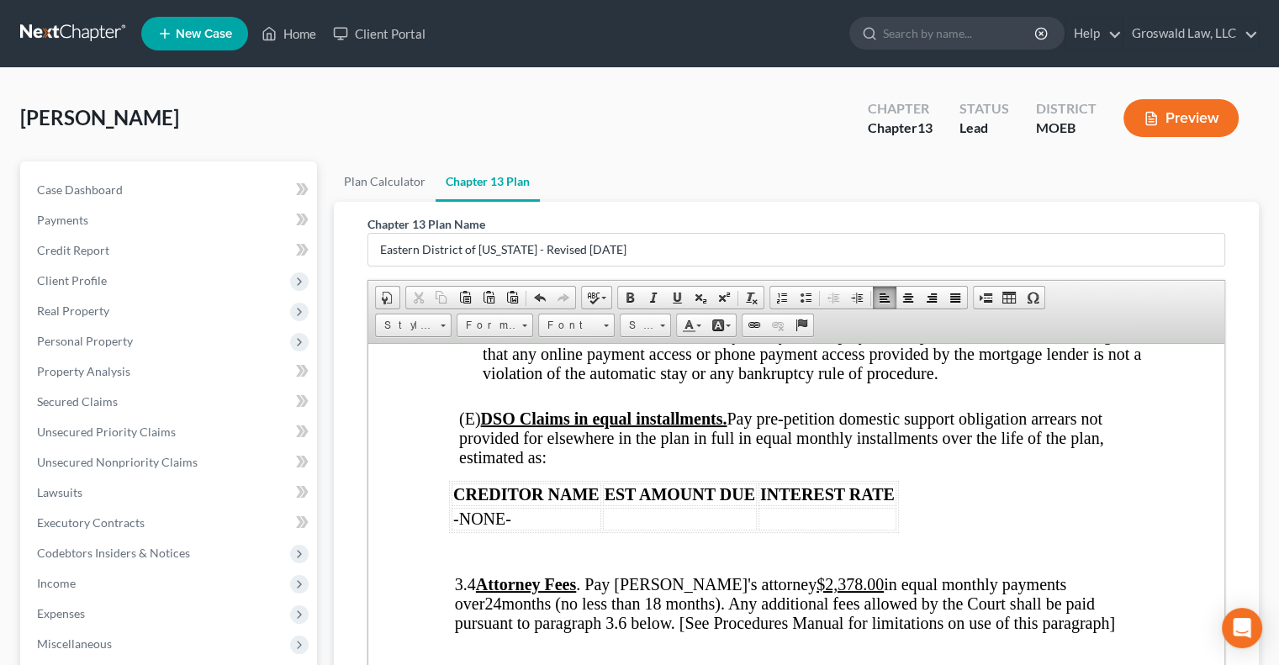
scroll to position [2544, 0]
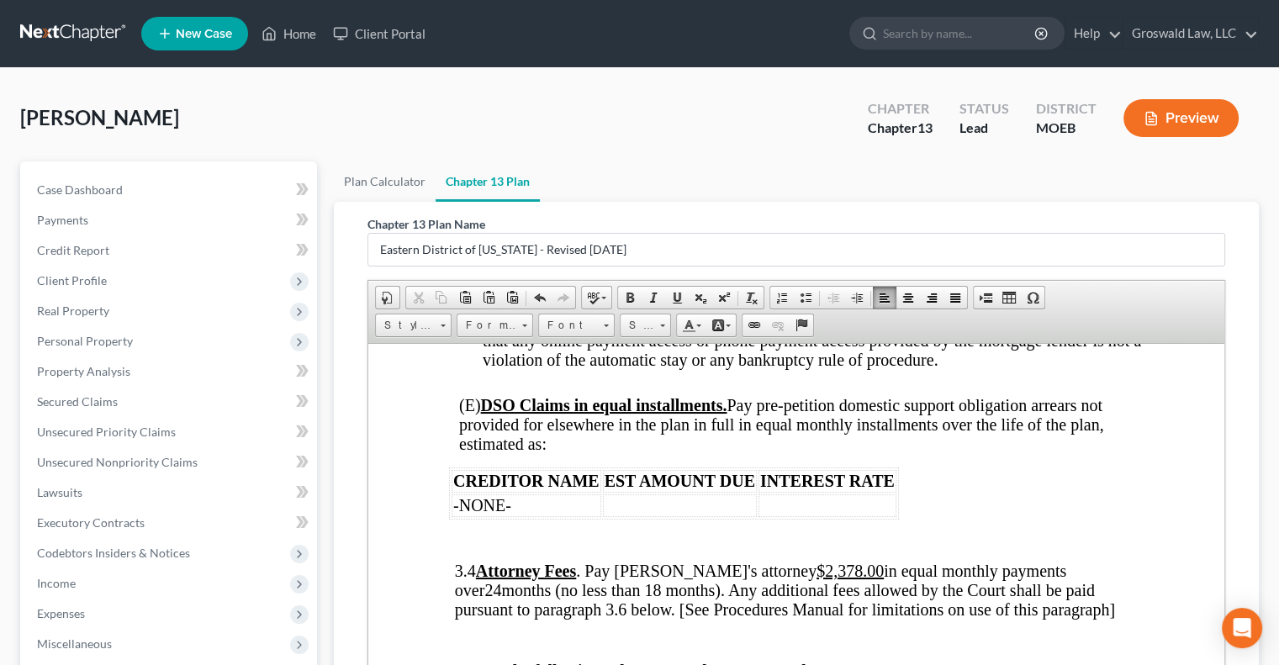
click at [449, 532] on p at bounding box center [796, 539] width 694 height 15
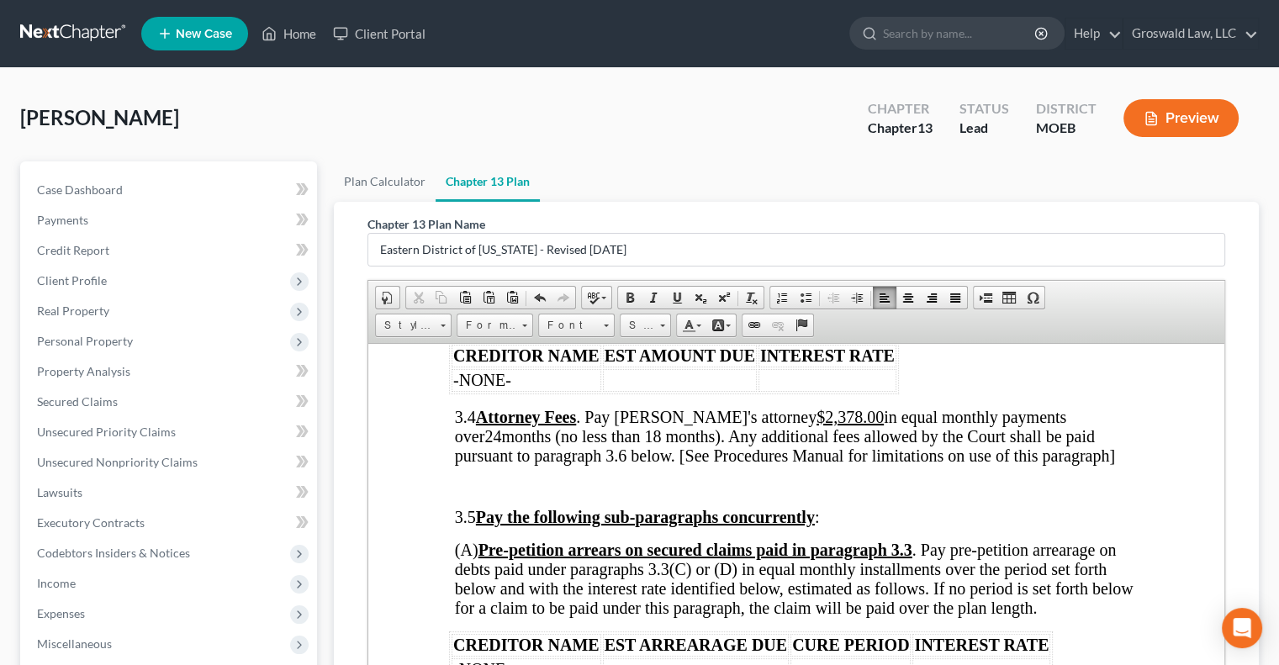
scroll to position [2663, 0]
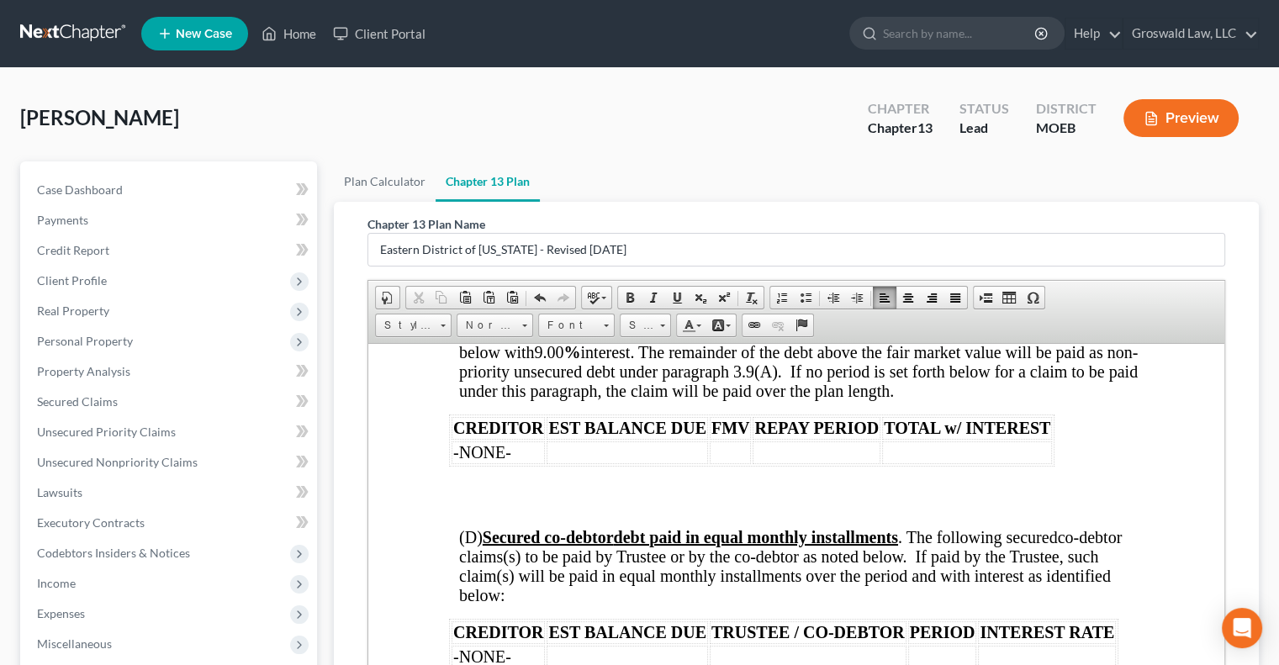
scroll to position [3255, 0]
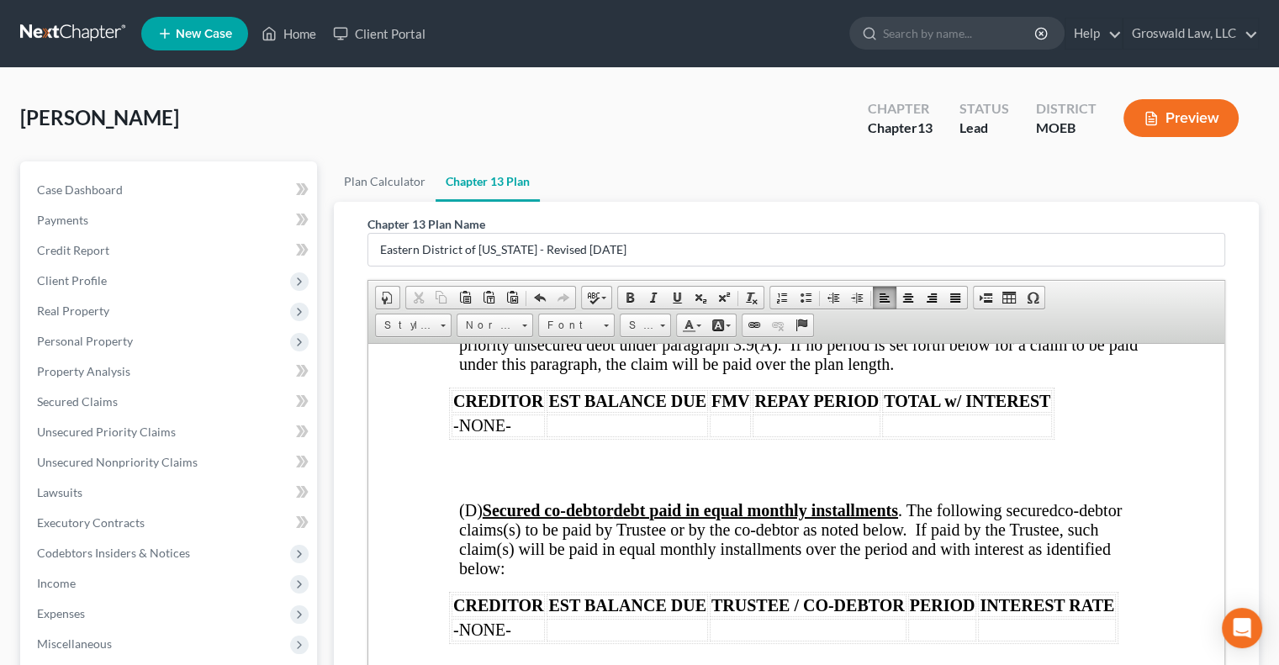
click at [444, 409] on html "L.R. 13 – Rev. [DATE] UNITED STATES BANKRUPTCY COURT EASTERN DISTRICT OF [US_ST…" at bounding box center [796, 338] width 856 height 6499
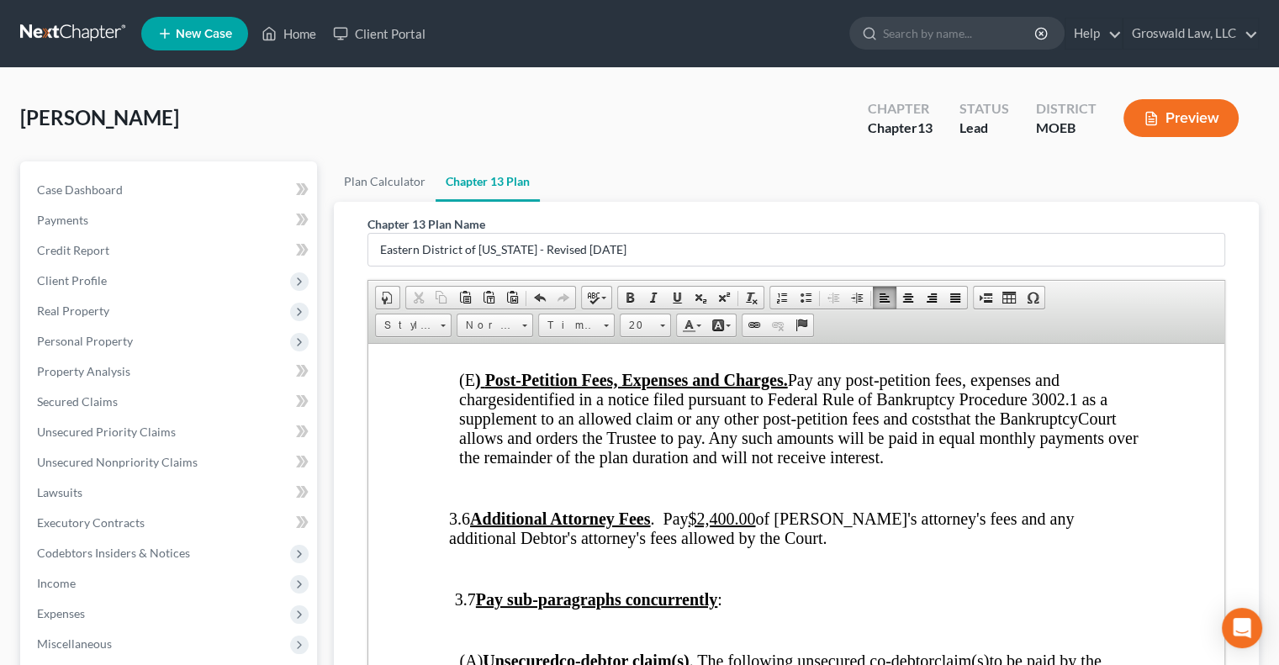
scroll to position [3556, 0]
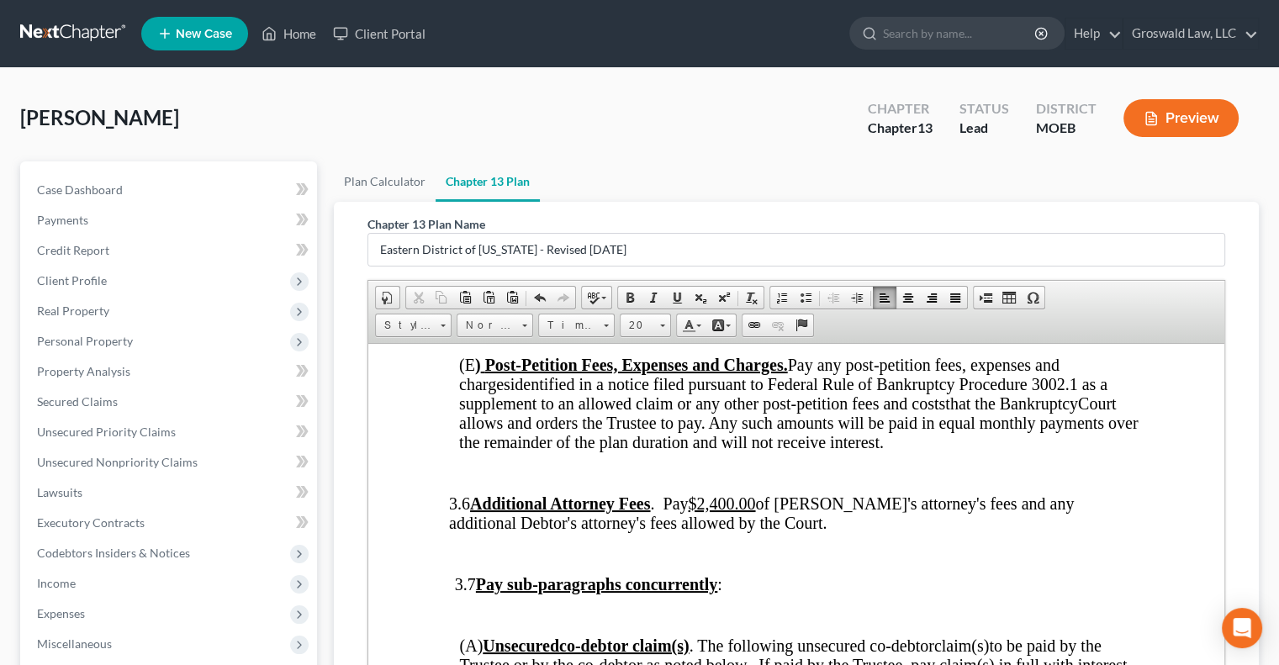
click at [451, 417] on div "L.R. 13 – Rev. [DATE] UNITED STATES BANKRUPTCY COURT EASTERN DISTRICT OF [US_ST…" at bounding box center [796, 21] width 694 height 6309
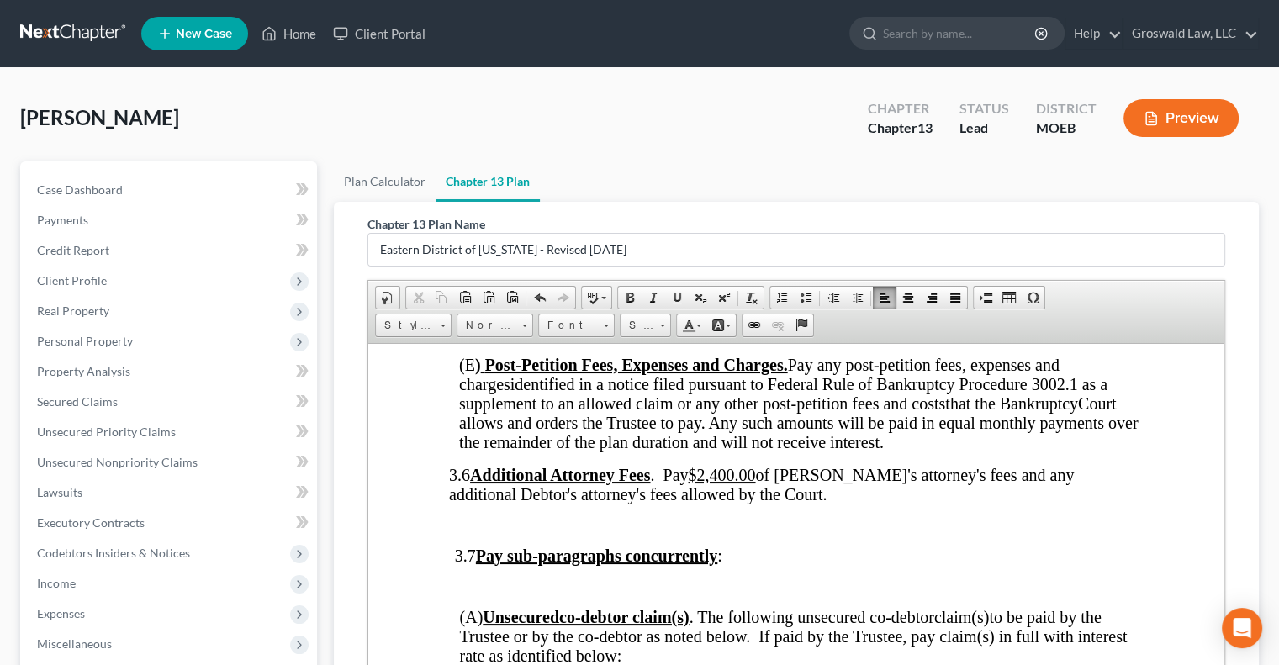
click at [461, 517] on p at bounding box center [799, 524] width 689 height 15
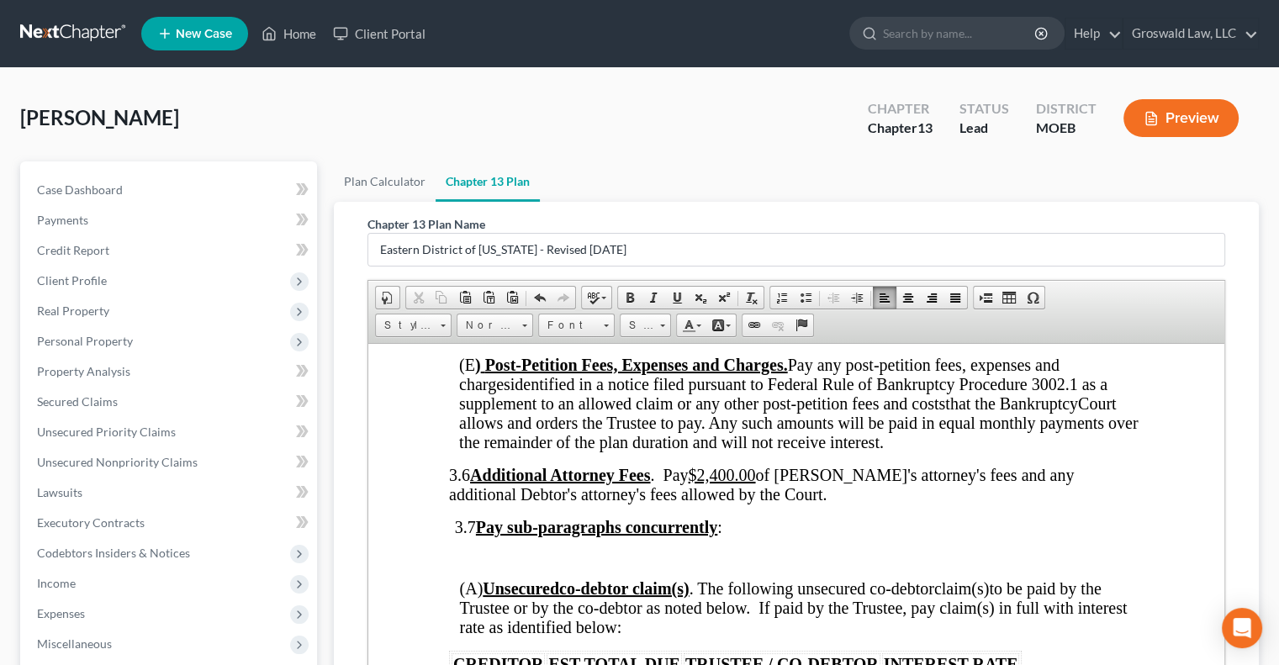
click at [459, 550] on p at bounding box center [799, 557] width 689 height 15
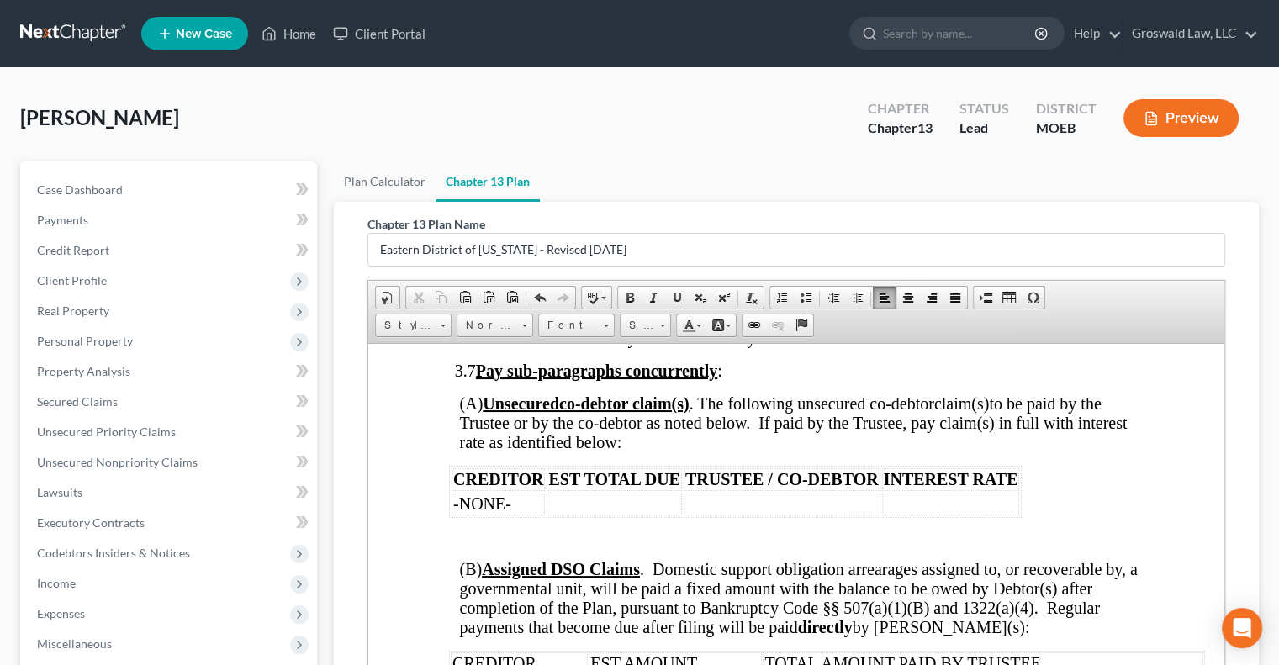
scroll to position [3715, 0]
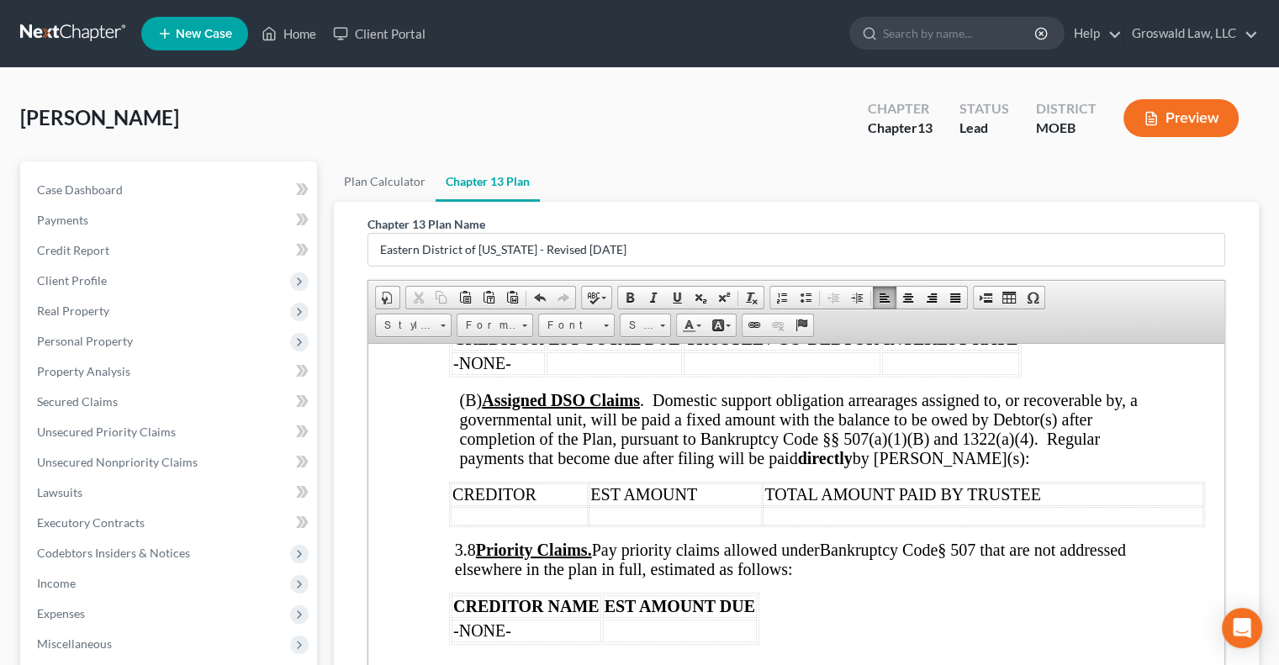
scroll to position [3854, 0]
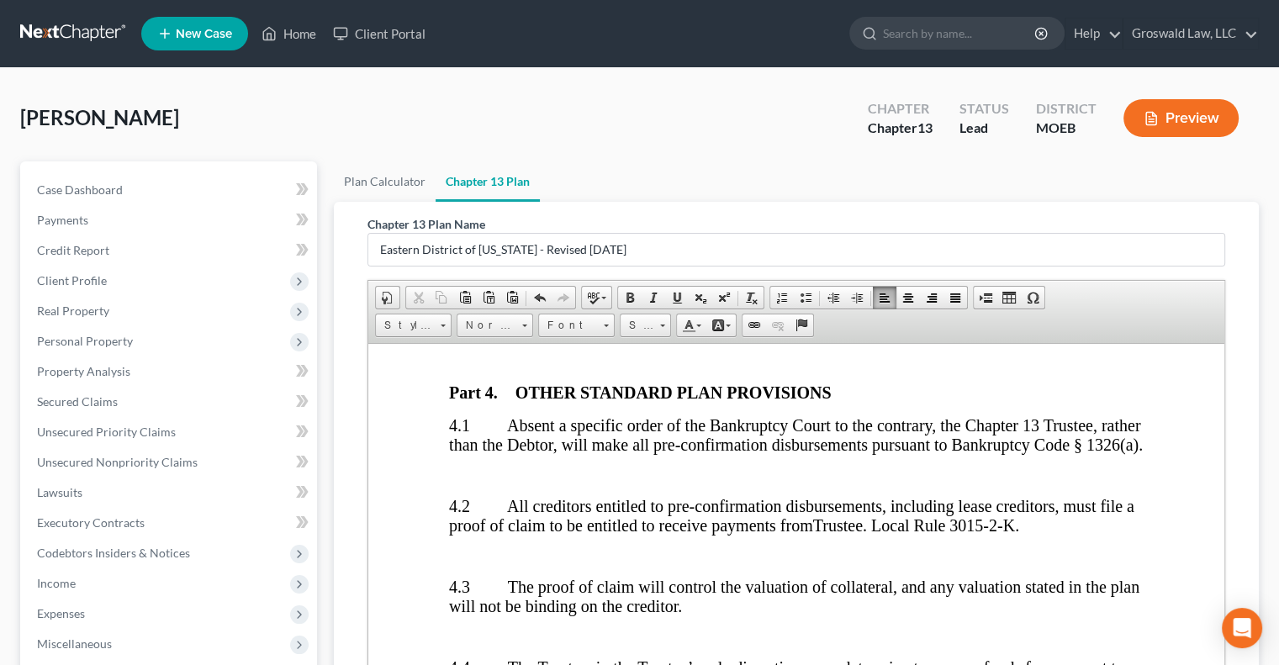
scroll to position [4879, 0]
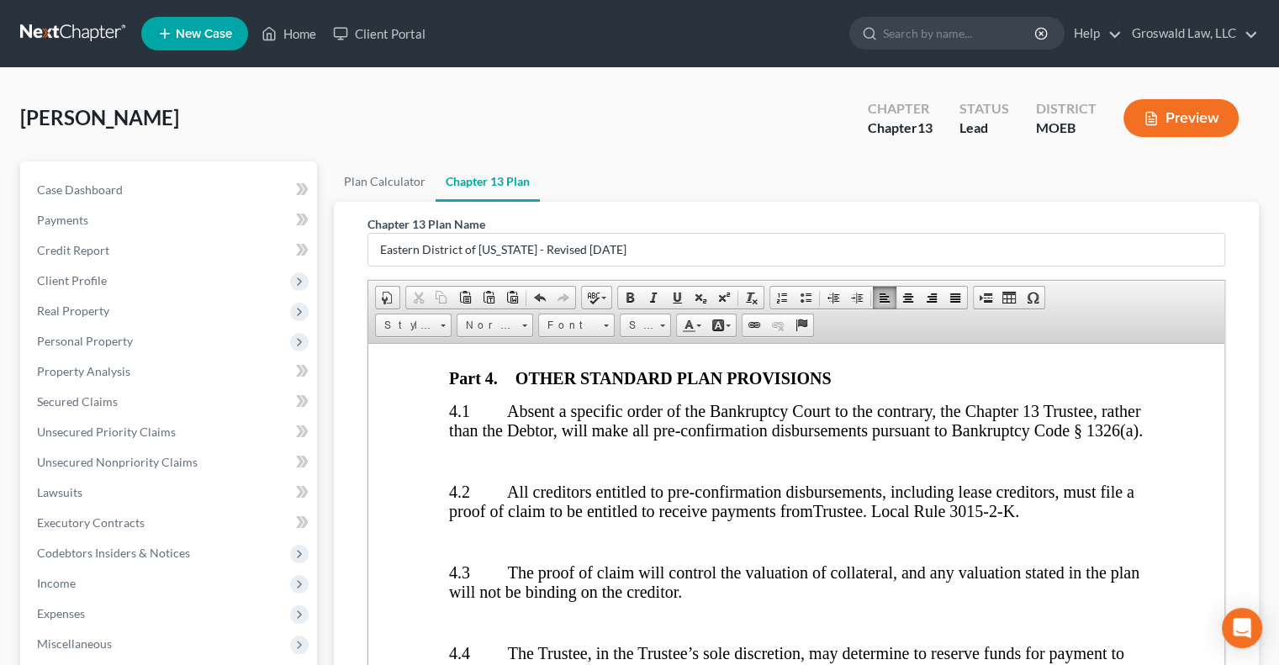
click at [464, 453] on p at bounding box center [796, 460] width 694 height 15
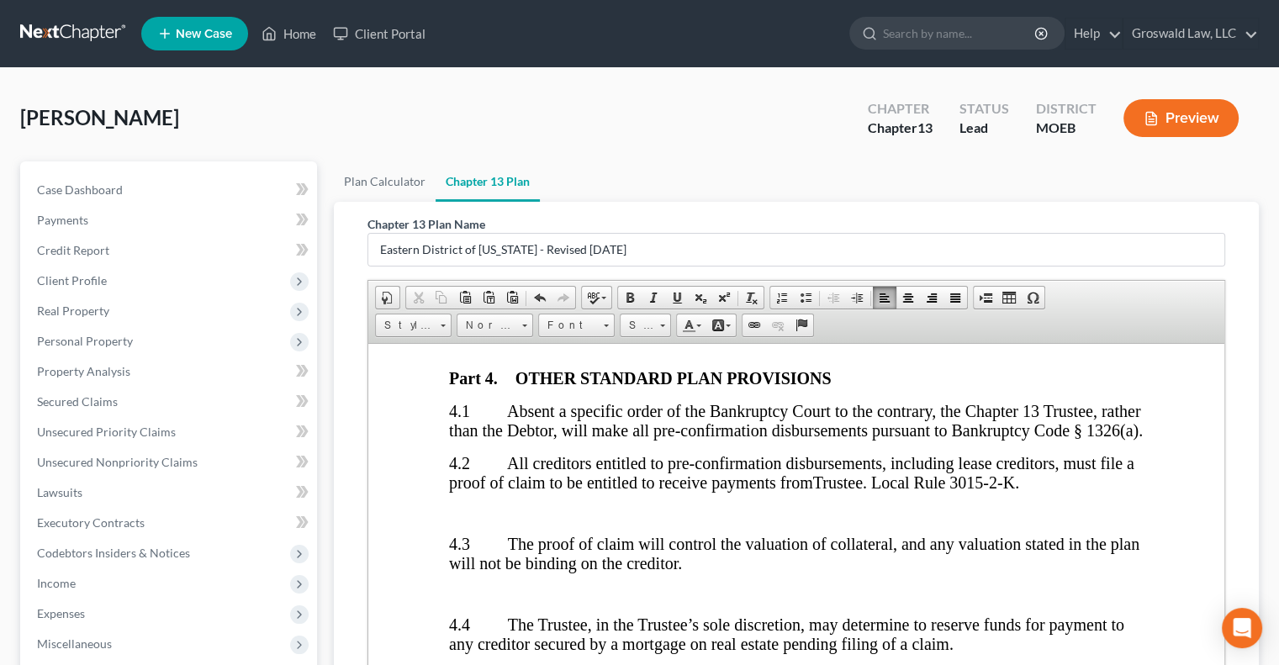
click at [463, 505] on p at bounding box center [796, 512] width 694 height 15
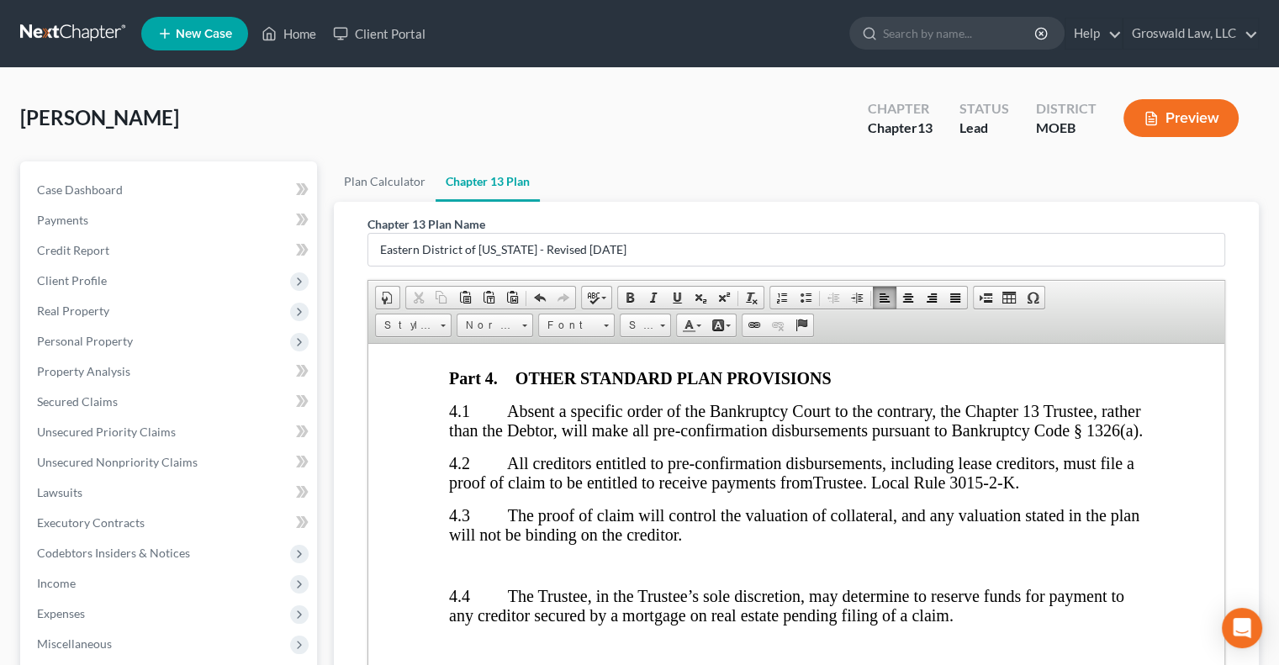
click at [460, 557] on p at bounding box center [796, 564] width 694 height 15
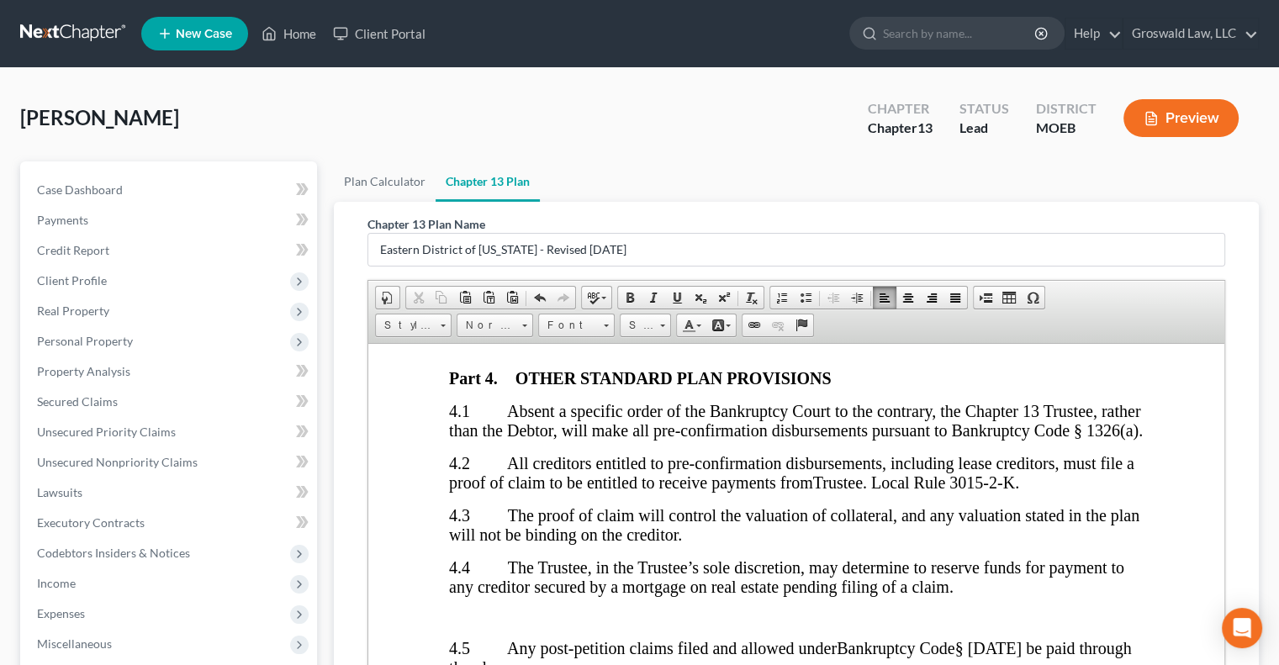
click at [461, 610] on p at bounding box center [796, 617] width 694 height 15
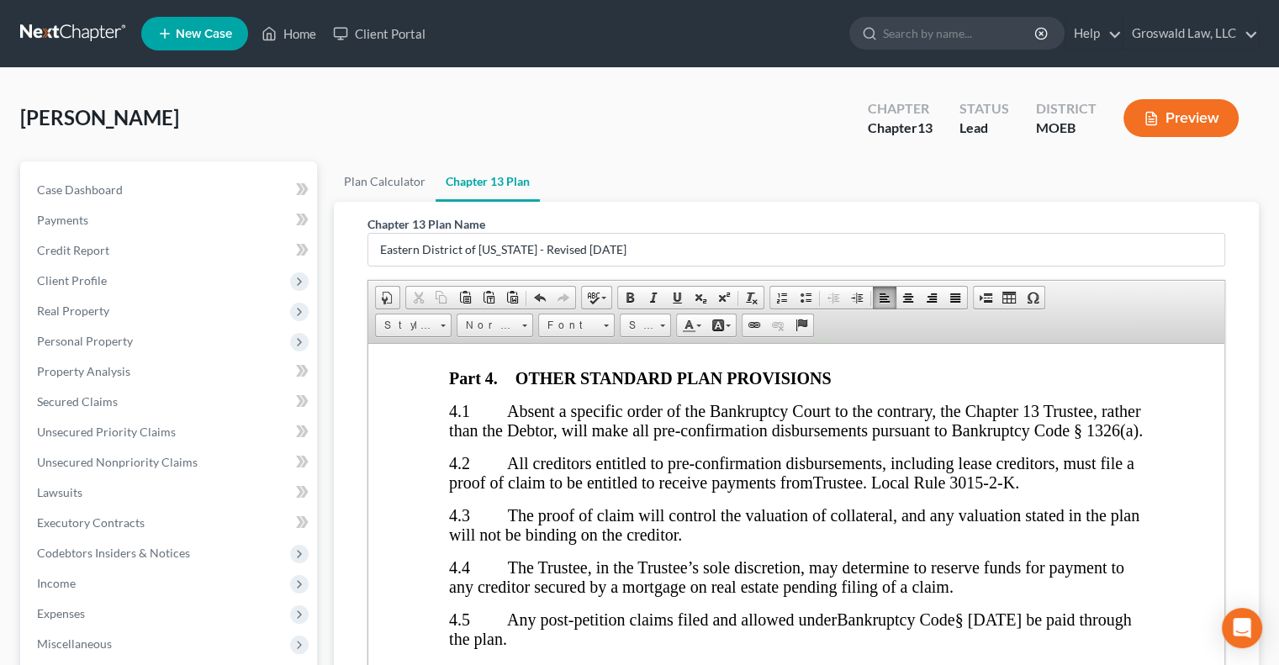
click at [454, 614] on p at bounding box center [796, 669] width 694 height 15
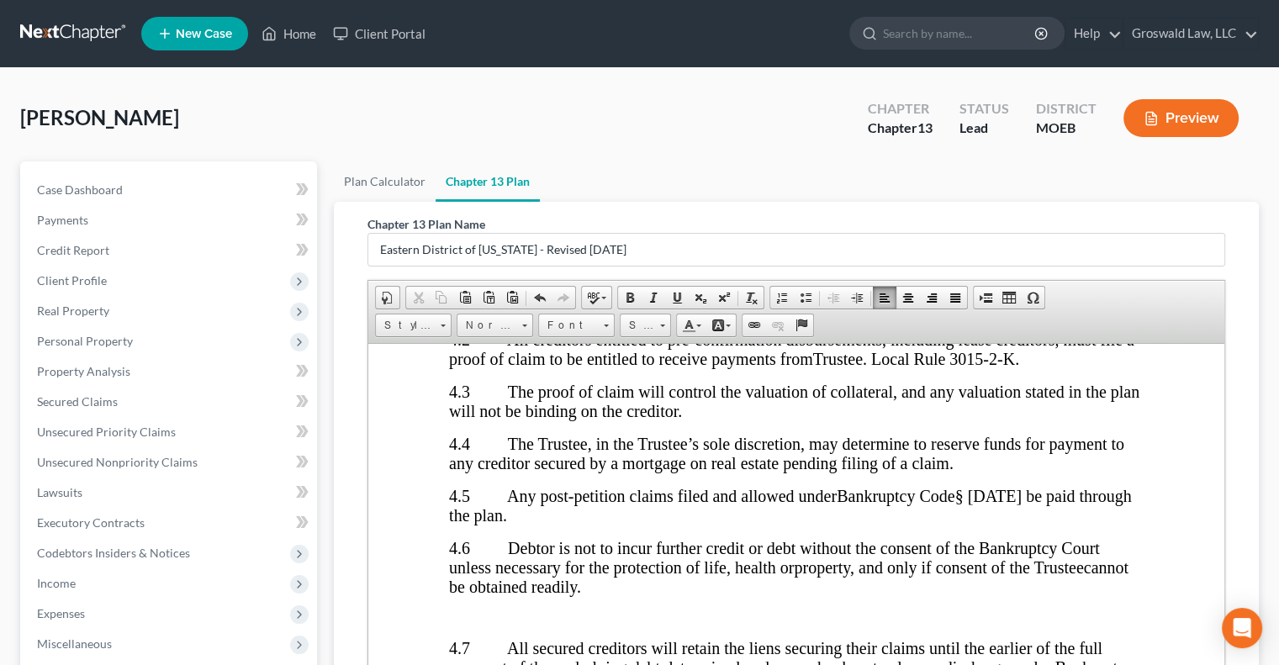
scroll to position [5003, 0]
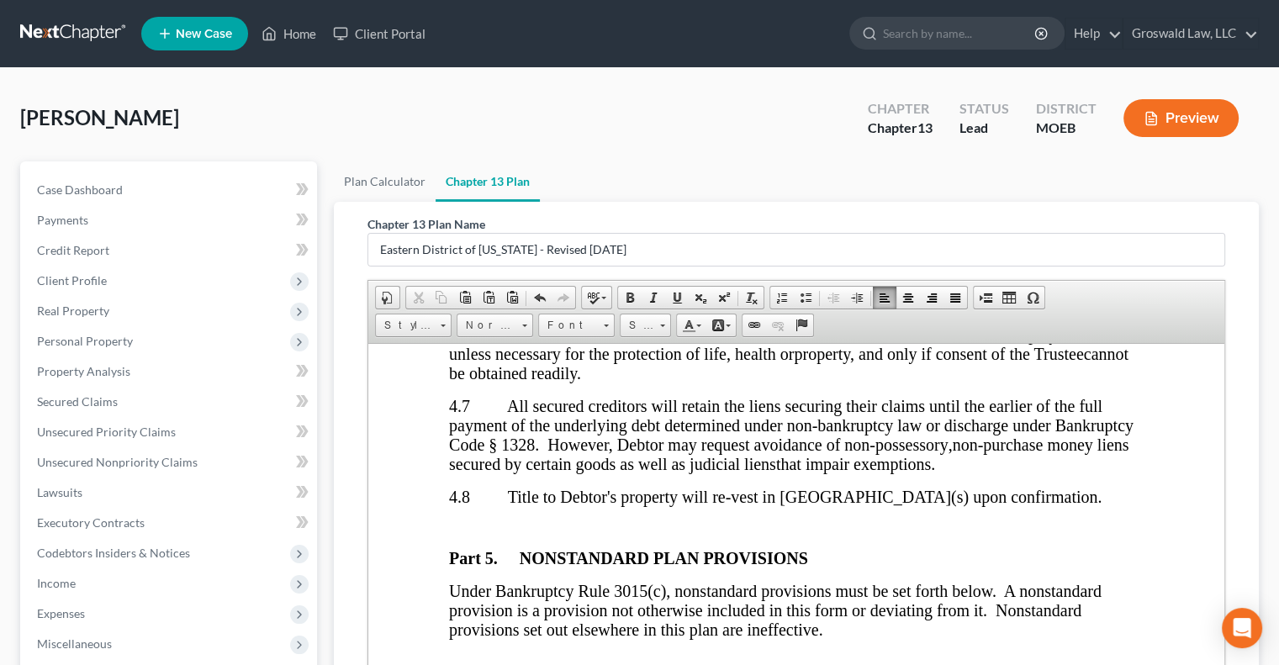
scroll to position [5229, 0]
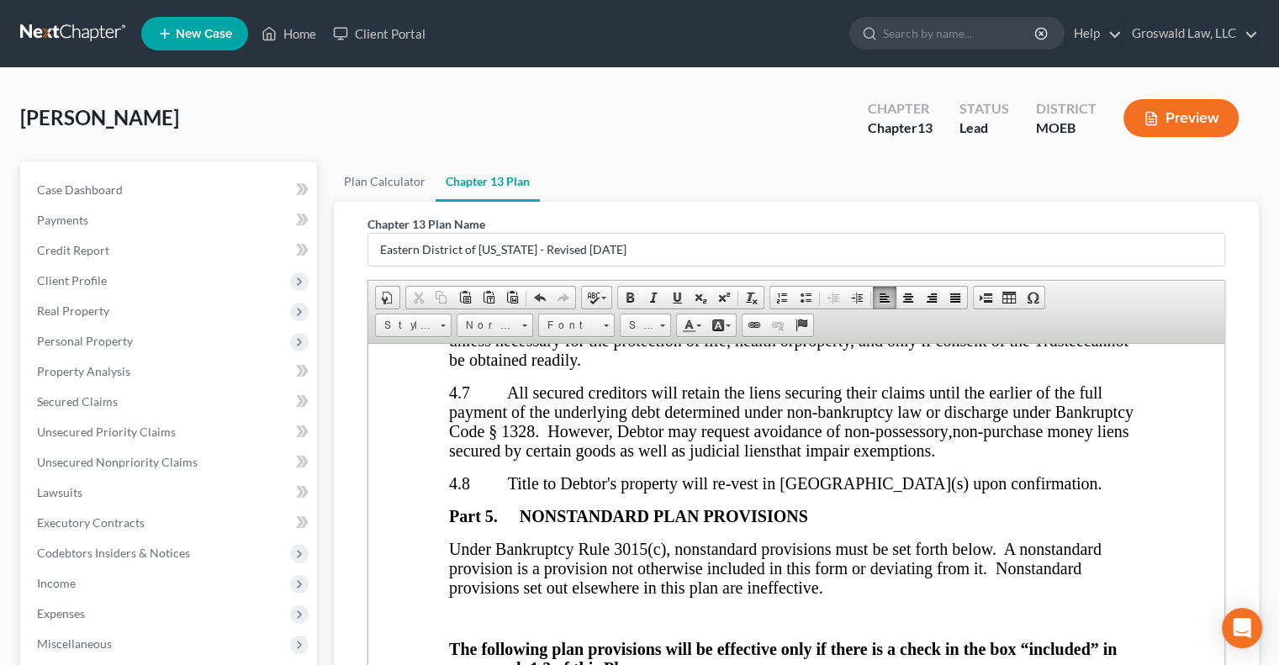
click at [455, 610] on p at bounding box center [796, 617] width 694 height 15
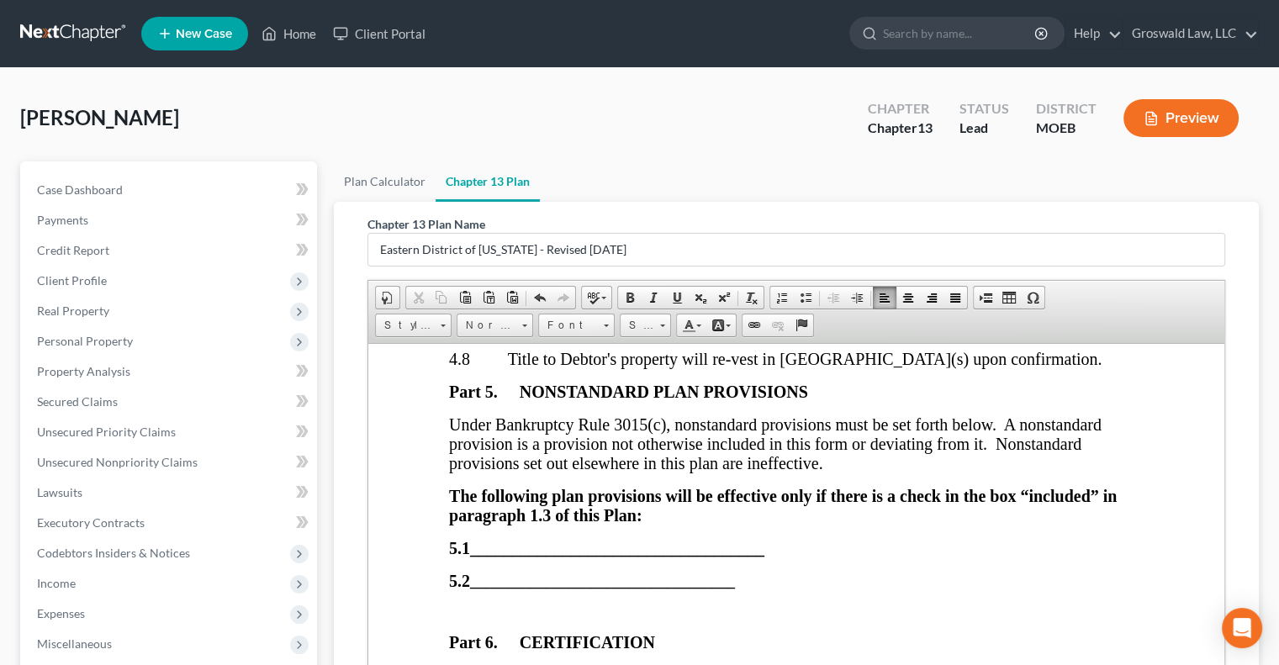
scroll to position [5386, 0]
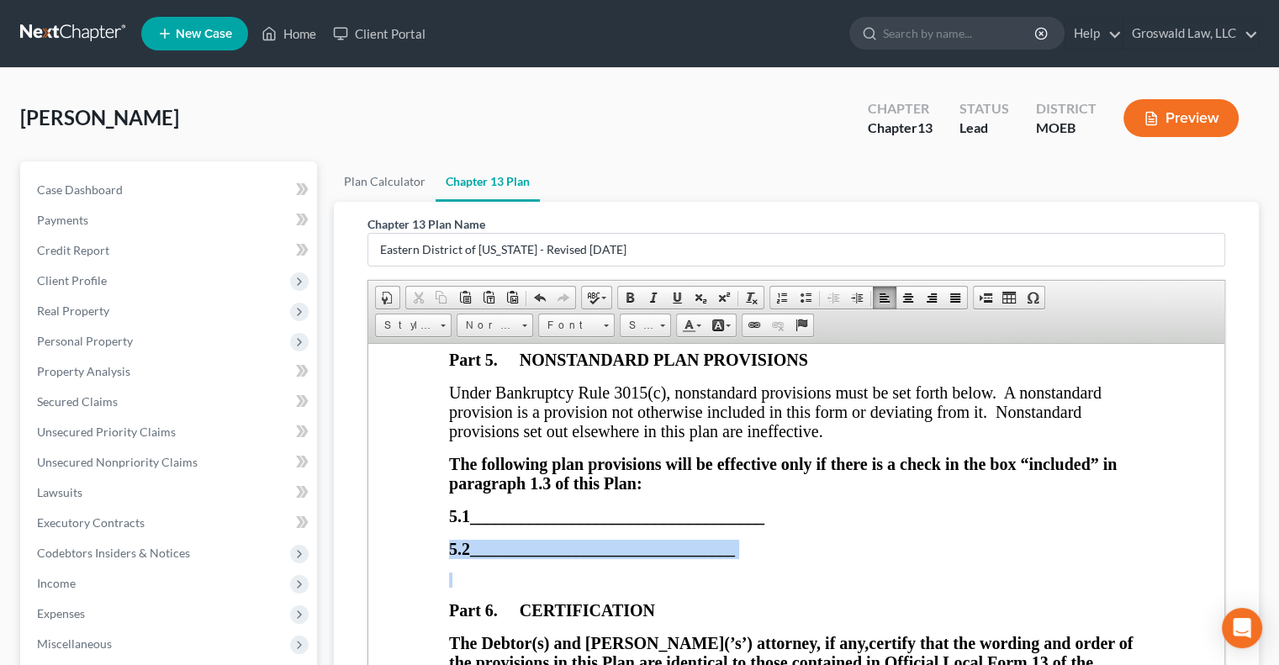
drag, startPoint x: 582, startPoint y: 536, endPoint x: 439, endPoint y: 499, distance: 147.4
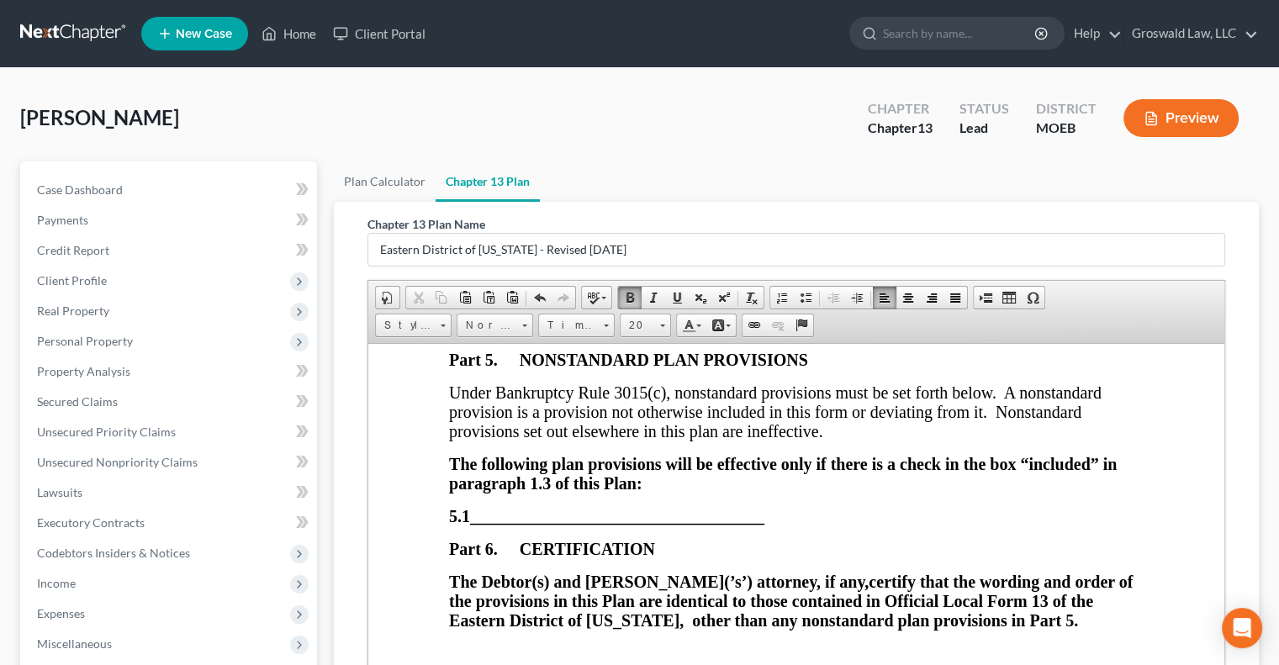
scroll to position [5461, 0]
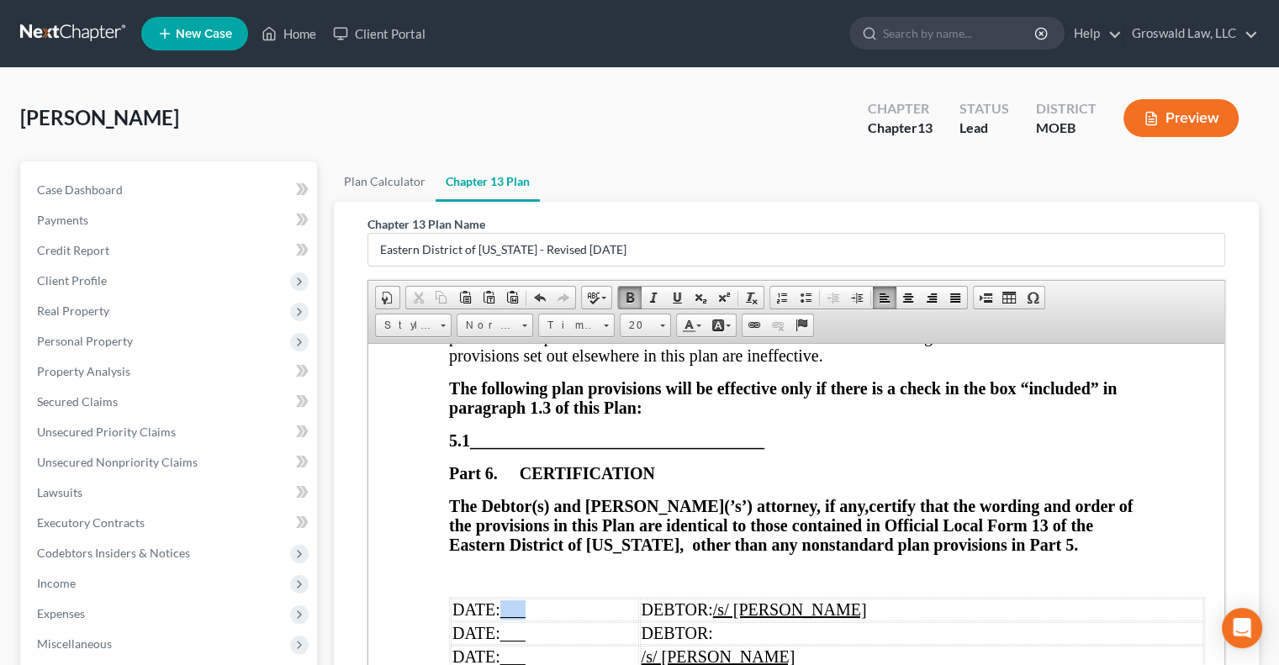
drag, startPoint x: 558, startPoint y: 562, endPoint x: 505, endPoint y: 562, distance: 53.0
click at [505, 598] on td "DATE: ___" at bounding box center [545, 609] width 188 height 23
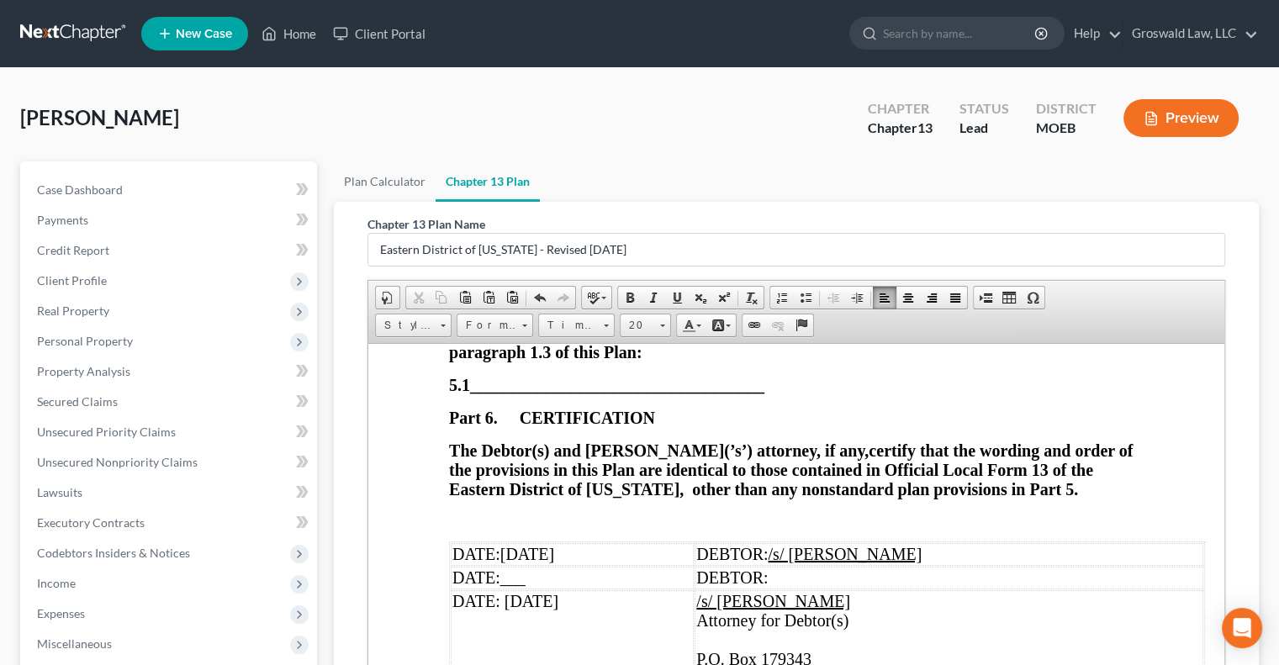
scroll to position [5521, 0]
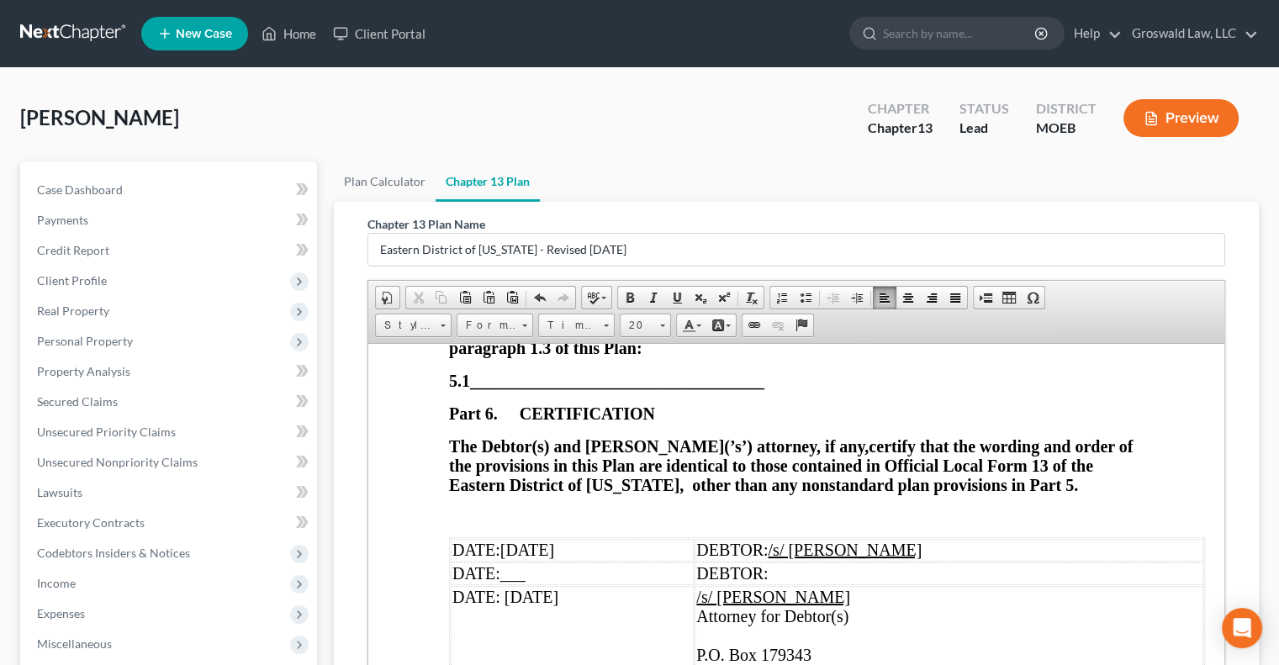
click at [970, 585] on td "/s/ [PERSON_NAME] Attorney for Debtor(s) P.O. Box 179343 ​ [GEOGRAPHIC_DATA]" at bounding box center [948, 652] width 509 height 135
click at [670, 295] on span at bounding box center [676, 297] width 13 height 13
click at [770, 585] on td "/s/ [PERSON_NAME] ​ #65938MO Attorney for Debtor(s) [PERSON_NAME] 179343 ​ [GEO…" at bounding box center [945, 652] width 515 height 135
click at [839, 601] on td "/s/ [PERSON_NAME] #65938MO Groswald Law, LLC P.O. Box 179343 ​ [GEOGRAPHIC_DATA]" at bounding box center [946, 642] width 513 height 115
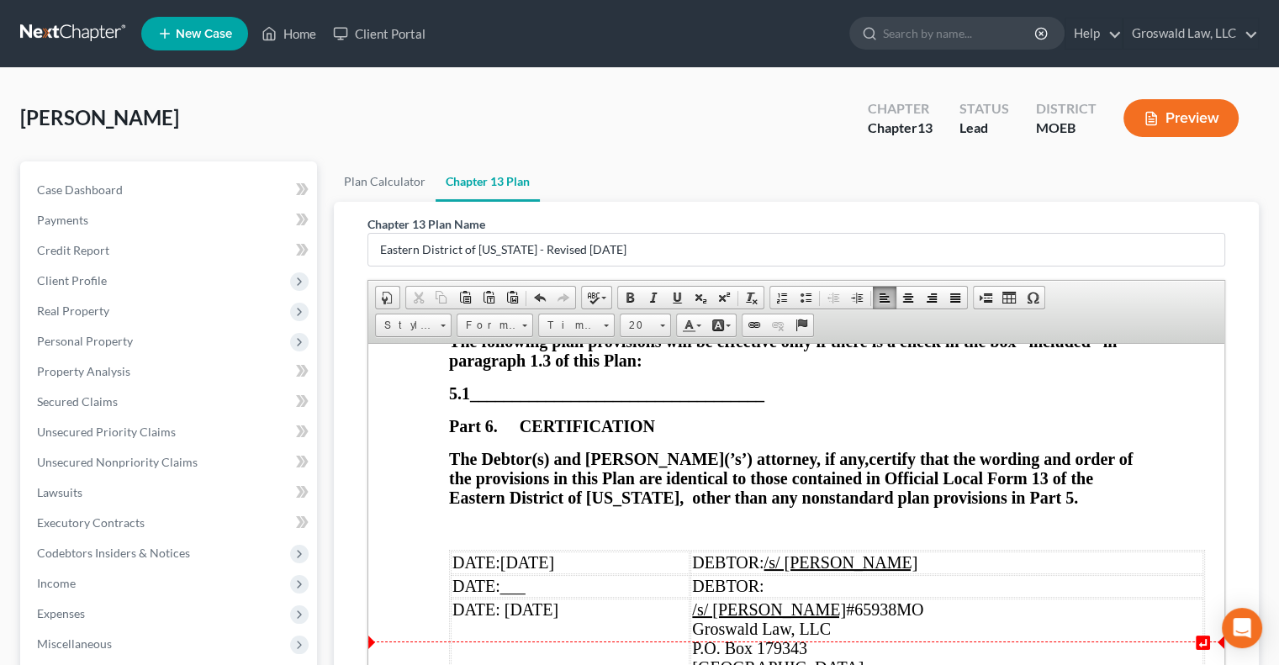
click at [909, 614] on td "/s/ [PERSON_NAME] #65938MO Groswald Law, LLC P.O. [GEOGRAPHIC_DATA]" at bounding box center [946, 646] width 513 height 96
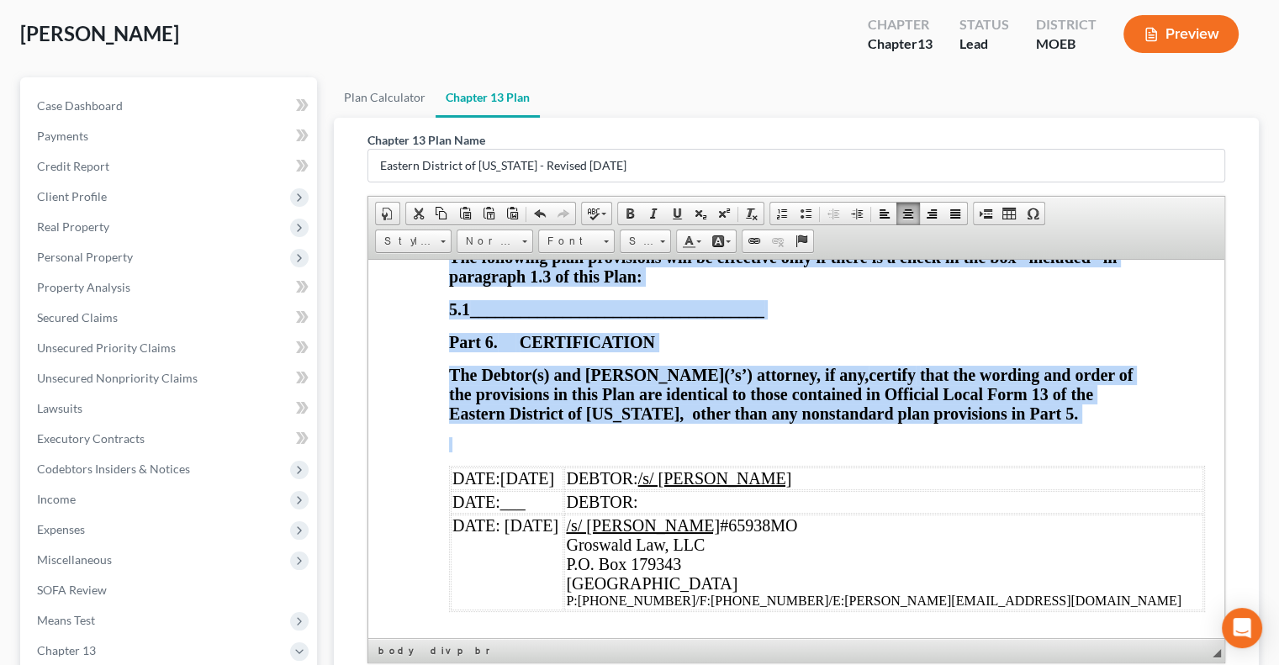
scroll to position [90, 0]
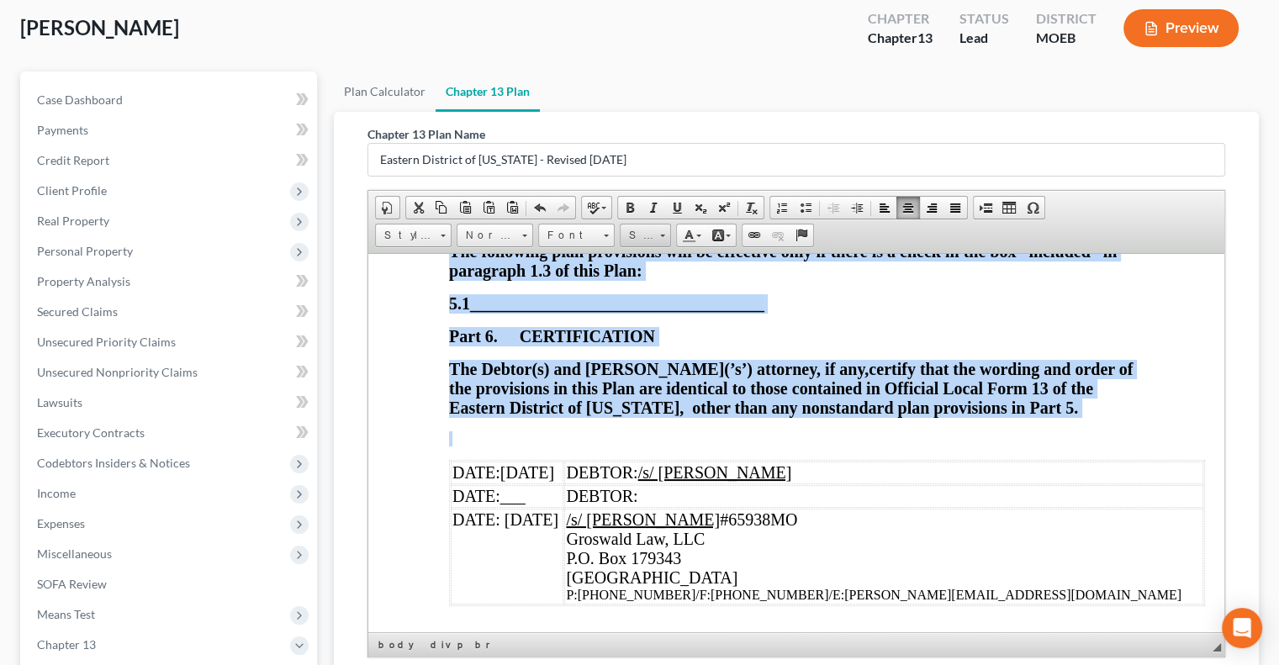
click at [639, 234] on span "Size" at bounding box center [637, 235] width 34 height 22
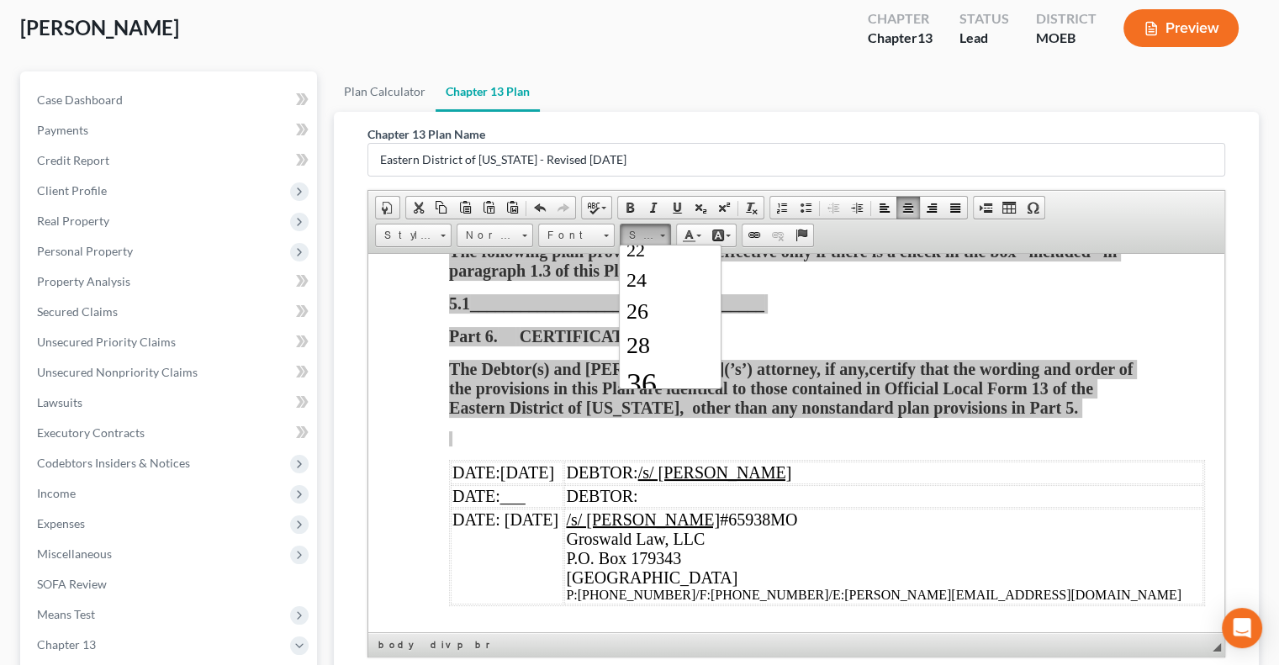
scroll to position [249, 0]
click at [641, 335] on span "28" at bounding box center [638, 336] width 24 height 26
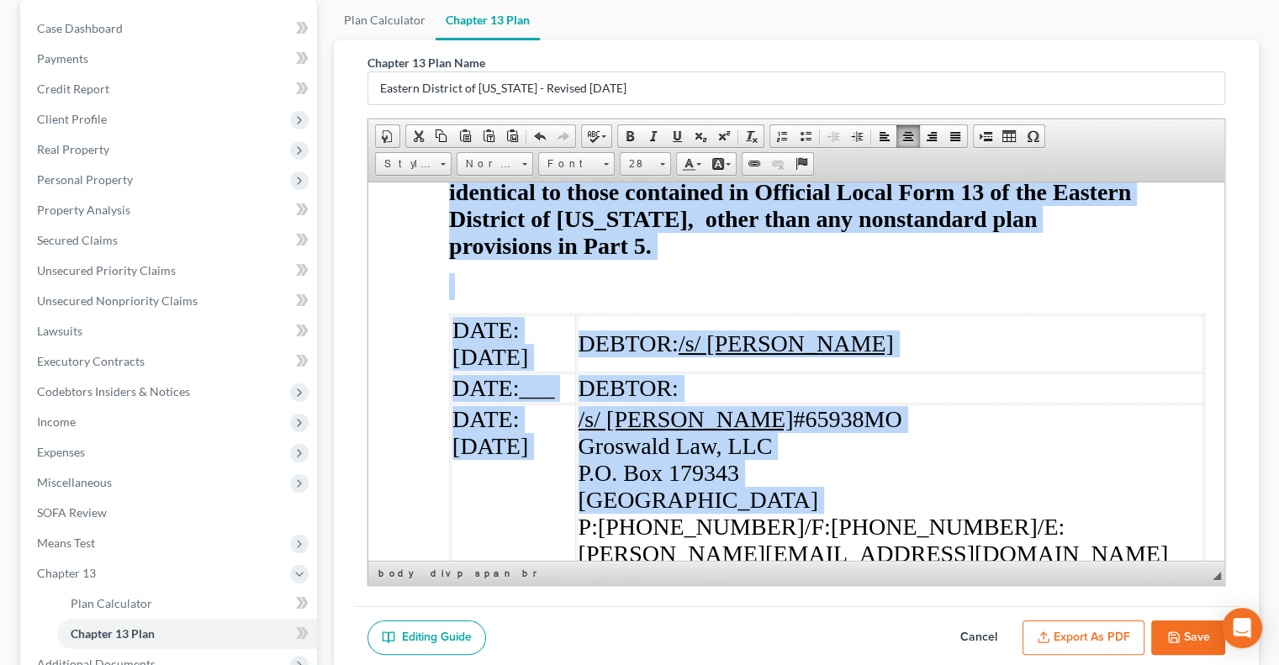
scroll to position [193, 0]
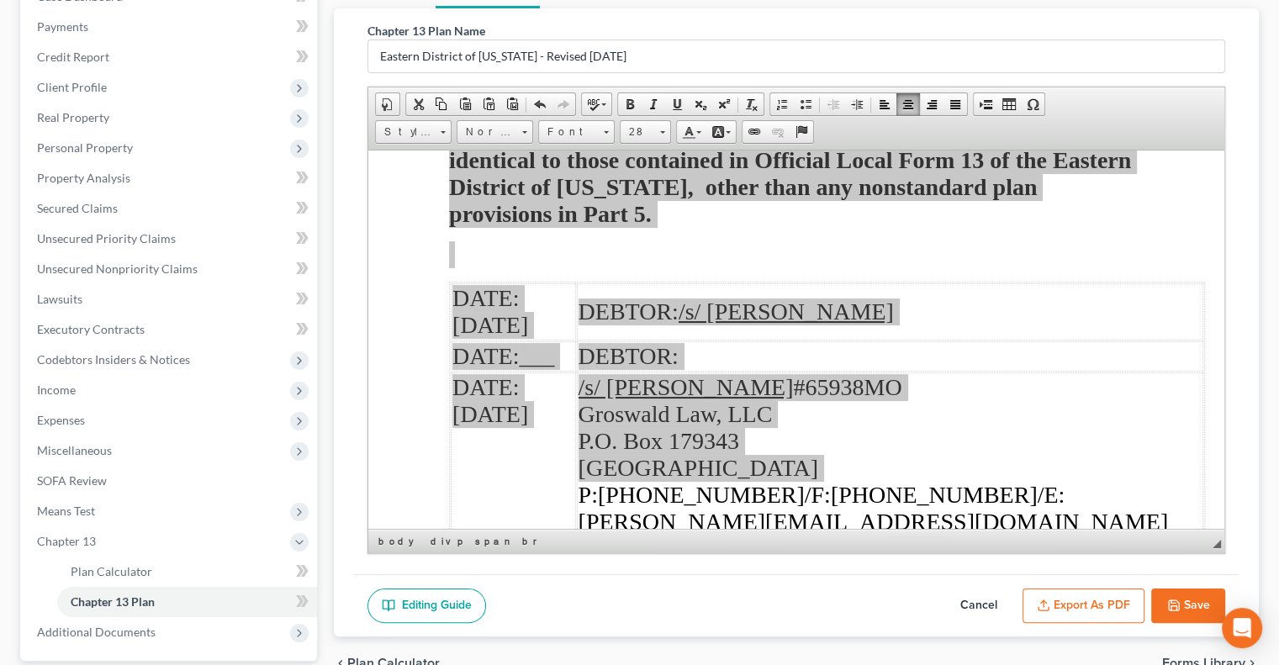
click at [1011, 614] on button "Save" at bounding box center [1188, 606] width 74 height 35
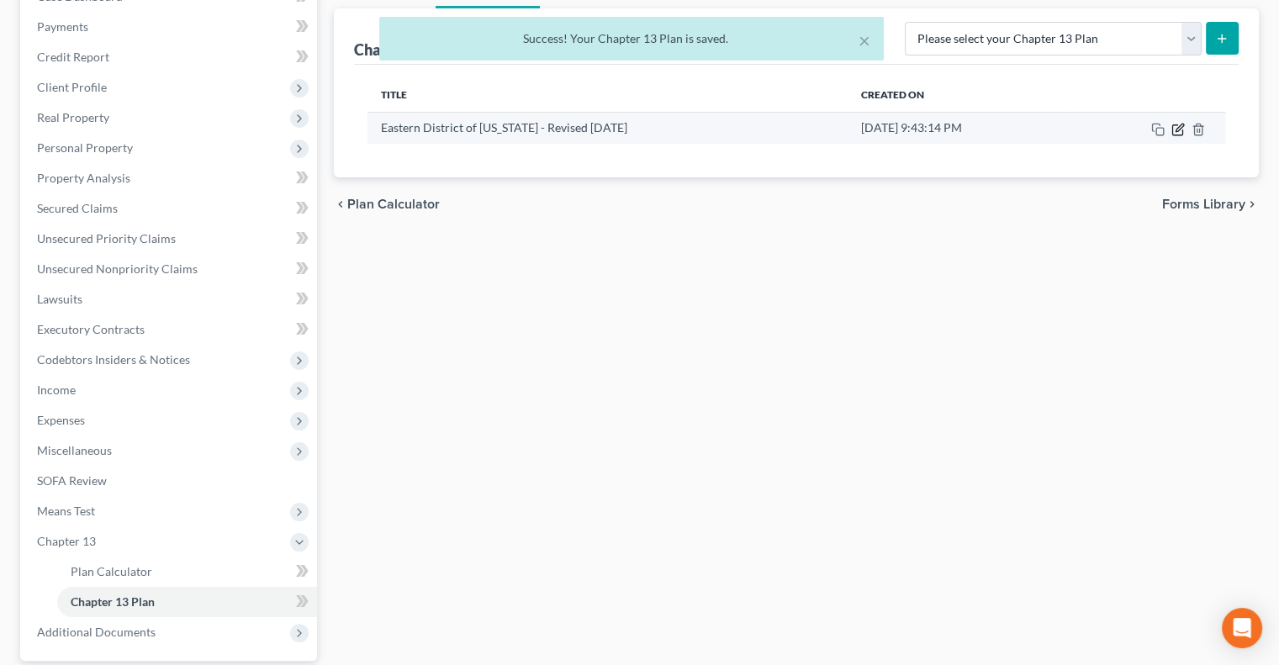
click at [1011, 129] on icon "button" at bounding box center [1179, 128] width 8 height 8
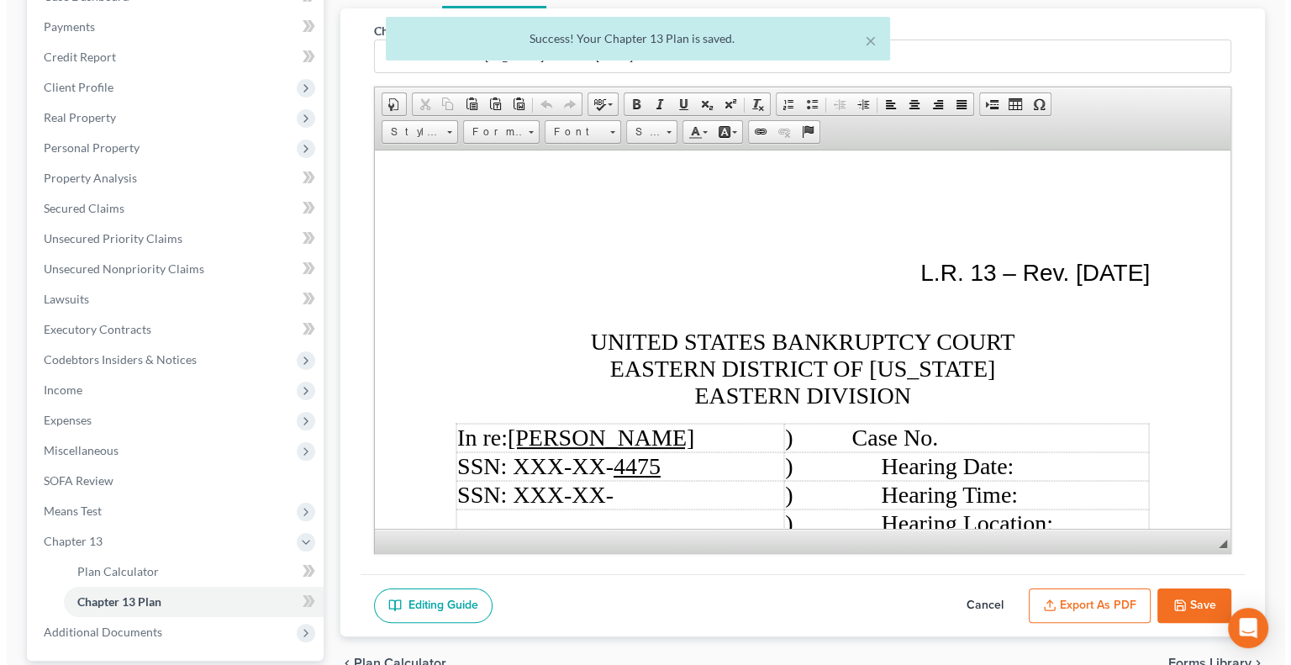
scroll to position [0, 0]
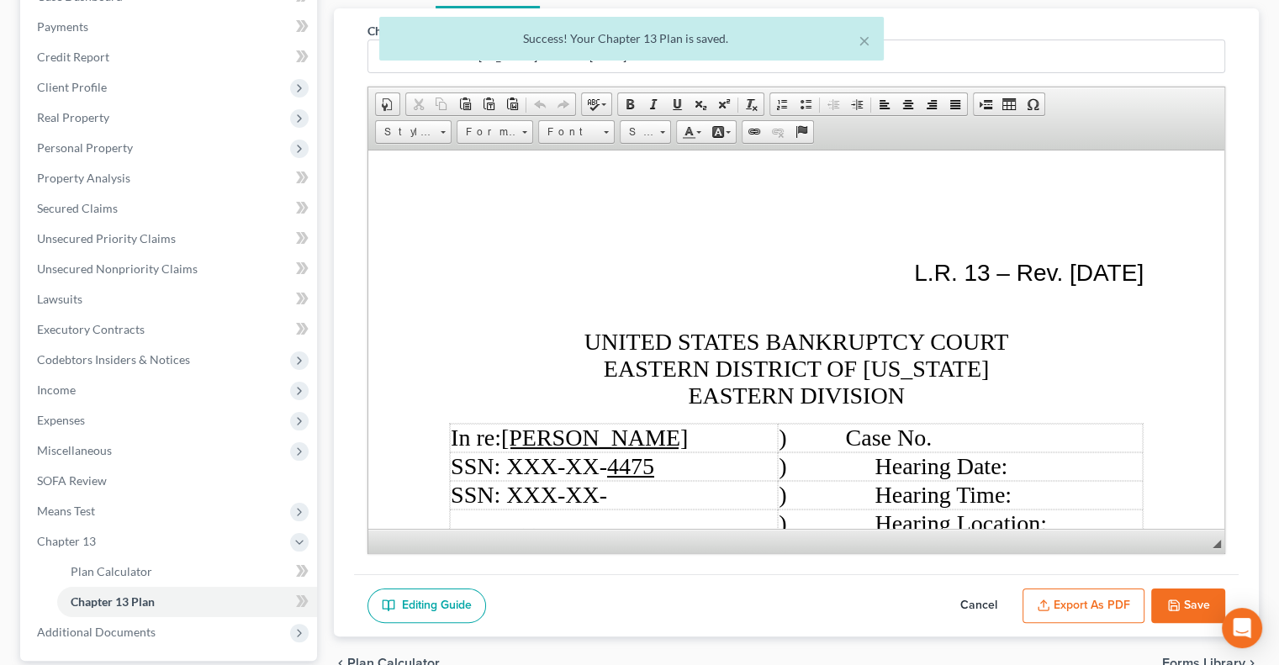
click at [1011, 601] on button "Export as PDF" at bounding box center [1083, 606] width 122 height 35
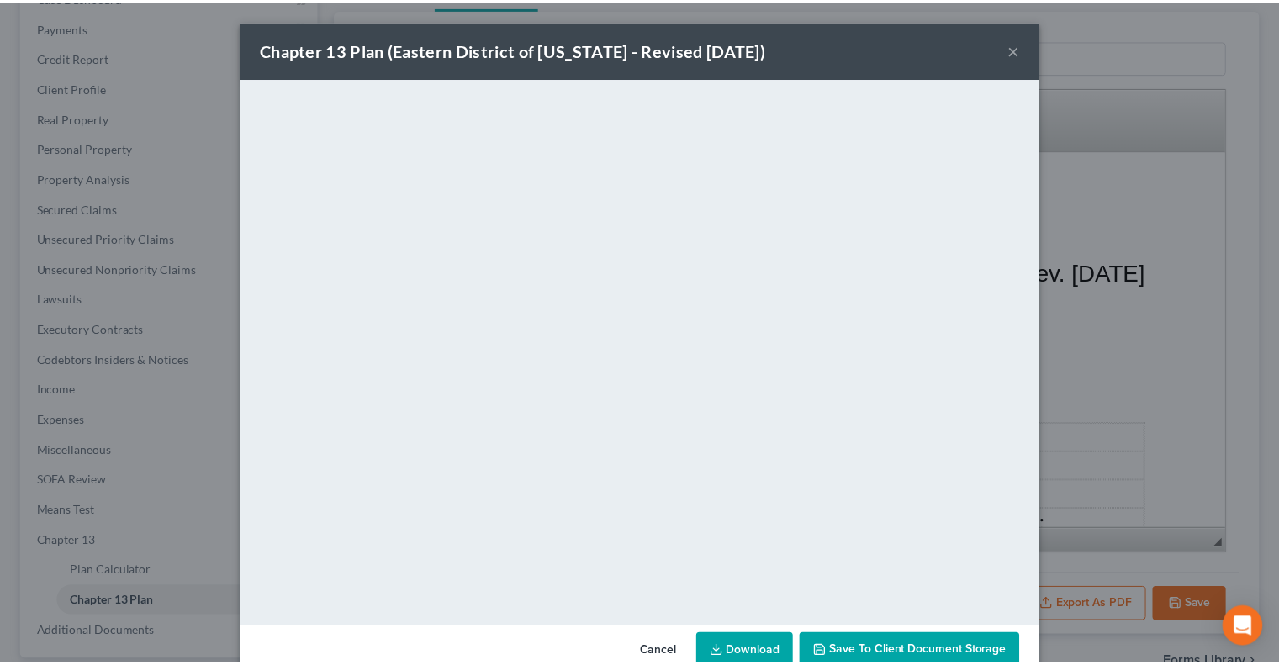
scroll to position [38, 0]
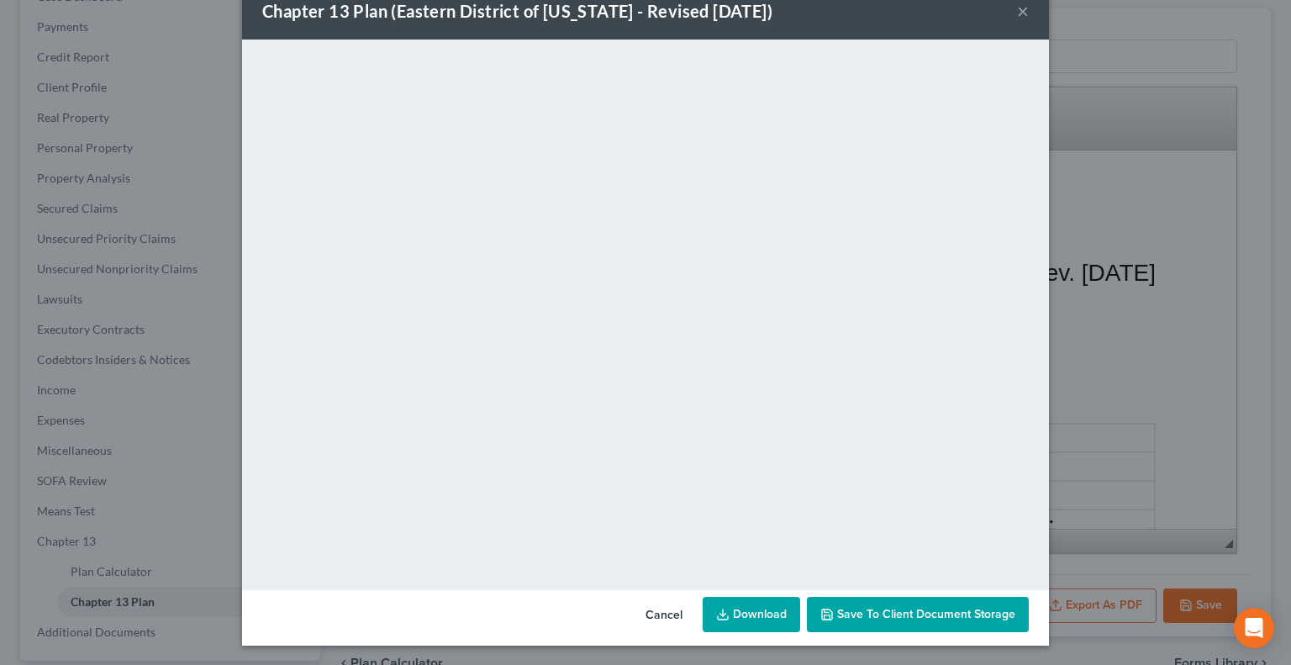
click at [870, 611] on span "Save to Client Document Storage" at bounding box center [926, 614] width 178 height 14
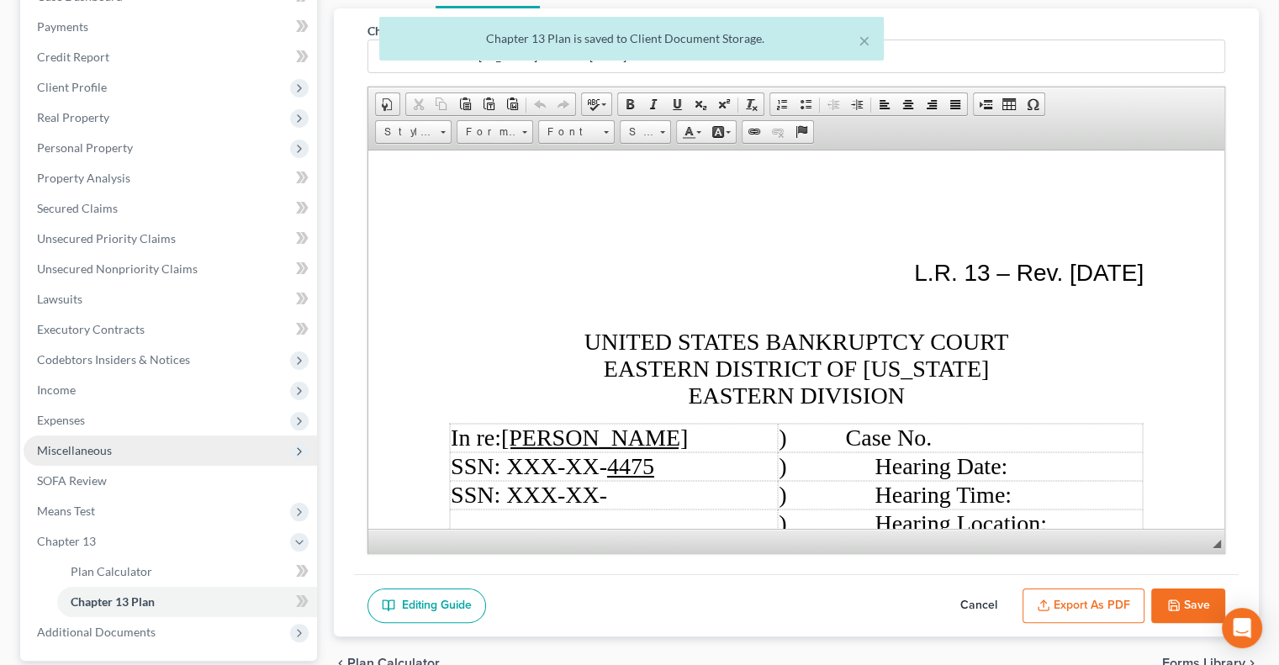
scroll to position [348, 0]
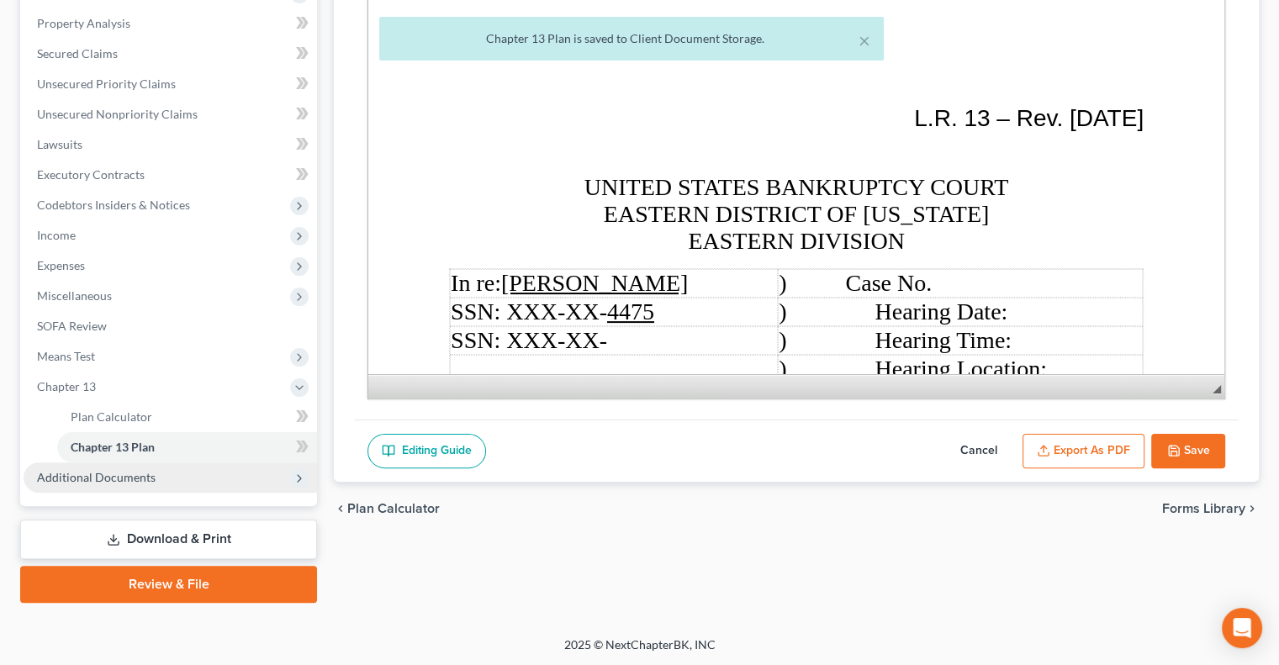
click at [109, 467] on span "Additional Documents" at bounding box center [170, 477] width 293 height 30
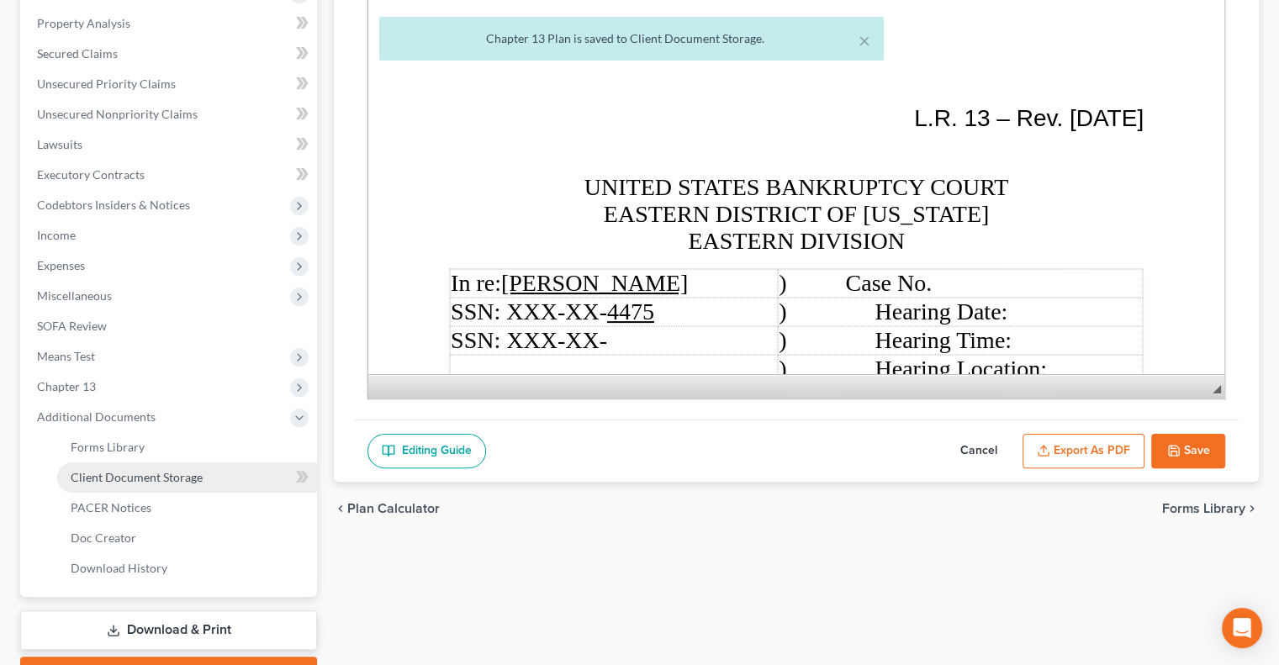
click at [151, 481] on span "Client Document Storage" at bounding box center [137, 477] width 132 height 14
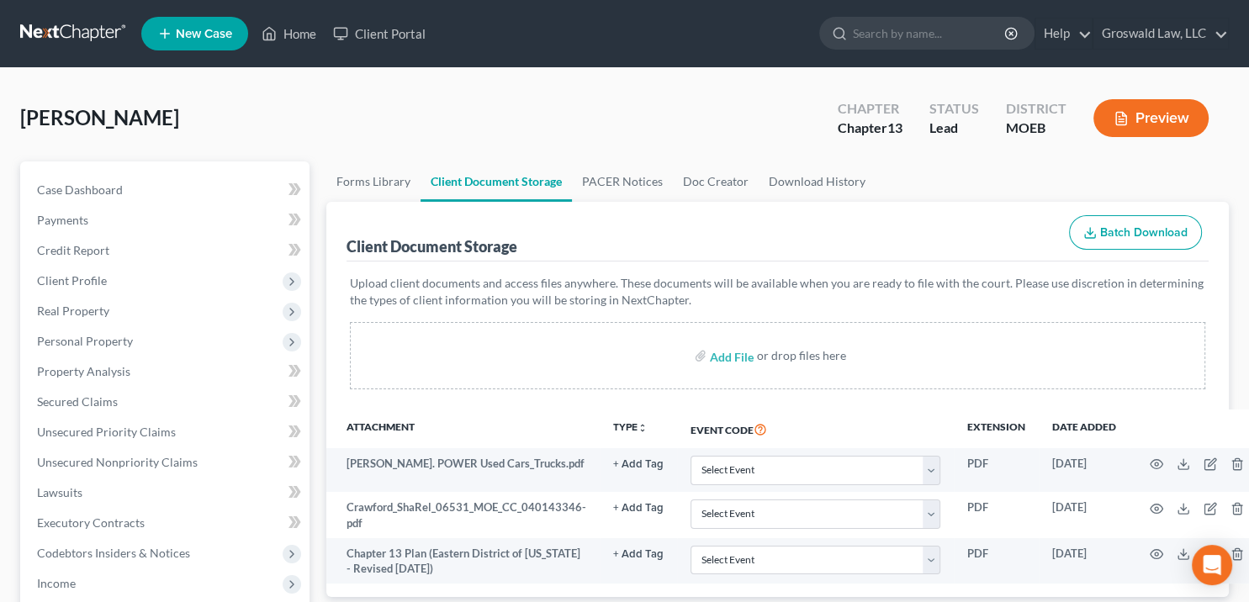
click at [701, 142] on div "[PERSON_NAME] Upgraded Chapter Chapter 13 Status Lead District MOEB Preview" at bounding box center [624, 124] width 1208 height 73
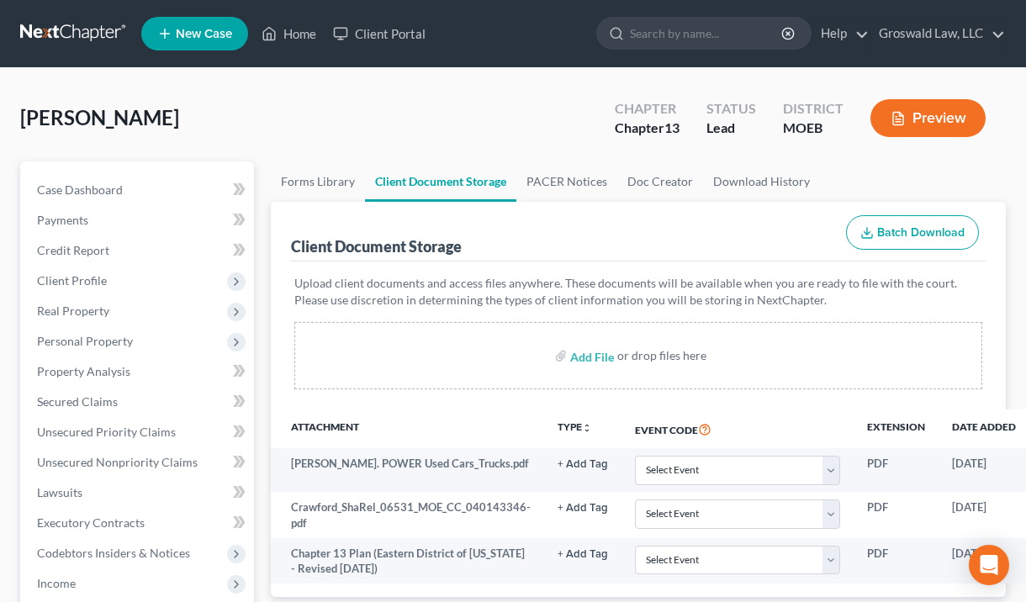
click at [657, 156] on div "[PERSON_NAME] Upgraded Chapter Chapter 13 Status Lead District MOEB Preview" at bounding box center [512, 124] width 985 height 73
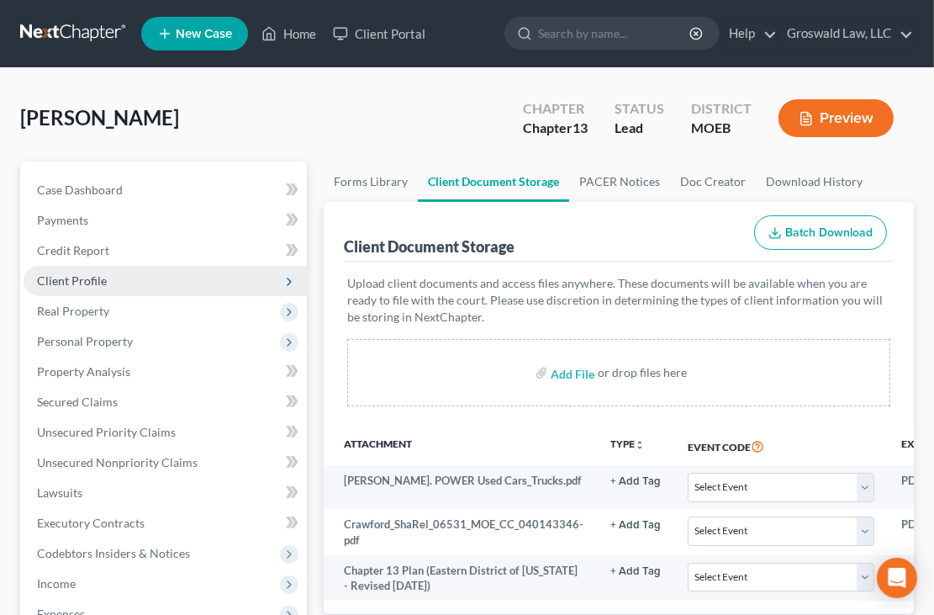
click at [79, 274] on span "Client Profile" at bounding box center [72, 280] width 70 height 14
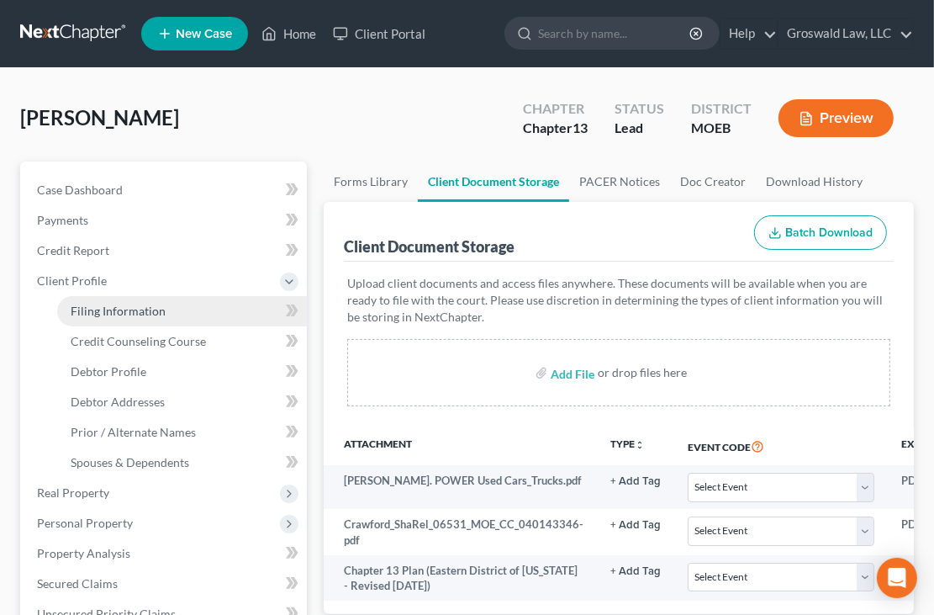
click at [98, 306] on span "Filing Information" at bounding box center [118, 311] width 95 height 14
select select "1"
select select "0"
select select "3"
select select "26"
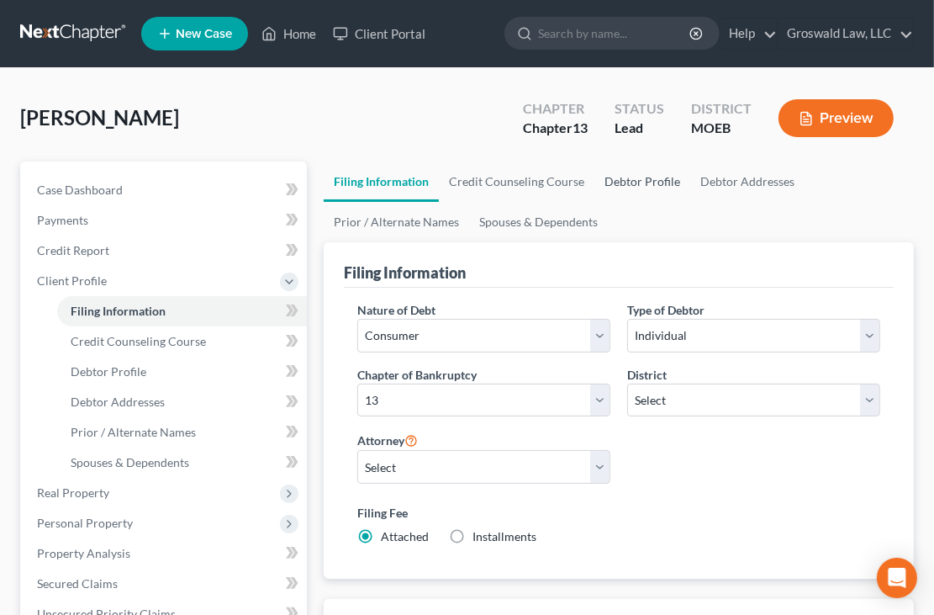
click at [621, 177] on link "Debtor Profile" at bounding box center [642, 181] width 96 height 40
select select "0"
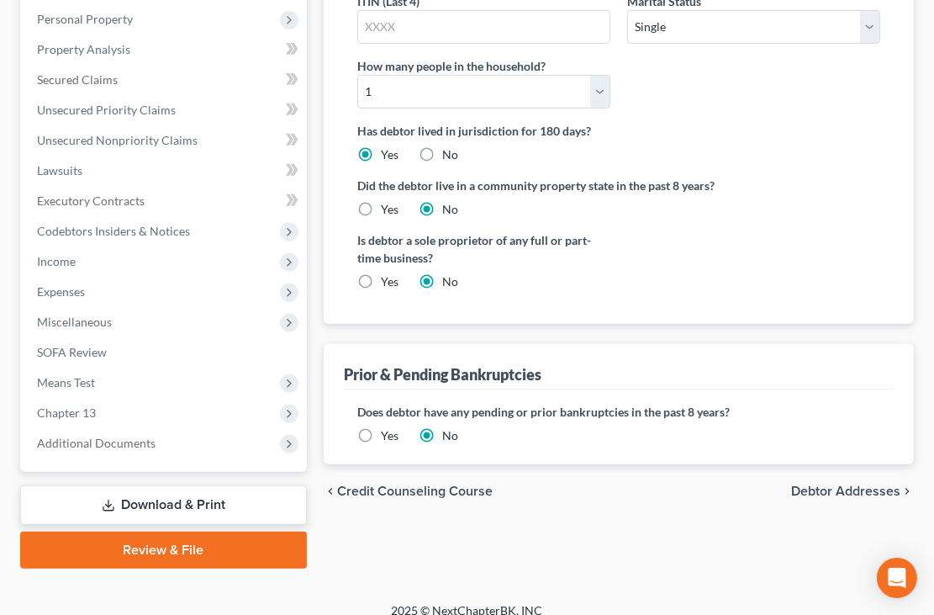
scroll to position [520, 0]
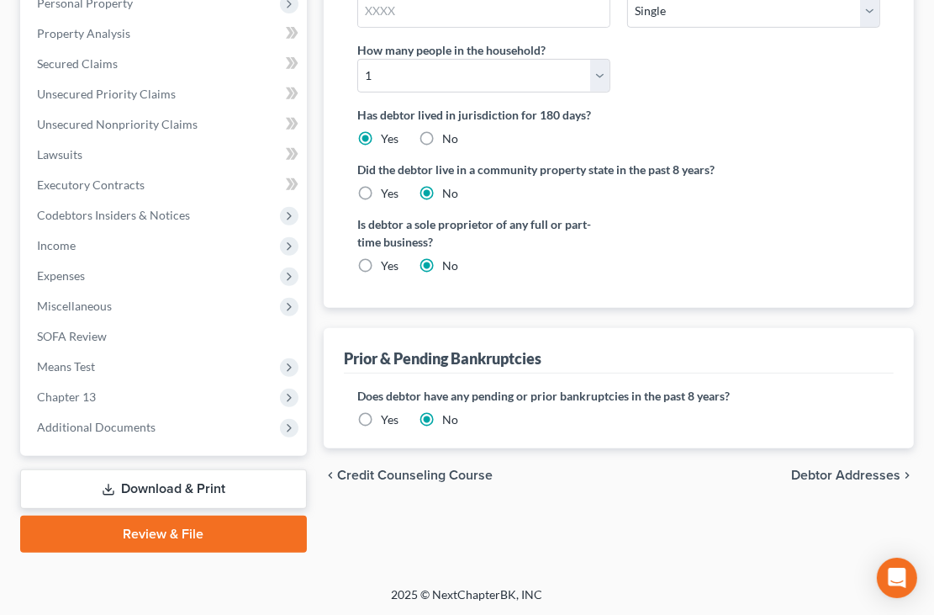
click at [199, 490] on link "Download & Print" at bounding box center [163, 489] width 287 height 40
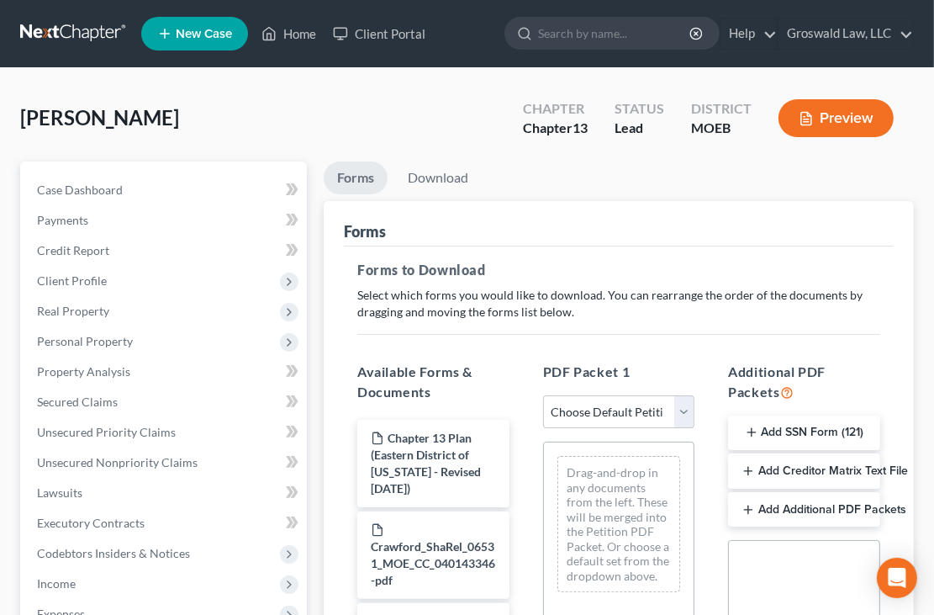
click at [798, 434] on button "Add SSN Form (121)" at bounding box center [804, 432] width 152 height 35
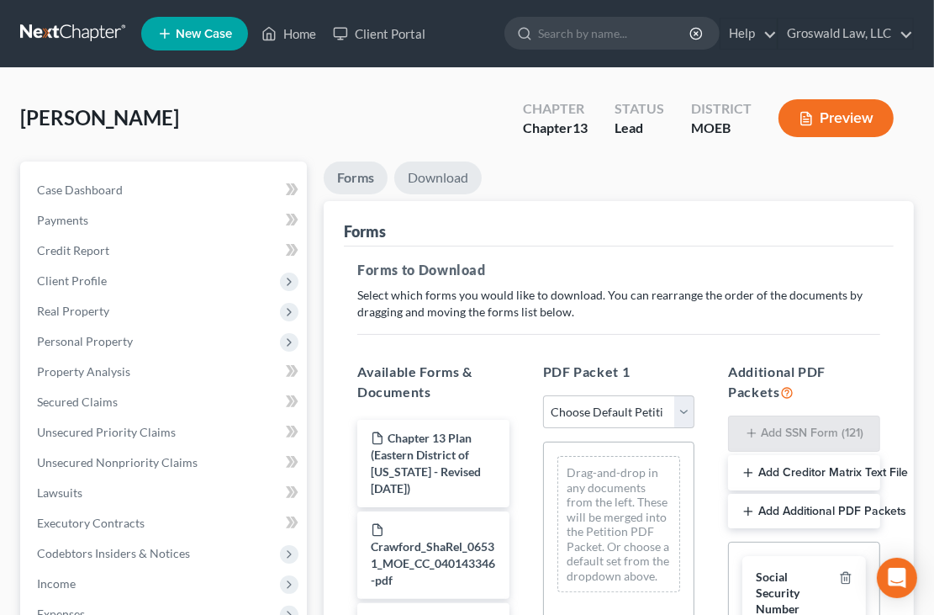
click at [431, 183] on link "Download" at bounding box center [437, 177] width 87 height 33
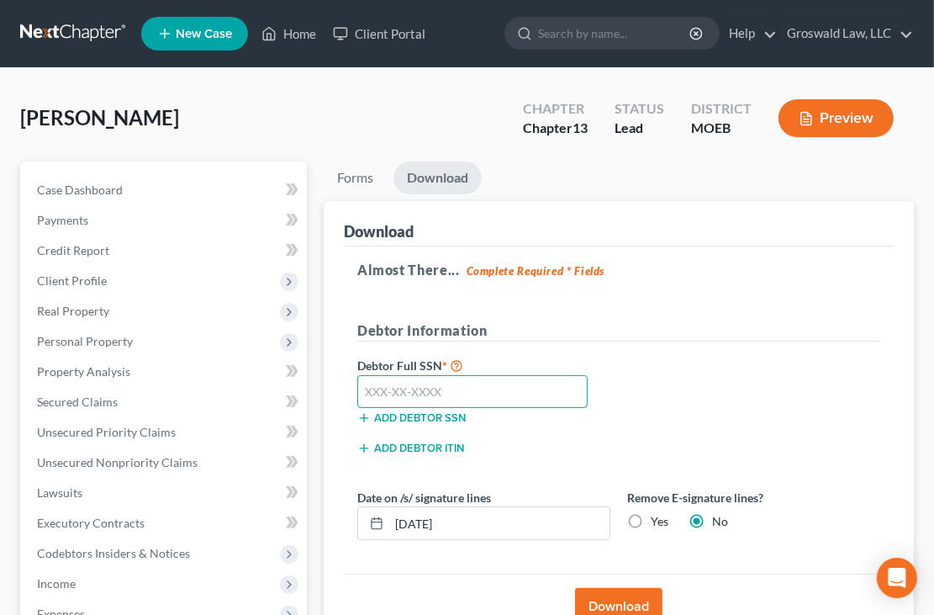
click at [430, 380] on input "text" at bounding box center [472, 392] width 230 height 34
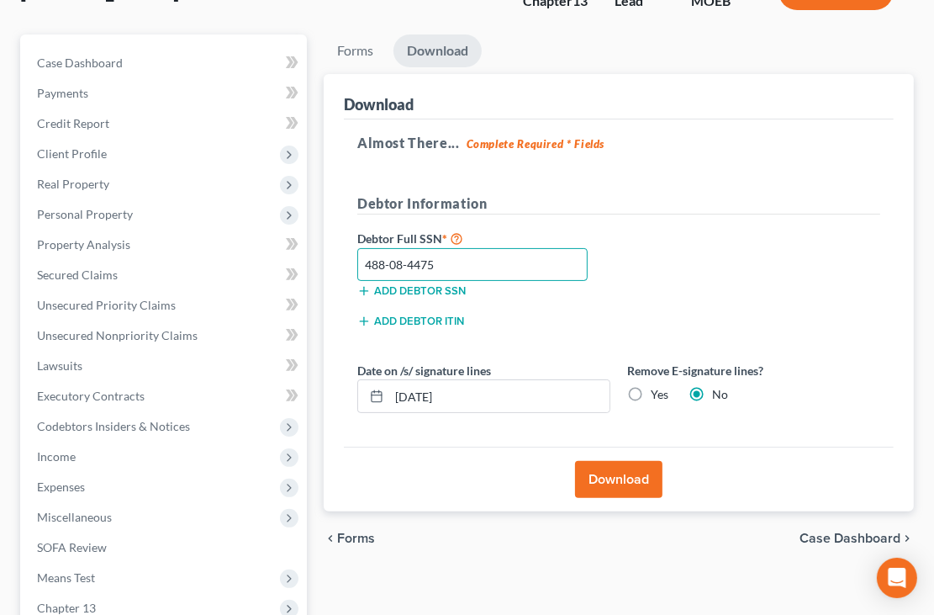
scroll to position [140, 0]
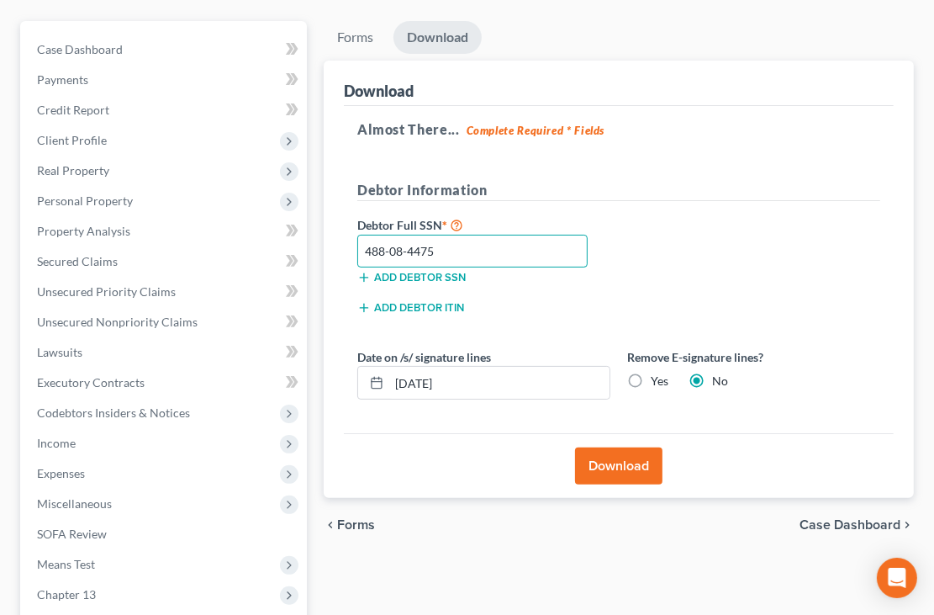
type input "488-08-4475"
click at [599, 458] on button "Download" at bounding box center [618, 465] width 87 height 37
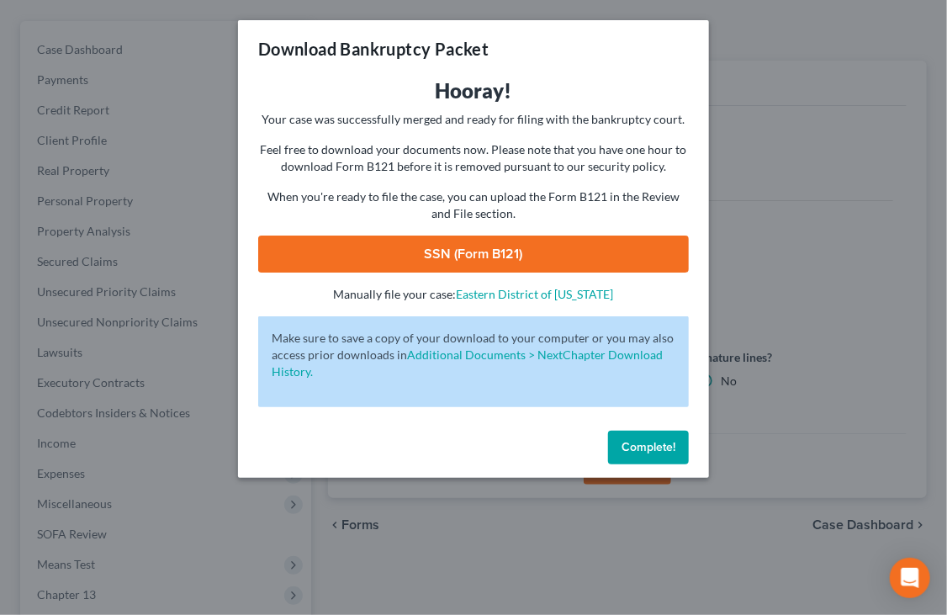
click at [464, 253] on link "SSN (Form B121)" at bounding box center [473, 253] width 430 height 37
click at [805, 107] on div "Download Bankruptcy Packet Hooray! Your case was successfully merged and ready …" at bounding box center [473, 307] width 947 height 615
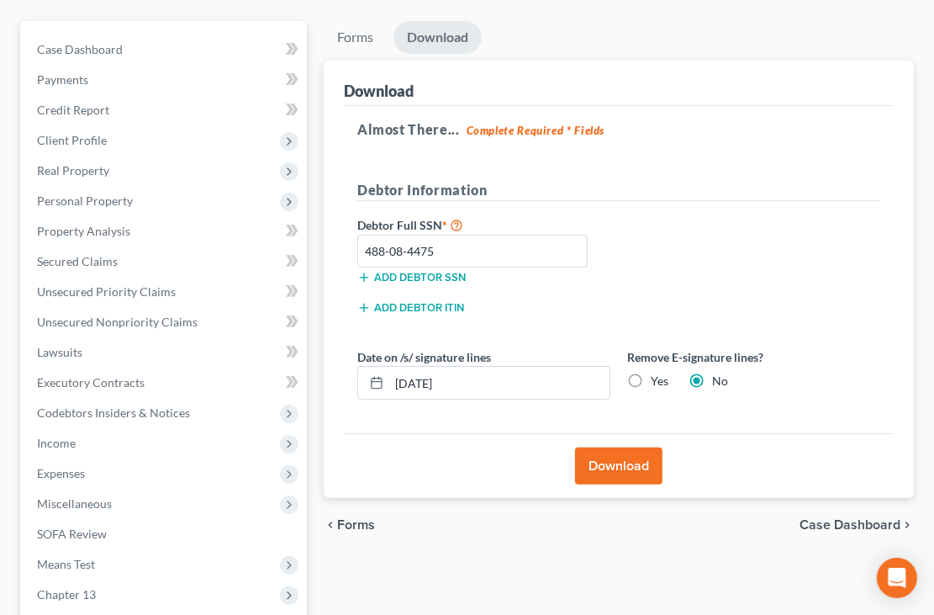
scroll to position [338, 0]
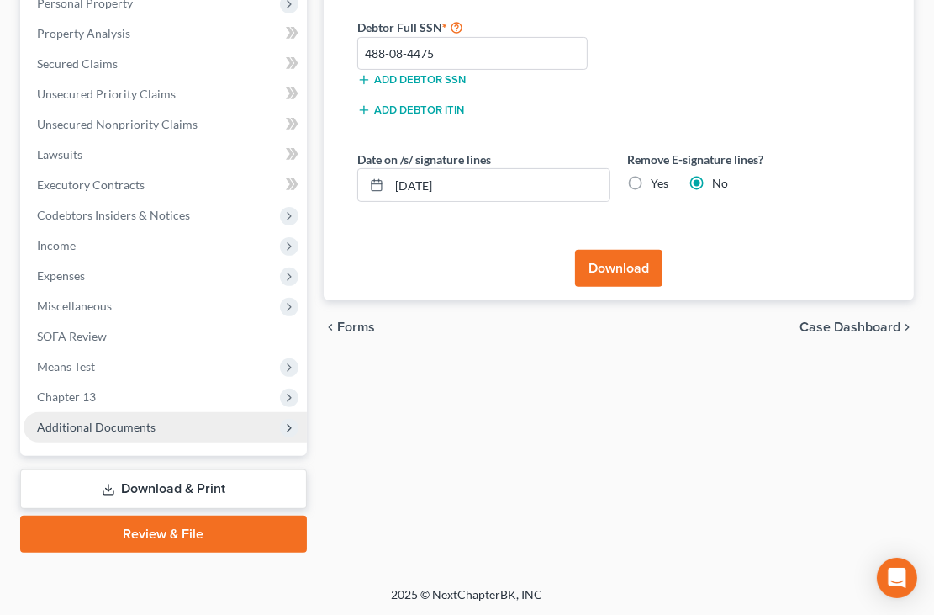
click at [119, 426] on span "Additional Documents" at bounding box center [96, 427] width 119 height 14
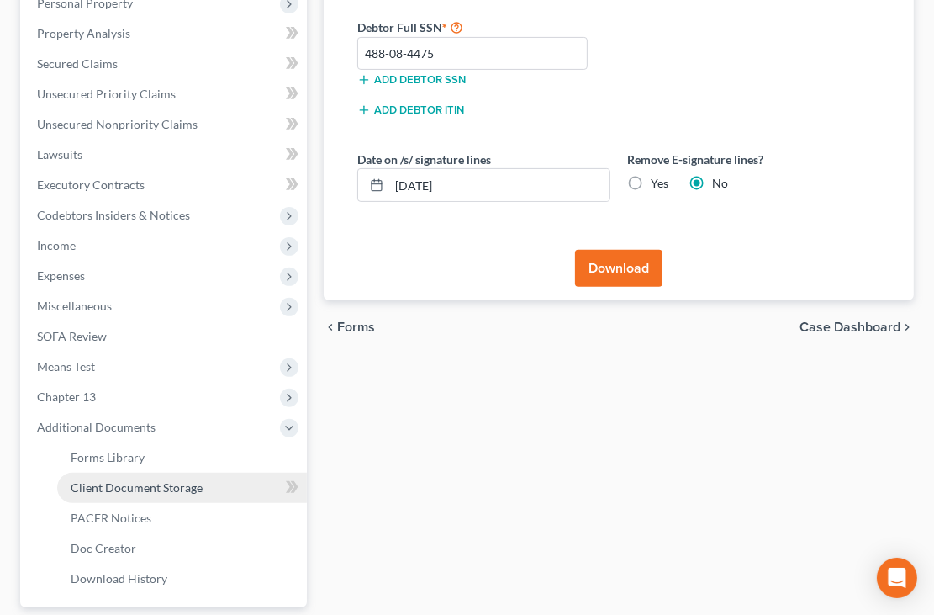
click at [165, 487] on span "Client Document Storage" at bounding box center [137, 487] width 132 height 14
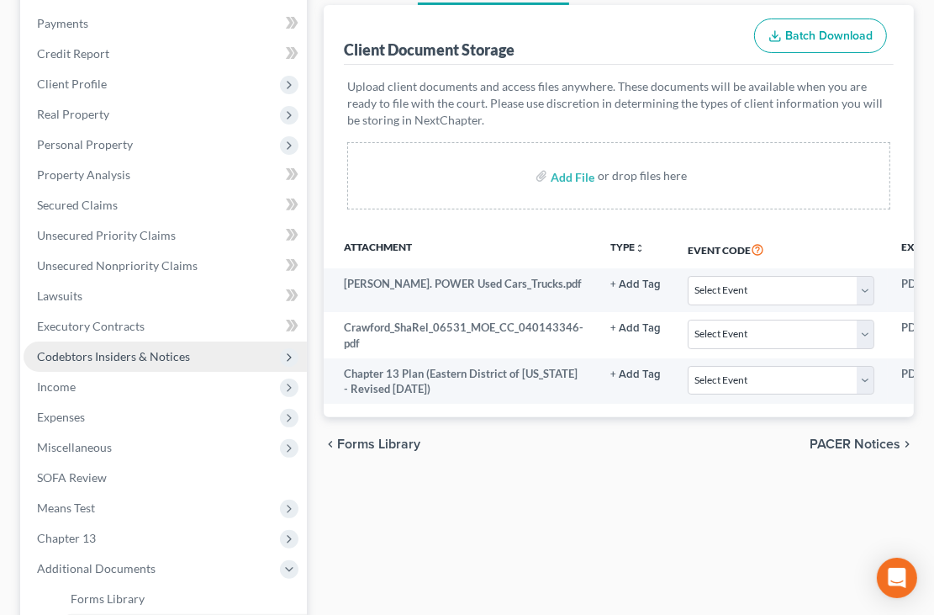
scroll to position [199, 0]
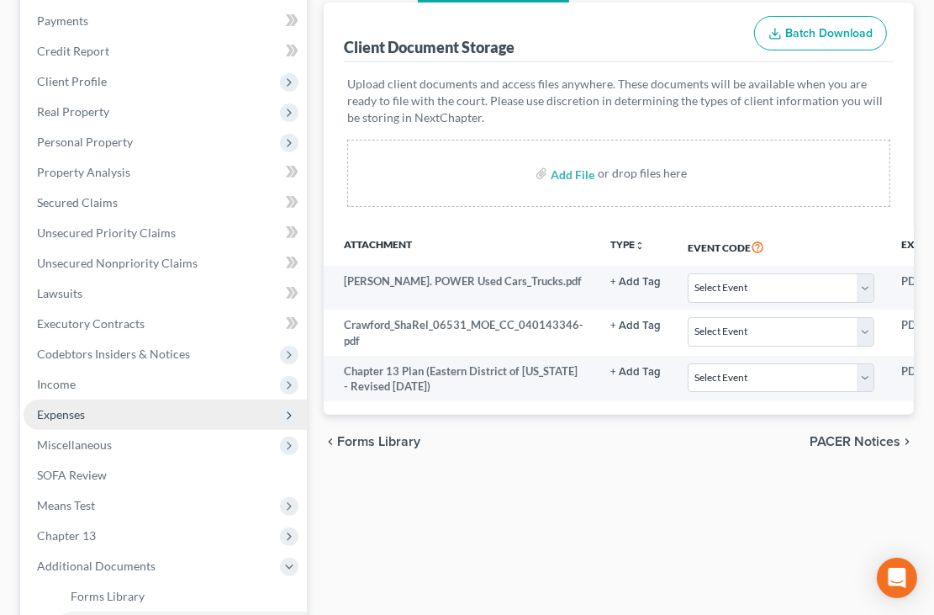
click at [66, 401] on span "Expenses" at bounding box center [165, 414] width 283 height 30
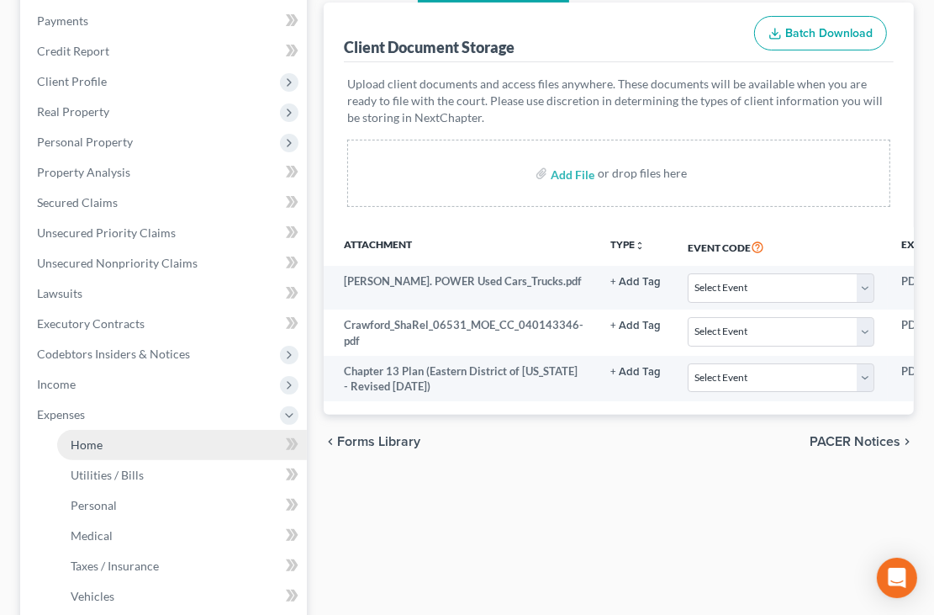
click at [151, 436] on link "Home" at bounding box center [182, 445] width 250 height 30
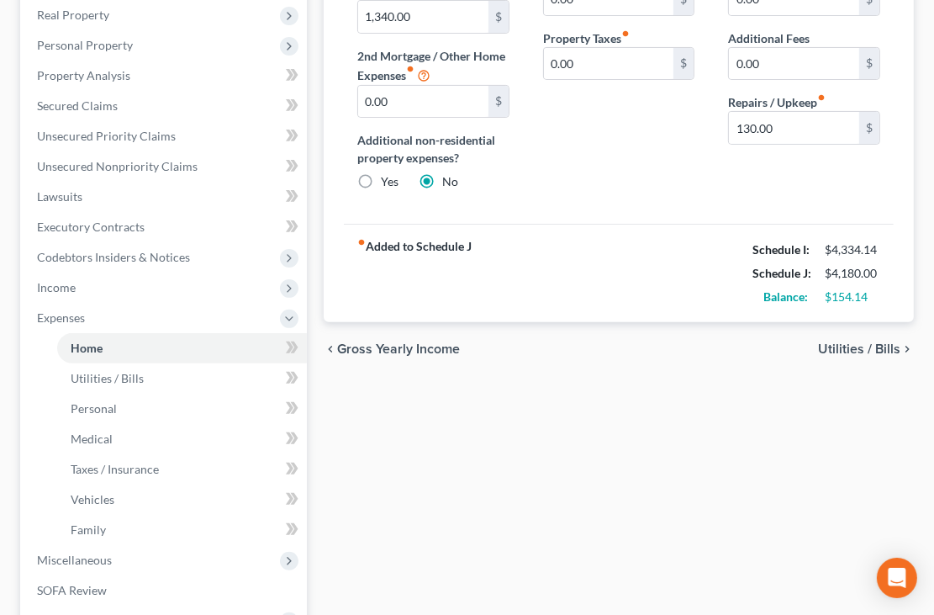
scroll to position [296, 0]
click at [555, 452] on div "Home Utilities / Bills Personal Medical Taxes / Insurance Vehicles Family Debto…" at bounding box center [618, 335] width 607 height 941
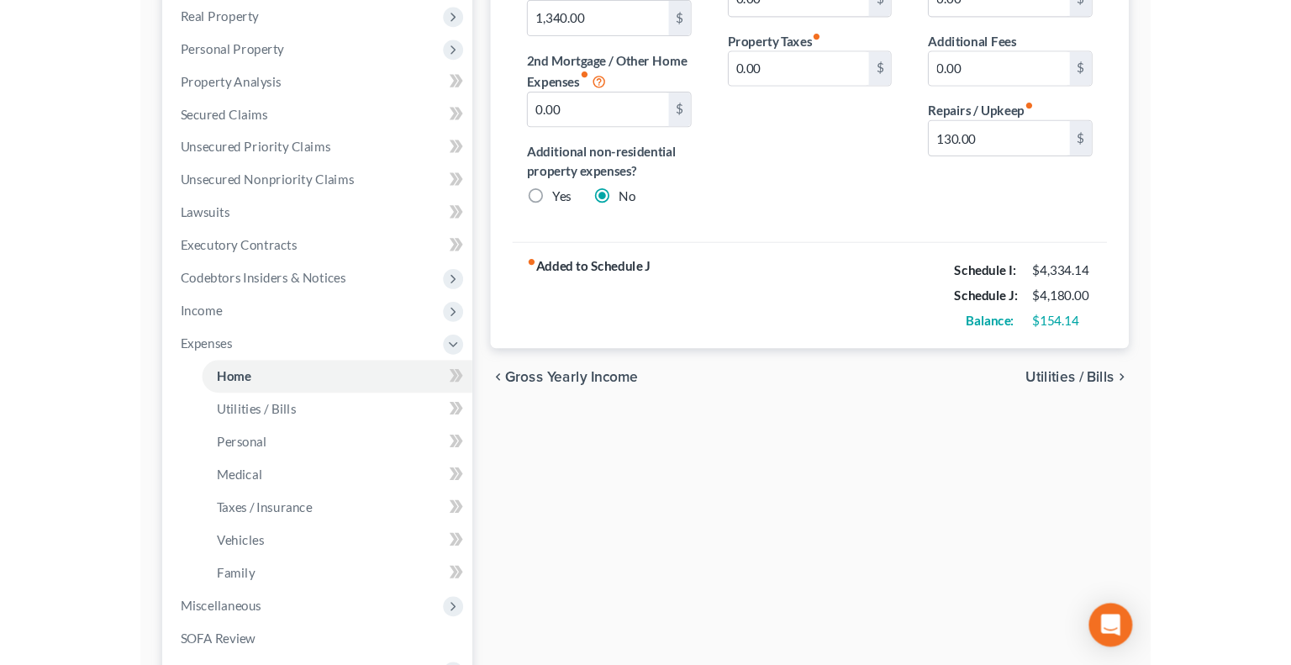
scroll to position [0, 0]
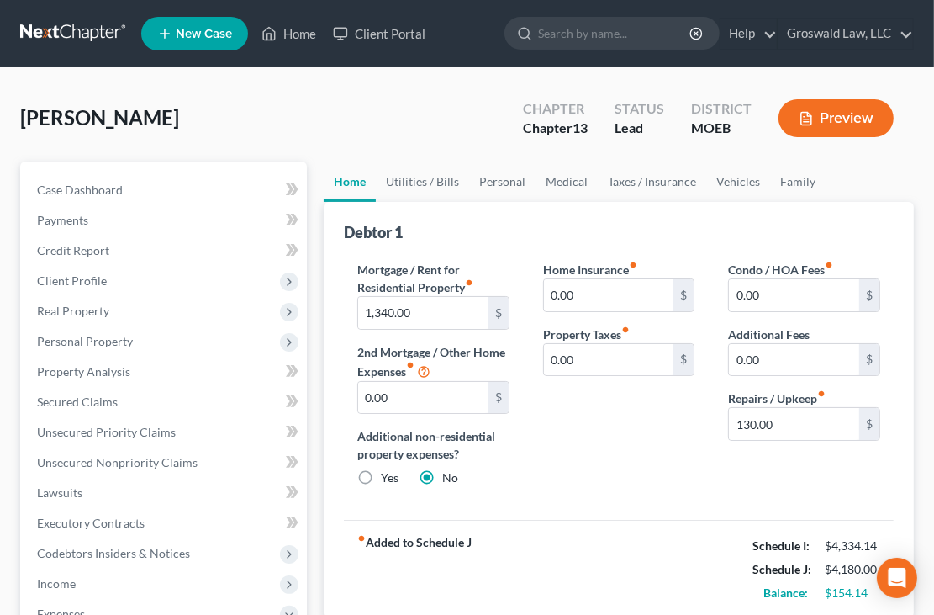
click at [845, 114] on button "Preview" at bounding box center [836, 118] width 115 height 38
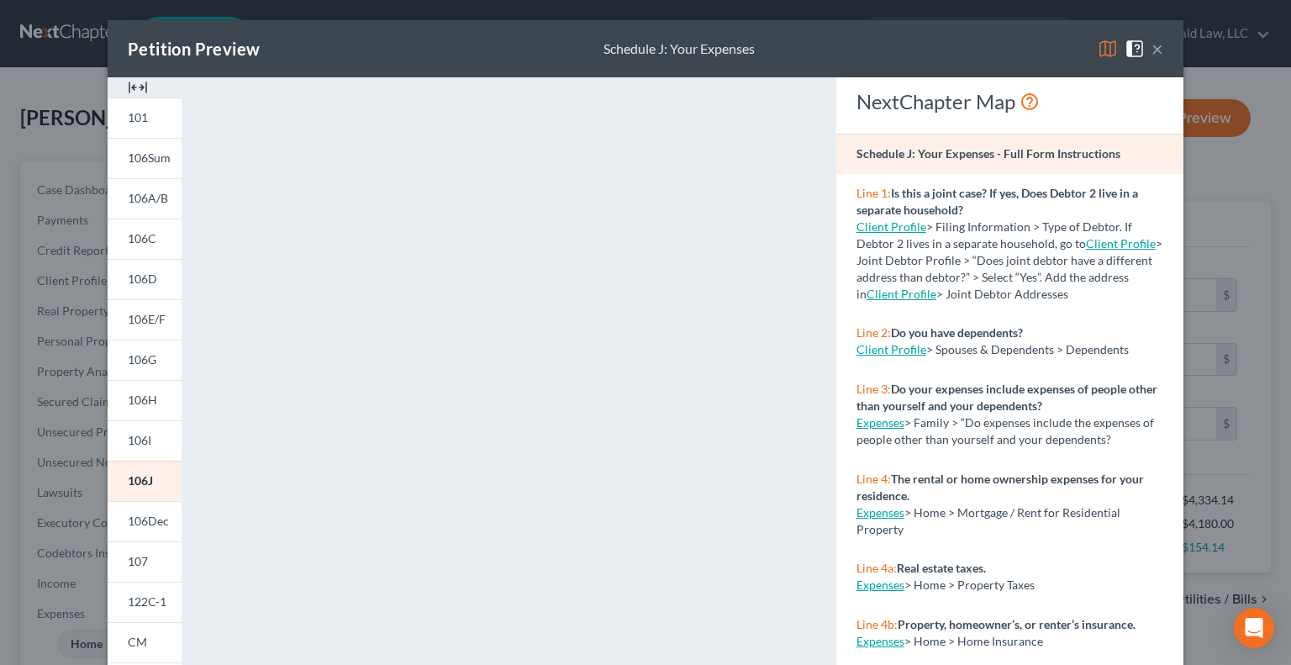
click at [128, 80] on img at bounding box center [138, 87] width 20 height 20
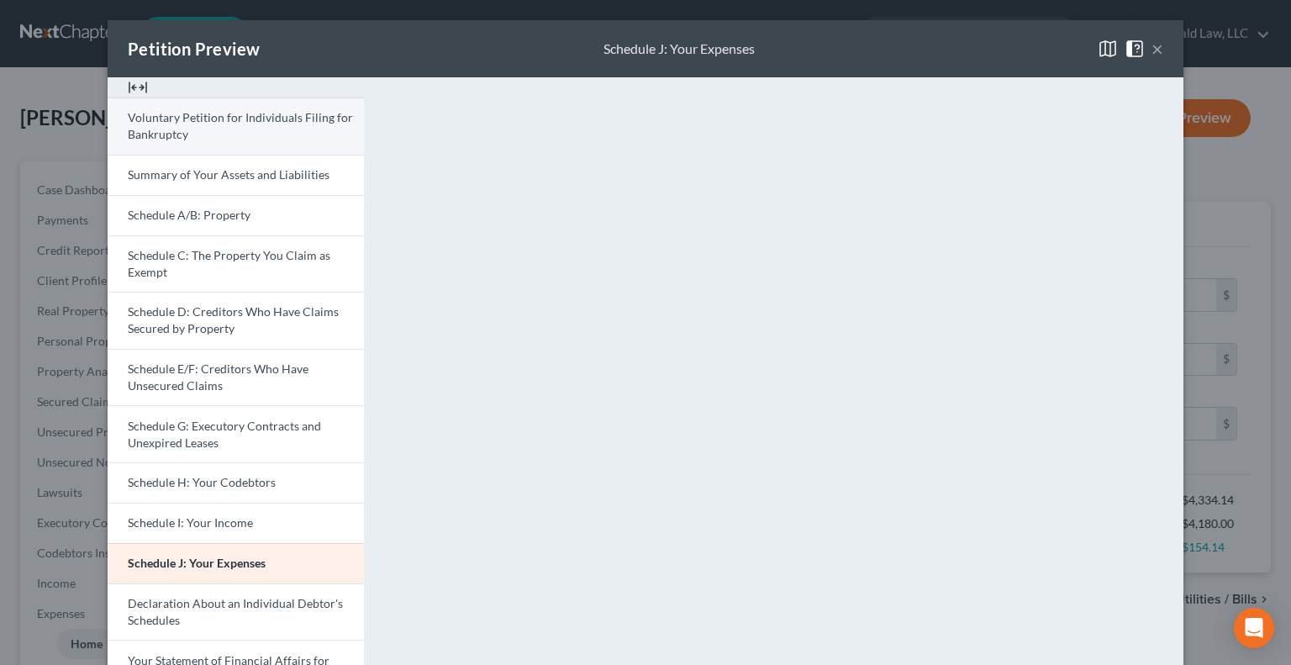
click at [184, 135] on link "Voluntary Petition for Individuals Filing for Bankruptcy" at bounding box center [236, 126] width 256 height 57
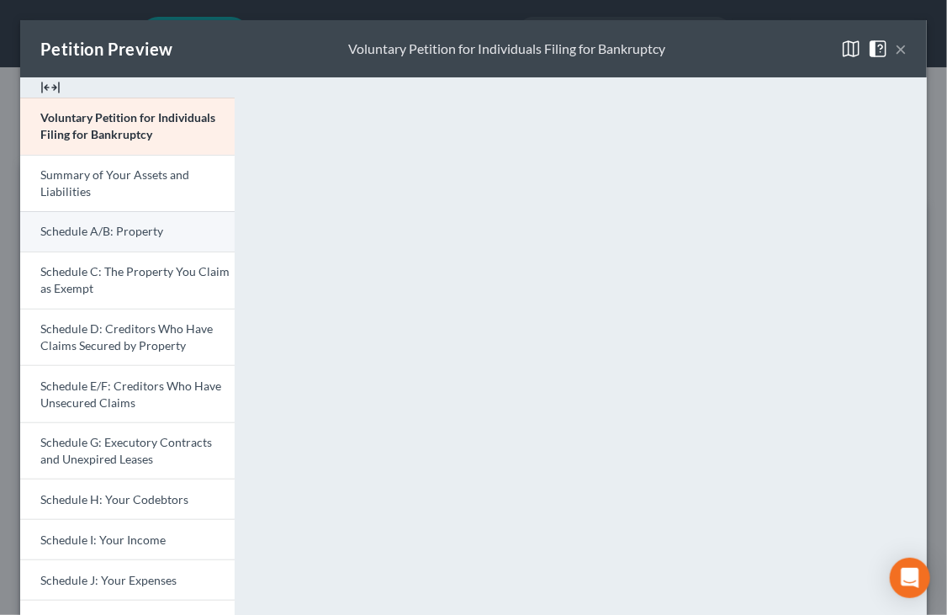
click at [119, 214] on link "Schedule A/B: Property" at bounding box center [127, 231] width 214 height 40
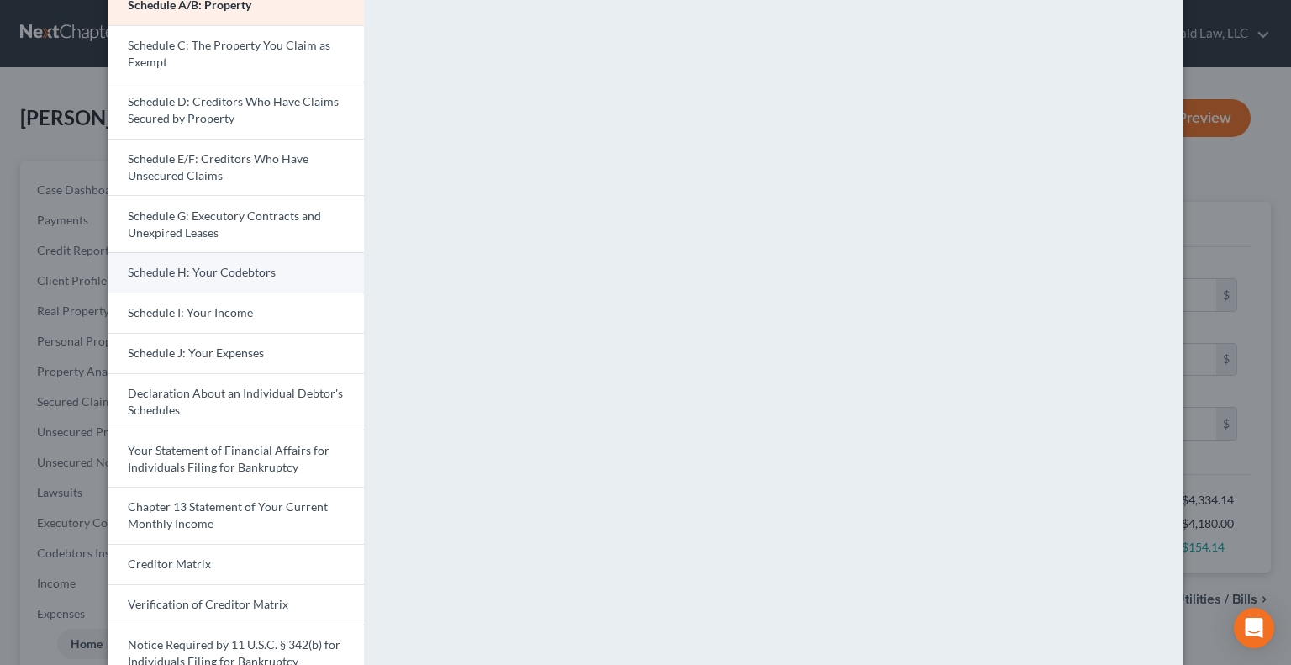
scroll to position [205, 0]
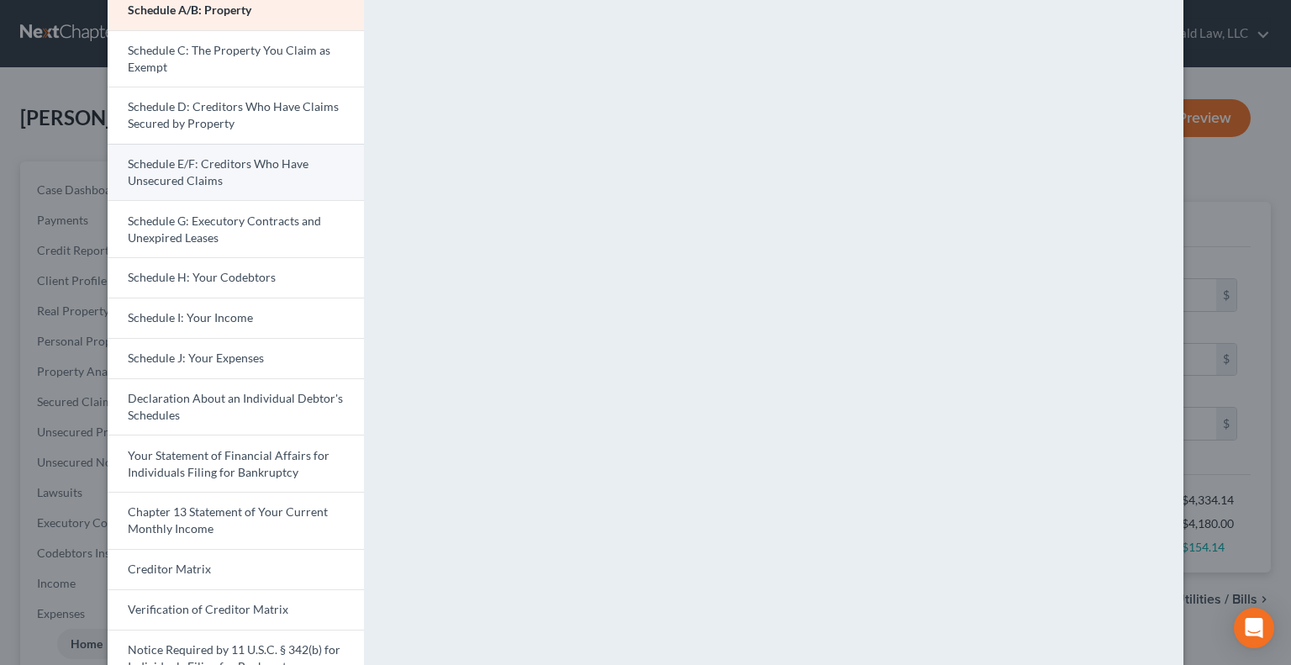
click at [213, 166] on span "Schedule E/F: Creditors Who Have Unsecured Claims" at bounding box center [218, 171] width 181 height 31
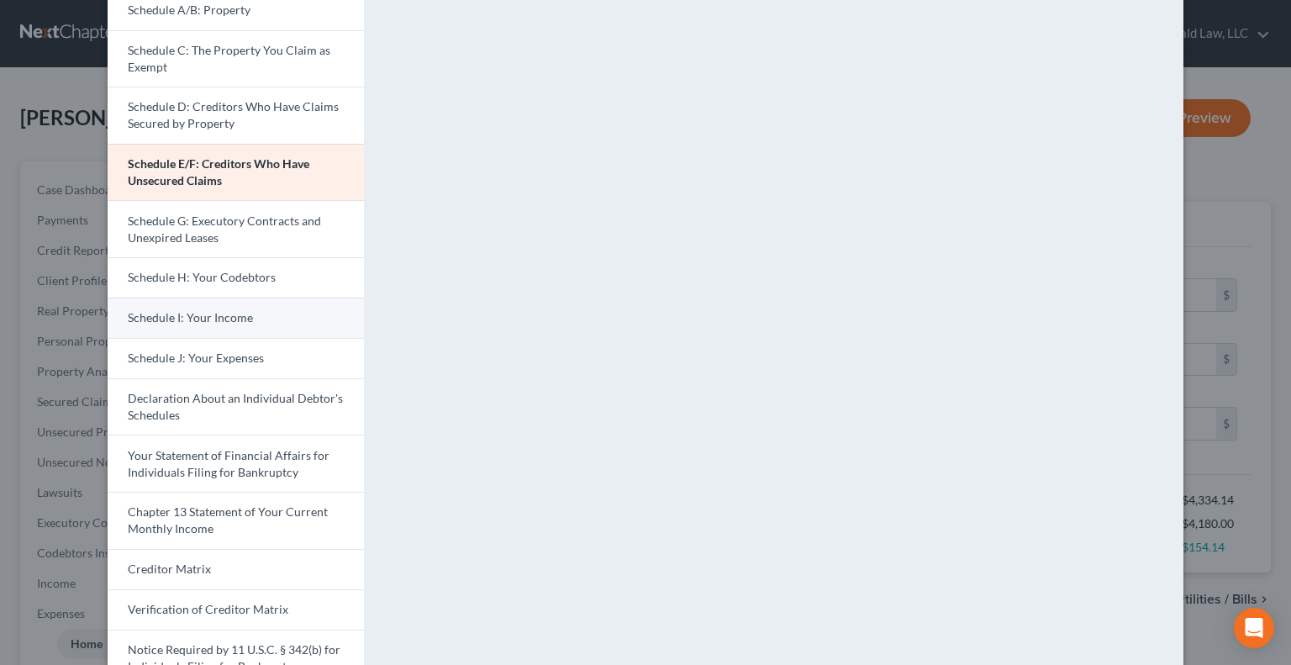
click at [206, 317] on span "Schedule I: Your Income" at bounding box center [190, 317] width 125 height 14
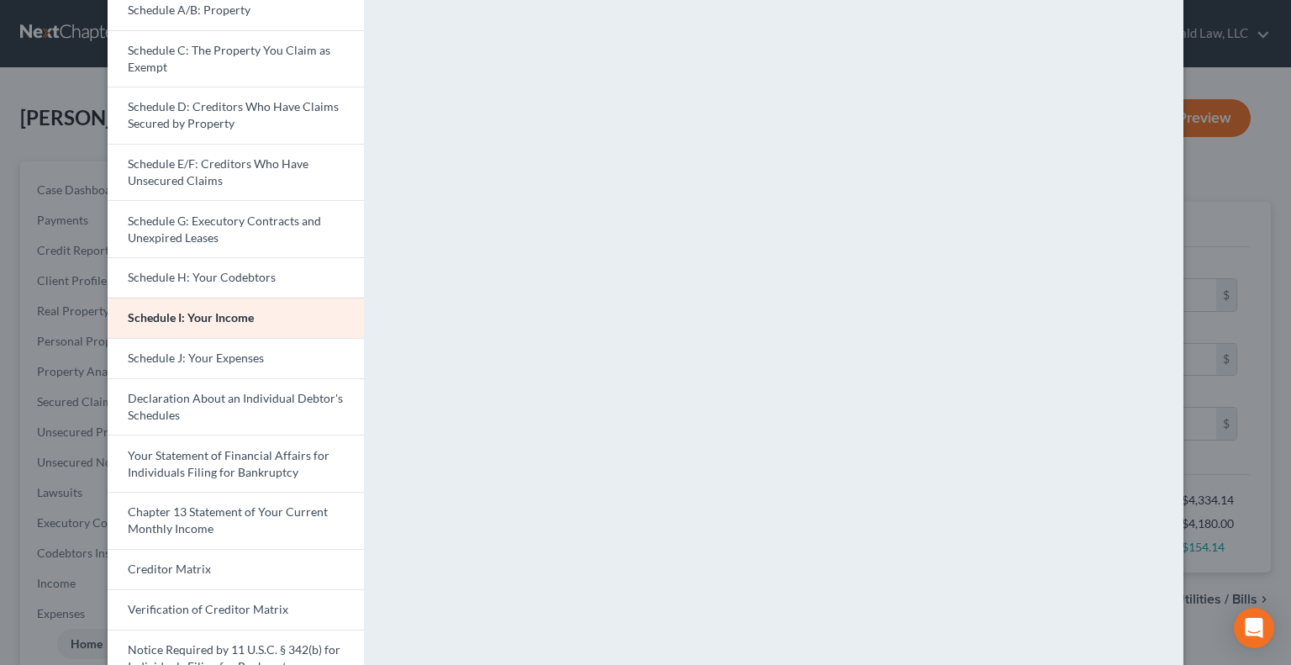
scroll to position [336, 0]
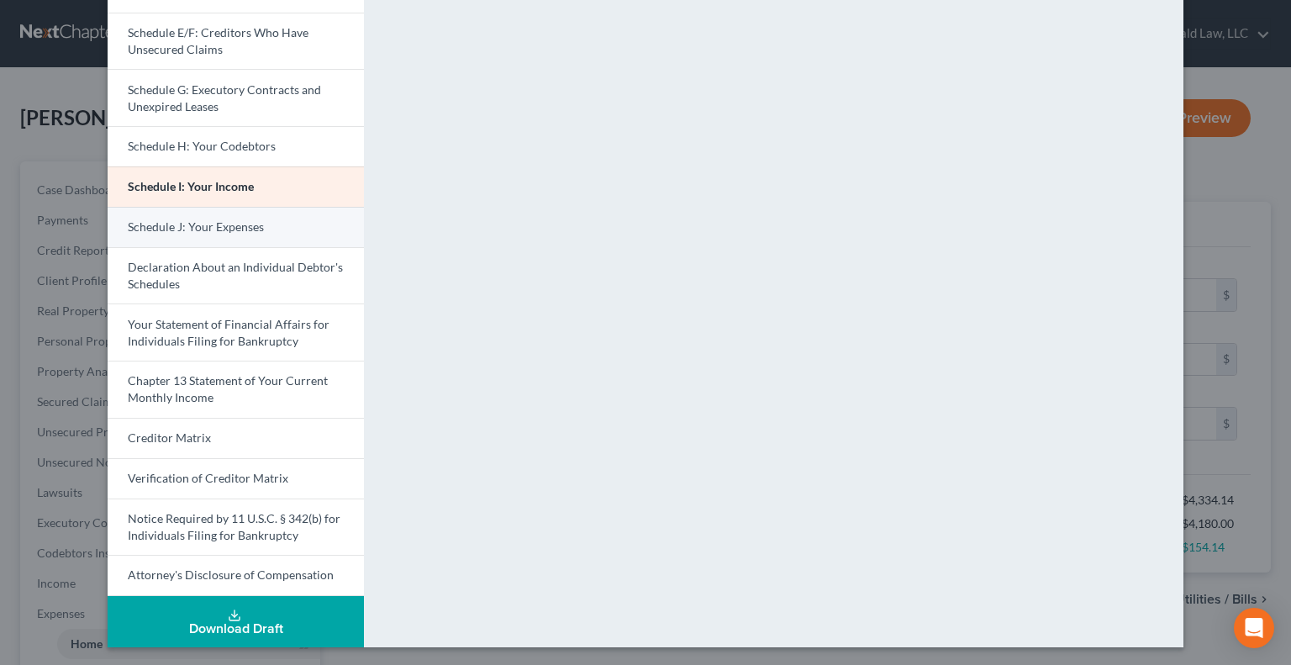
click at [160, 231] on span "Schedule J: Your Expenses" at bounding box center [196, 226] width 136 height 14
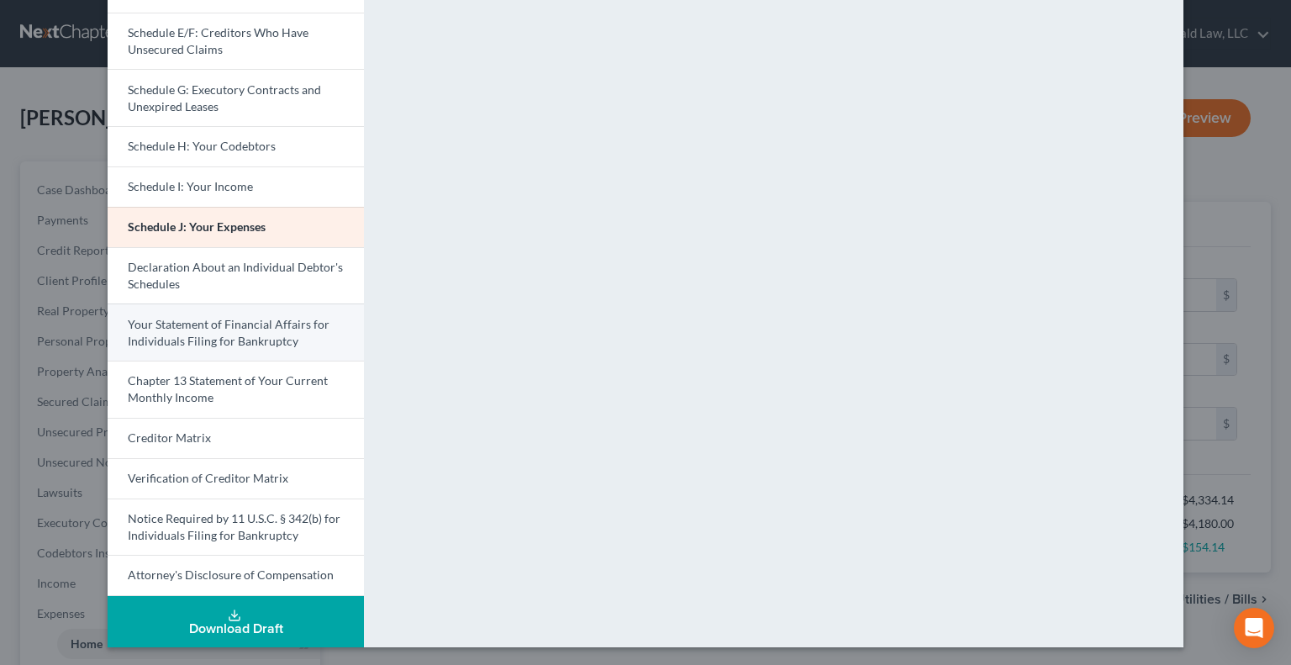
click at [234, 325] on span "Your Statement of Financial Affairs for Individuals Filing for Bankruptcy" at bounding box center [229, 332] width 202 height 31
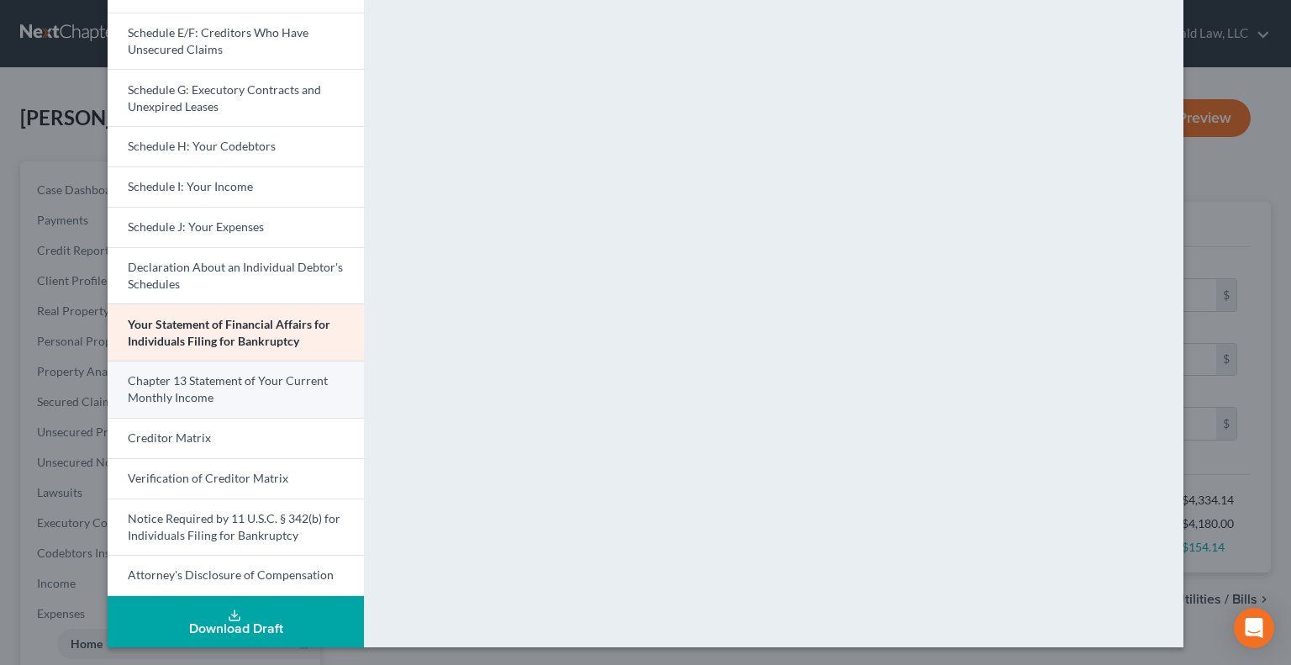
click at [148, 386] on span "Chapter 13 Statement of Your Current Monthly Income" at bounding box center [228, 388] width 200 height 31
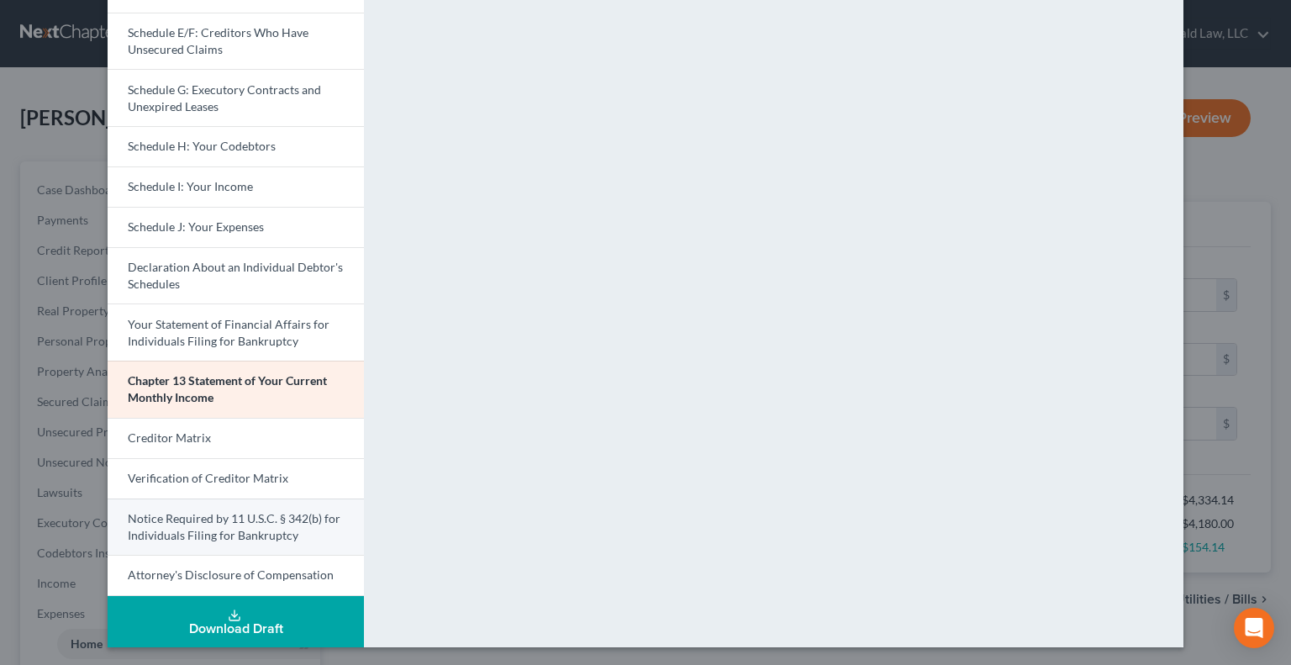
click at [184, 528] on span "Notice Required by 11 U.S.C. § 342(b) for Individuals Filing for Bankruptcy" at bounding box center [234, 526] width 213 height 31
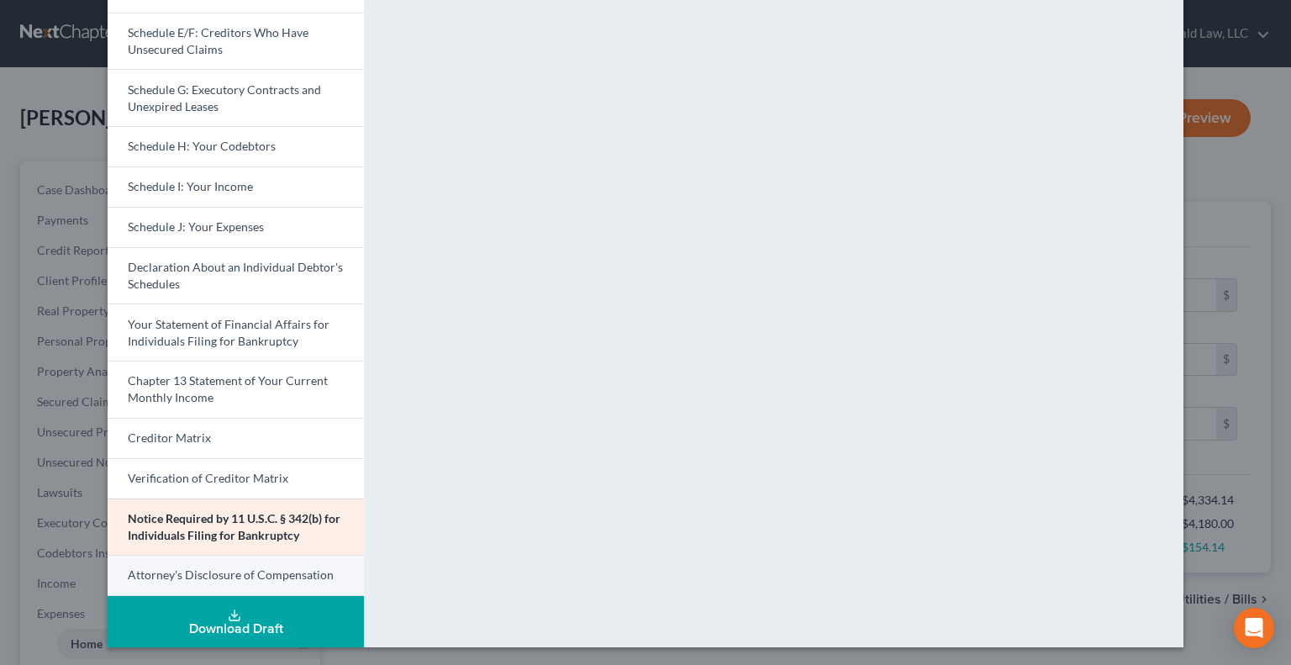
click at [206, 572] on span "Attorney's Disclosure of Compensation" at bounding box center [231, 575] width 206 height 14
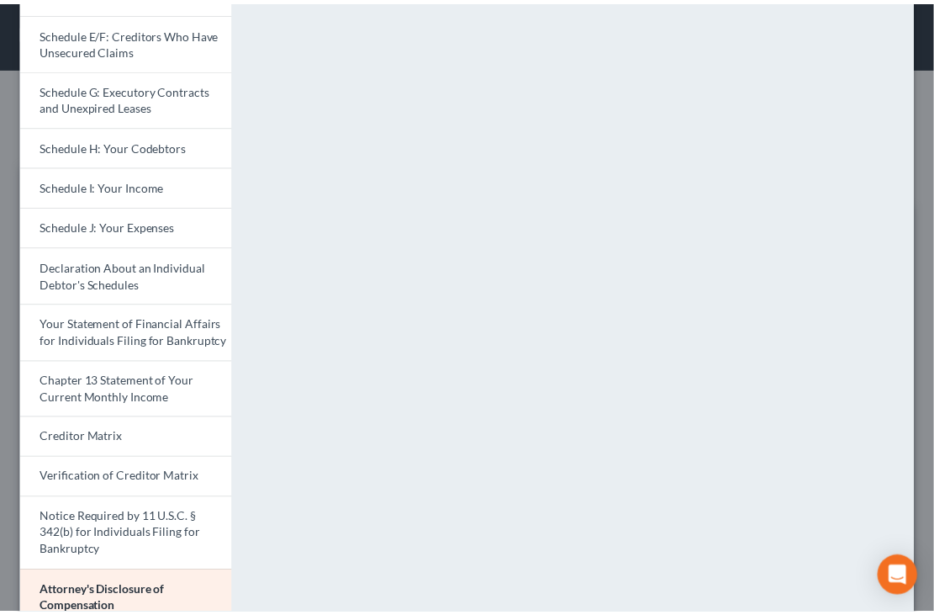
scroll to position [0, 0]
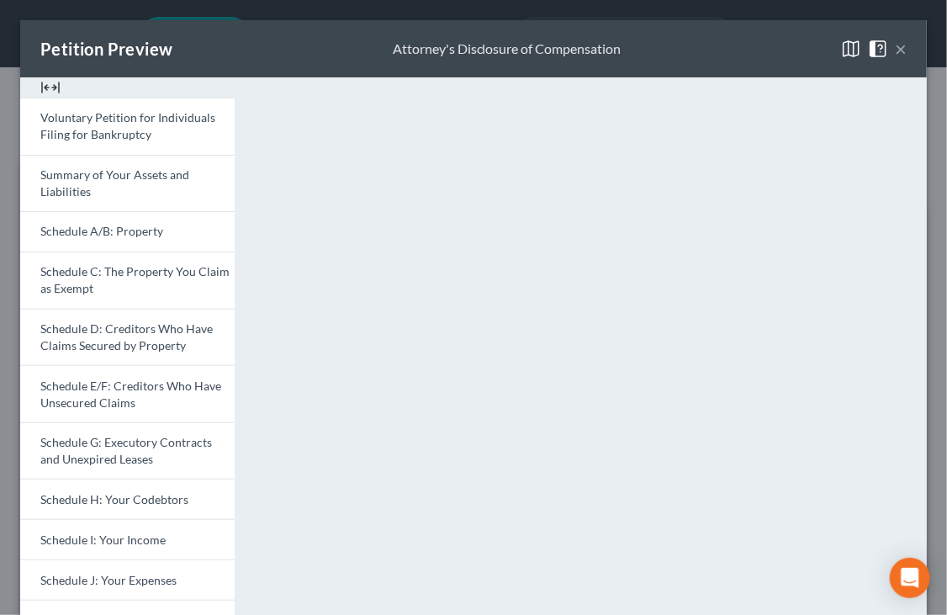
click at [895, 55] on button "×" at bounding box center [901, 49] width 12 height 20
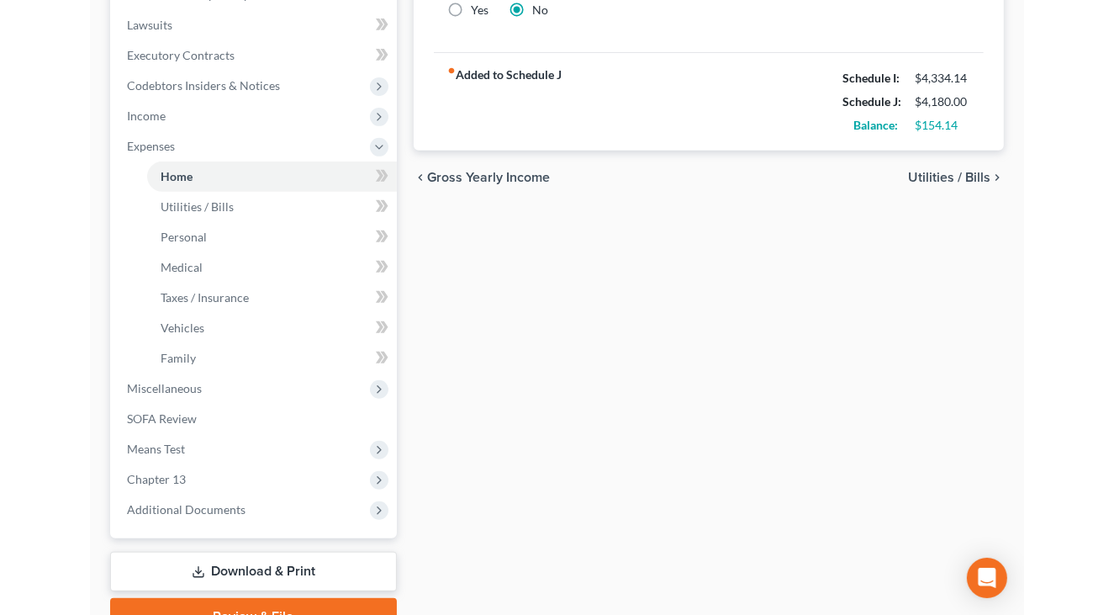
scroll to position [550, 0]
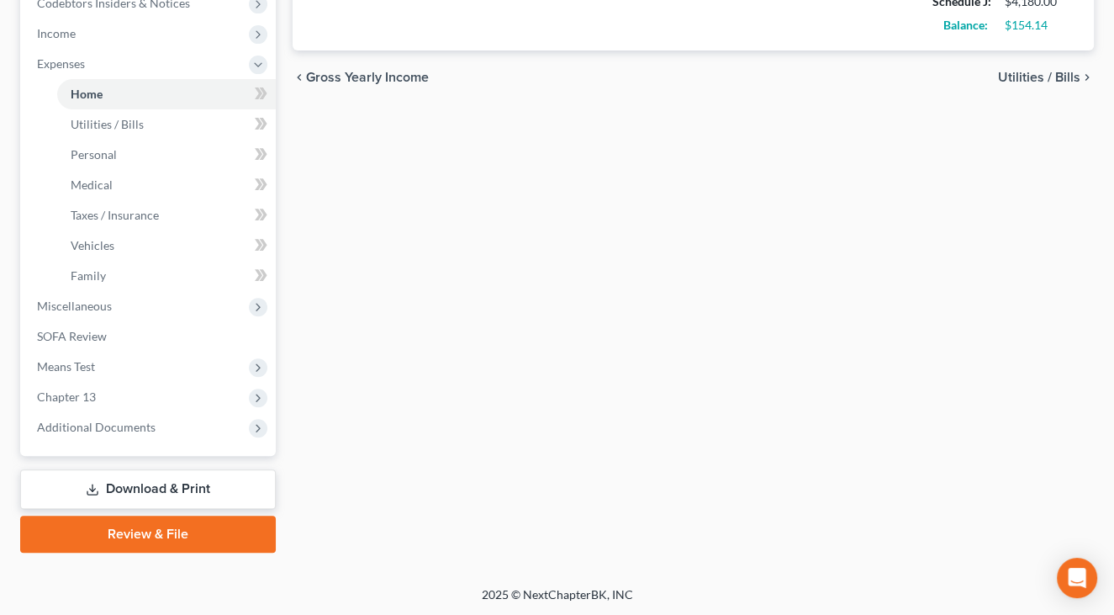
click at [166, 526] on link "Review & File" at bounding box center [148, 533] width 256 height 37
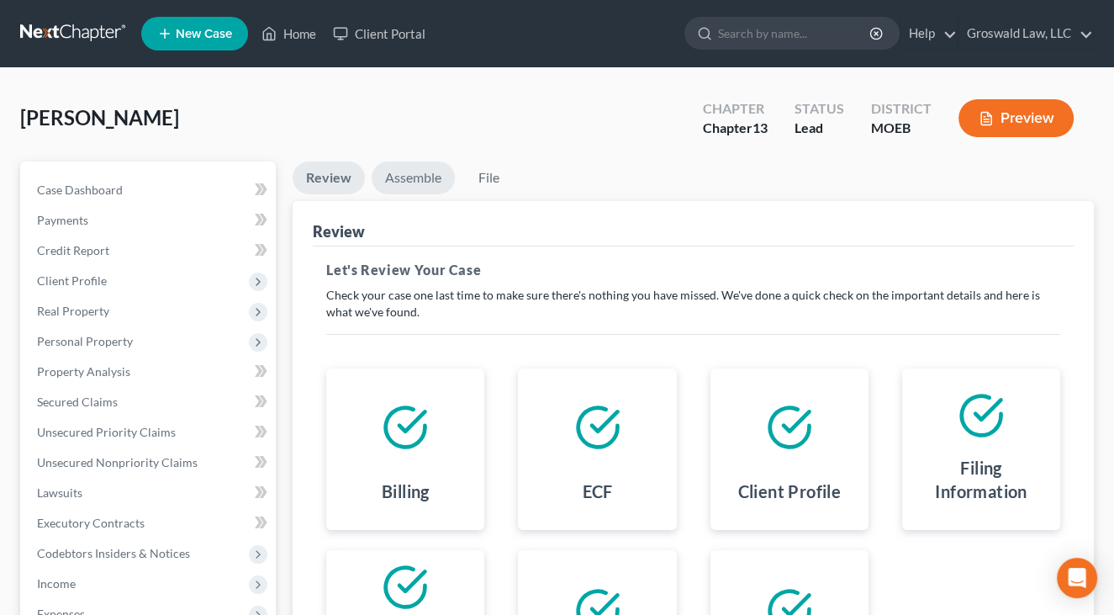
click at [414, 174] on link "Assemble" at bounding box center [413, 177] width 83 height 33
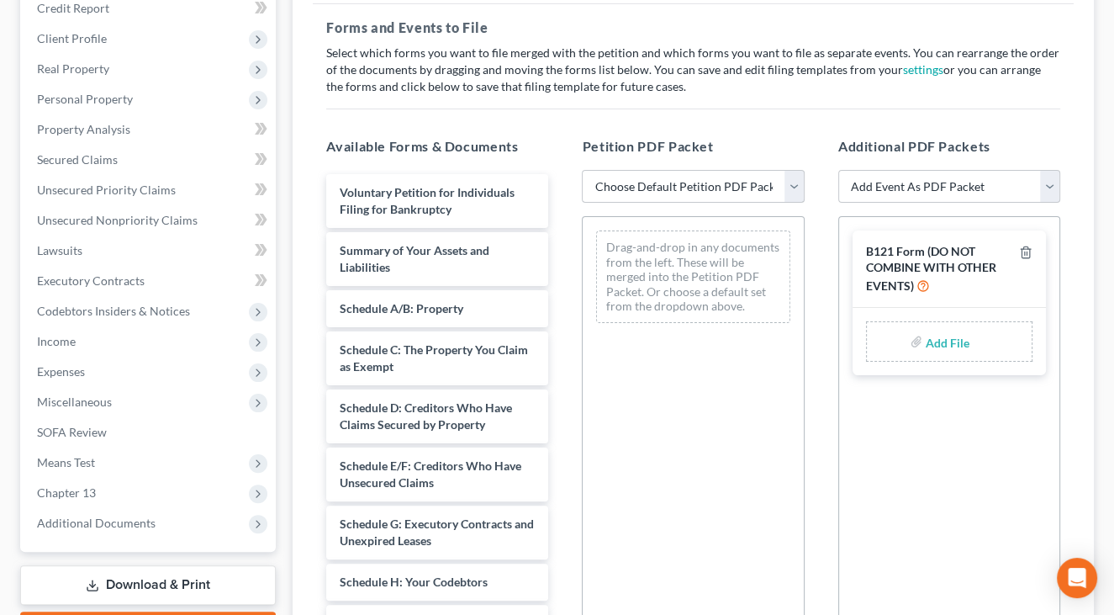
scroll to position [244, 0]
click at [667, 177] on select "Choose Default Petition PDF Packet Complete Bankruptcy Petition (all forms and …" at bounding box center [693, 185] width 222 height 34
select select "0"
click at [582, 168] on select "Choose Default Petition PDF Packet Complete Bankruptcy Petition (all forms and …" at bounding box center [693, 185] width 222 height 34
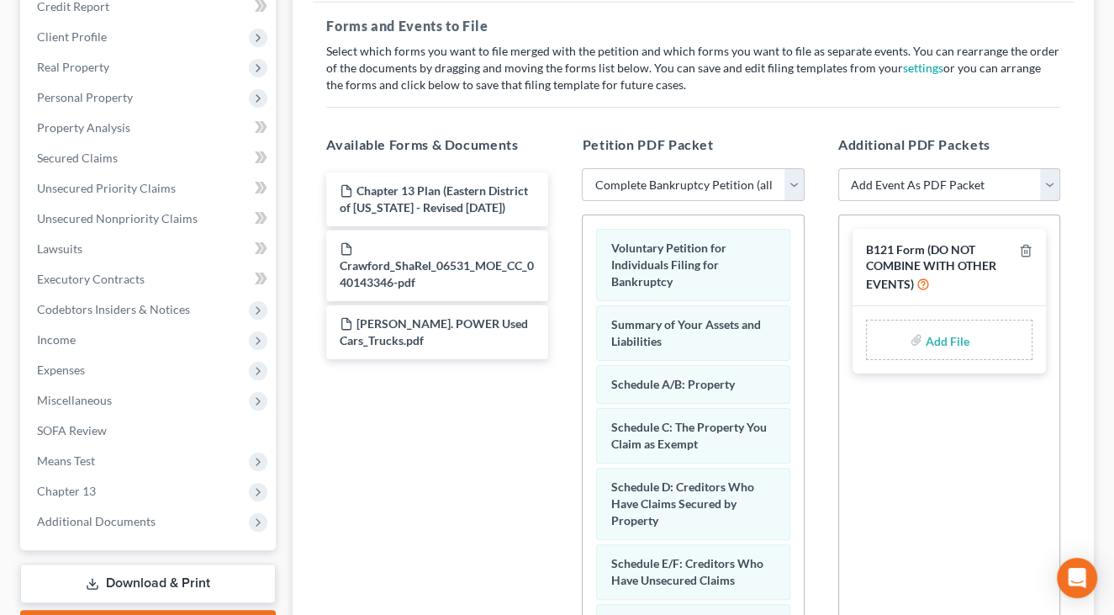
click at [949, 336] on input "file" at bounding box center [946, 340] width 40 height 30
type input "C:\fakepath\[PERSON_NAME] FORM 121.pdf"
click at [893, 182] on select "Add Event As PDF Packet Amended List of Creditors and Verification of Matrix Am…" at bounding box center [949, 185] width 222 height 34
select select "9"
click at [838, 168] on select "Add Event As PDF Packet Amended List of Creditors and Verification of Matrix Am…" at bounding box center [949, 185] width 222 height 34
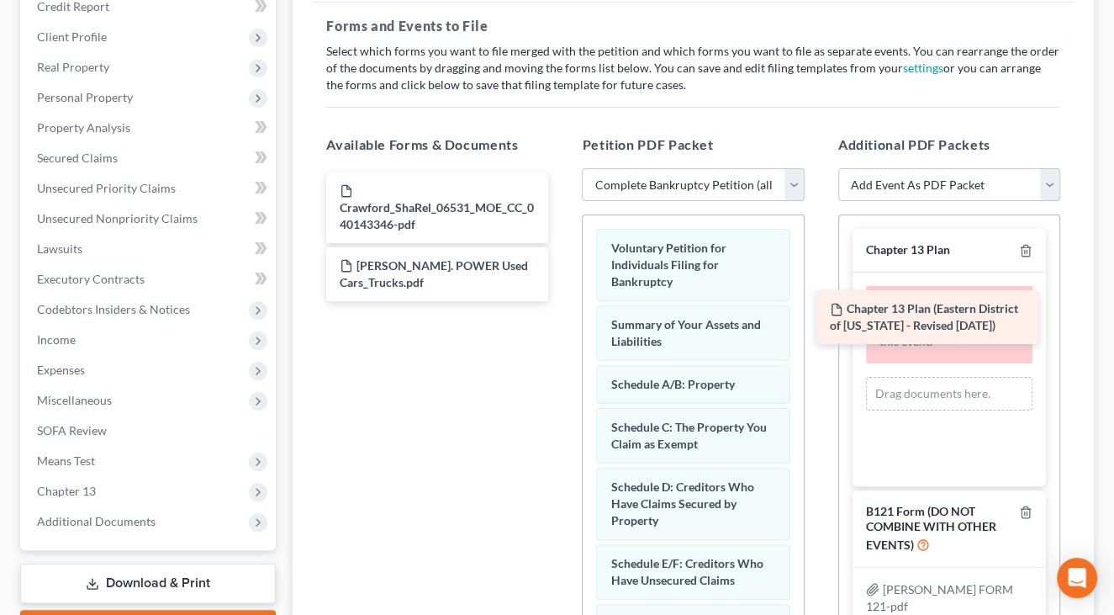
drag, startPoint x: 391, startPoint y: 196, endPoint x: 899, endPoint y: 319, distance: 522.4
click at [562, 301] on div "Chapter 13 Plan (Eastern District of [US_STATE] - Revised [DATE]) Chapter 13 Pl…" at bounding box center [437, 236] width 249 height 129
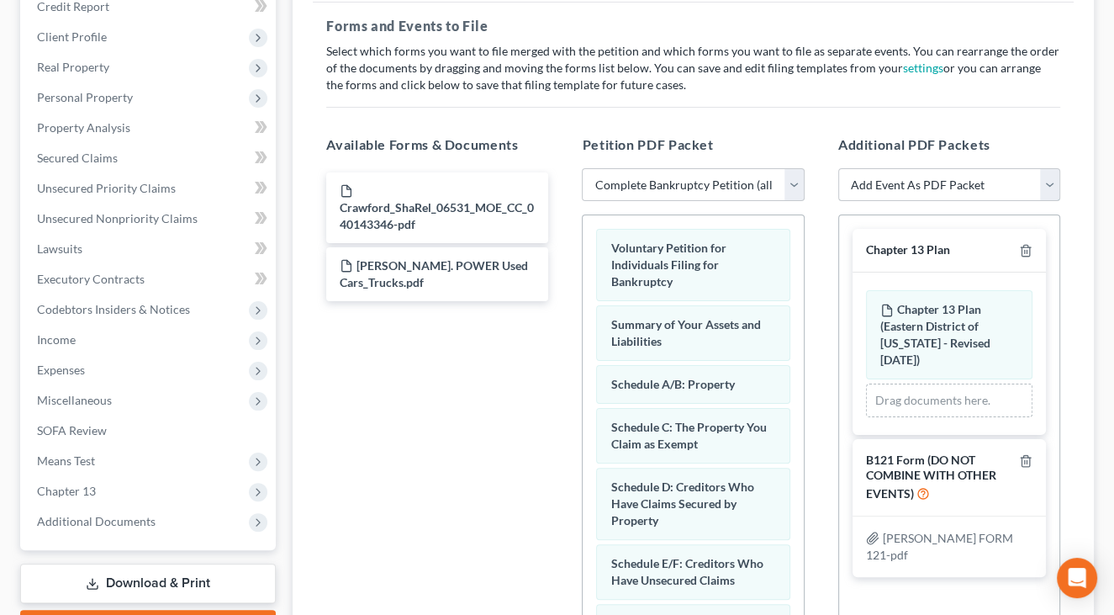
click at [905, 185] on select "Add Event As PDF Packet Amended List of Creditors and Verification of Matrix Am…" at bounding box center [949, 185] width 222 height 34
select select "6"
click at [838, 168] on select "Add Event As PDF Packet Amended List of Creditors and Verification of Matrix Am…" at bounding box center [949, 185] width 222 height 34
select select
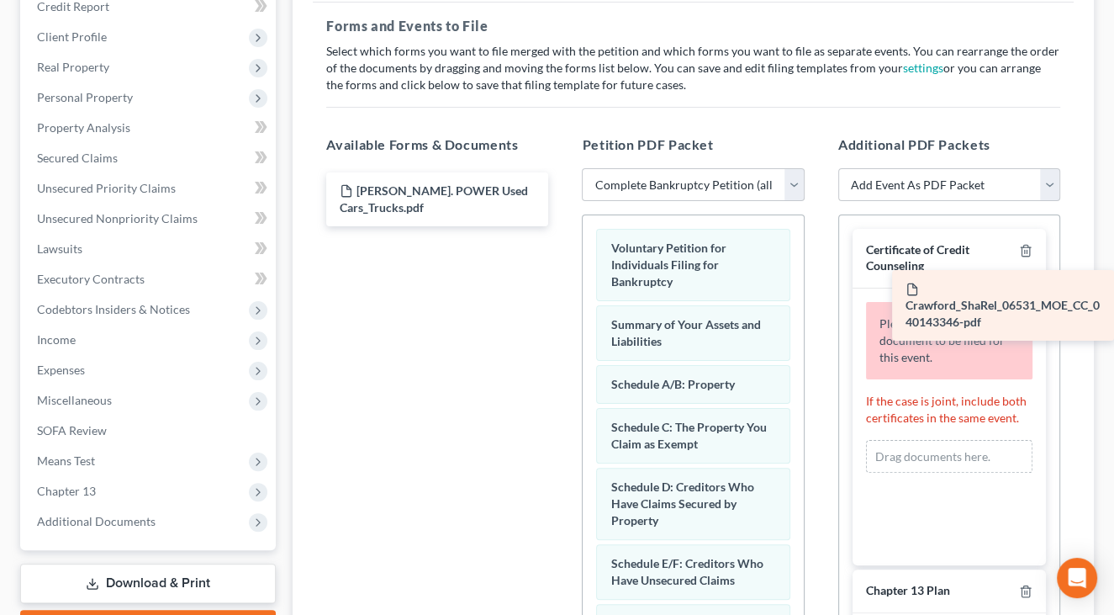
drag, startPoint x: 395, startPoint y: 211, endPoint x: 961, endPoint y: 310, distance: 574.5
click at [562, 226] on div "Crawford_ShaRel_06531_MOE_CC_040143346-pdf Crawford_ShaRel_06531_MOE_CC_0401433…" at bounding box center [437, 199] width 249 height 54
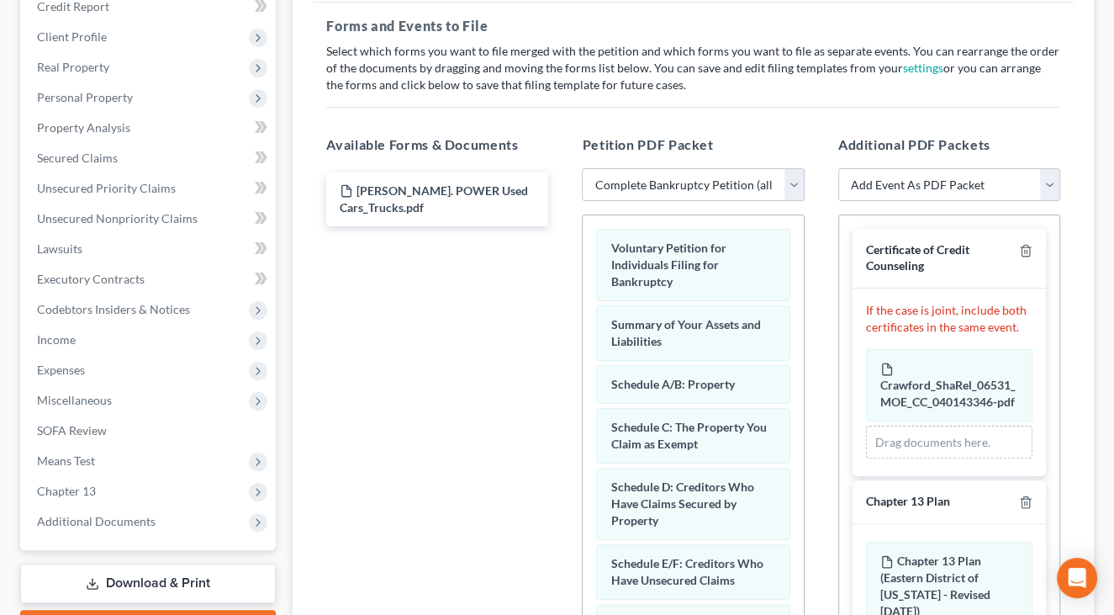
scroll to position [0, 0]
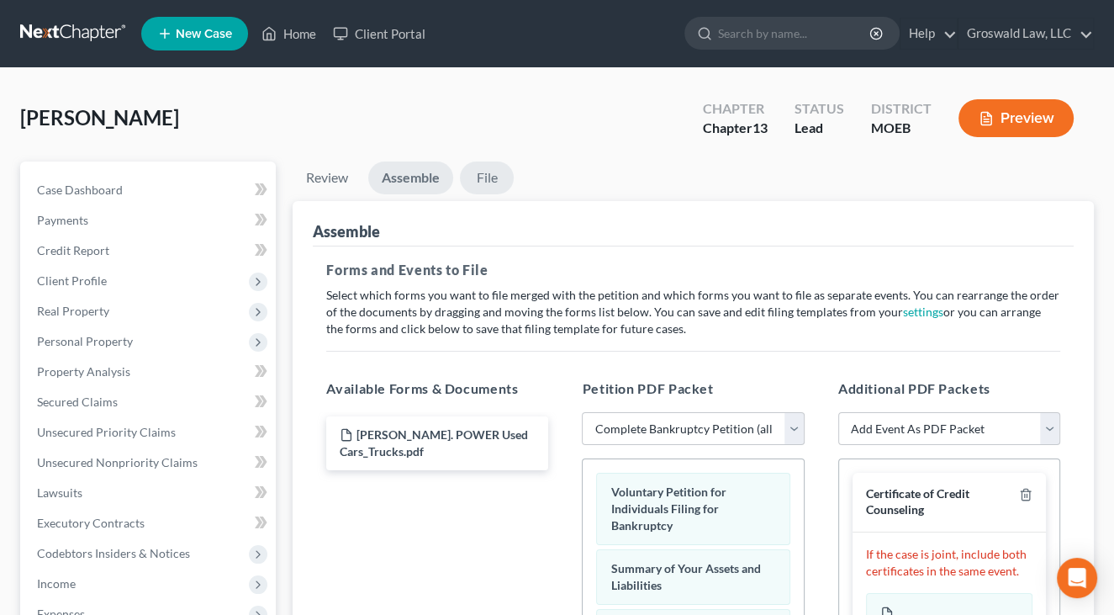
click at [491, 174] on link "File" at bounding box center [487, 177] width 54 height 33
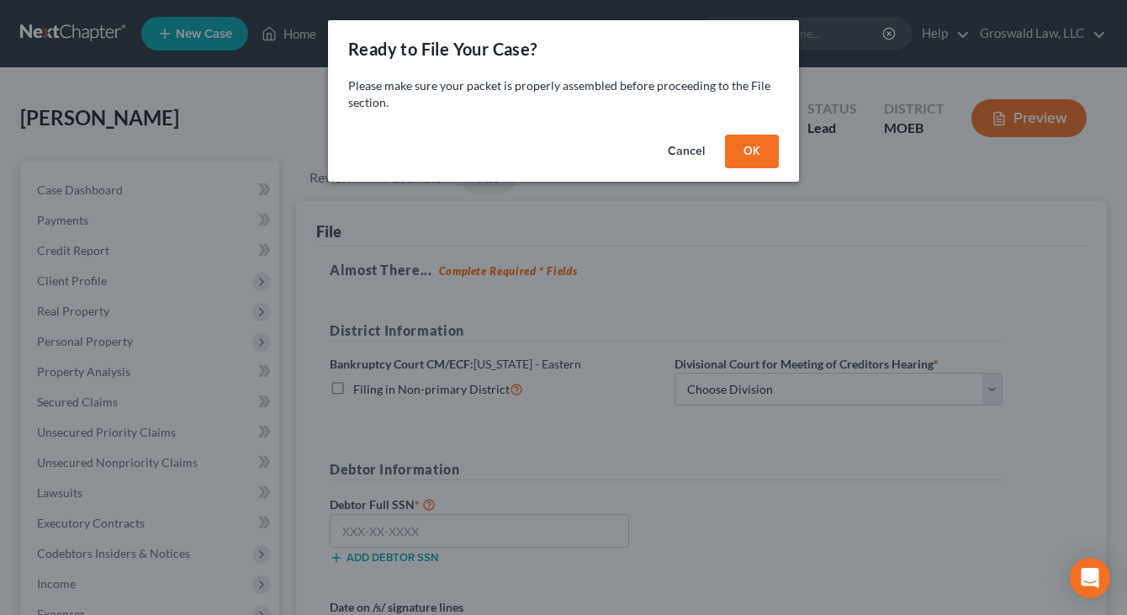
click at [744, 156] on button "OK" at bounding box center [752, 152] width 54 height 34
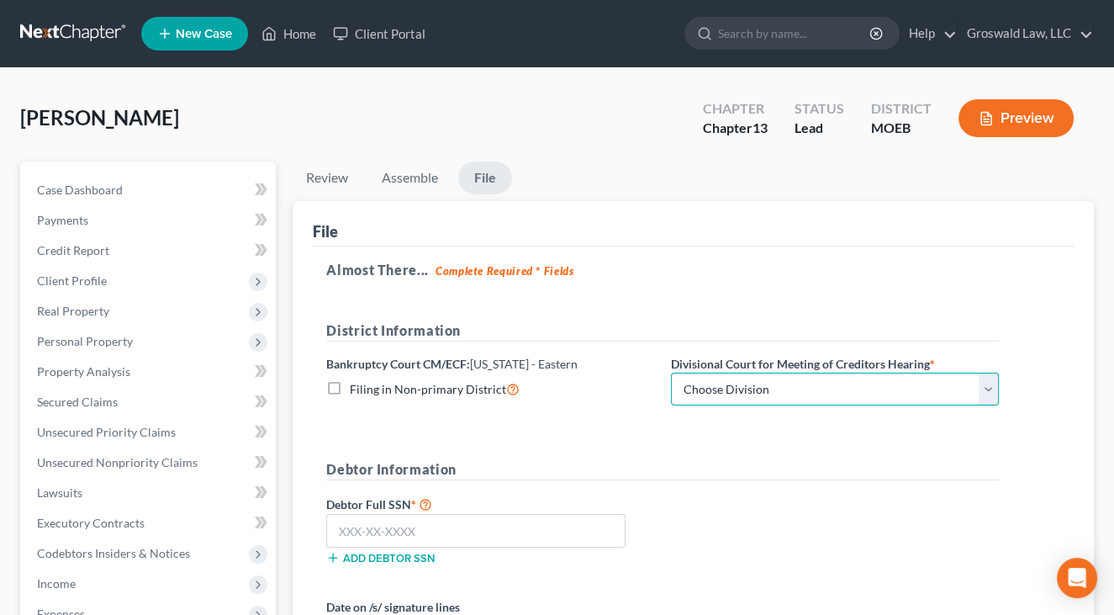
click at [773, 388] on select "Choose Division Cape Girardeau Hannibal [GEOGRAPHIC_DATA][PERSON_NAME]" at bounding box center [835, 389] width 328 height 34
select select "2"
click at [671, 372] on select "Choose Division Cape Girardeau Hannibal [GEOGRAPHIC_DATA][PERSON_NAME]" at bounding box center [835, 389] width 328 height 34
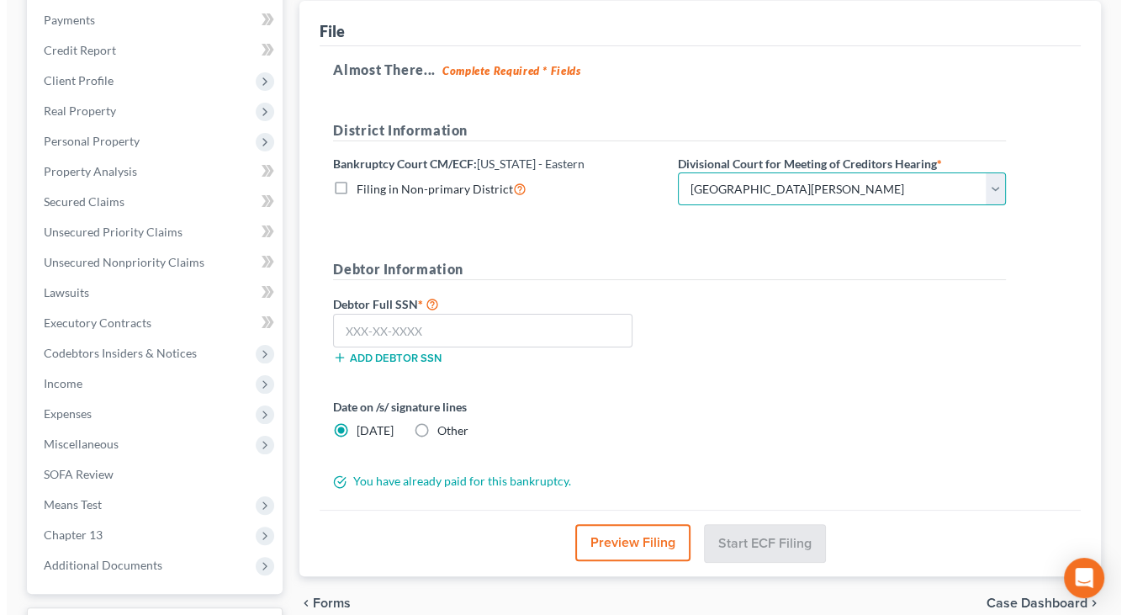
scroll to position [338, 0]
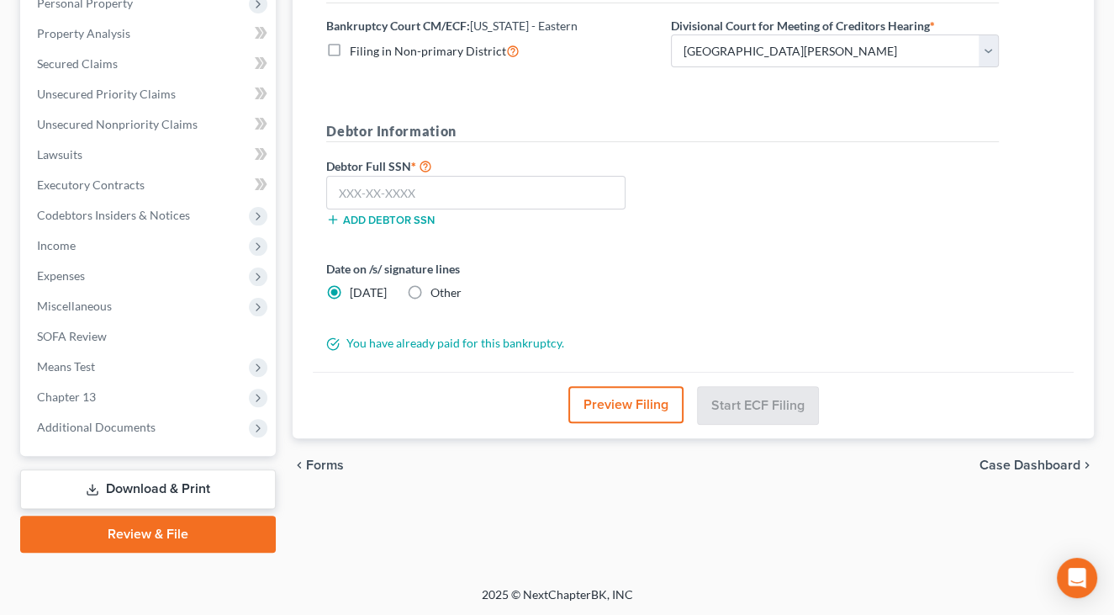
click at [620, 407] on button "Preview Filing" at bounding box center [625, 404] width 115 height 37
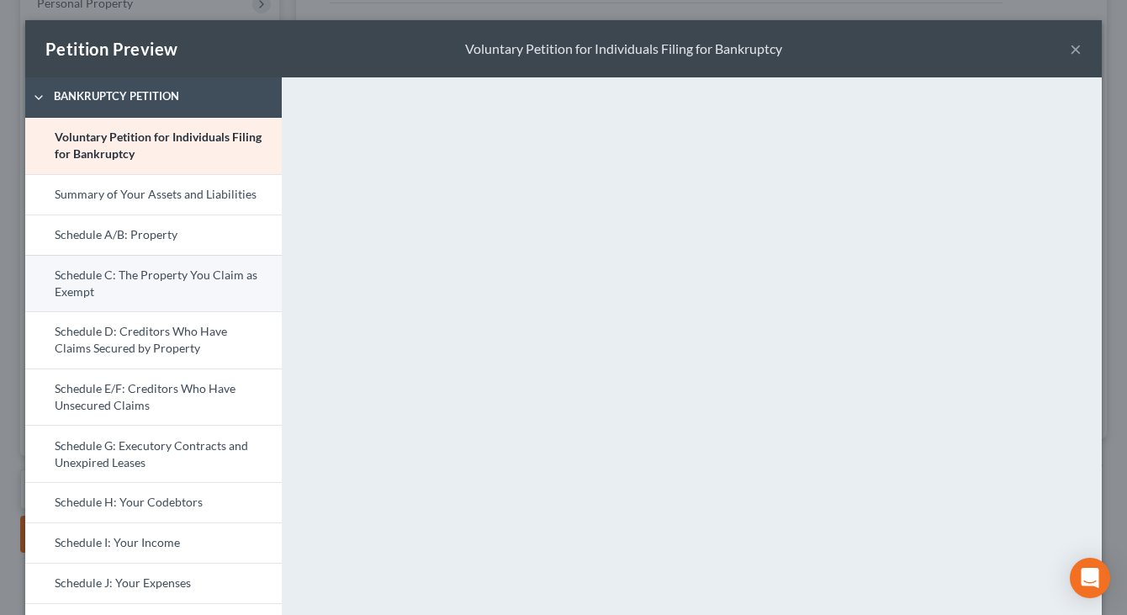
click at [114, 294] on link "Schedule C: The Property You Claim as Exempt" at bounding box center [153, 283] width 256 height 57
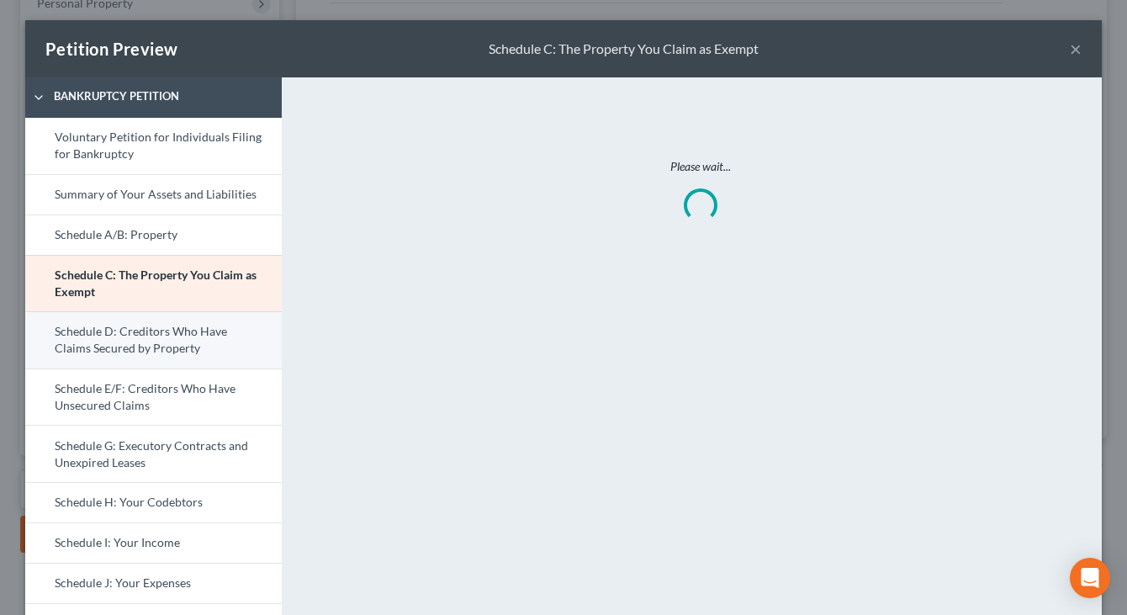
click at [114, 353] on link "Schedule D: Creditors Who Have Claims Secured by Property" at bounding box center [153, 339] width 256 height 57
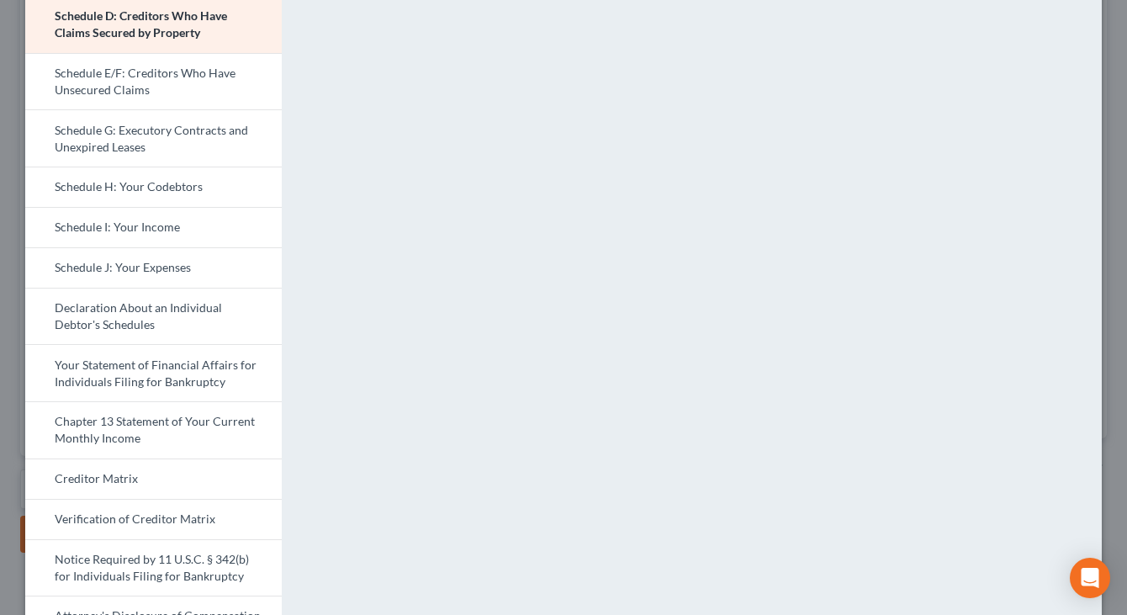
scroll to position [356, 0]
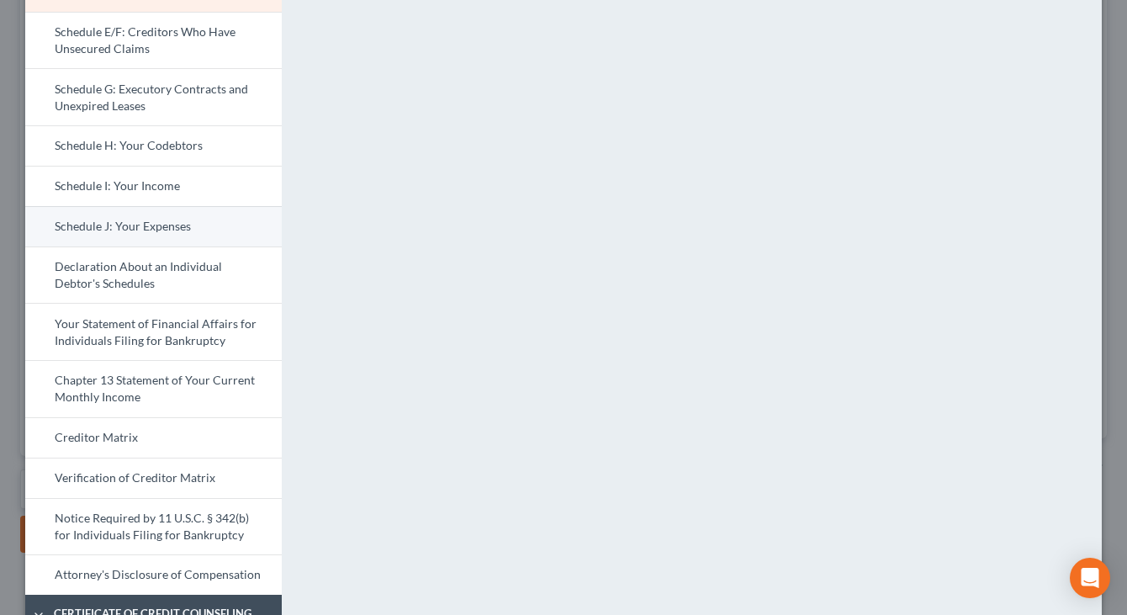
click at [152, 224] on link "Schedule J: Your Expenses" at bounding box center [153, 226] width 256 height 40
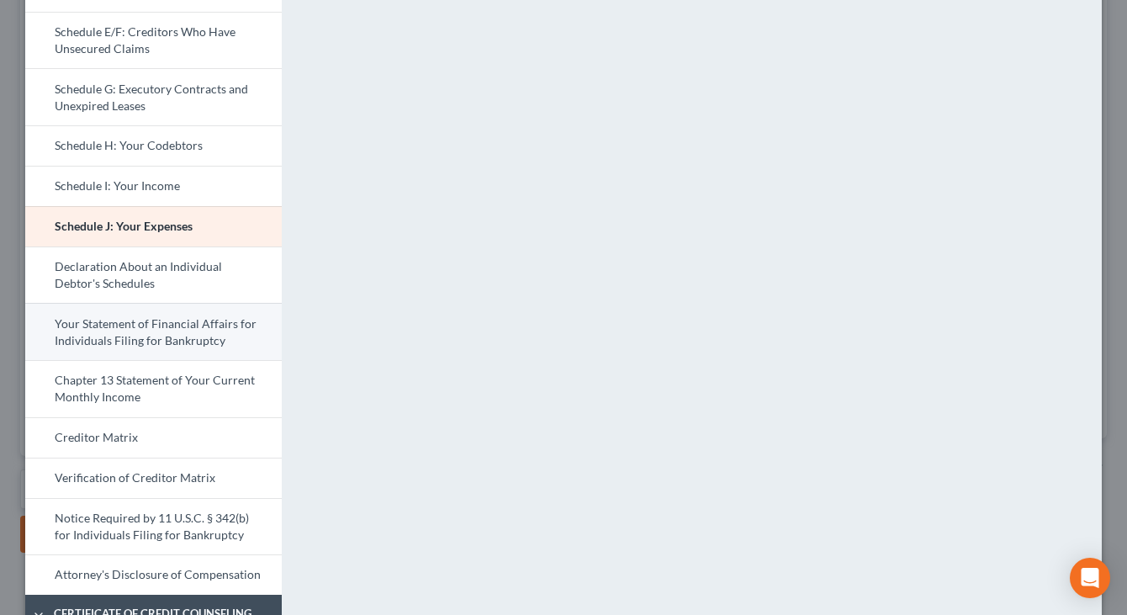
click at [115, 315] on link "Your Statement of Financial Affairs for Individuals Filing for Bankruptcy" at bounding box center [153, 331] width 256 height 57
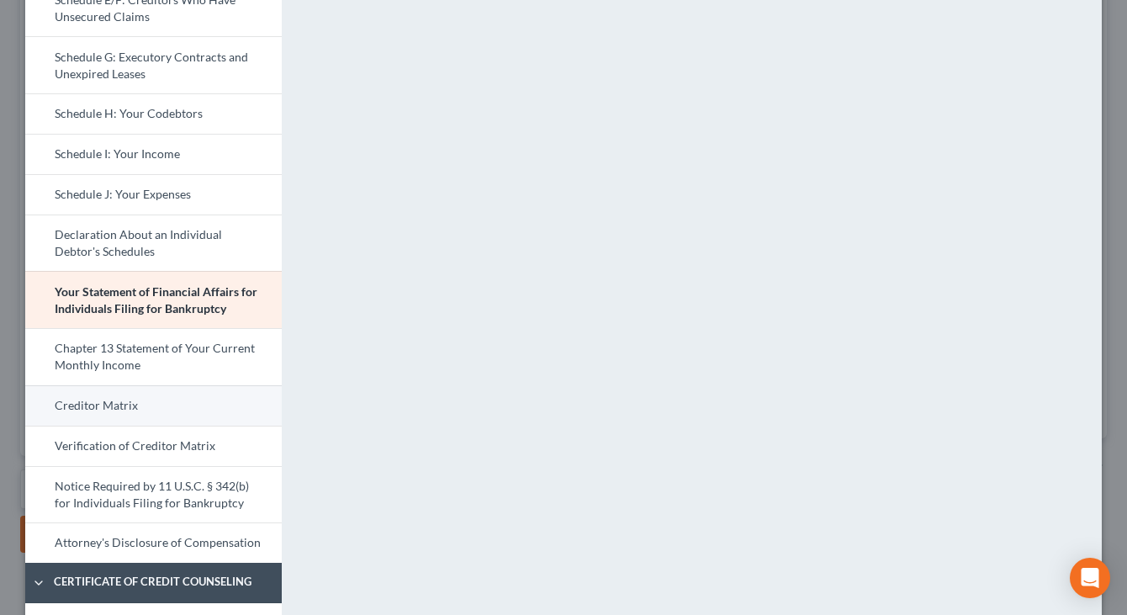
scroll to position [642, 0]
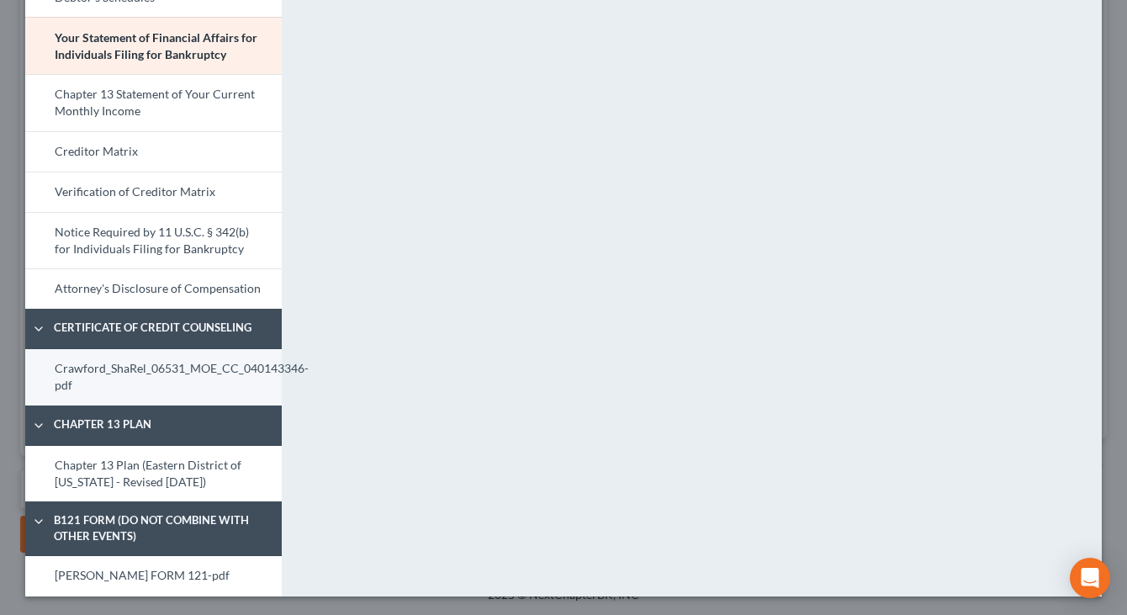
click at [105, 388] on link "Crawford_ShaRel_06531_MOE_CC_040143346-pdf" at bounding box center [153, 377] width 256 height 56
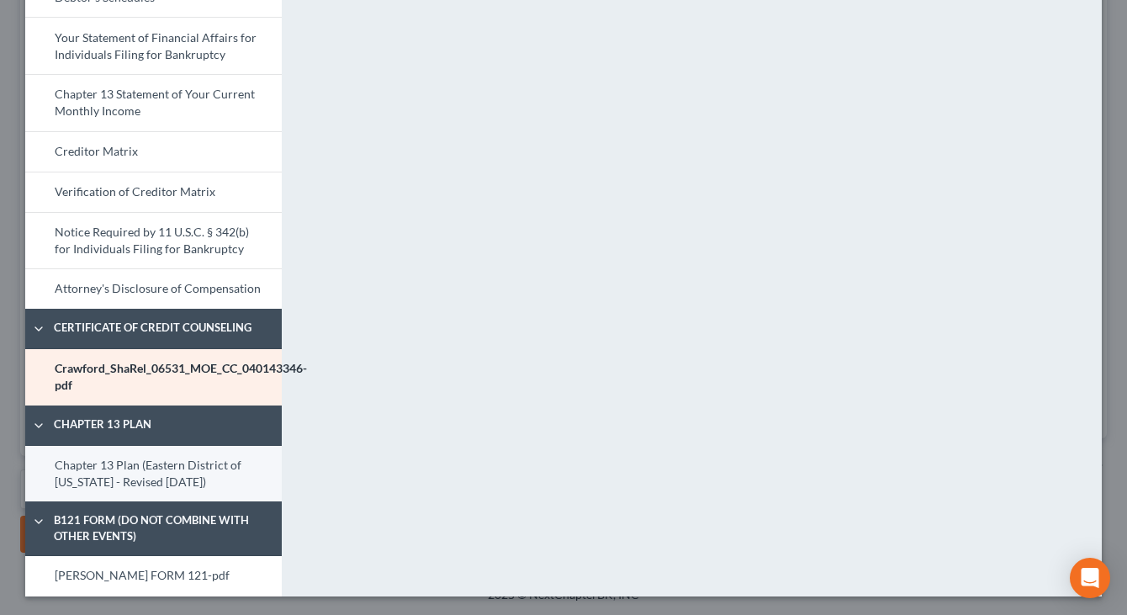
click at [67, 469] on link "Chapter 13 Plan (Eastern District of [US_STATE] - Revised [DATE])" at bounding box center [153, 474] width 256 height 56
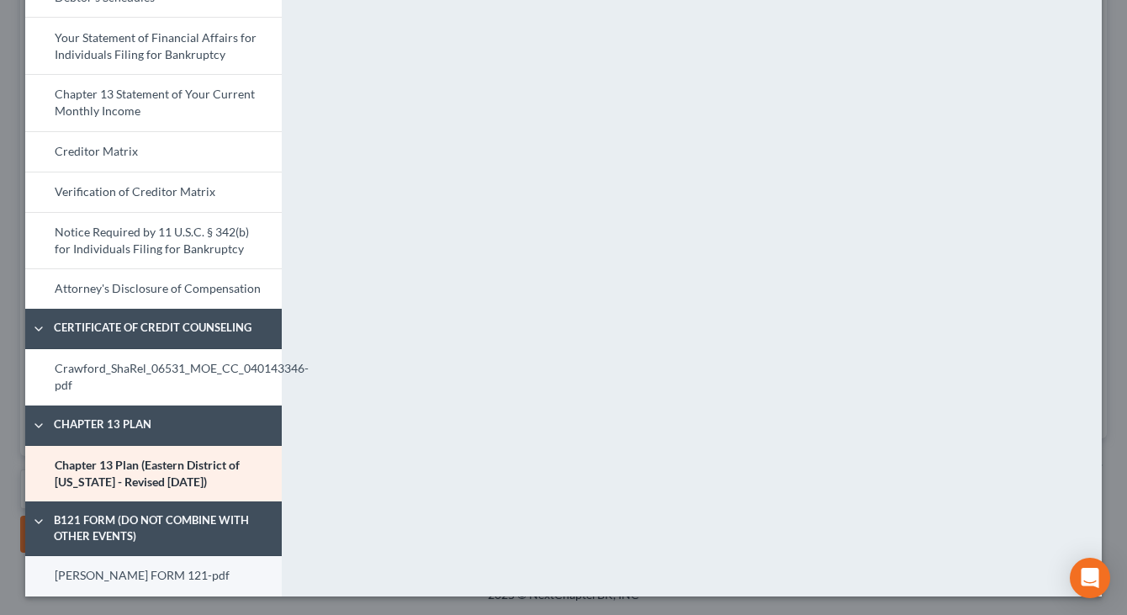
click at [112, 565] on link "[PERSON_NAME] FORM 121-pdf" at bounding box center [153, 576] width 256 height 40
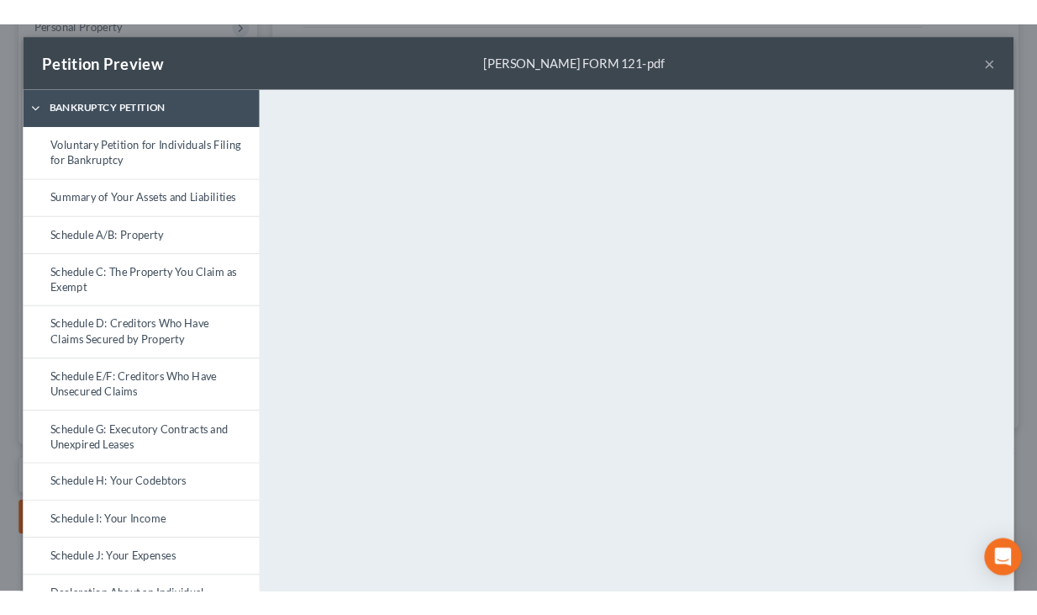
scroll to position [0, 0]
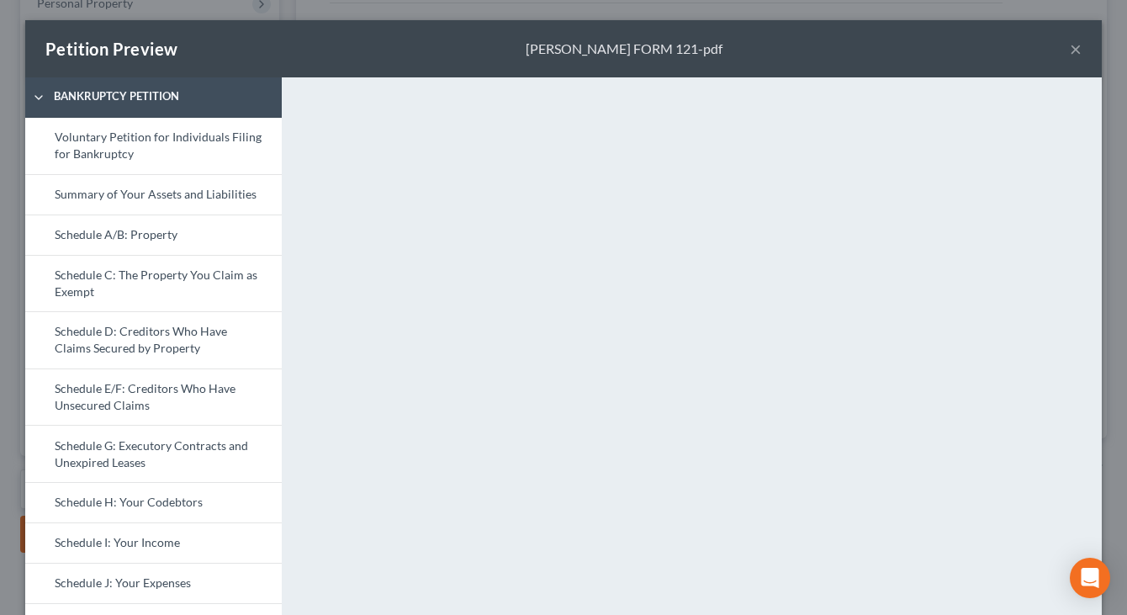
click at [1011, 45] on button "×" at bounding box center [1075, 49] width 12 height 20
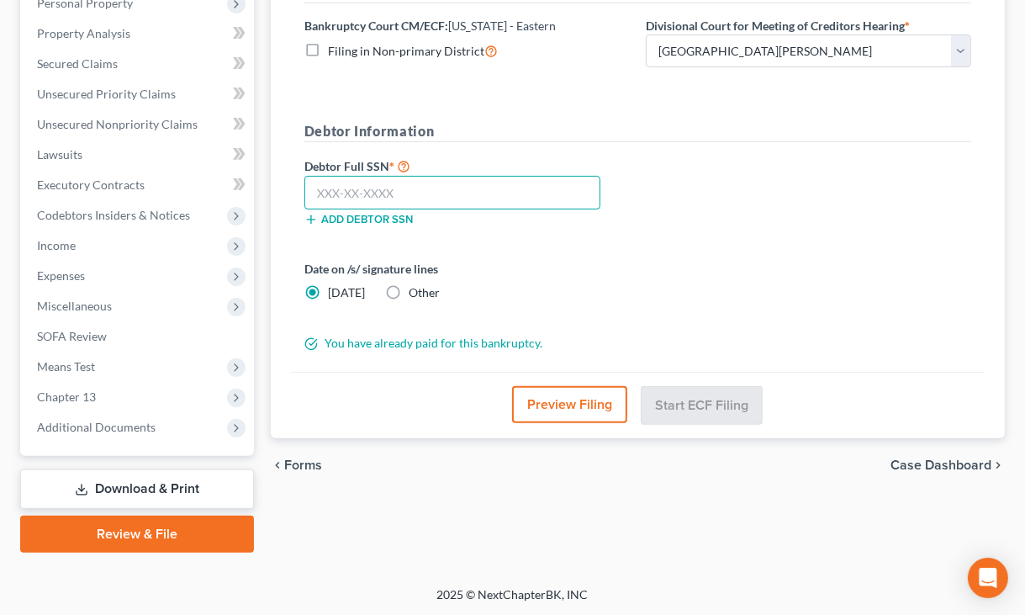
click at [360, 189] on input "text" at bounding box center [452, 193] width 297 height 34
type input "488-08-4475"
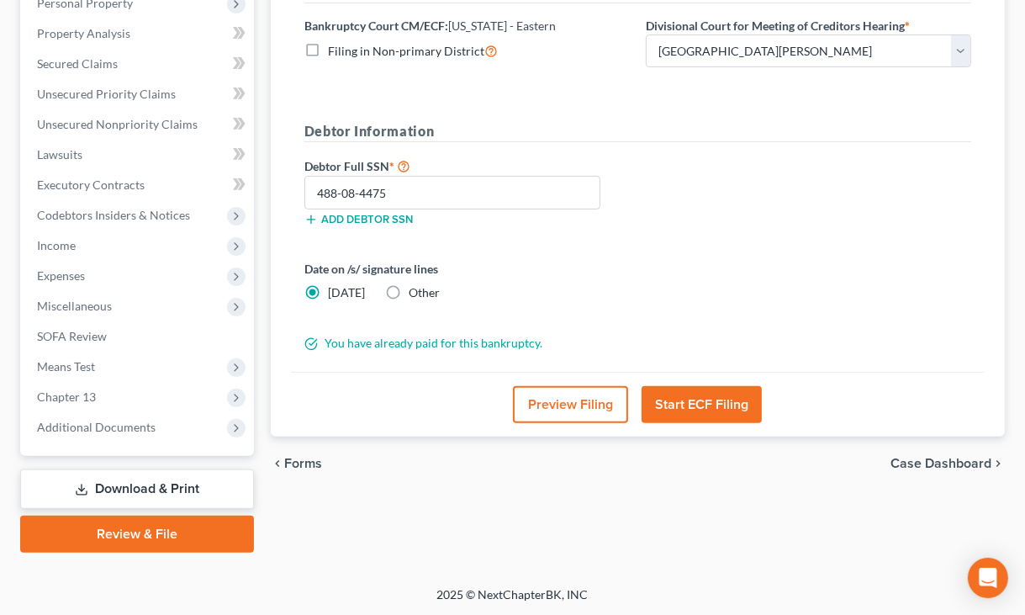
click at [690, 405] on button "Start ECF Filing" at bounding box center [701, 404] width 120 height 37
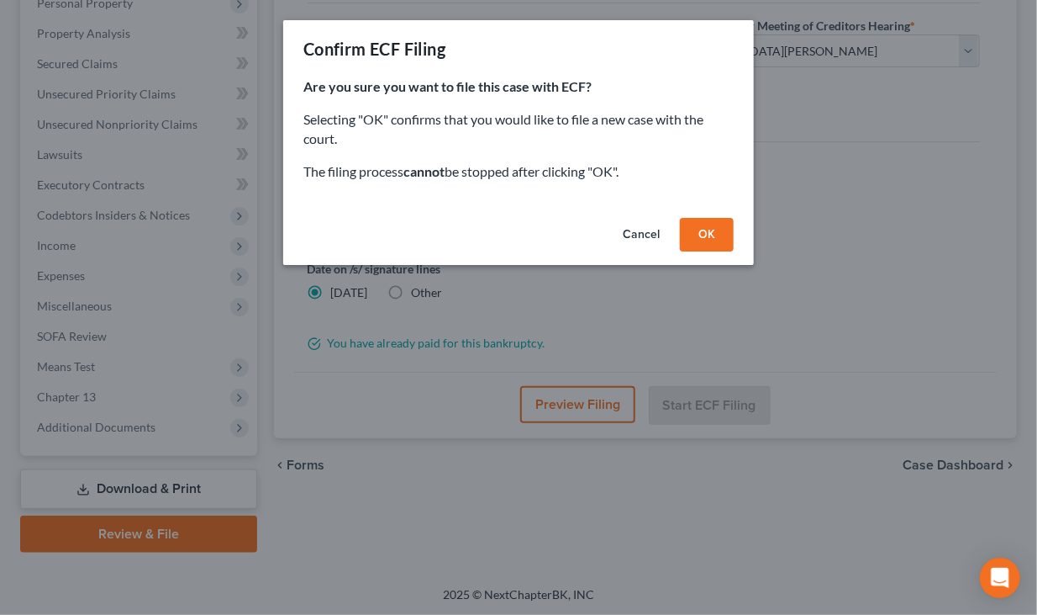
click at [708, 228] on button "OK" at bounding box center [707, 235] width 54 height 34
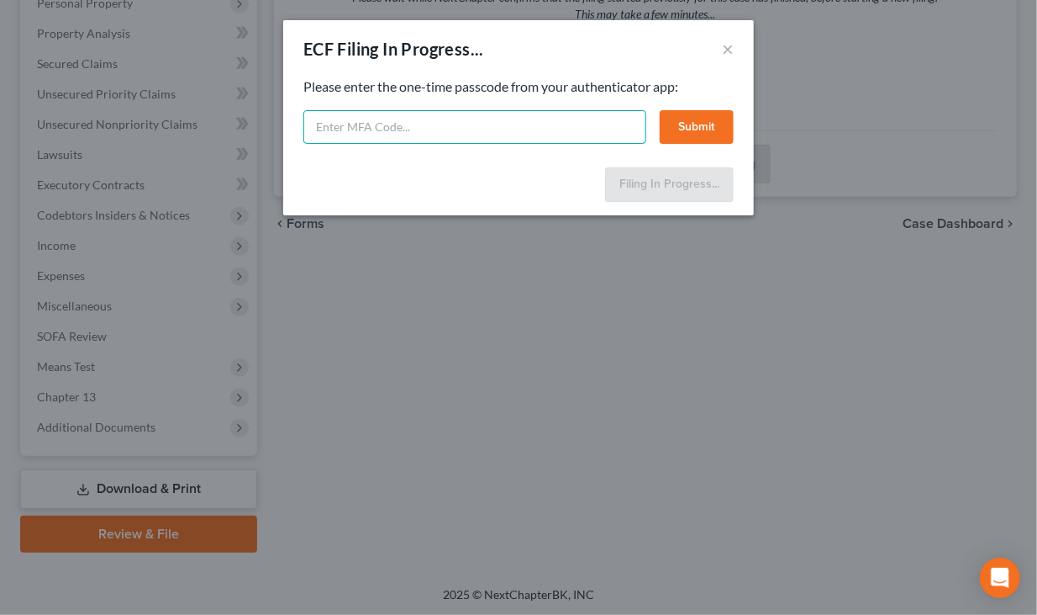
click at [441, 136] on input "text" at bounding box center [475, 127] width 343 height 34
type input "023188"
click at [698, 128] on button "Submit" at bounding box center [697, 127] width 74 height 34
